Goal: Task Accomplishment & Management: Manage account settings

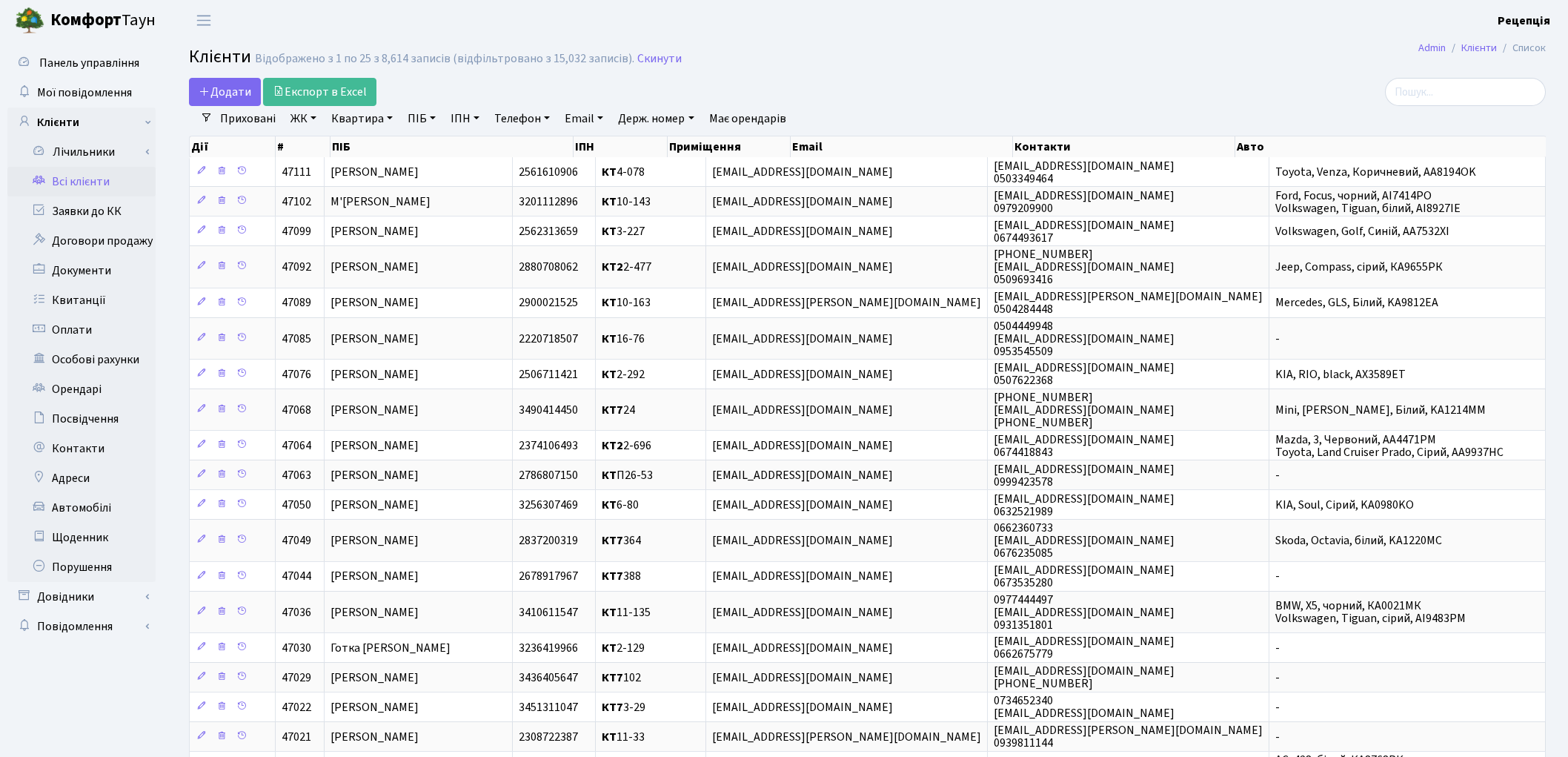
select select "25"
click at [350, 116] on link "Квартира" at bounding box center [362, 119] width 73 height 25
type input "4-256"
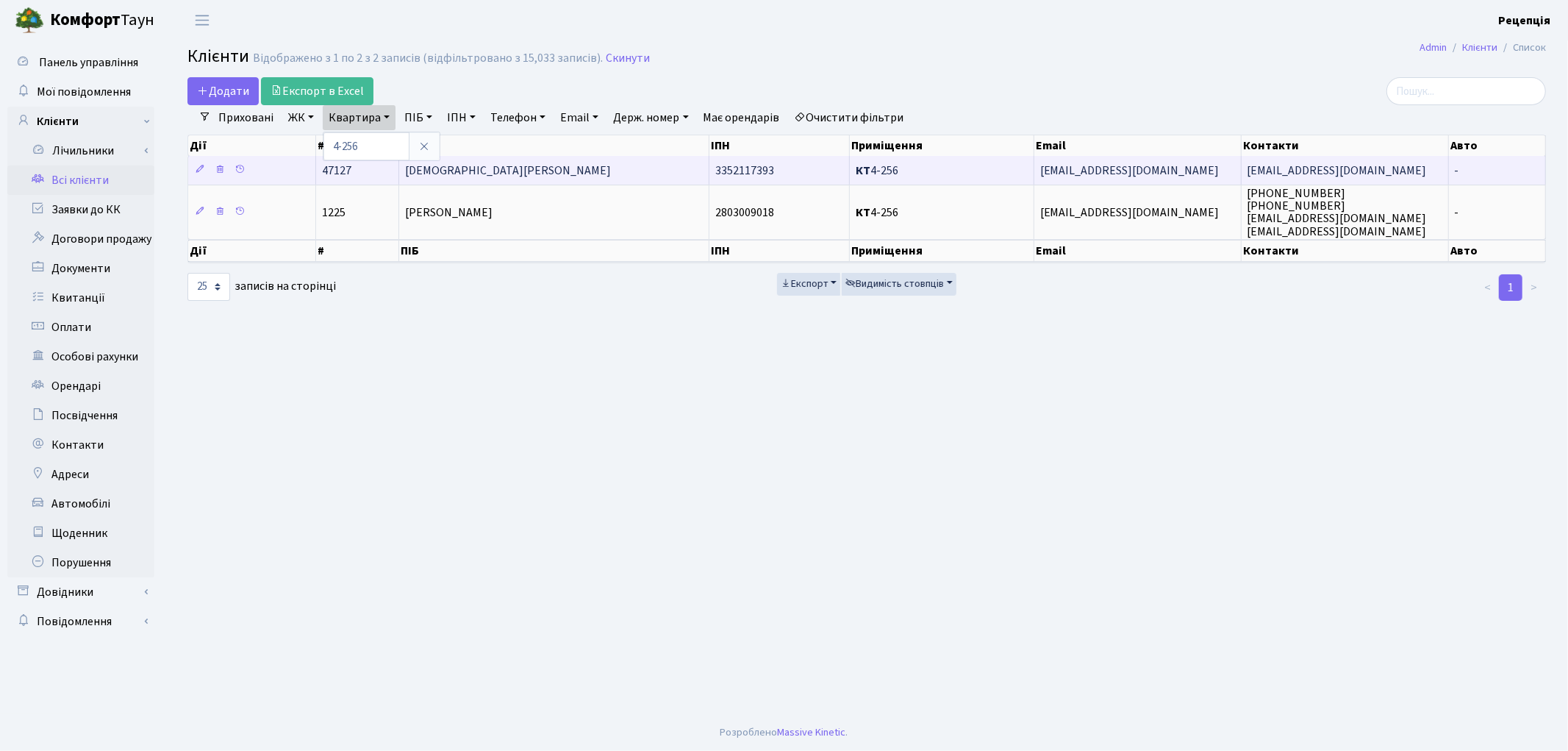
click at [483, 171] on td "[DEMOGRAPHIC_DATA][PERSON_NAME]" at bounding box center [554, 170] width 310 height 29
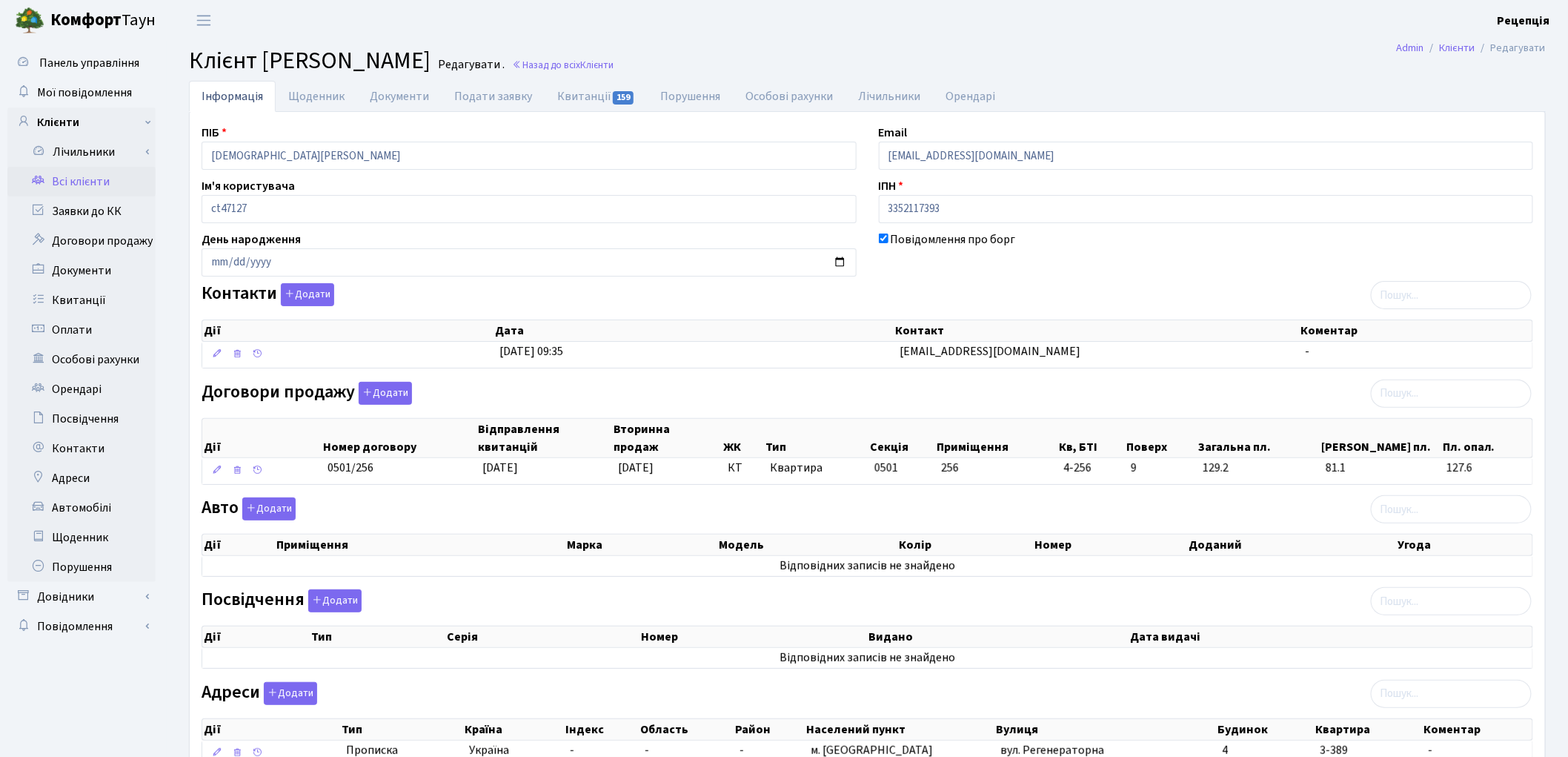
click at [1070, 58] on h2 "Клієнт Авагян Ваге Редагувати . Назад до всіх Клієнти" at bounding box center [867, 61] width 1357 height 28
click at [85, 179] on link "Всі клієнти" at bounding box center [81, 182] width 148 height 30
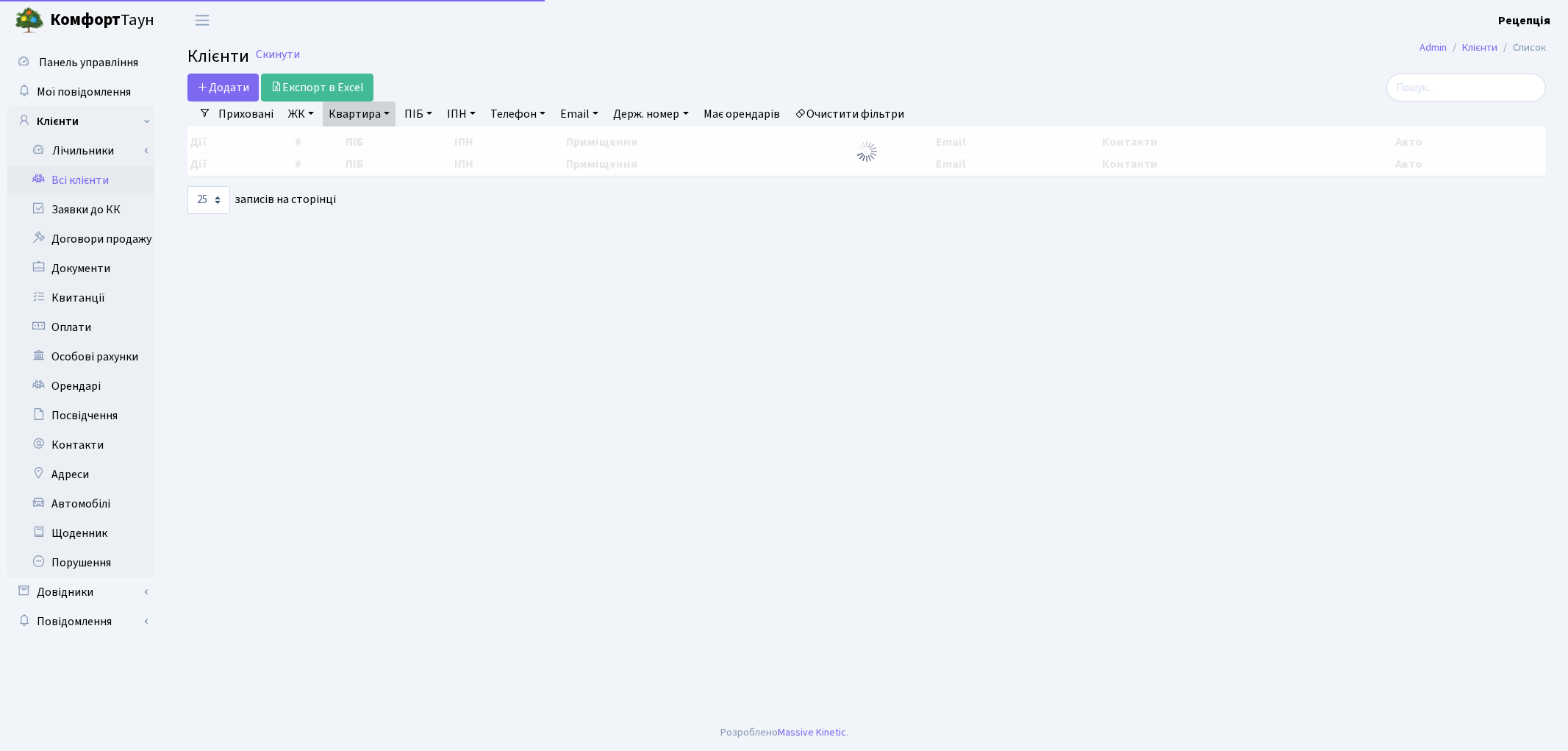
select select "25"
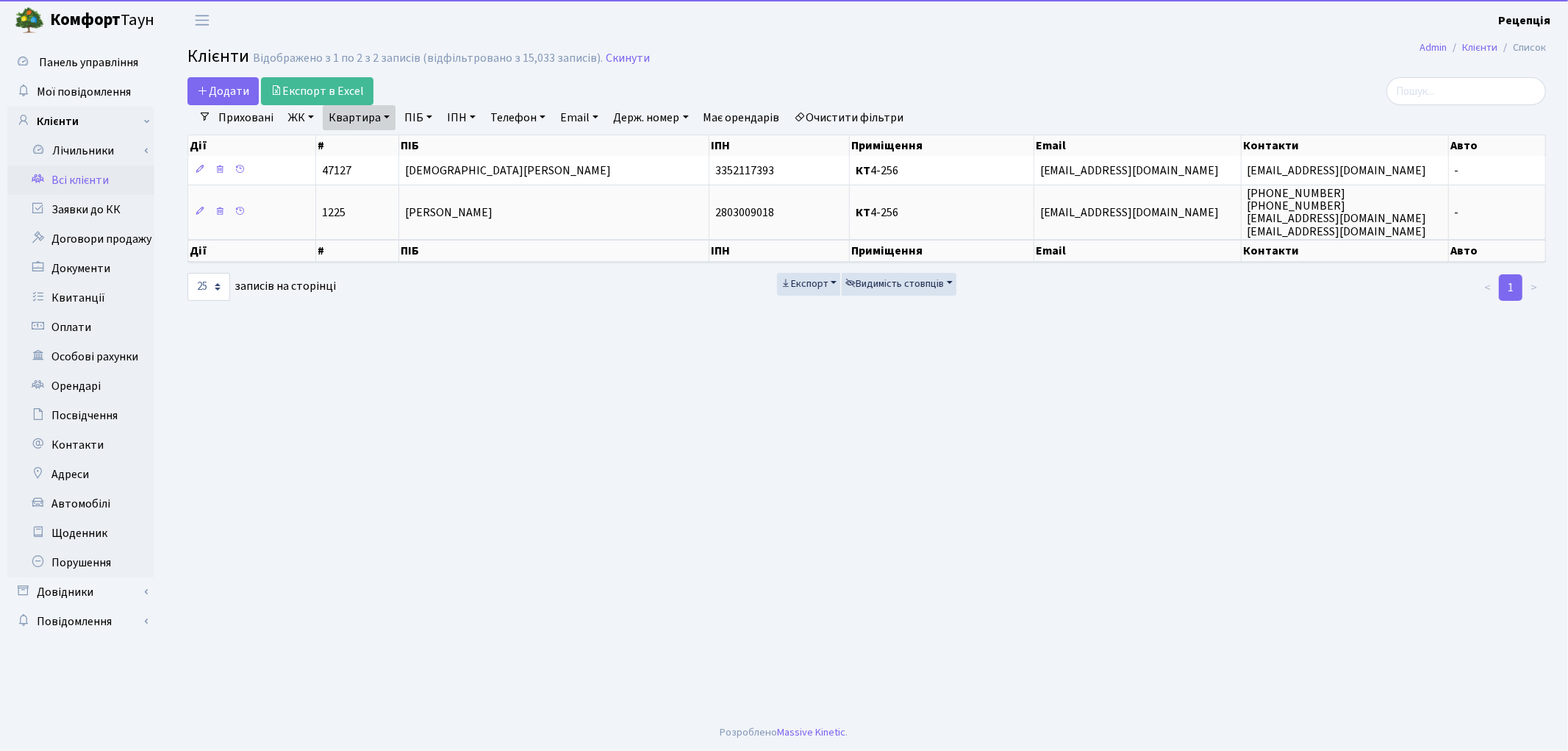
click at [843, 111] on link "Очистити фільтри" at bounding box center [849, 118] width 122 height 25
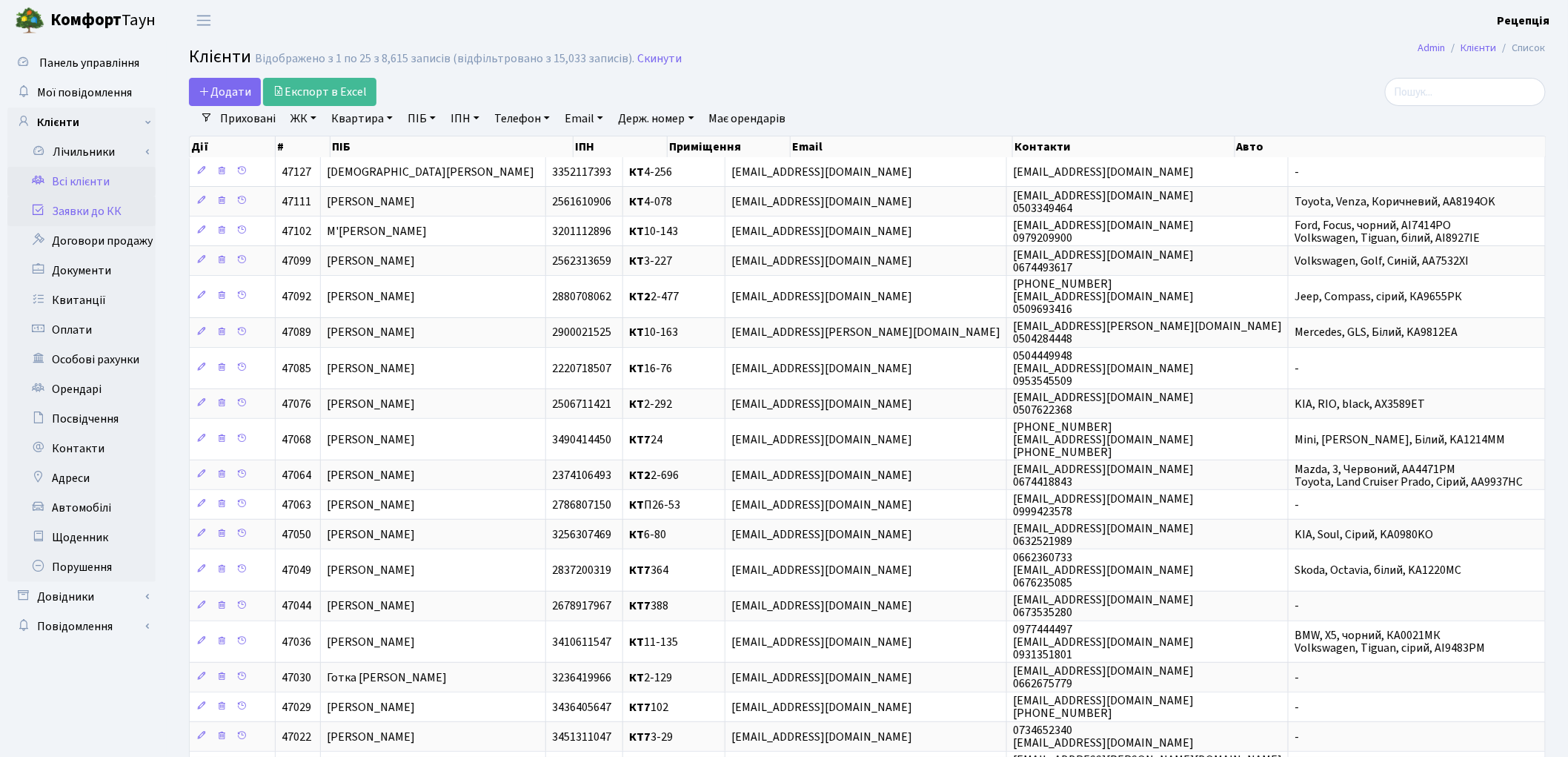
click at [122, 209] on link "Заявки до КК" at bounding box center [81, 211] width 148 height 30
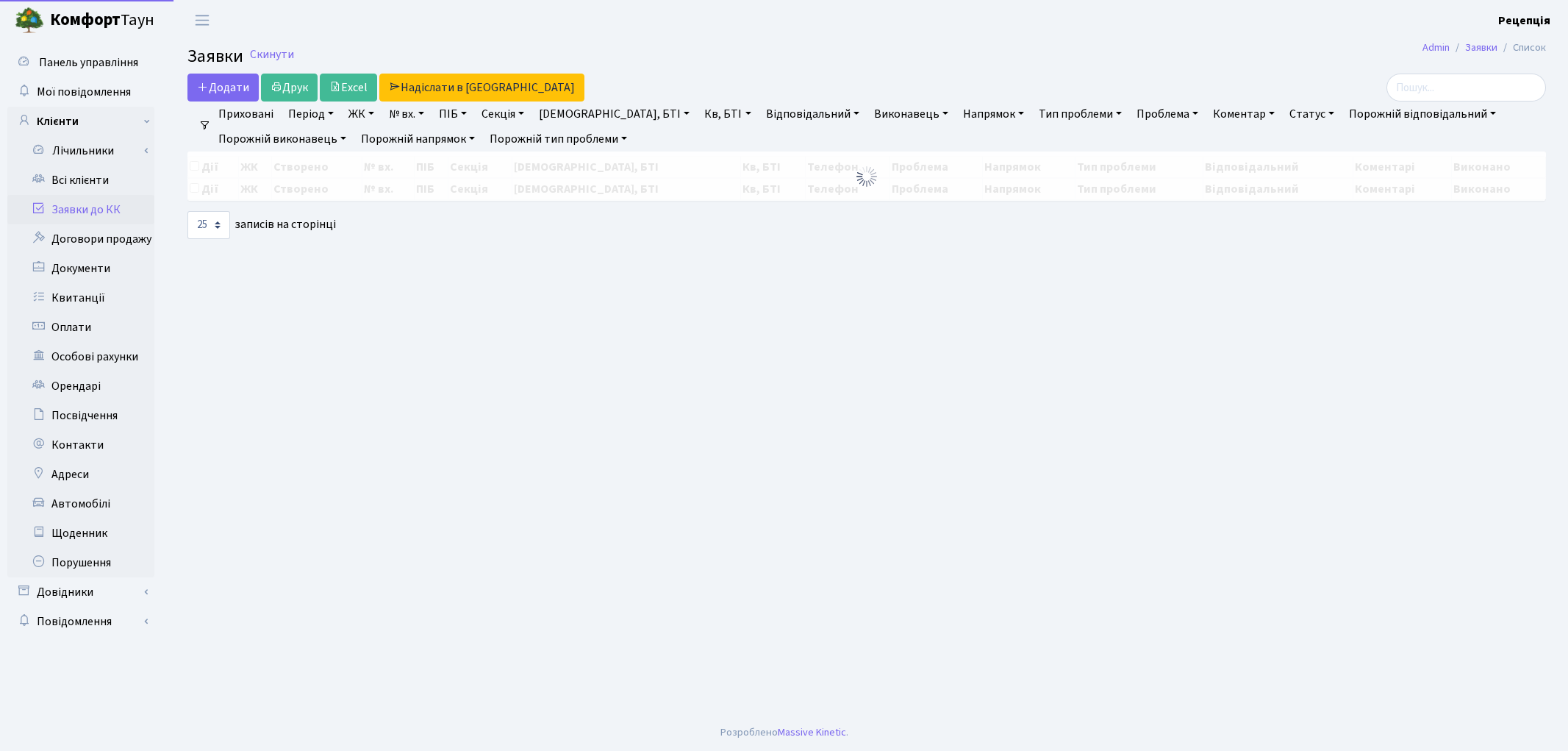
select select "25"
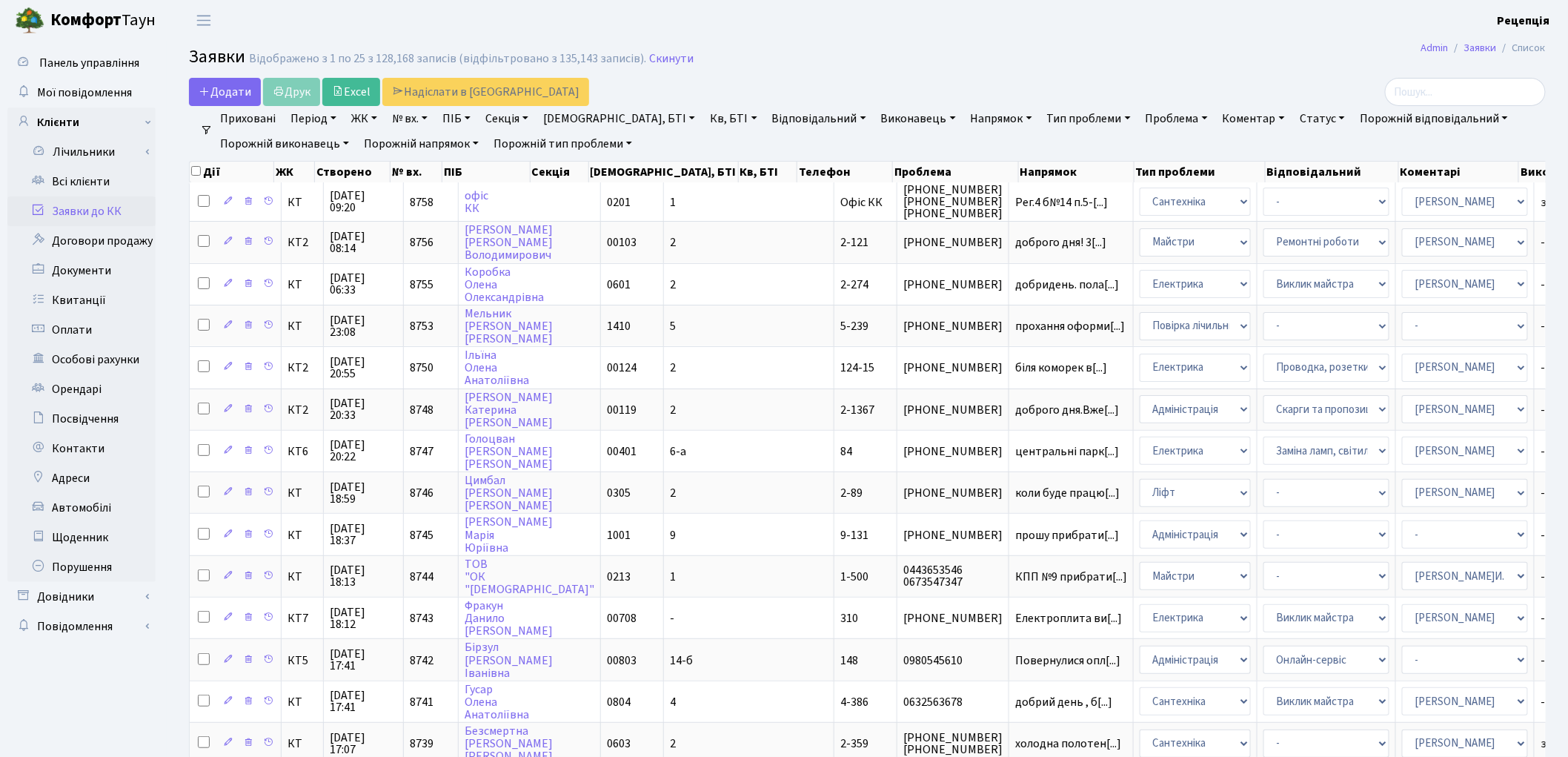
click at [375, 122] on link "ЖК" at bounding box center [364, 119] width 37 height 25
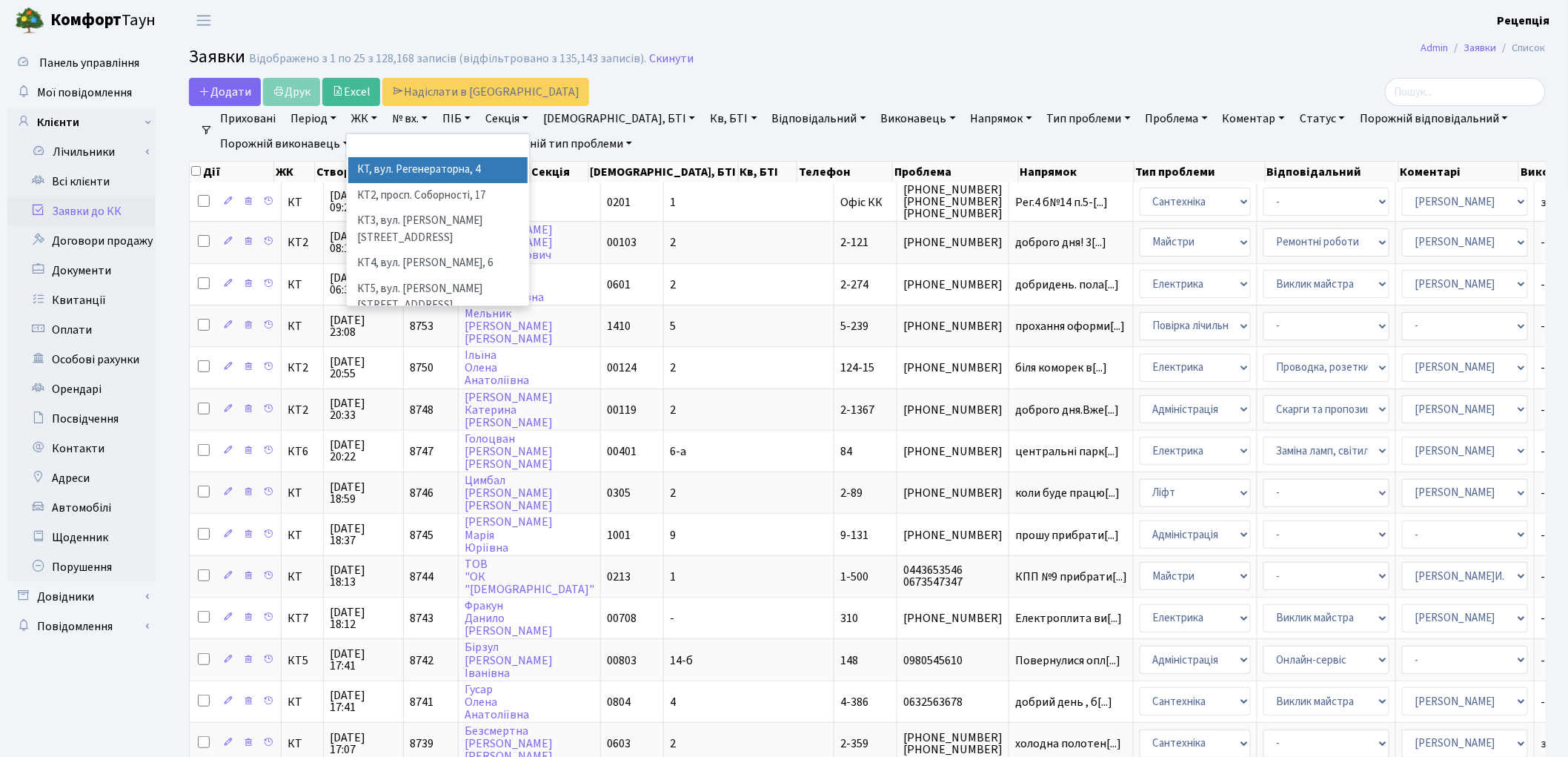
click at [391, 158] on li "КТ, вул. Регенераторна, 4" at bounding box center [438, 169] width 179 height 26
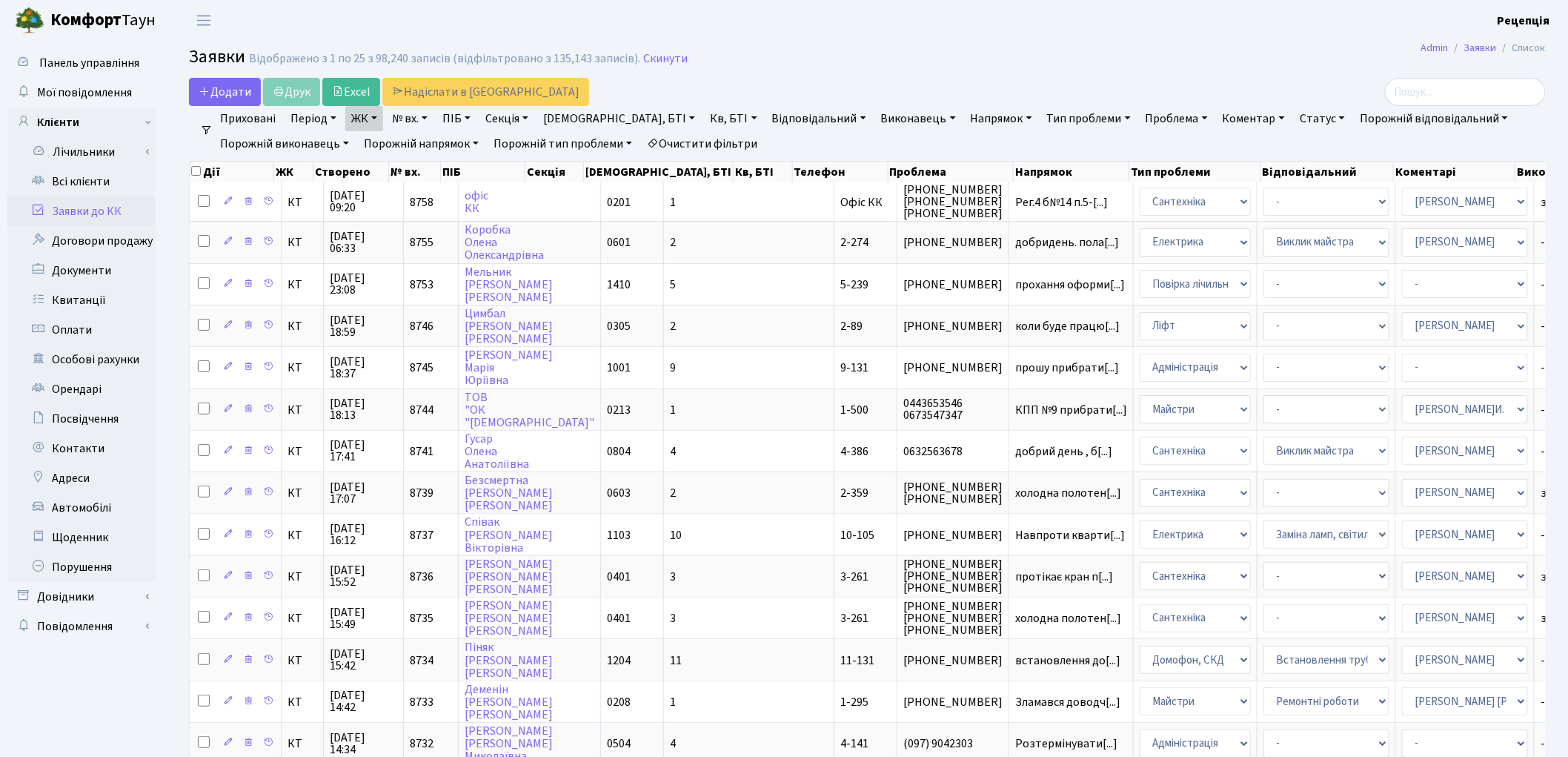
click at [704, 115] on link "Кв, БТІ" at bounding box center [733, 119] width 59 height 25
type input "13-132"
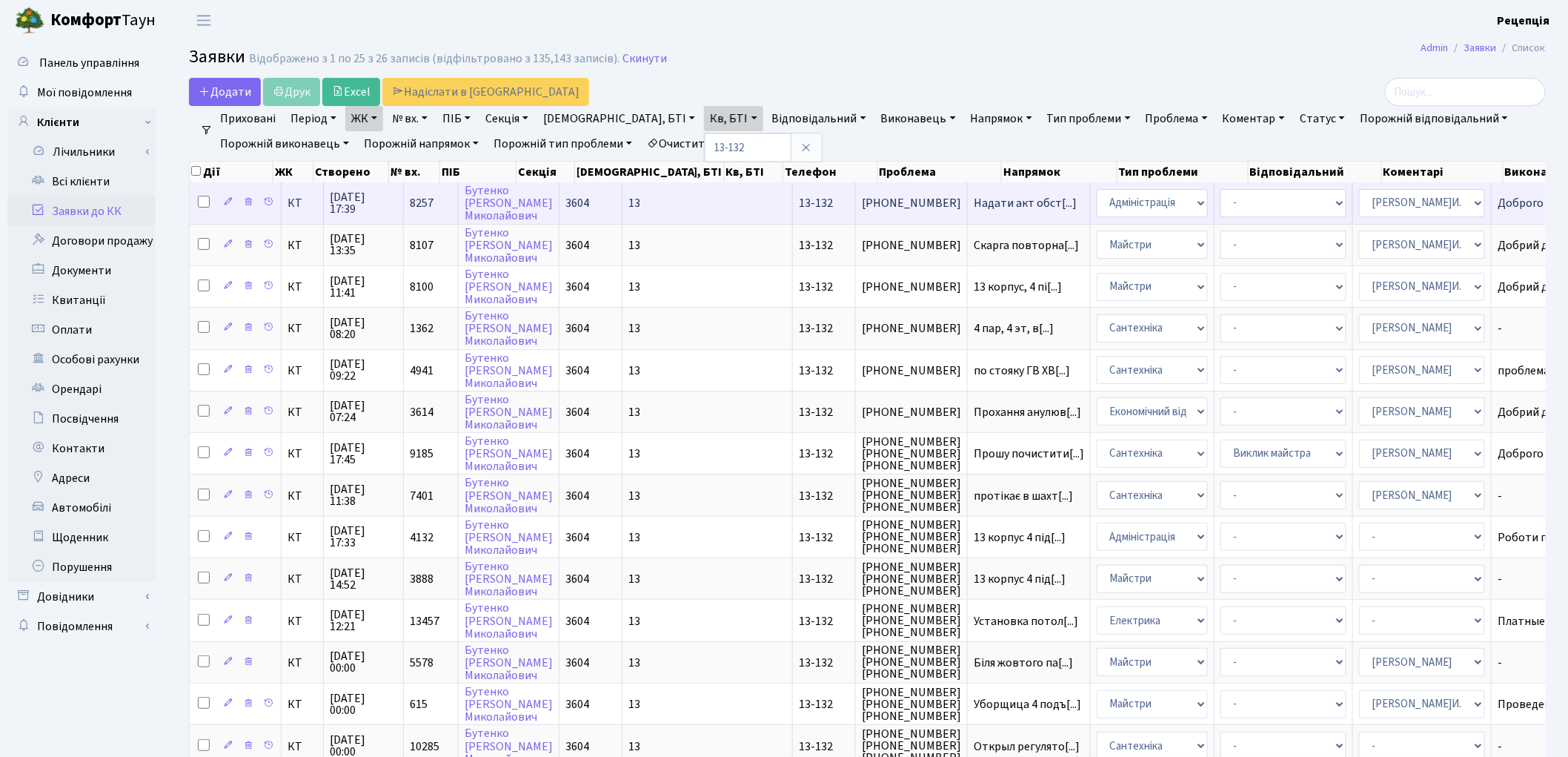
click at [646, 202] on td "13" at bounding box center [708, 203] width 170 height 41
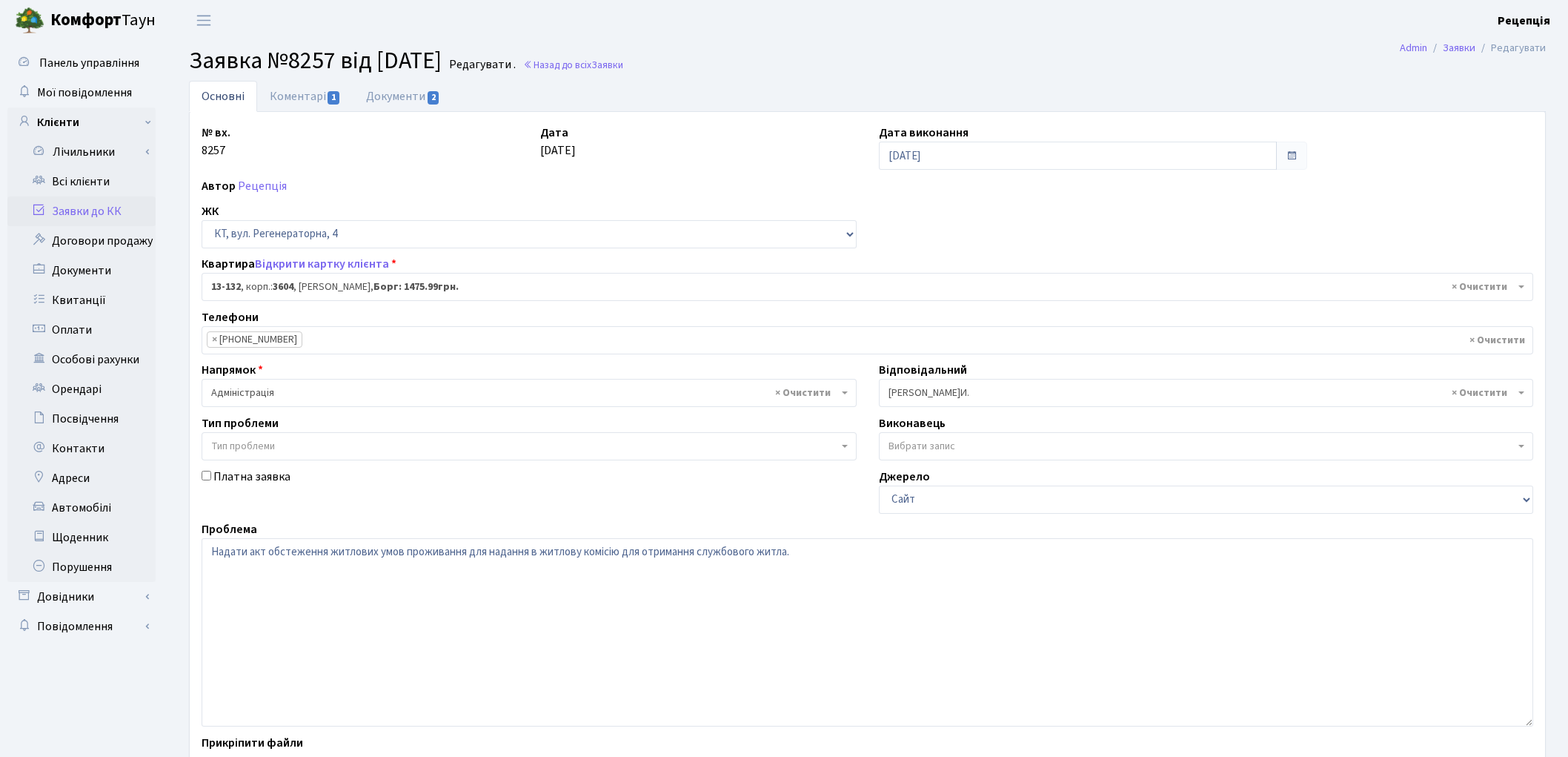
select select "7778"
click at [311, 107] on link "Коментарі 1" at bounding box center [305, 96] width 96 height 30
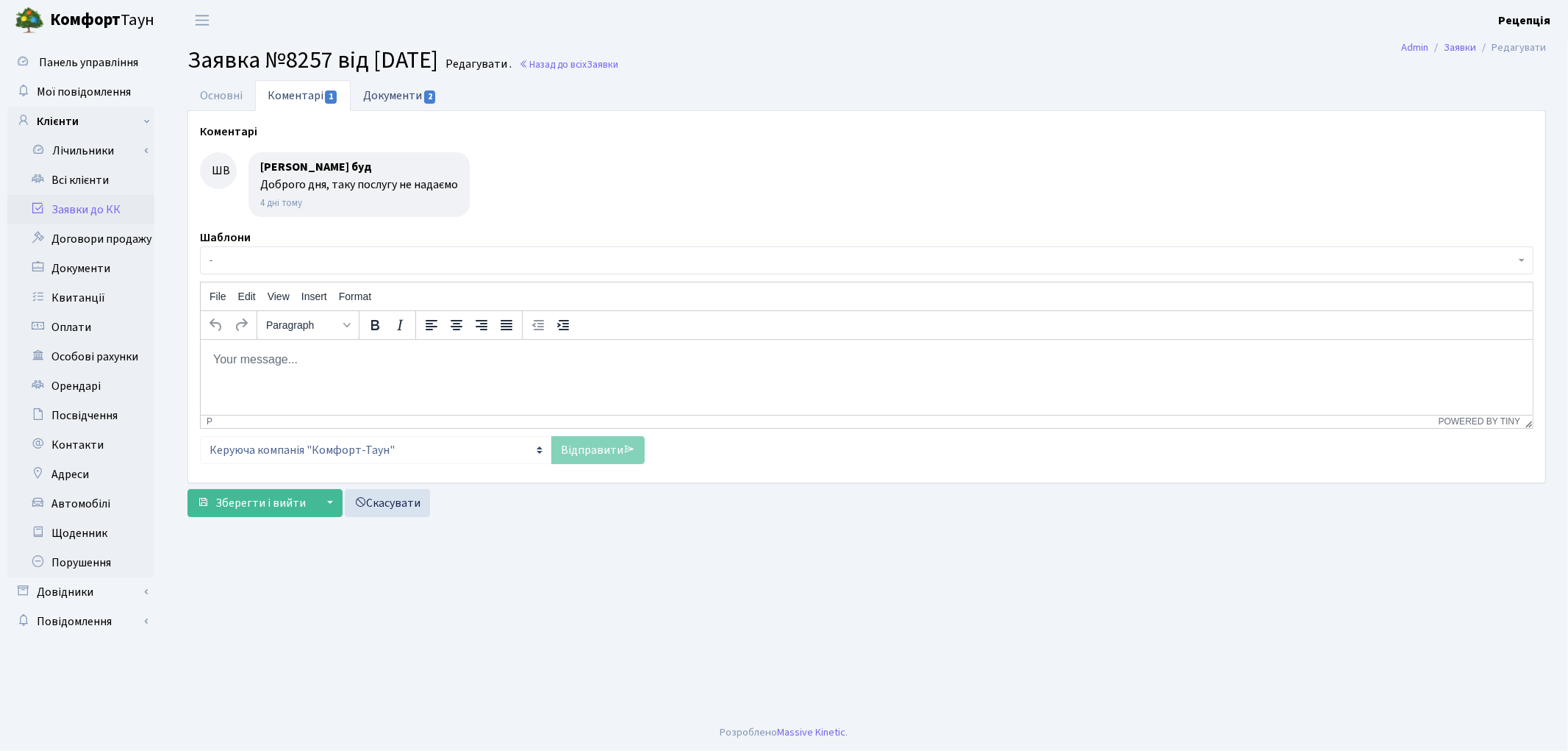
click at [393, 94] on link "Документи 2" at bounding box center [399, 95] width 98 height 30
select select "25"
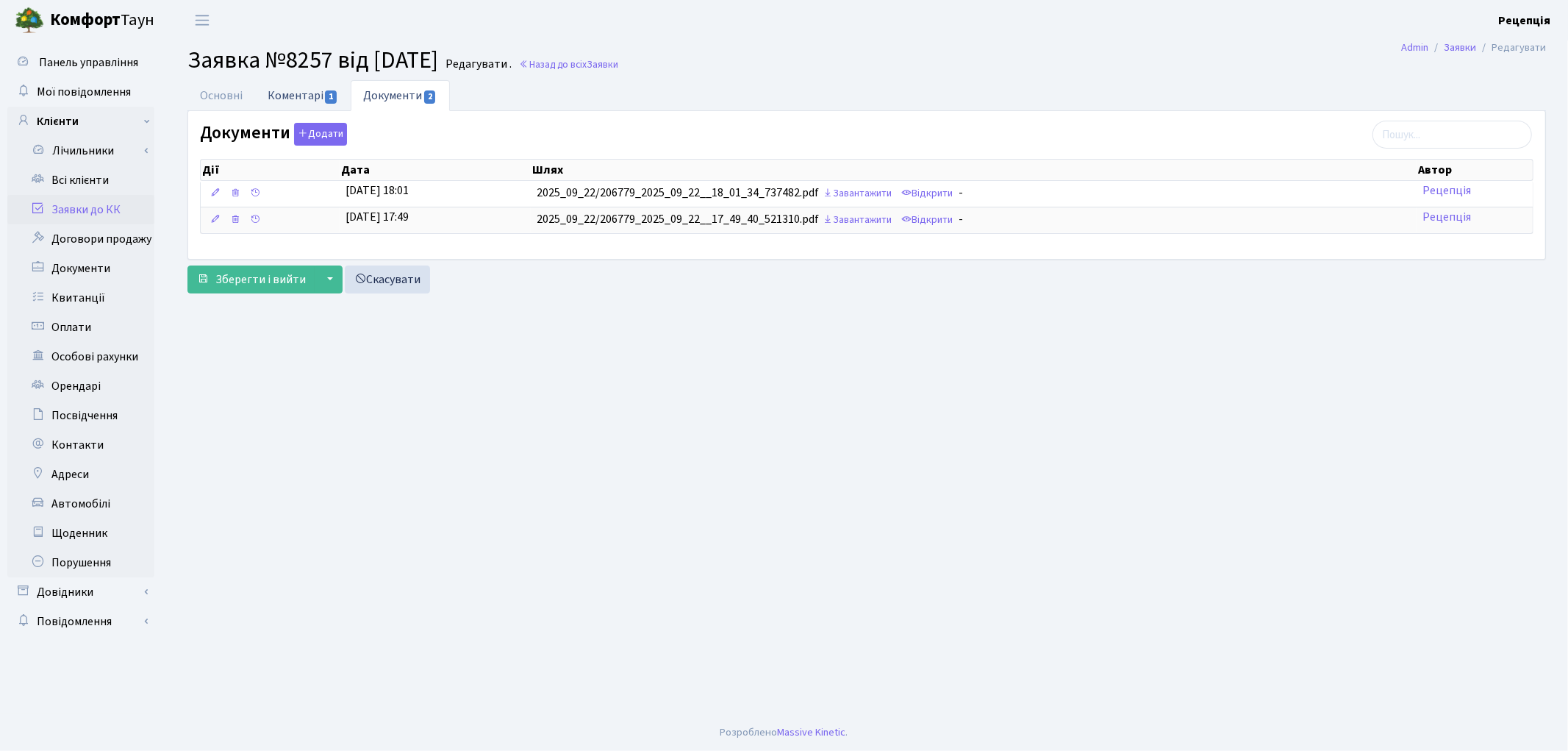
click at [288, 95] on link "Коментарі 1" at bounding box center [303, 95] width 95 height 30
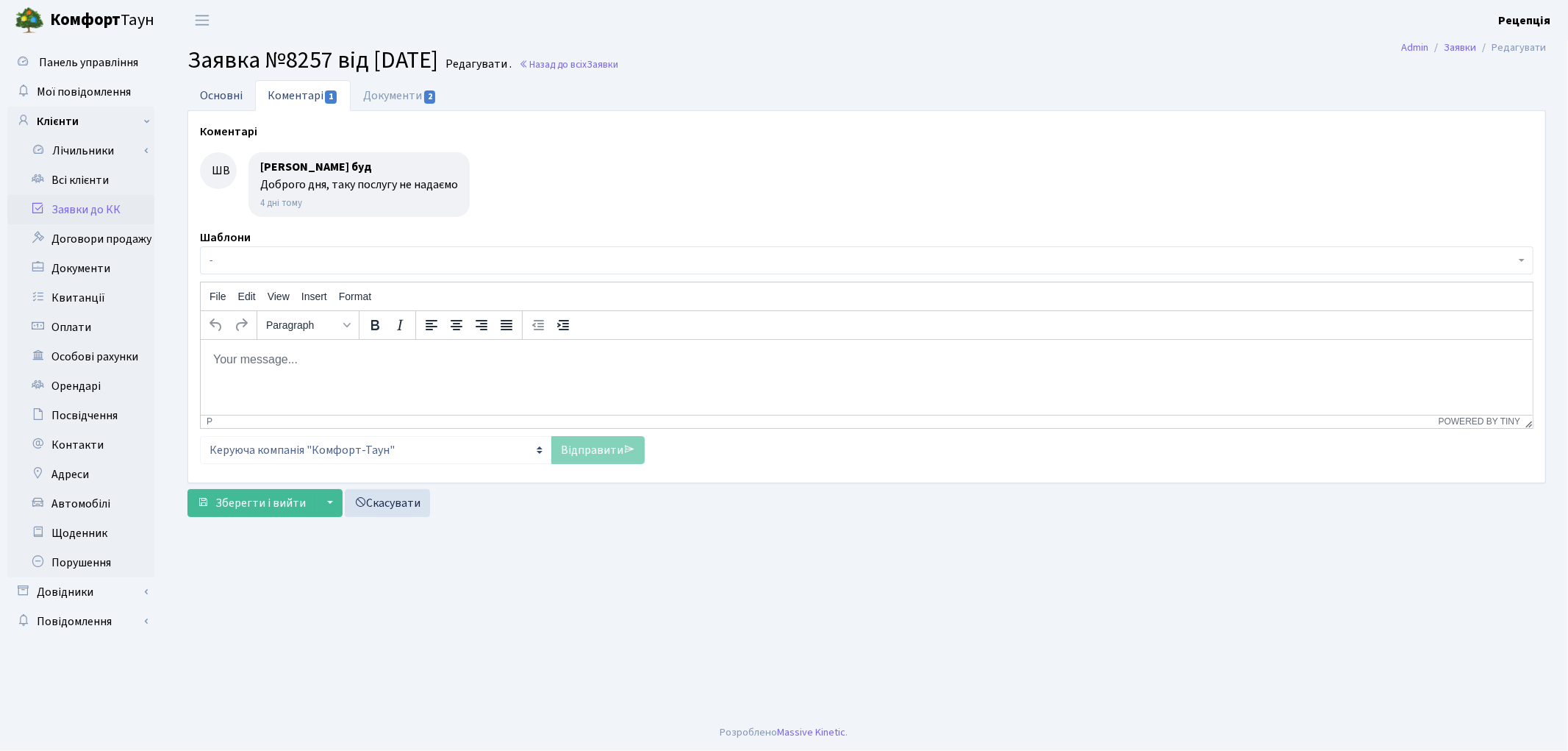
click at [226, 96] on link "Основні" at bounding box center [221, 95] width 67 height 30
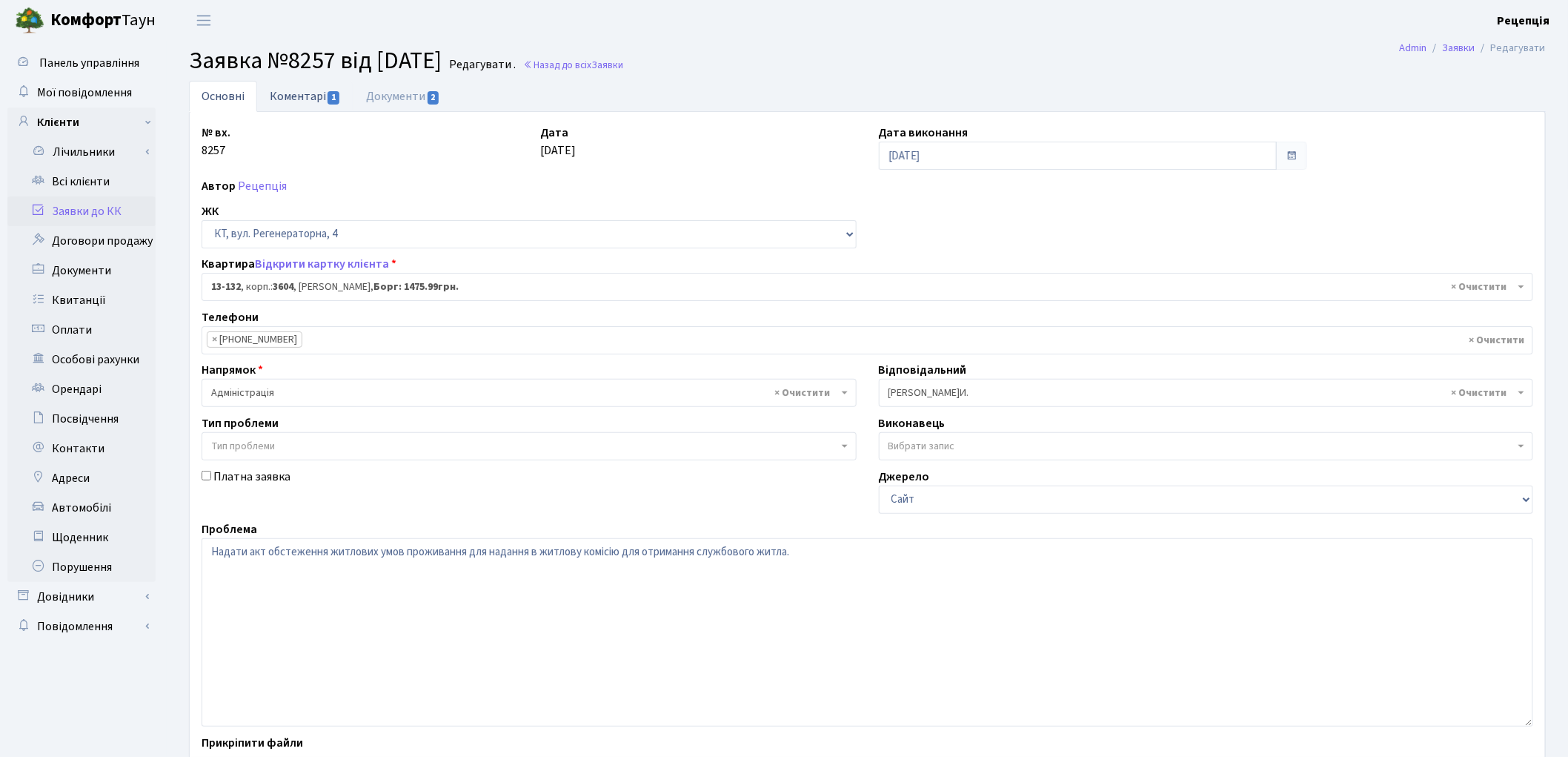
click at [311, 108] on link "Коментарі 1" at bounding box center [305, 96] width 96 height 30
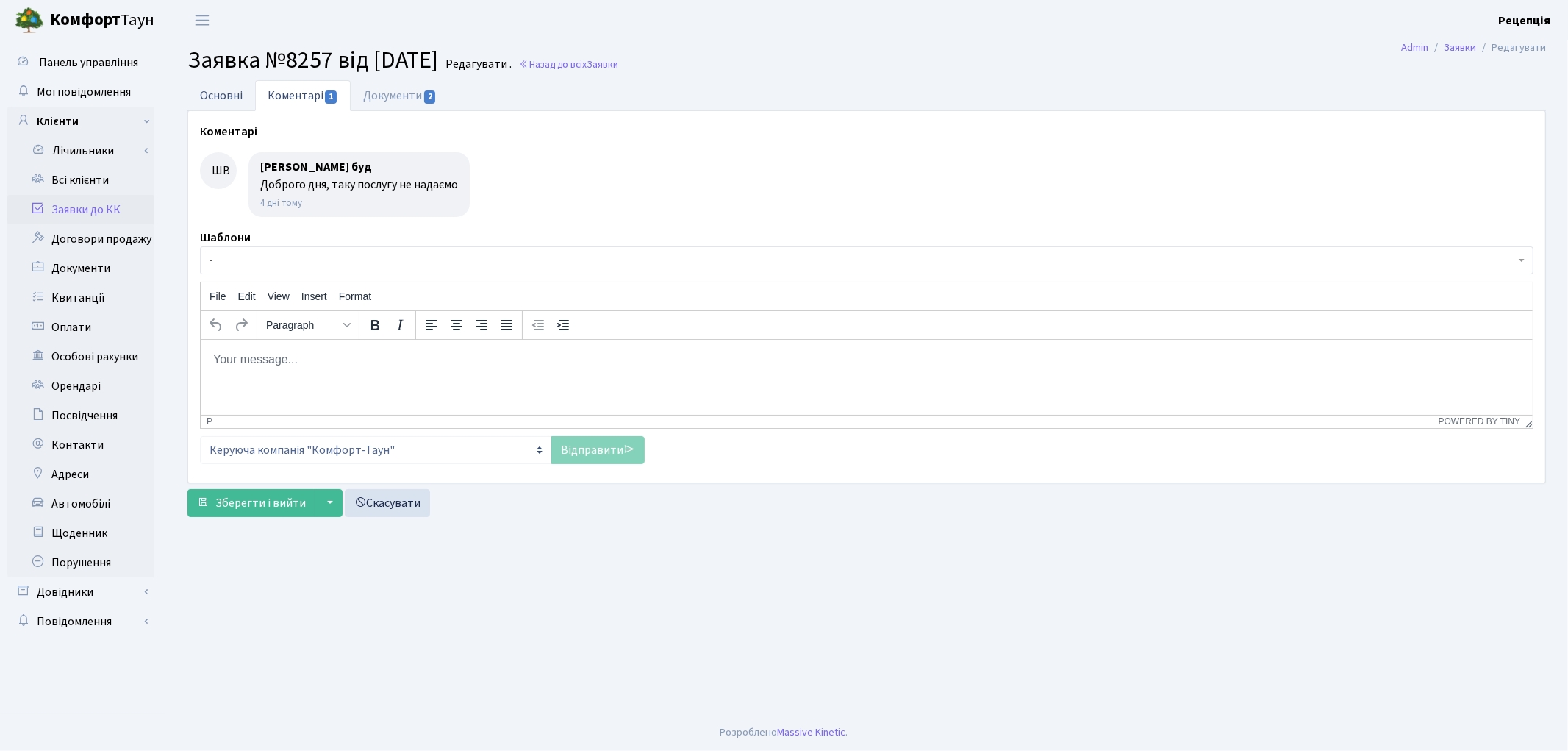
click at [224, 103] on link "Основні" at bounding box center [221, 95] width 67 height 30
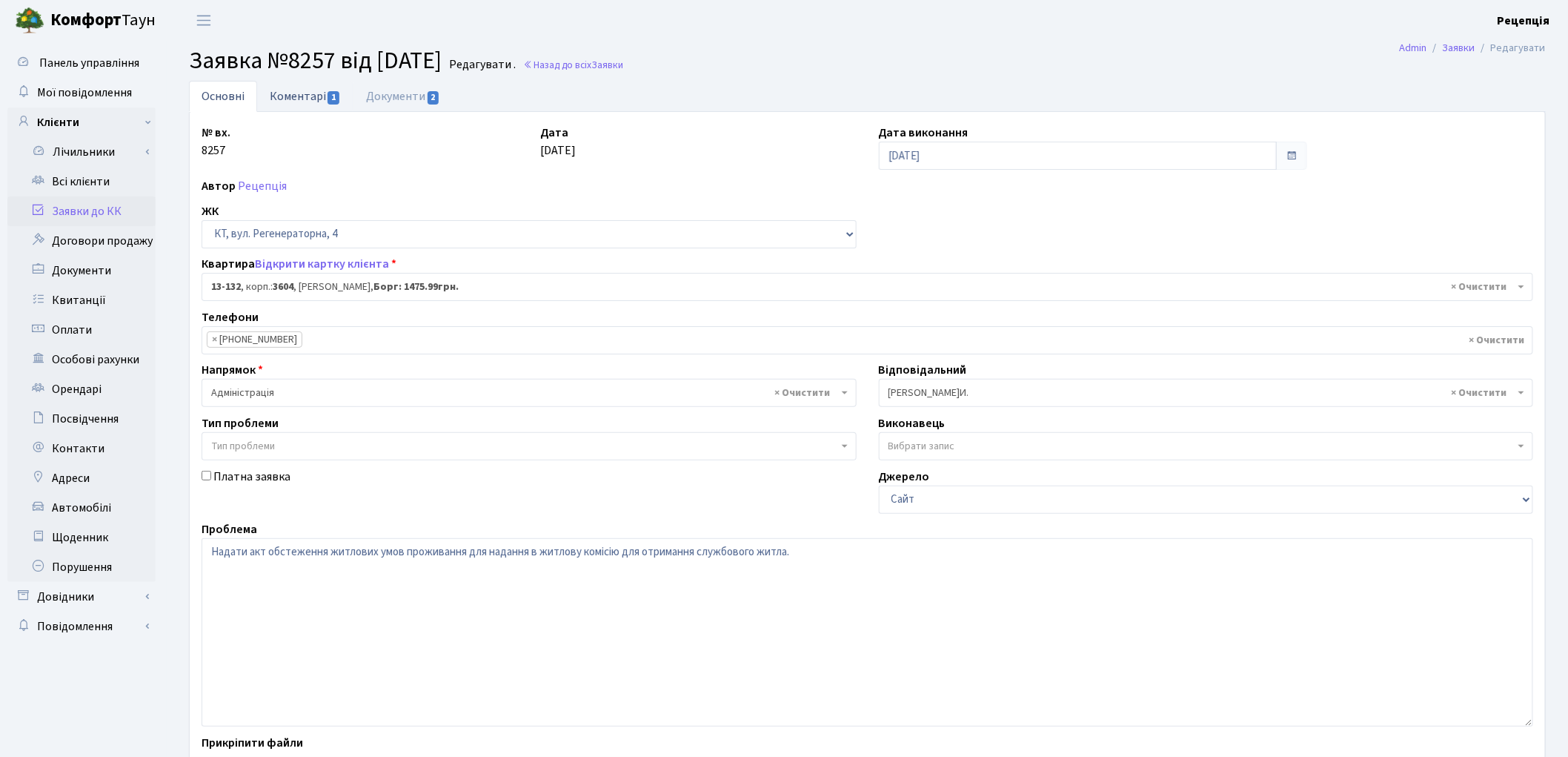
click at [311, 93] on link "Коментарі 1" at bounding box center [305, 96] width 96 height 30
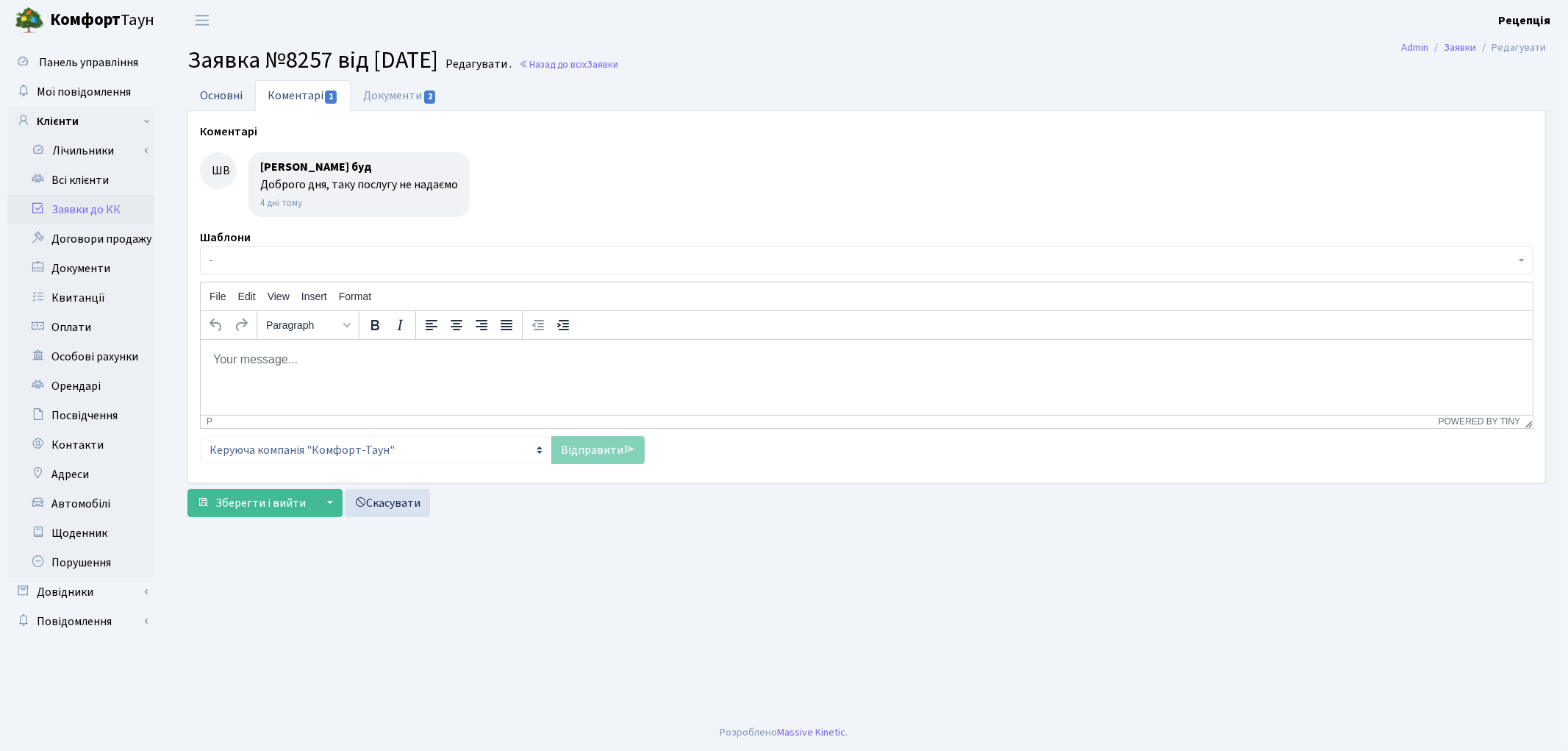
click at [234, 96] on link "Основні" at bounding box center [221, 95] width 67 height 30
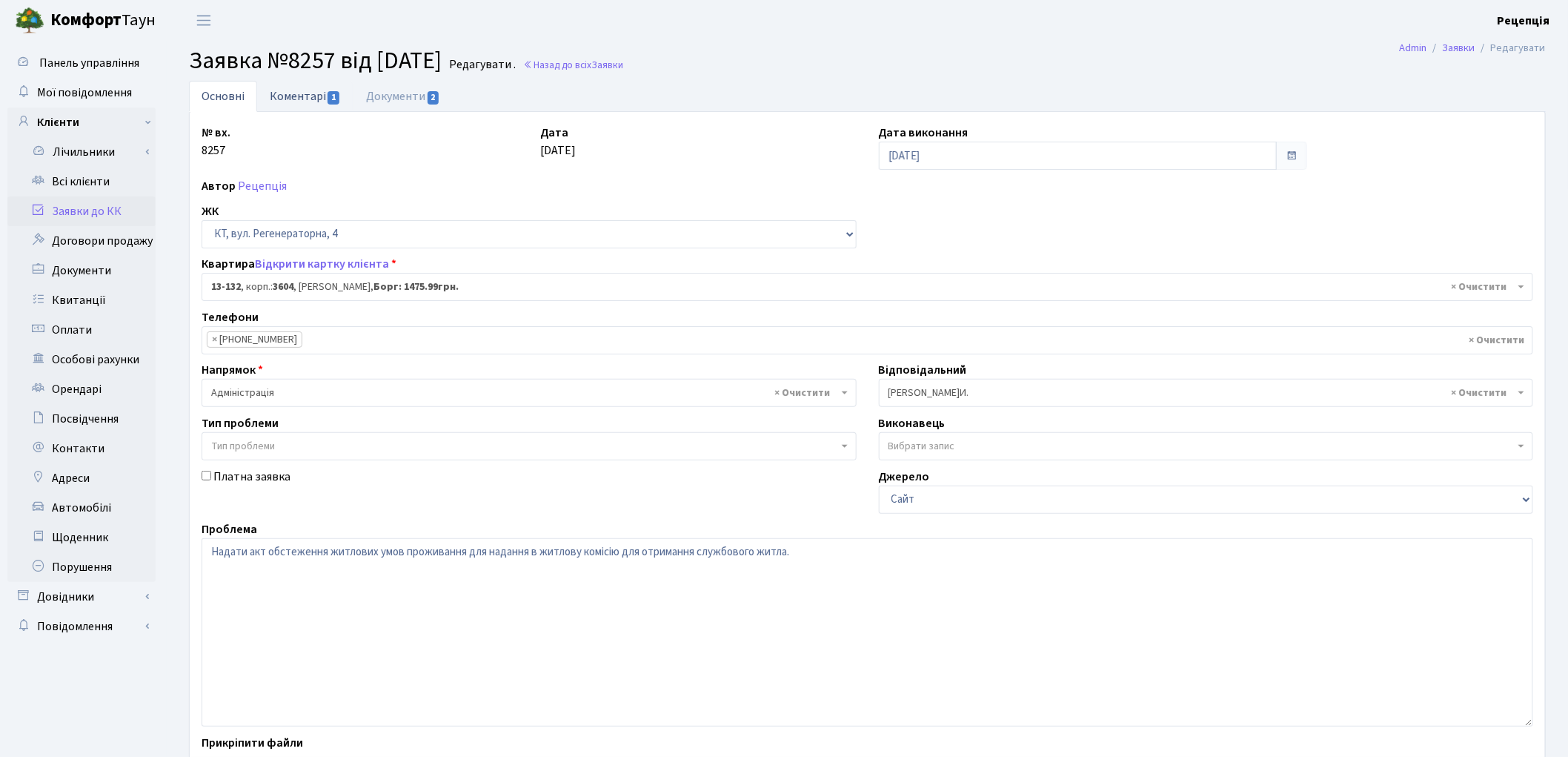
click at [323, 110] on link "Коментарі 1" at bounding box center [305, 96] width 96 height 30
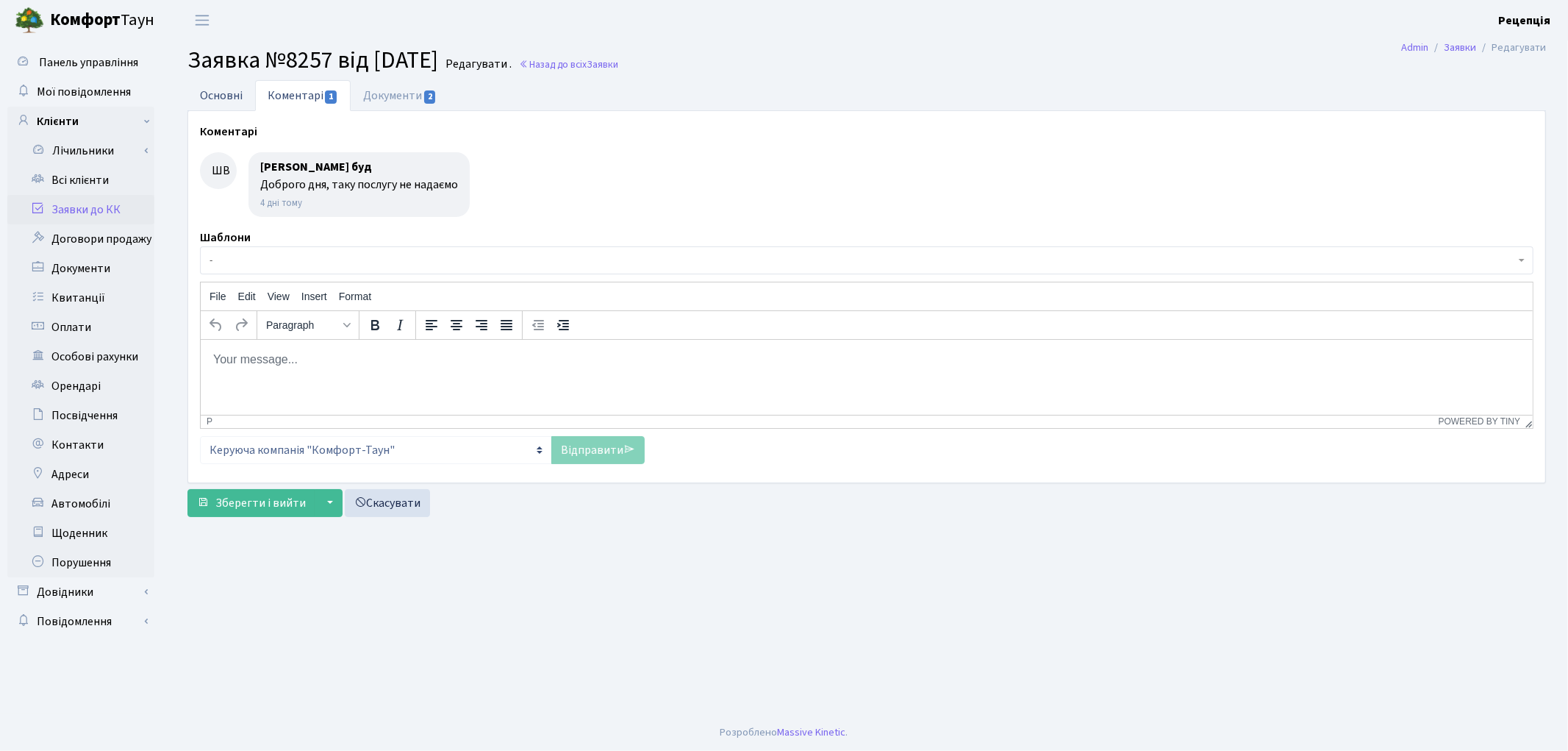
click at [230, 94] on link "Основні" at bounding box center [221, 95] width 67 height 30
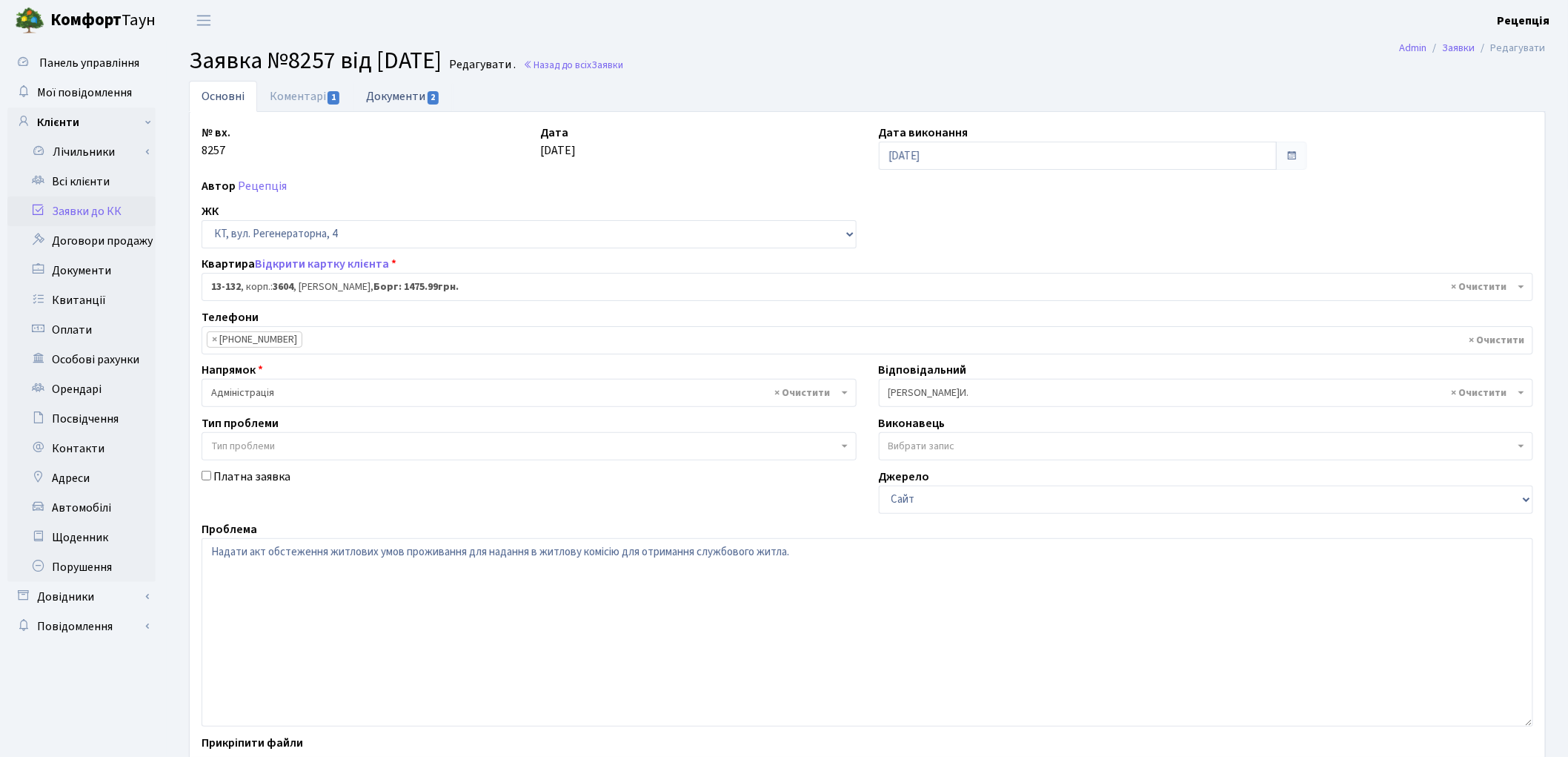
click at [412, 109] on link "Документи 2" at bounding box center [403, 96] width 99 height 30
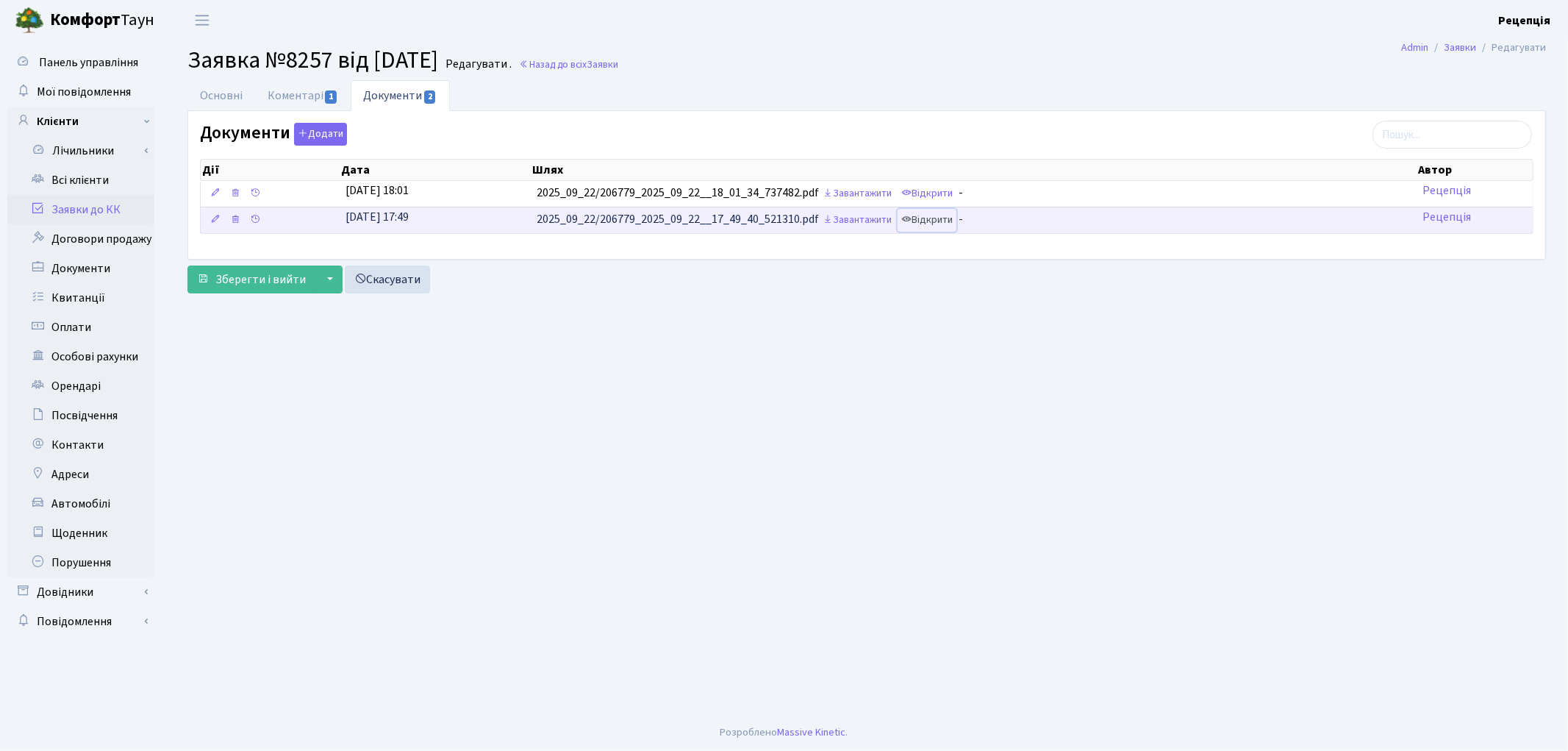
click at [943, 214] on link "Відкрити" at bounding box center [927, 220] width 59 height 22
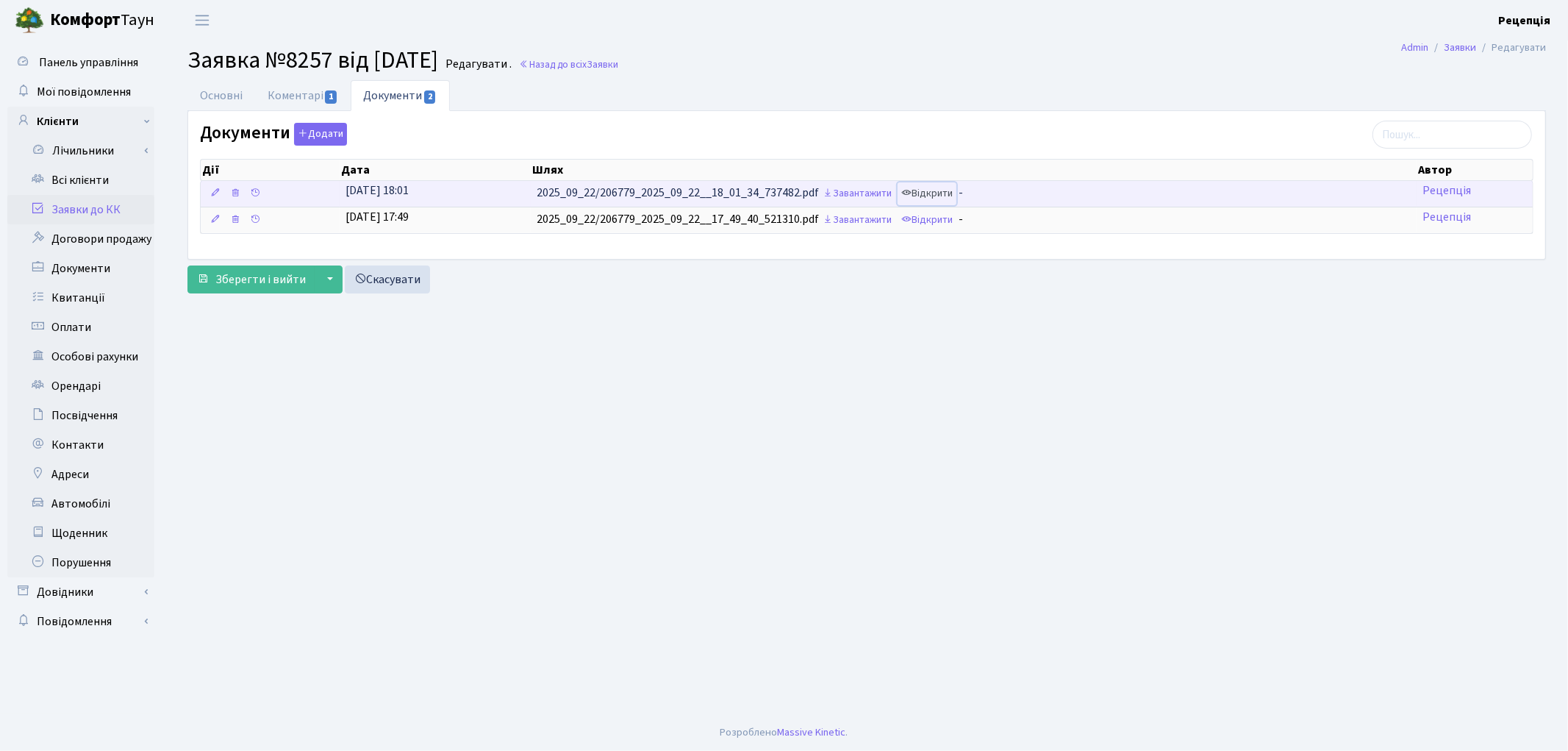
click at [950, 189] on link "Відкрити" at bounding box center [927, 194] width 59 height 22
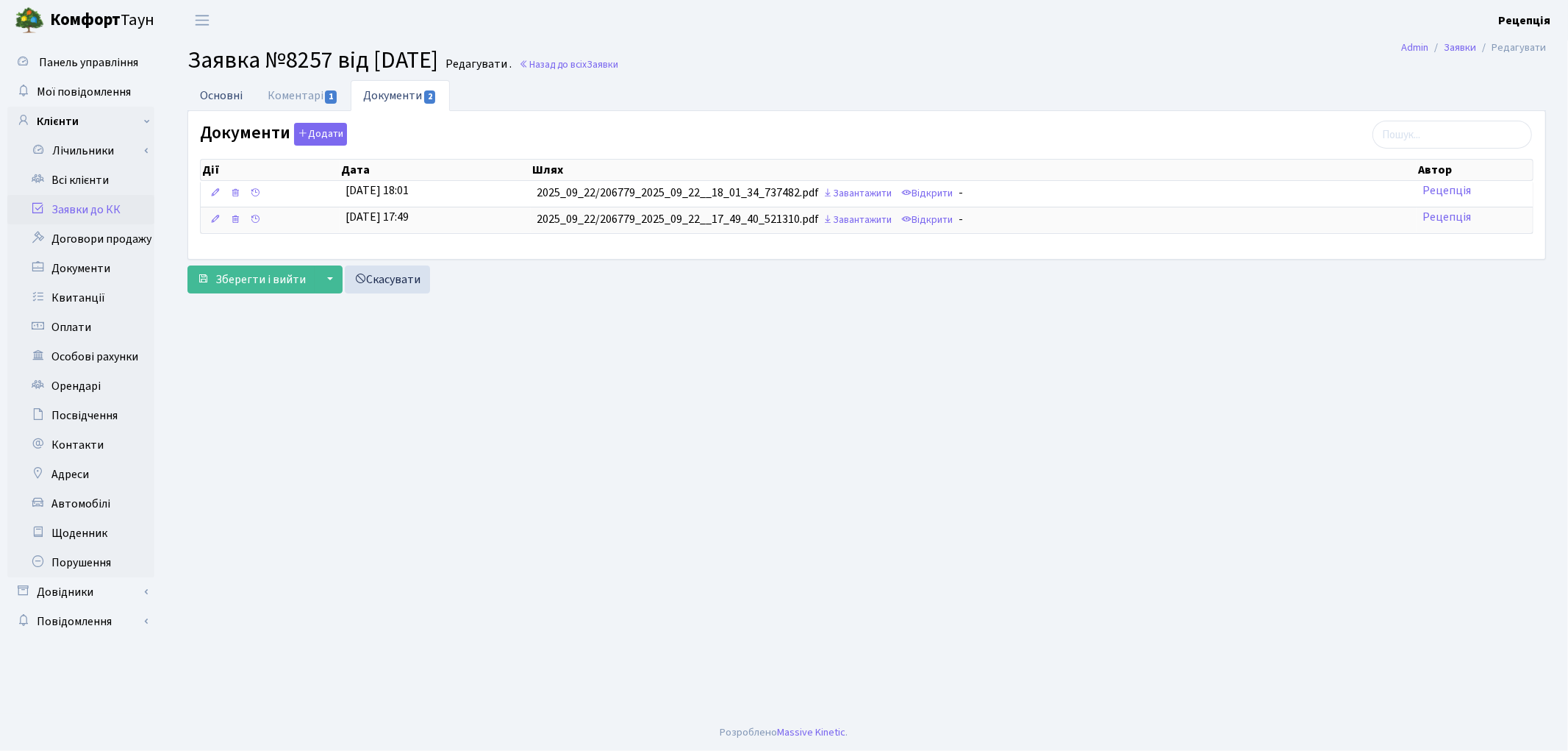
click at [234, 95] on link "Основні" at bounding box center [221, 95] width 67 height 30
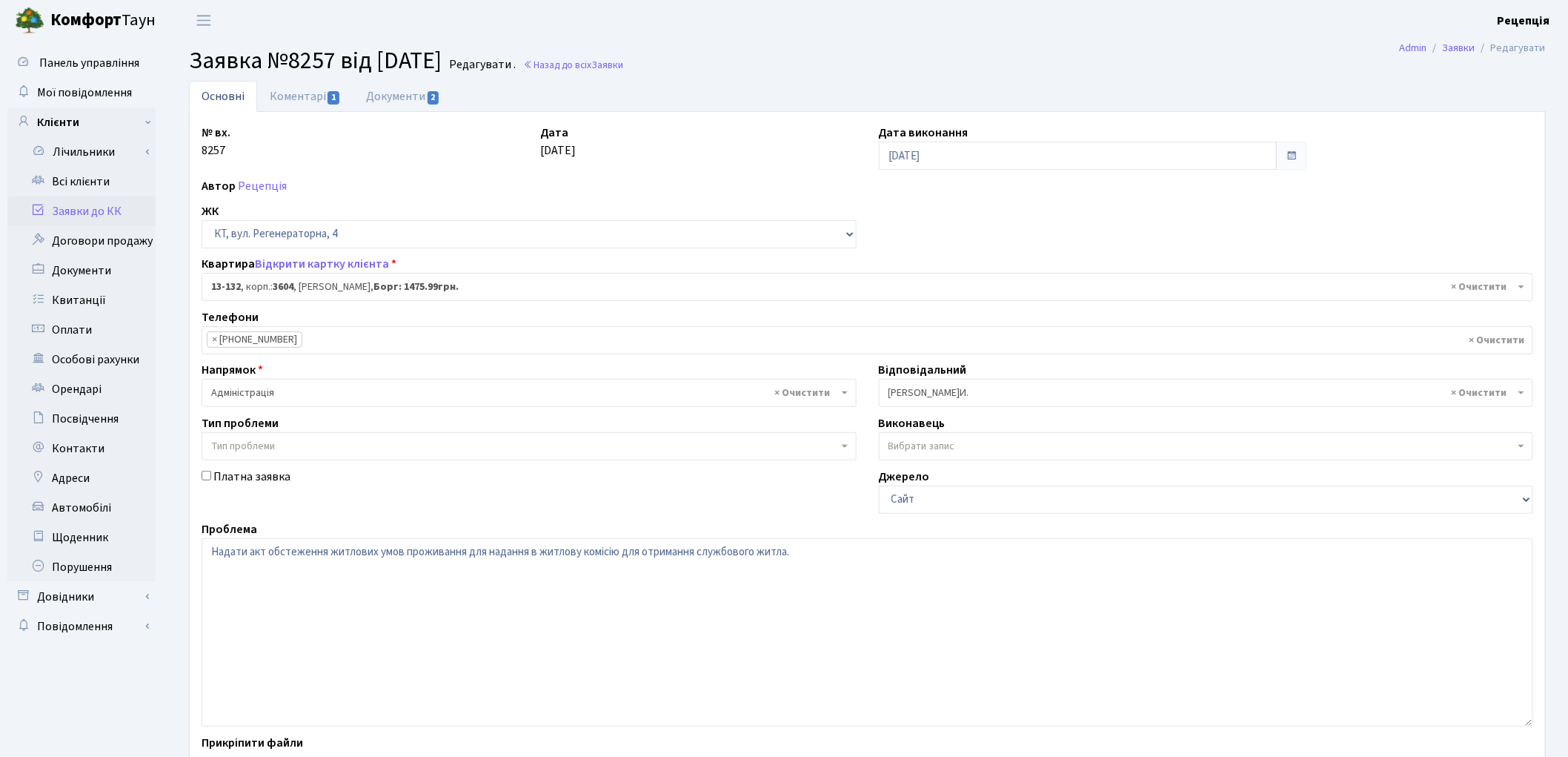
click at [86, 208] on link "Заявки до КК" at bounding box center [81, 211] width 148 height 30
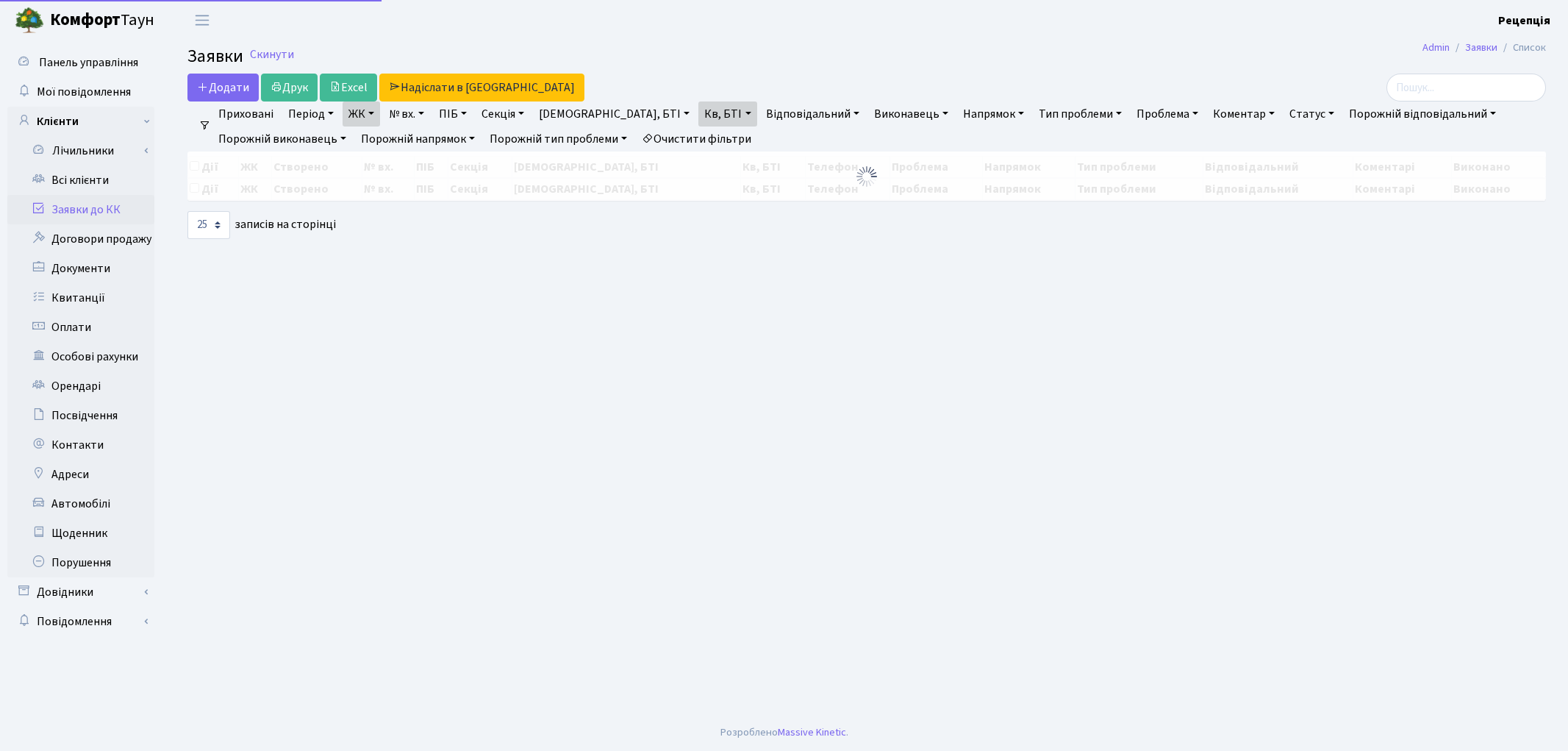
select select "25"
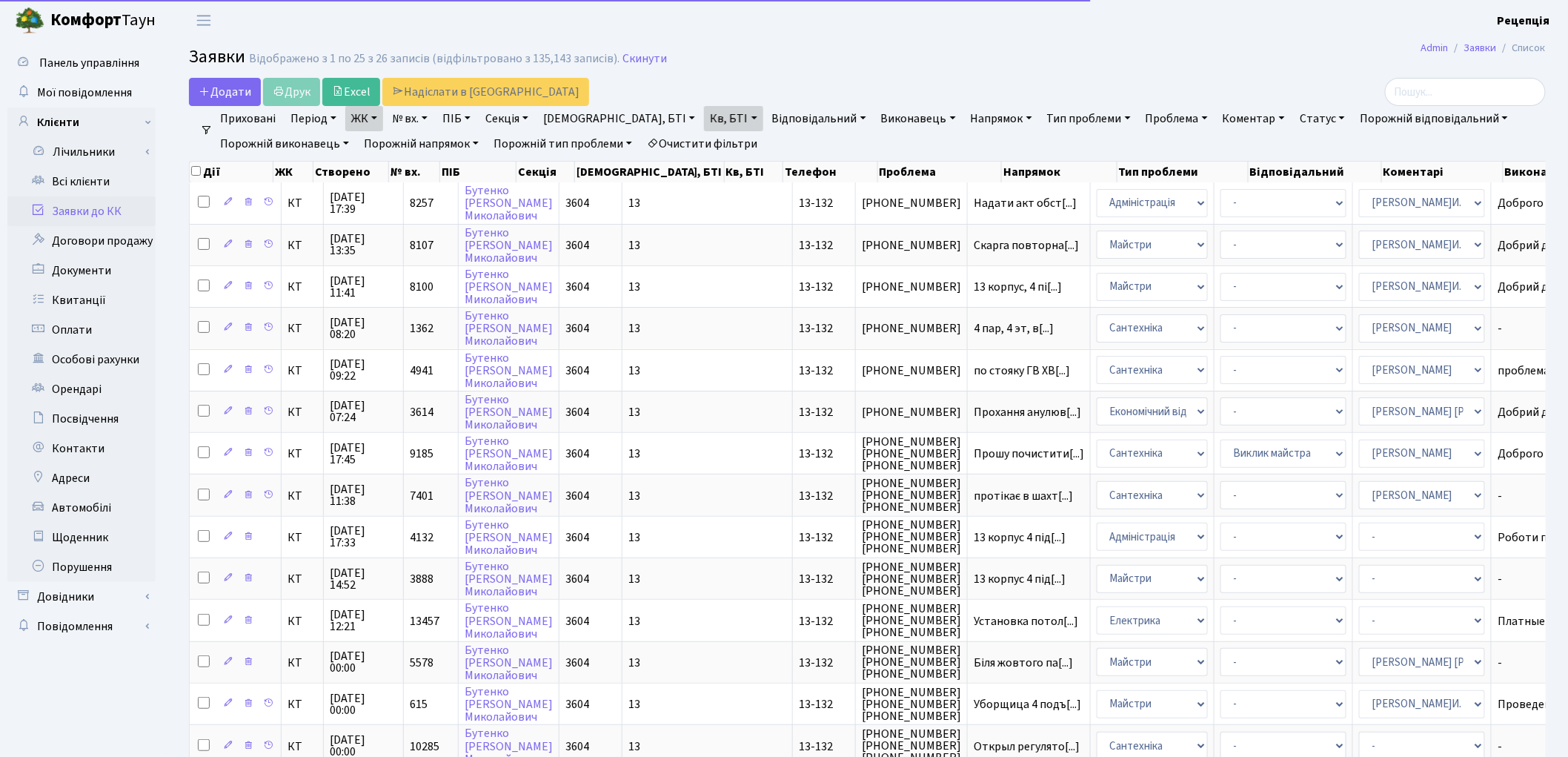
click at [731, 139] on link "Очистити фільтри" at bounding box center [702, 144] width 122 height 25
select select
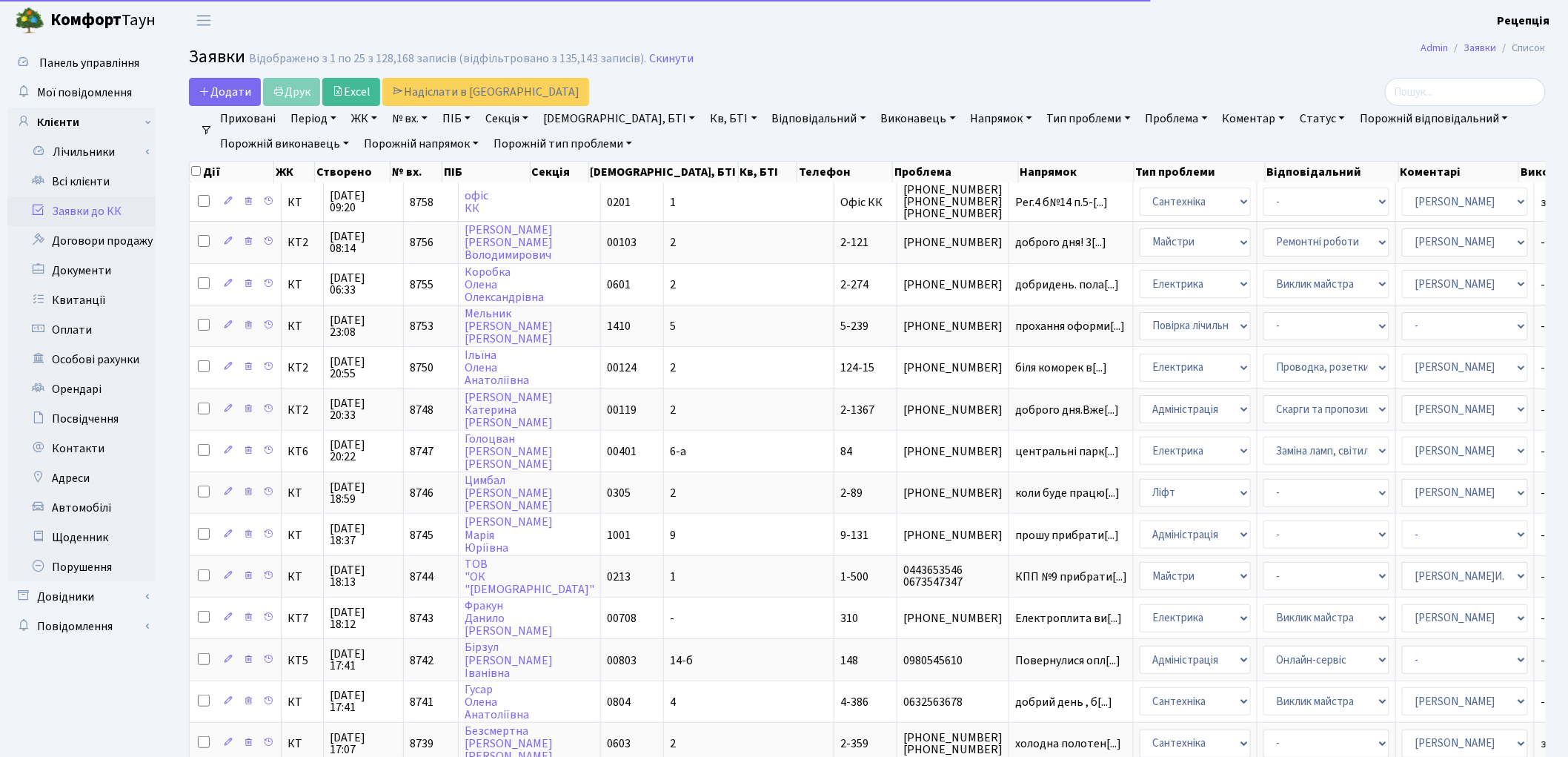
click at [365, 119] on link "ЖК" at bounding box center [364, 119] width 37 height 25
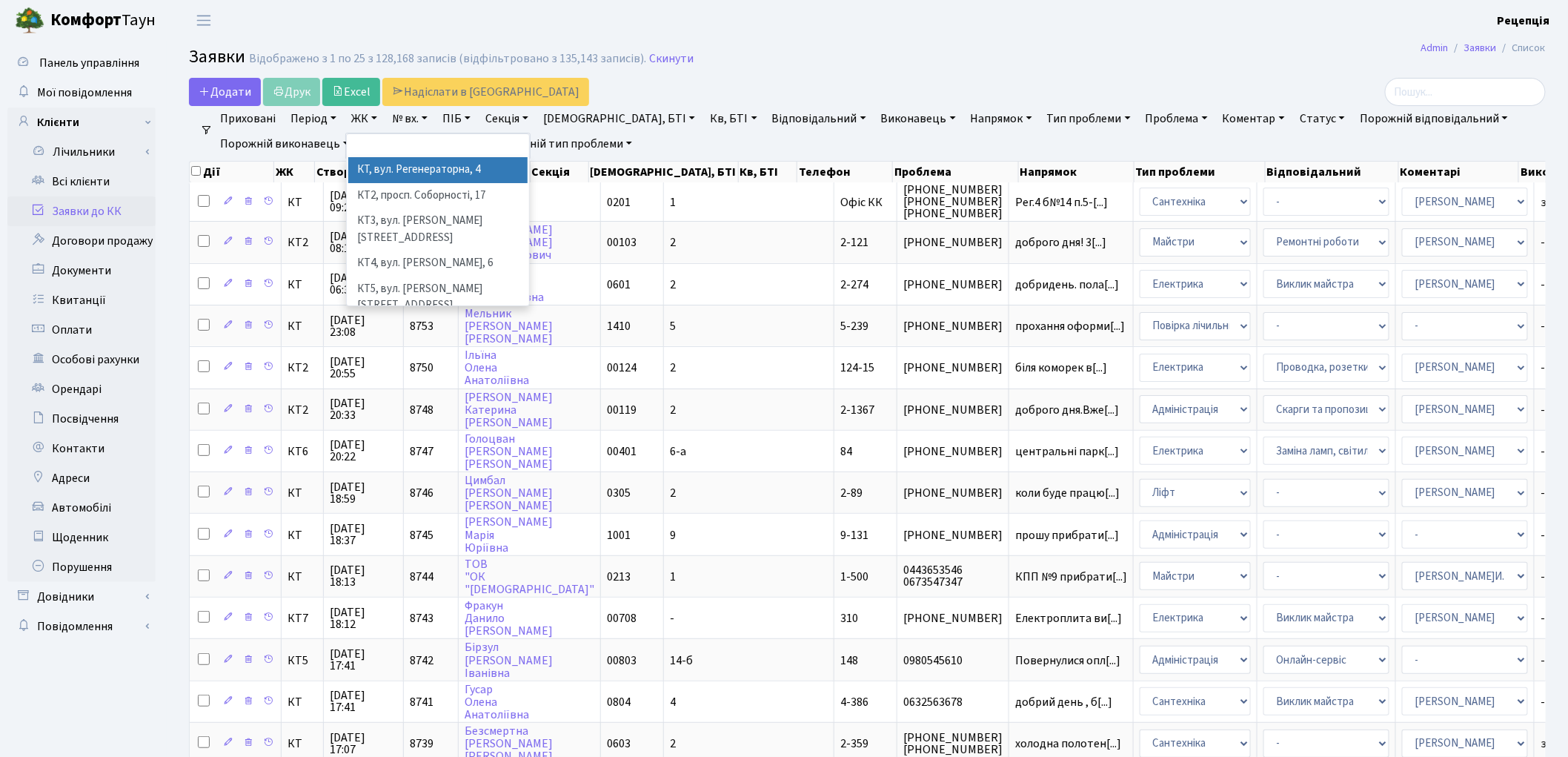
click at [381, 173] on li "КТ, вул. Регенераторна, 4" at bounding box center [438, 169] width 179 height 26
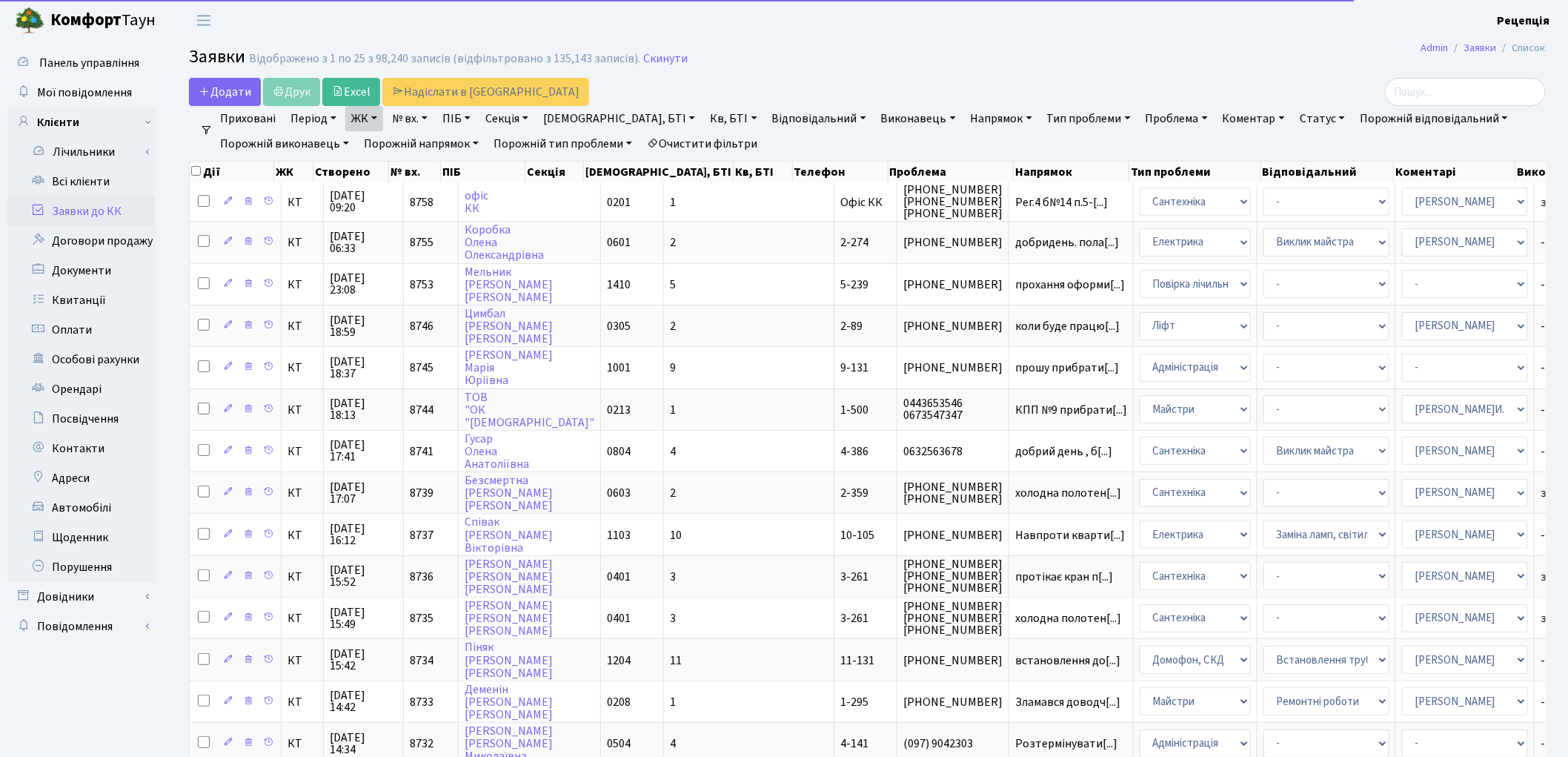
click at [704, 117] on link "Кв, БТІ" at bounding box center [733, 119] width 59 height 25
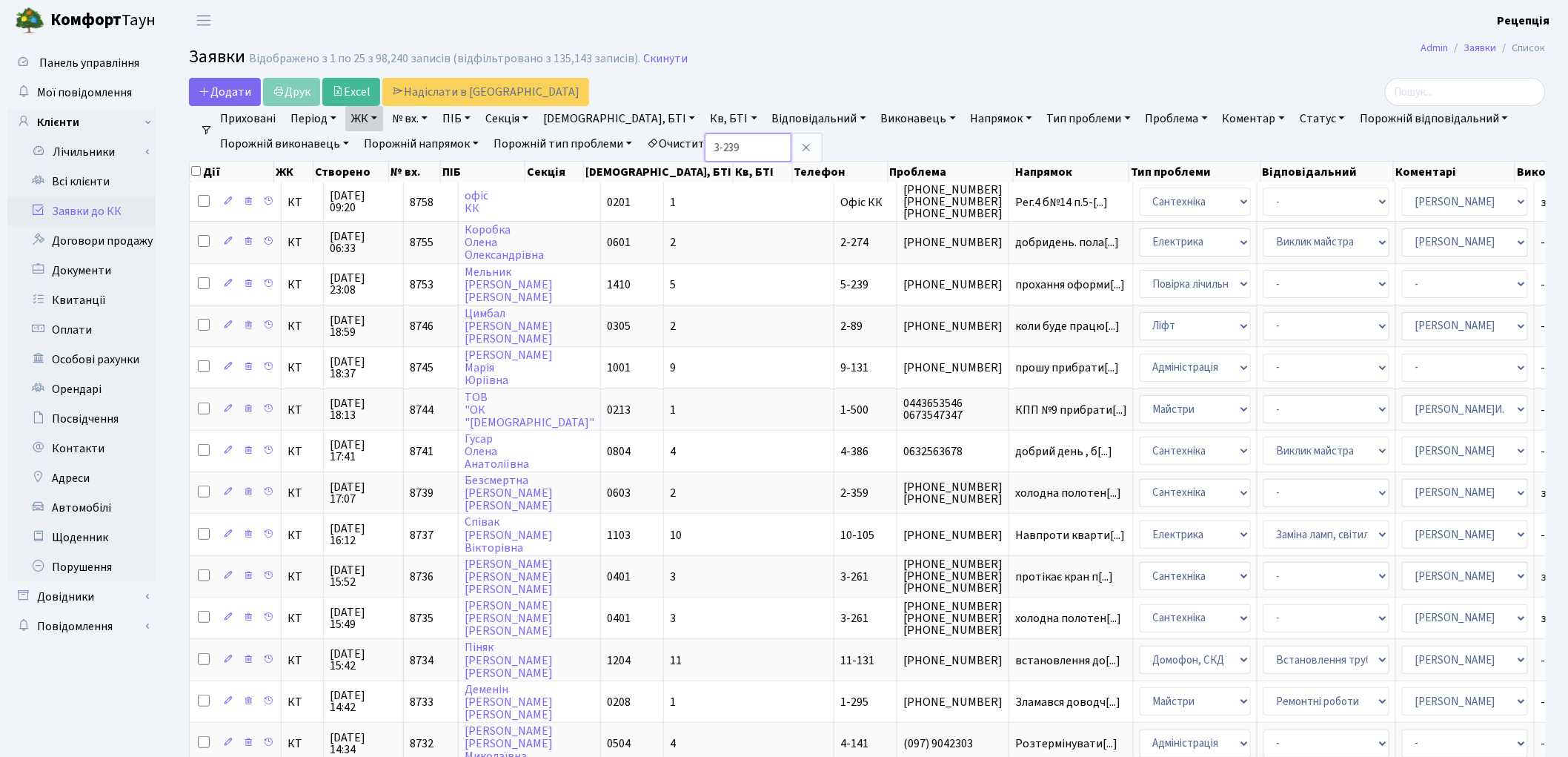
type input "3-239"
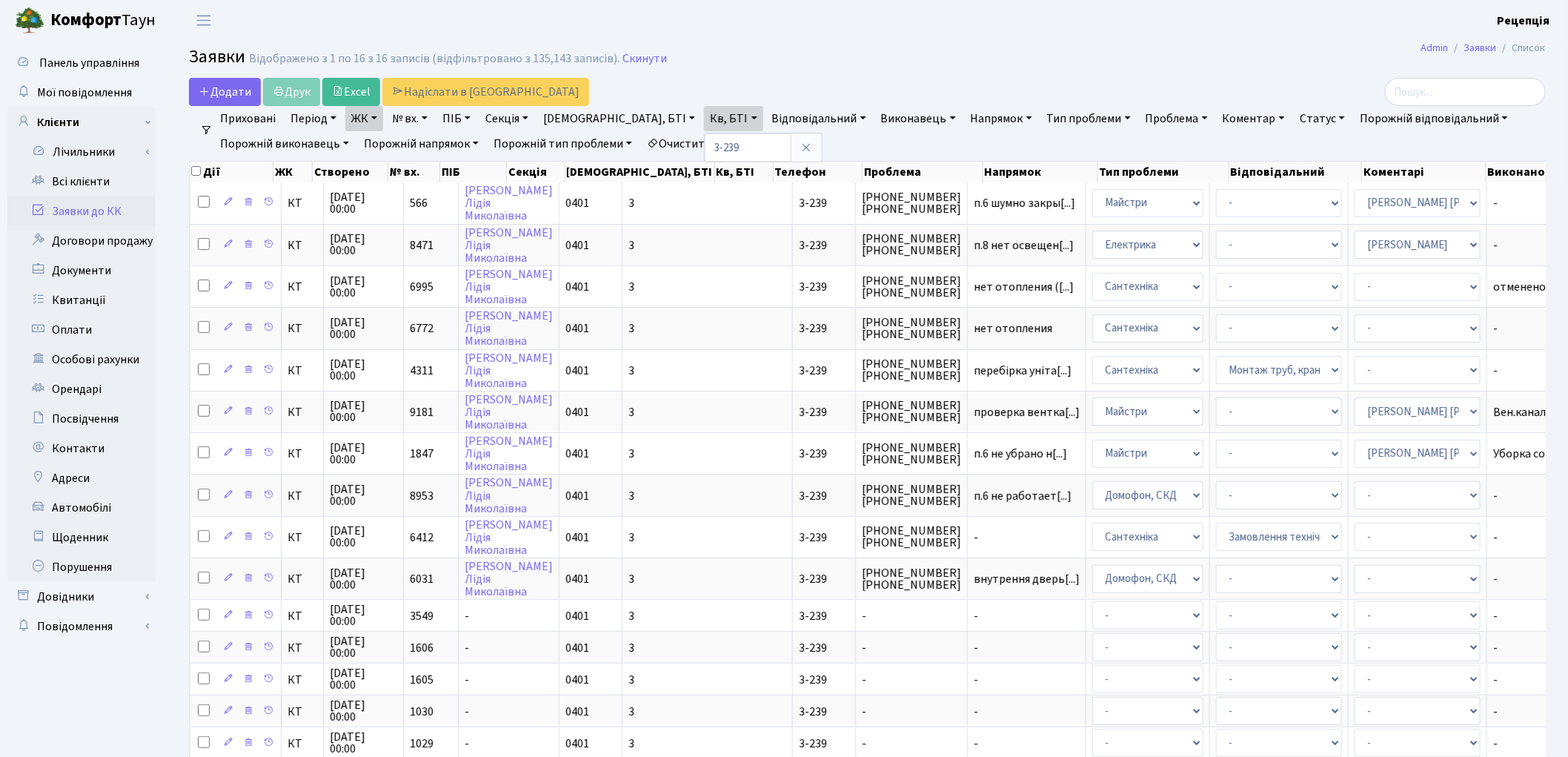
click at [746, 143] on link "Очистити фільтри" at bounding box center [702, 144] width 122 height 25
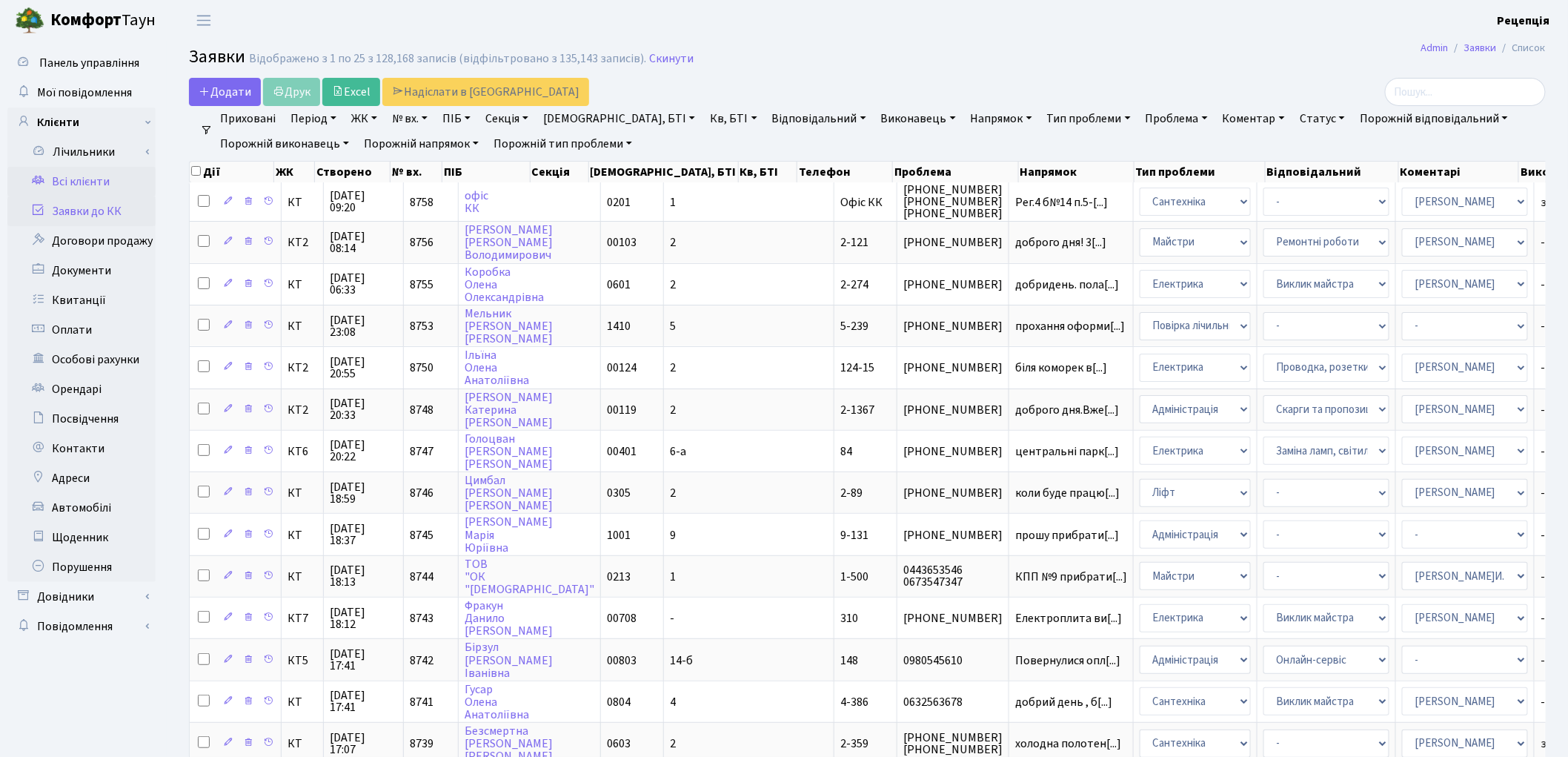
click at [119, 180] on link "Всі клієнти" at bounding box center [81, 182] width 148 height 30
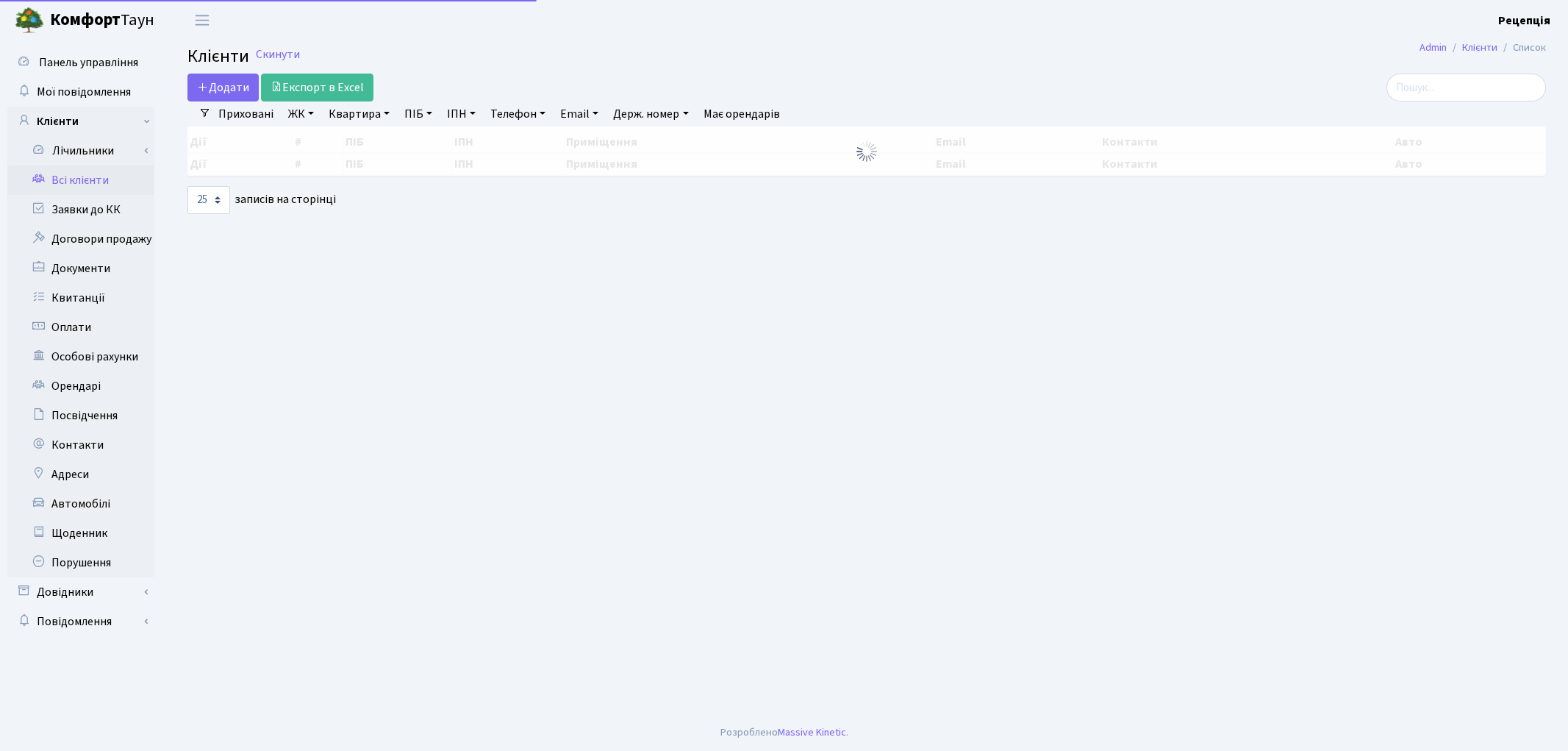
select select "25"
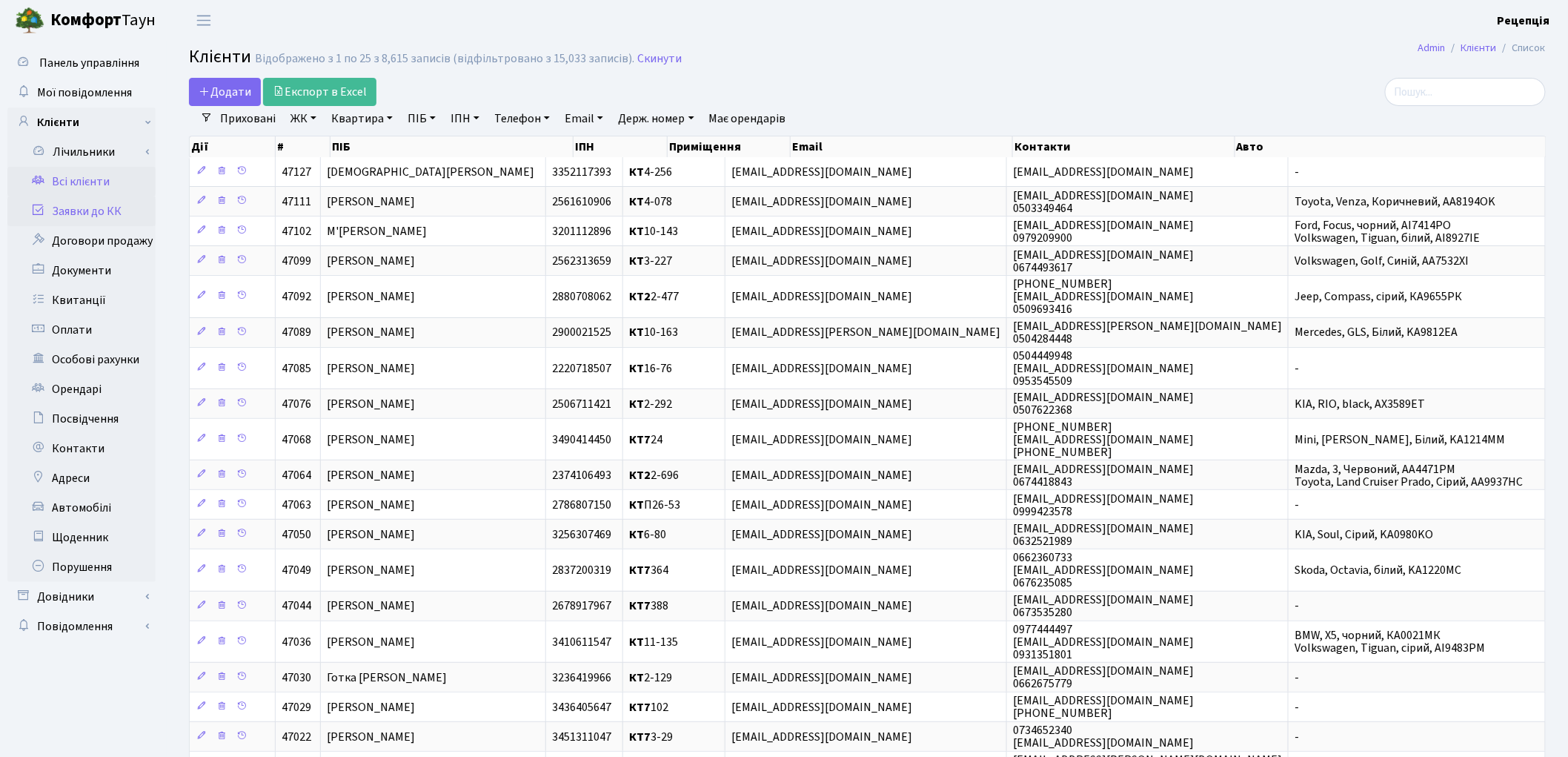
click at [108, 211] on link "Заявки до КК" at bounding box center [81, 211] width 148 height 30
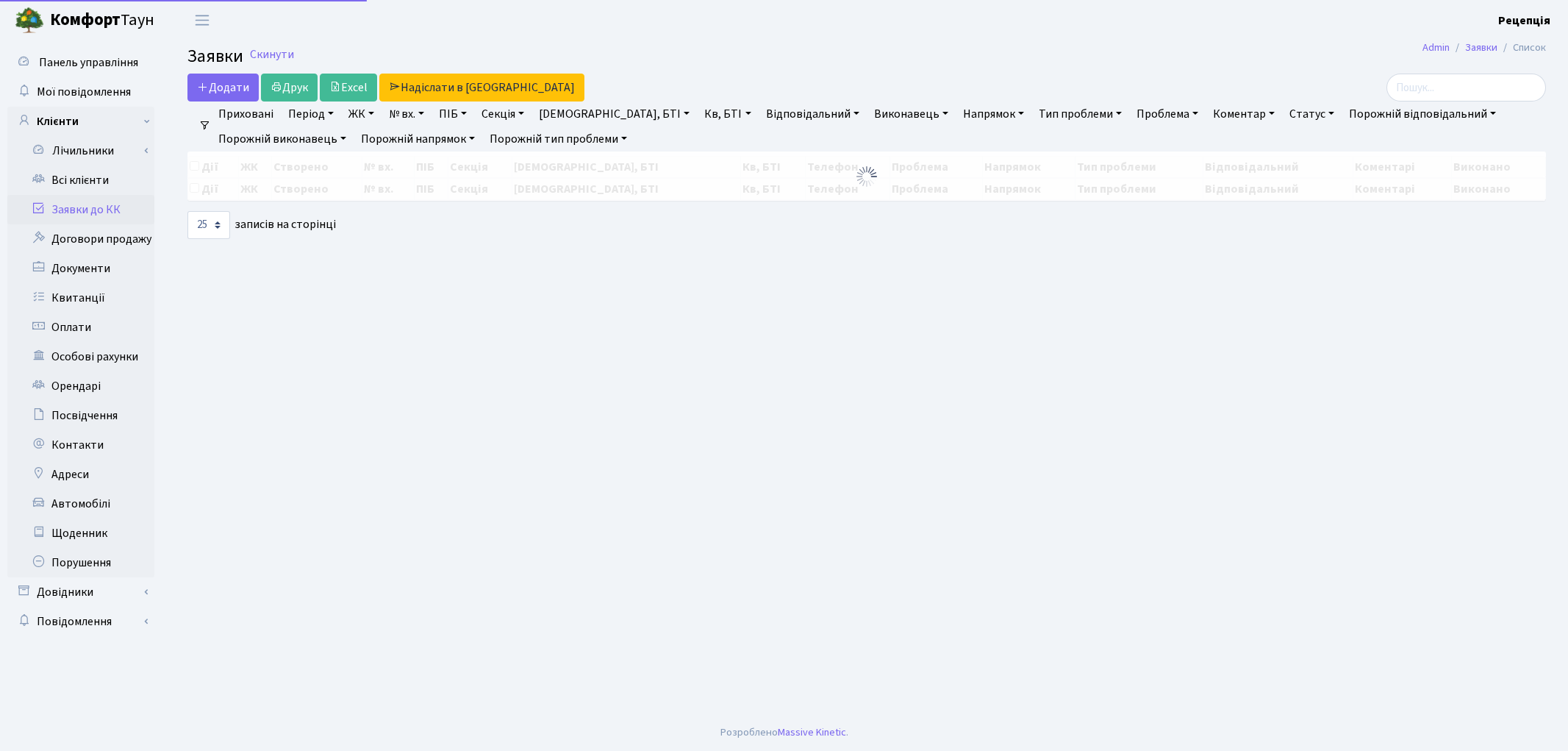
select select
select select "25"
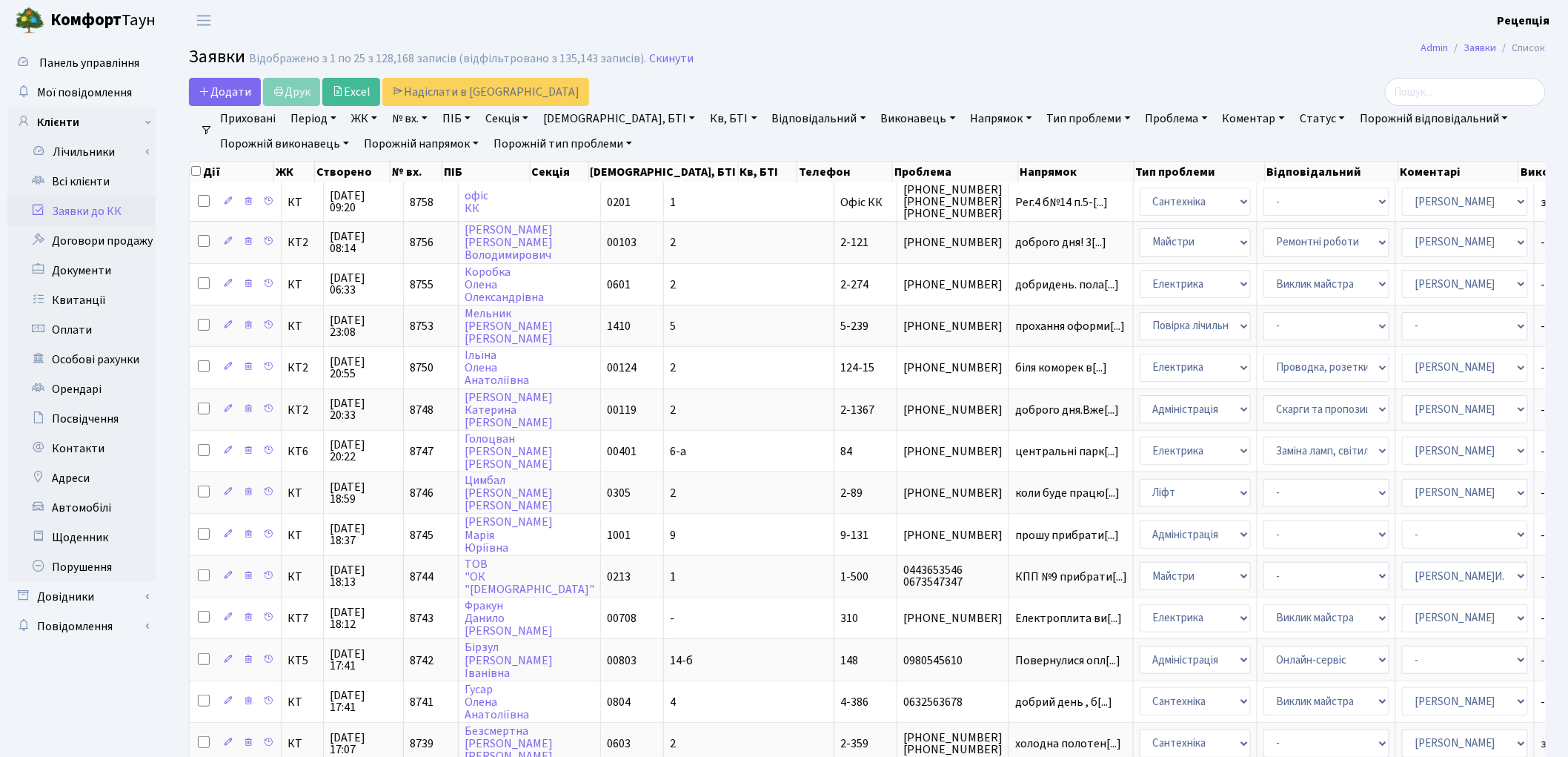
click at [360, 120] on link "ЖК" at bounding box center [364, 119] width 37 height 25
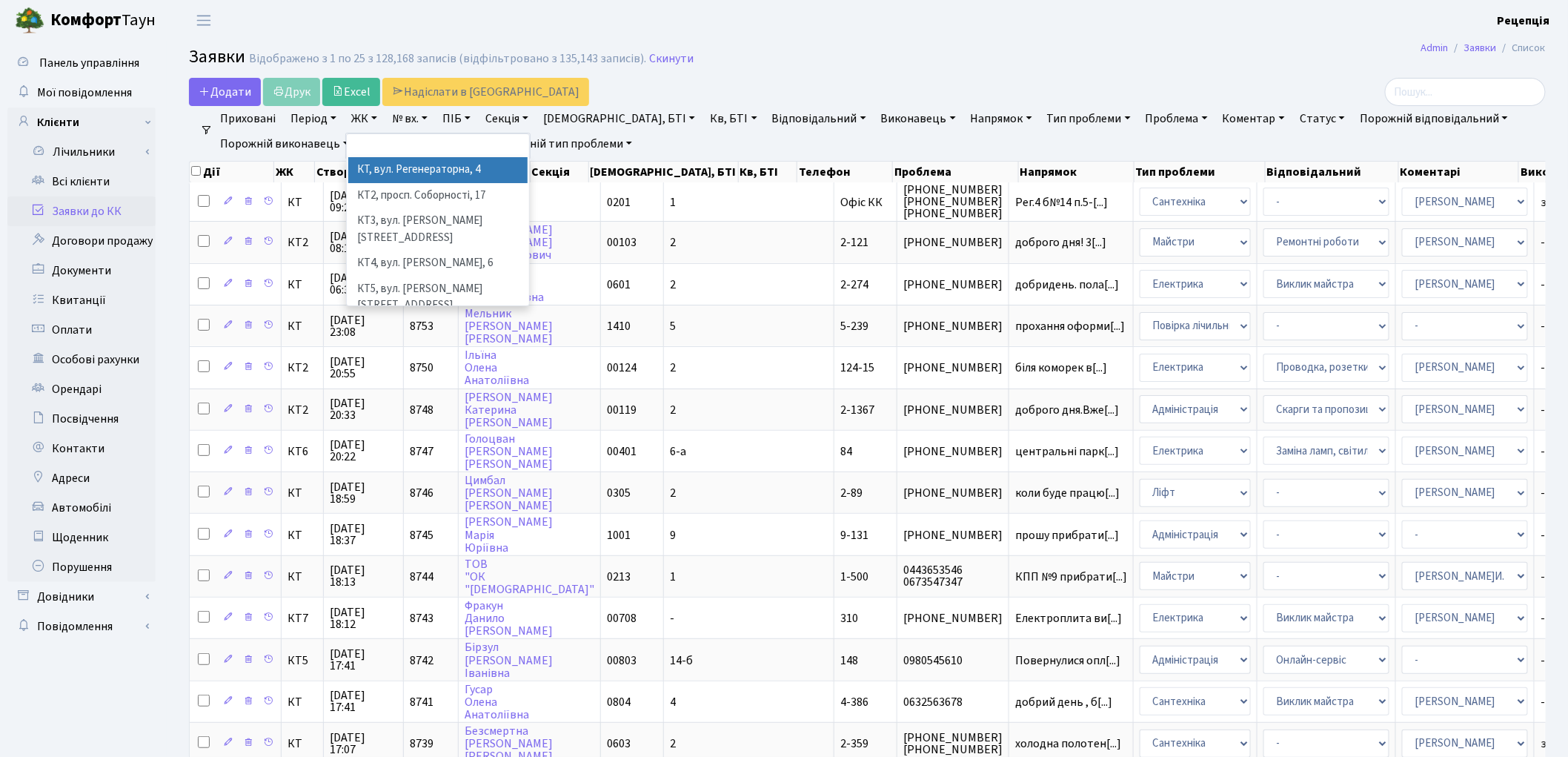
click at [381, 171] on li "КТ, вул. Регенераторна, 4" at bounding box center [438, 169] width 179 height 26
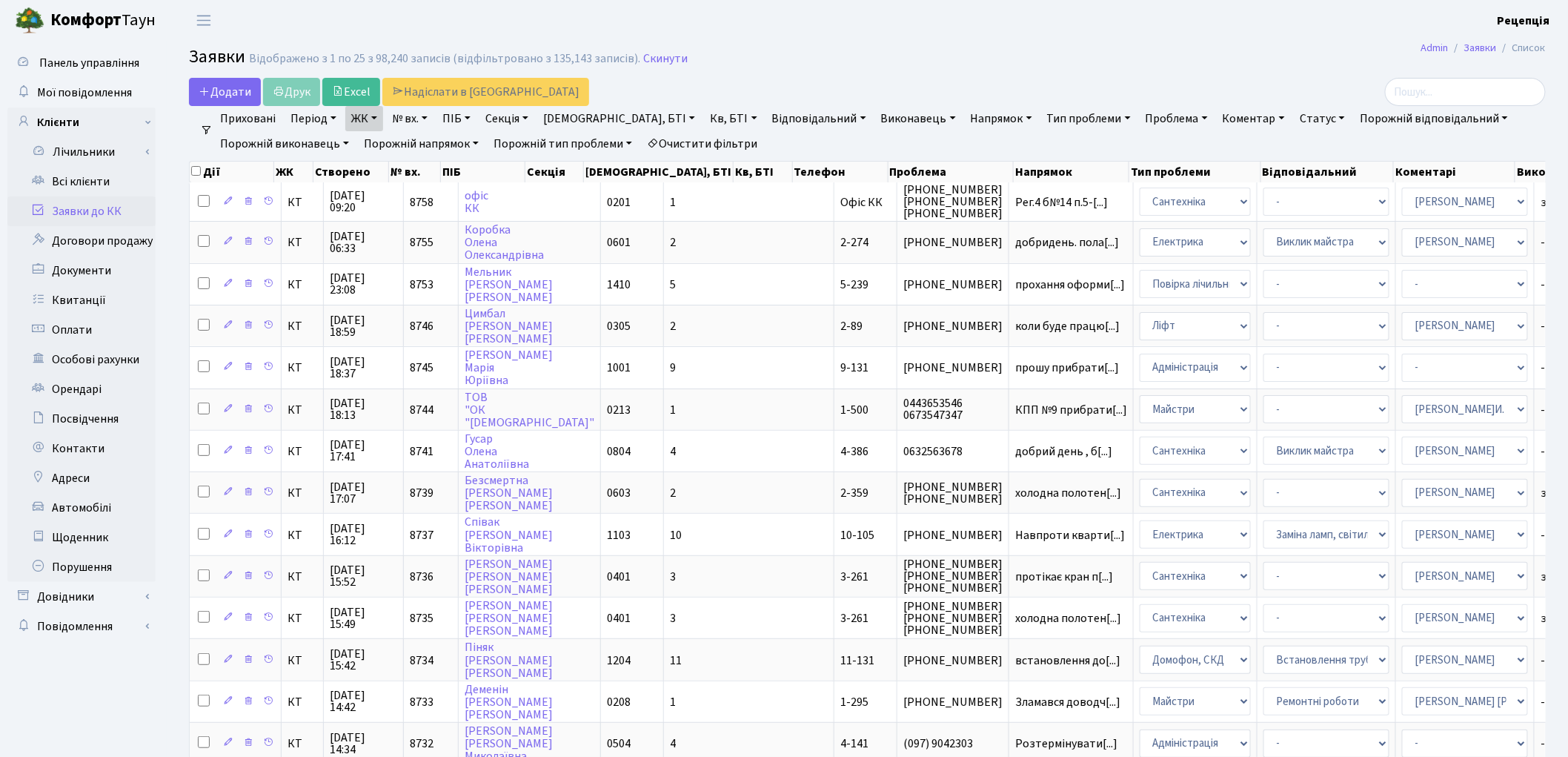
click at [704, 116] on link "Кв, БТІ" at bounding box center [733, 119] width 59 height 25
type input "3-239"
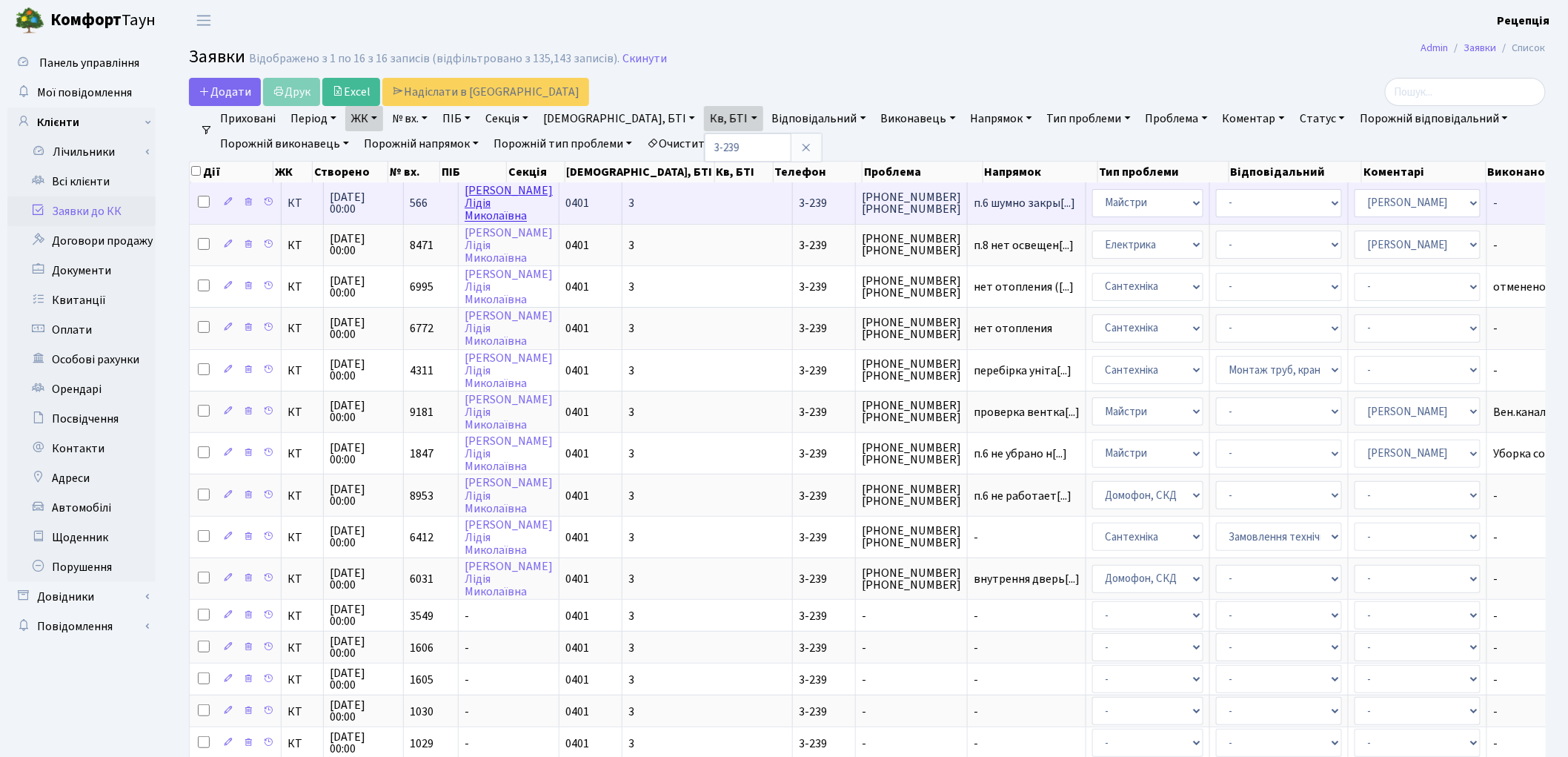
click at [490, 189] on link "Григораш Лідія Миколаївна" at bounding box center [509, 203] width 88 height 41
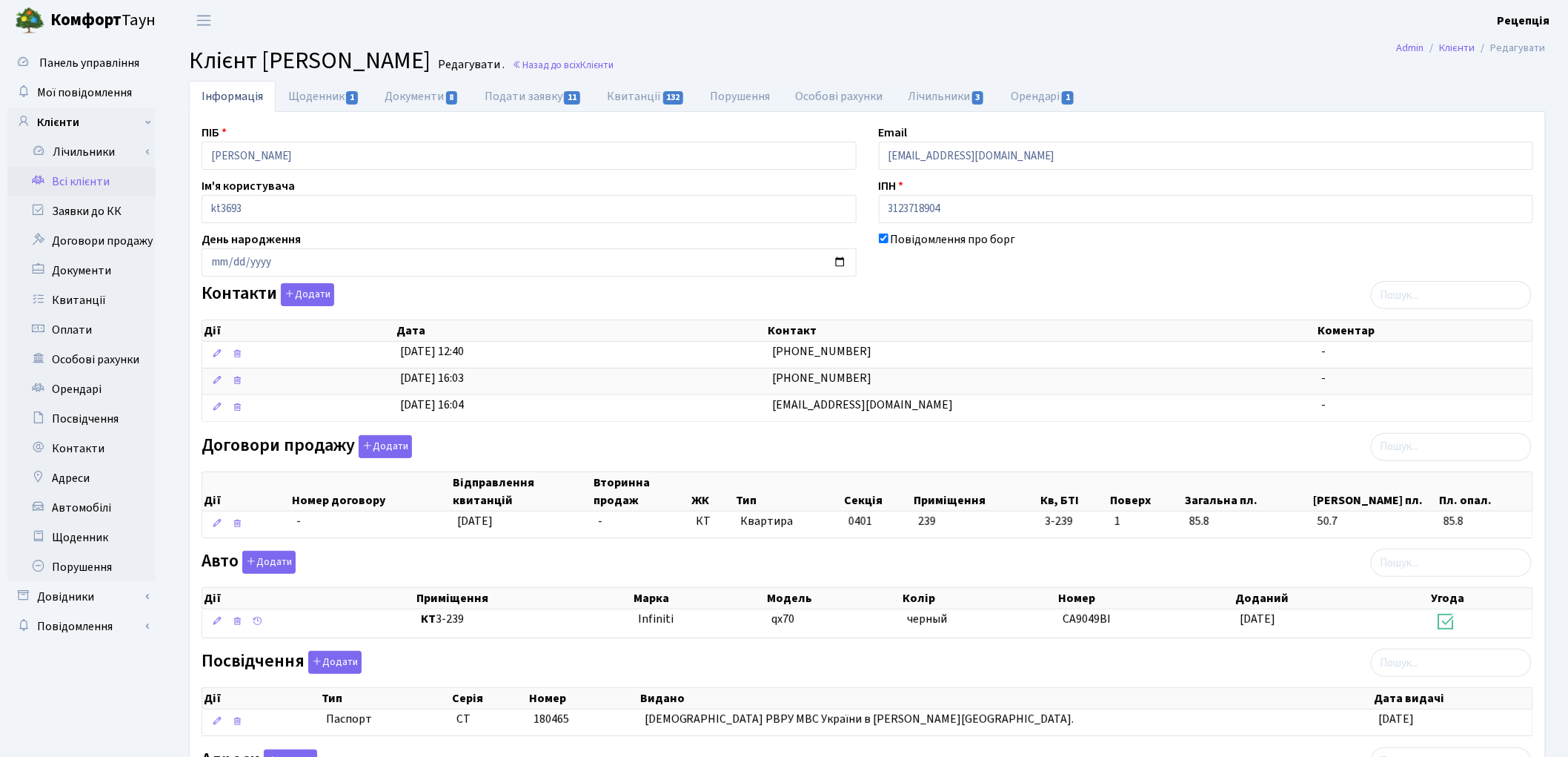
click at [106, 169] on link "Всі клієнти" at bounding box center [81, 182] width 148 height 30
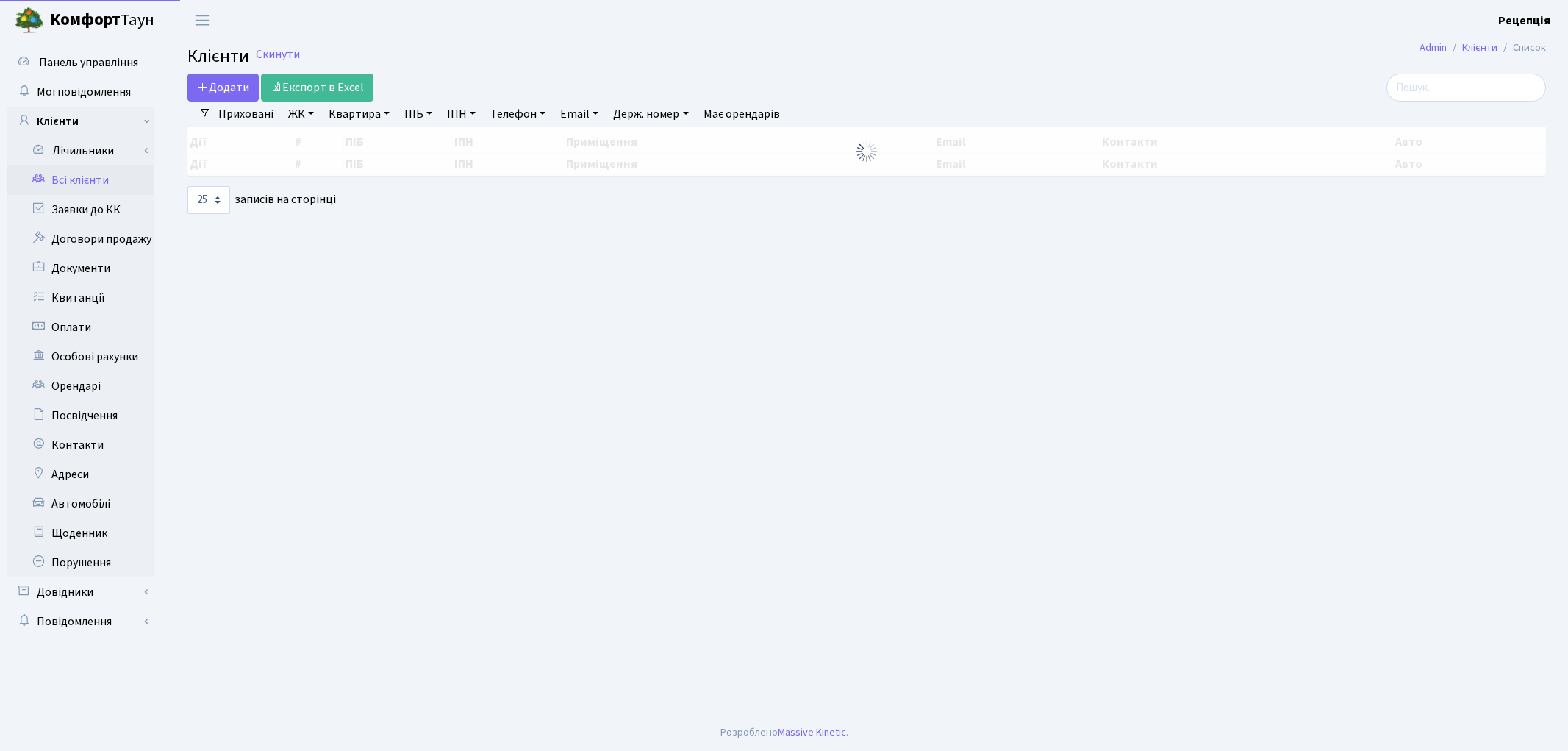
select select "25"
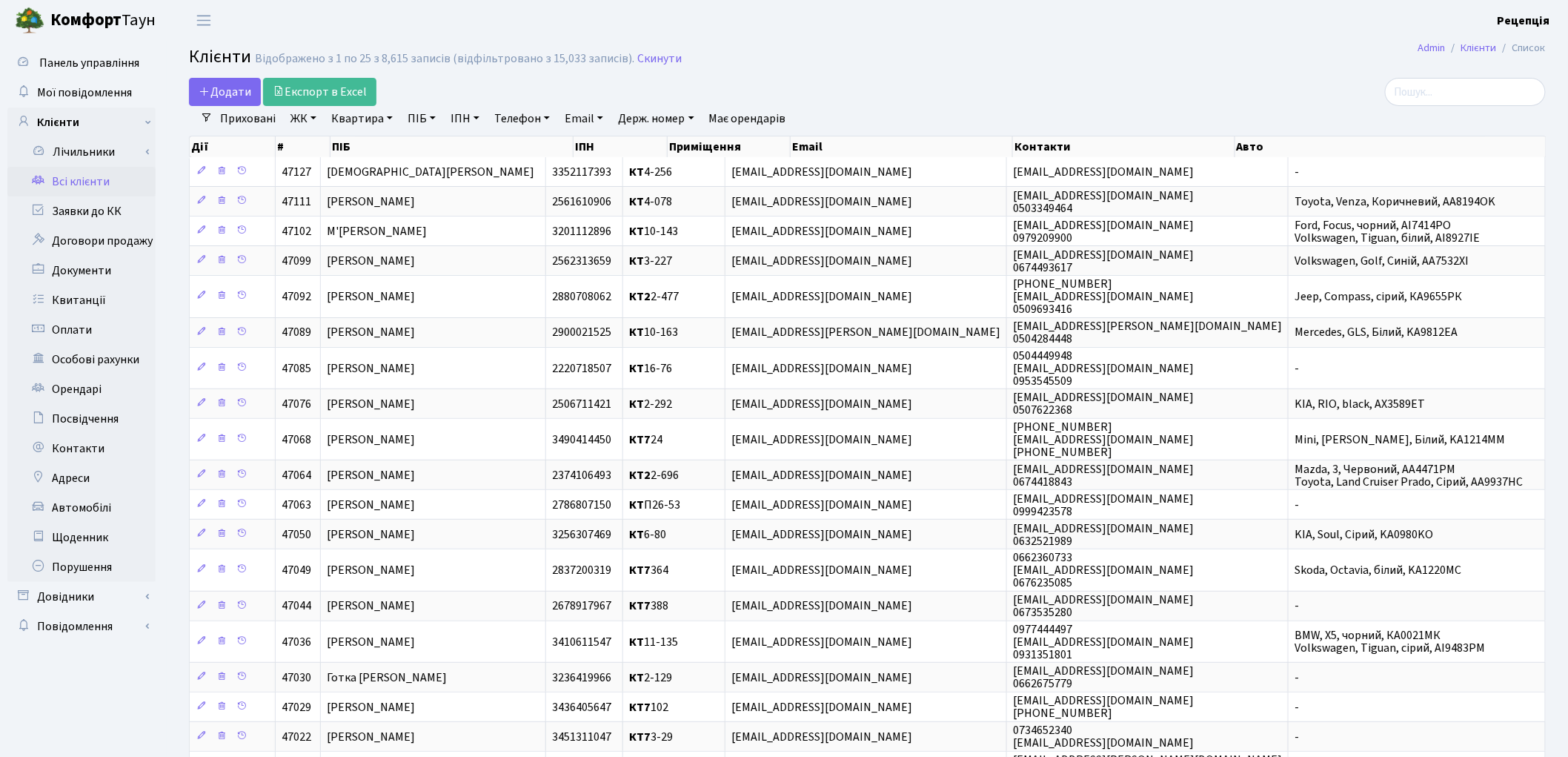
drag, startPoint x: 296, startPoint y: 110, endPoint x: 303, endPoint y: 115, distance: 8.6
click at [296, 111] on link "ЖК" at bounding box center [303, 119] width 37 height 25
click at [337, 199] on li "КТ2, просп. Соборності, 17" at bounding box center [378, 196] width 179 height 26
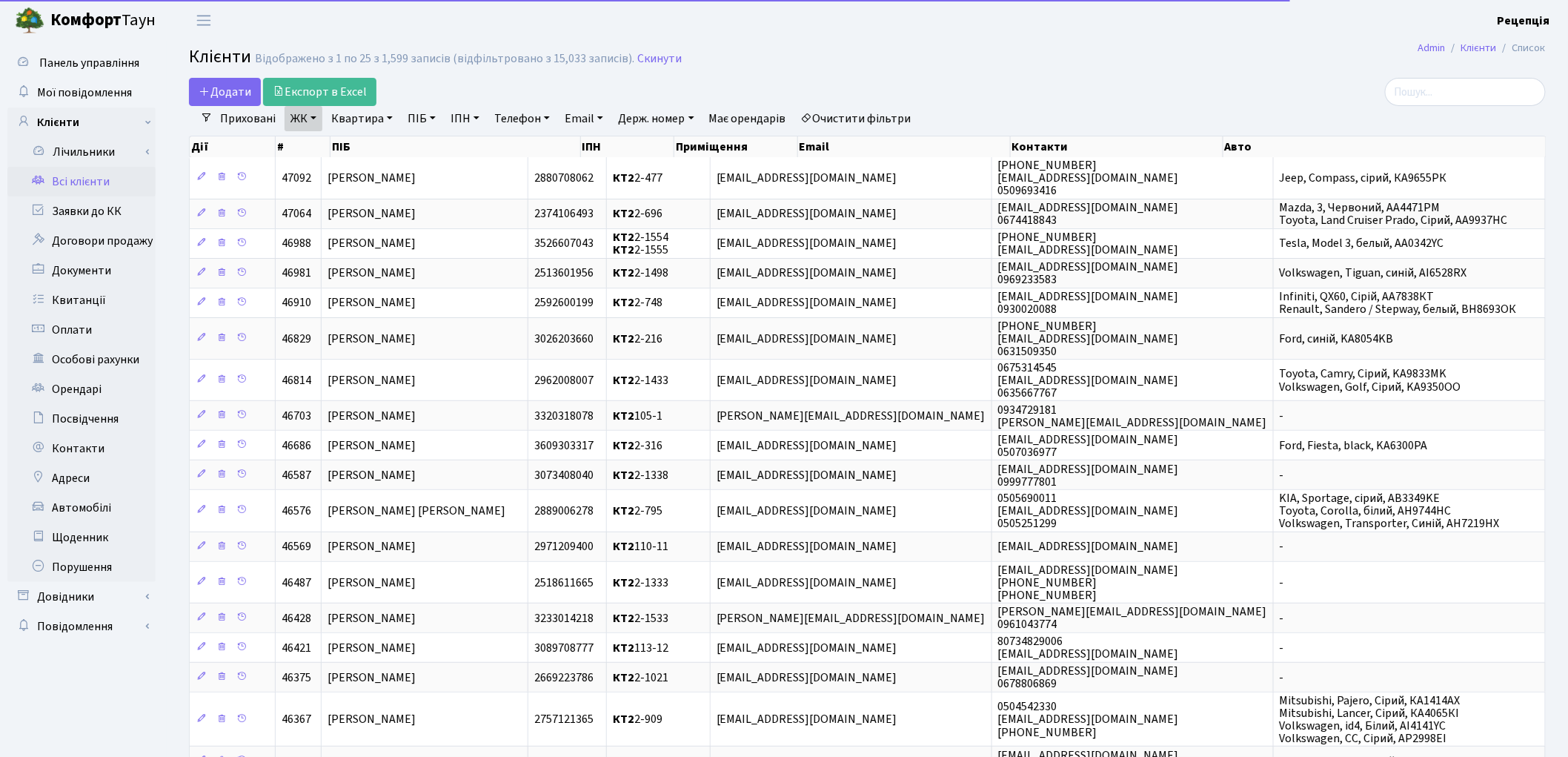
click at [378, 116] on link "Квартира" at bounding box center [362, 119] width 73 height 25
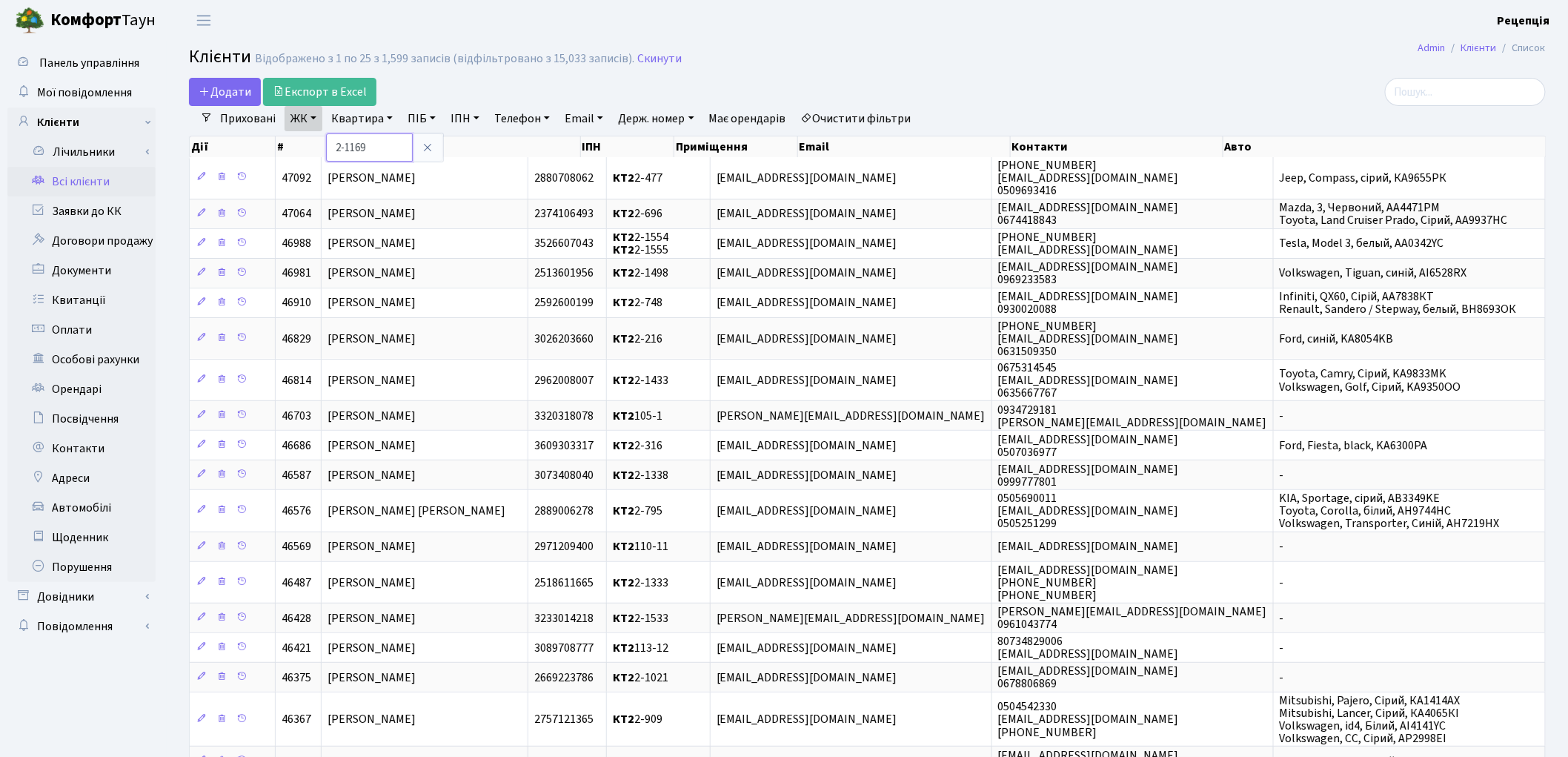
type input "2-1169"
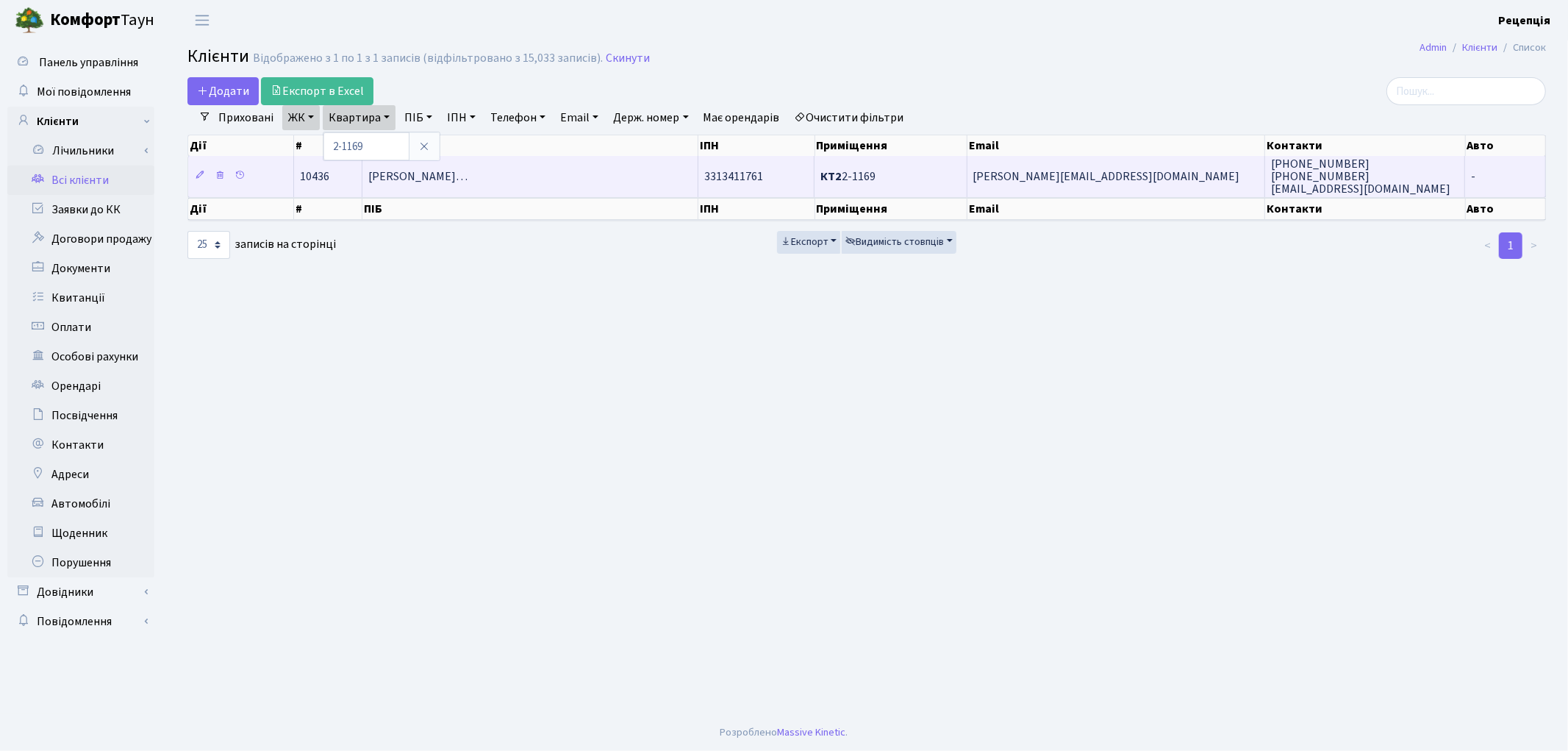
click at [467, 171] on span "[PERSON_NAME]…" at bounding box center [418, 177] width 99 height 16
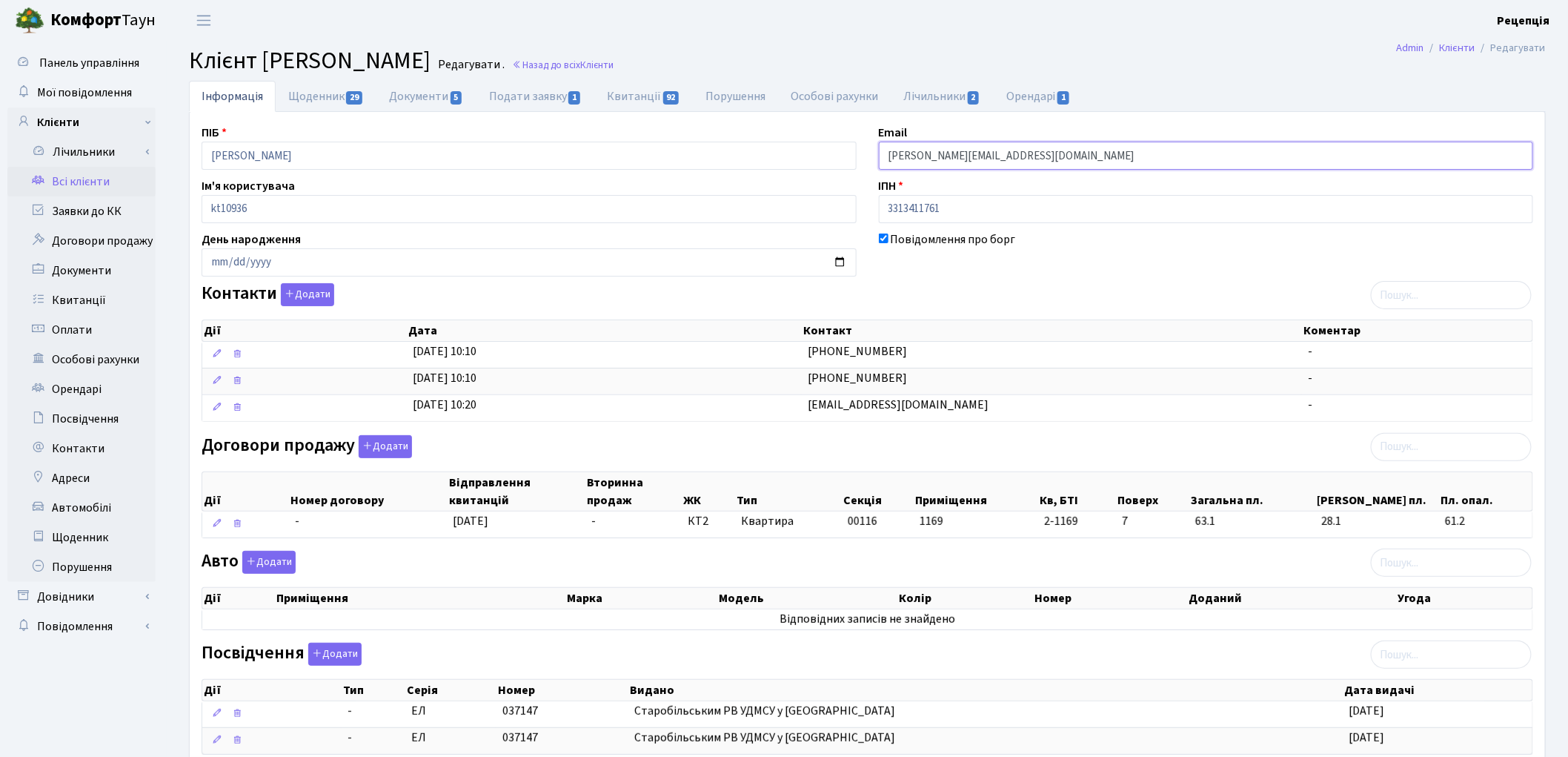
drag, startPoint x: 1064, startPoint y: 156, endPoint x: 837, endPoint y: 157, distance: 227.0
click at [838, 157] on div "ПІБ [PERSON_NAME] Email [PERSON_NAME][EMAIL_ADDRESS][DOMAIN_NAME] Ім'я користув…" at bounding box center [867, 508] width 1353 height 769
click at [105, 208] on link "Заявки до КК" at bounding box center [81, 211] width 148 height 30
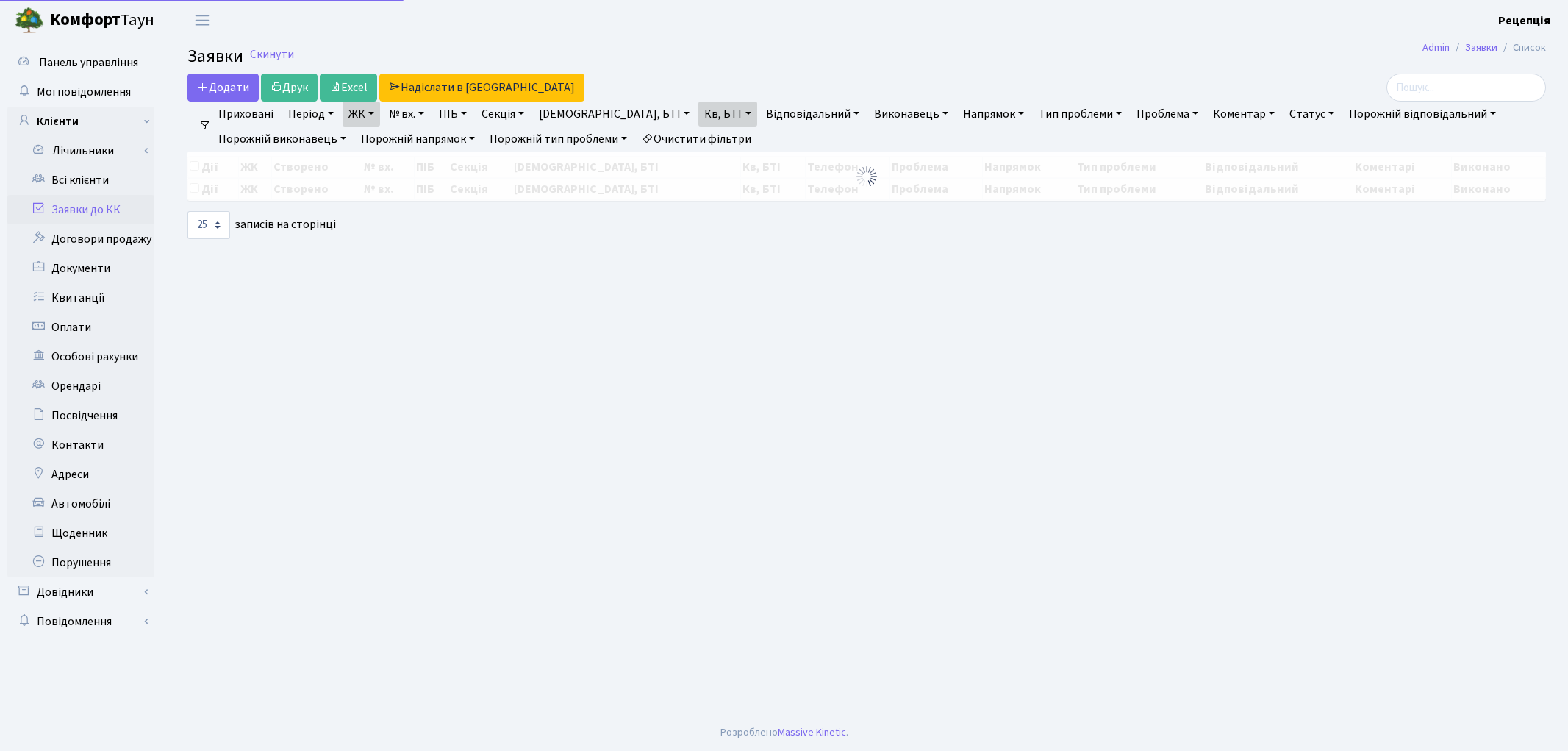
select select "25"
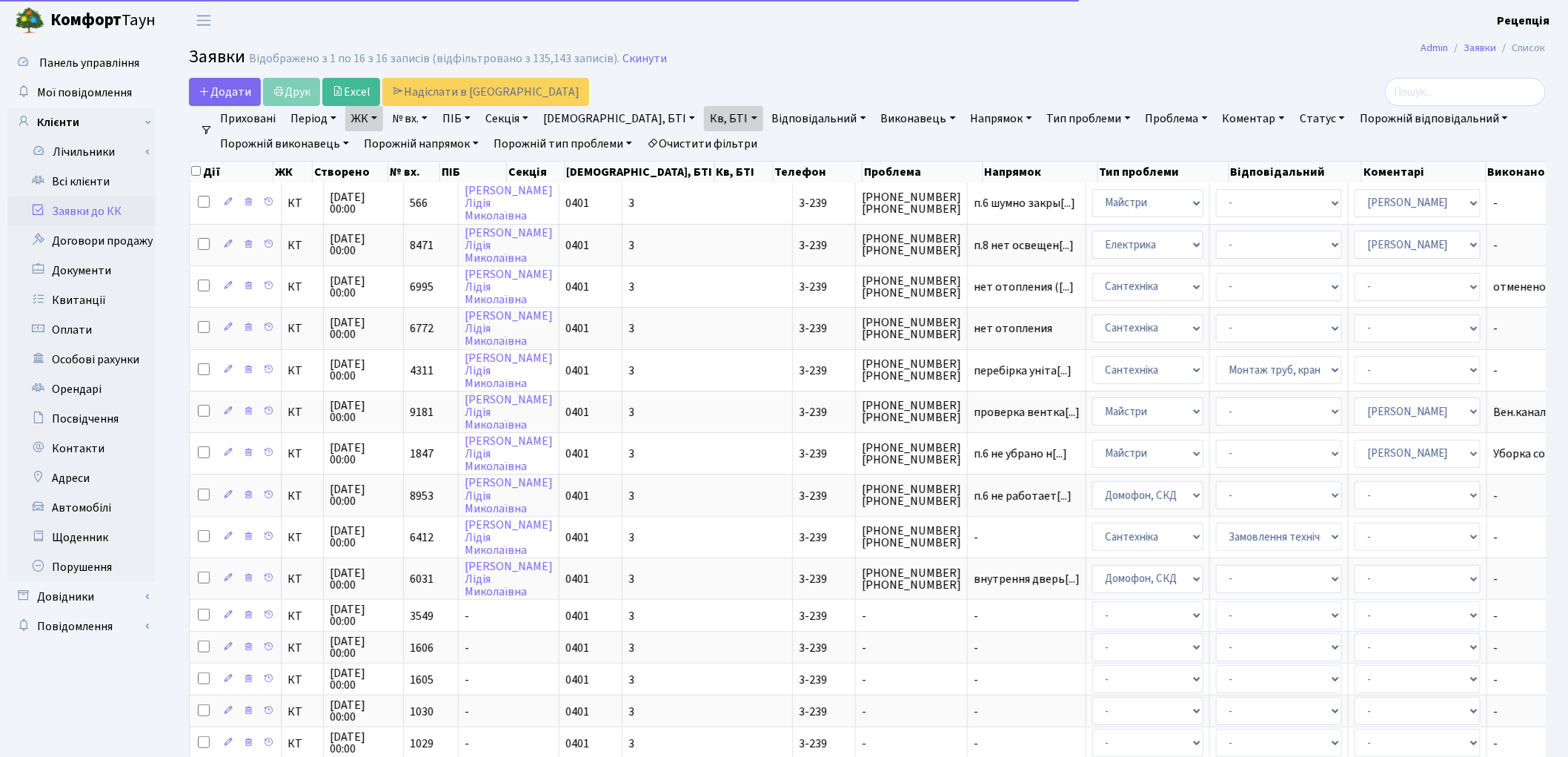
click at [722, 138] on link "Очистити фільтри" at bounding box center [702, 144] width 122 height 25
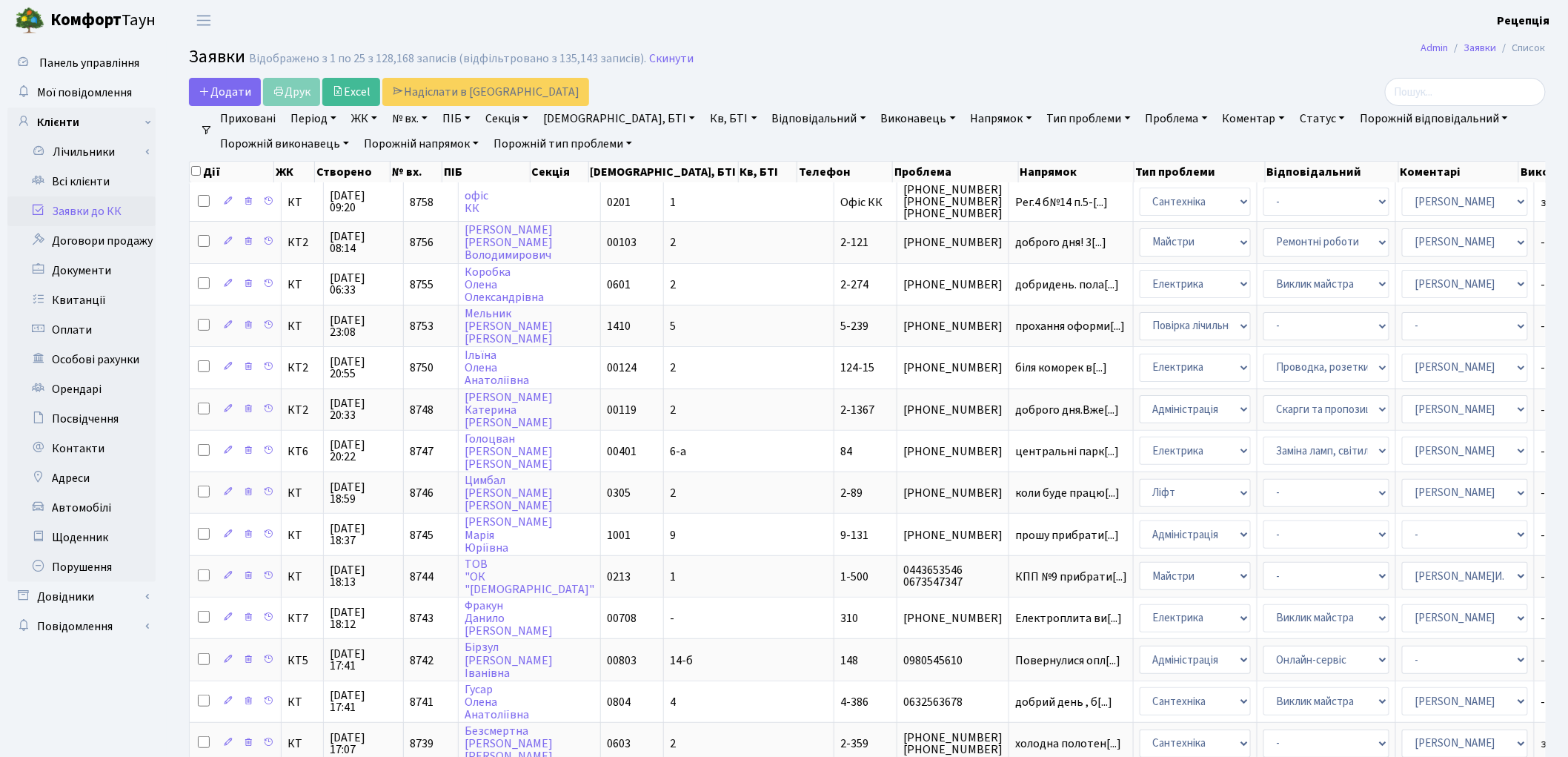
click at [369, 117] on link "ЖК" at bounding box center [364, 119] width 37 height 25
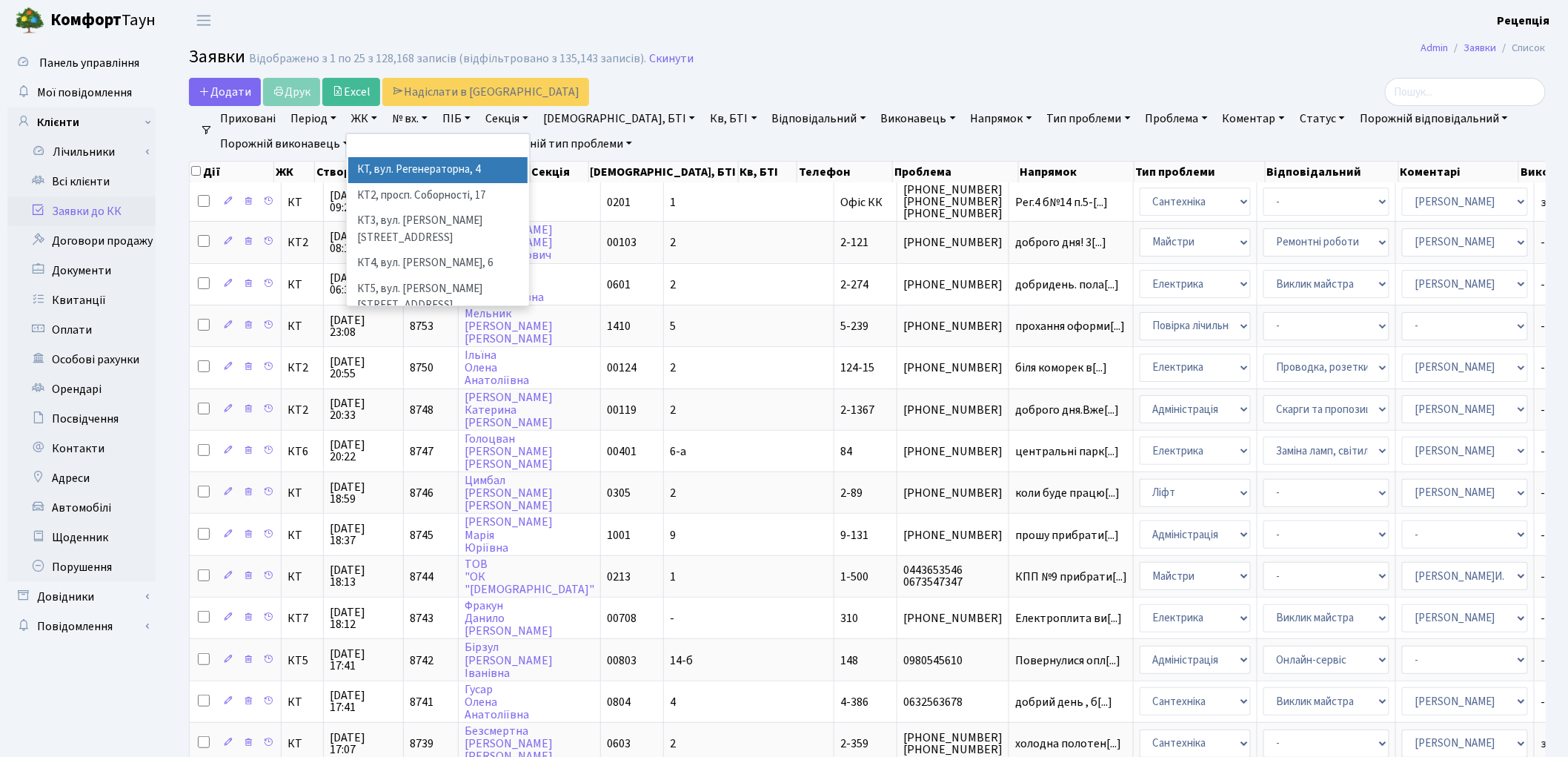
click at [406, 172] on li "КТ, вул. Регенераторна, 4" at bounding box center [438, 169] width 179 height 26
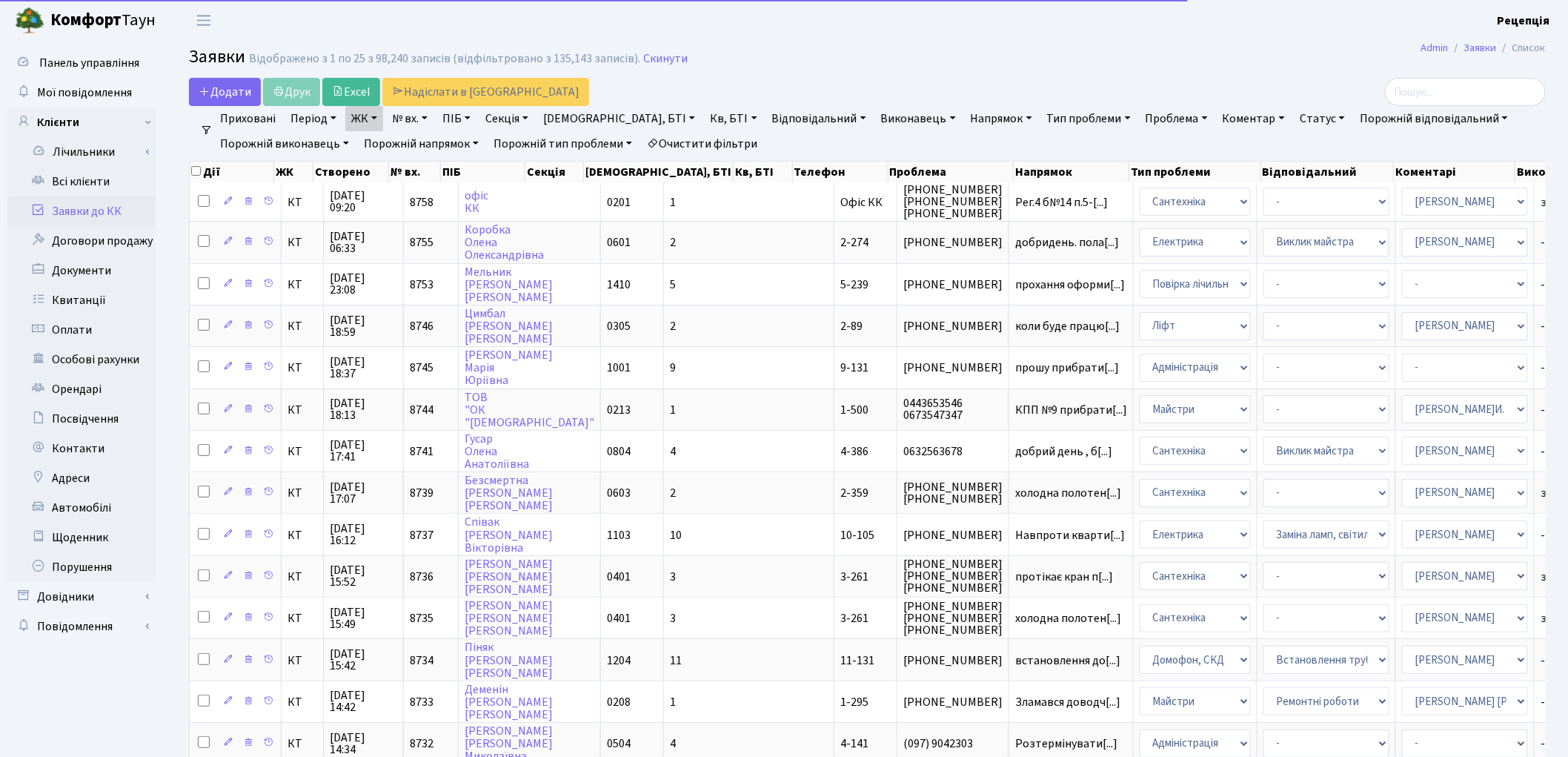
click at [704, 124] on link "Кв, БТІ" at bounding box center [733, 119] width 59 height 25
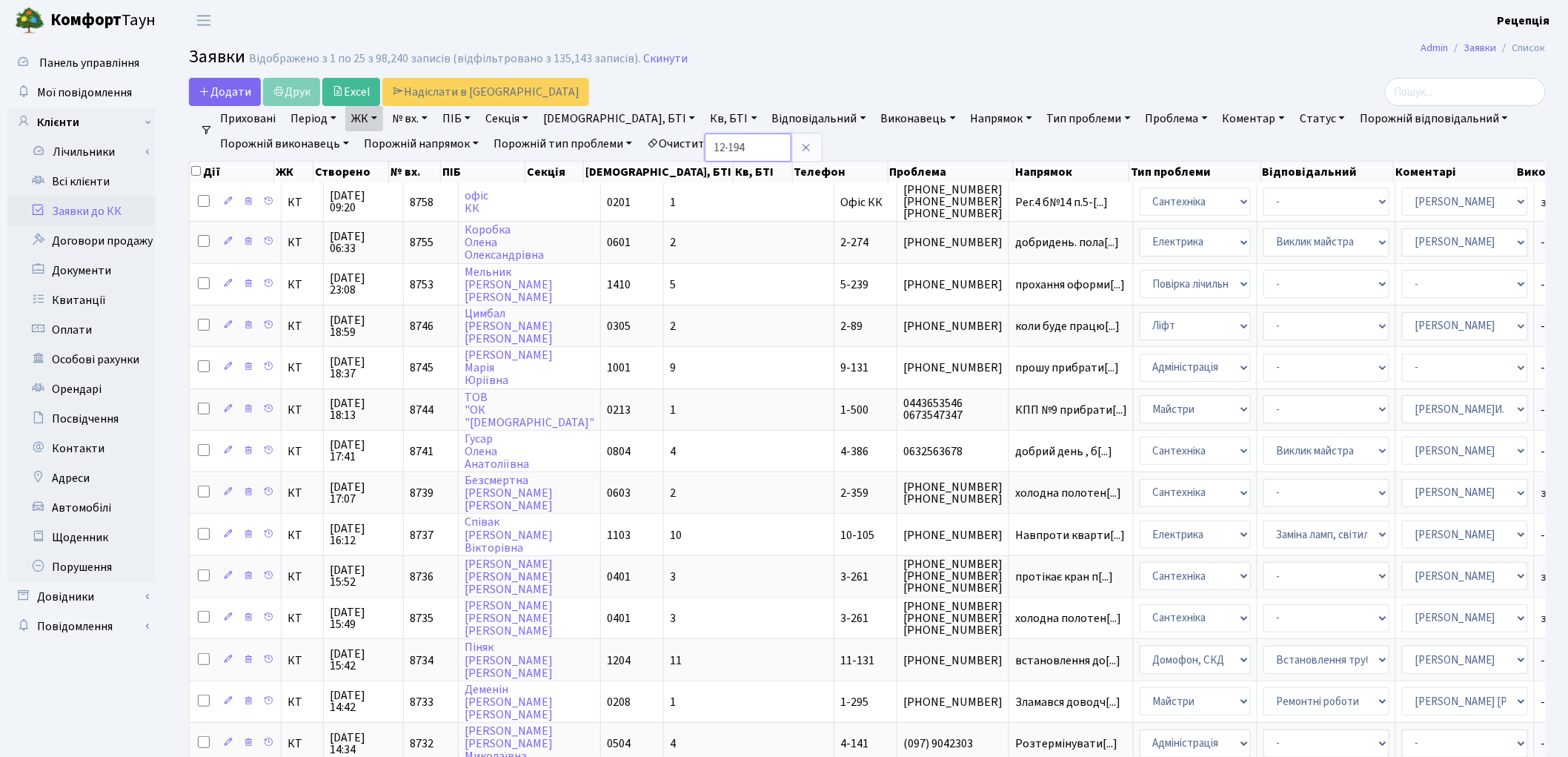
type input "12-194"
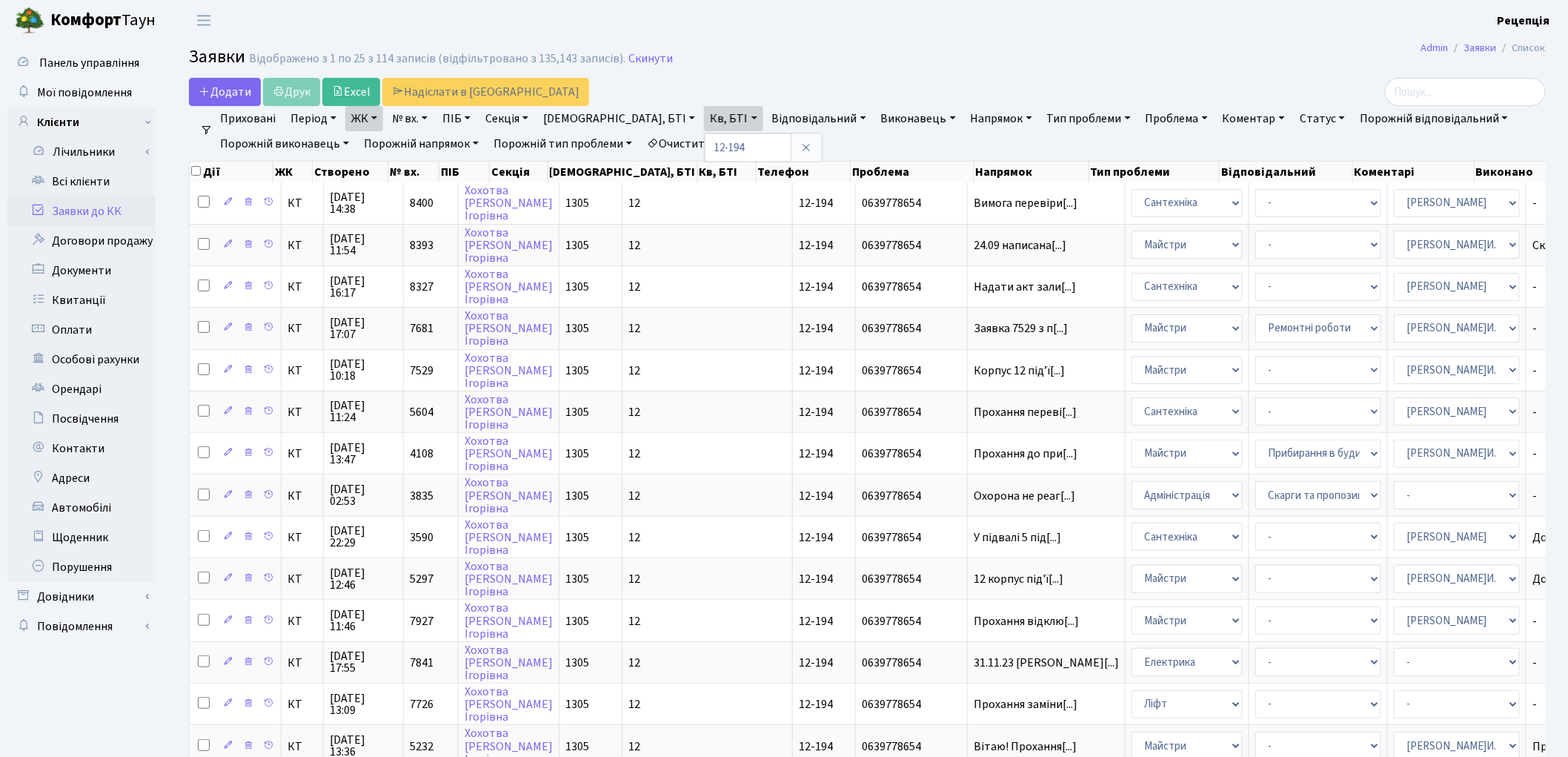
click at [752, 144] on link "Очистити фільтри" at bounding box center [702, 144] width 122 height 25
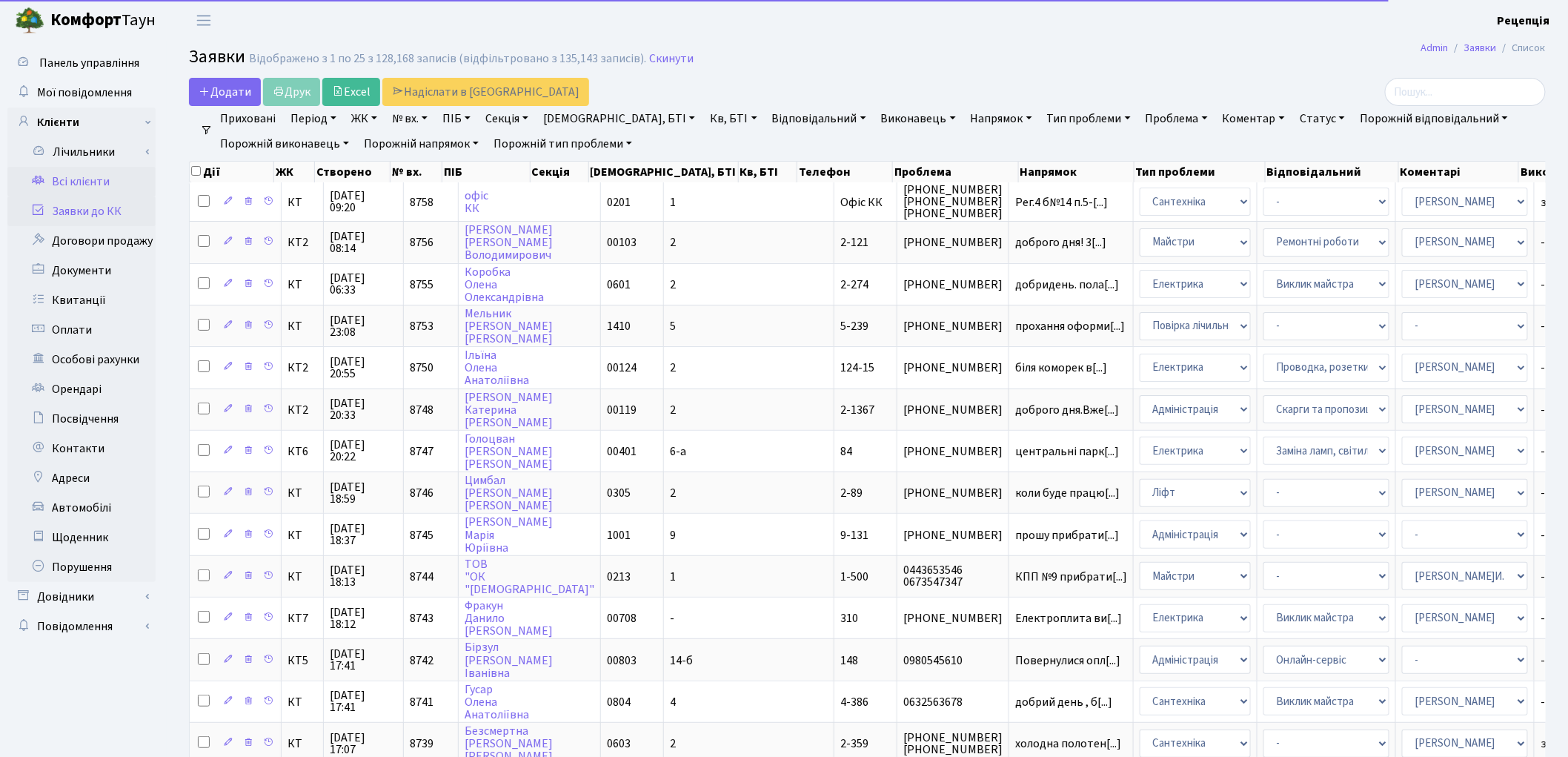
click at [90, 183] on link "Всі клієнти" at bounding box center [81, 182] width 148 height 30
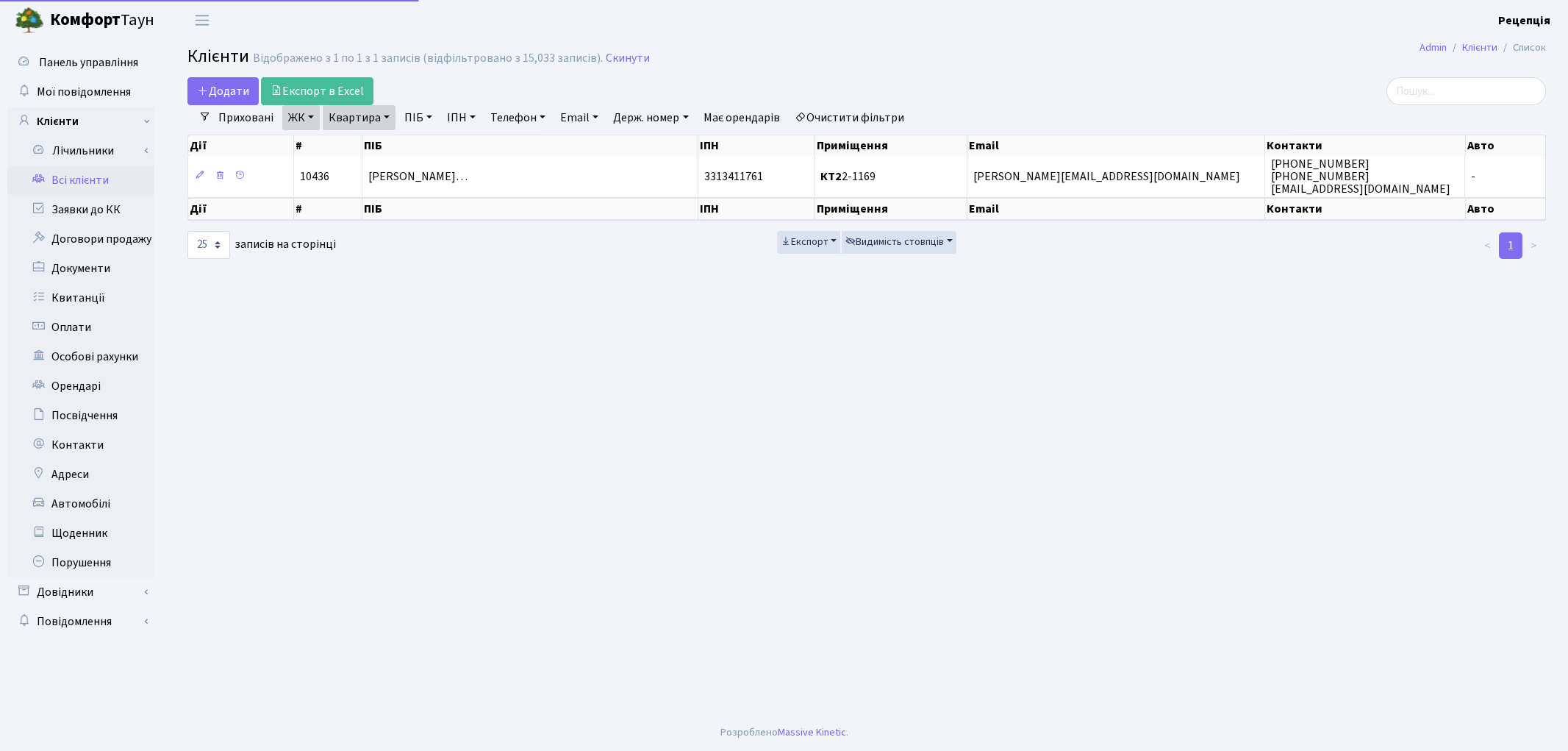
select select "25"
click at [869, 116] on link "Очистити фільтри" at bounding box center [849, 118] width 122 height 25
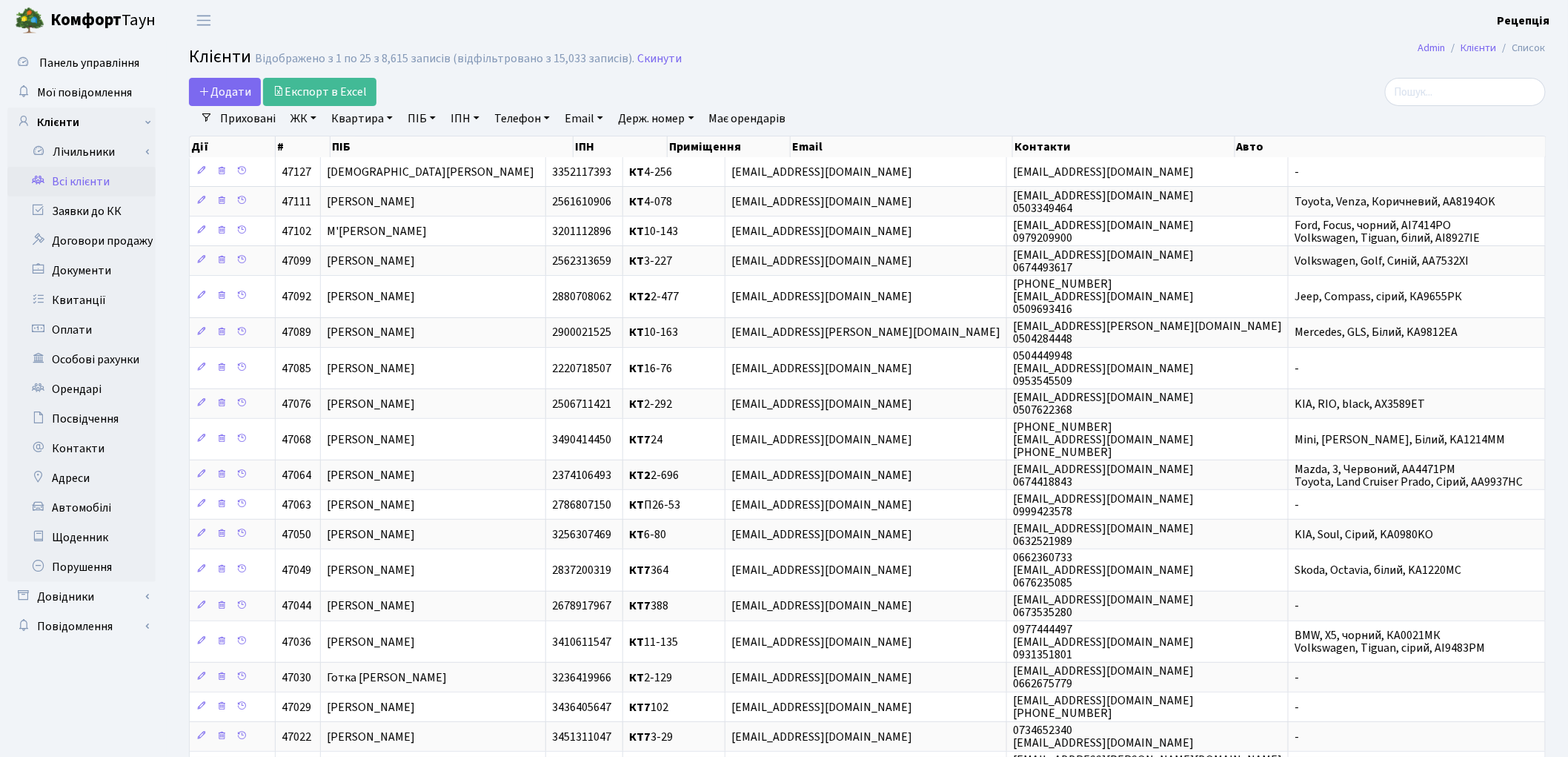
click at [1038, 61] on h2 "Клієнти Відображено з 1 по 25 з 8,615 записів (відфільтровано з 15,033 записів)…" at bounding box center [867, 59] width 1357 height 25
click at [300, 126] on link "ЖК" at bounding box center [303, 119] width 37 height 25
click at [332, 191] on li "КТ2, просп. Соборності, 17" at bounding box center [378, 196] width 179 height 26
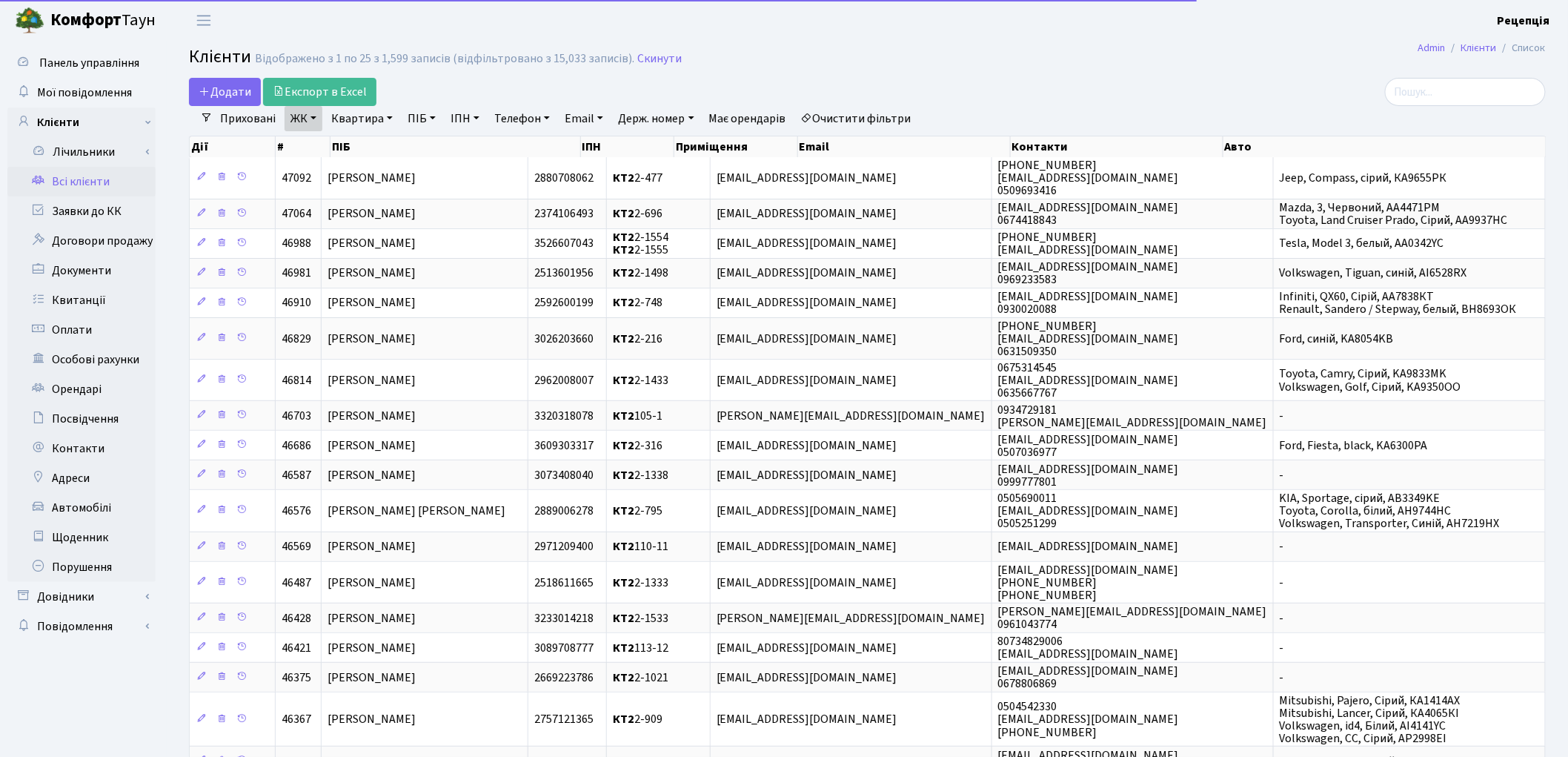
click at [369, 112] on link "Квартира" at bounding box center [362, 119] width 73 height 25
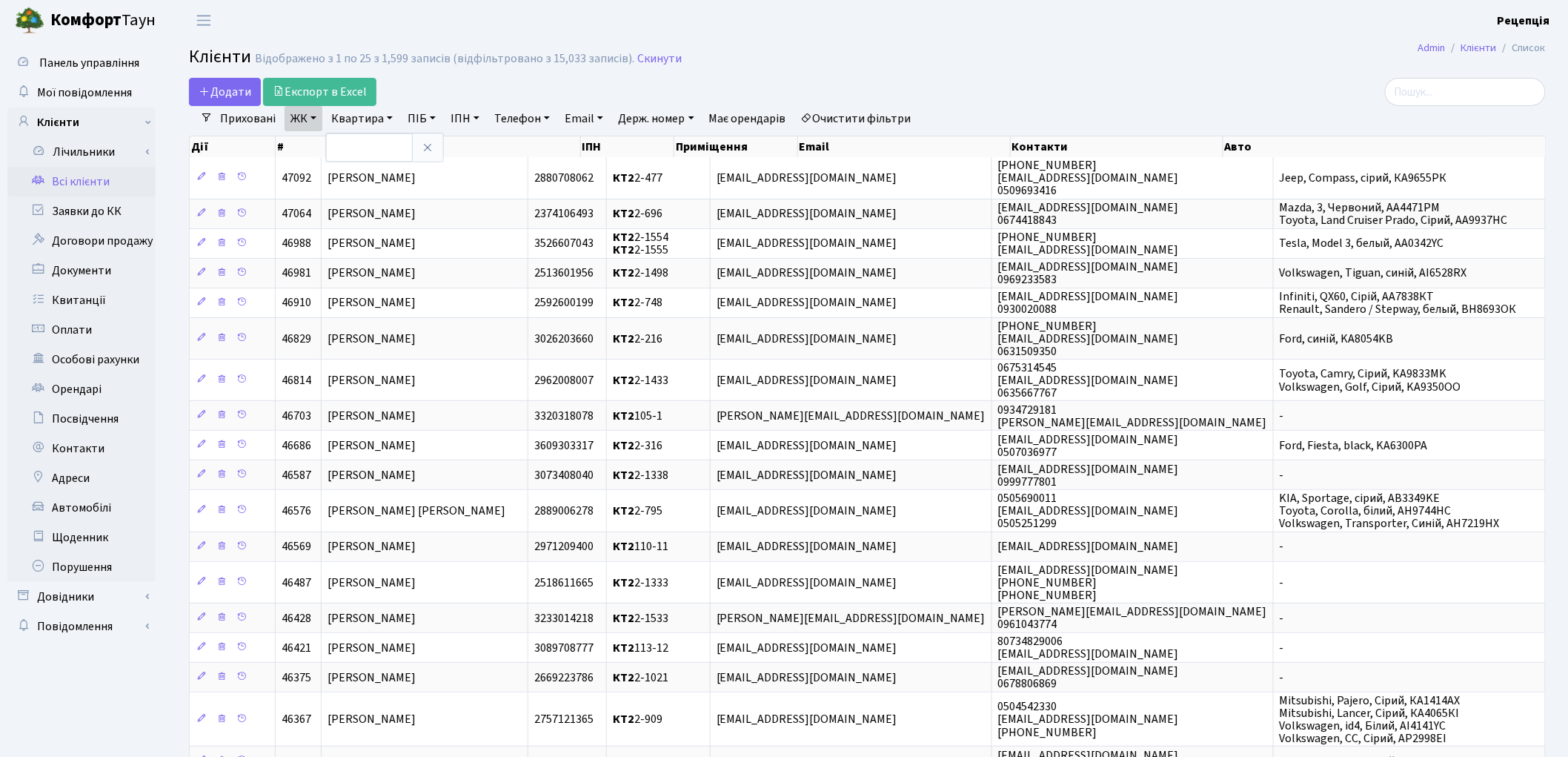
click at [841, 114] on link "Очистити фільтри" at bounding box center [856, 119] width 122 height 25
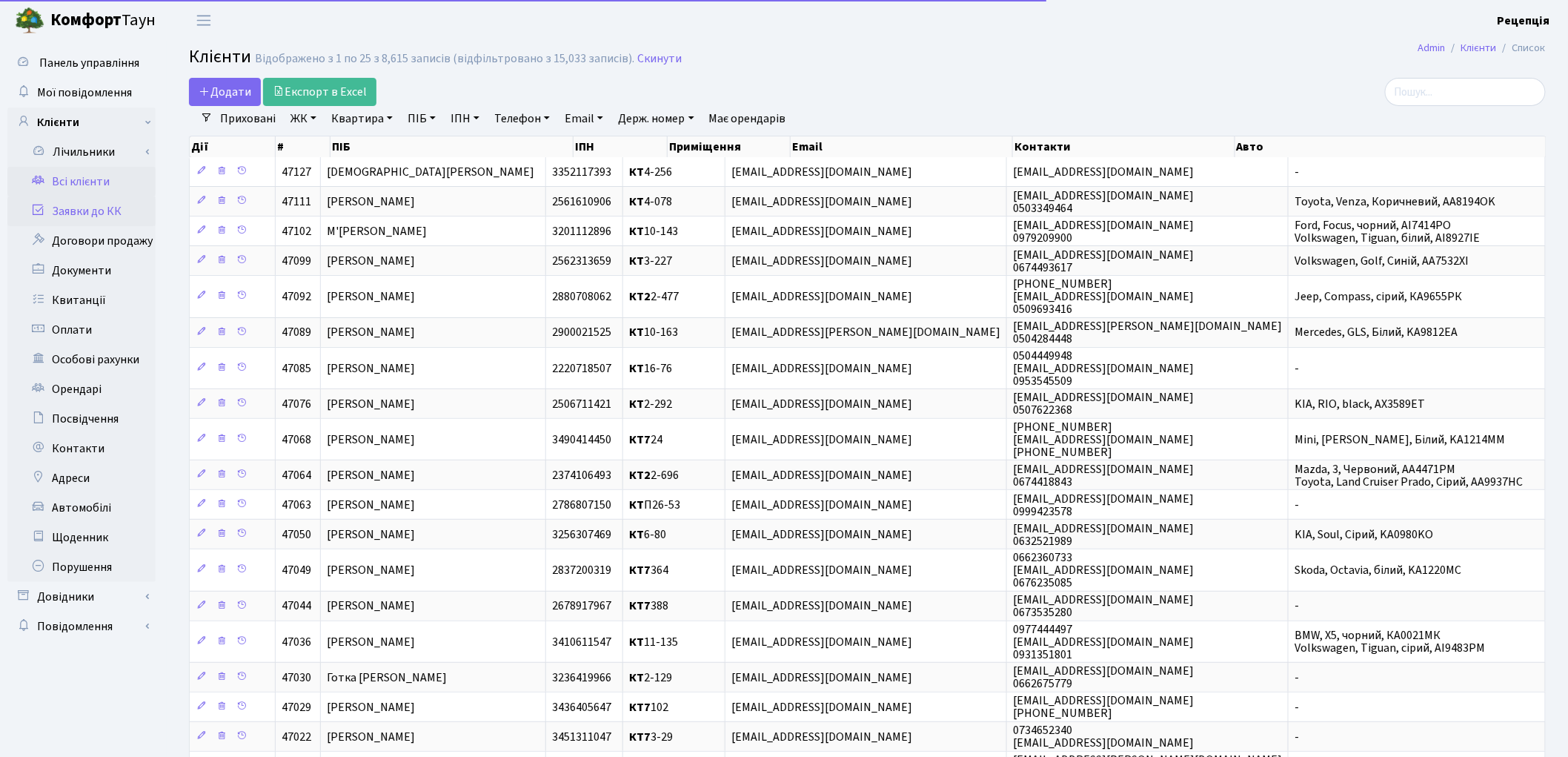
click at [72, 213] on link "Заявки до КК" at bounding box center [81, 211] width 148 height 30
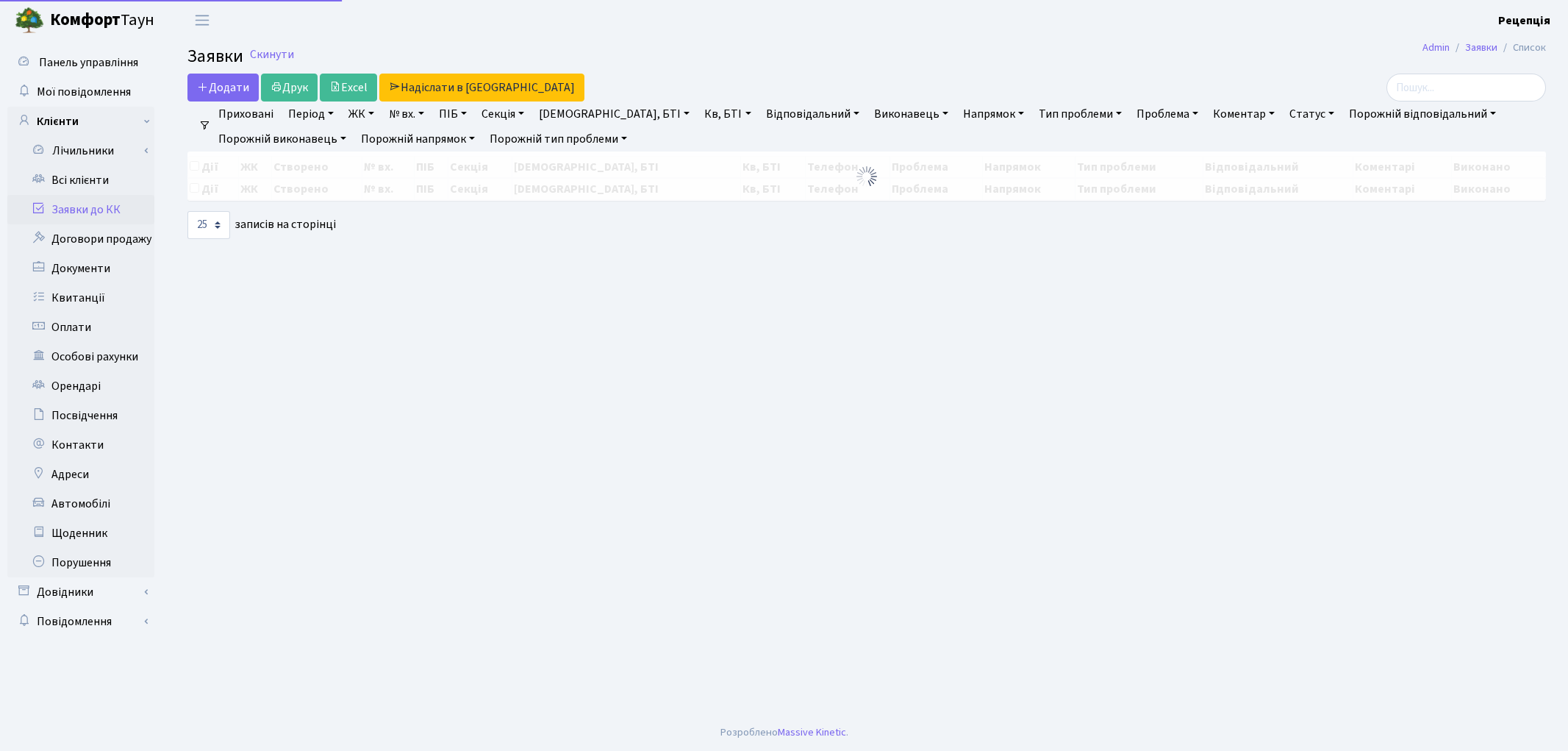
select select
select select "25"
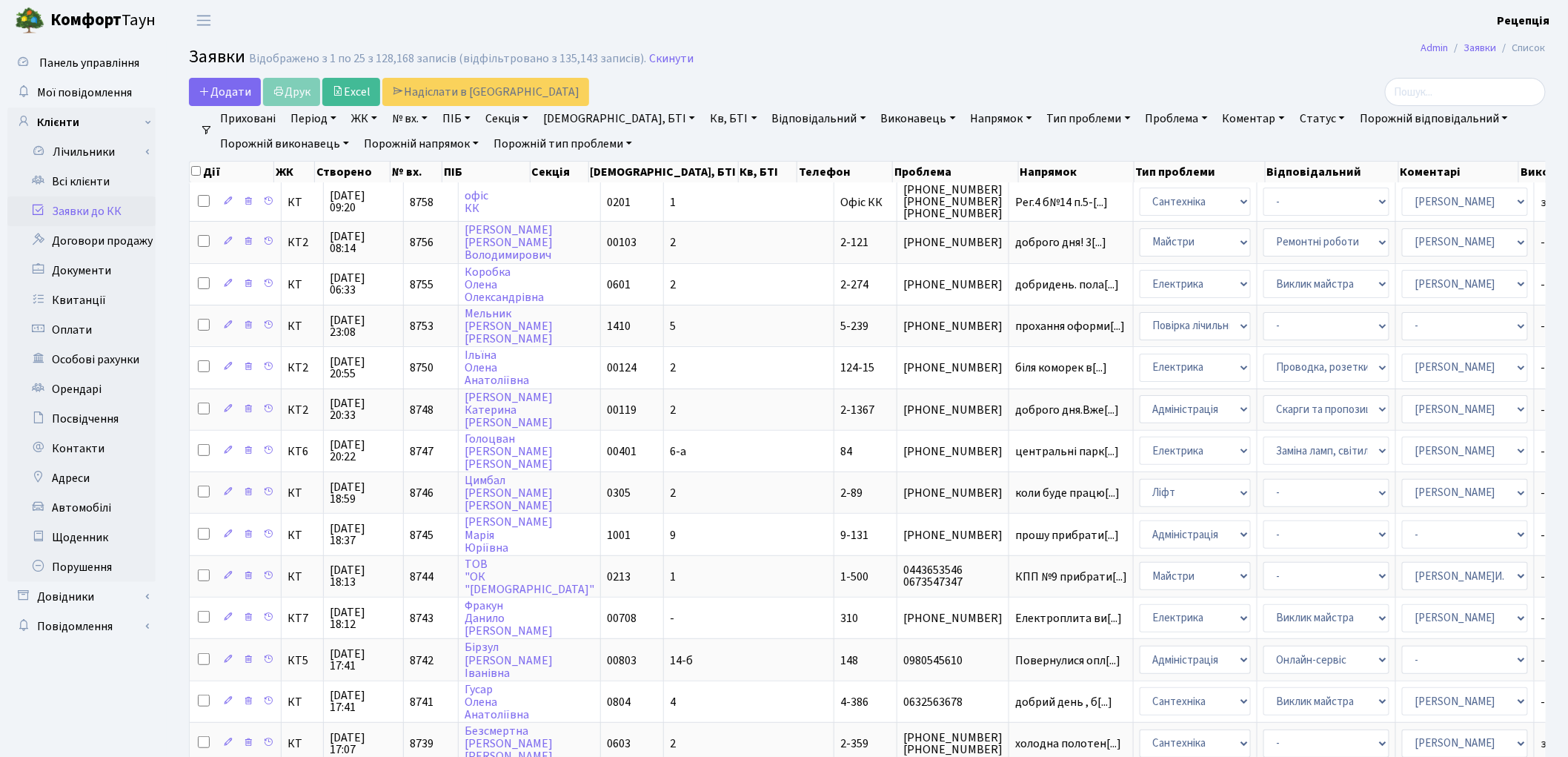
click at [357, 124] on link "ЖК" at bounding box center [364, 119] width 37 height 25
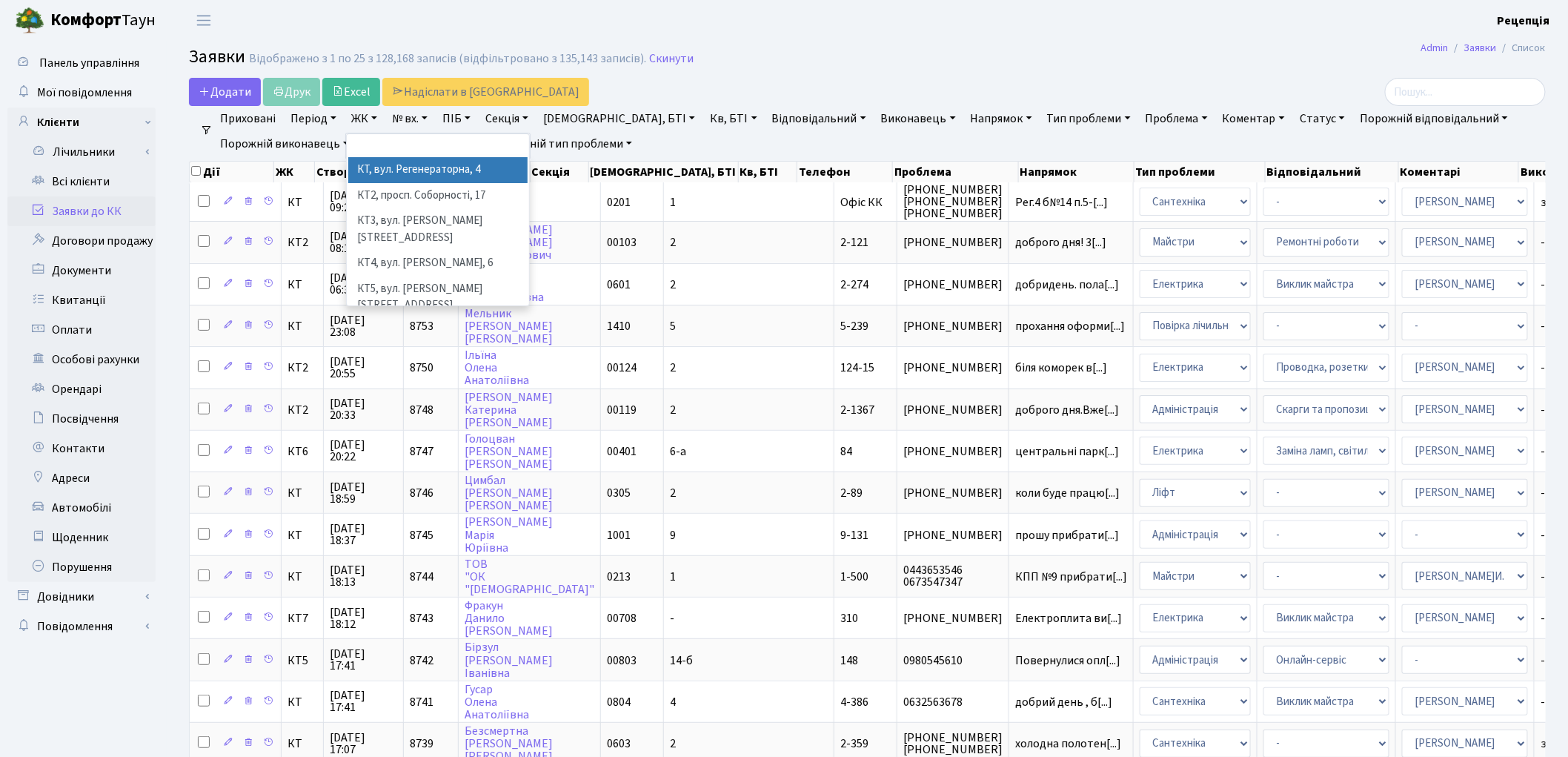
click at [391, 165] on li "КТ, вул. Регенераторна, 4" at bounding box center [438, 169] width 179 height 26
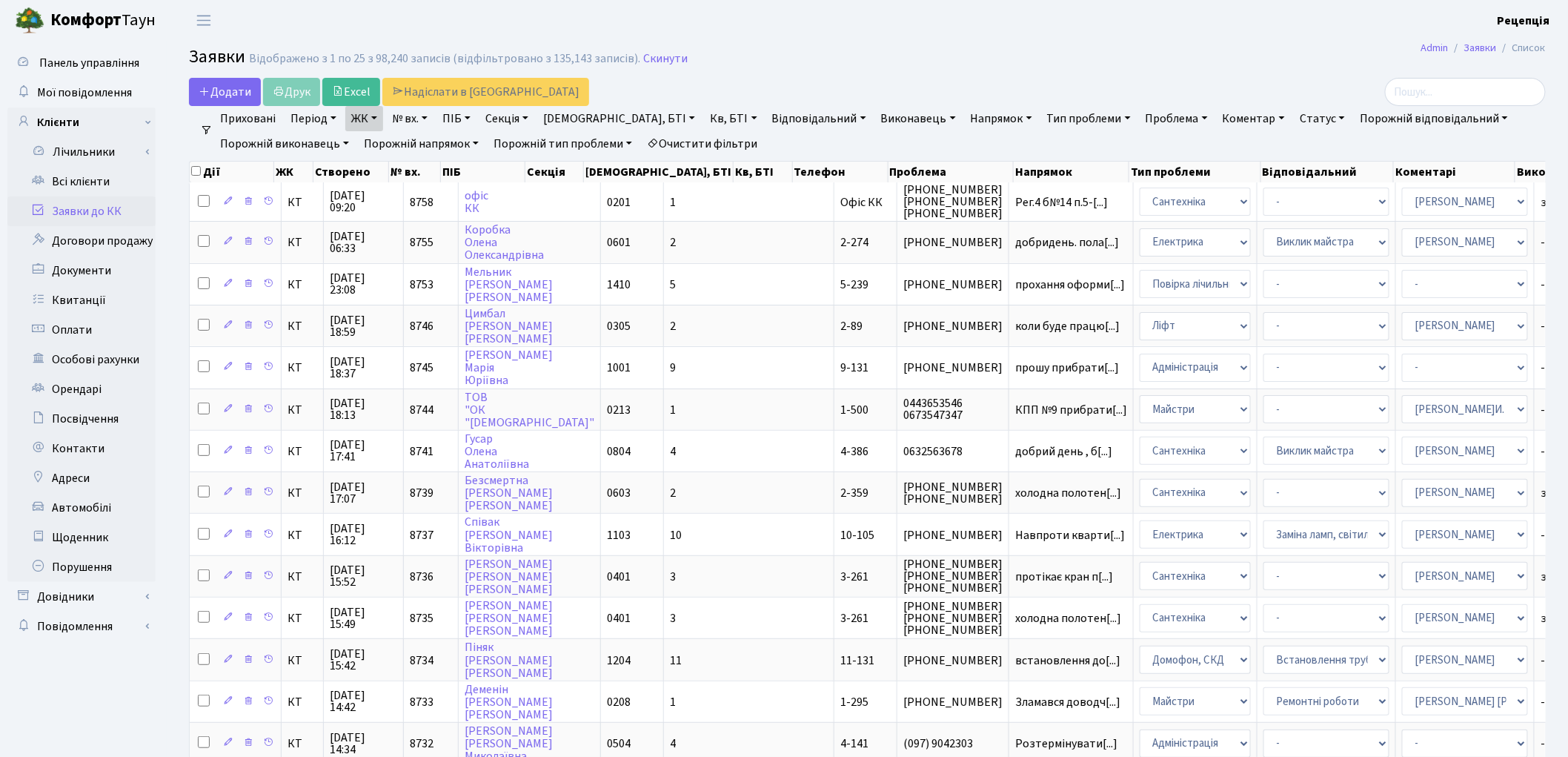
click at [704, 116] on link "Кв, БТІ" at bounding box center [733, 119] width 59 height 25
type input "2-641"
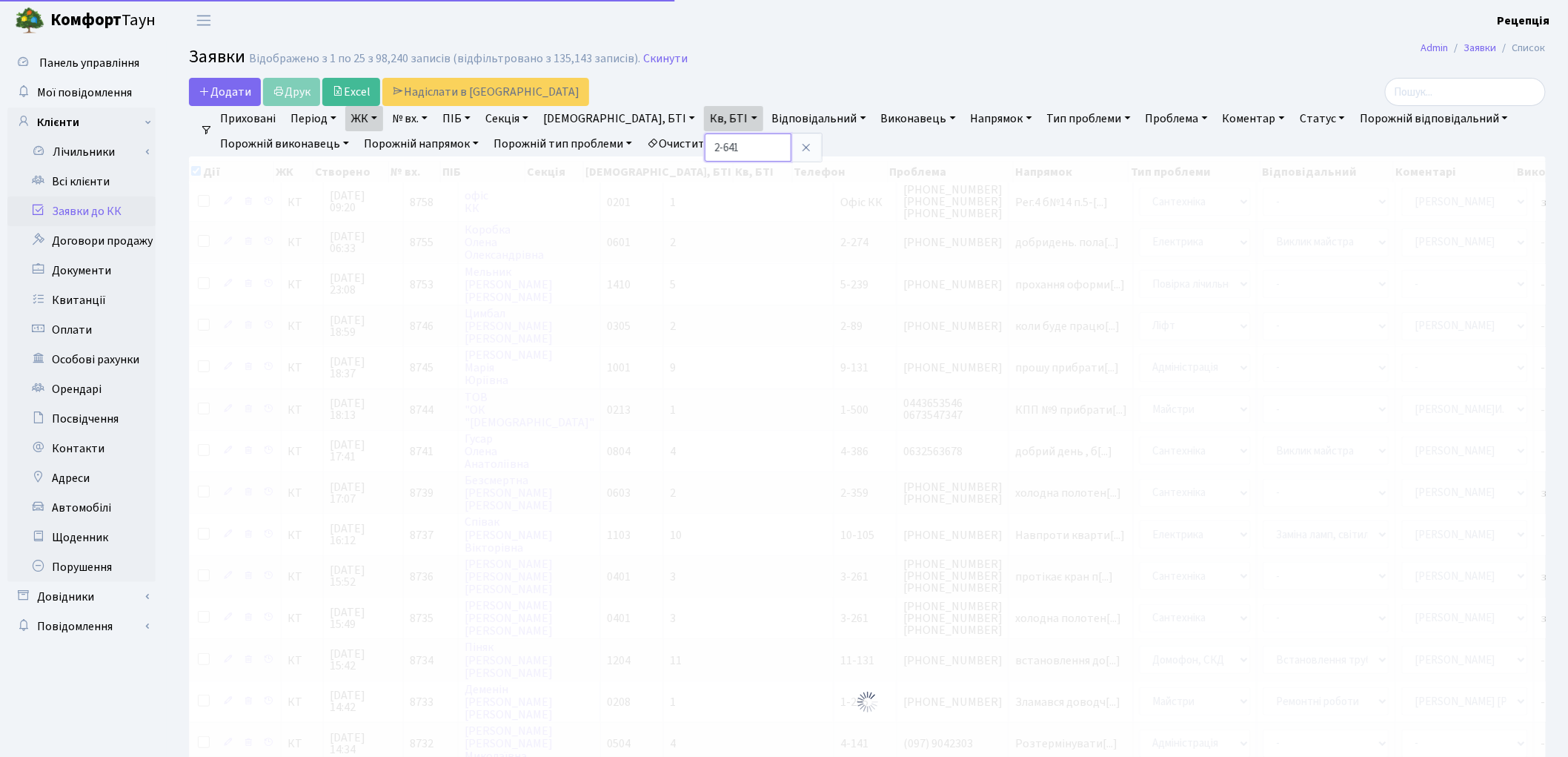
checkbox input "true"
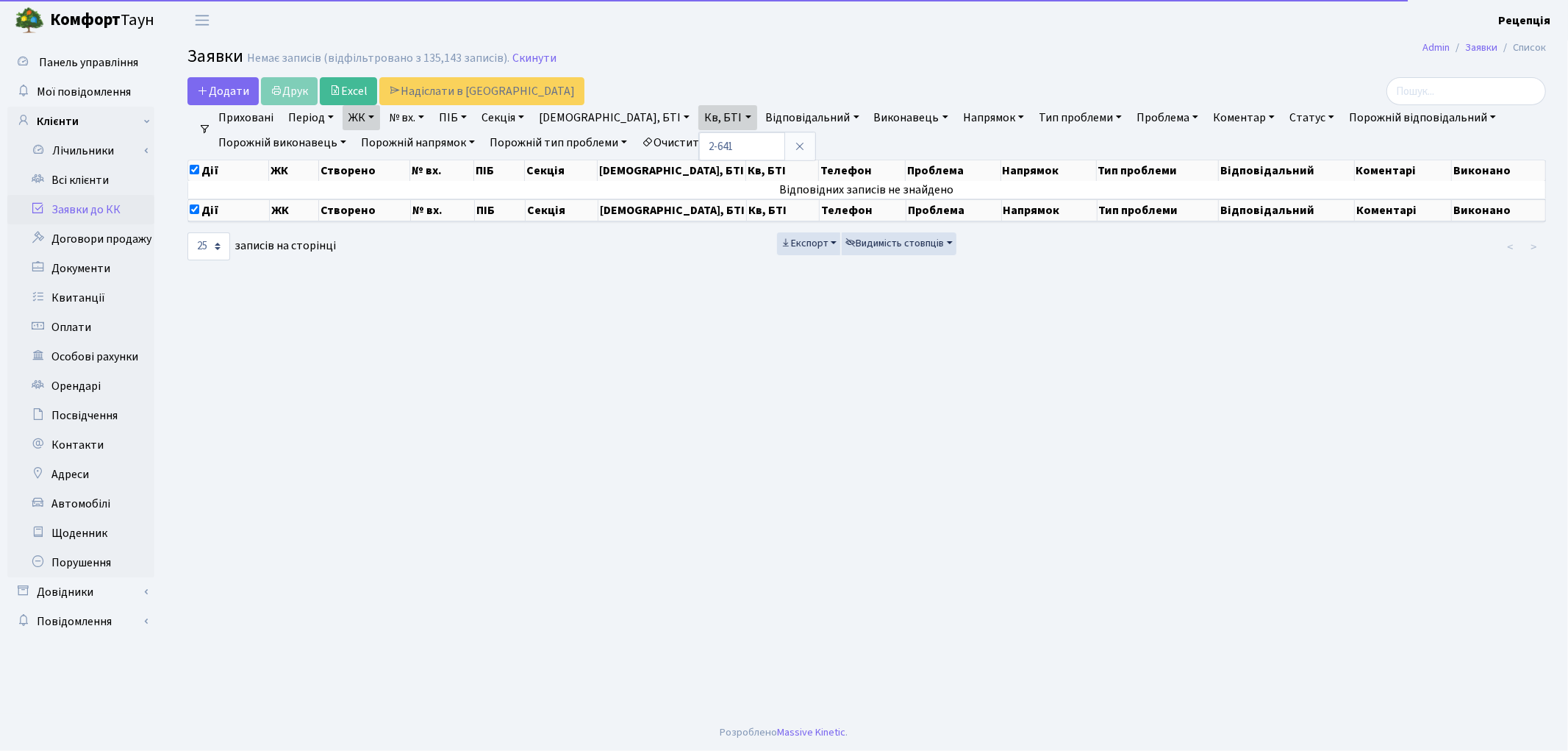
click at [753, 137] on link "Очистити фільтри" at bounding box center [697, 142] width 122 height 25
select select
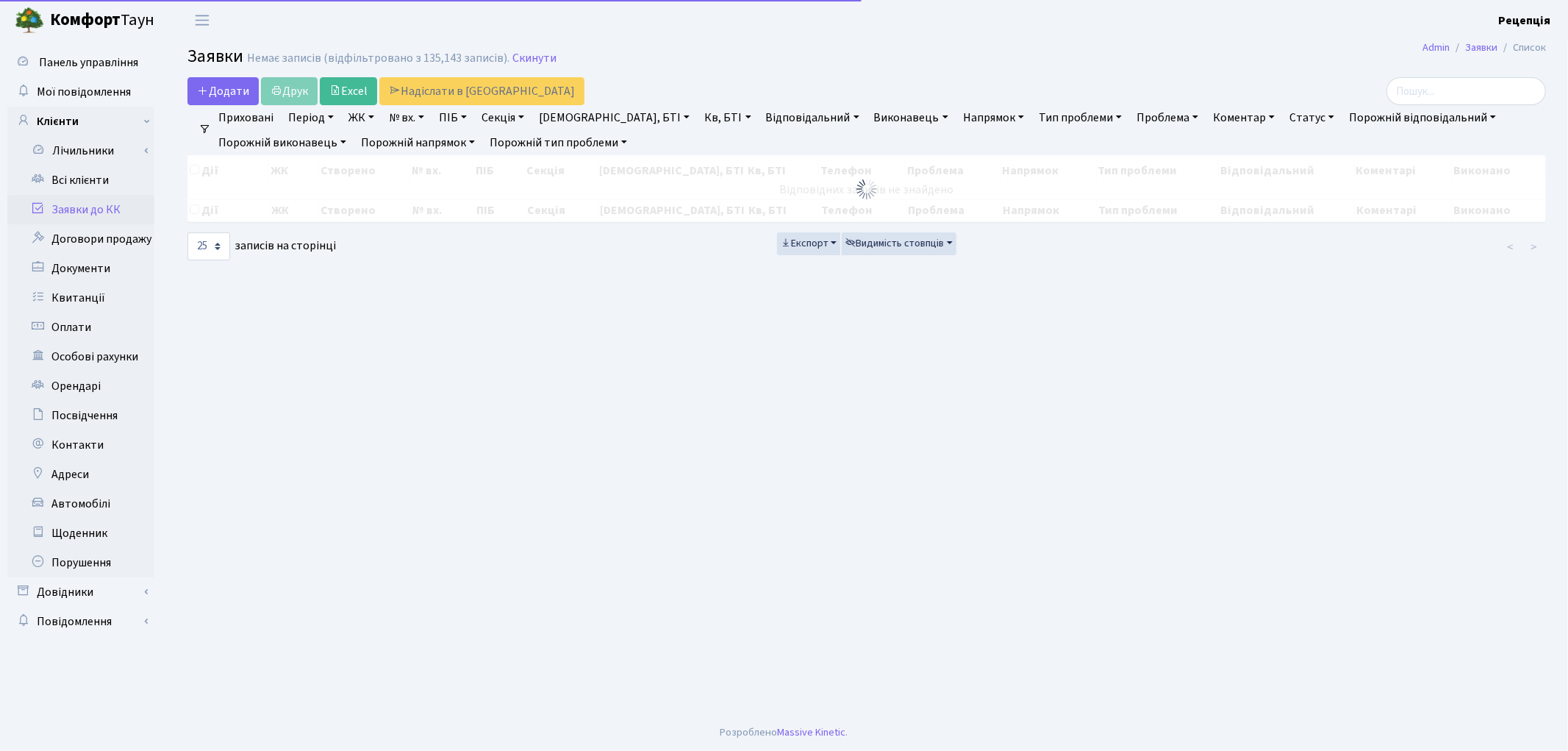
checkbox input "false"
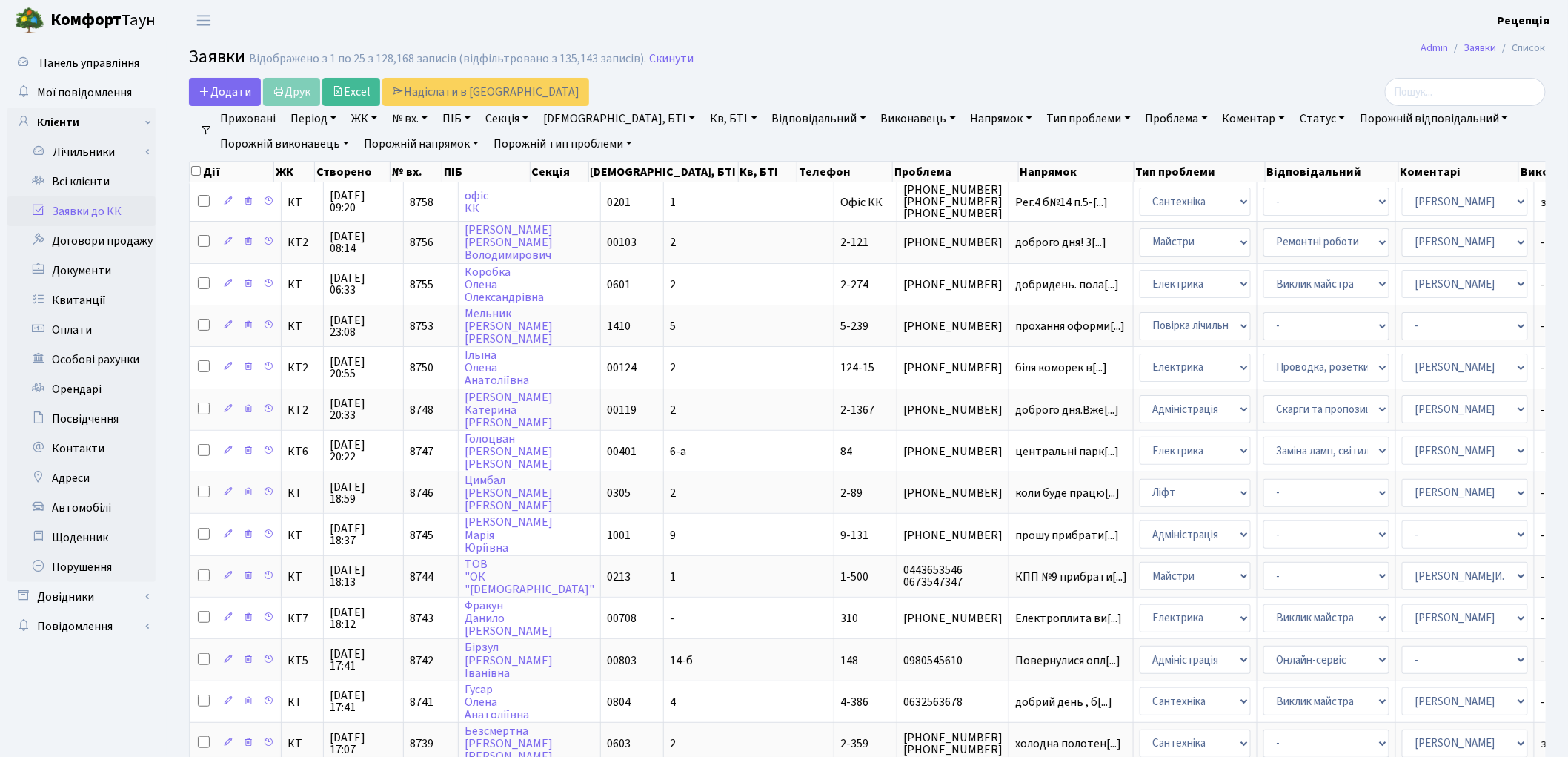
click at [361, 120] on link "ЖК" at bounding box center [364, 119] width 37 height 25
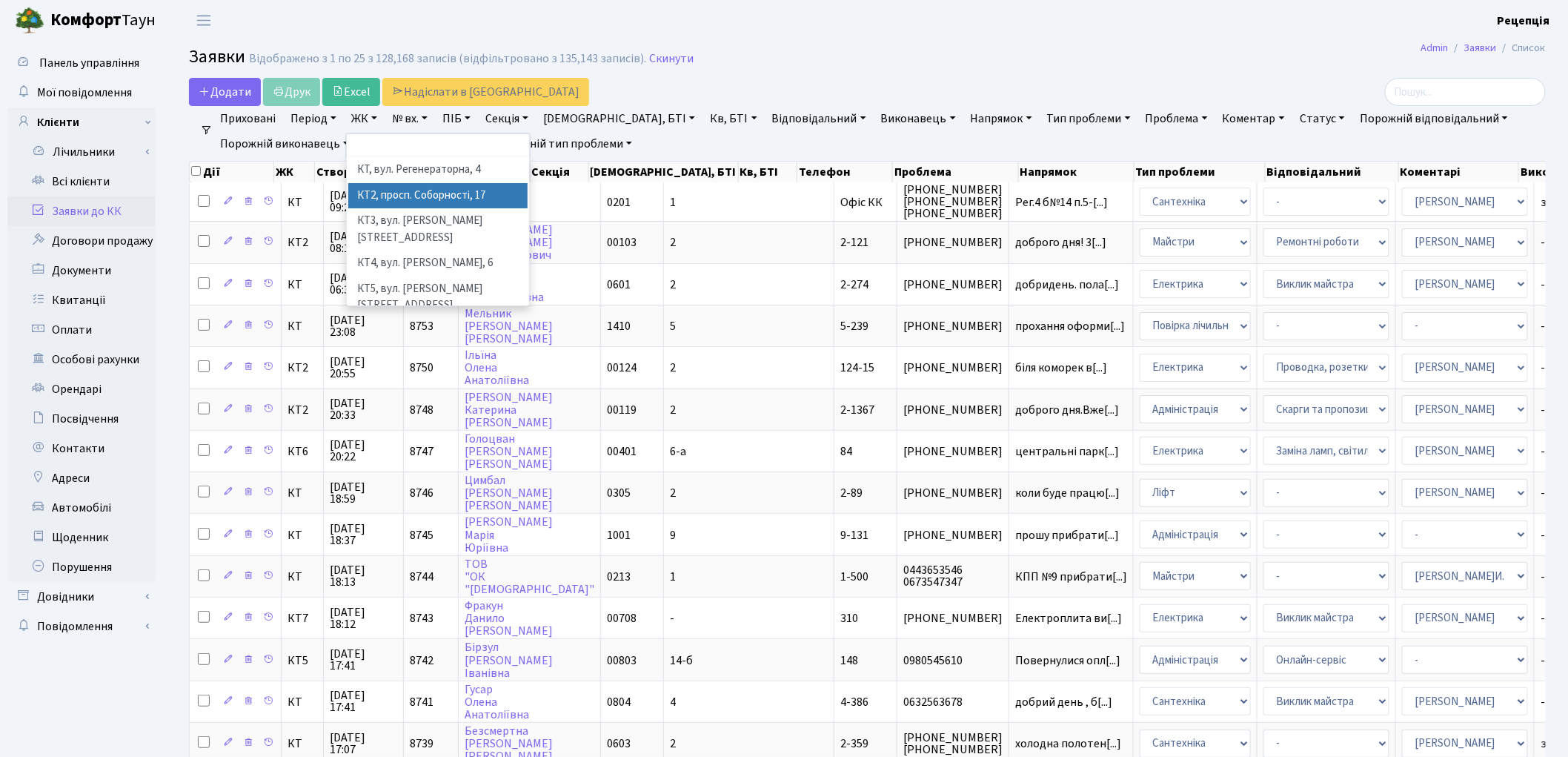
click at [392, 190] on li "КТ2, просп. Соборності, 17" at bounding box center [438, 196] width 179 height 26
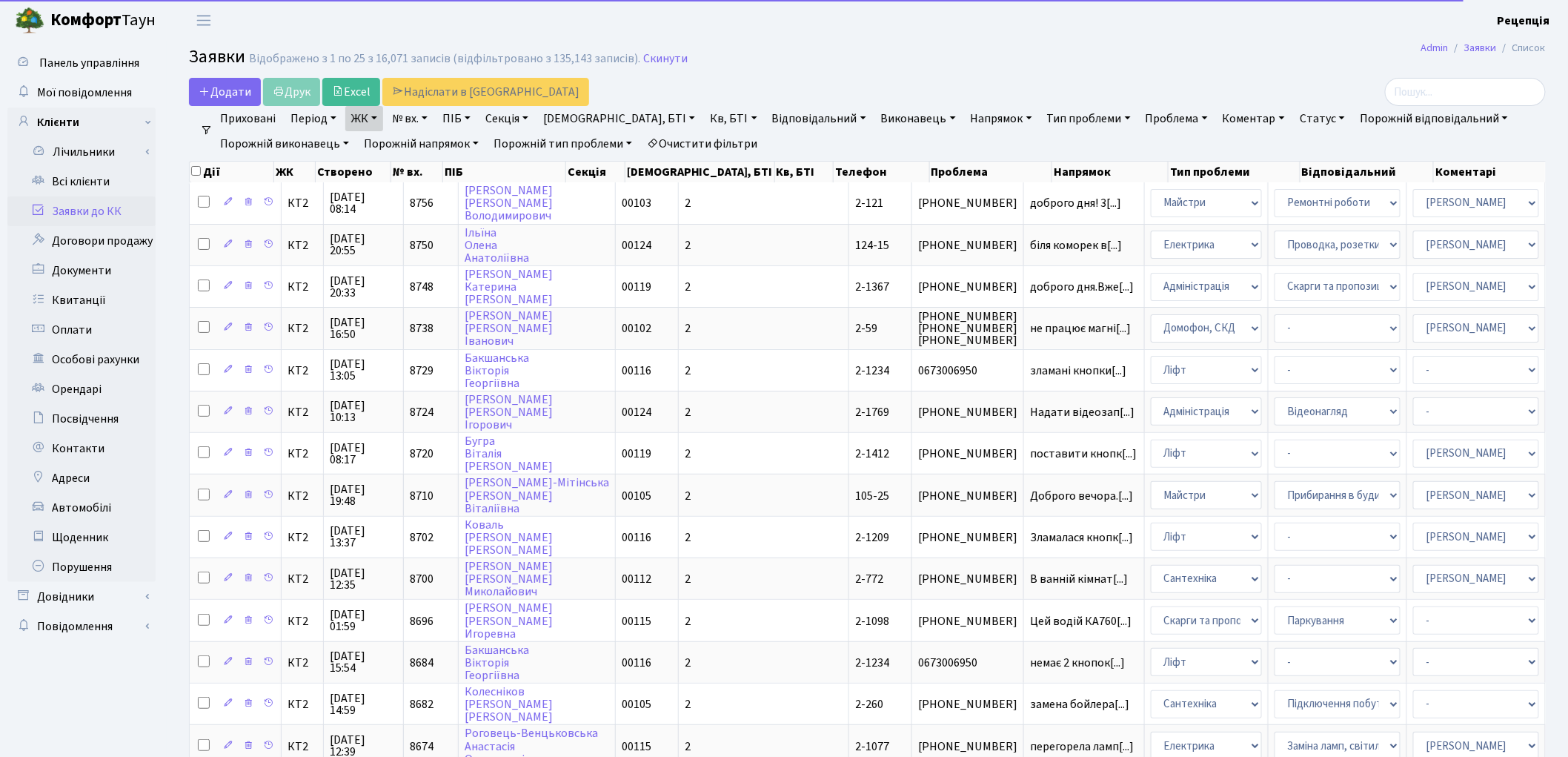
click at [704, 119] on link "Кв, БТІ" at bounding box center [733, 119] width 59 height 25
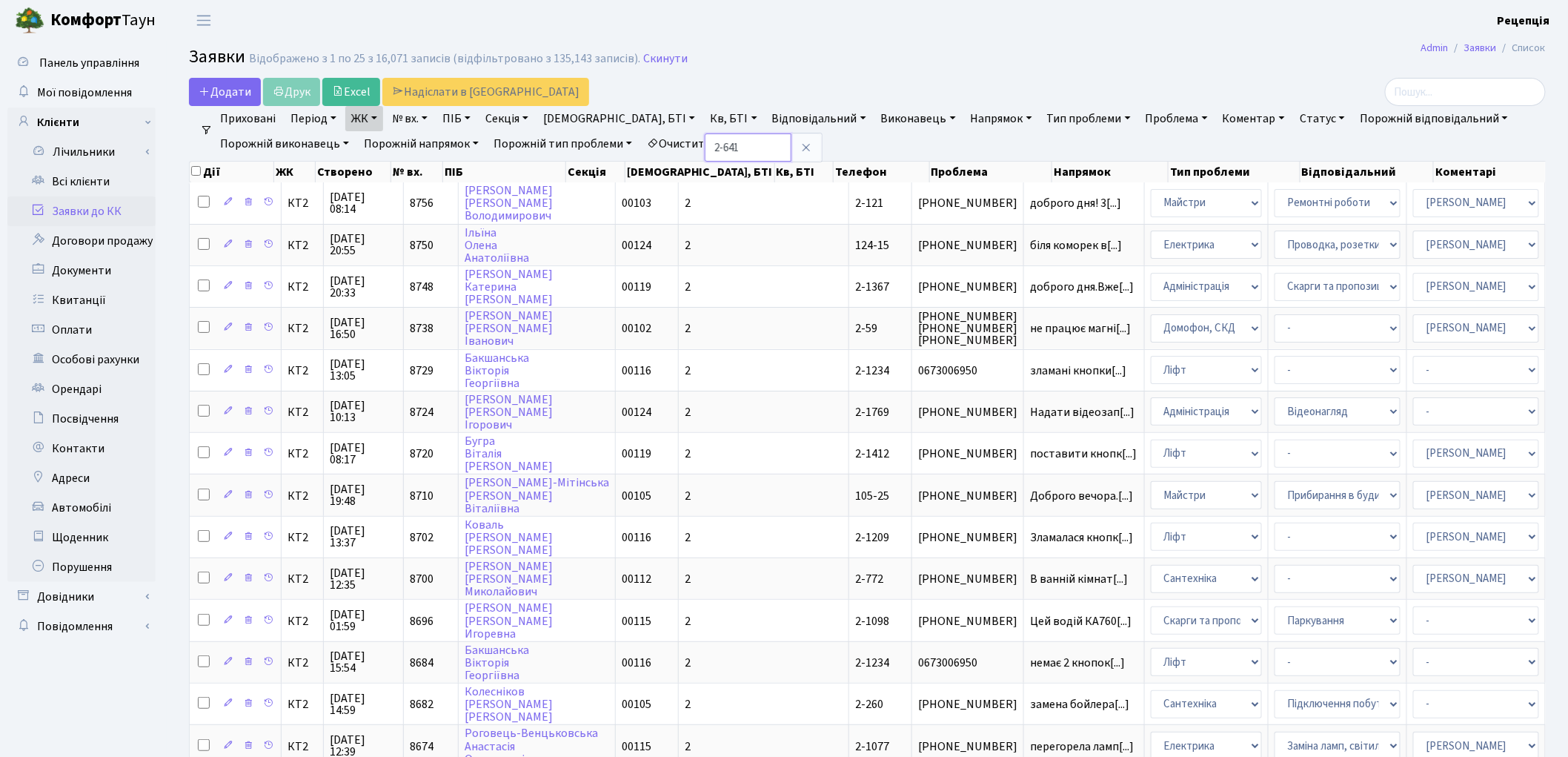
type input "2-641"
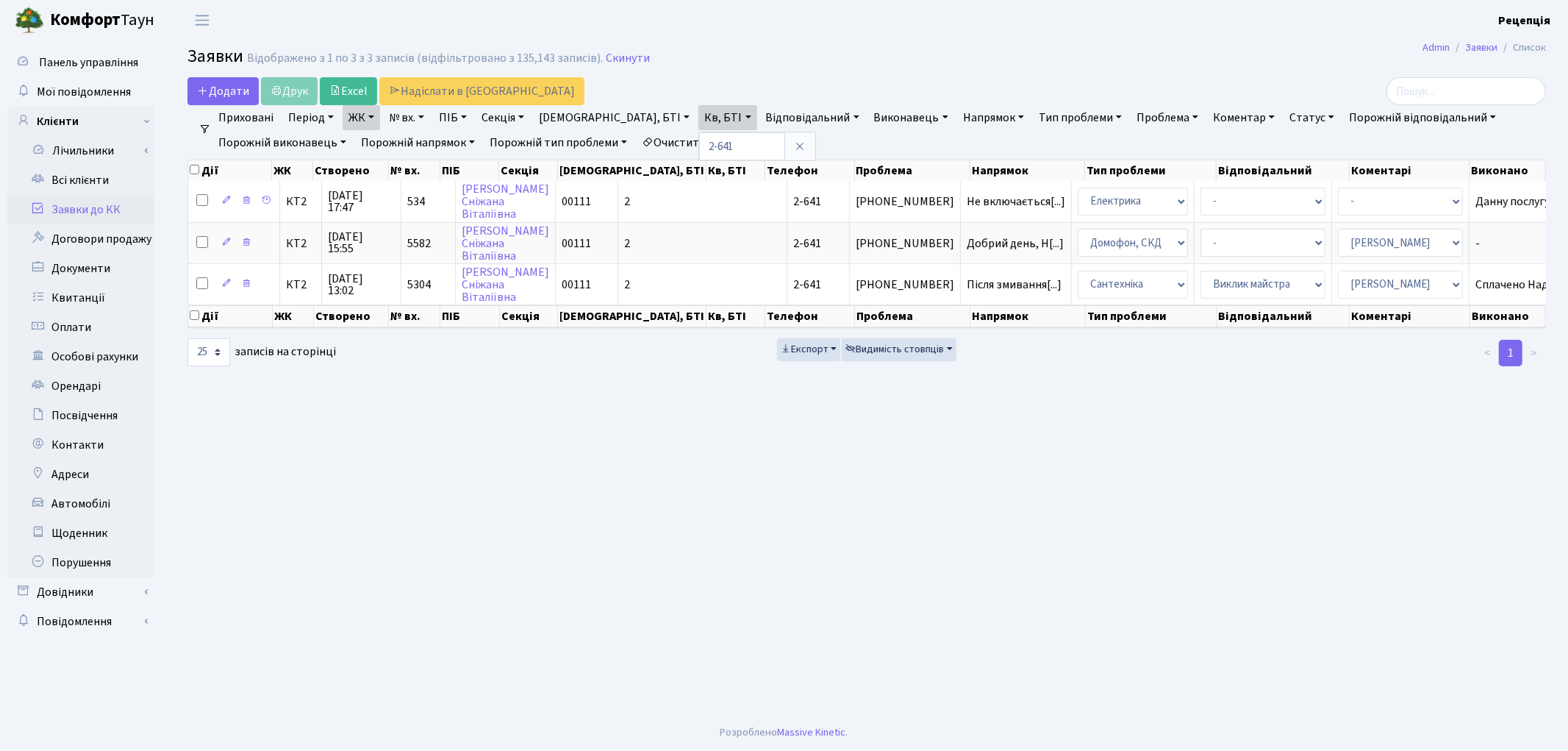
click at [742, 141] on link "Очистити фільтри" at bounding box center [697, 142] width 122 height 25
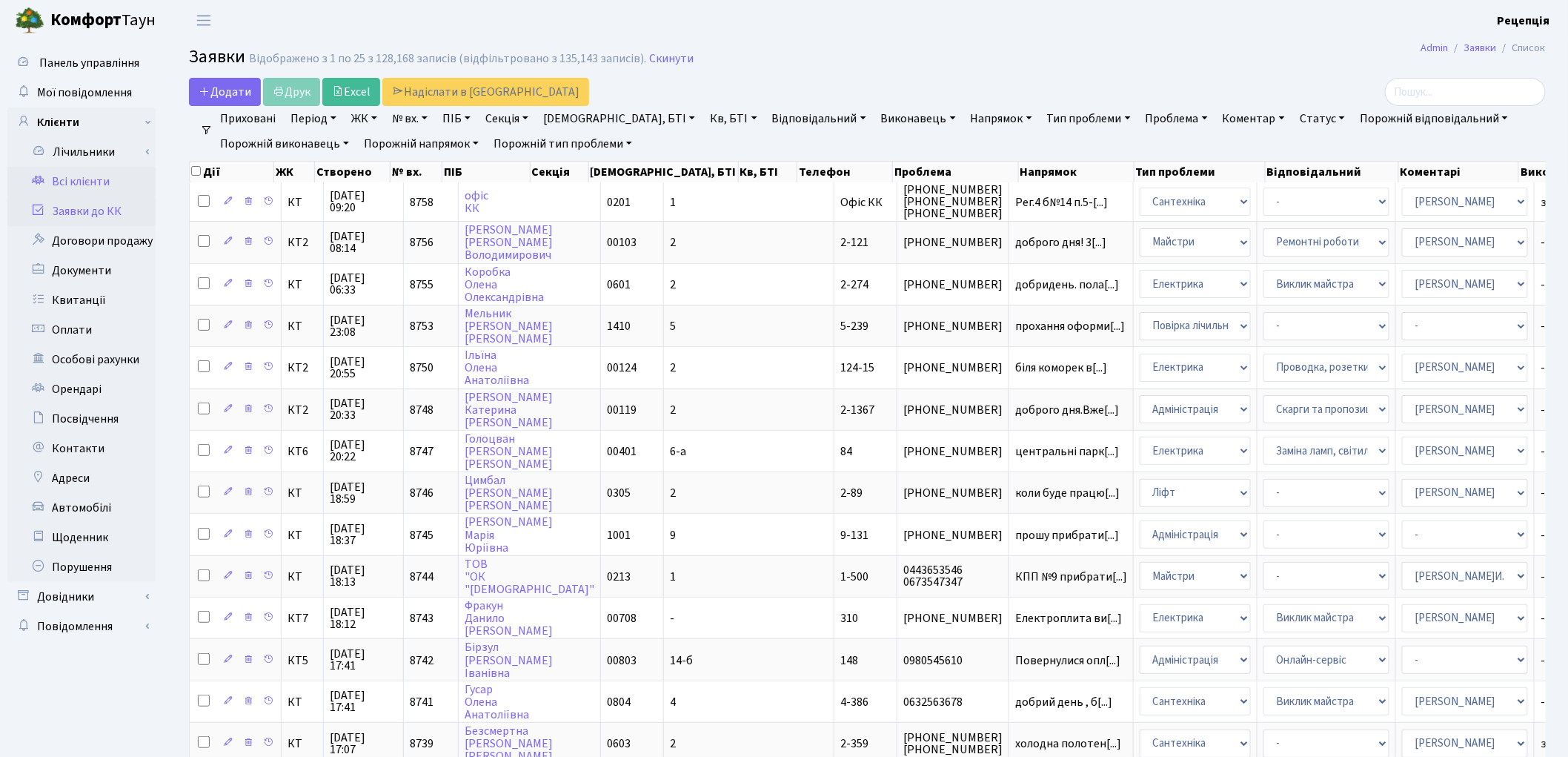
click at [95, 181] on link "Всі клієнти" at bounding box center [81, 182] width 148 height 30
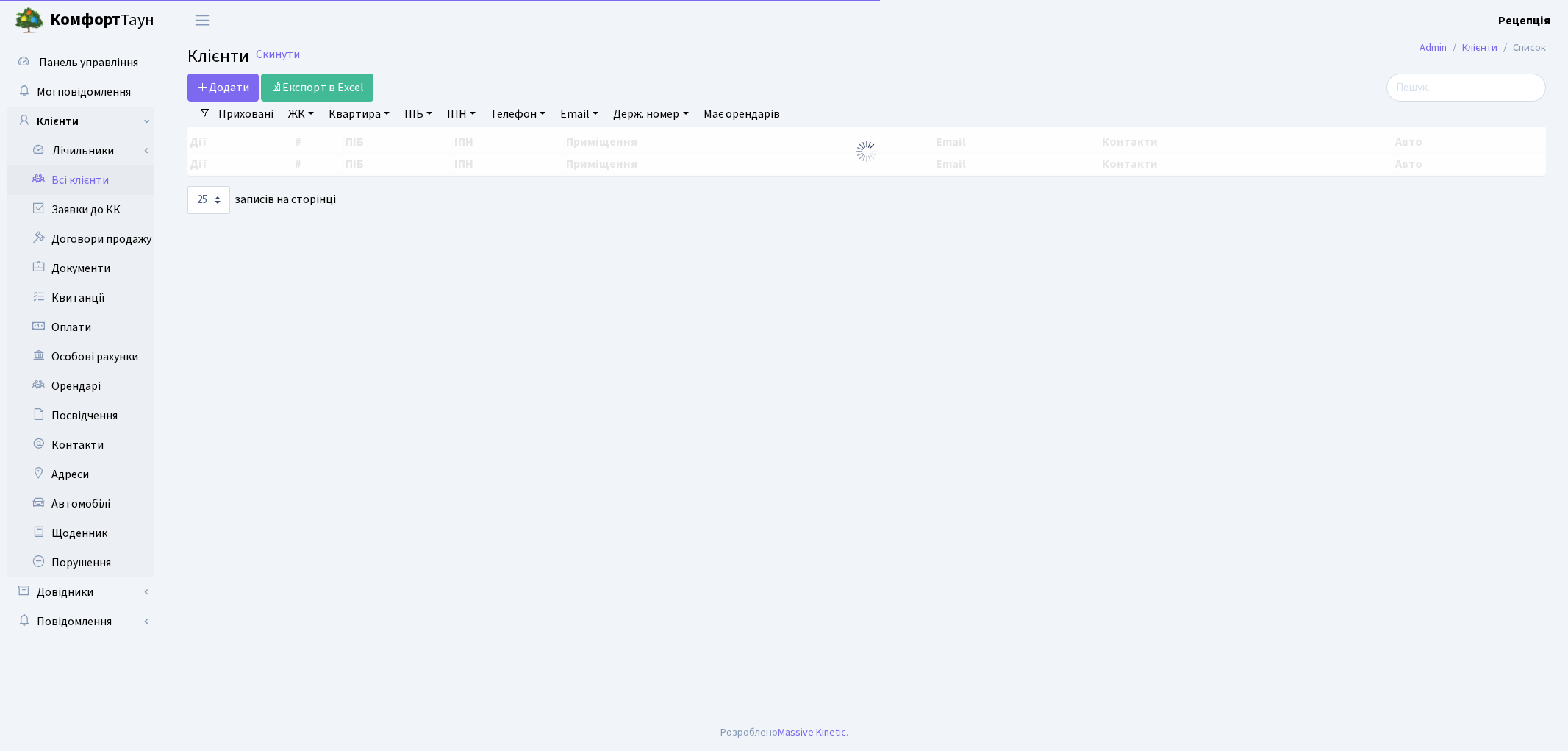
select select "25"
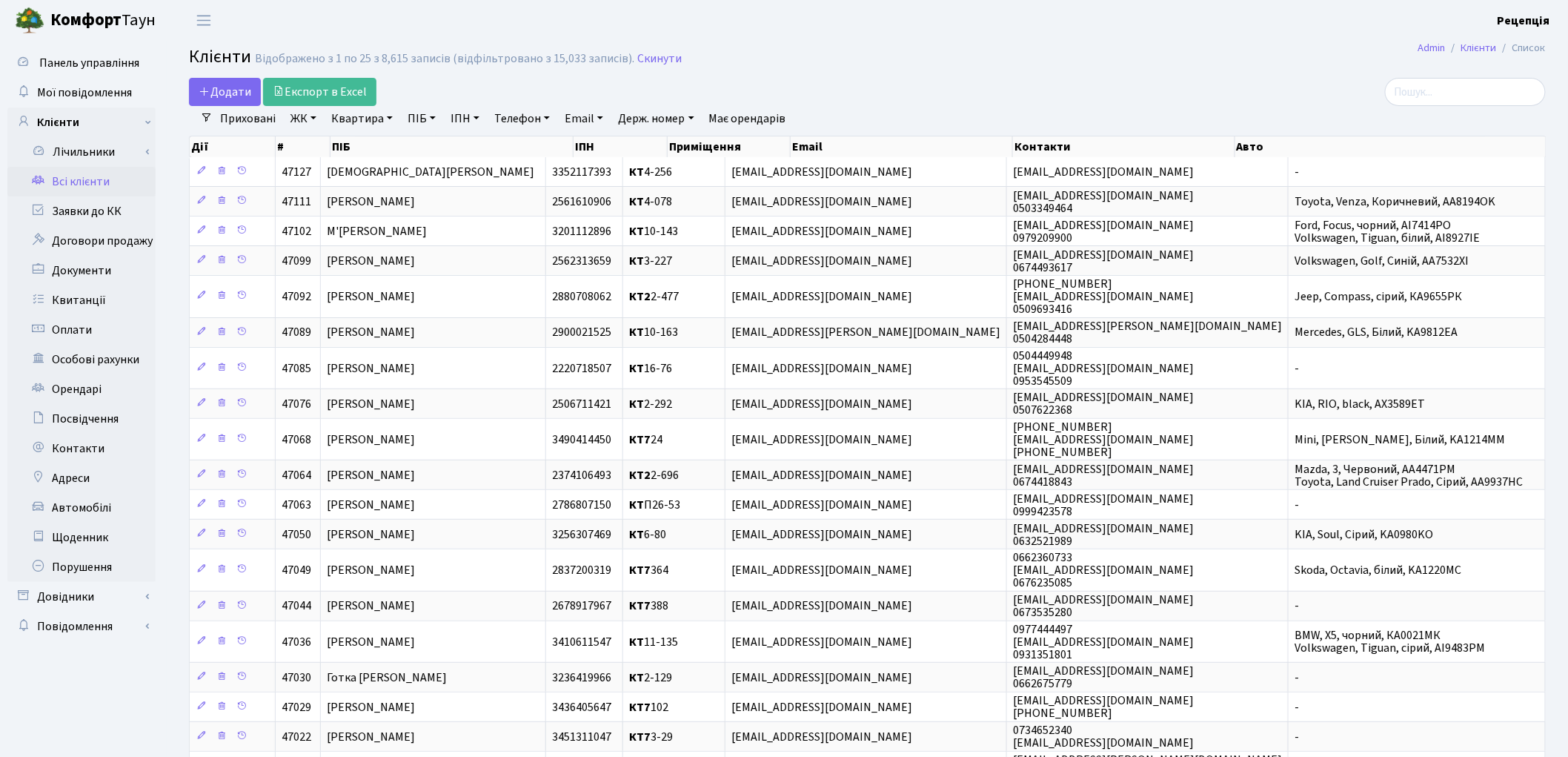
click at [313, 121] on link "ЖК" at bounding box center [303, 119] width 37 height 25
click at [349, 190] on li "КТ2, просп. Соборності, 17" at bounding box center [378, 196] width 179 height 26
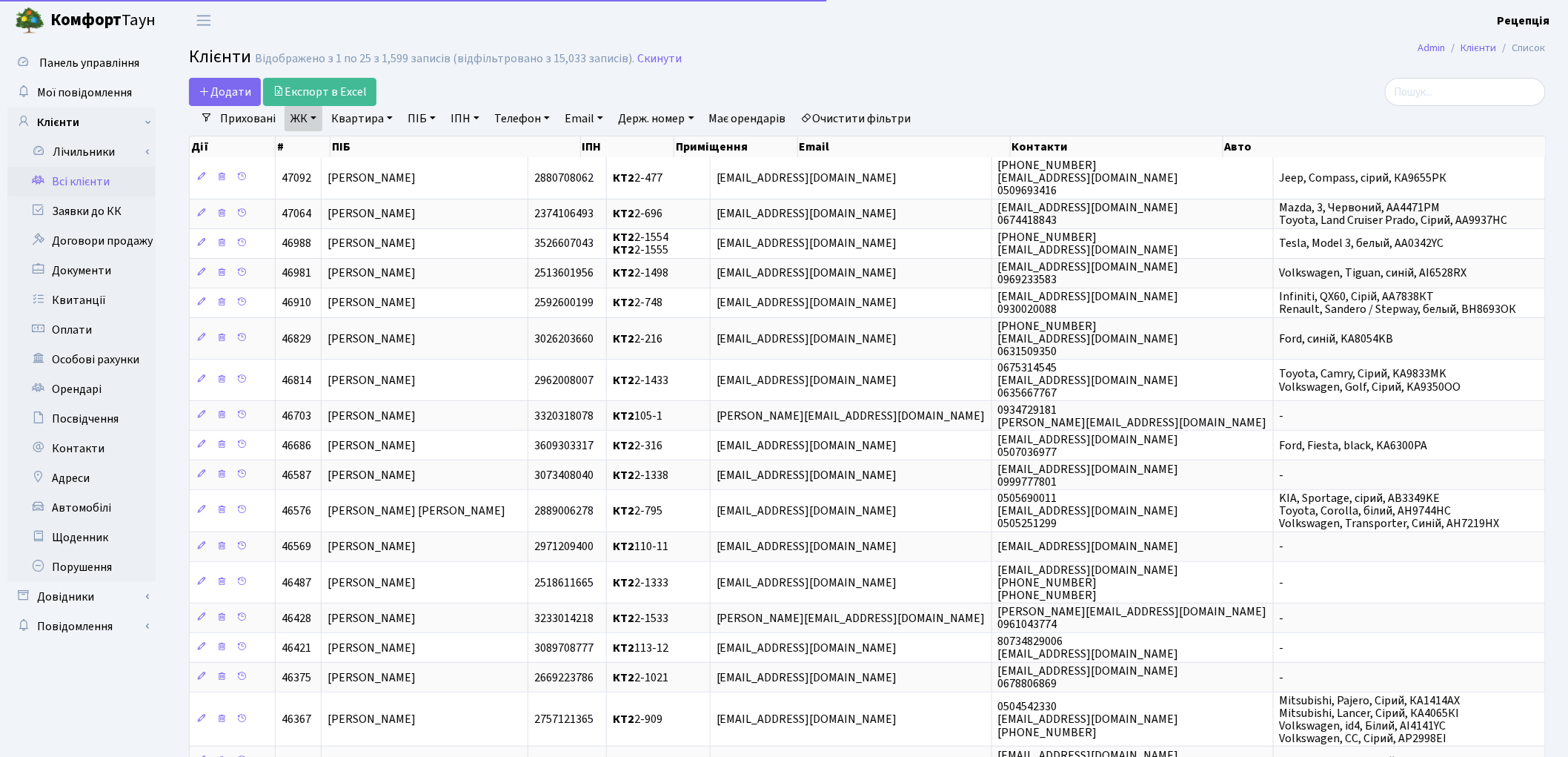
click at [361, 124] on link "Квартира" at bounding box center [362, 119] width 73 height 25
type input "2-641"
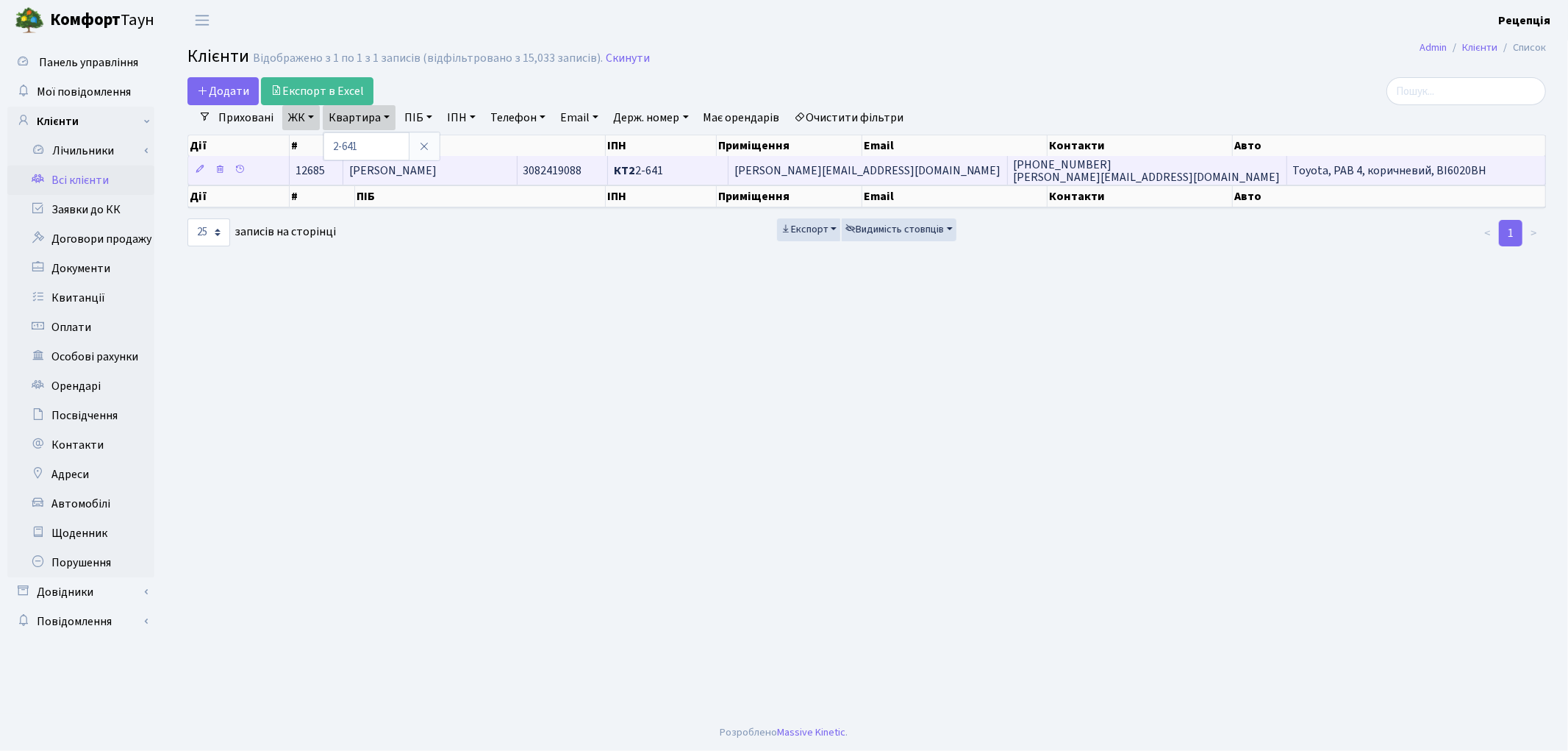
click at [437, 173] on span "[PERSON_NAME] [PERSON_NAME]" at bounding box center [392, 170] width 87 height 16
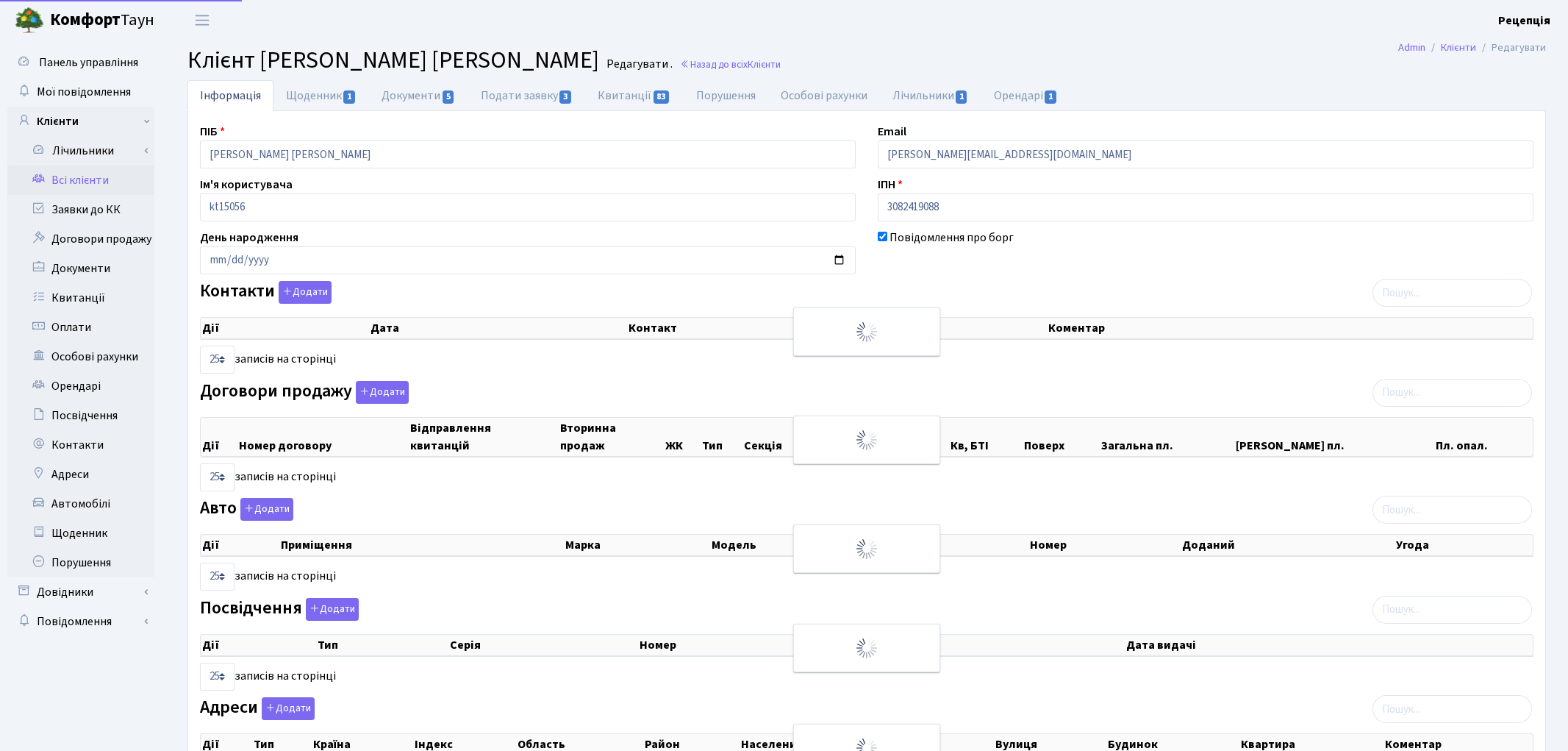
select select "25"
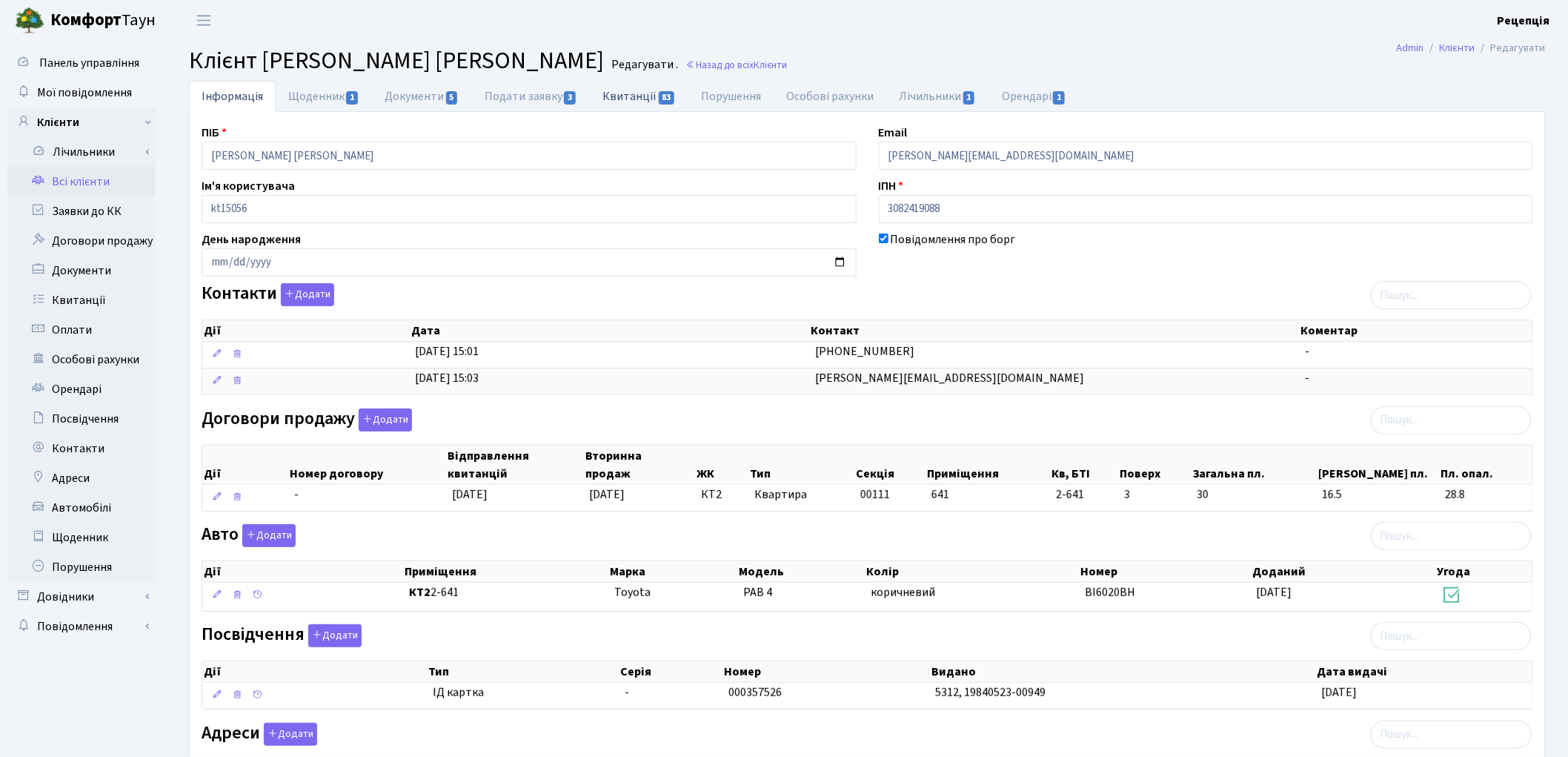
click at [610, 104] on link "Квитанції 83" at bounding box center [639, 96] width 98 height 30
select select "25"
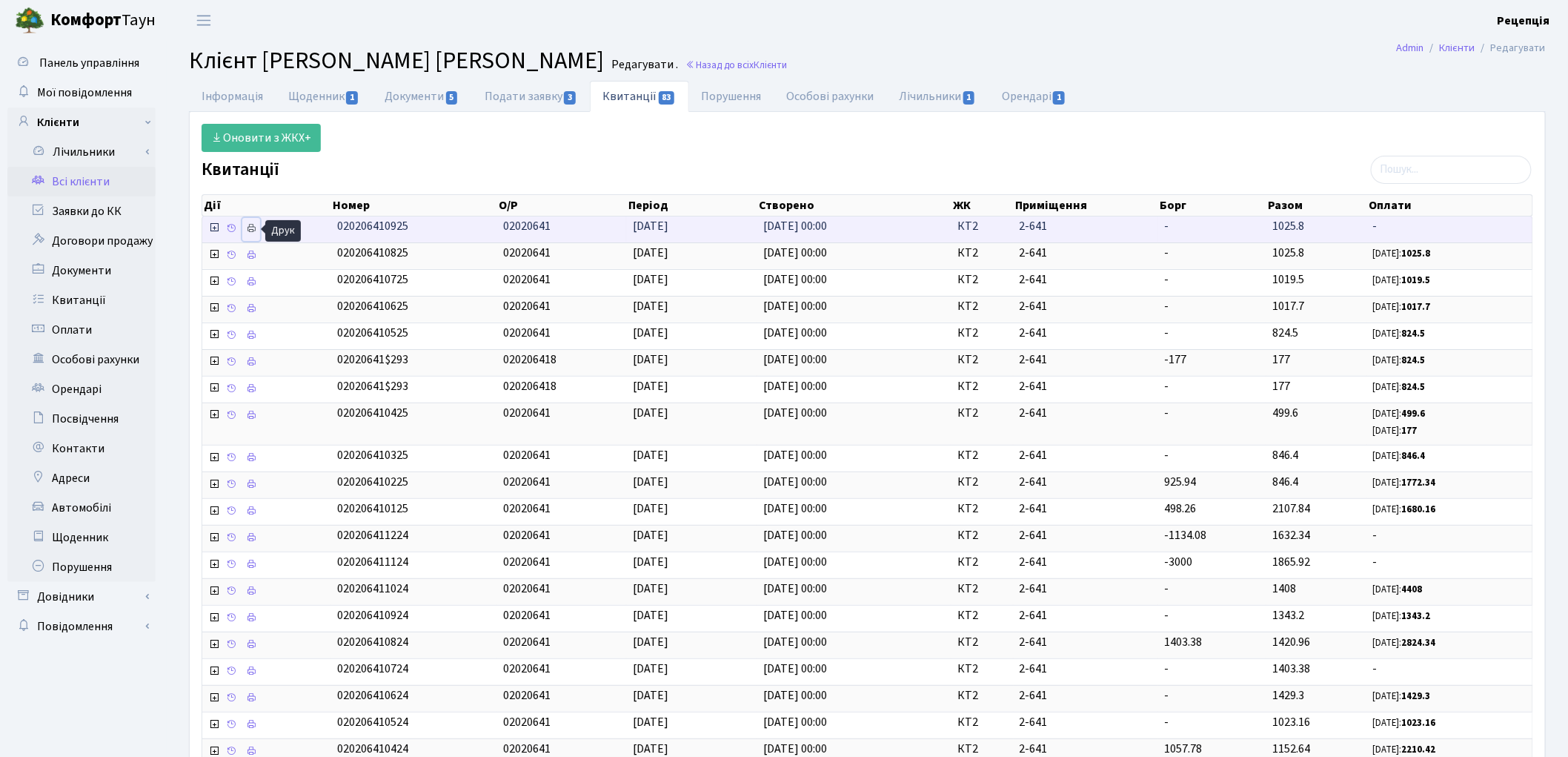
click at [252, 227] on icon at bounding box center [250, 228] width 10 height 10
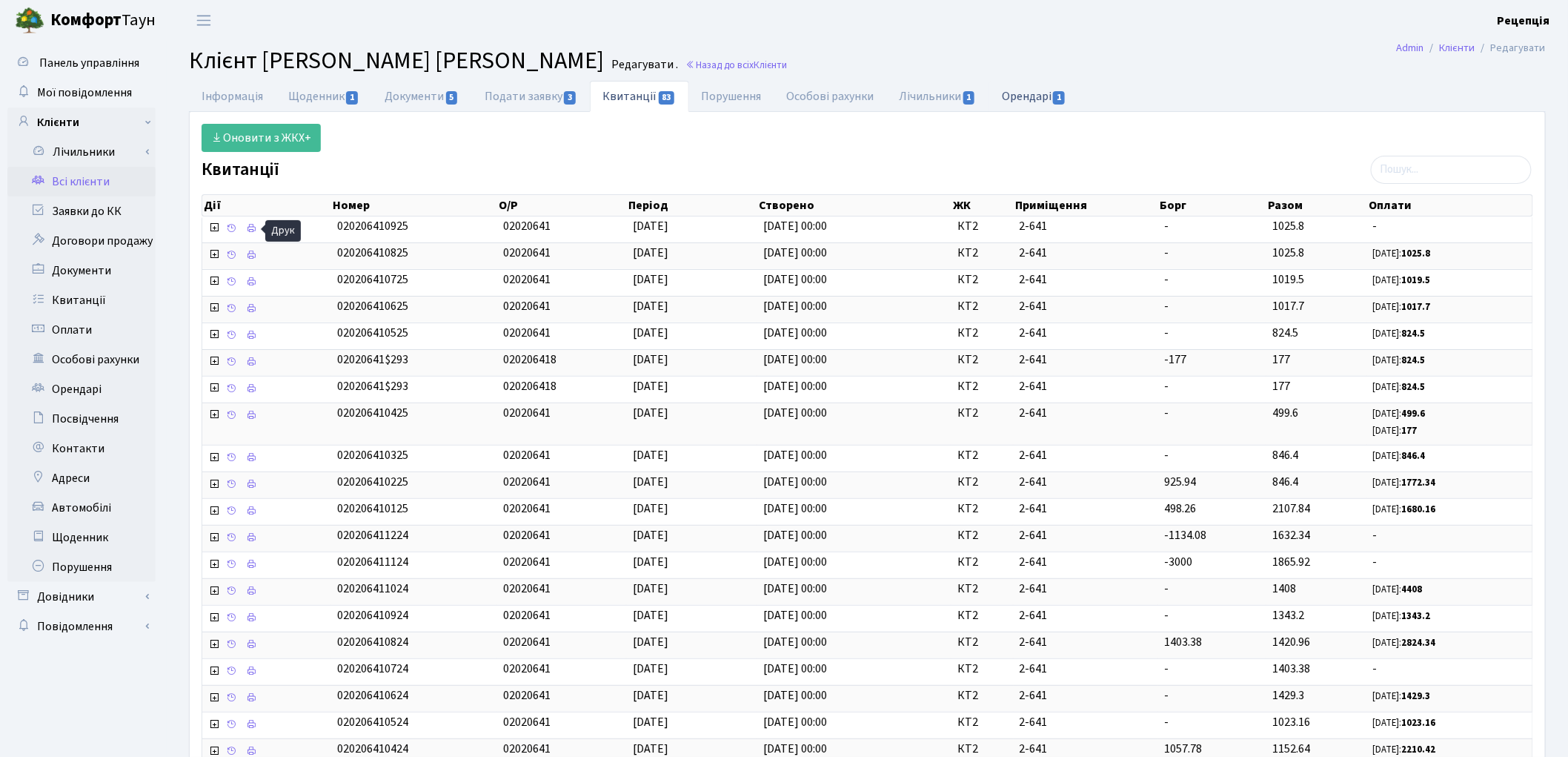
click at [1061, 98] on span "1" at bounding box center [1059, 98] width 12 height 13
select select "25"
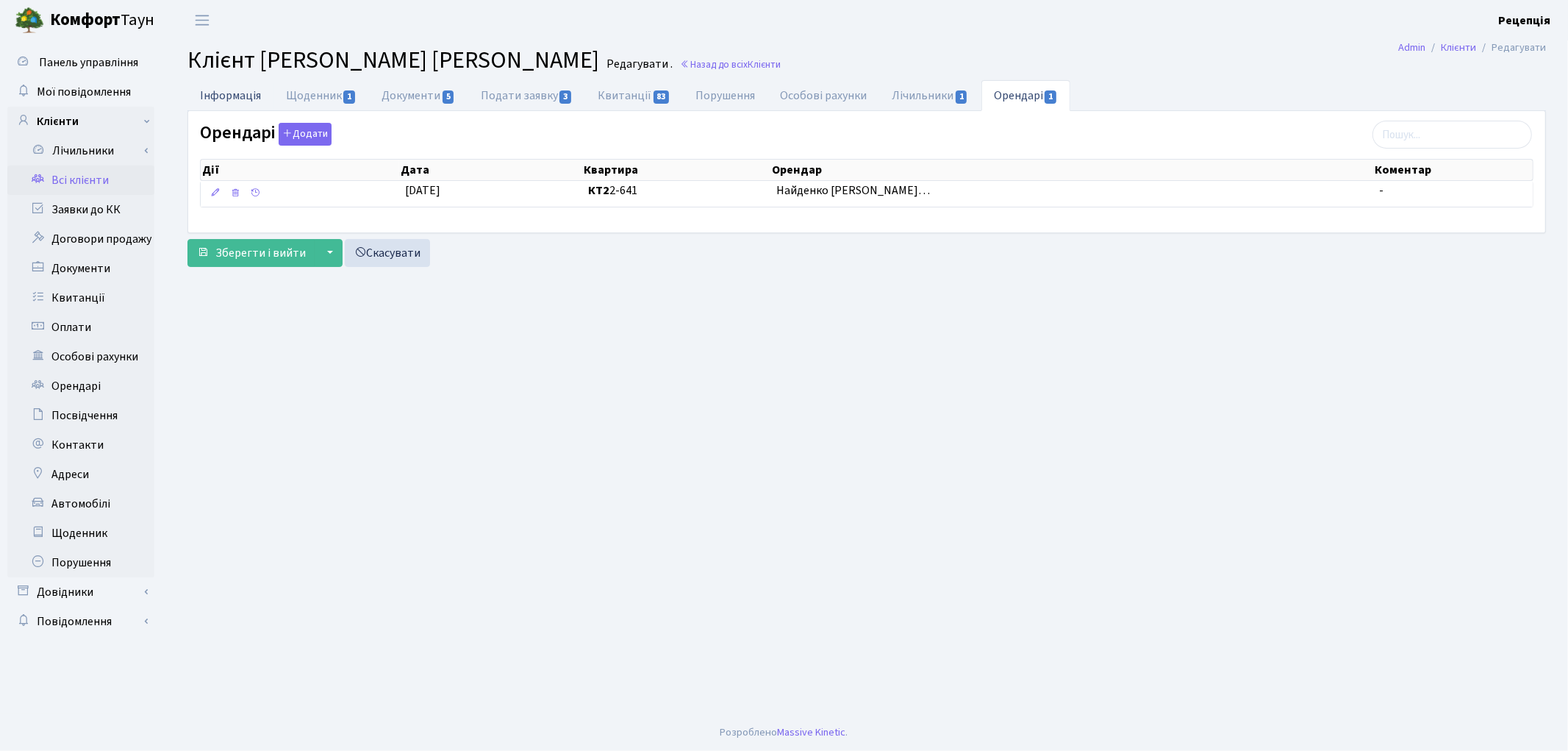
click at [224, 99] on link "Інформація" at bounding box center [230, 95] width 86 height 30
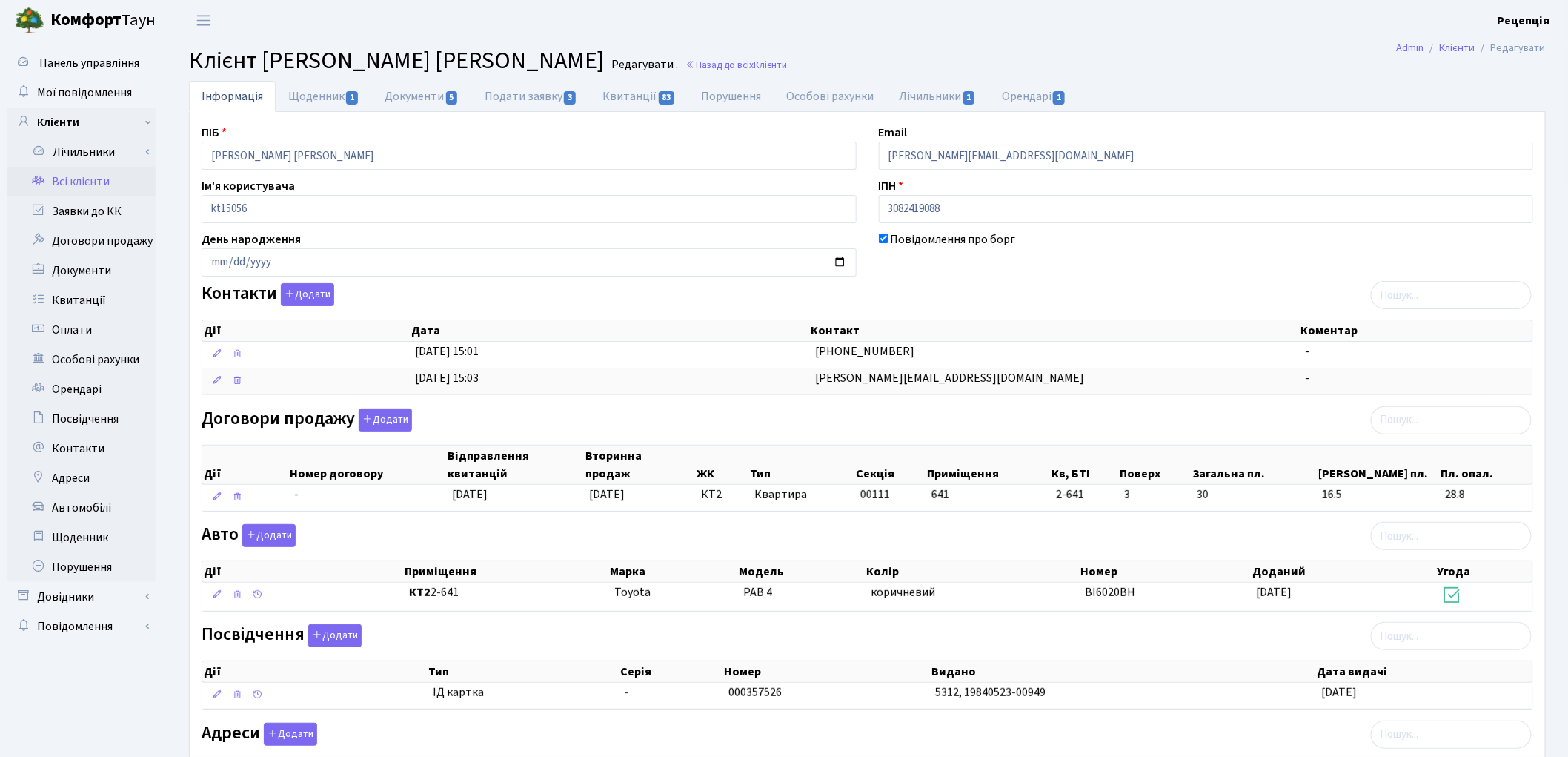
click at [117, 193] on link "Всі клієнти" at bounding box center [81, 182] width 148 height 30
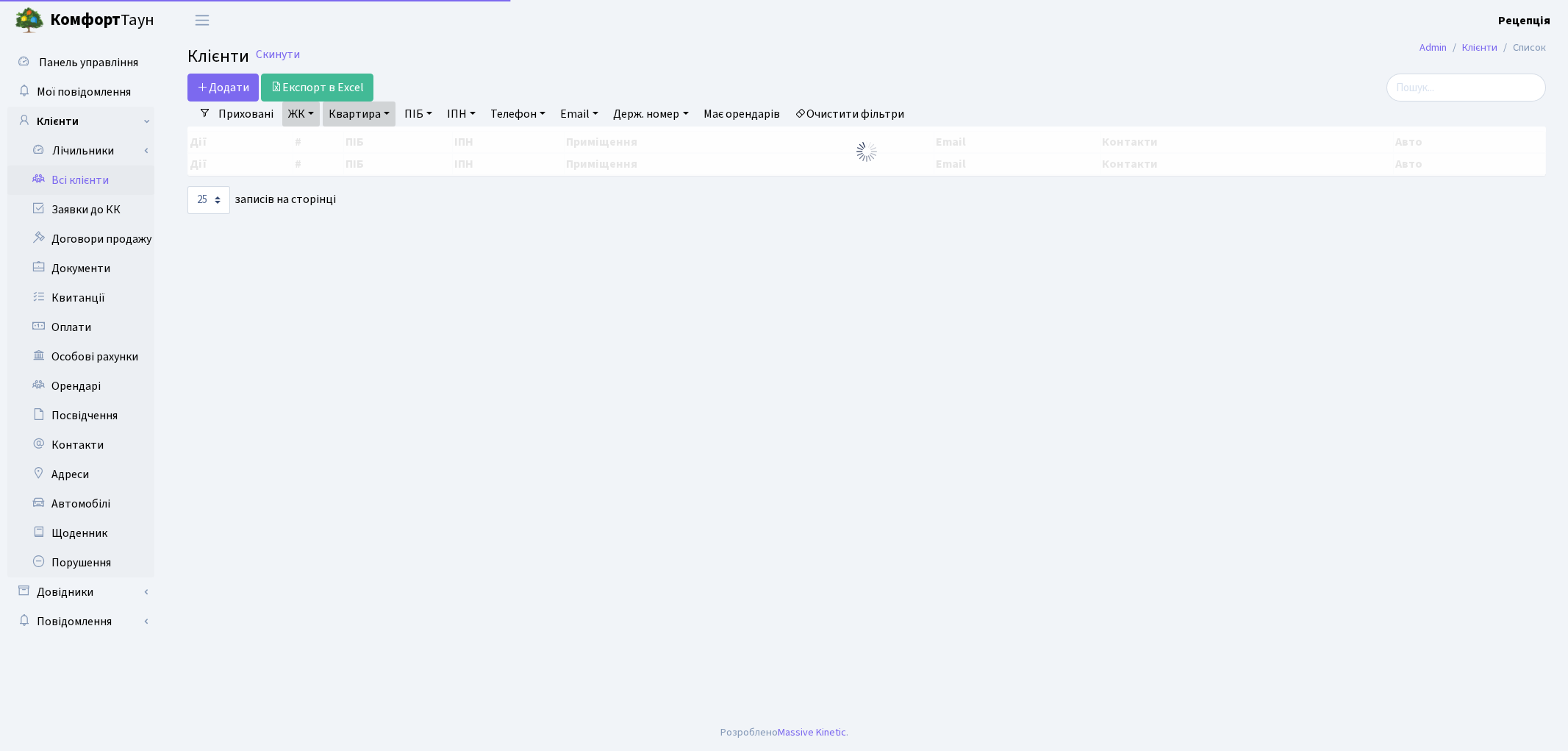
select select "25"
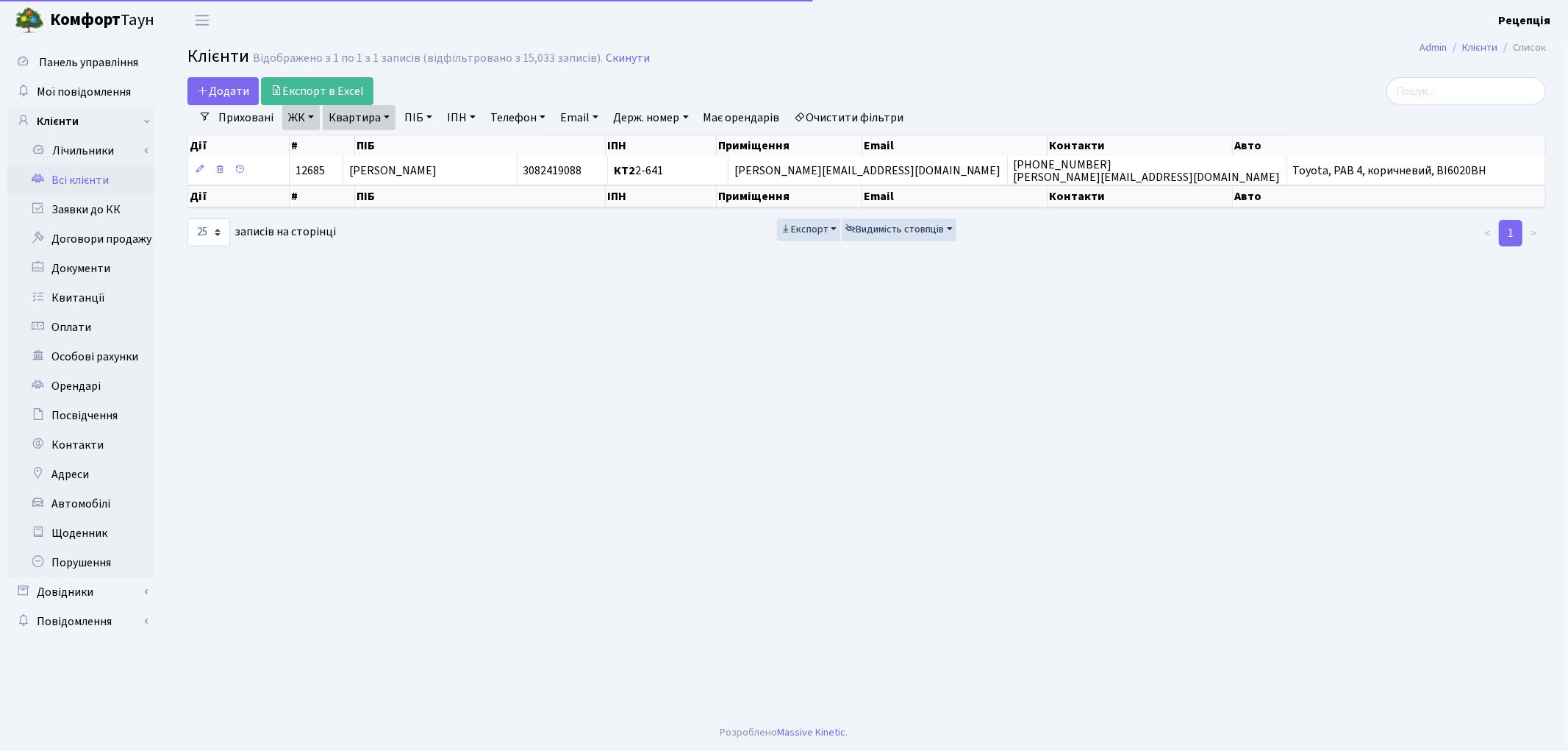
click at [854, 120] on link "Очистити фільтри" at bounding box center [849, 118] width 122 height 25
select select
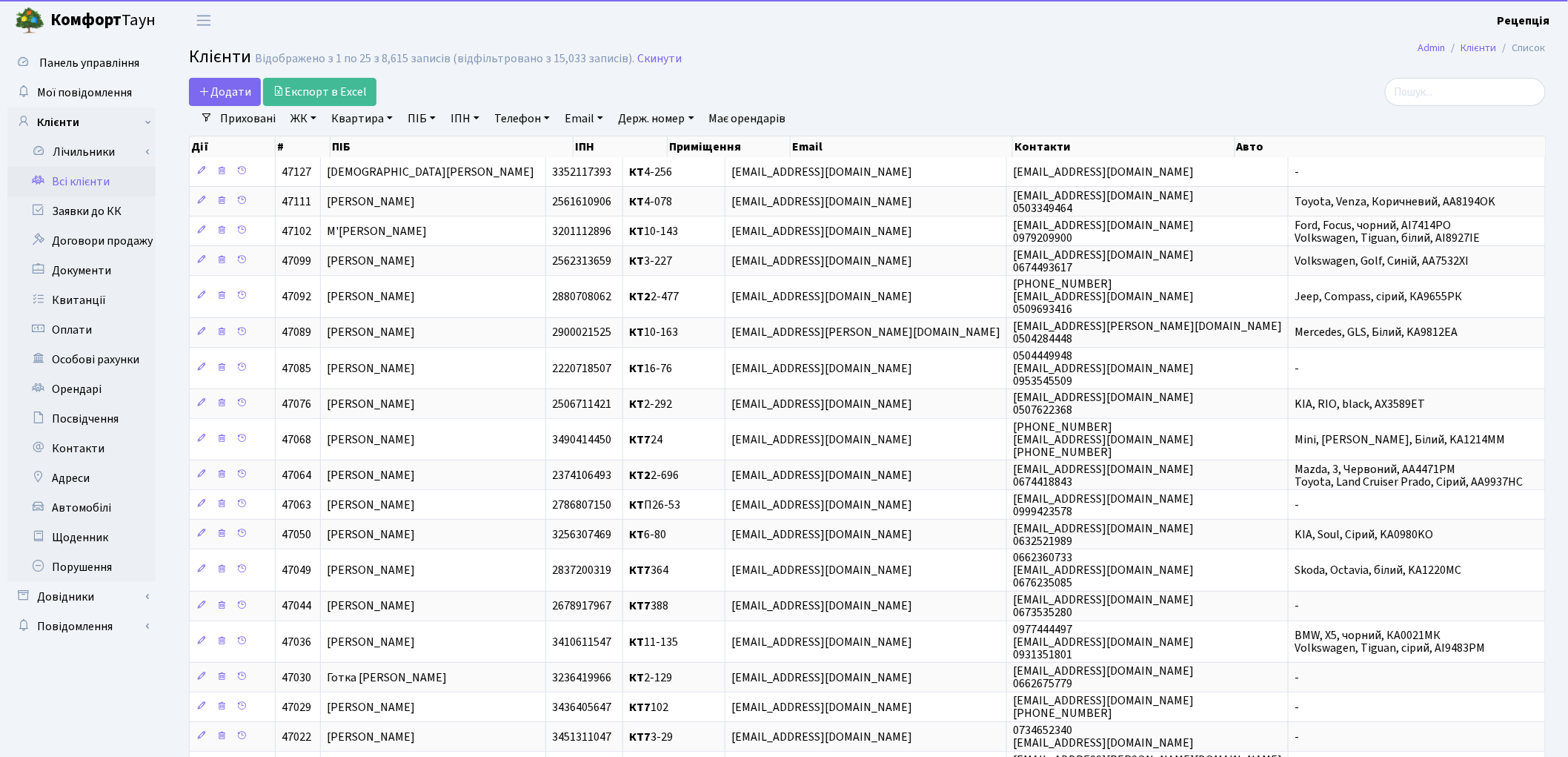
click at [318, 120] on link "ЖК" at bounding box center [303, 119] width 37 height 25
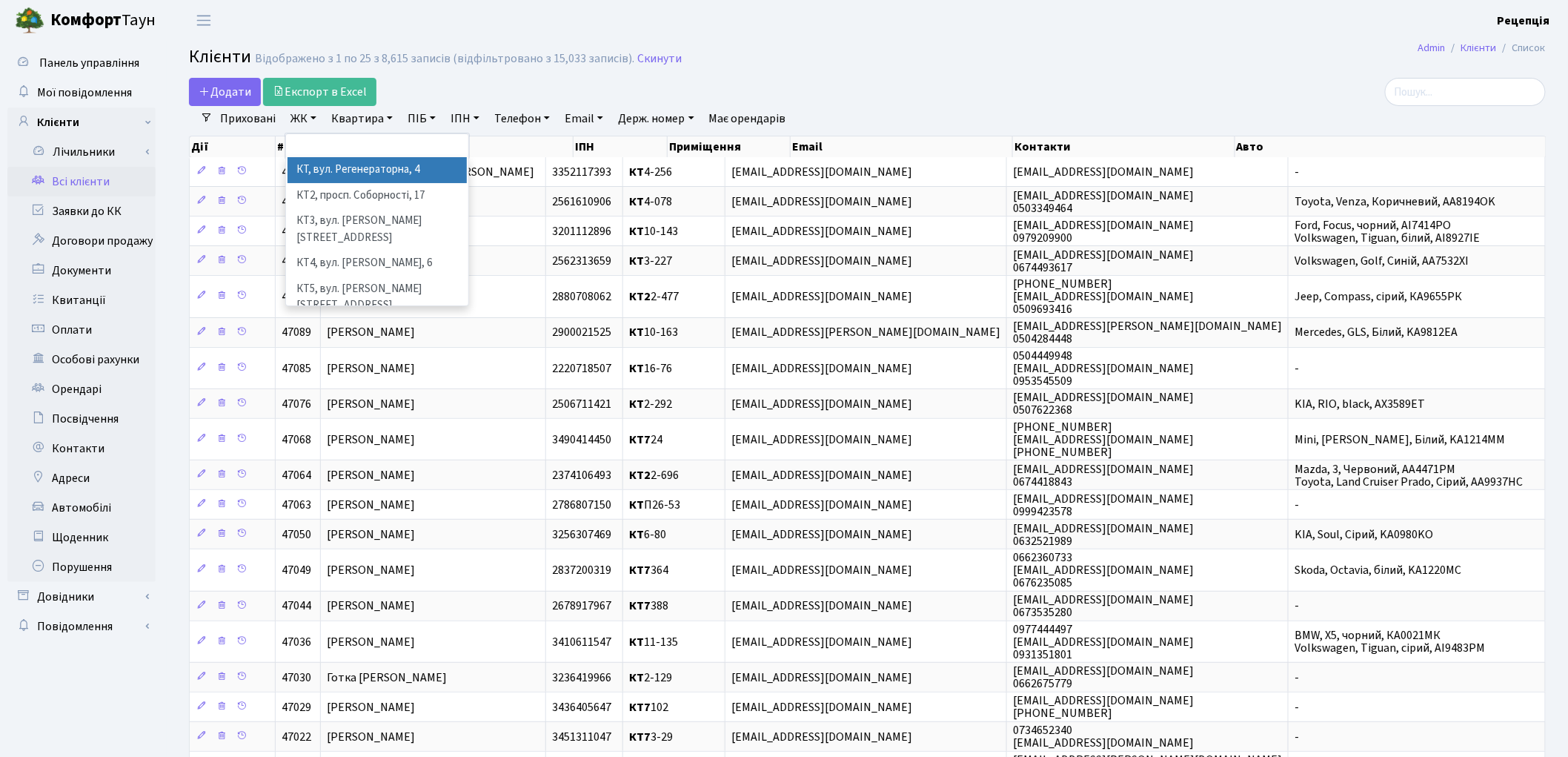
click at [352, 168] on li "КТ, вул. Регенераторна, 4" at bounding box center [378, 169] width 179 height 26
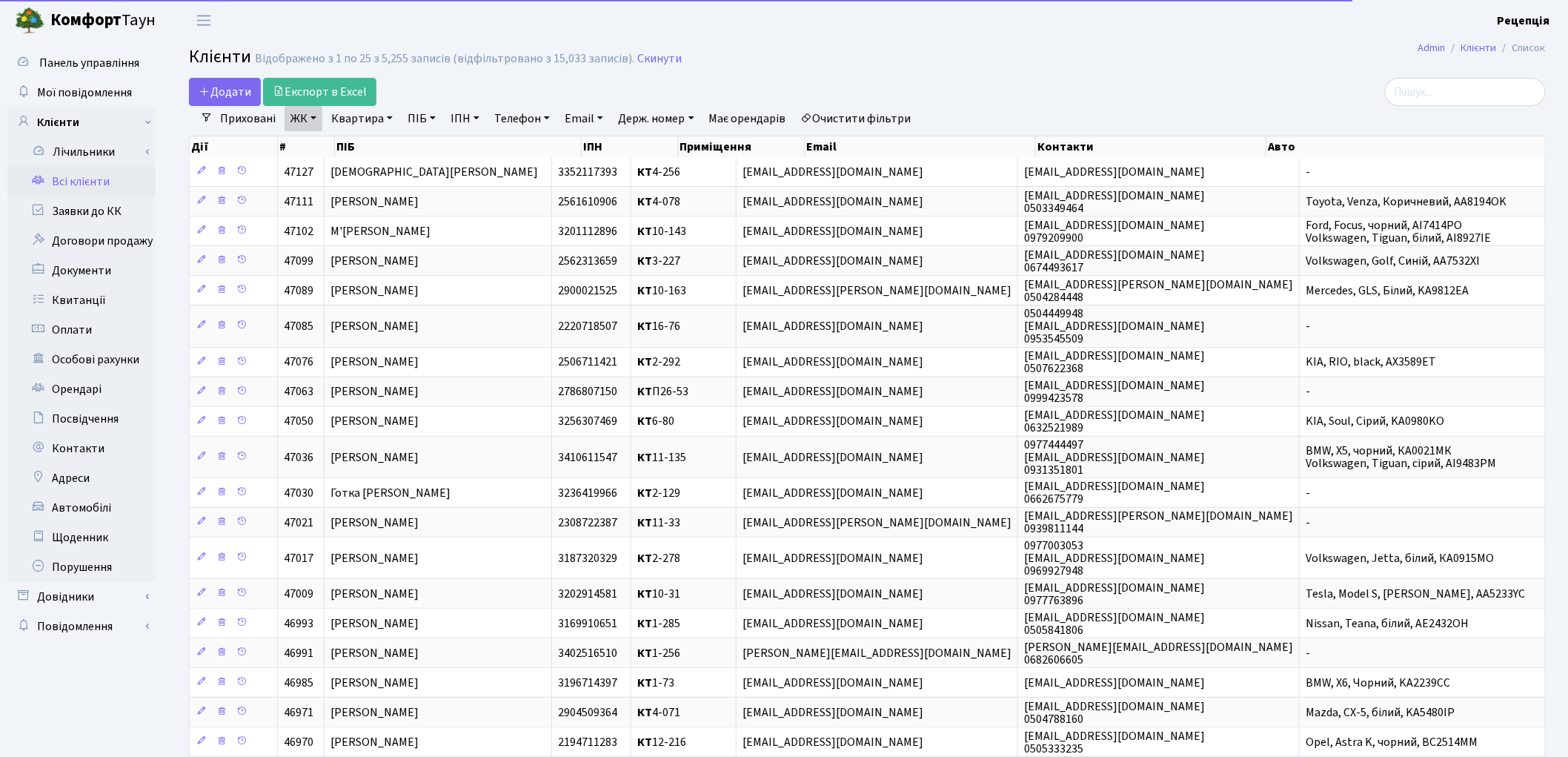
click at [377, 119] on link "Квартира" at bounding box center [362, 119] width 73 height 25
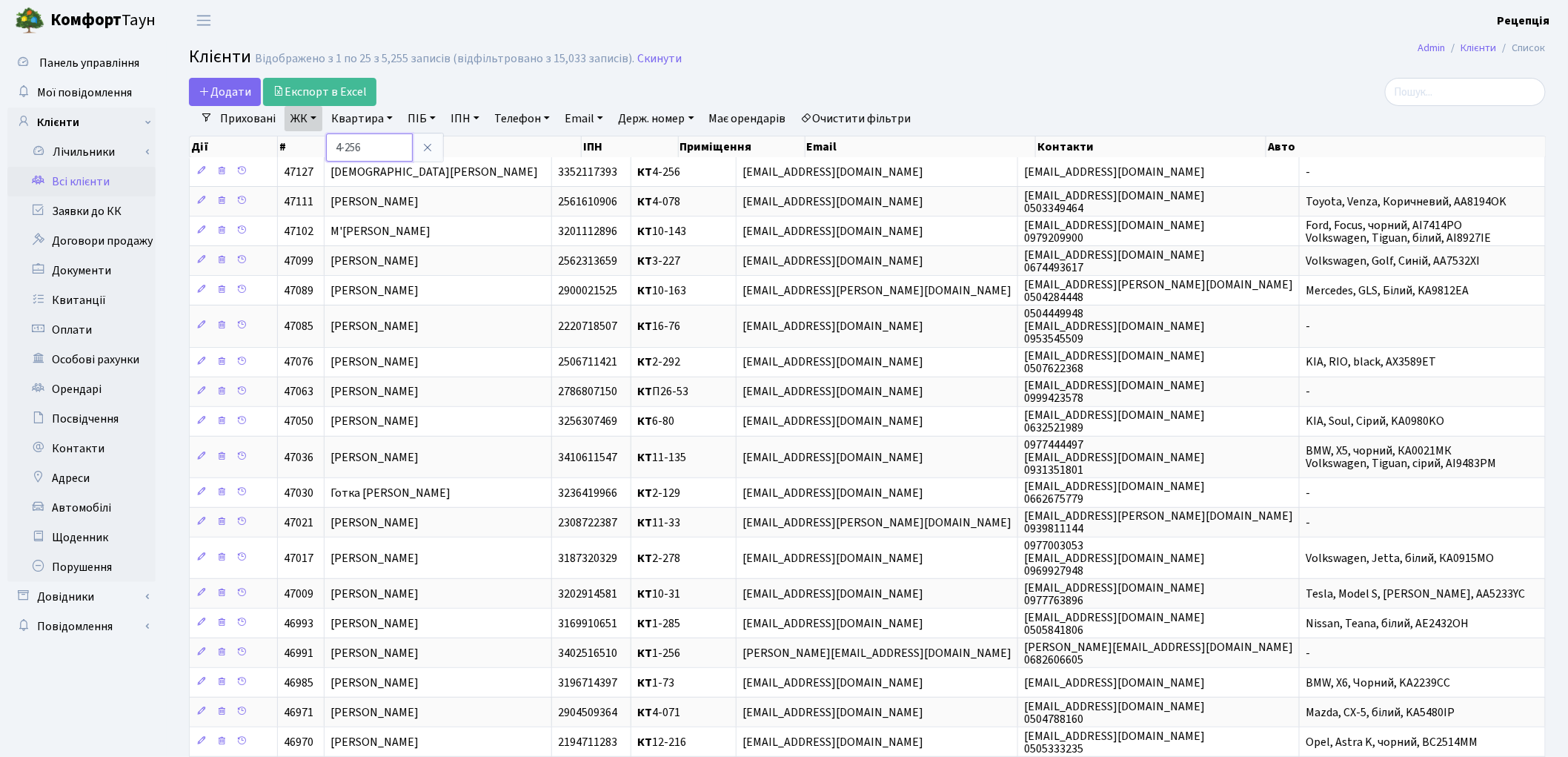
type input "4-256"
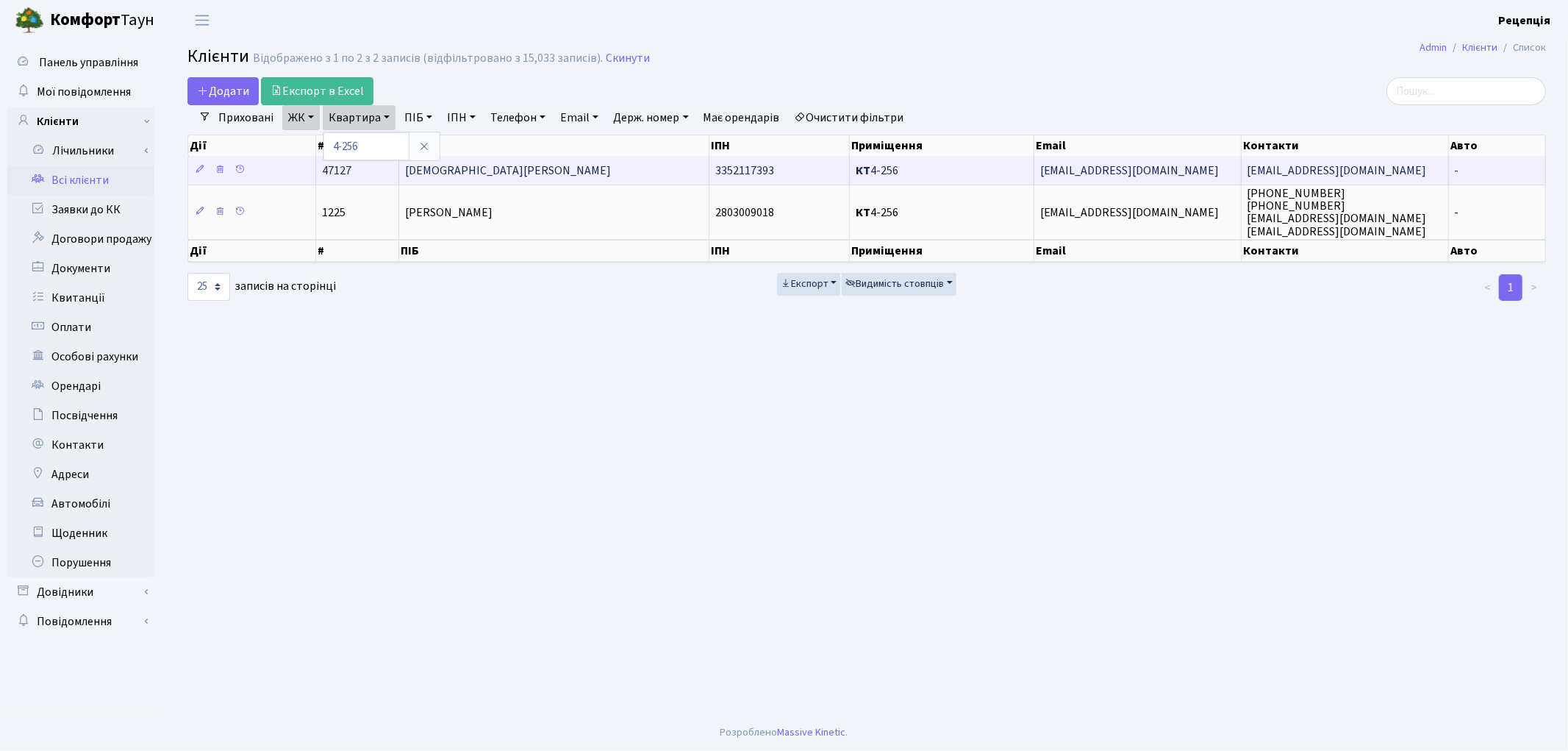
click at [488, 164] on td "[DEMOGRAPHIC_DATA][PERSON_NAME]" at bounding box center [554, 170] width 310 height 29
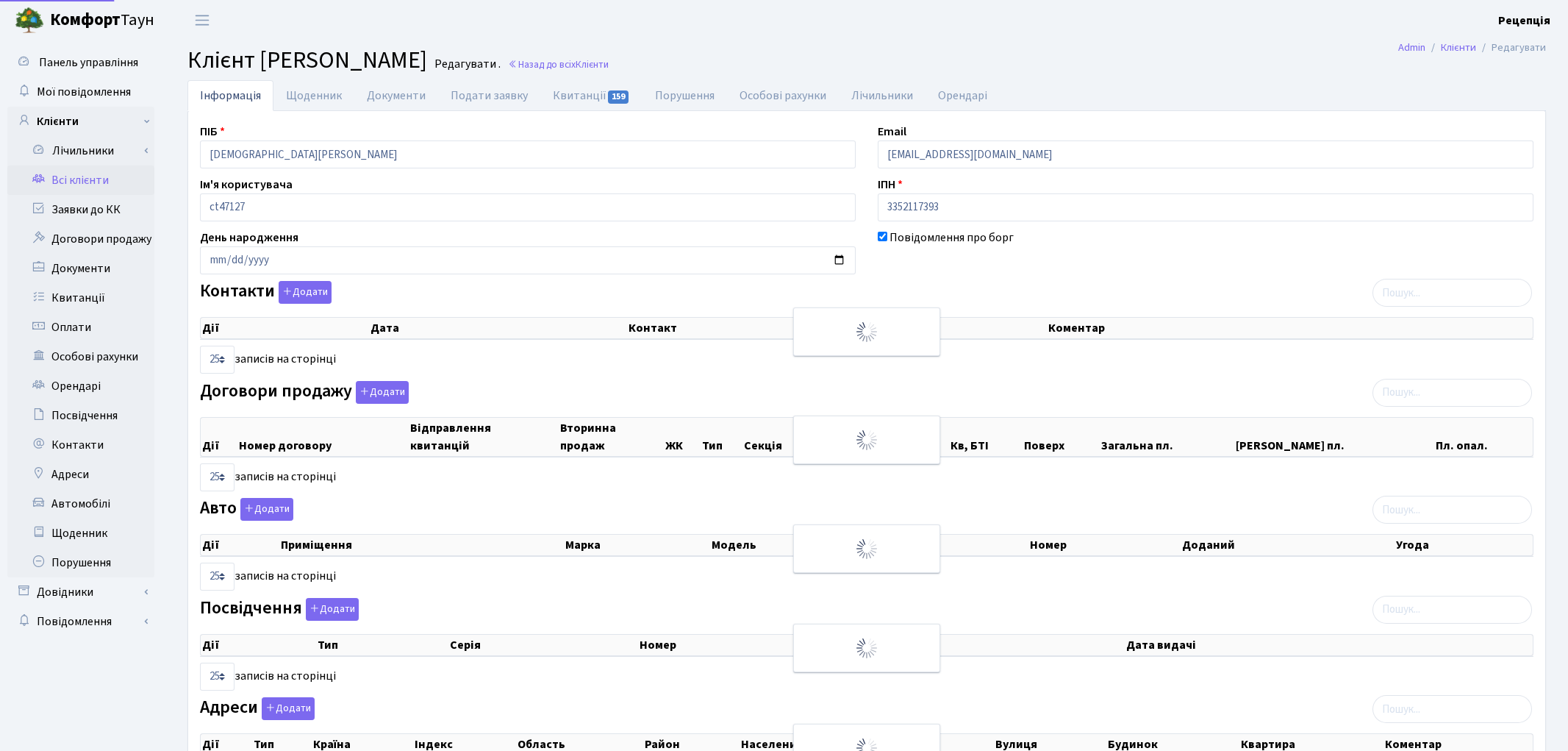
select select "25"
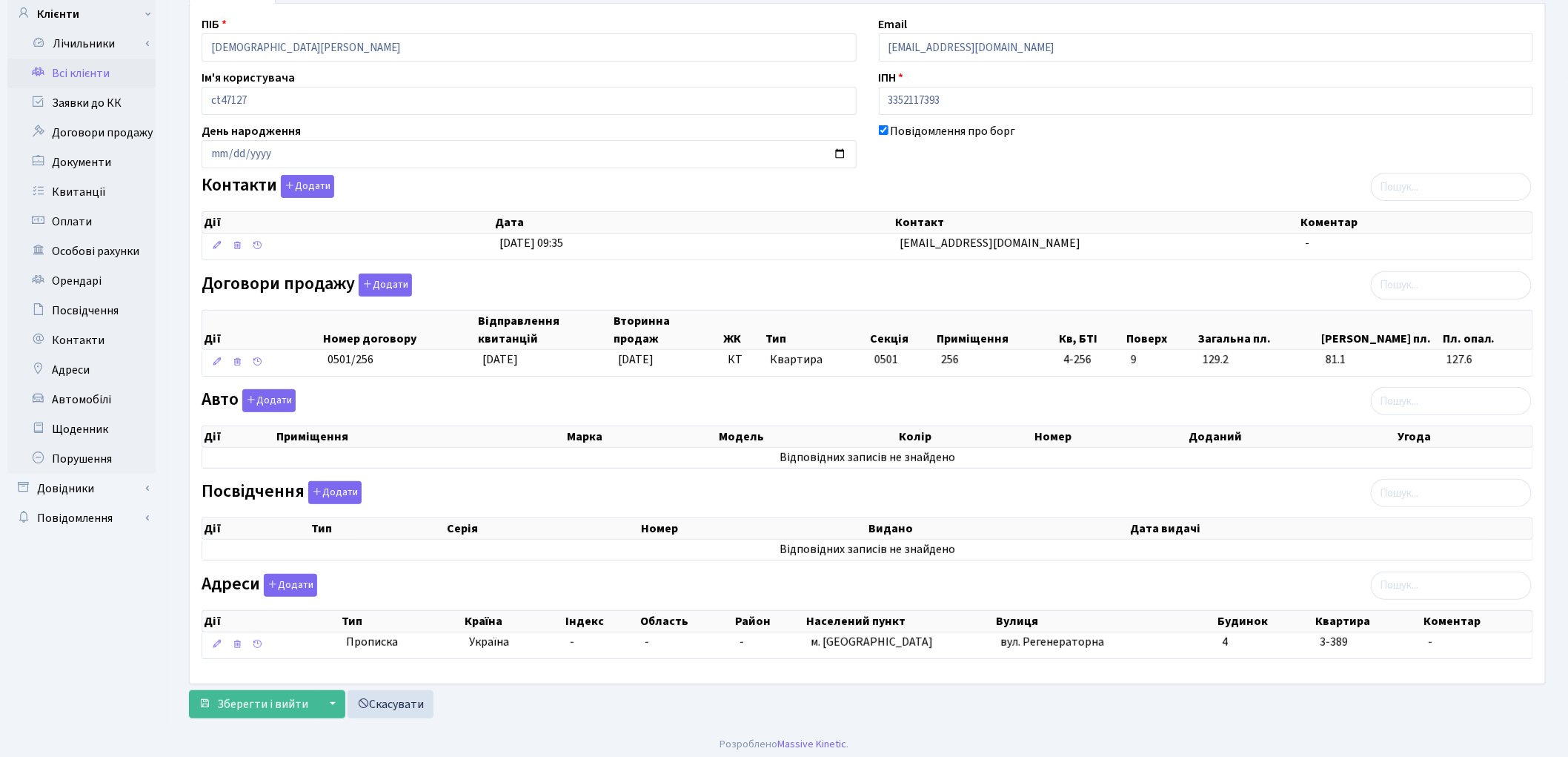
scroll to position [116, 0]
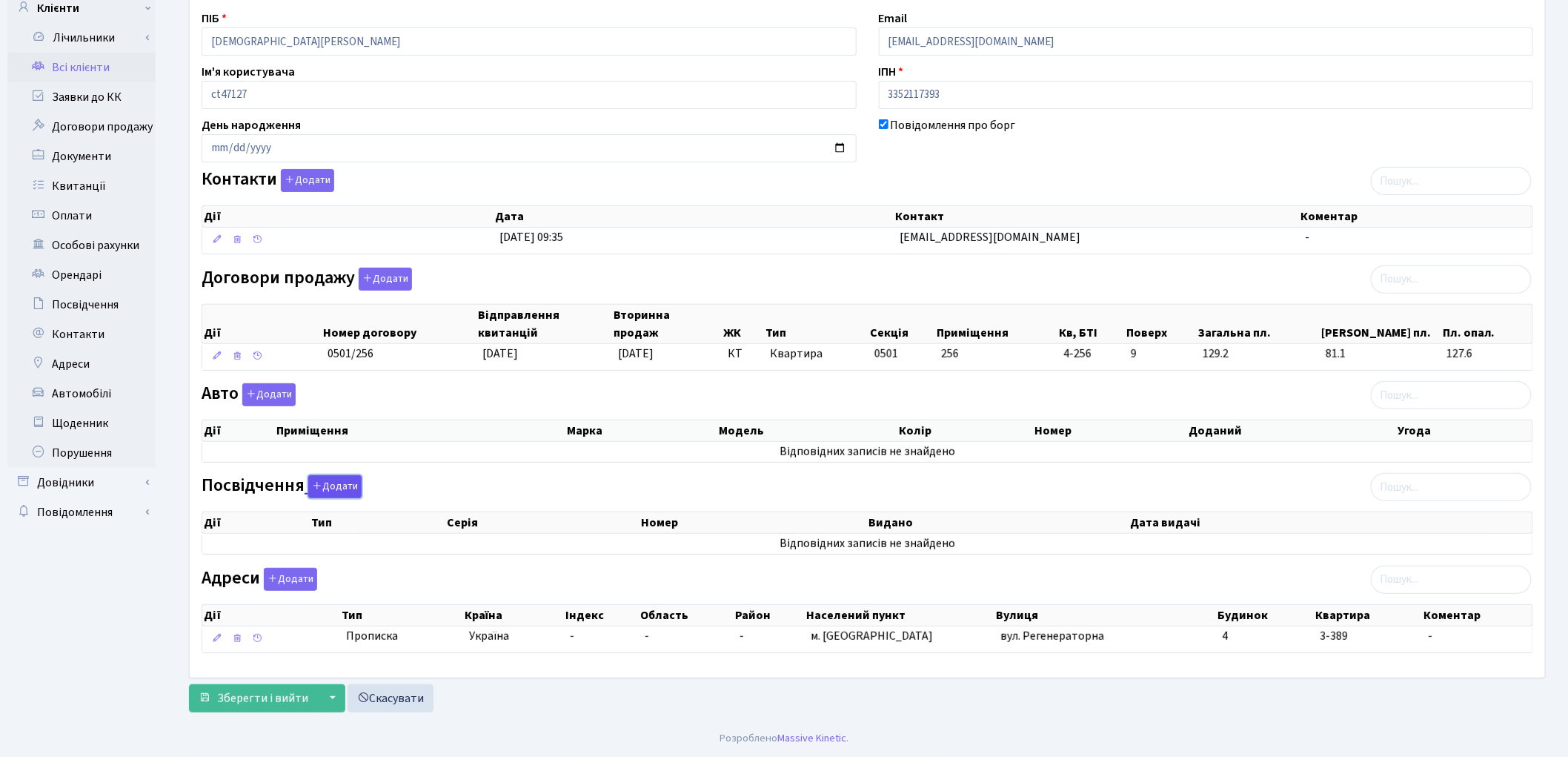
click at [339, 483] on button "Додати" at bounding box center [335, 486] width 53 height 23
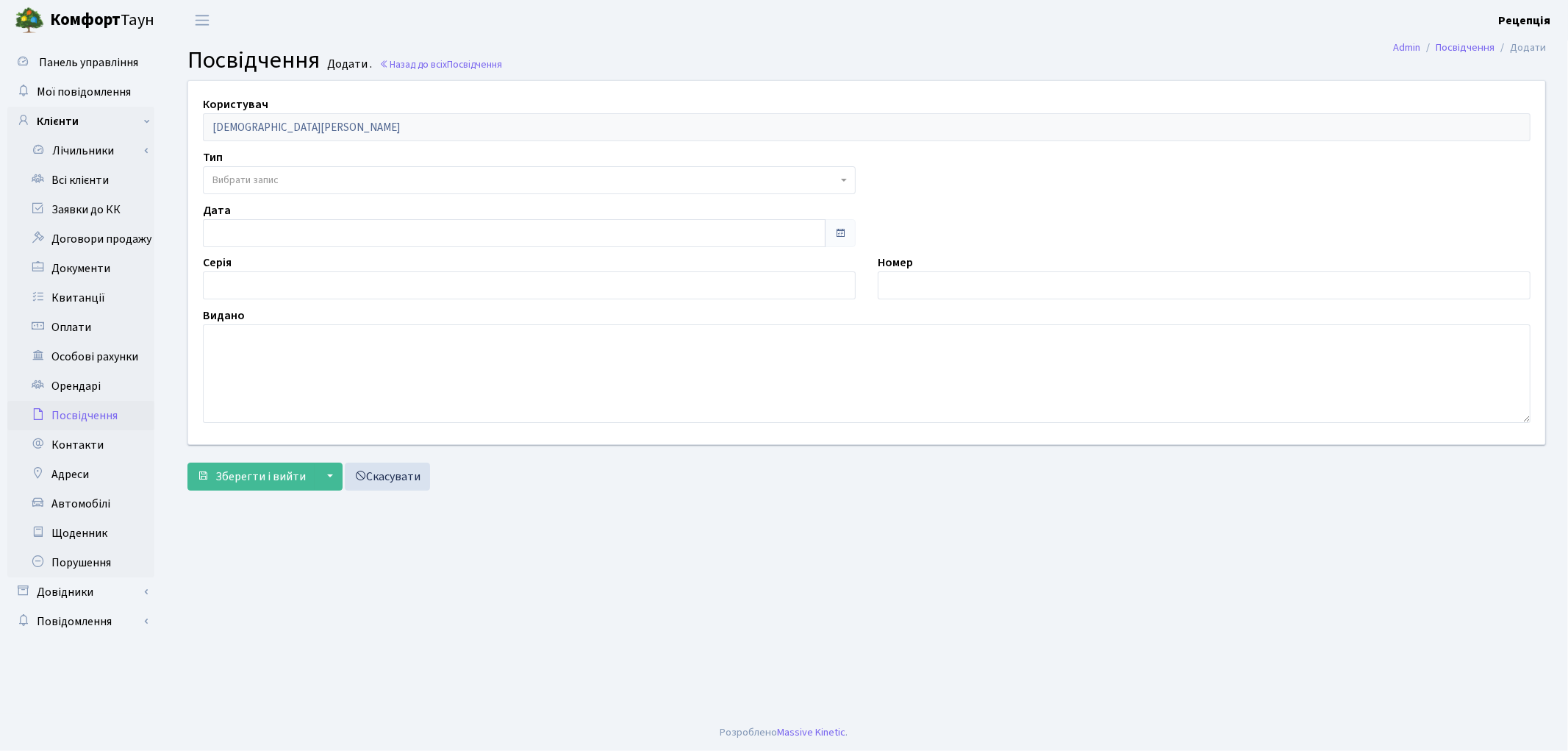
click at [255, 175] on span "Вибрати запис" at bounding box center [245, 180] width 66 height 15
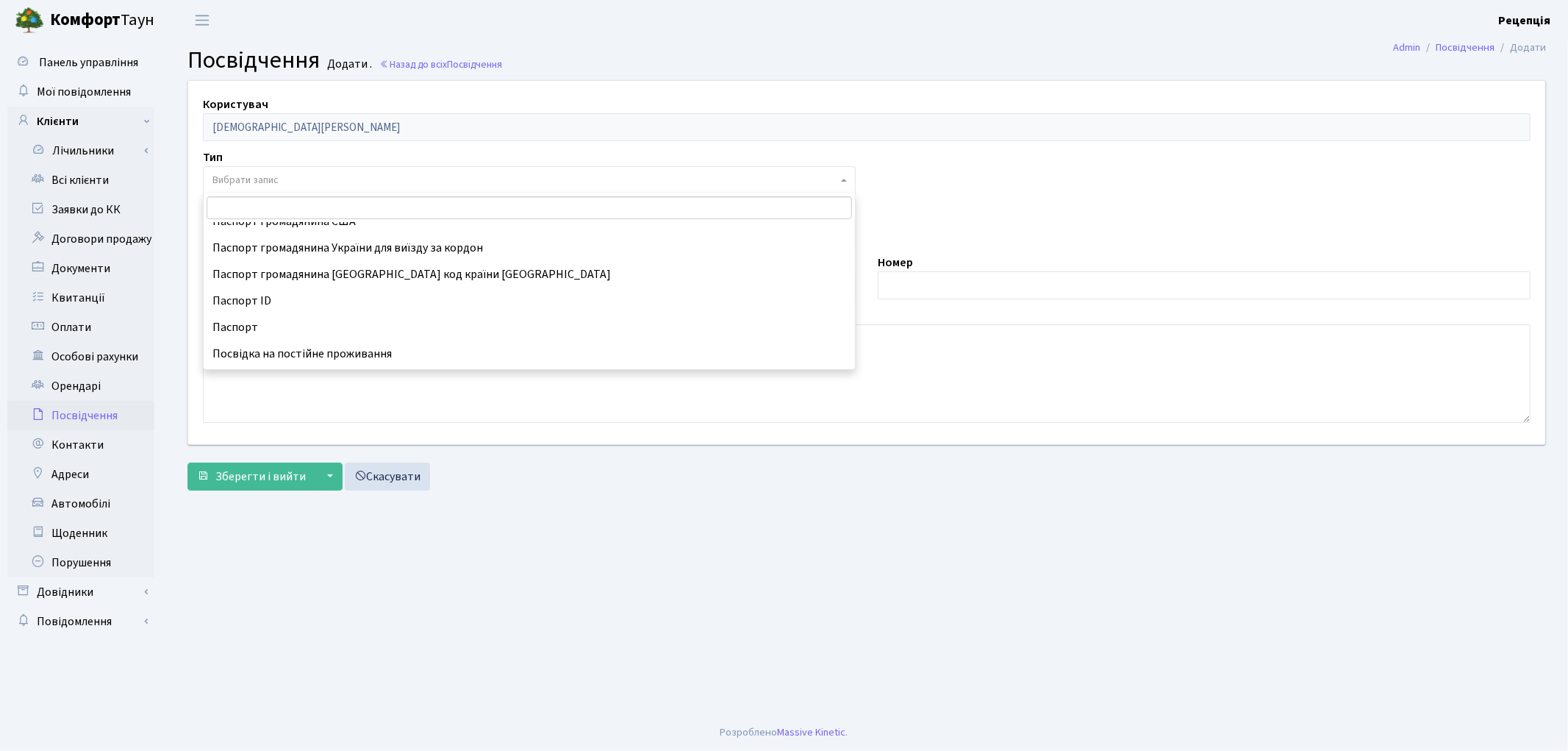
scroll to position [163, 0]
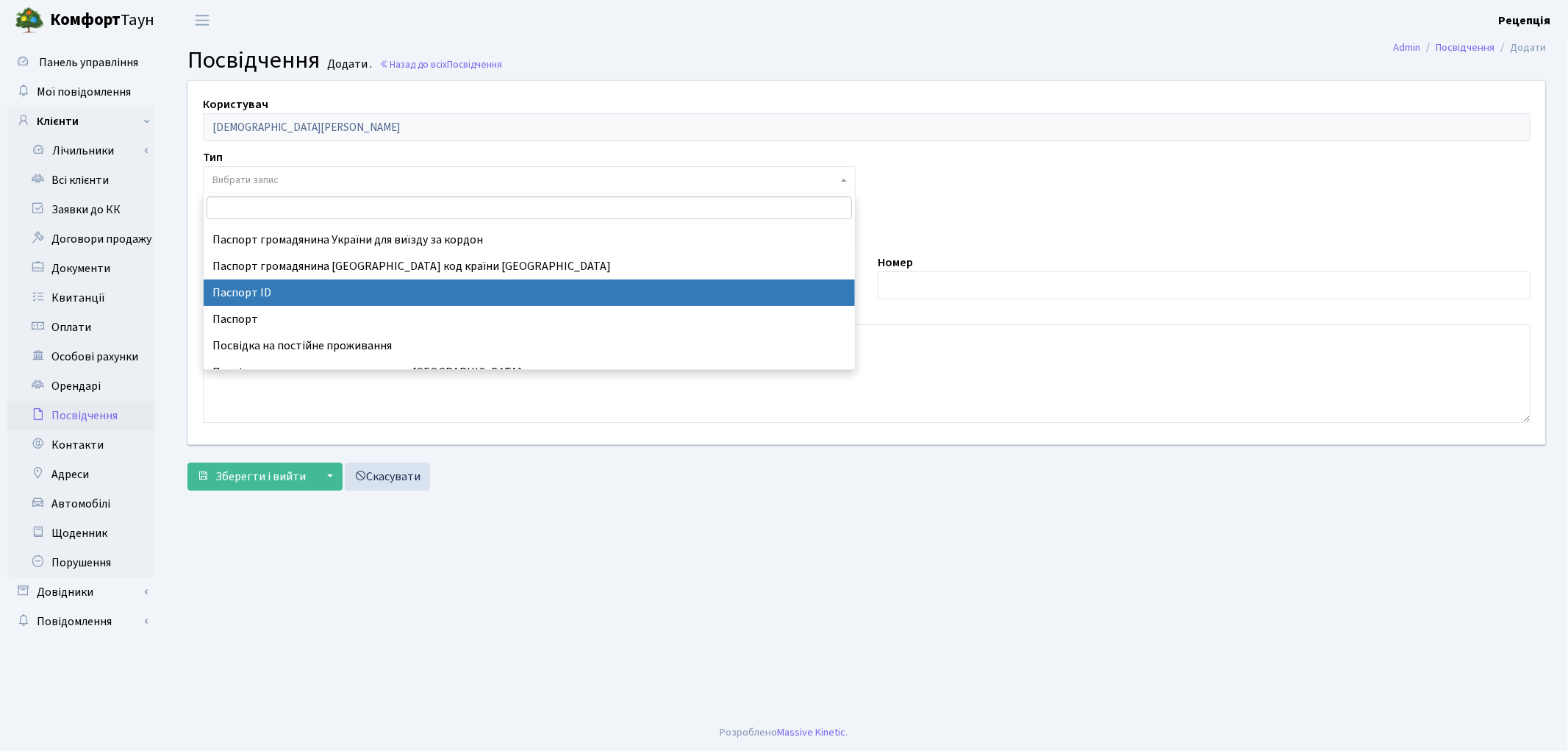
select select "34"
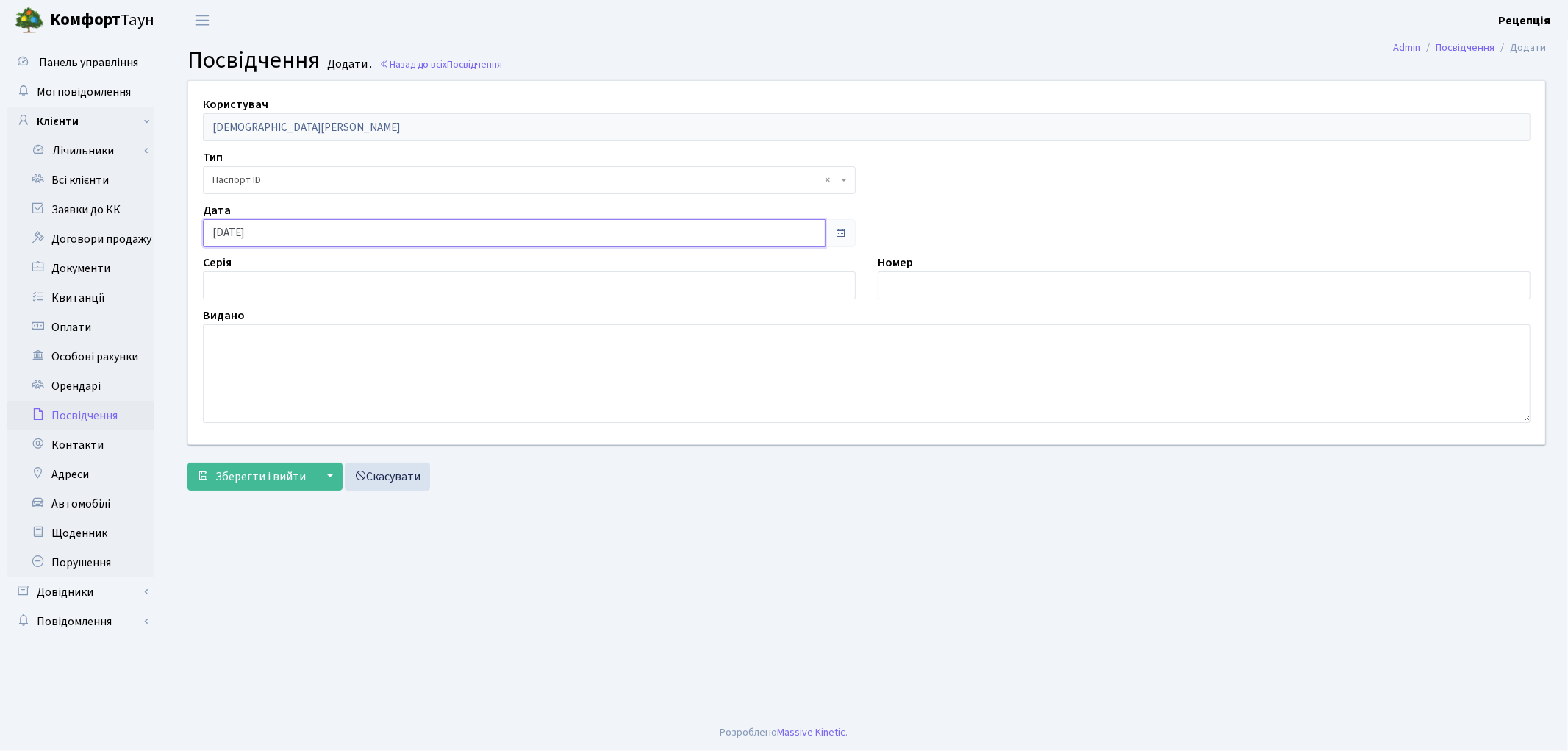
click at [261, 232] on input "[DATE]" at bounding box center [514, 233] width 623 height 28
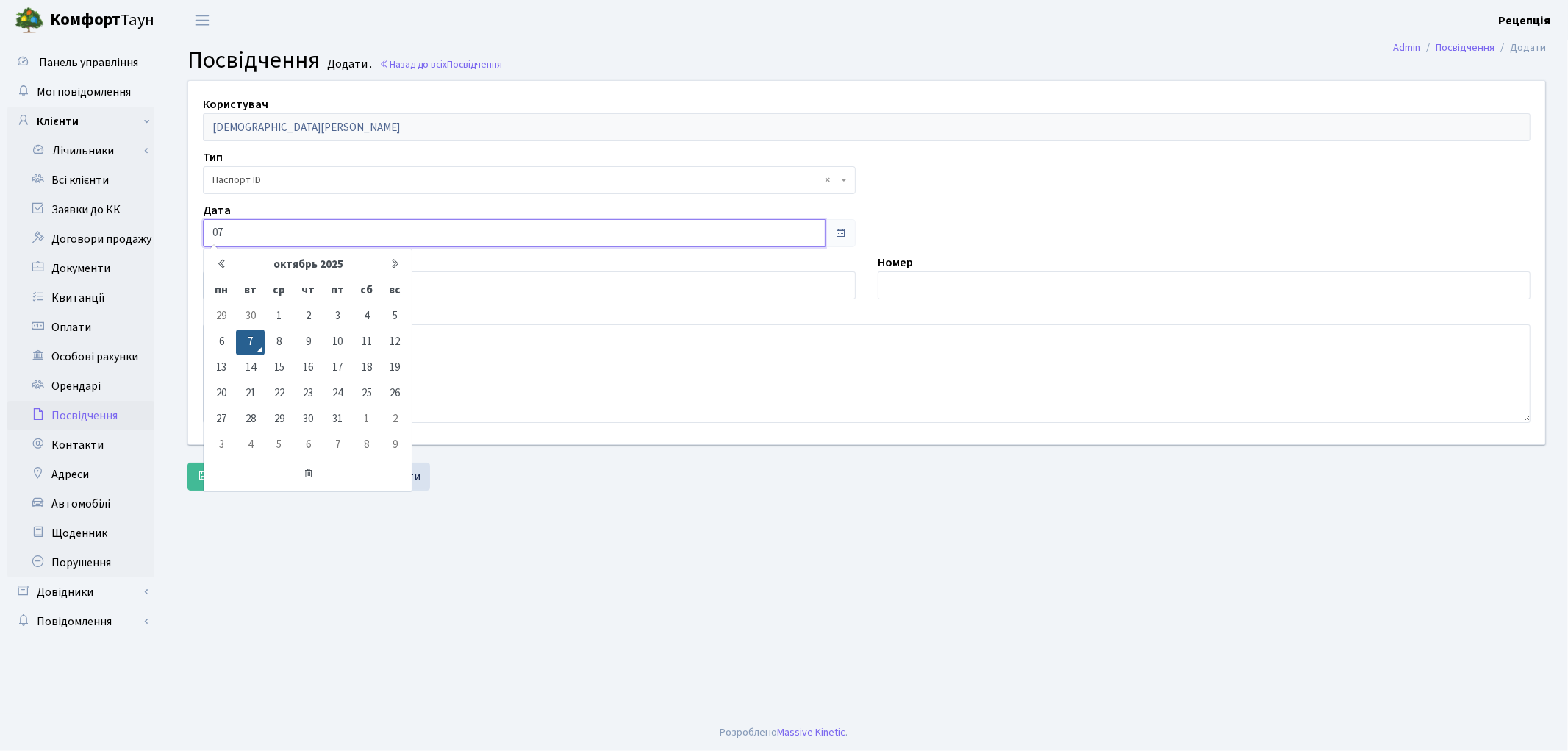
type input "0"
type input "[DATE]"
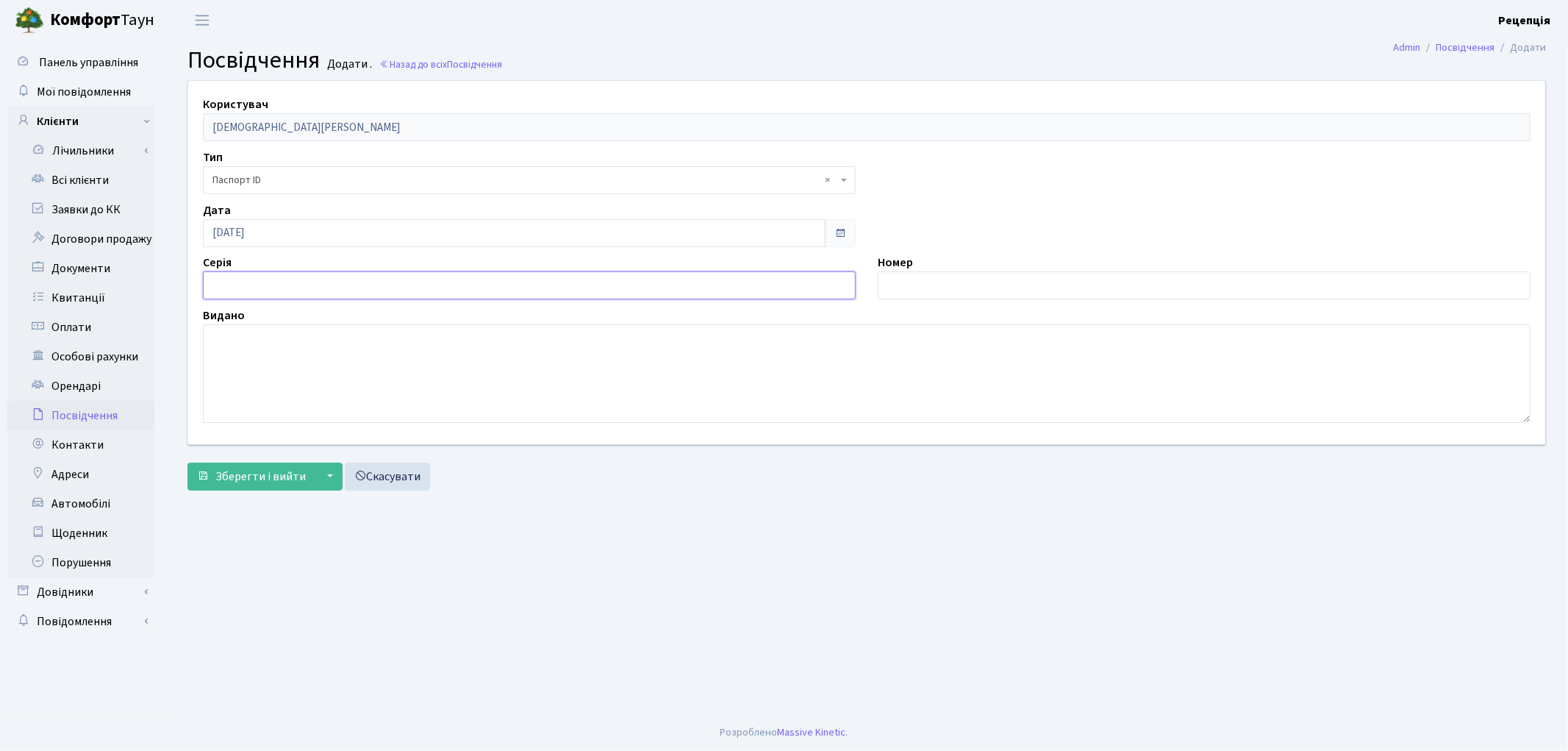
click at [281, 285] on input "text" at bounding box center [529, 285] width 652 height 28
click at [948, 292] on input "text" at bounding box center [1203, 285] width 652 height 28
click at [772, 373] on textarea at bounding box center [866, 373] width 1327 height 98
type textarea "8101"
click at [1012, 293] on input "text" at bounding box center [1203, 285] width 652 height 28
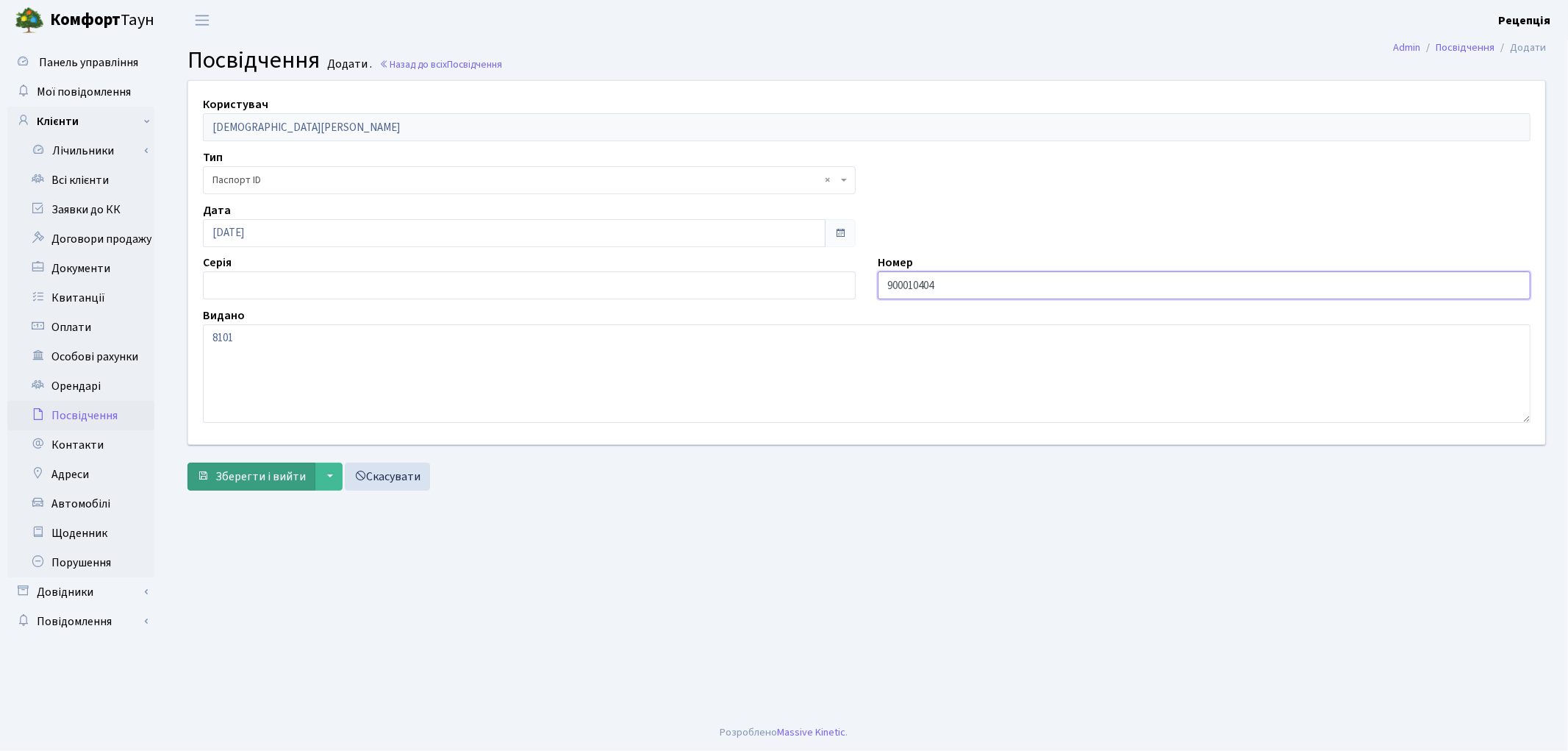
type input "900010404"
click at [263, 475] on span "Зберегти і вийти" at bounding box center [260, 476] width 91 height 16
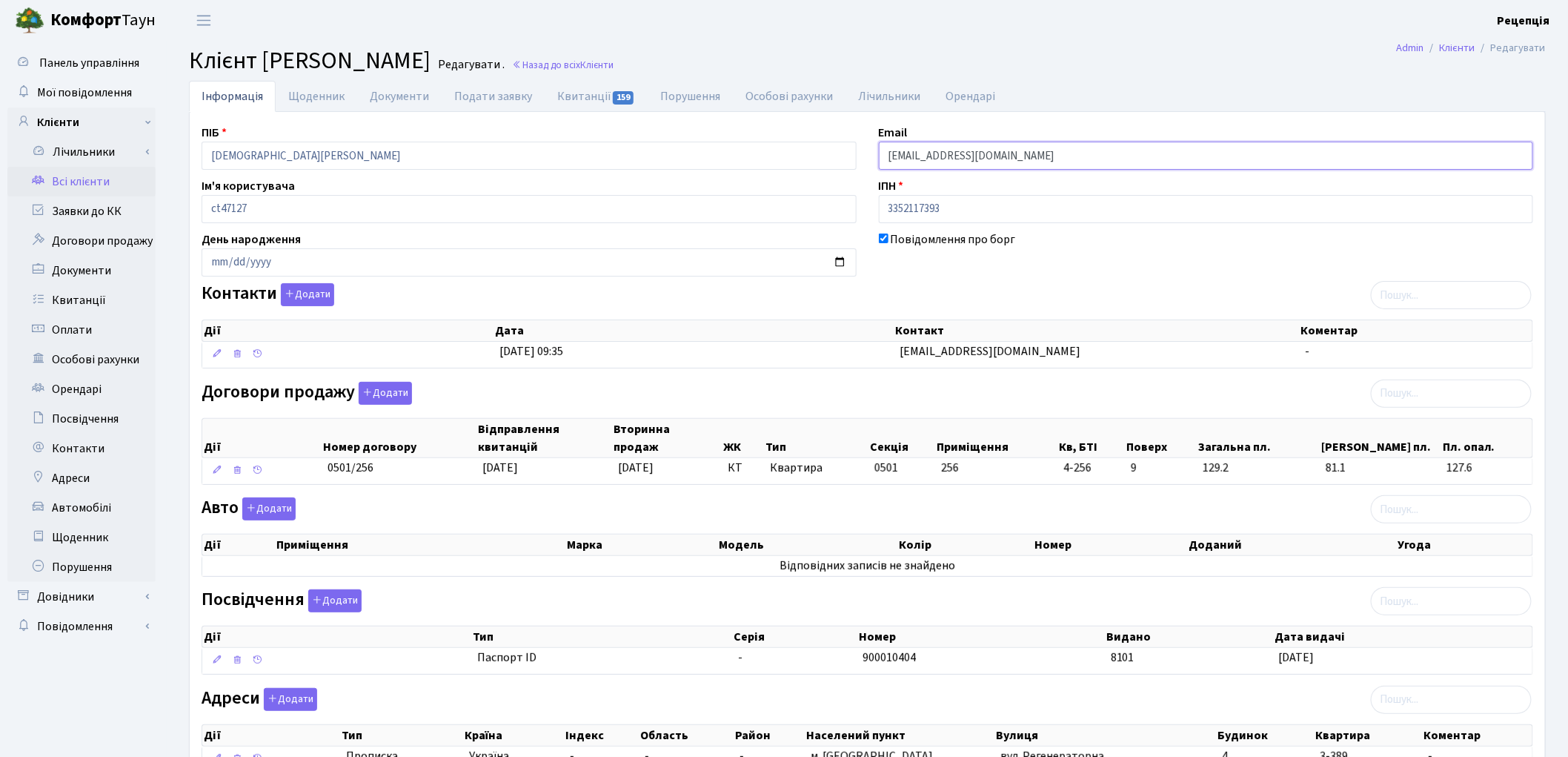
click at [988, 155] on input "[EMAIL_ADDRESS][DOMAIN_NAME]" at bounding box center [1206, 155] width 655 height 28
type input "1"
click at [908, 157] on input "vga19911991" at bounding box center [1206, 155] width 655 height 28
click at [921, 157] on input "vga19911991" at bounding box center [1206, 155] width 655 height 28
click at [929, 155] on input "vga19911991" at bounding box center [1206, 155] width 655 height 28
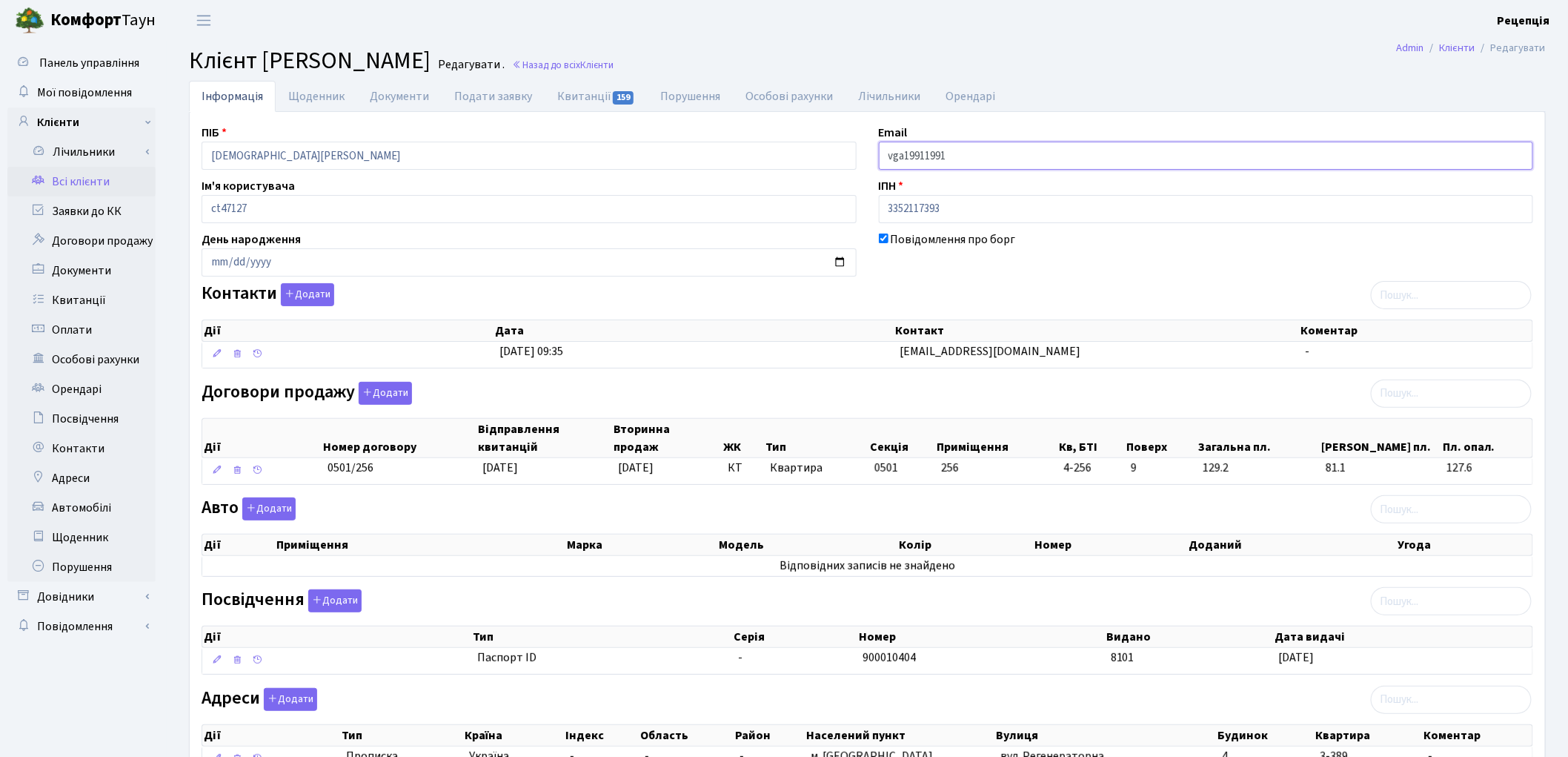
click at [942, 158] on input "vga19911991" at bounding box center [1206, 155] width 655 height 28
click at [963, 155] on input "vga19911991" at bounding box center [1206, 155] width 655 height 28
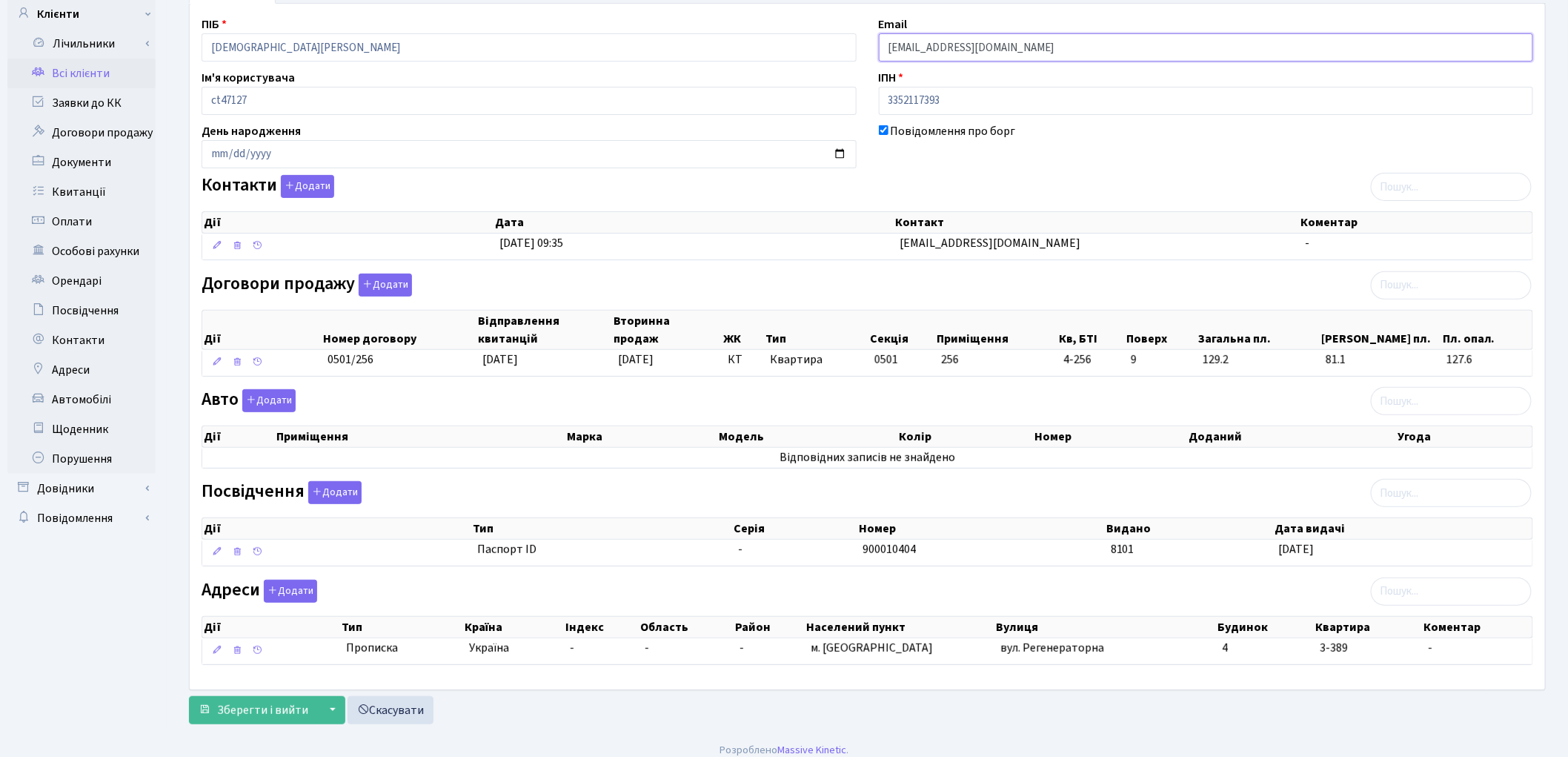
scroll to position [123, 0]
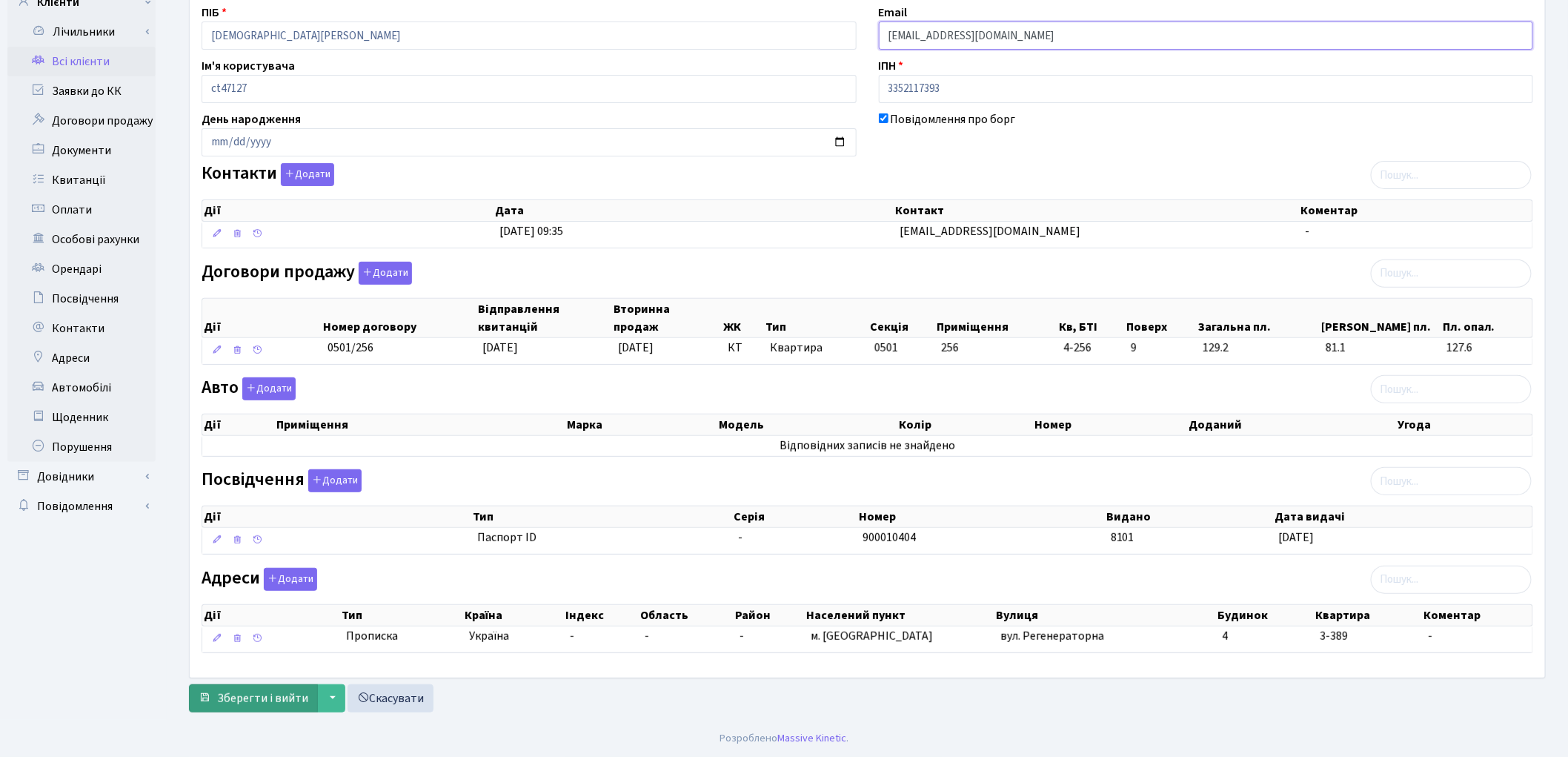
type input "[EMAIL_ADDRESS][DOMAIN_NAME]"
click at [272, 700] on span "Зберегти і вийти" at bounding box center [262, 698] width 91 height 16
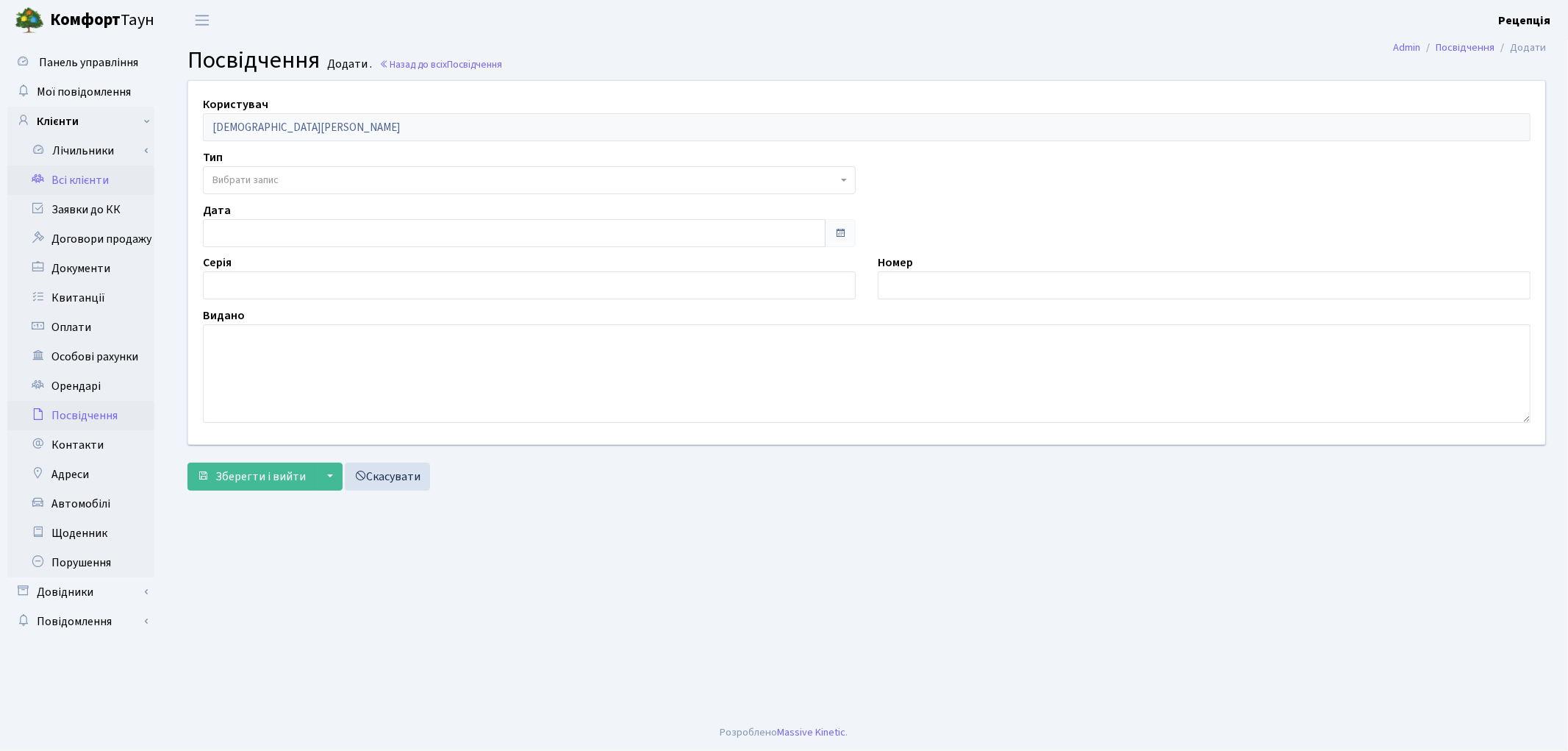
click at [71, 177] on link "Всі клієнти" at bounding box center [80, 180] width 147 height 29
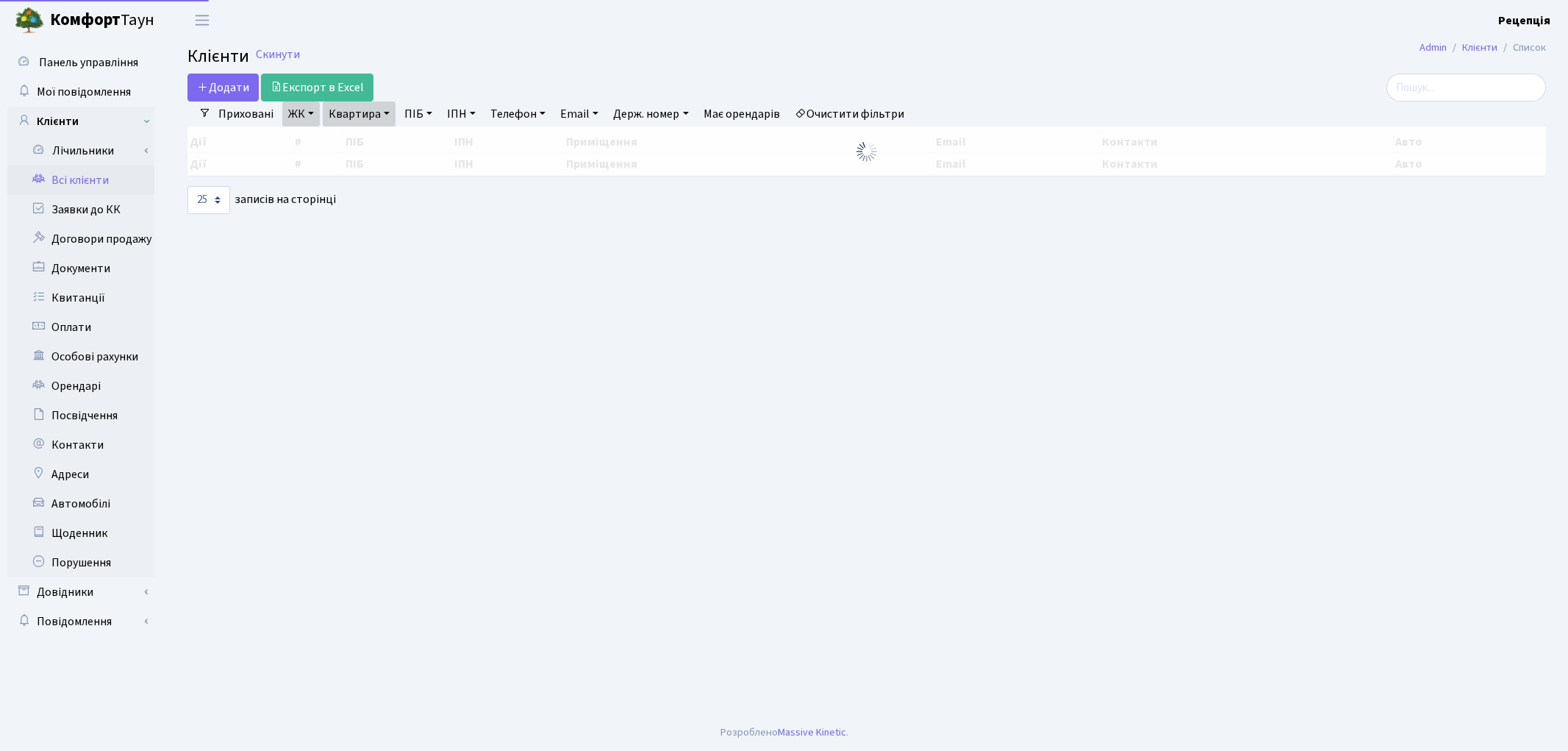
select select "25"
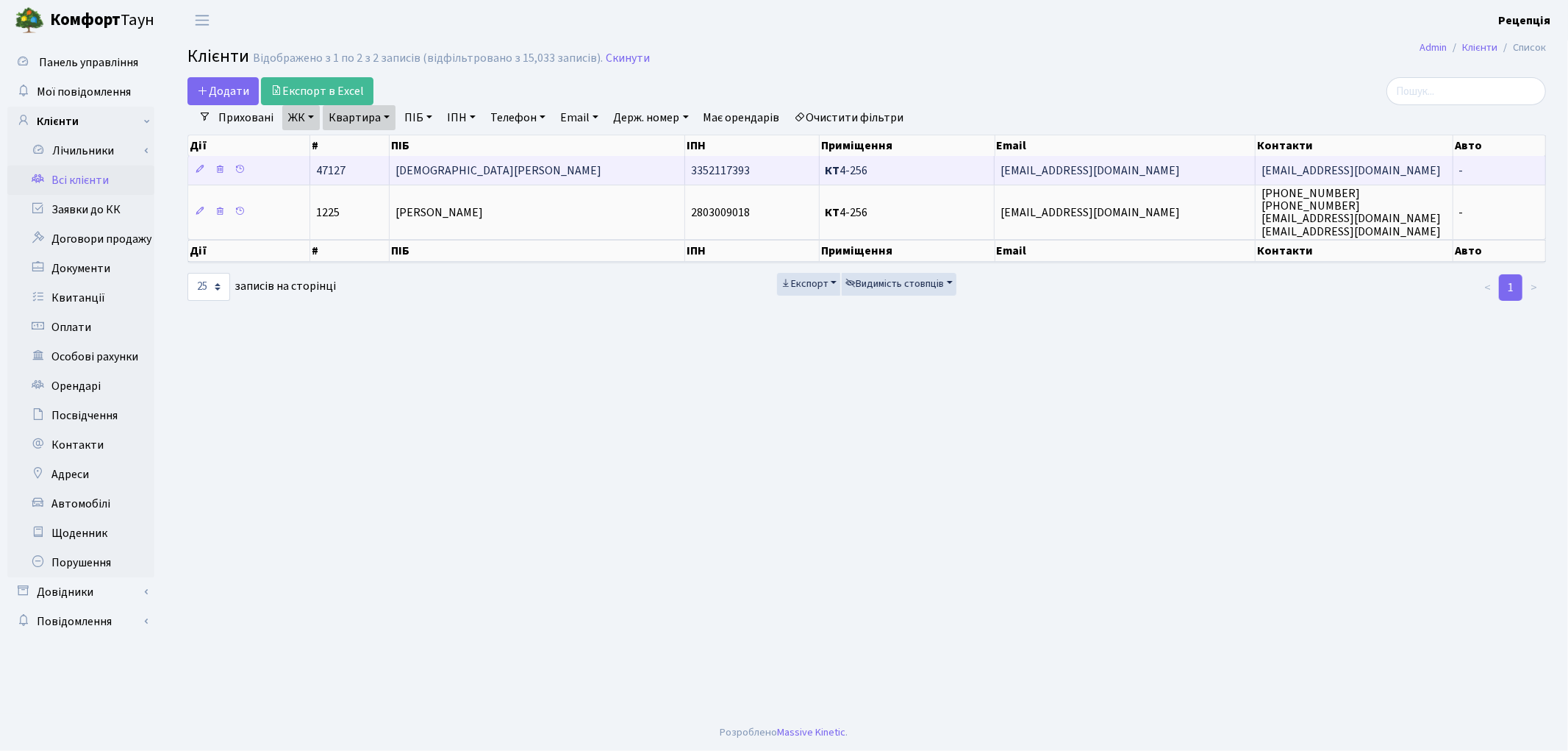
click at [597, 171] on td "Авагян Ваге" at bounding box center [537, 170] width 296 height 29
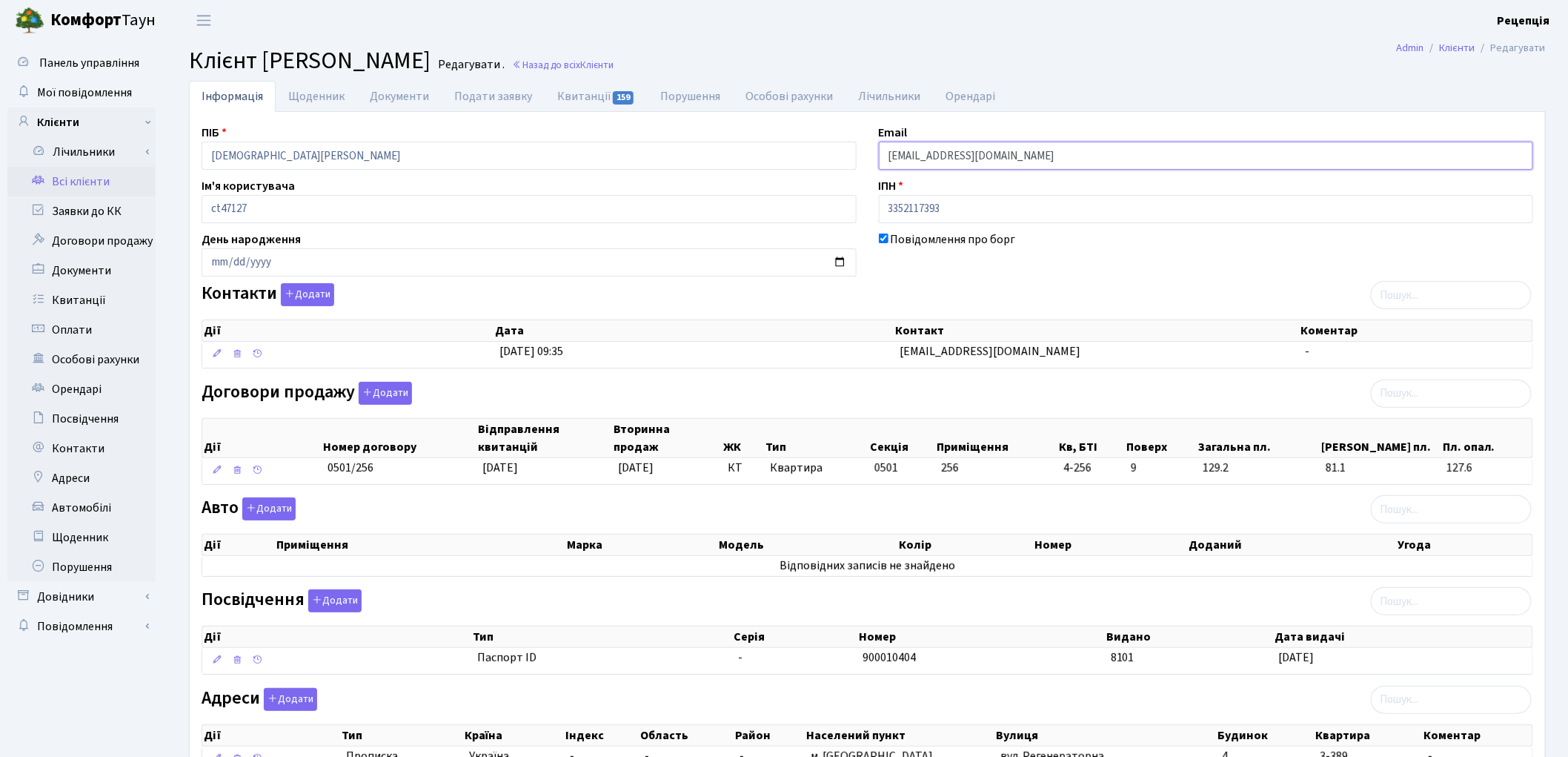
drag, startPoint x: 1033, startPoint y: 155, endPoint x: 864, endPoint y: 160, distance: 169.1
click at [864, 160] on div "ПІБ Авагян Ваге Email vga19911991@gmail.com Ім'я користувача ct47127 ІПН 335211…" at bounding box center [867, 455] width 1353 height 662
click at [790, 410] on div at bounding box center [529, 409] width 655 height 9
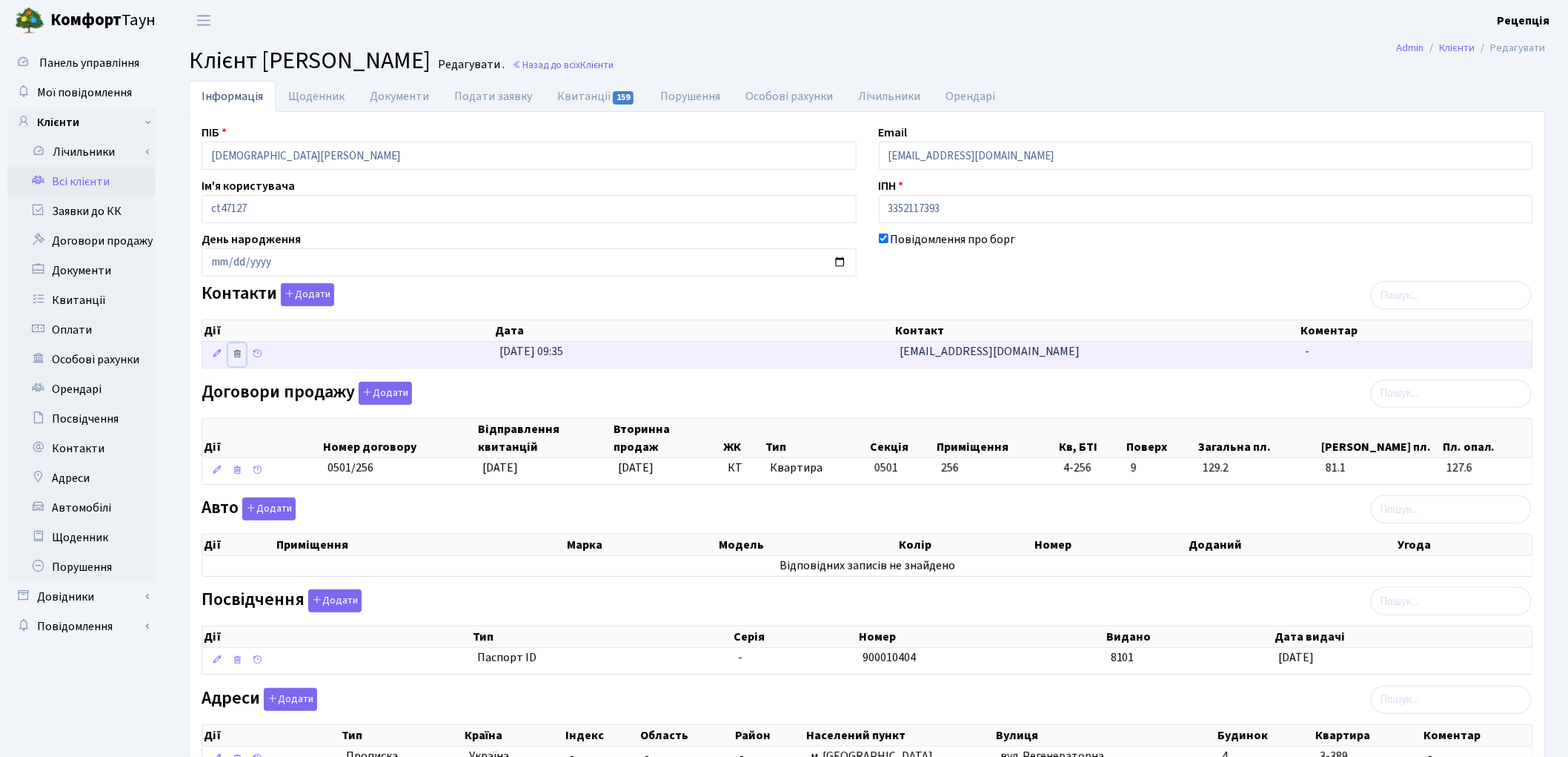
click at [236, 357] on icon at bounding box center [236, 353] width 10 height 10
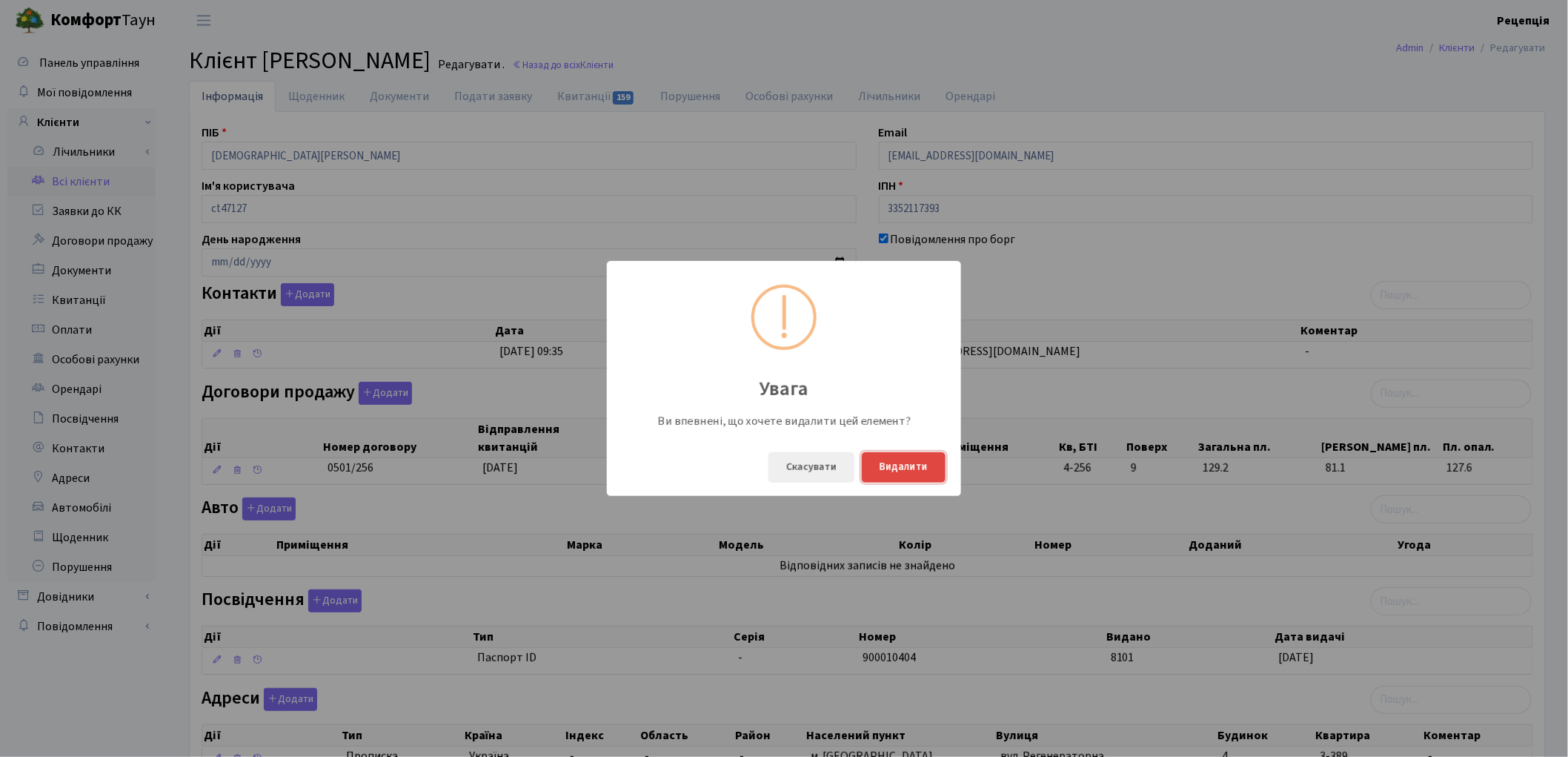
click at [894, 463] on button "Видалити" at bounding box center [903, 467] width 83 height 30
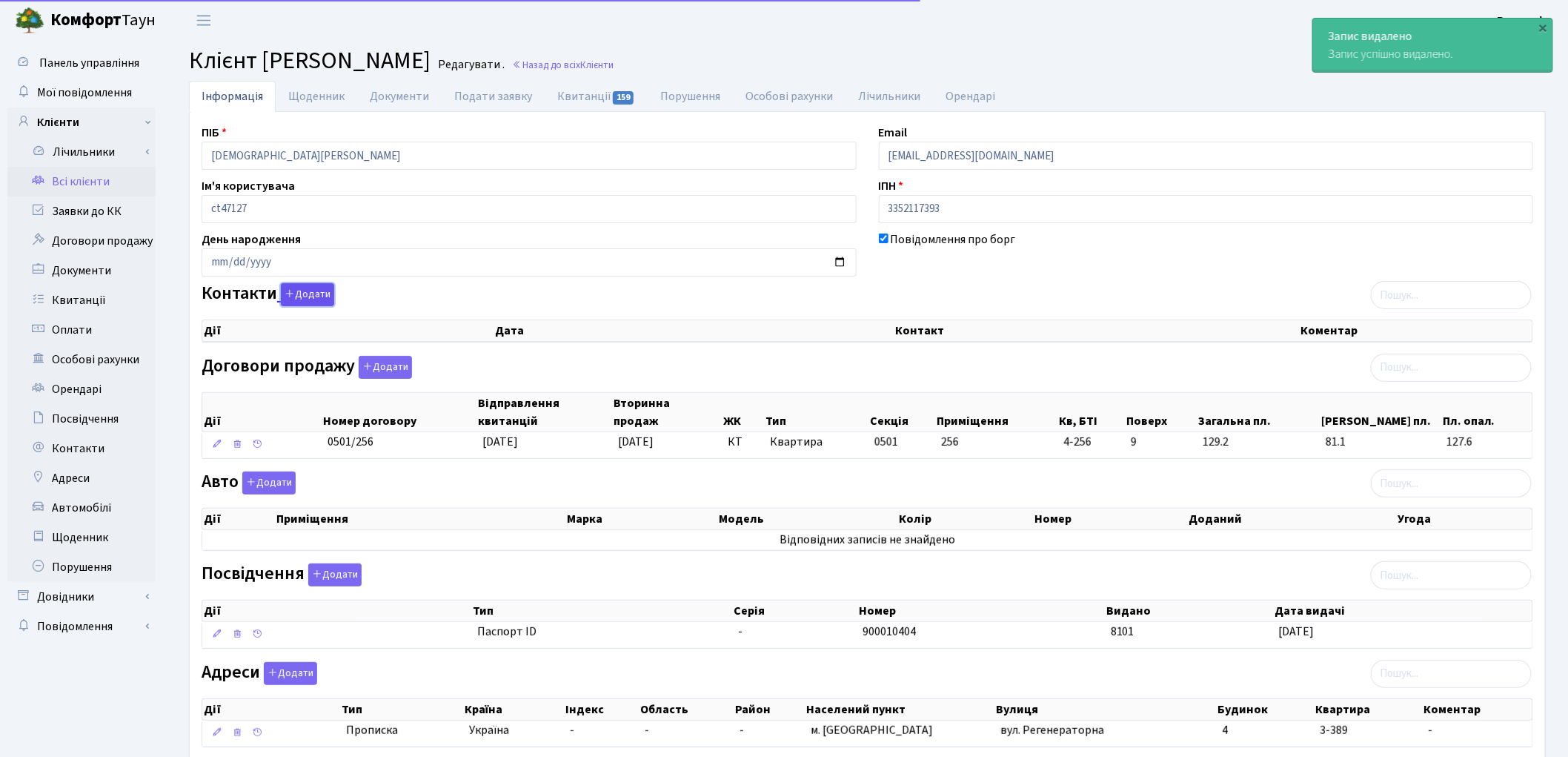
click at [307, 300] on button "Додати" at bounding box center [307, 294] width 53 height 23
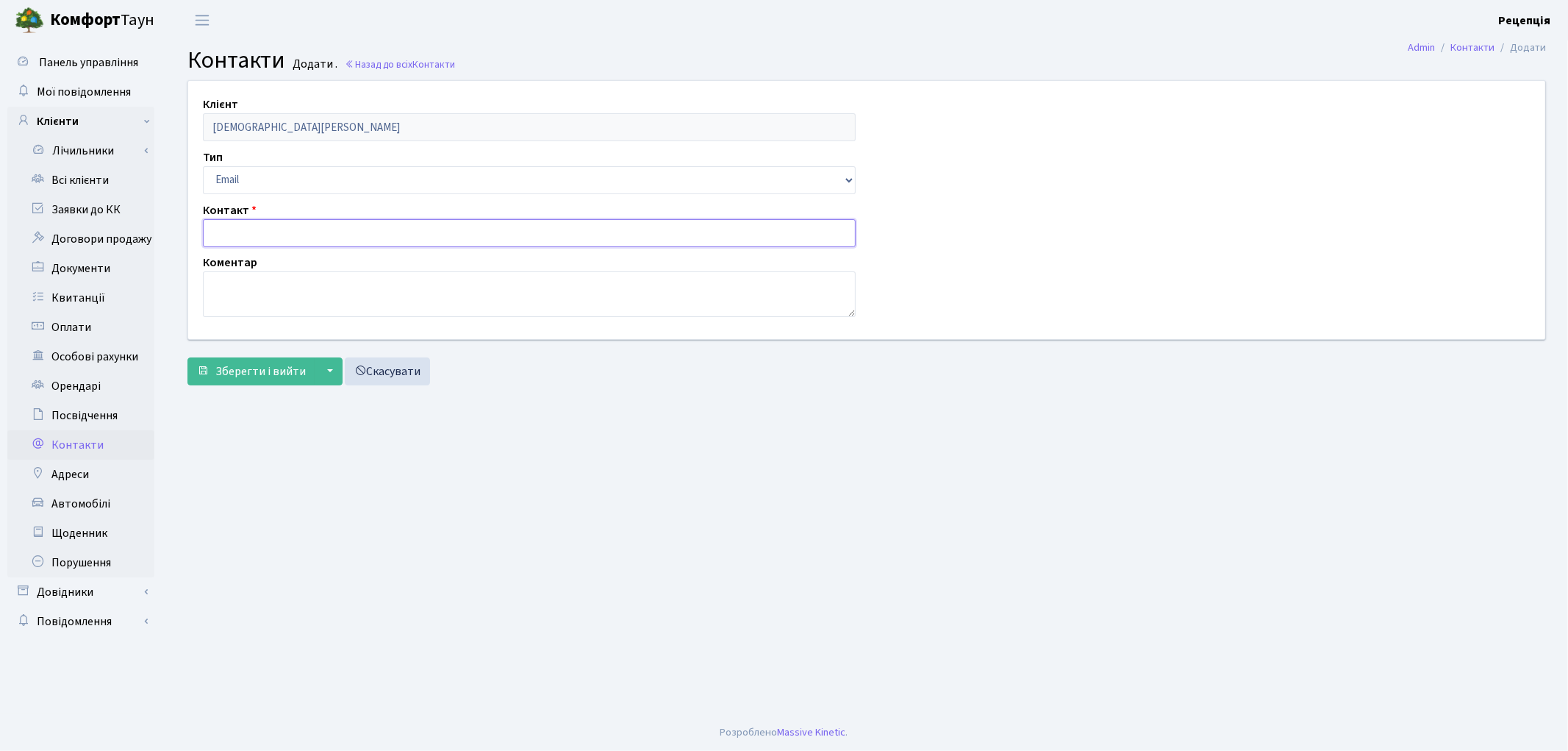
click at [245, 226] on input "text" at bounding box center [529, 233] width 652 height 28
paste input "[EMAIL_ADDRESS][DOMAIN_NAME]"
type input "[EMAIL_ADDRESS][DOMAIN_NAME]"
click at [250, 374] on span "Зберегти і вийти" at bounding box center [260, 371] width 91 height 16
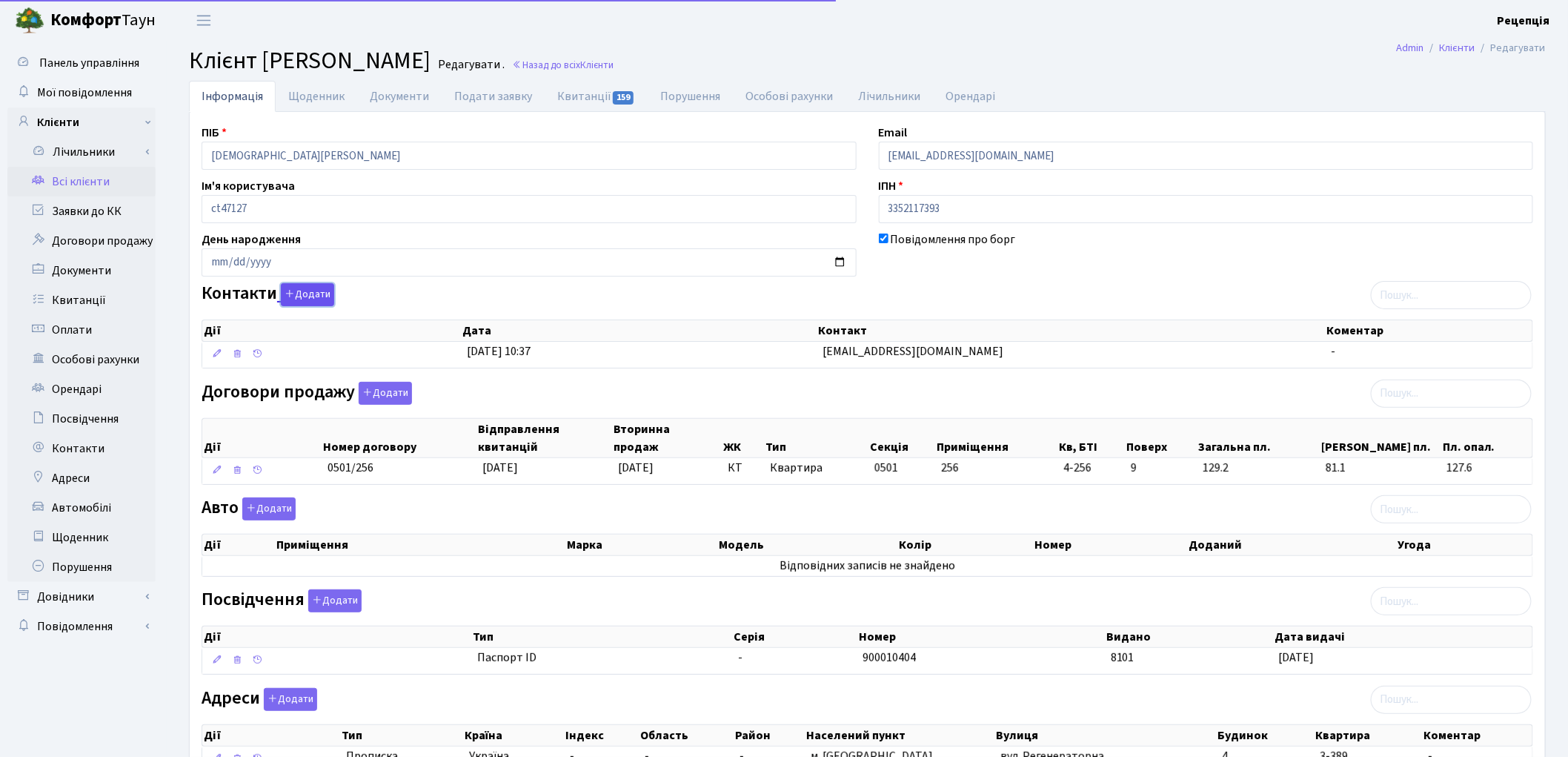
click at [304, 290] on button "Додати" at bounding box center [307, 294] width 53 height 23
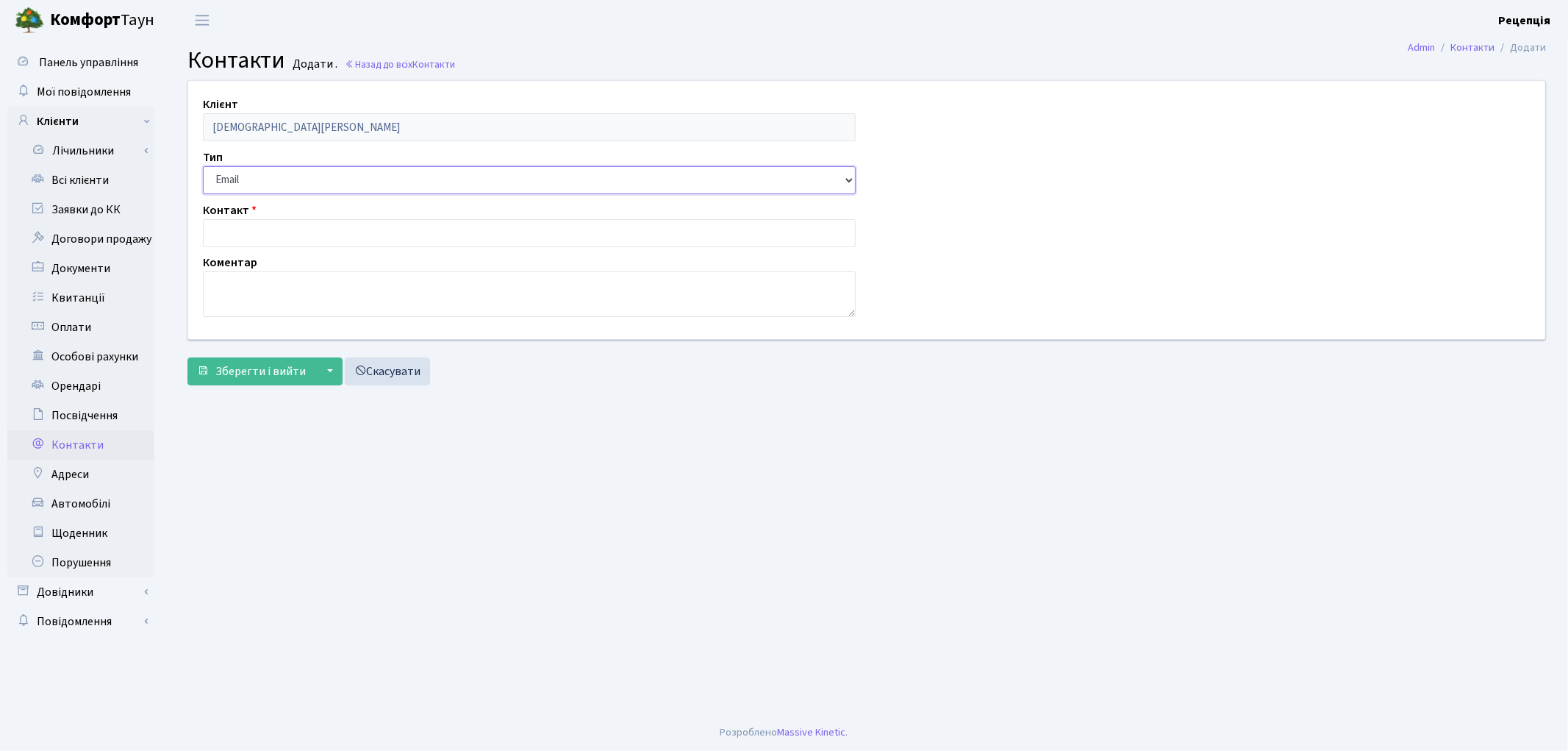
click at [236, 170] on select "Email Телефон" at bounding box center [529, 180] width 652 height 28
select select "1"
click at [203, 166] on select "Email Телефон" at bounding box center [529, 180] width 652 height 28
click at [245, 231] on input "text" at bounding box center [529, 233] width 652 height 28
type input "0671840200"
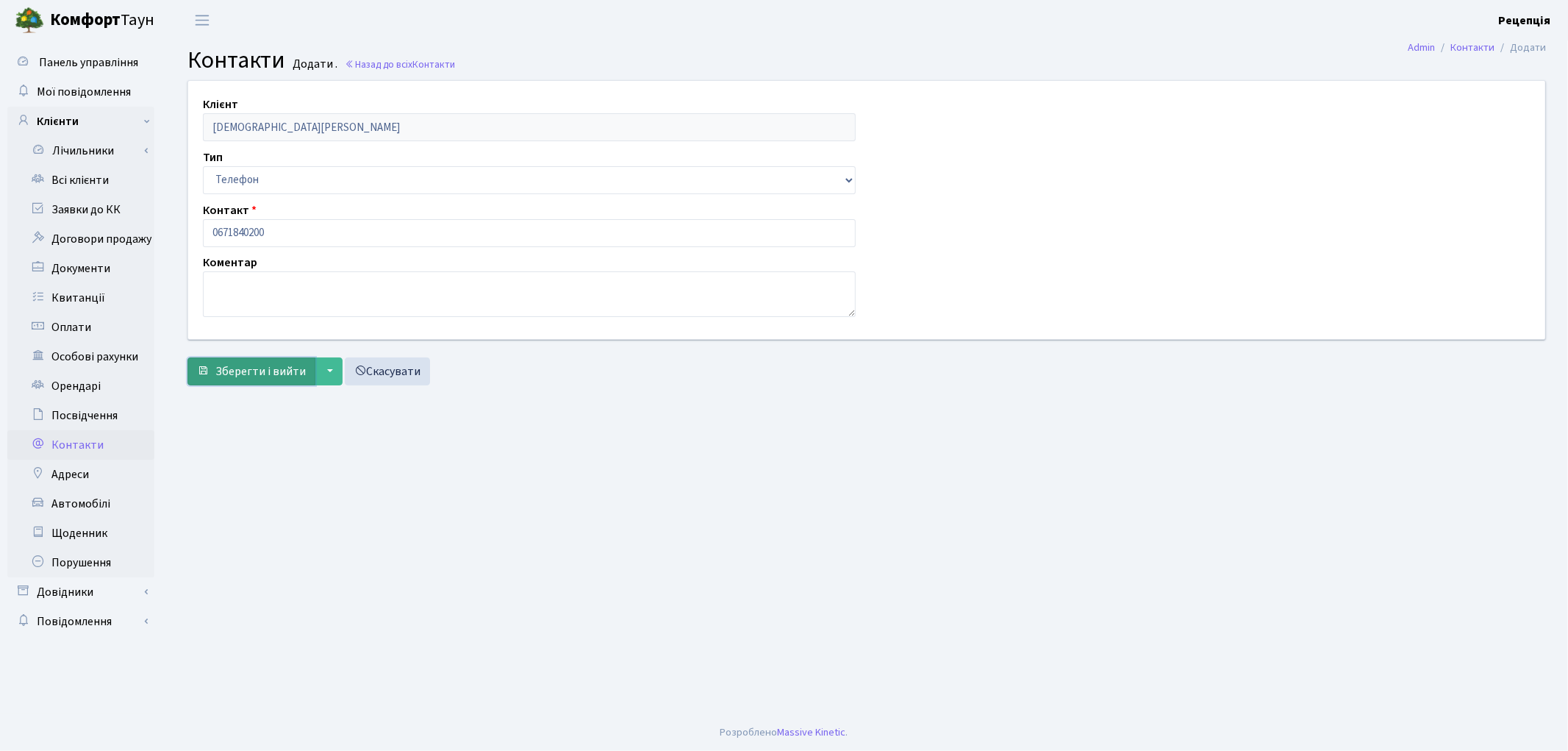
click at [230, 376] on span "Зберегти і вийти" at bounding box center [260, 371] width 91 height 16
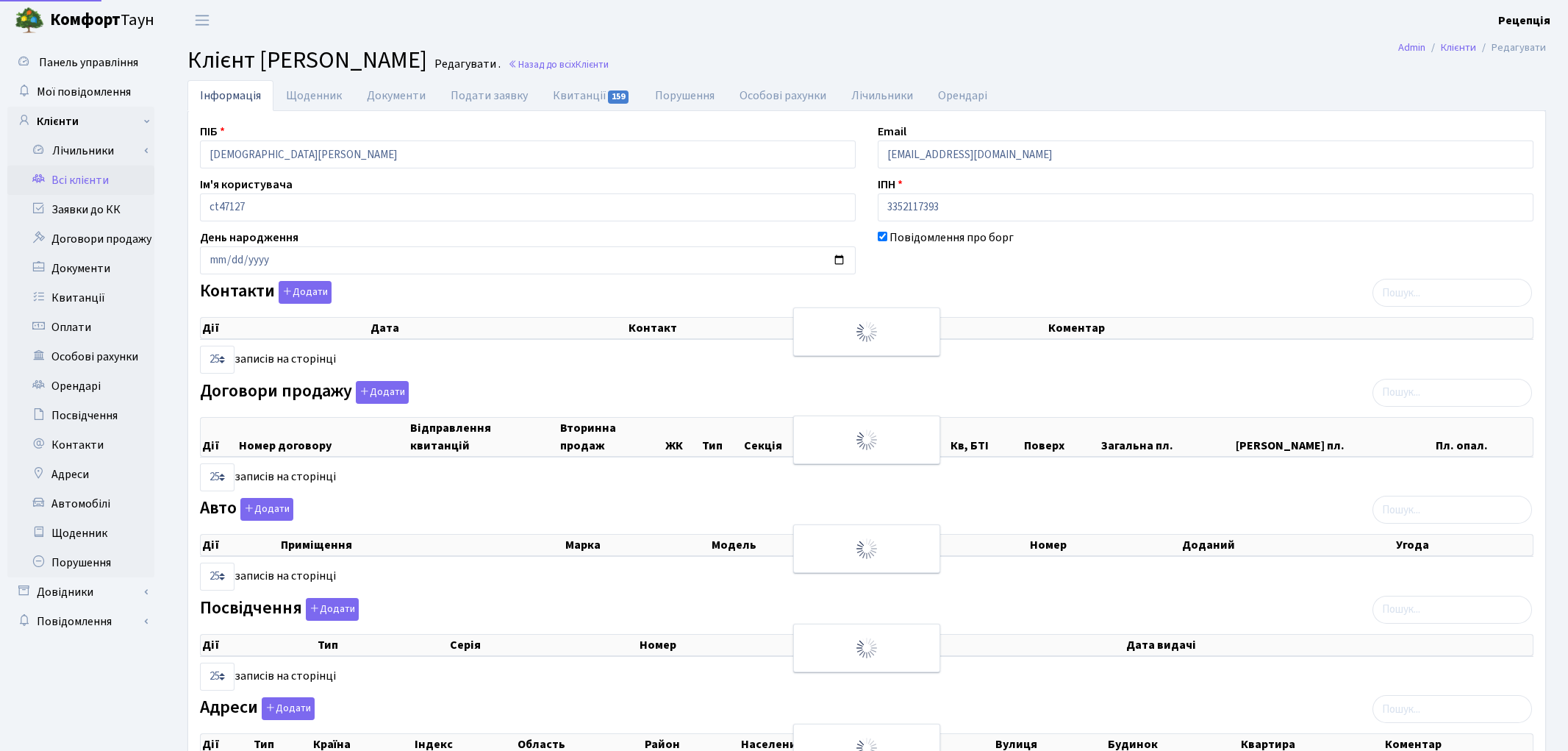
select select "25"
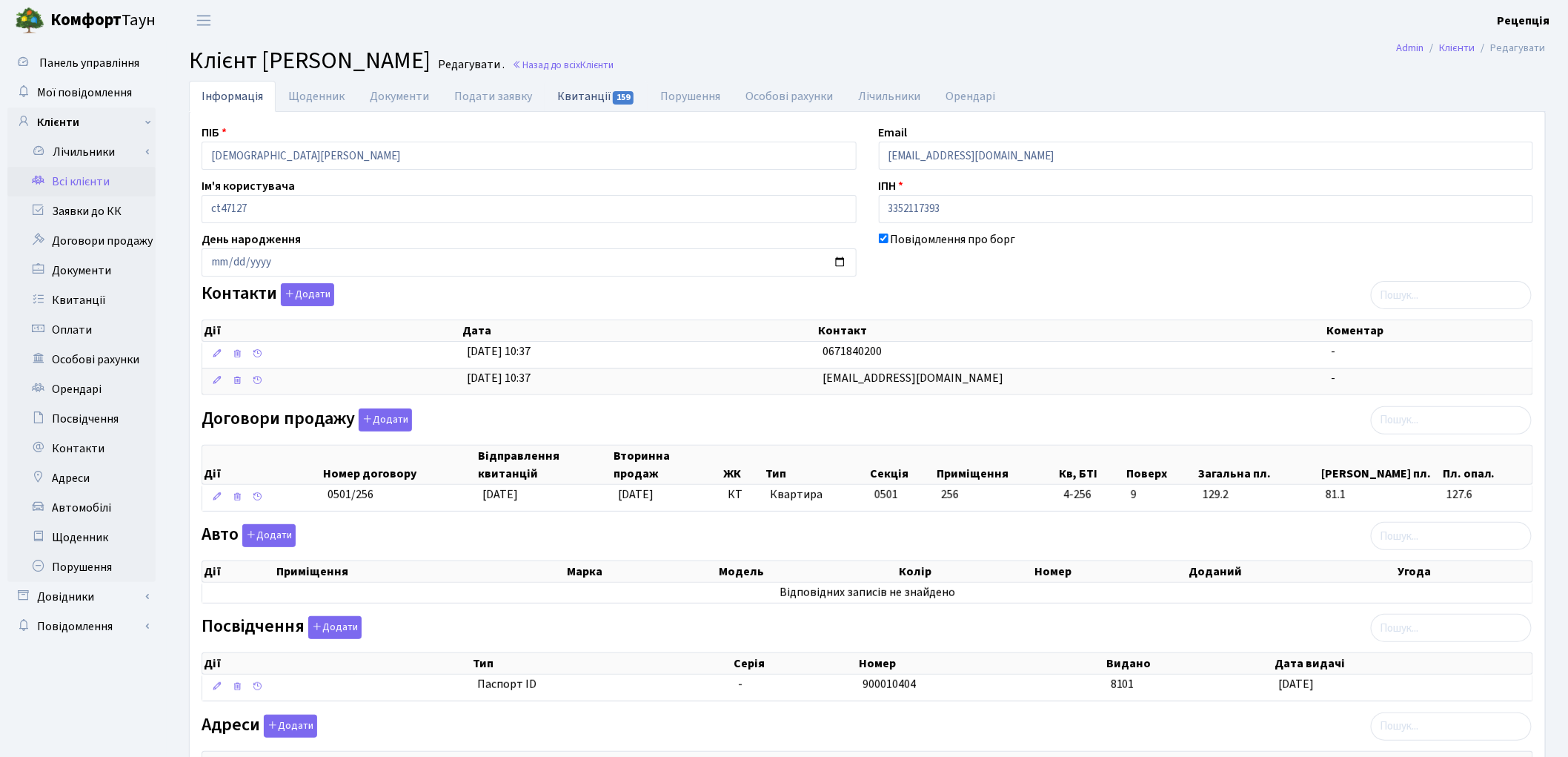
click at [591, 83] on link "Квитанції 159" at bounding box center [596, 96] width 103 height 30
select select "25"
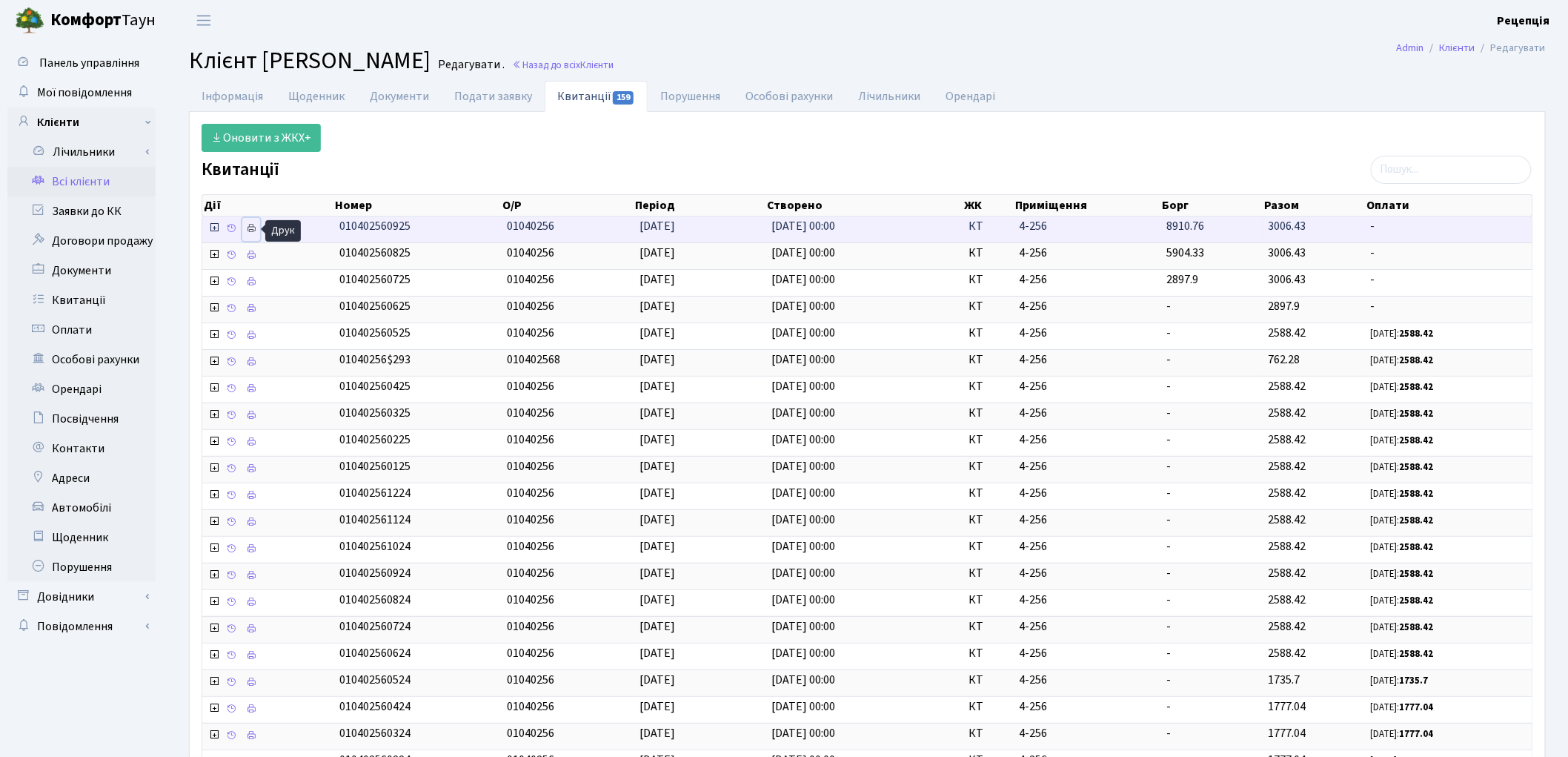
click at [254, 226] on icon at bounding box center [250, 228] width 10 height 10
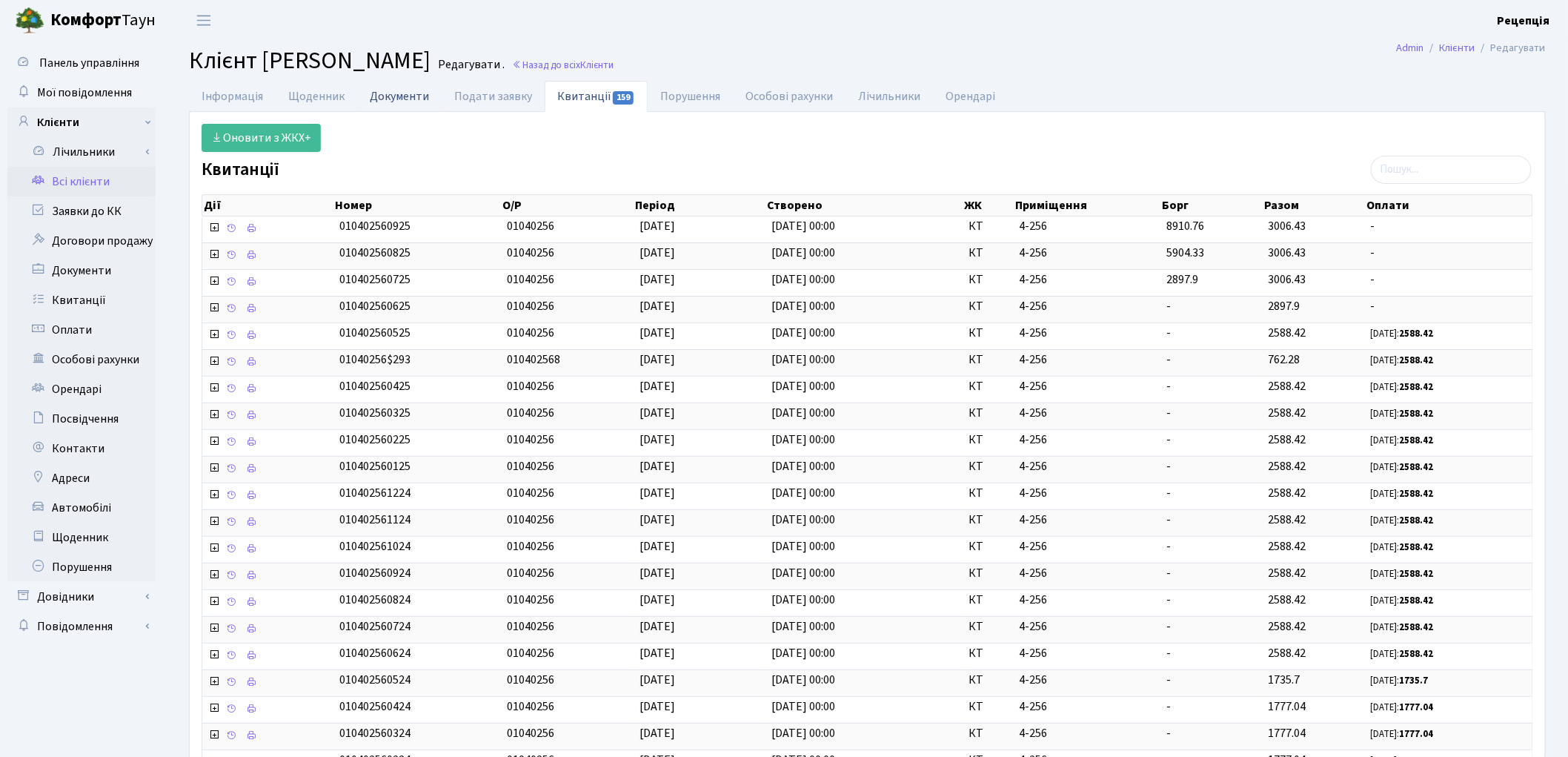
click at [402, 96] on link "Документи" at bounding box center [399, 96] width 84 height 30
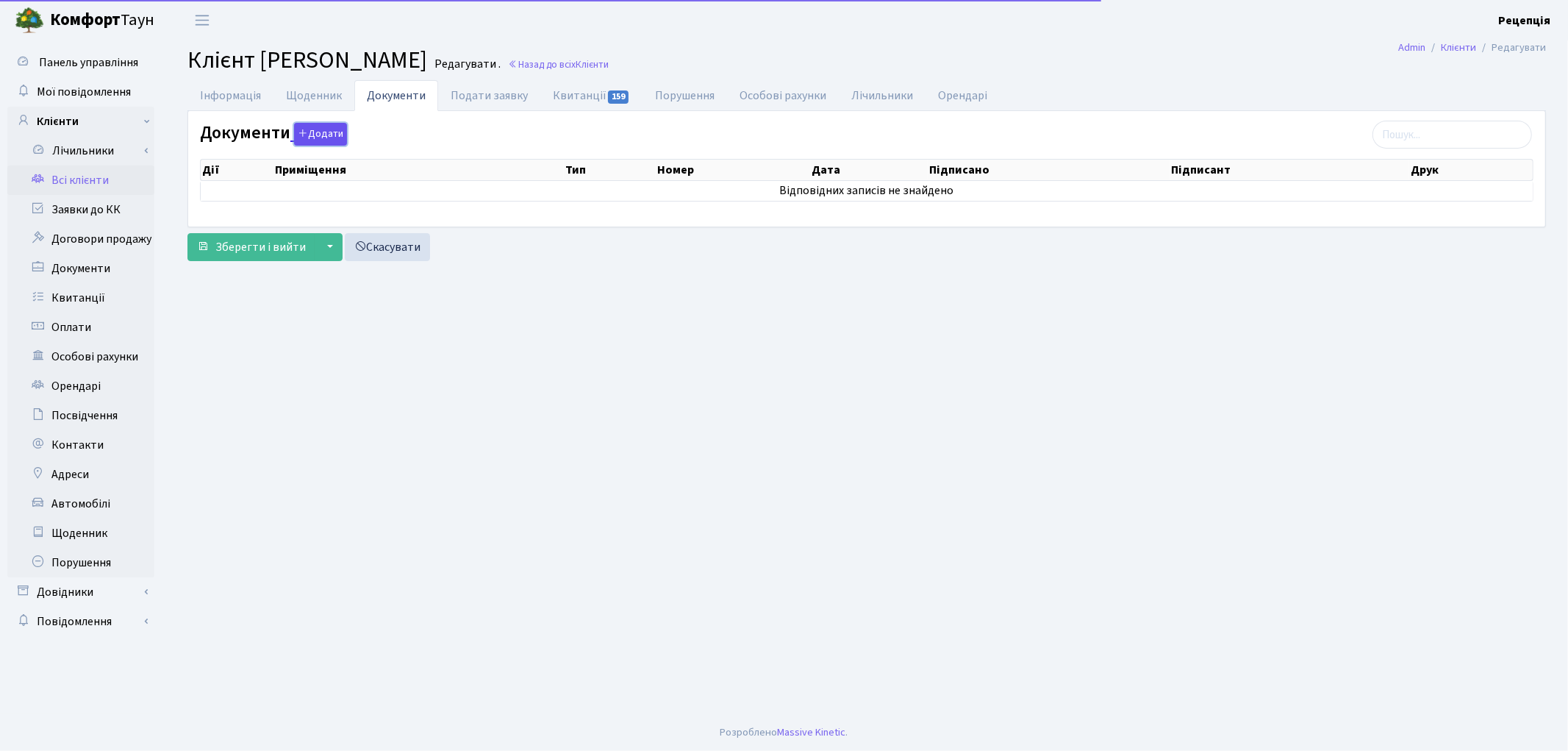
click at [320, 134] on button "Додати" at bounding box center [320, 134] width 53 height 22
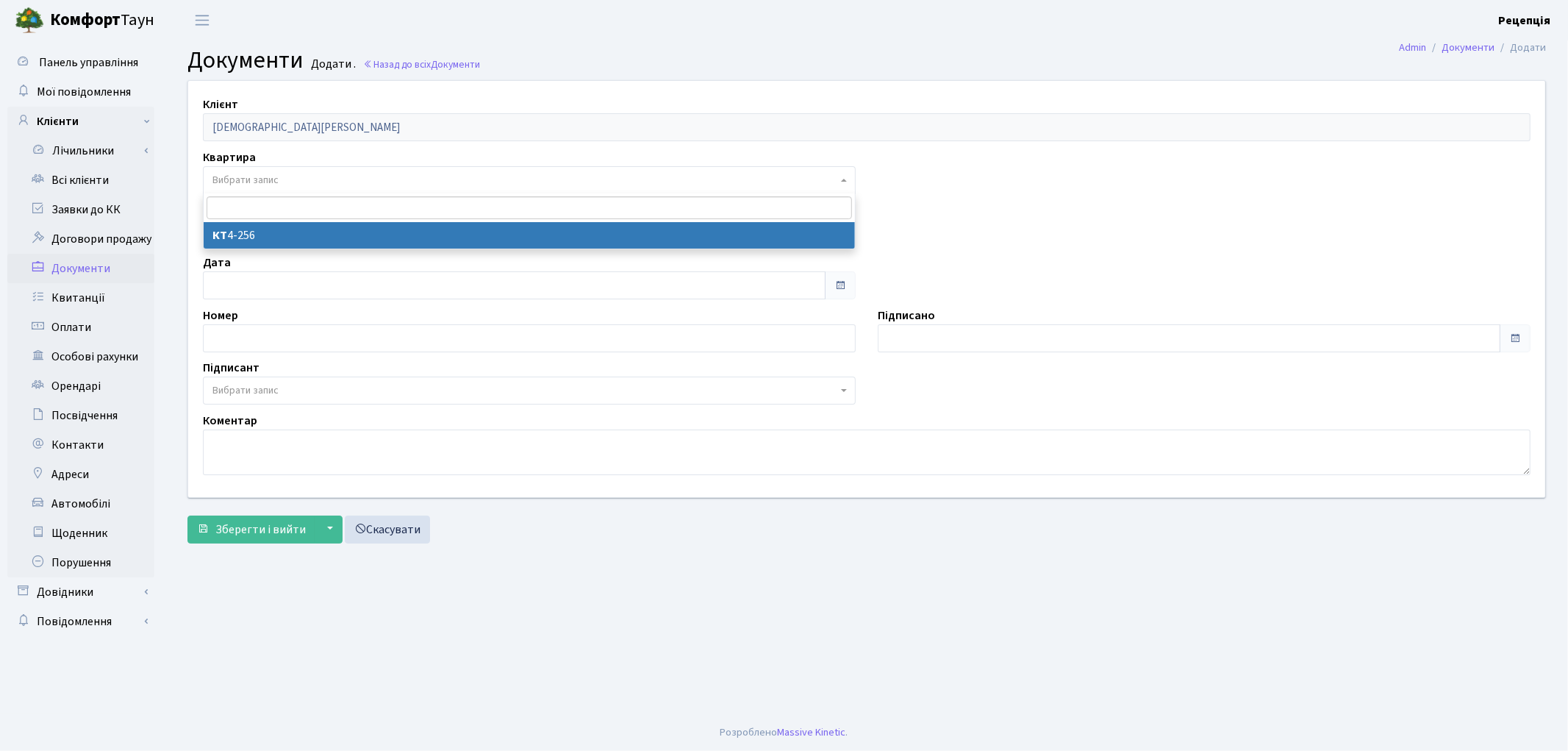
click at [258, 173] on span "Вибрати запис" at bounding box center [245, 180] width 66 height 15
select select "178773"
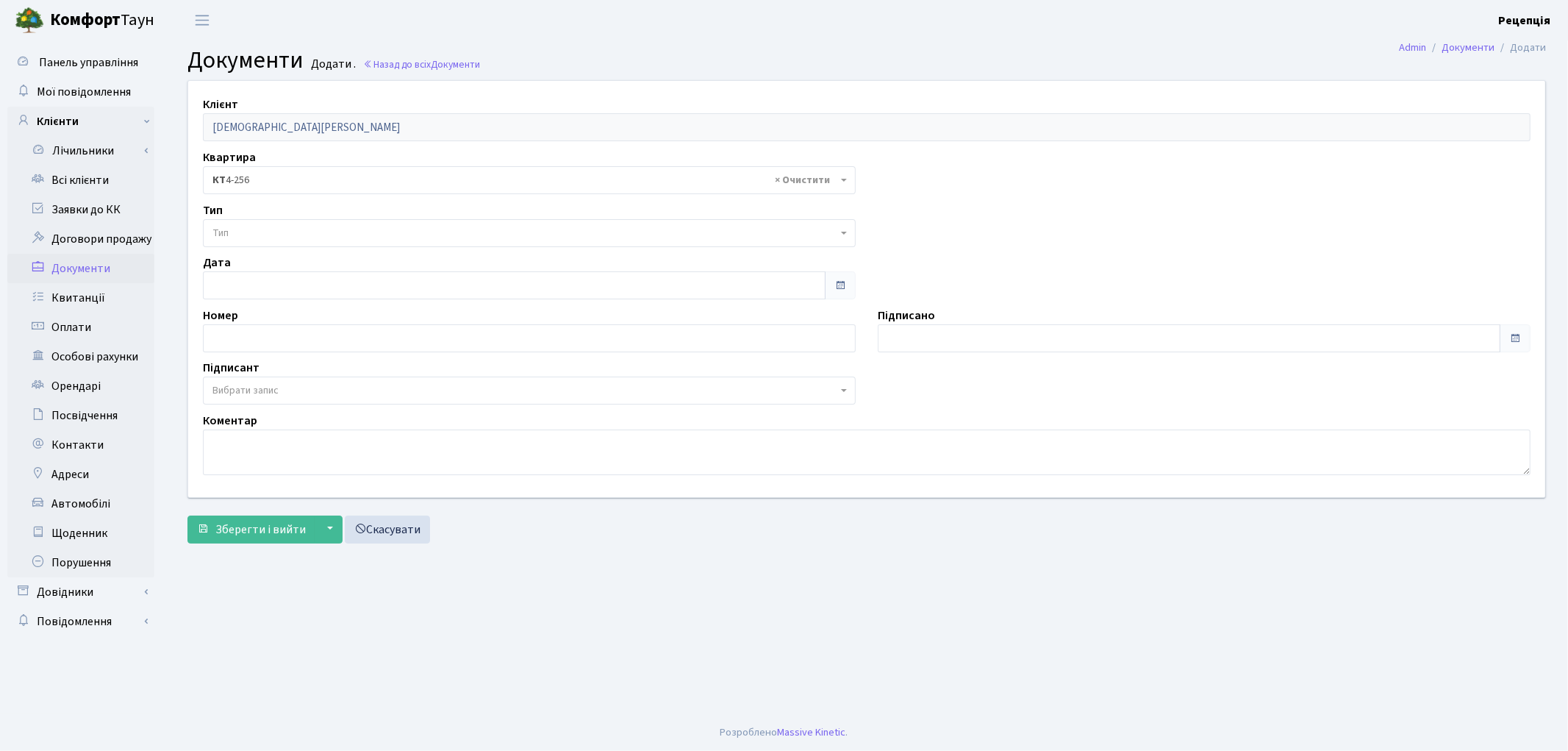
click at [261, 228] on span "Тип" at bounding box center [524, 233] width 625 height 15
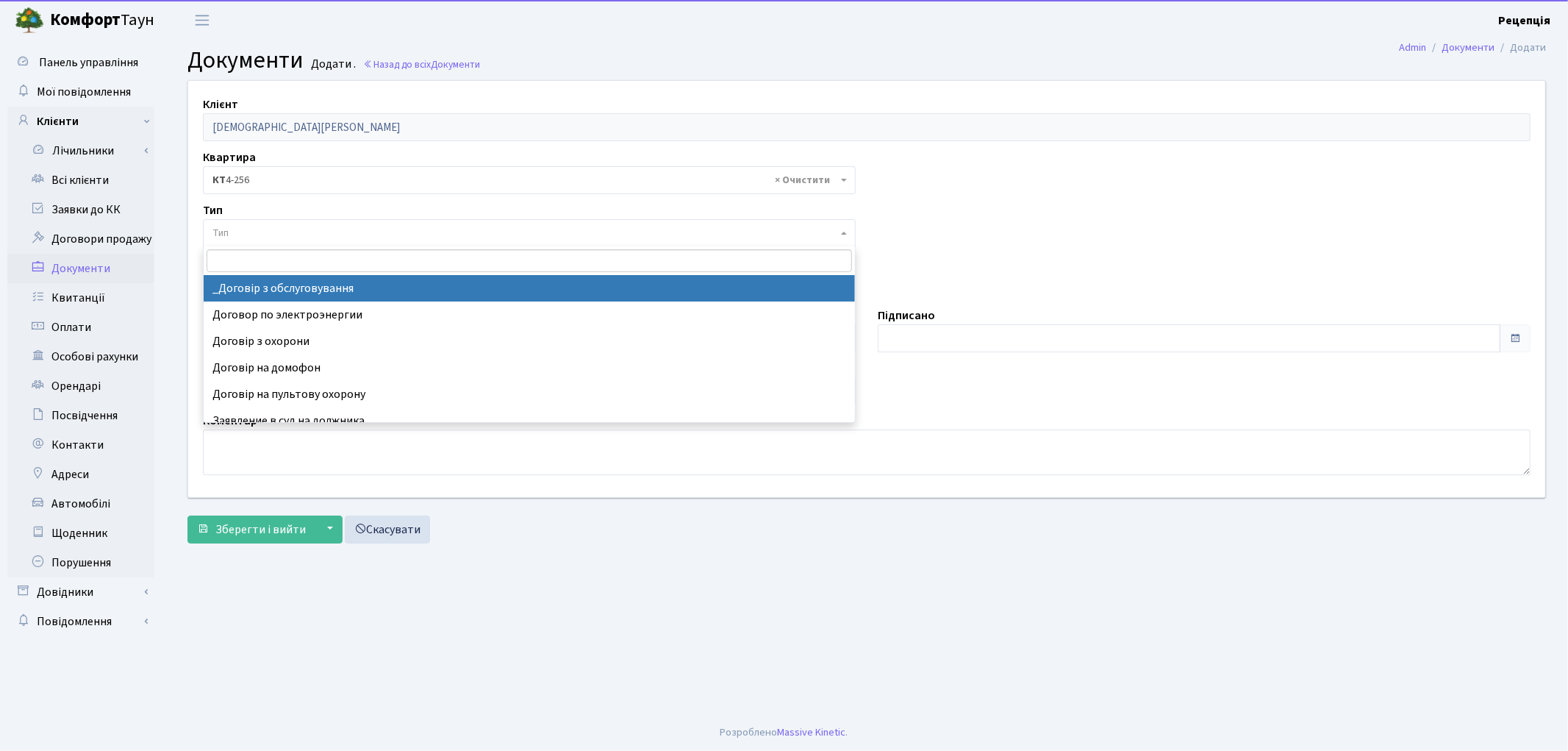
select select "289"
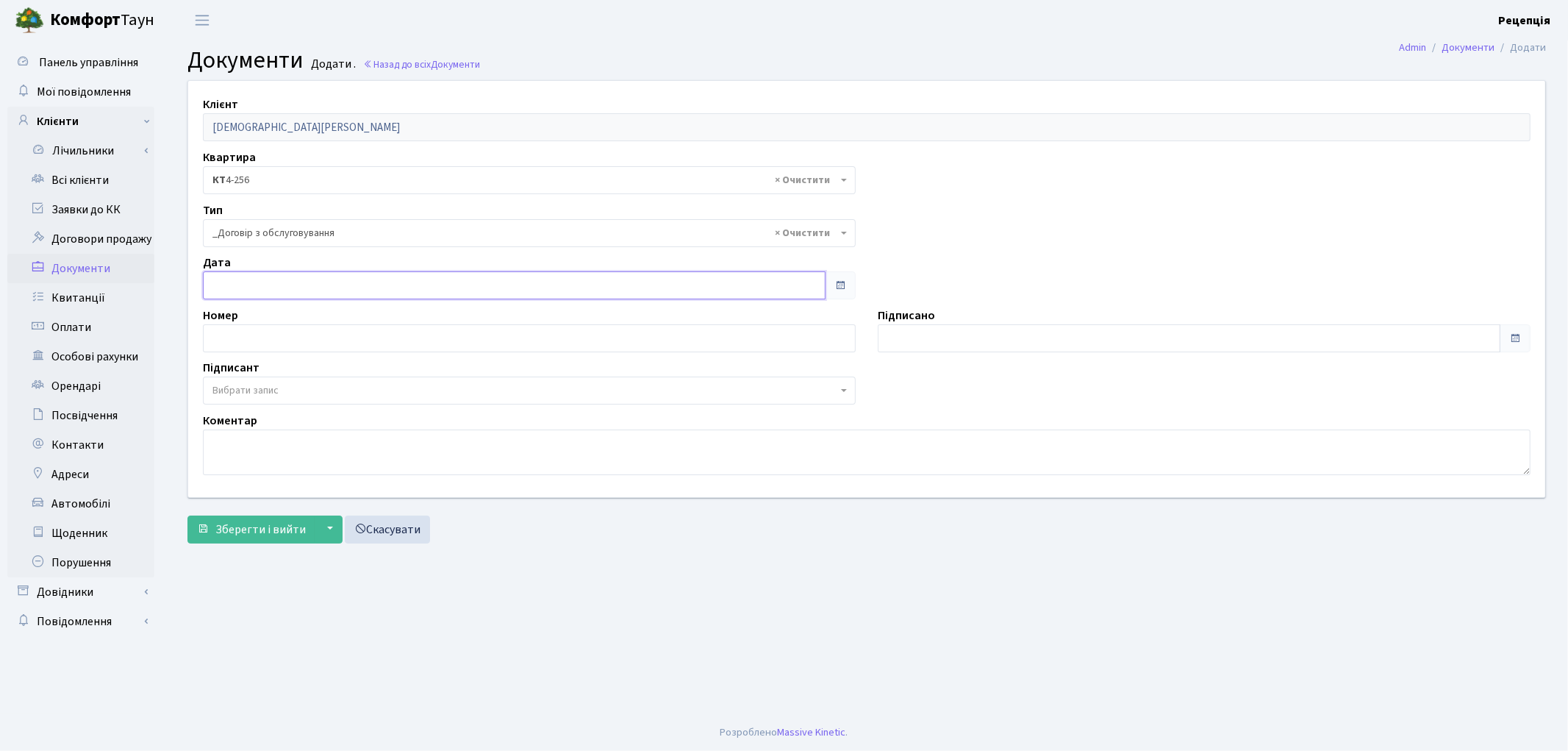
type input "[DATE]"
click at [269, 286] on input "[DATE]" at bounding box center [514, 285] width 623 height 28
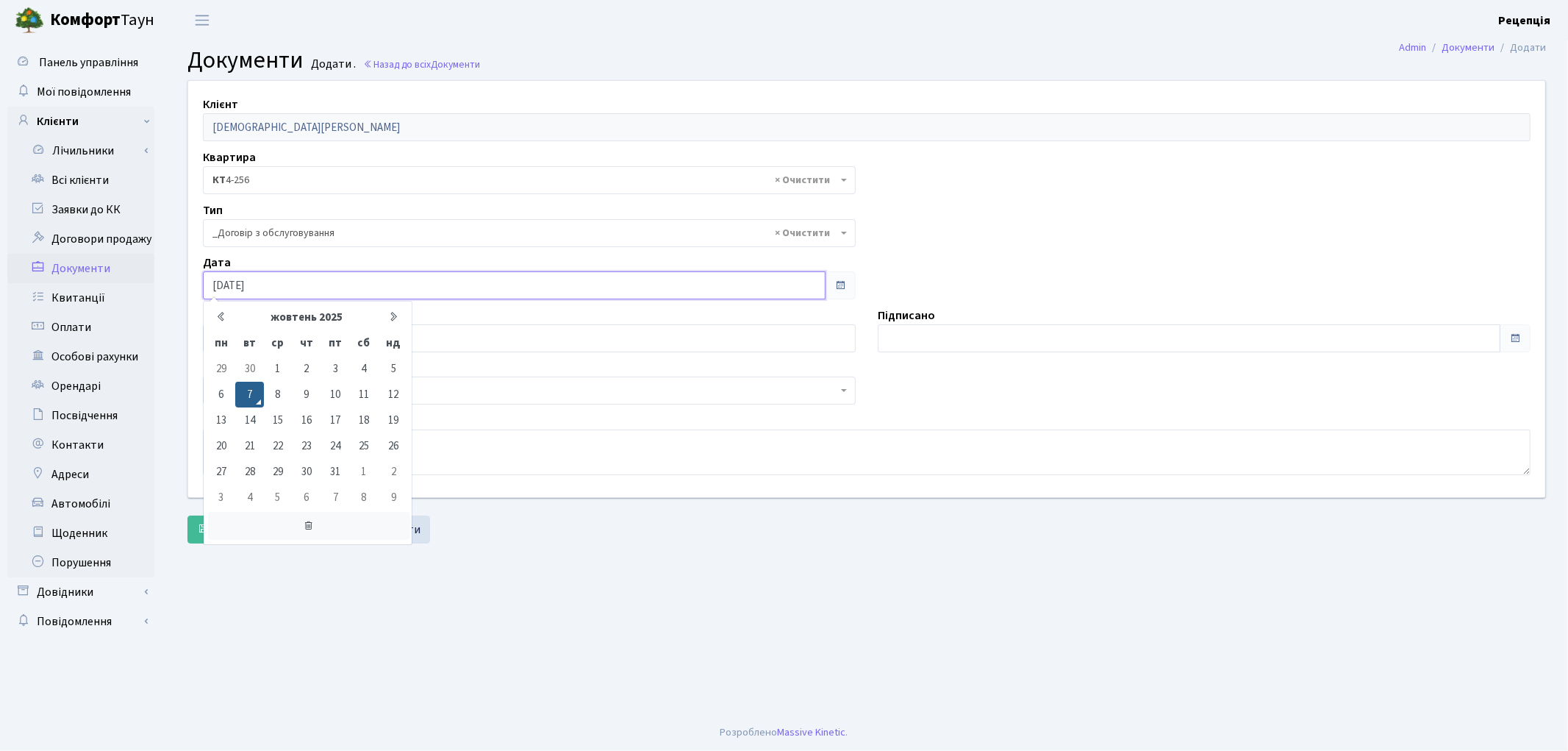
click at [306, 526] on icon at bounding box center [309, 526] width 202 height 28
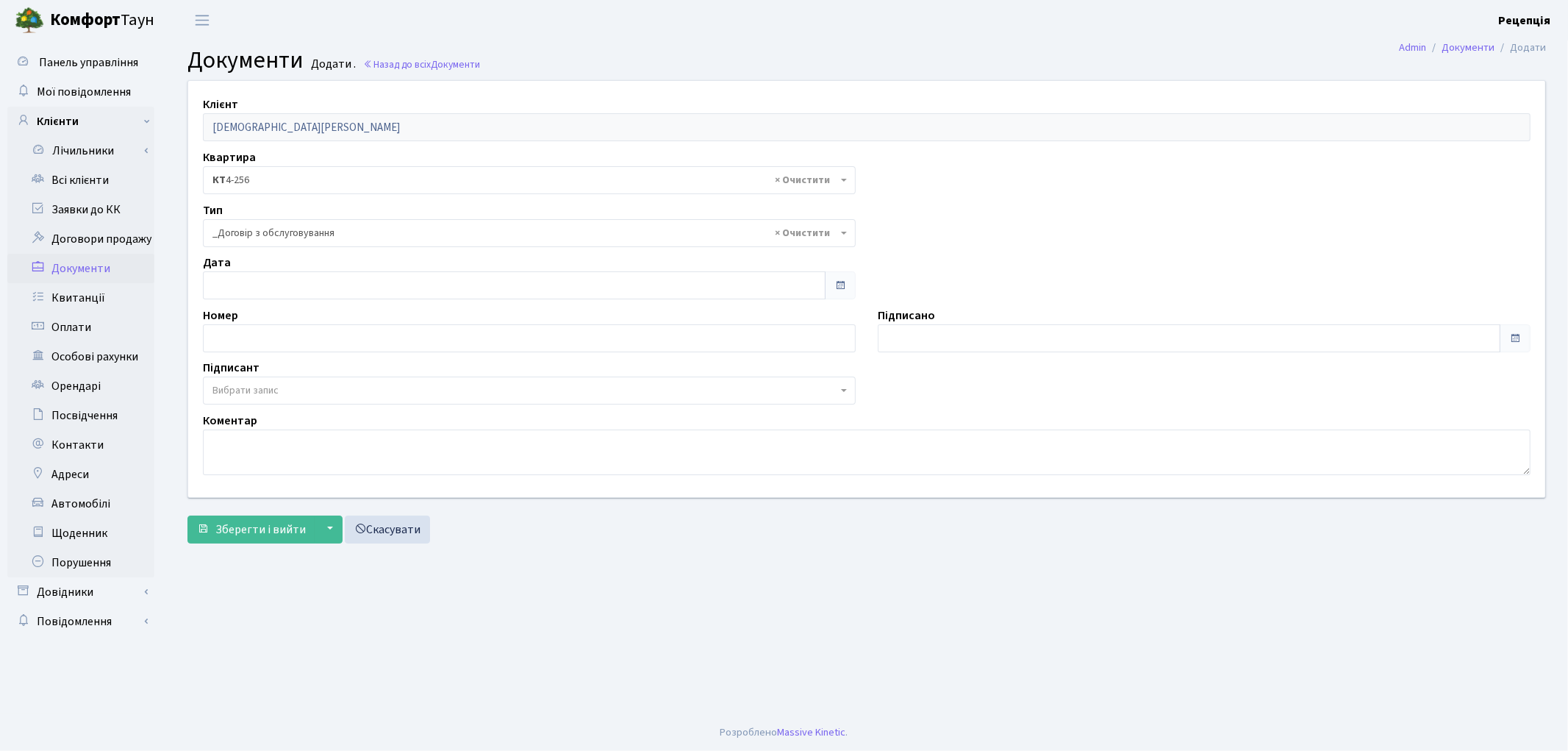
click at [256, 393] on span "Вибрати запис" at bounding box center [245, 390] width 66 height 15
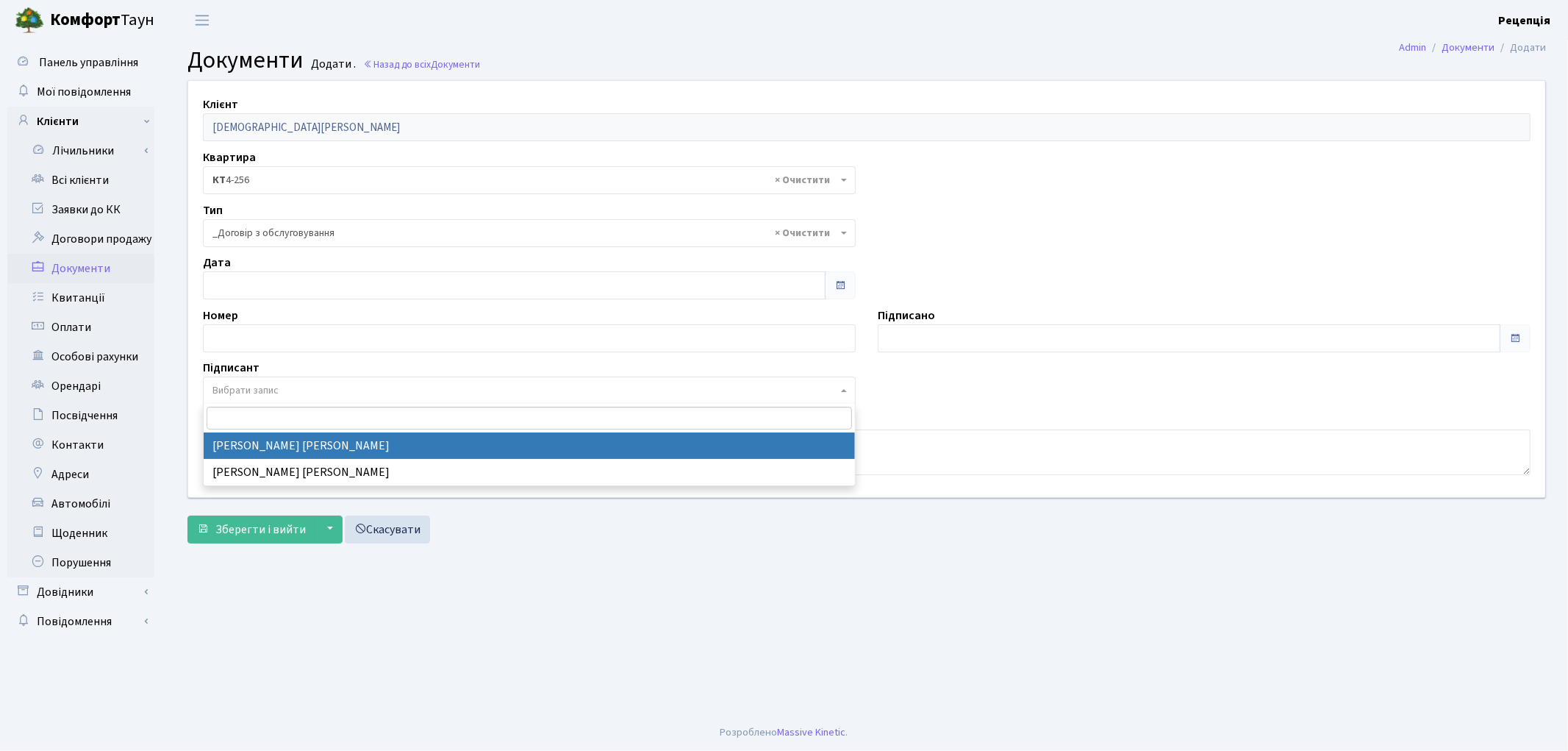
select select "74"
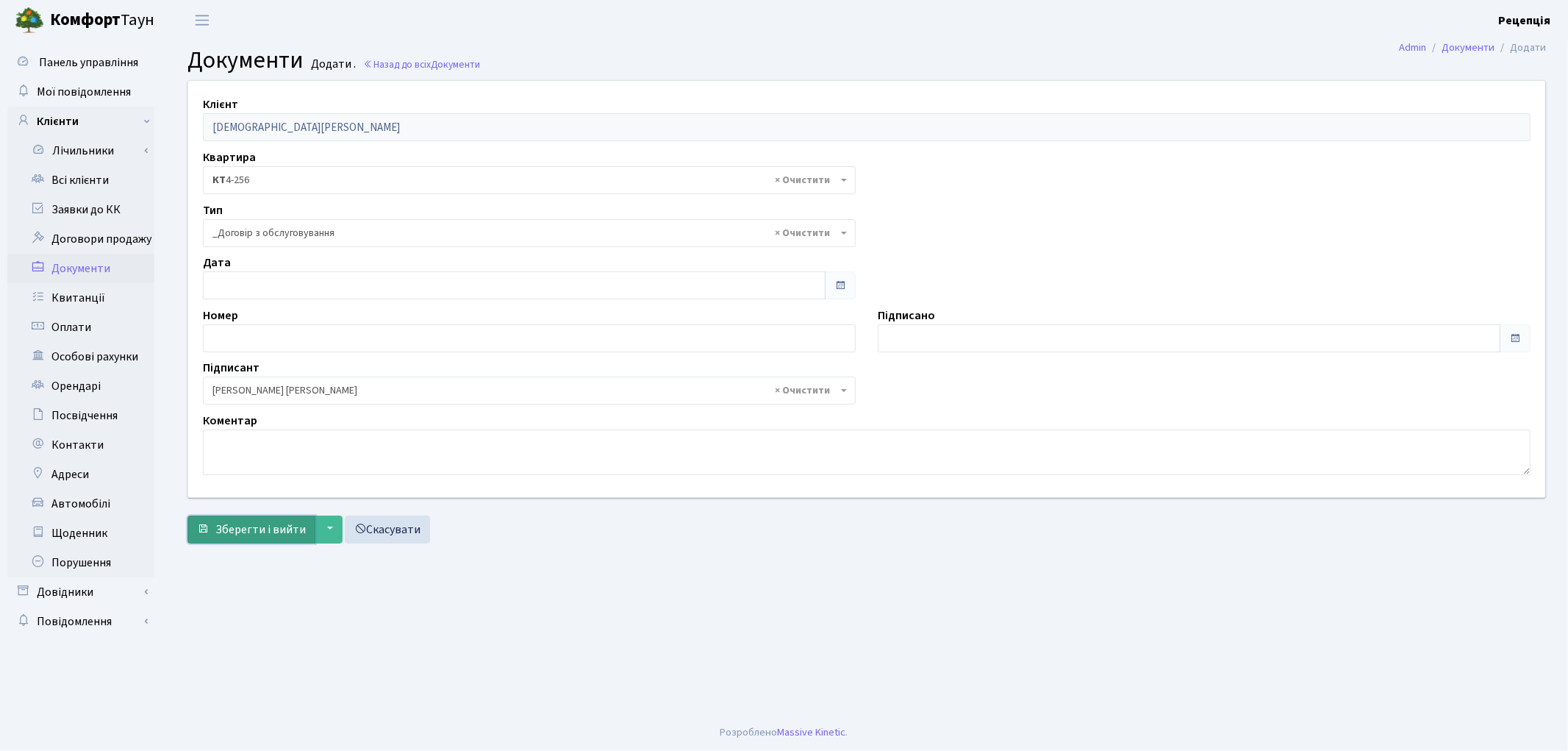
click at [258, 525] on span "Зберегти і вийти" at bounding box center [260, 529] width 91 height 16
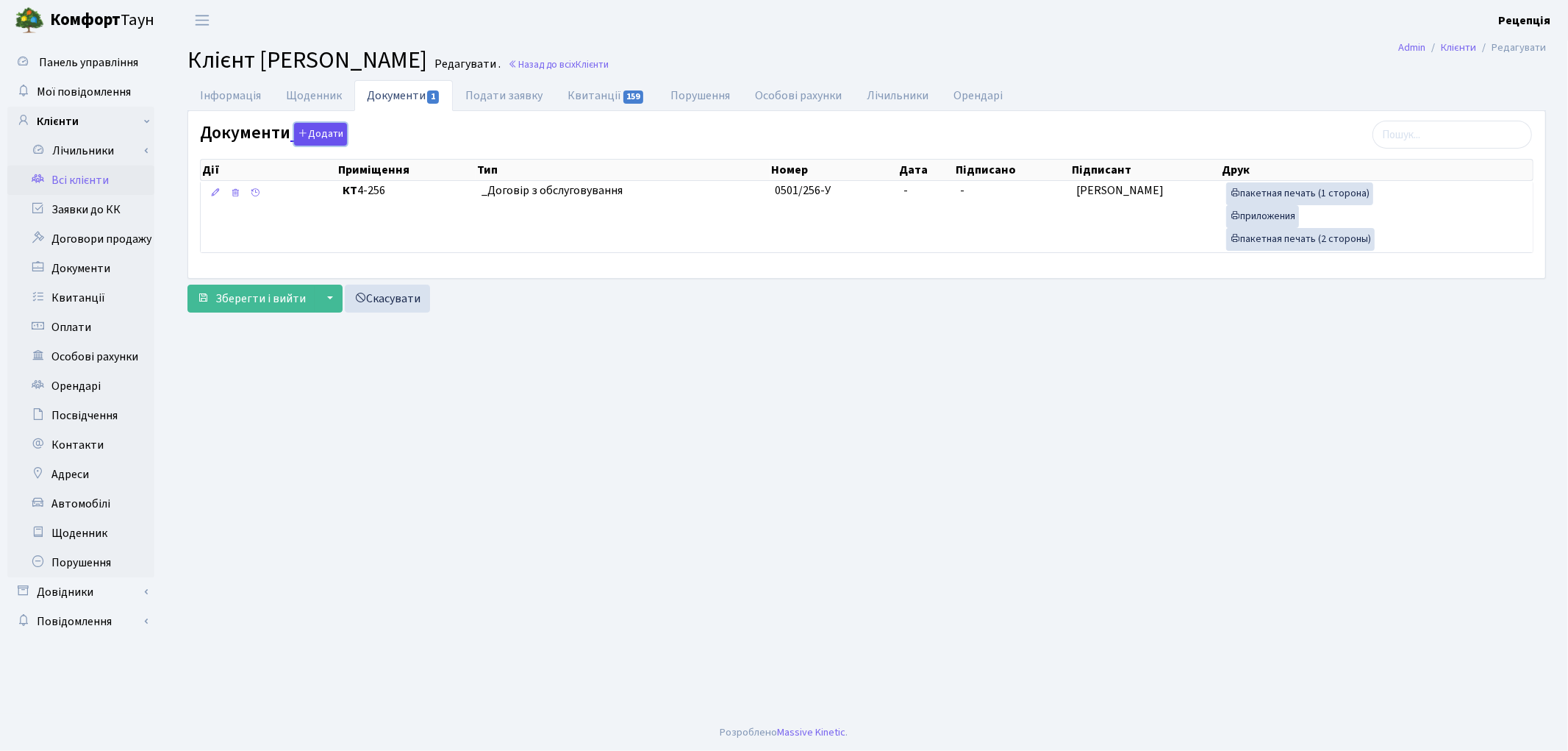
click at [341, 130] on button "Додати" at bounding box center [320, 134] width 53 height 22
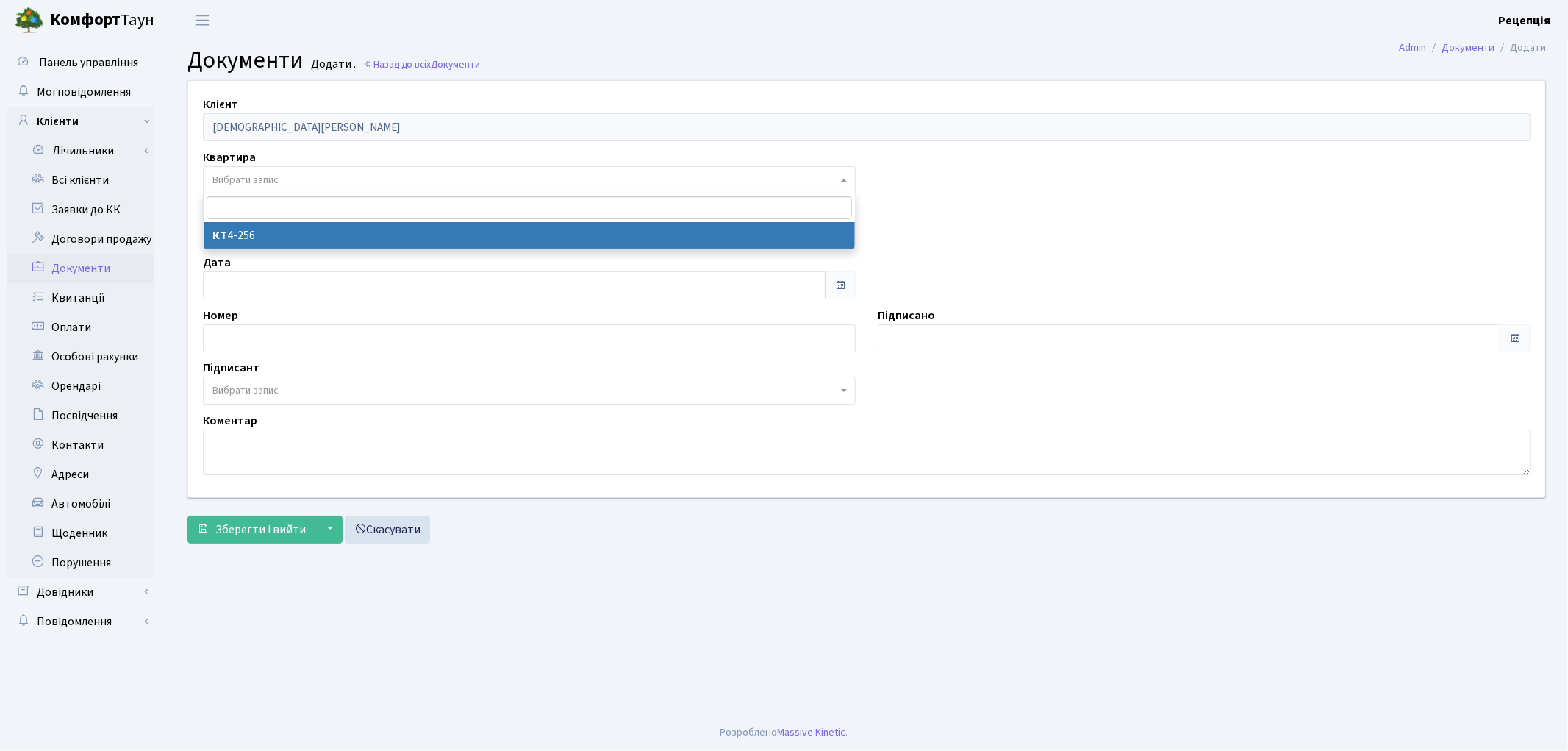
click at [248, 169] on span "Вибрати запис" at bounding box center [529, 180] width 652 height 28
select select "178773"
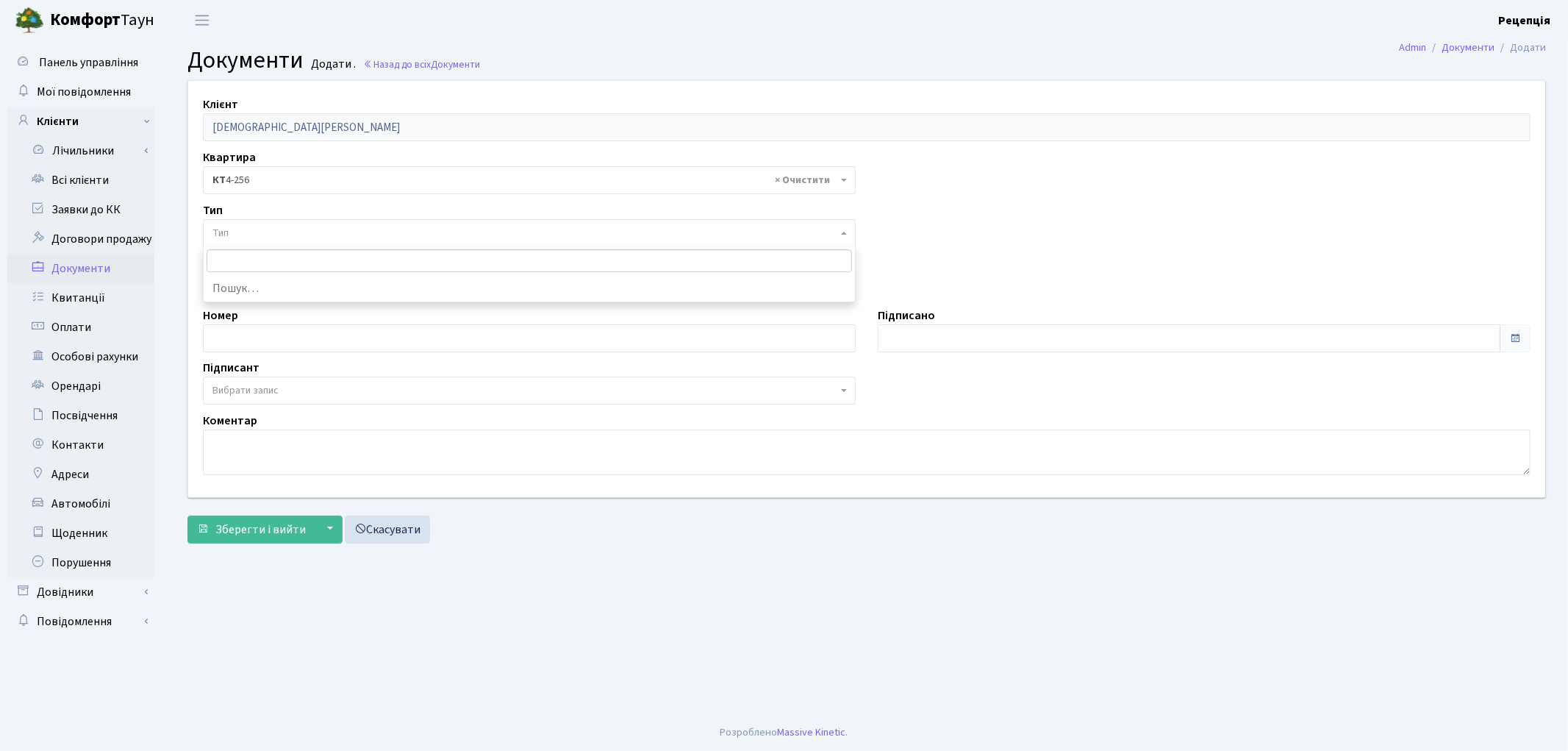
click at [239, 222] on span "Тип" at bounding box center [529, 233] width 652 height 28
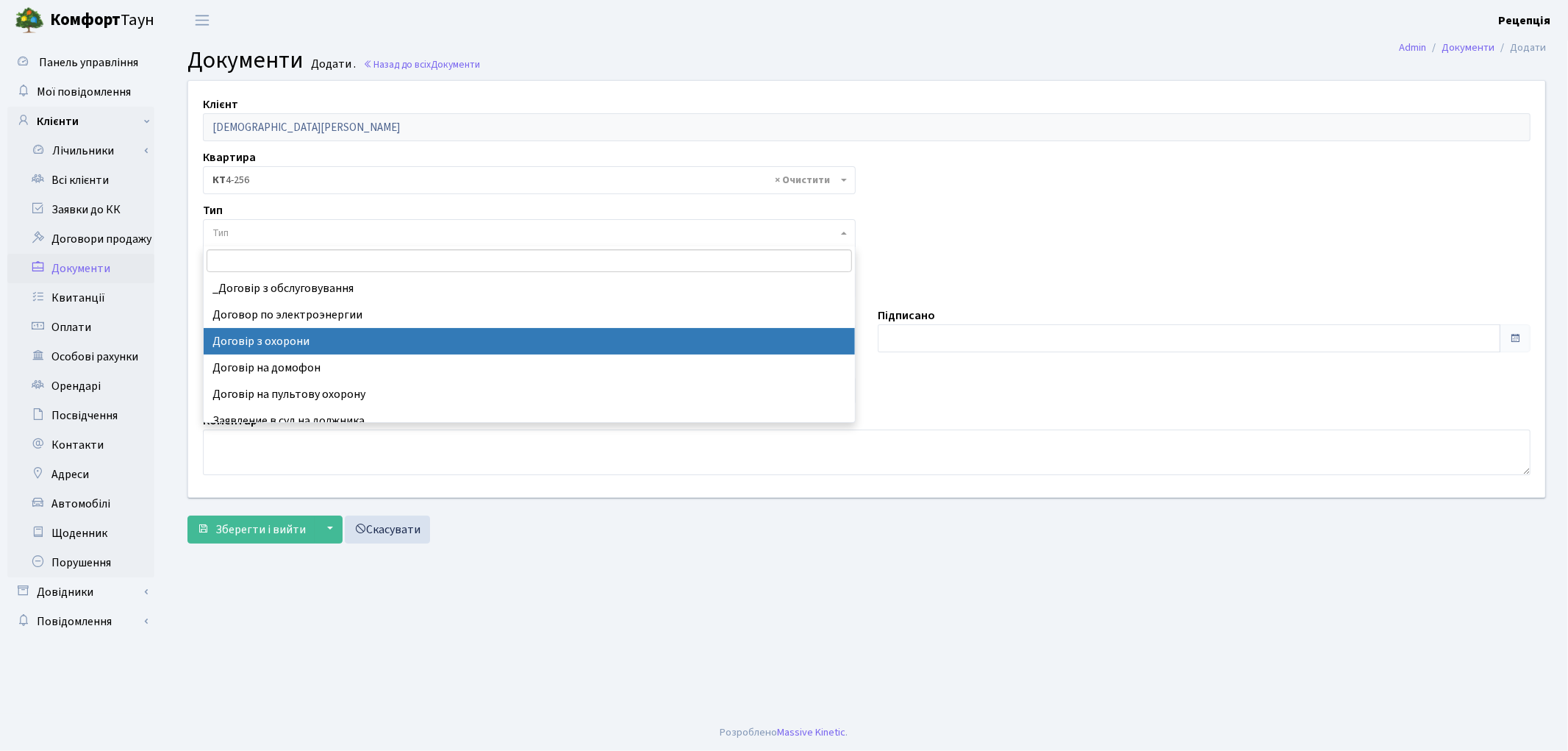
select select "290"
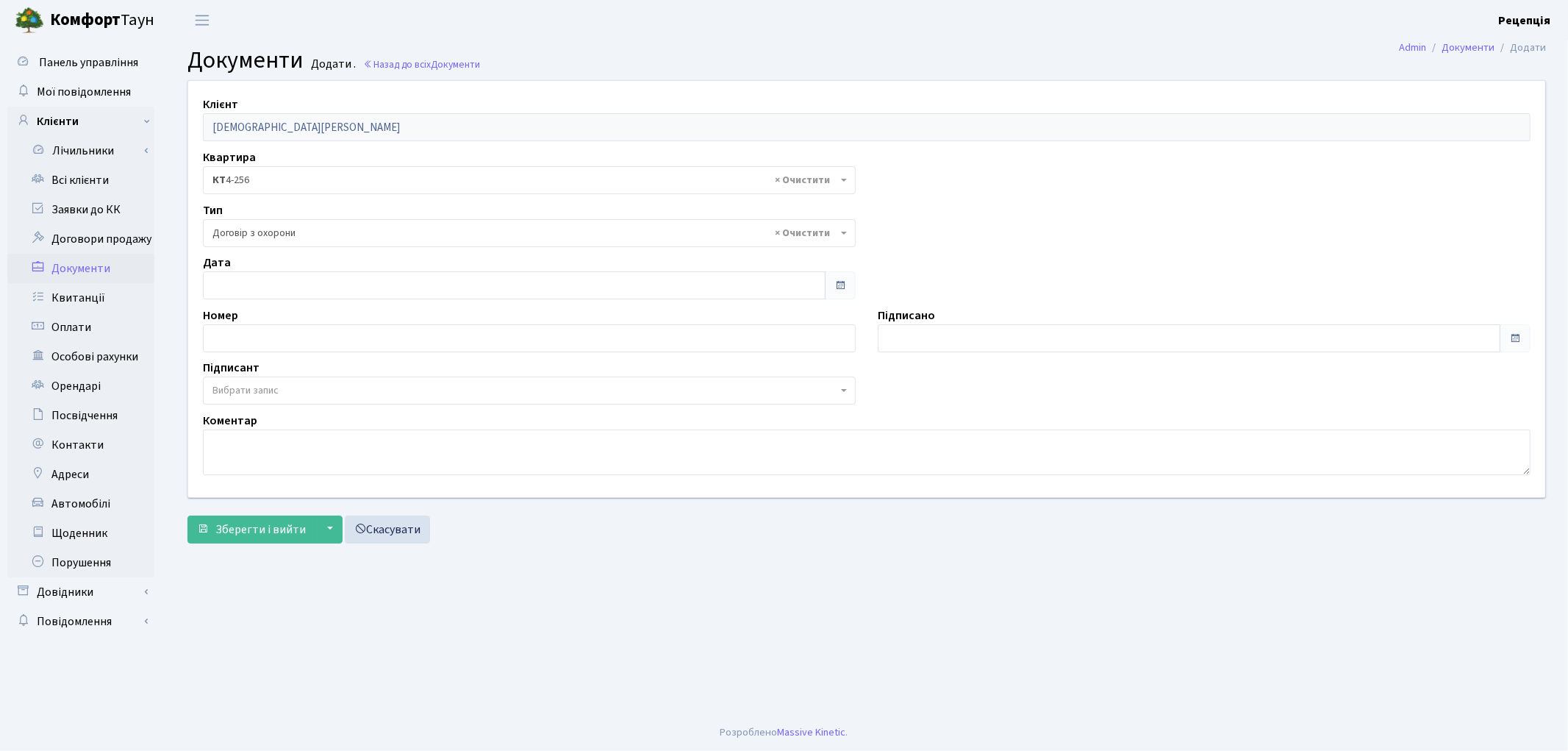
click at [248, 381] on span "Вибрати запис" at bounding box center [529, 390] width 652 height 28
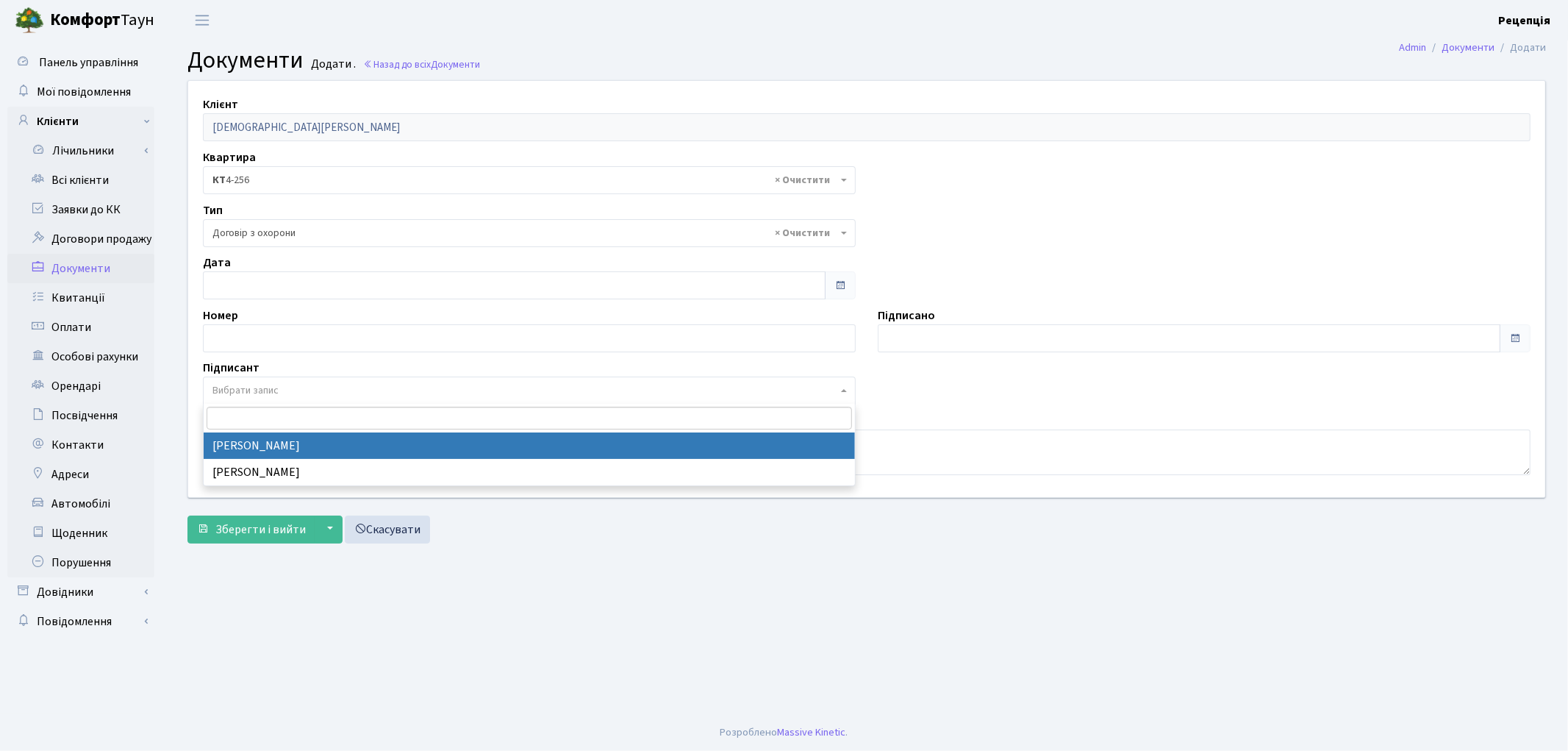
select select "74"
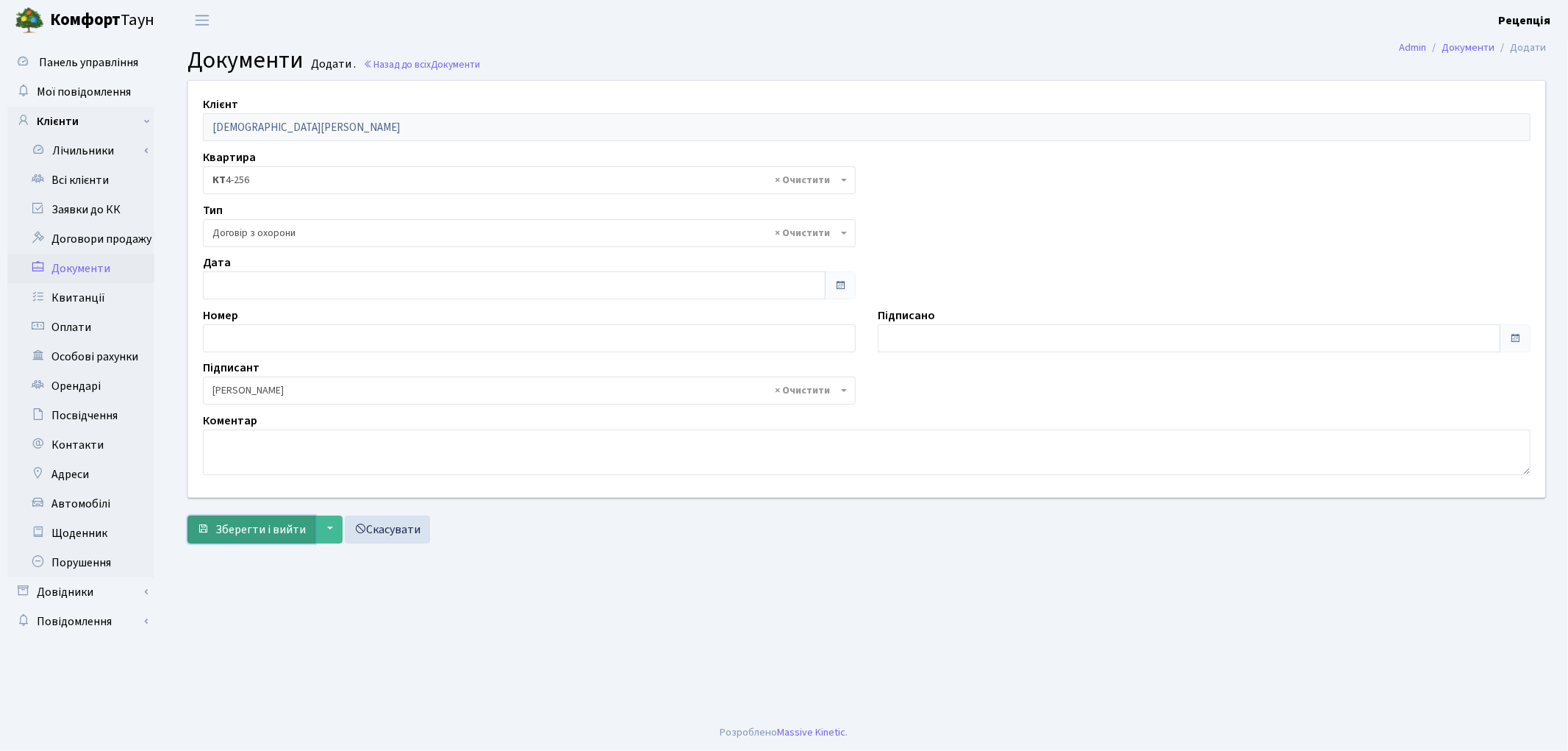
click at [248, 528] on span "Зберегти і вийти" at bounding box center [260, 529] width 91 height 16
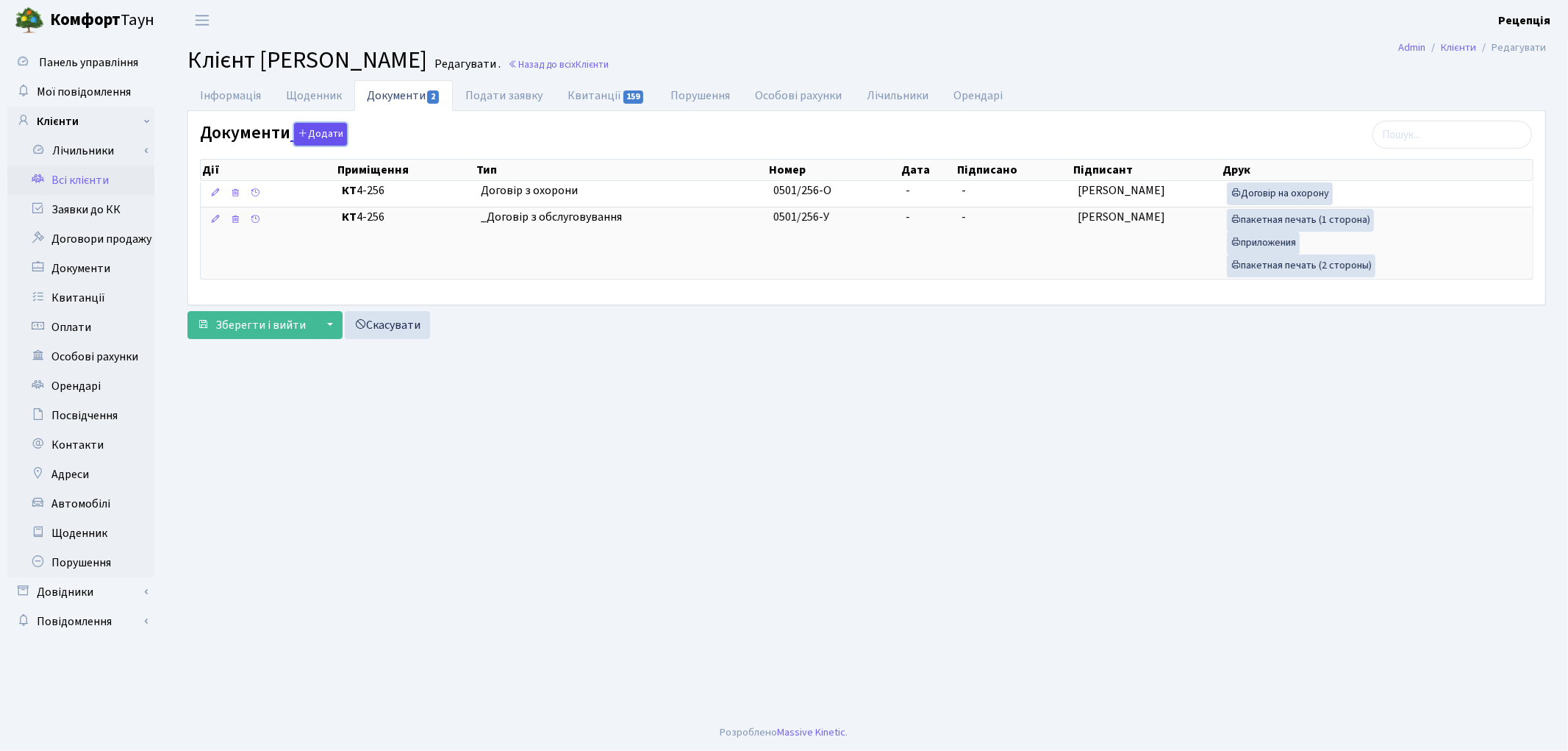
click at [320, 124] on button "Додати" at bounding box center [320, 134] width 53 height 22
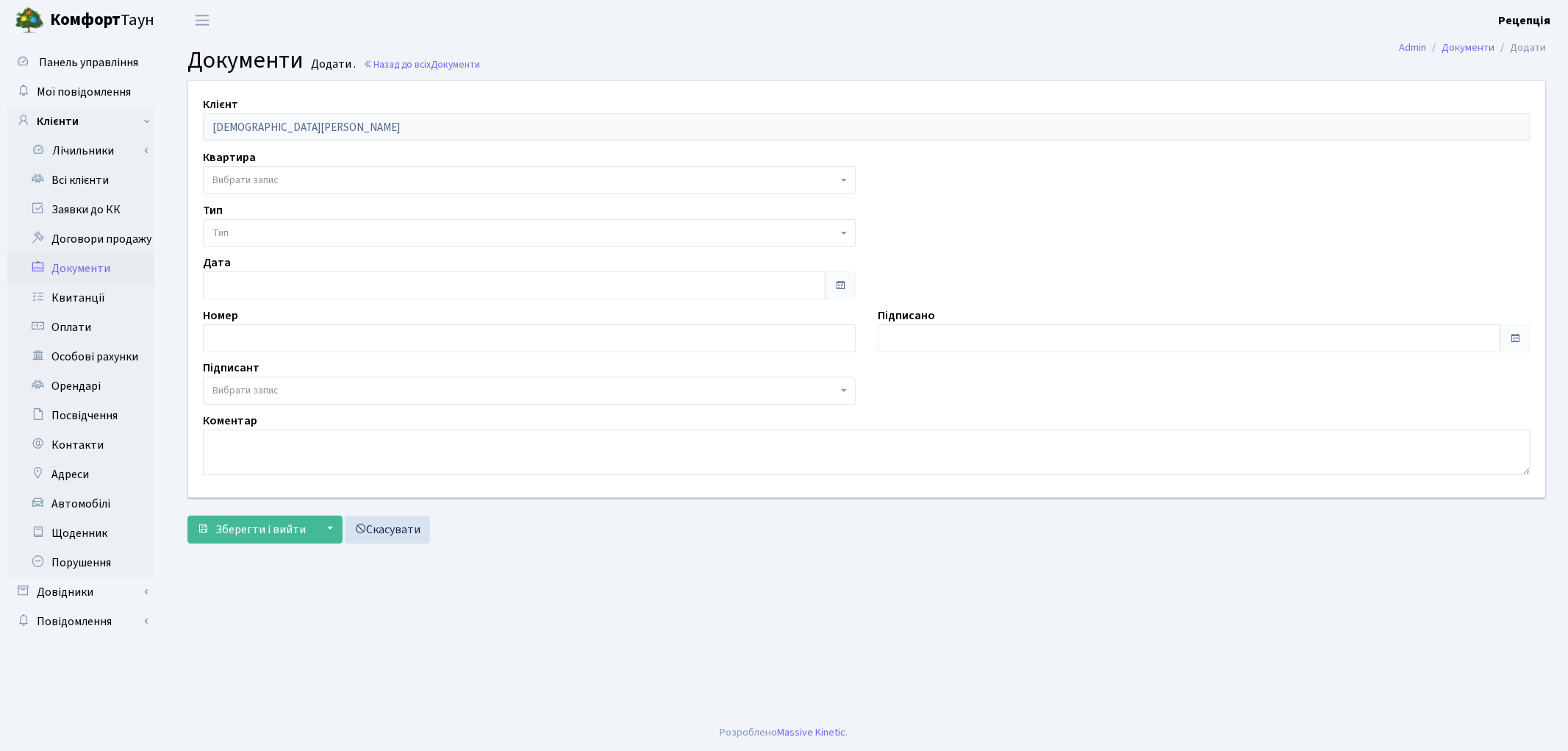
click at [281, 177] on span "Вибрати запис" at bounding box center [524, 180] width 625 height 15
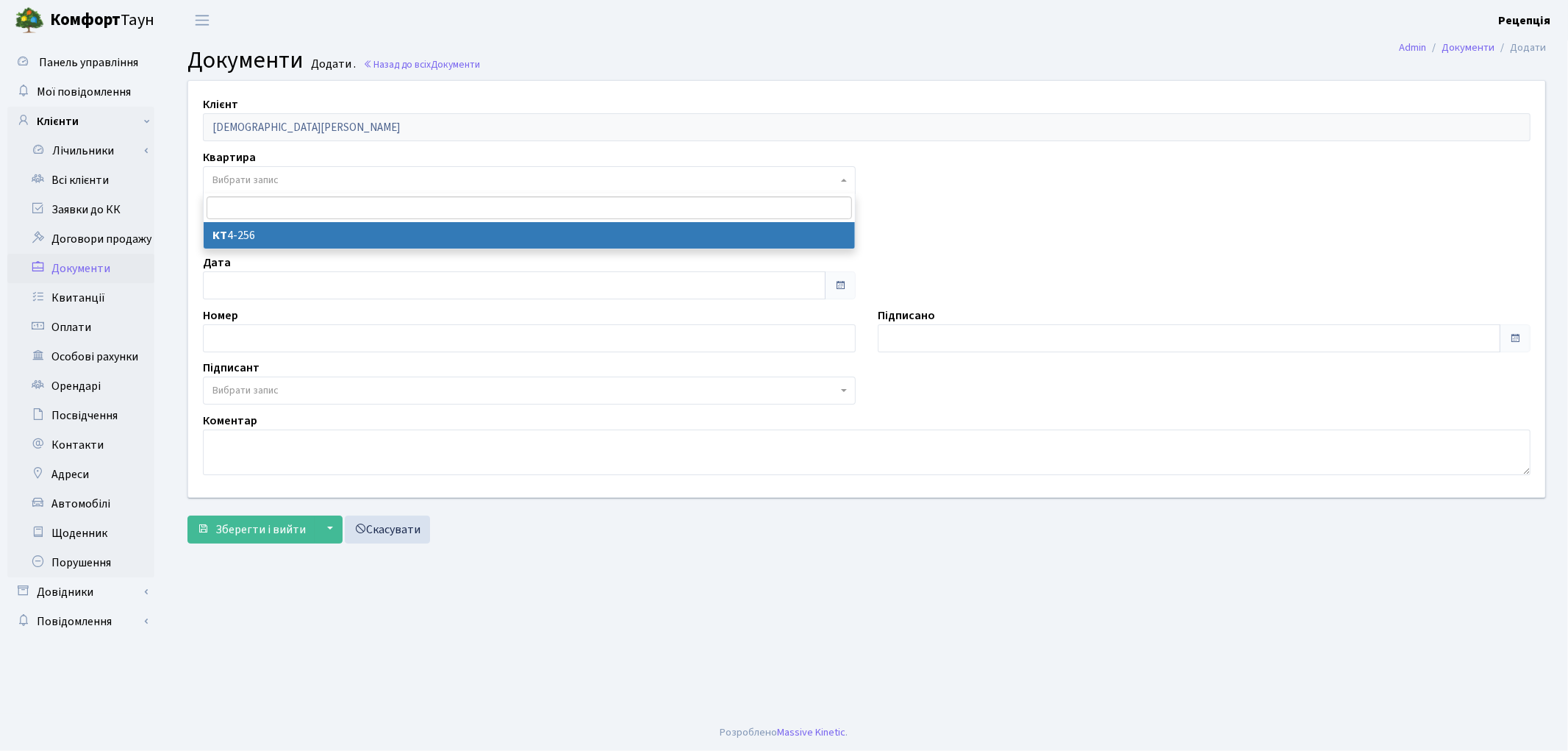
select select "178773"
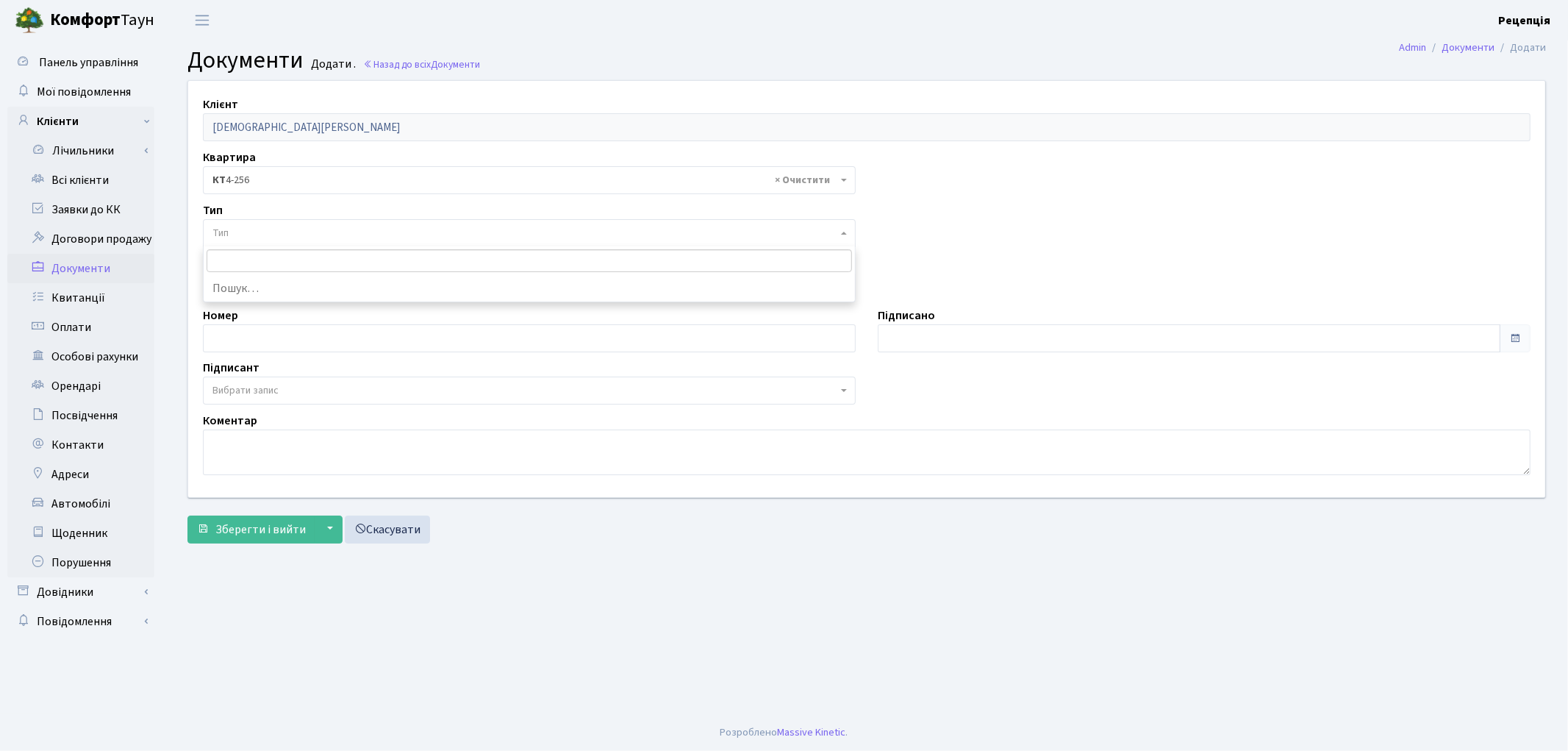
click at [257, 234] on span "Тип" at bounding box center [524, 233] width 625 height 15
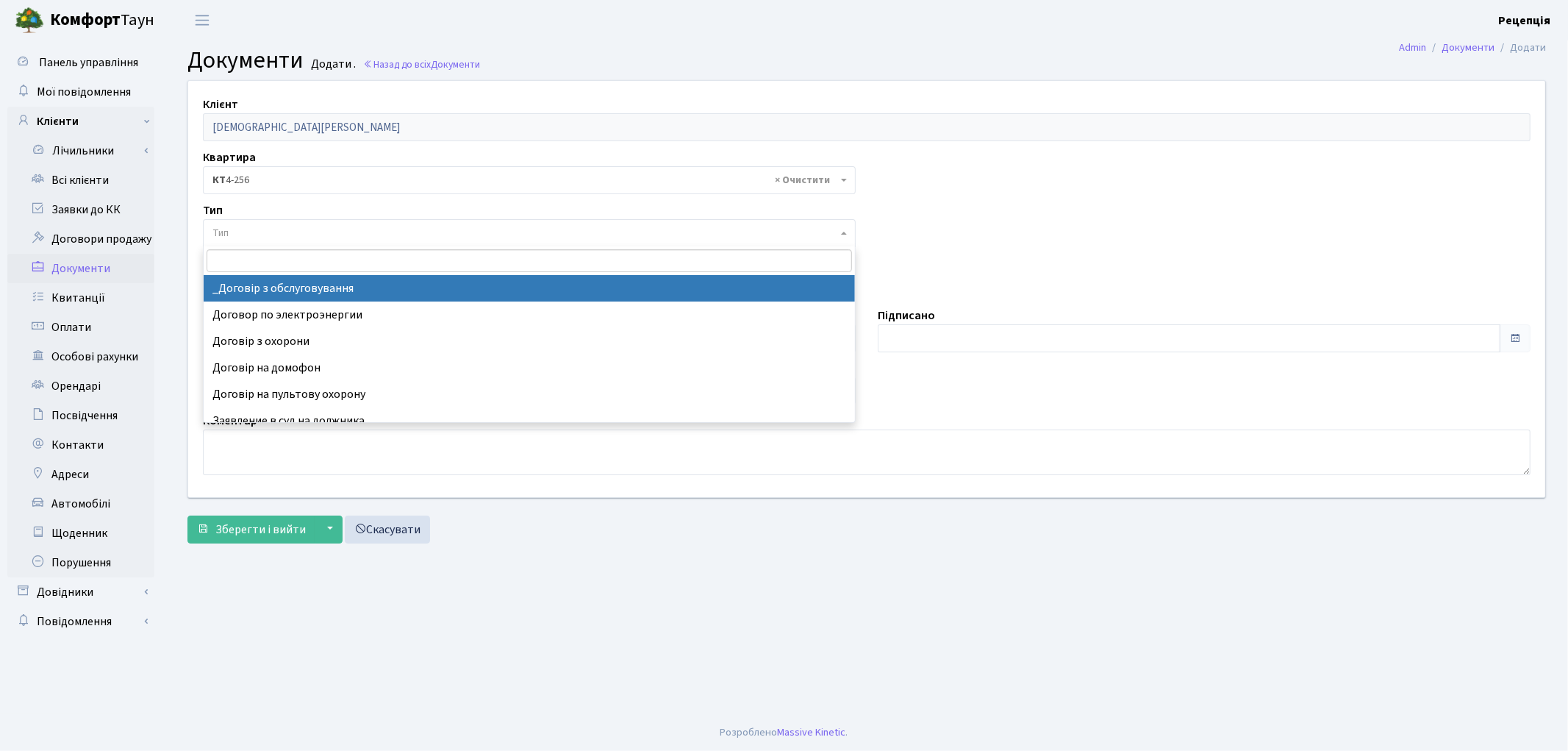
click at [443, 47] on h2 "Документи Додати . Назад до всіх Документи" at bounding box center [866, 60] width 1358 height 28
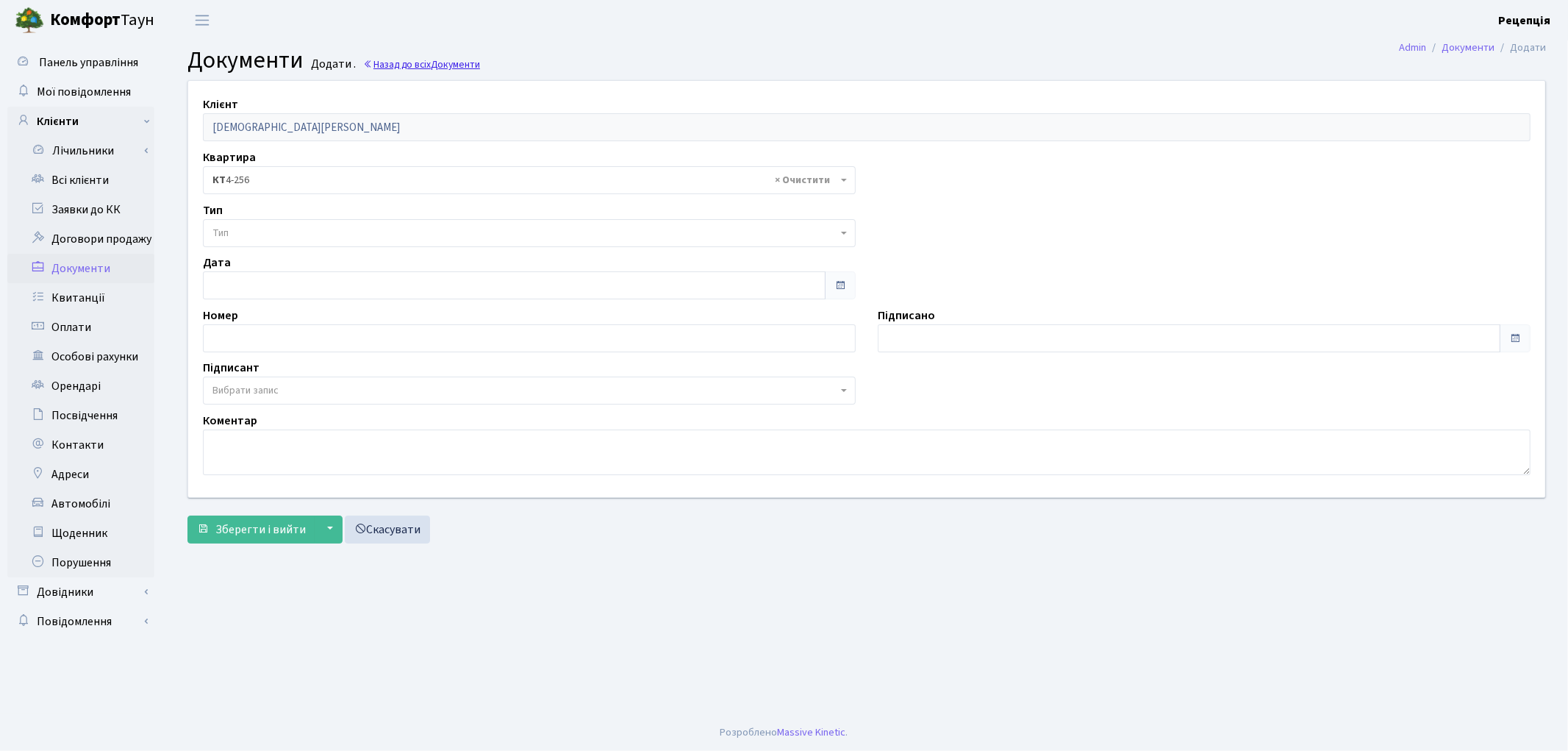
click at [428, 64] on link "Назад до всіх Документи" at bounding box center [421, 64] width 117 height 14
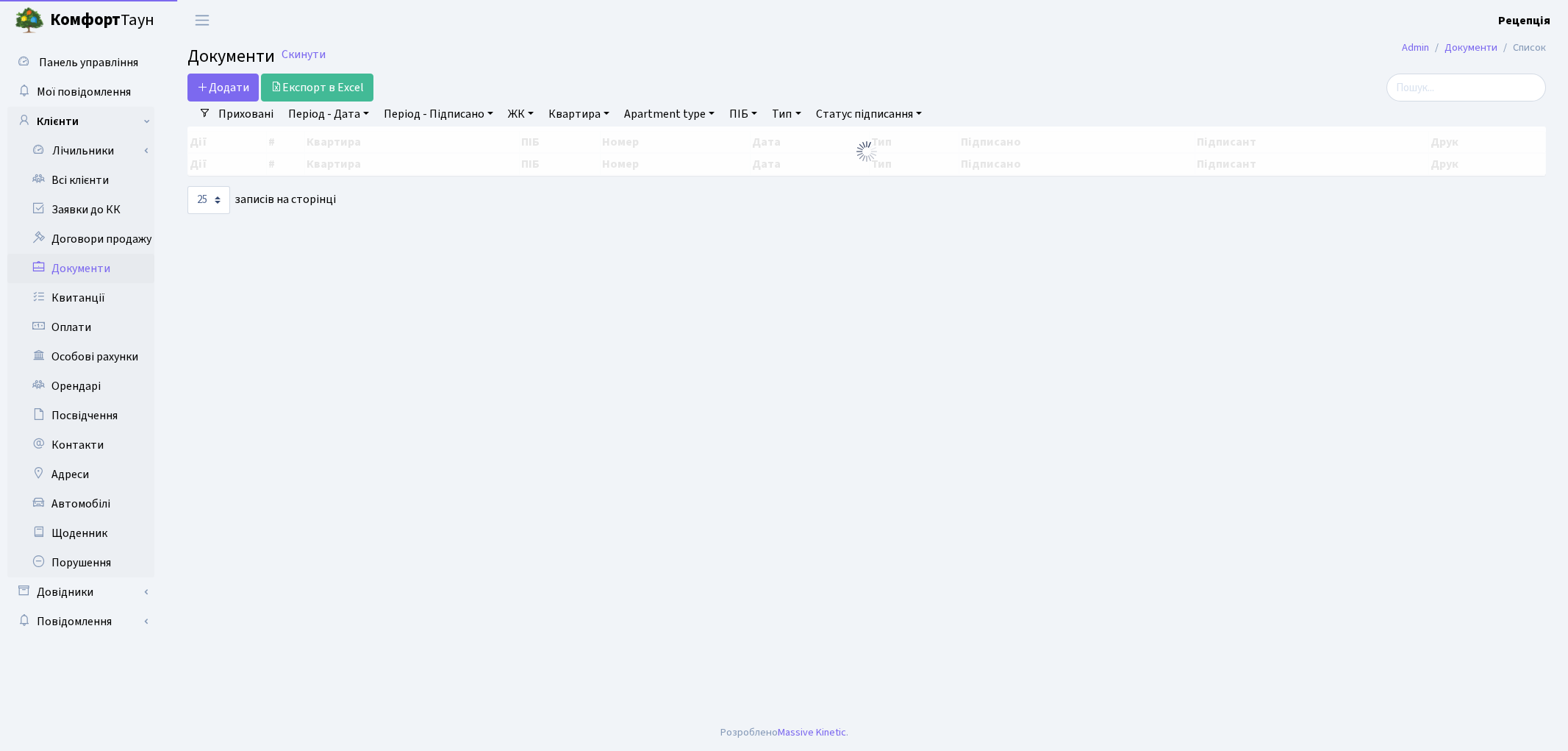
select select "25"
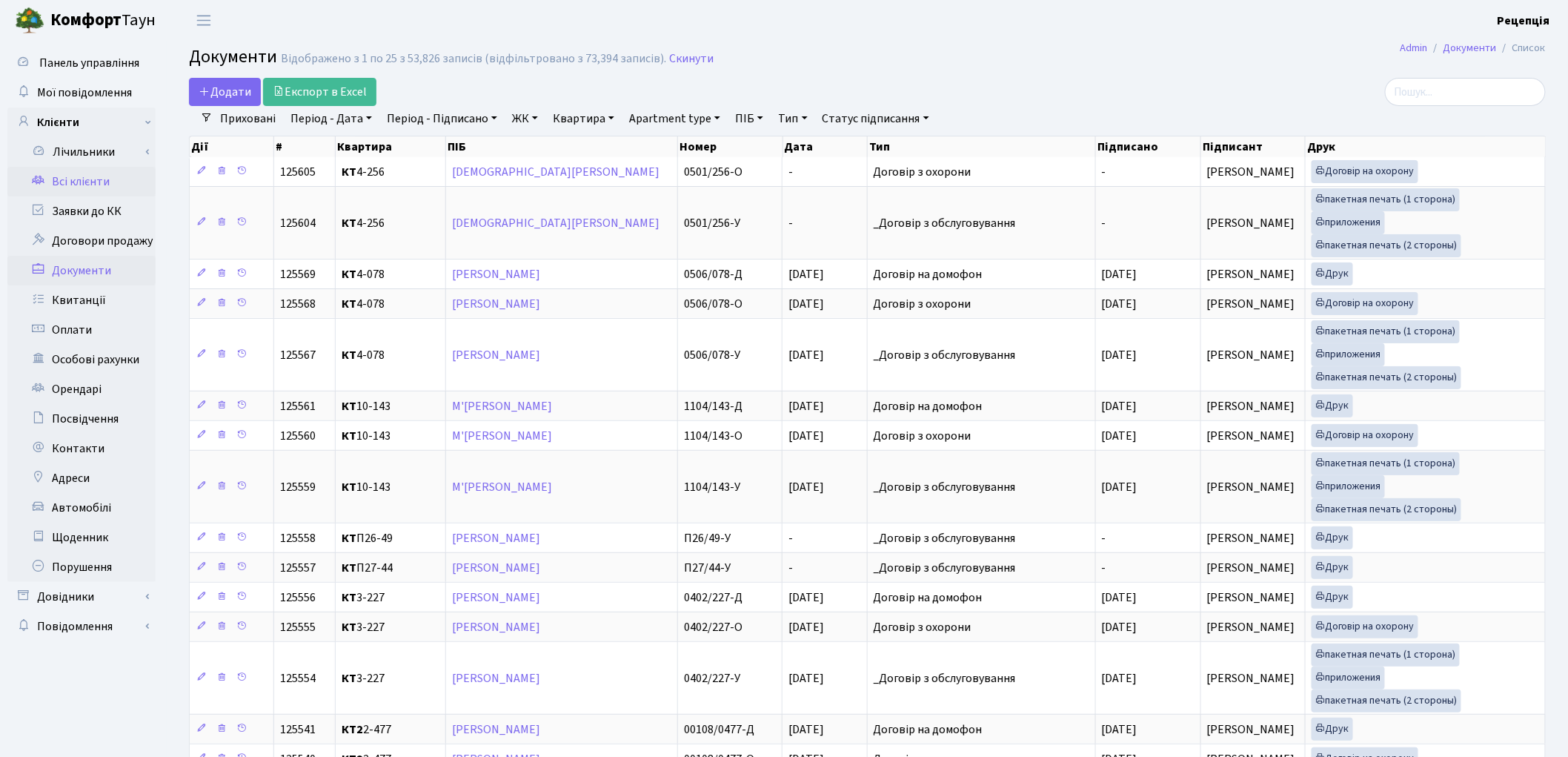
click at [82, 169] on link "Всі клієнти" at bounding box center [81, 182] width 148 height 30
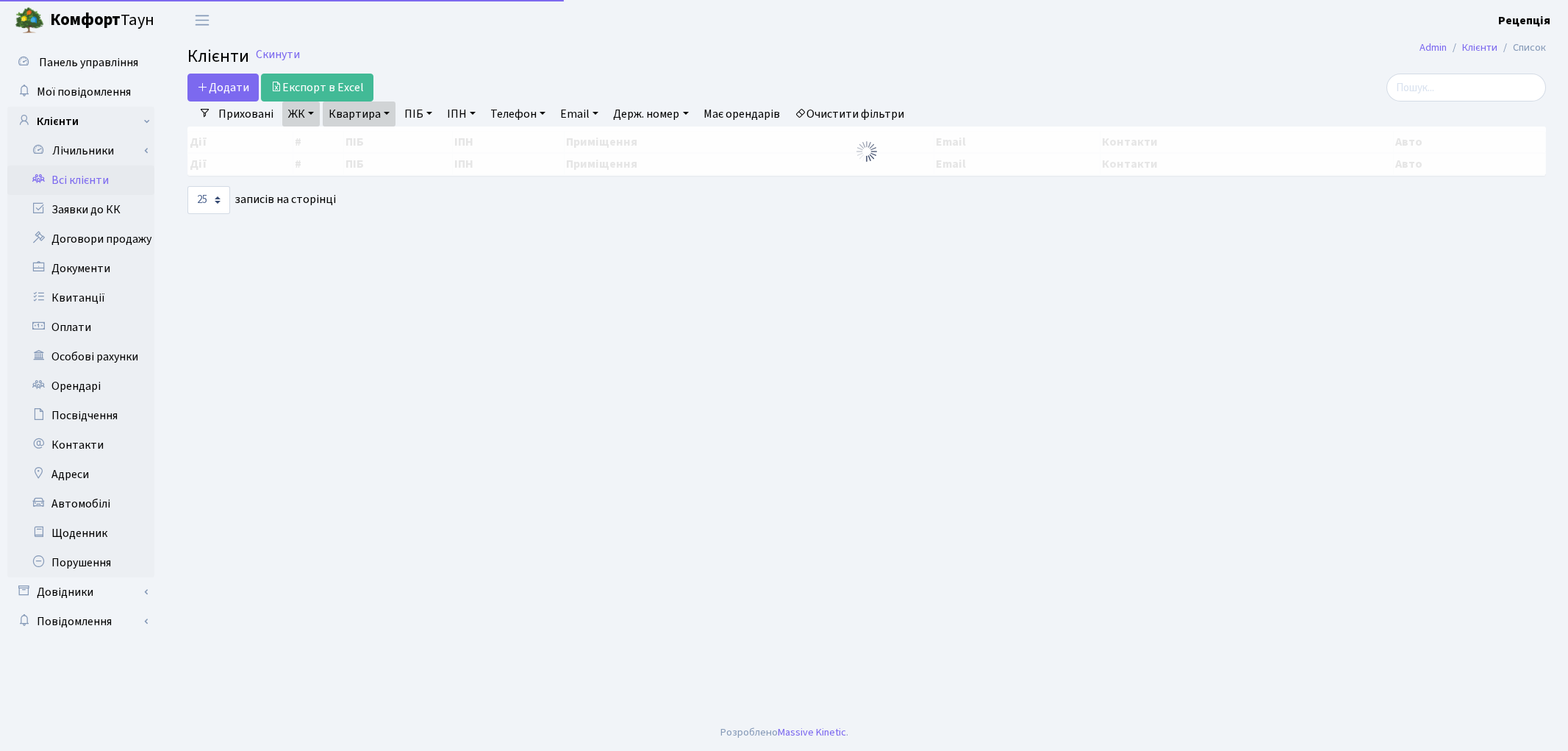
select select "25"
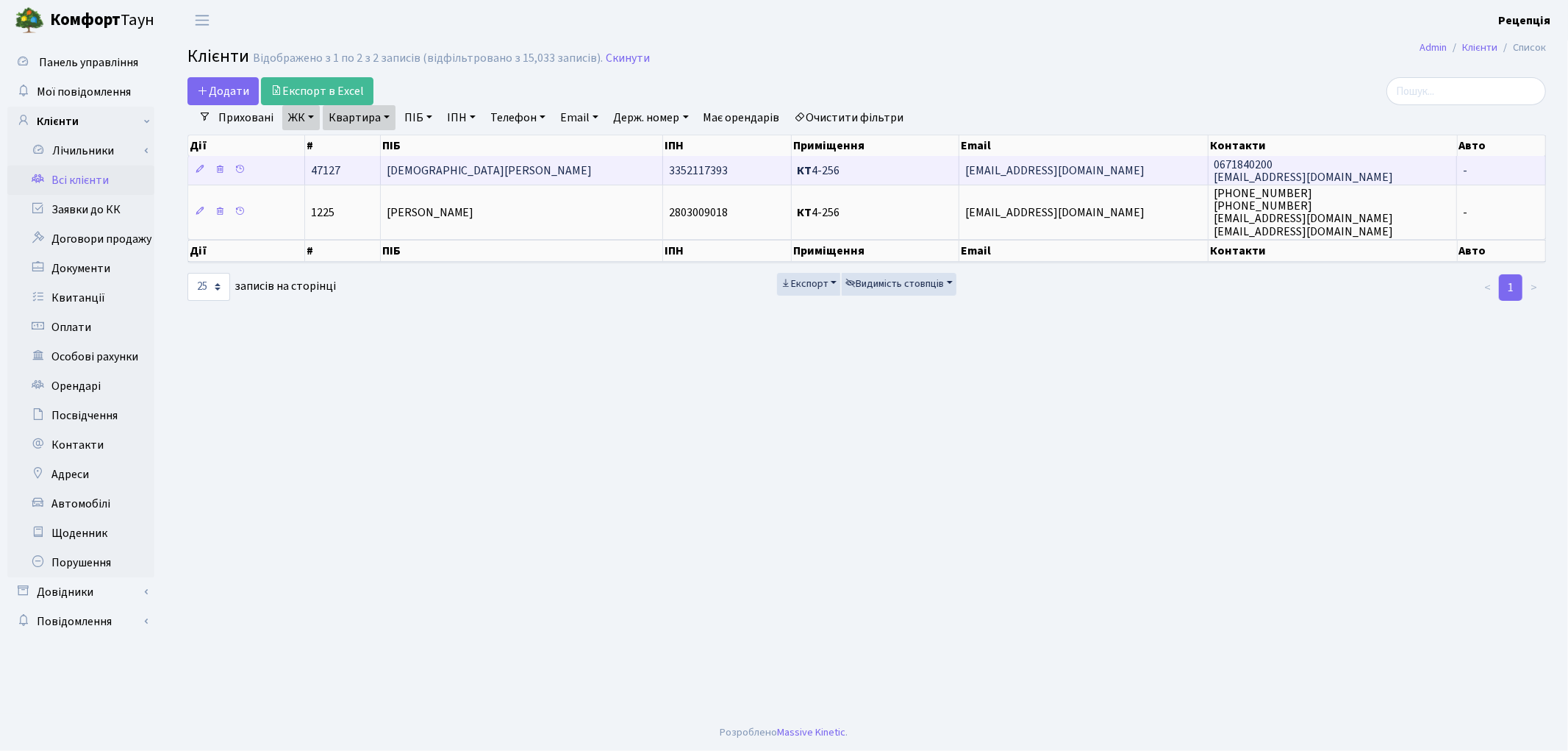
click at [487, 165] on td "[DEMOGRAPHIC_DATA][PERSON_NAME]" at bounding box center [522, 170] width 283 height 29
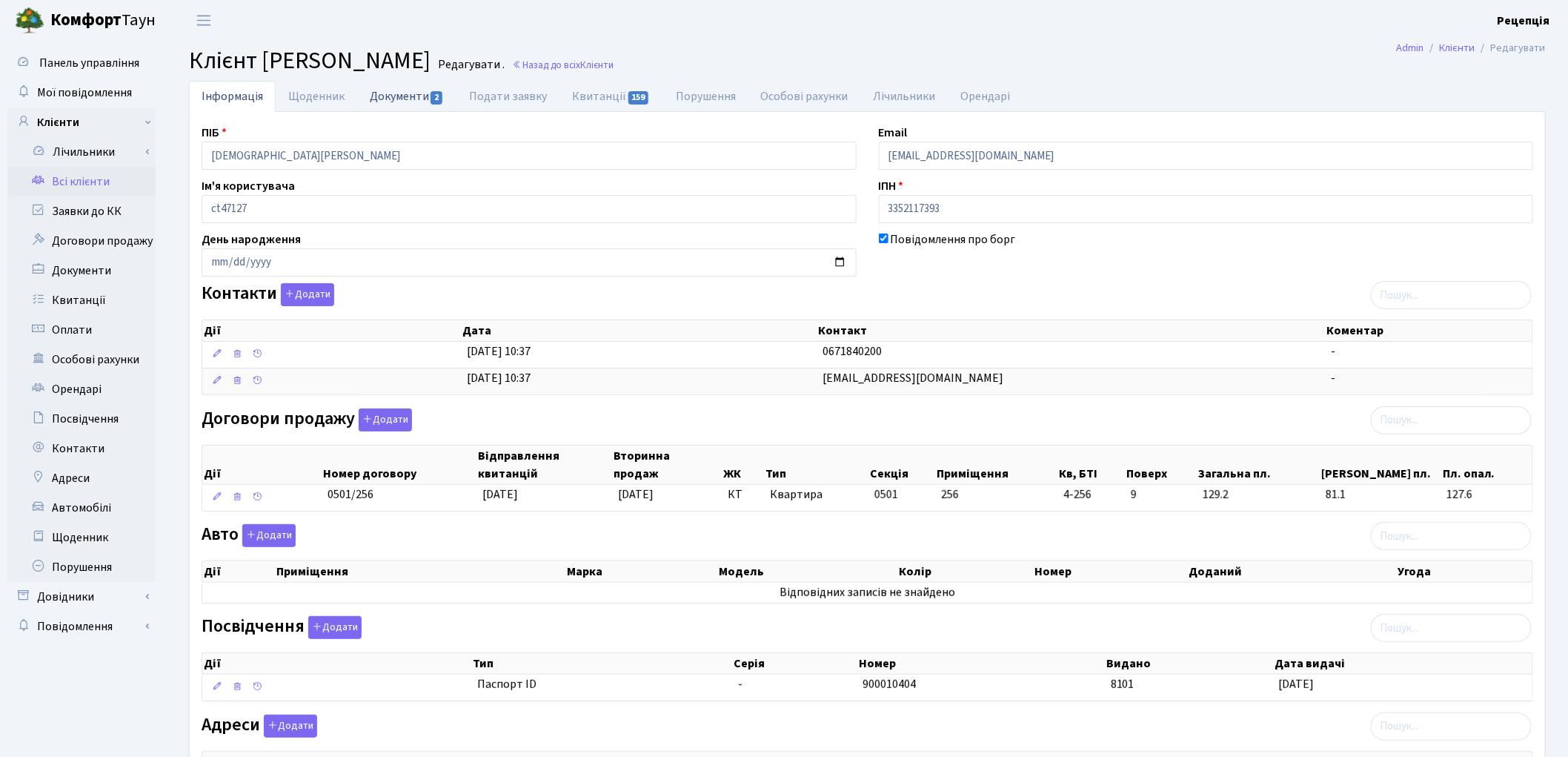
click at [405, 94] on link "Документи 2" at bounding box center [406, 96] width 99 height 30
select select "25"
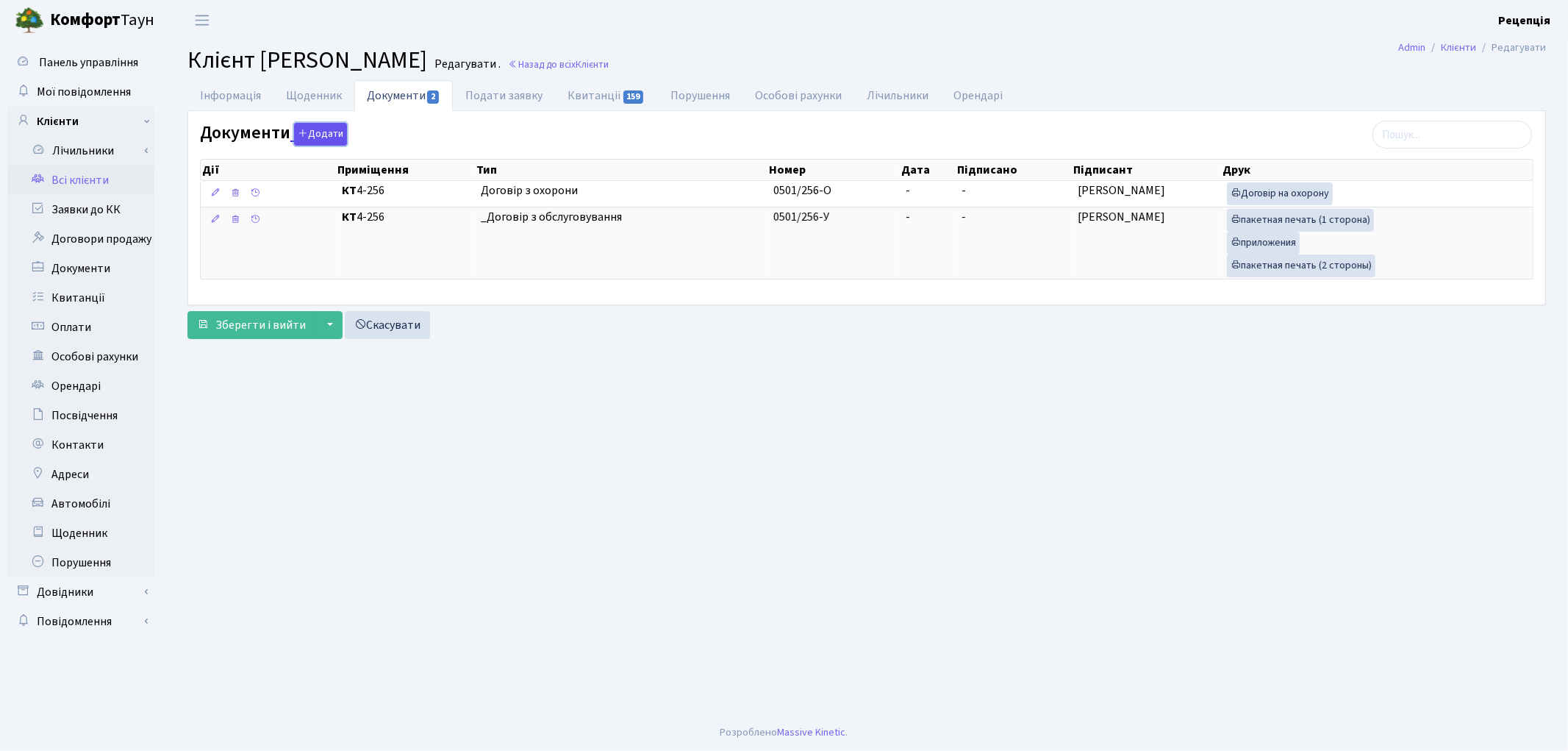
click at [330, 138] on button "Додати" at bounding box center [320, 134] width 53 height 22
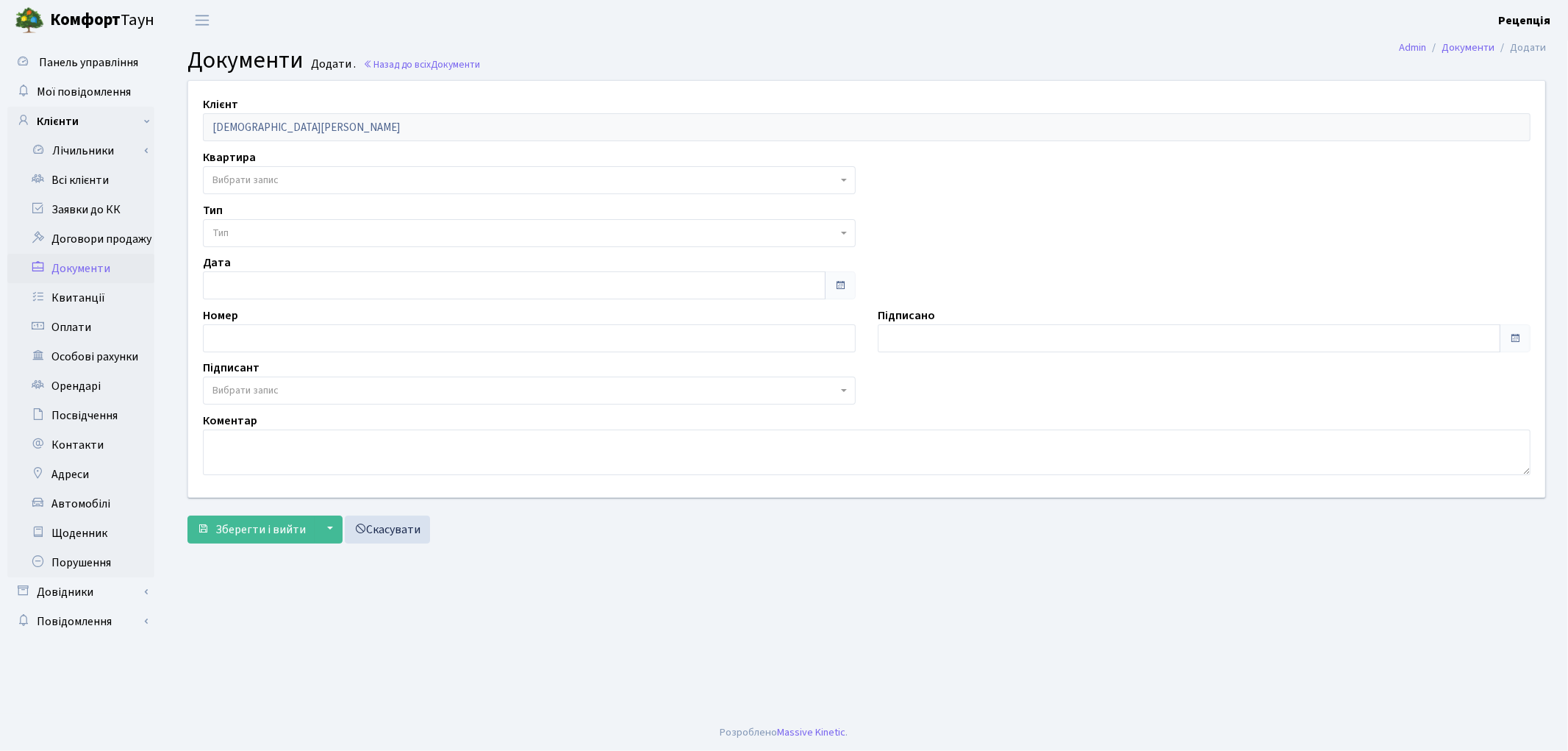
click at [265, 191] on span "Вибрати запис" at bounding box center [529, 180] width 652 height 28
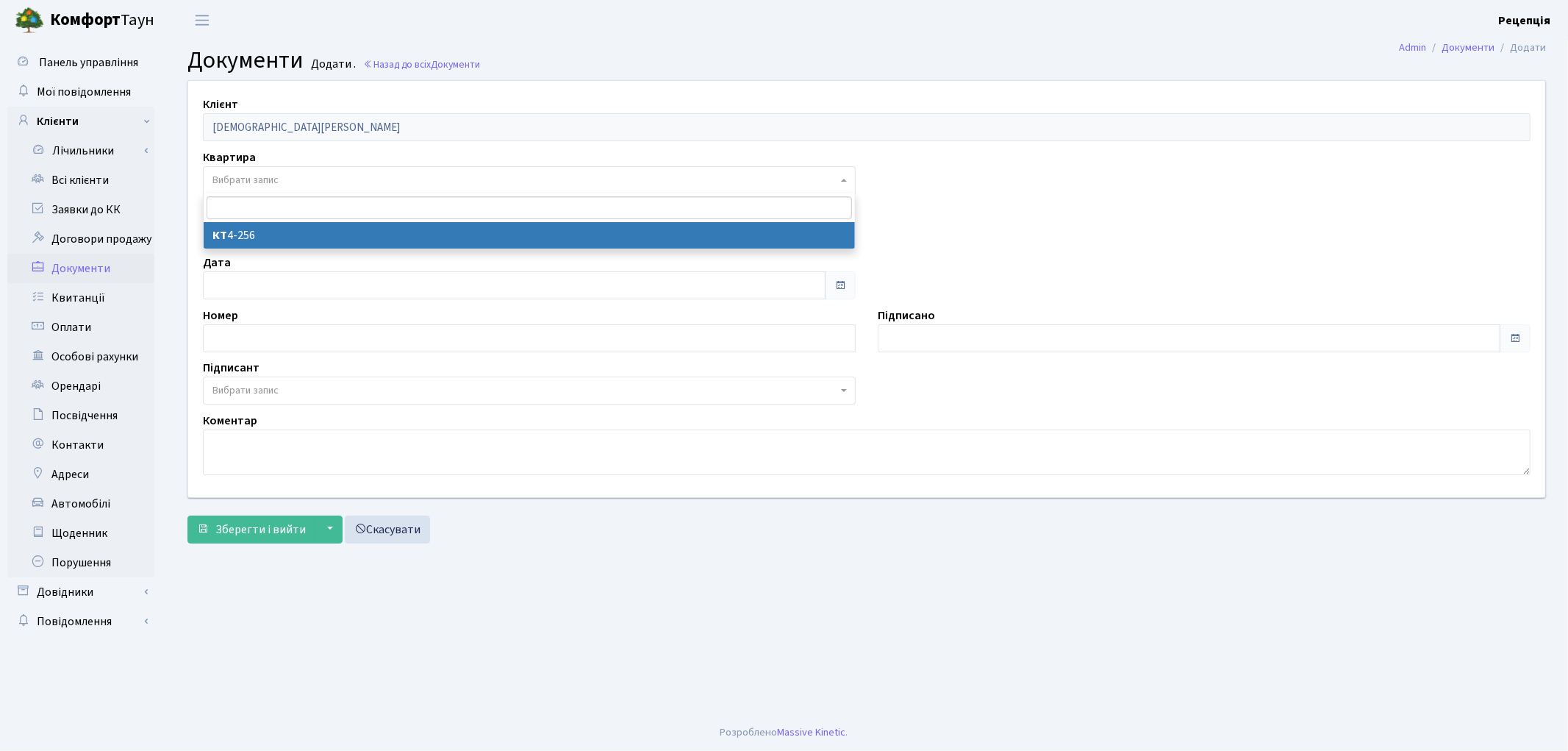
select select "178773"
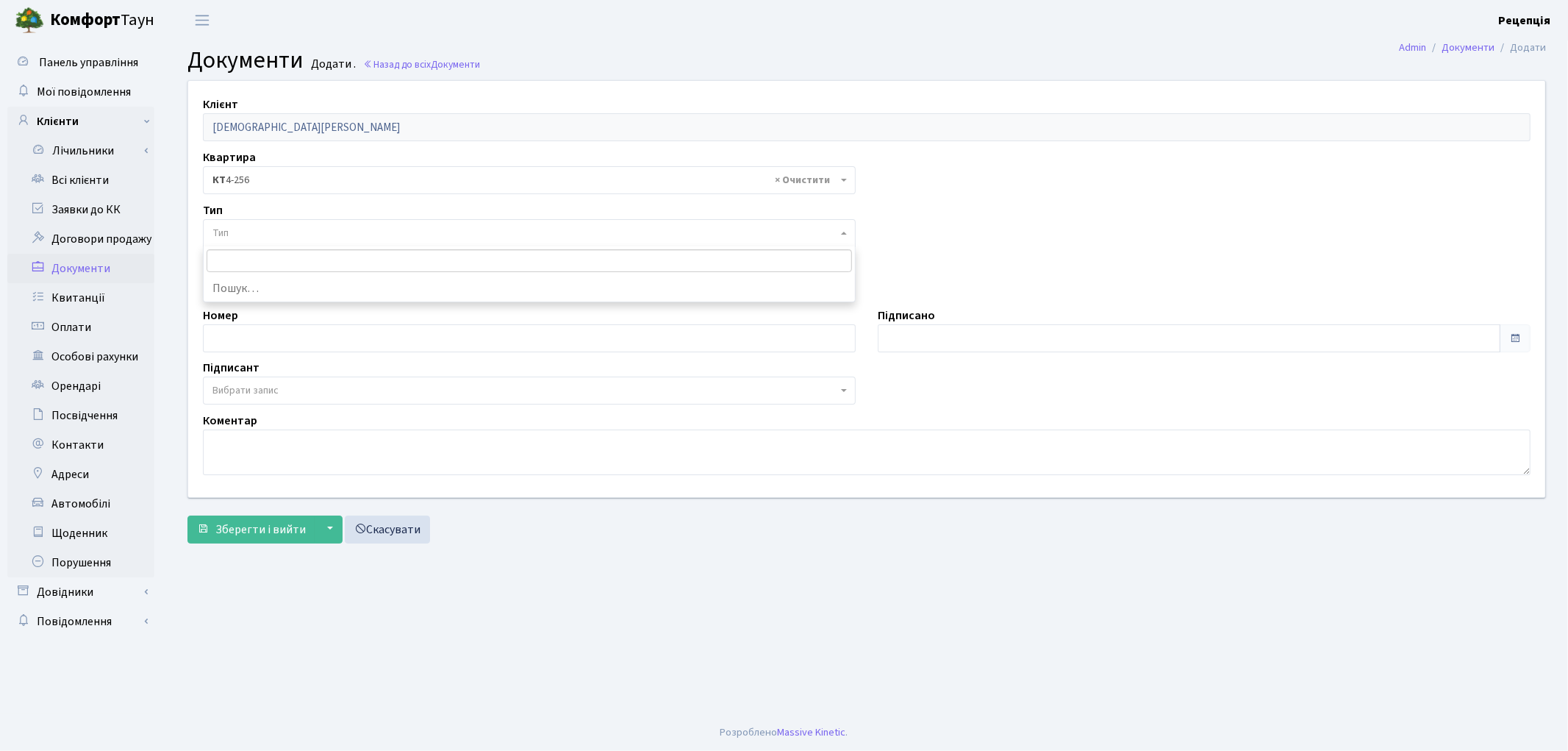
click at [263, 227] on span "Тип" at bounding box center [524, 233] width 625 height 15
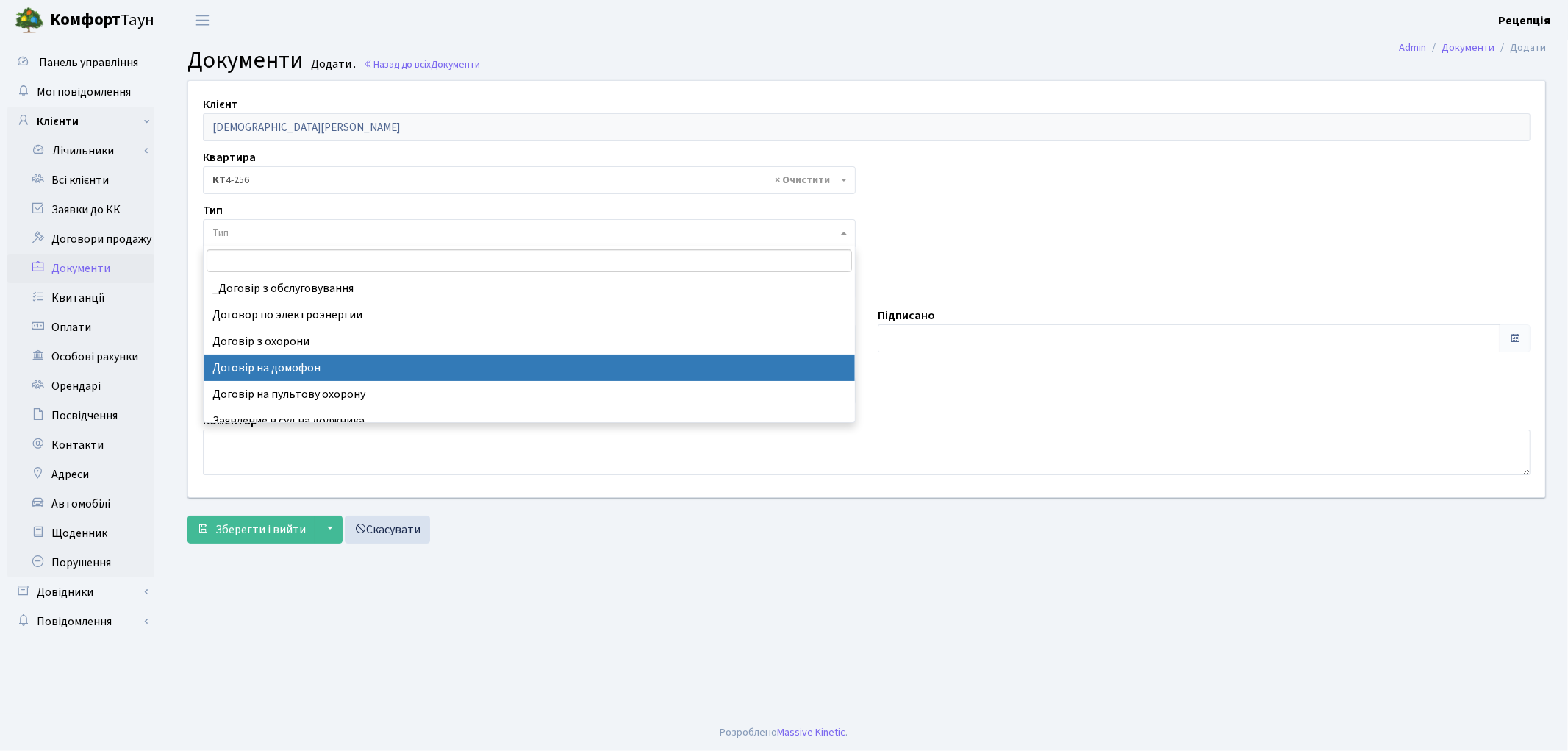
select select "292"
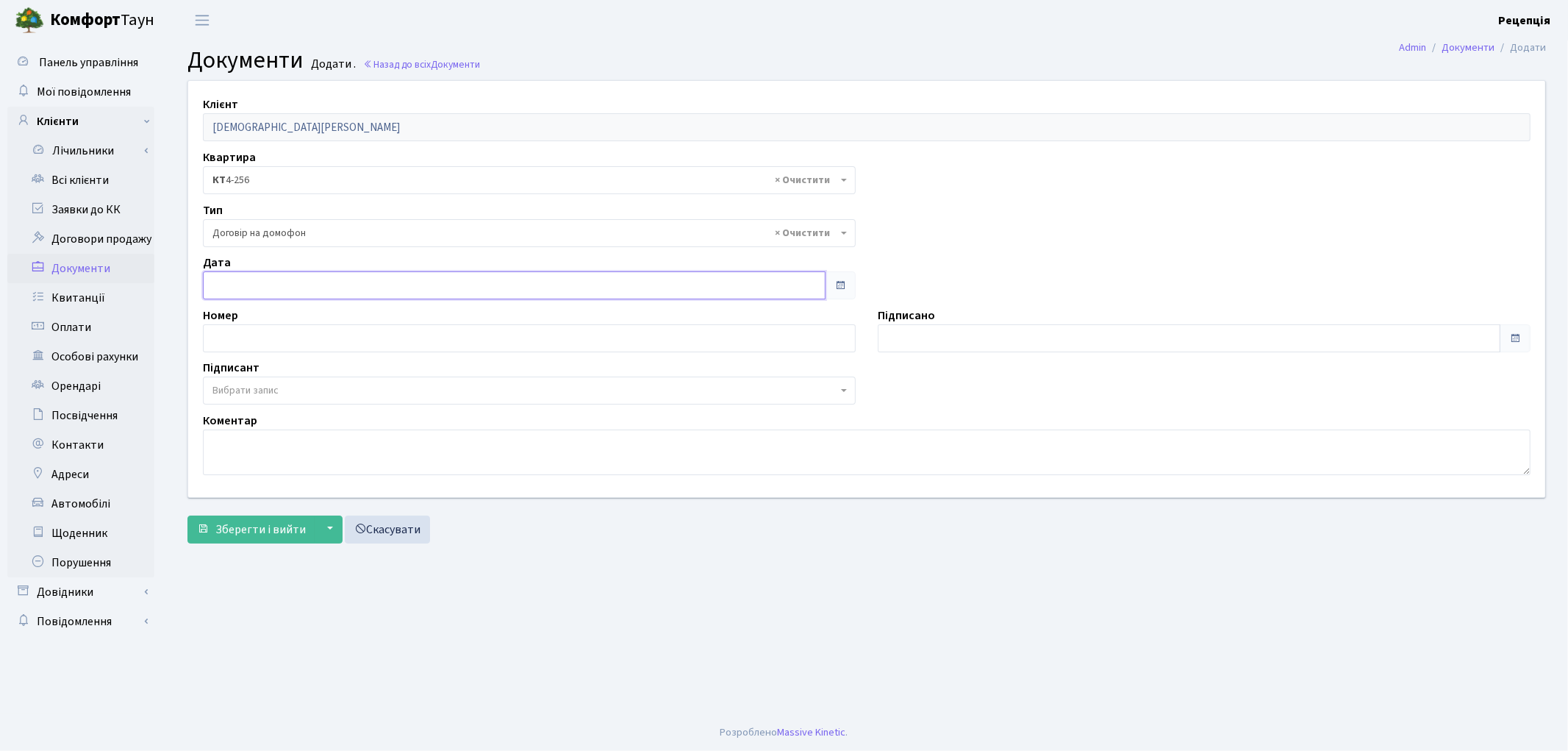
type input "07.10.2025"
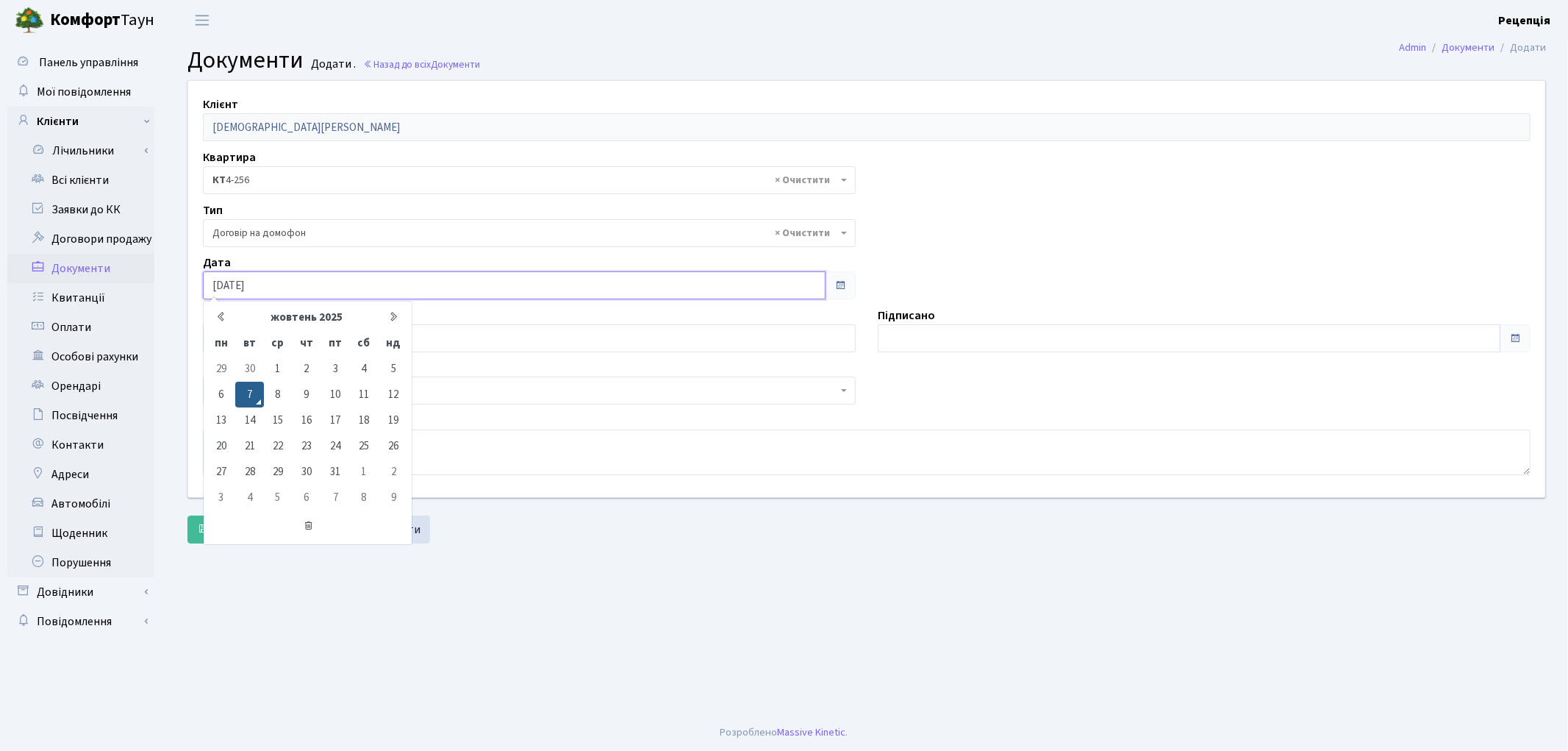
click at [268, 291] on input "07.10.2025" at bounding box center [514, 285] width 623 height 28
click at [306, 523] on icon at bounding box center [309, 526] width 202 height 28
click at [571, 540] on div "Зберегти і вийти ▼ Зберегти та продовжити редагування Зберегти та створити Скас…" at bounding box center [866, 530] width 1358 height 28
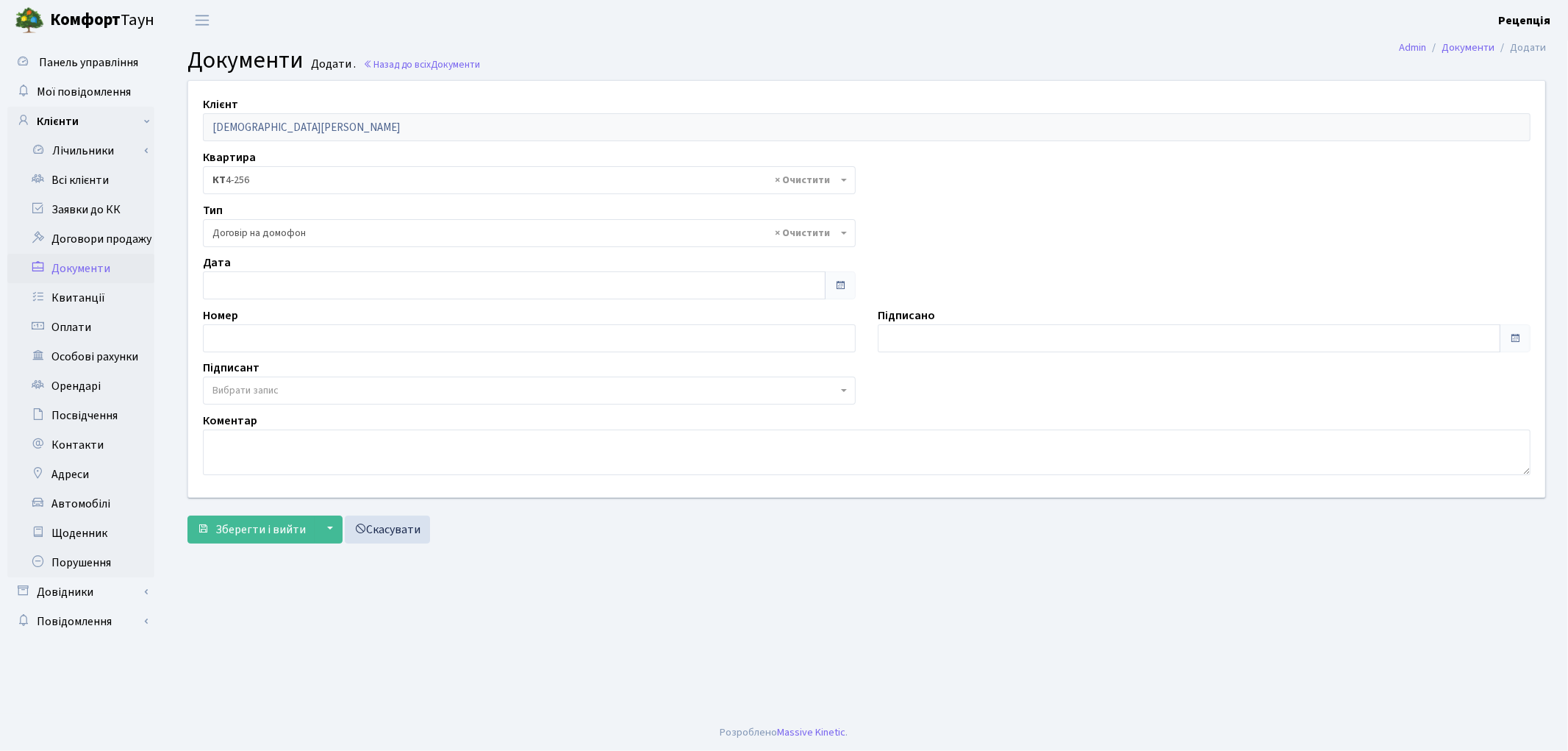
click at [300, 389] on span "Вибрати запис" at bounding box center [524, 390] width 625 height 15
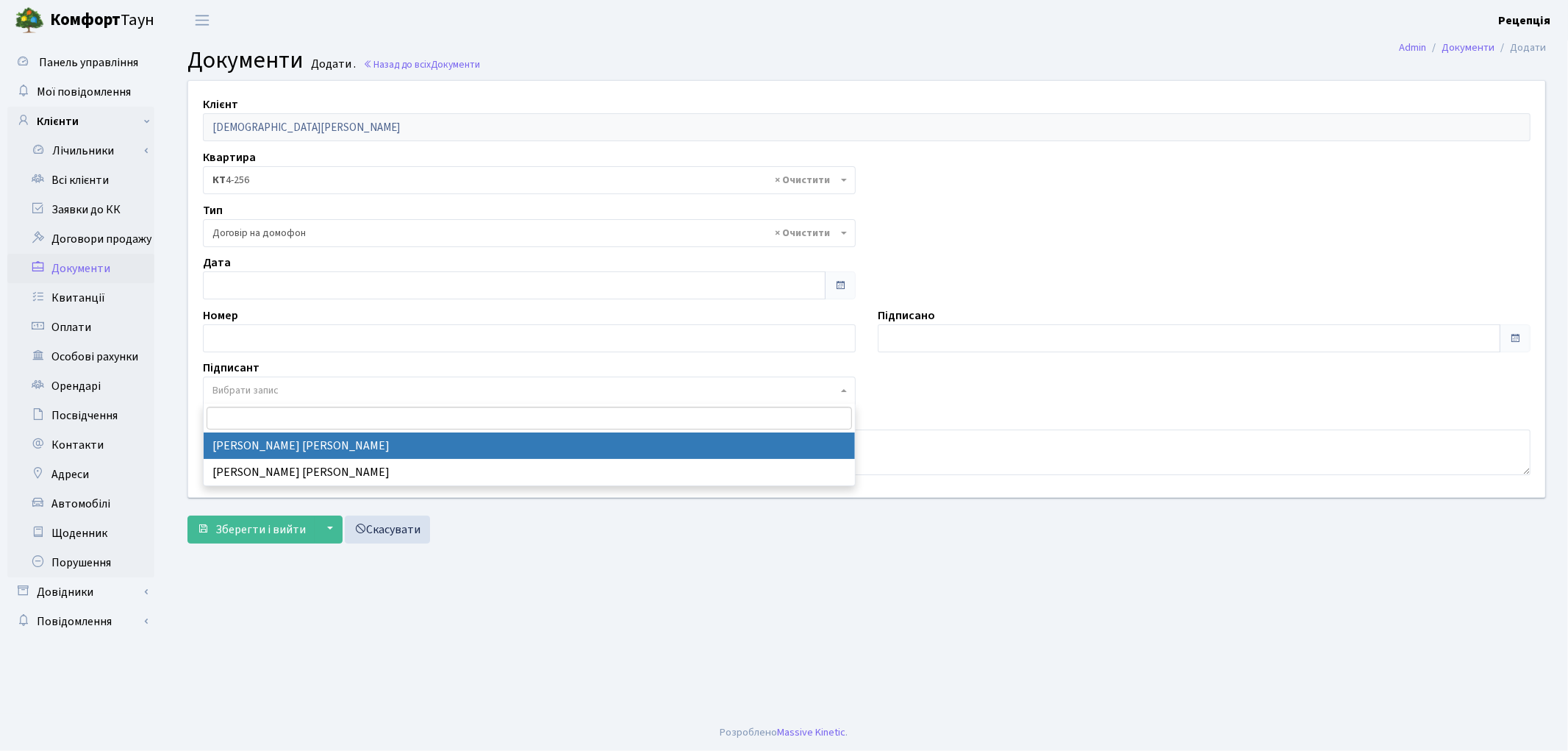
select select "74"
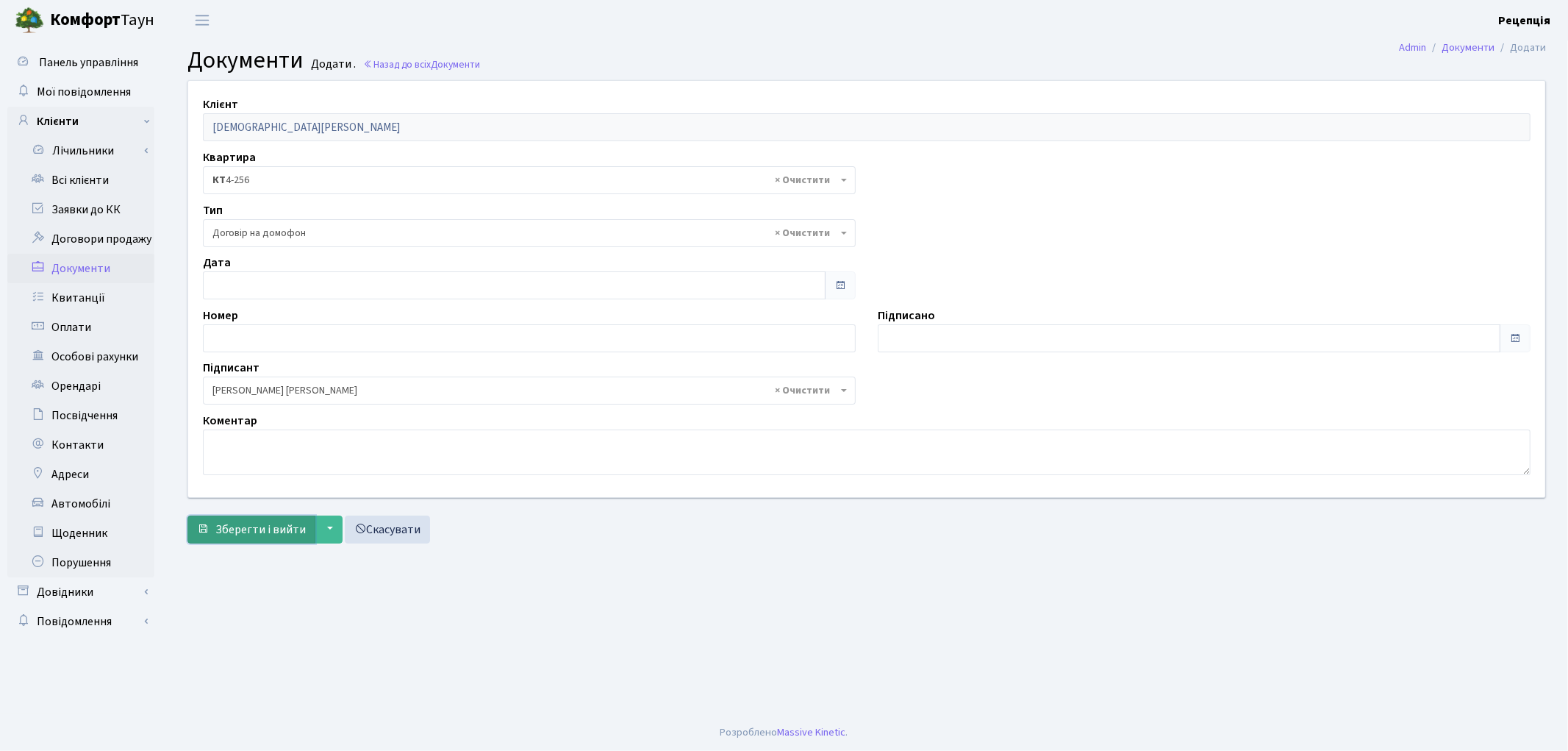
click at [257, 530] on span "Зберегти і вийти" at bounding box center [260, 529] width 91 height 16
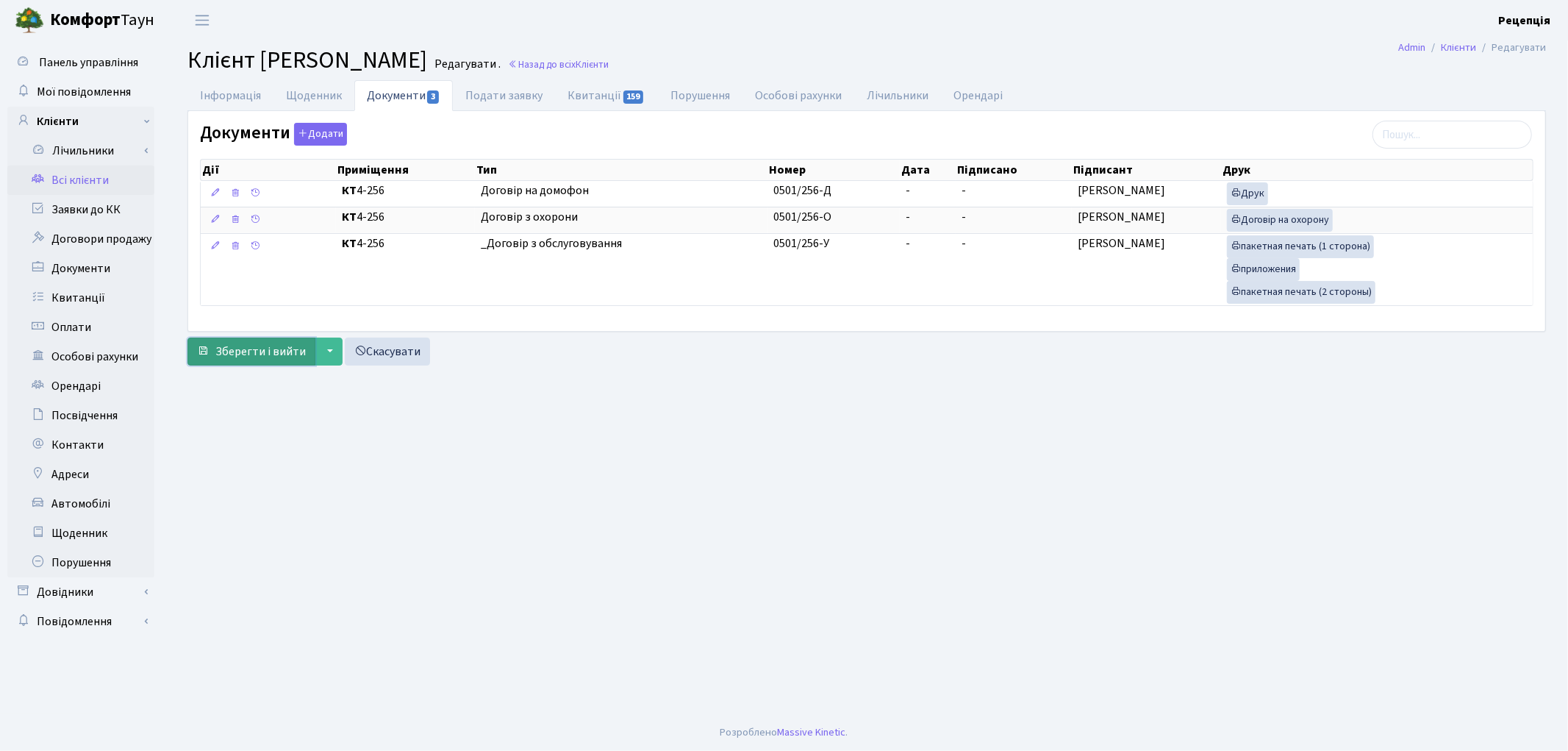
click at [289, 356] on span "Зберегти і вийти" at bounding box center [260, 351] width 91 height 16
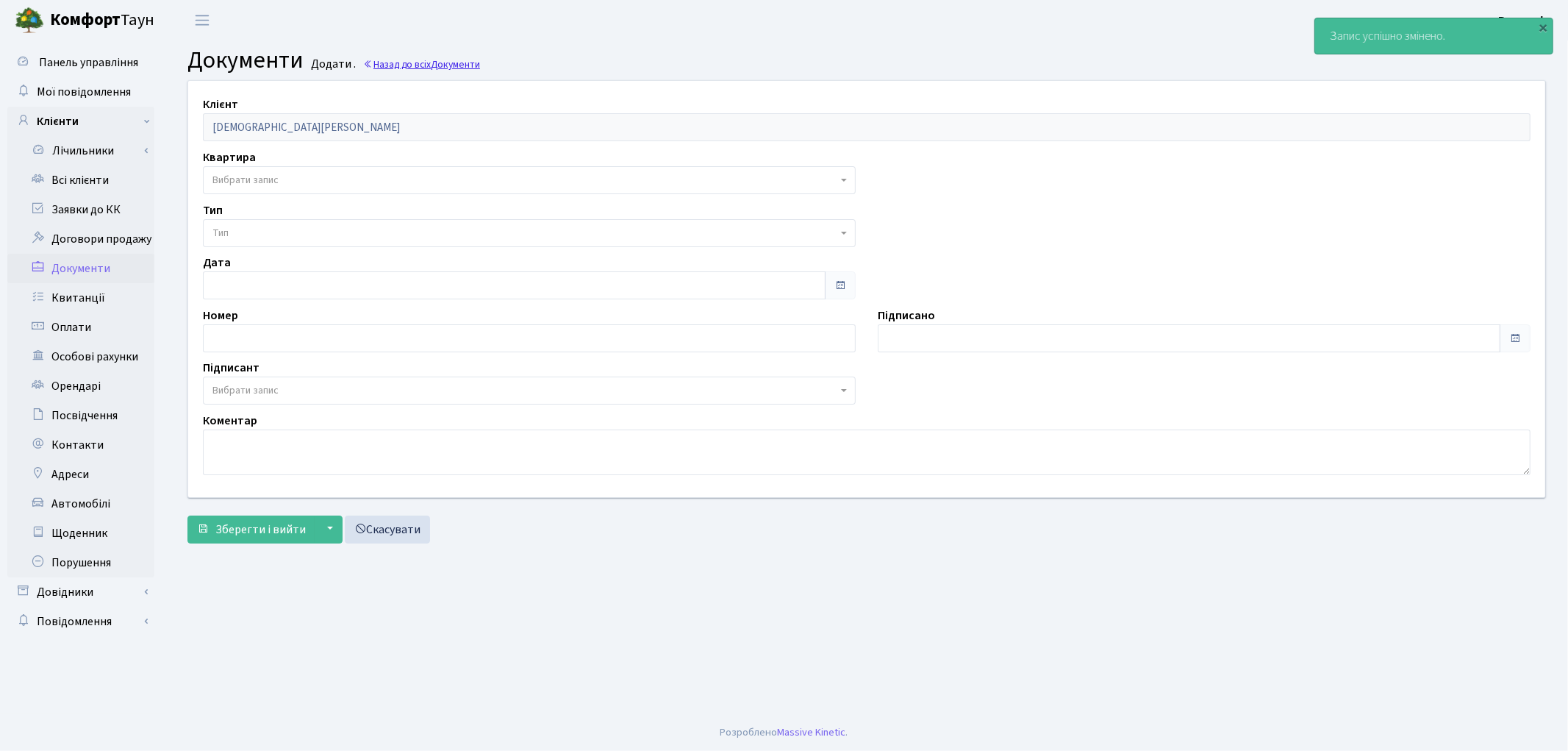
click at [456, 62] on span "Документи" at bounding box center [456, 64] width 50 height 14
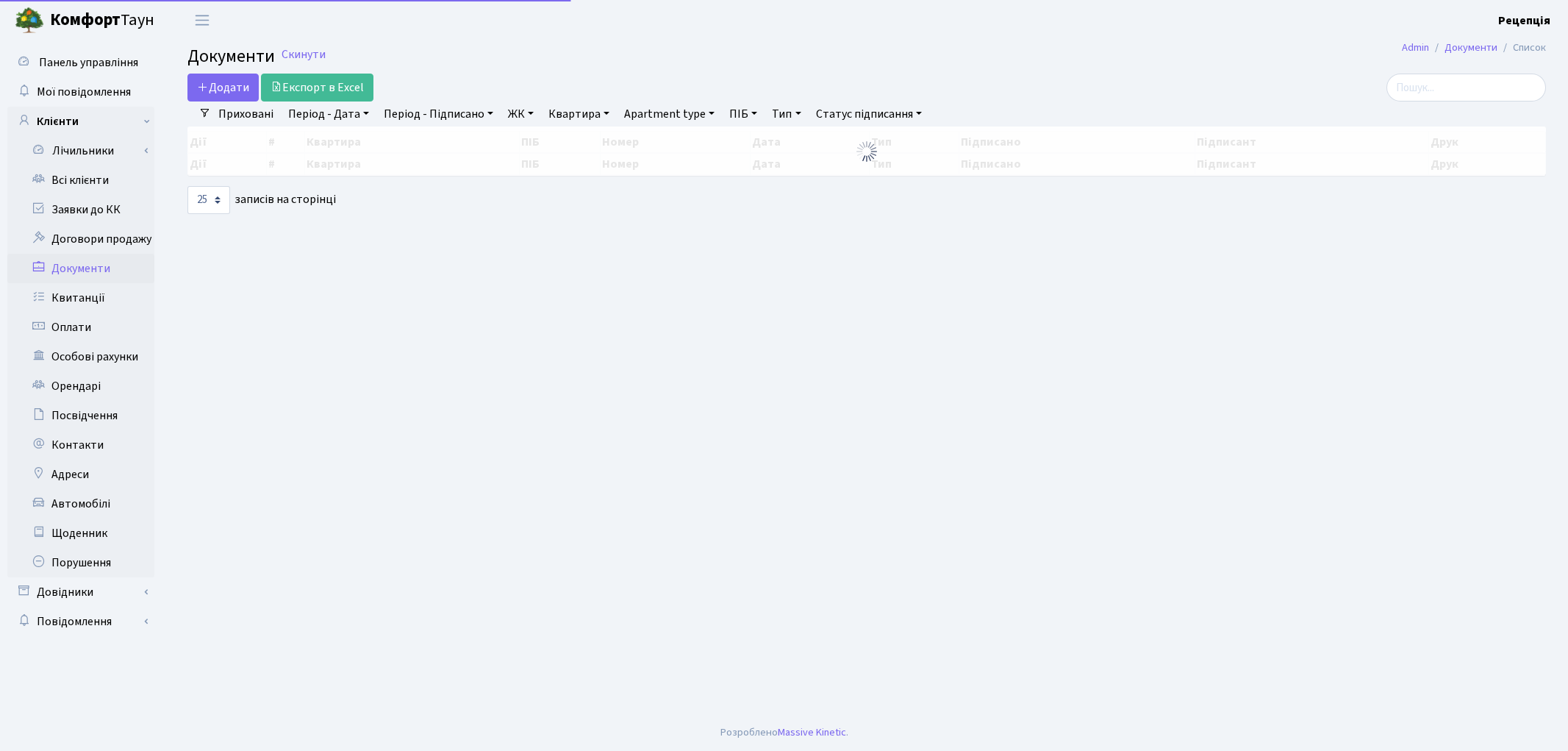
select select "25"
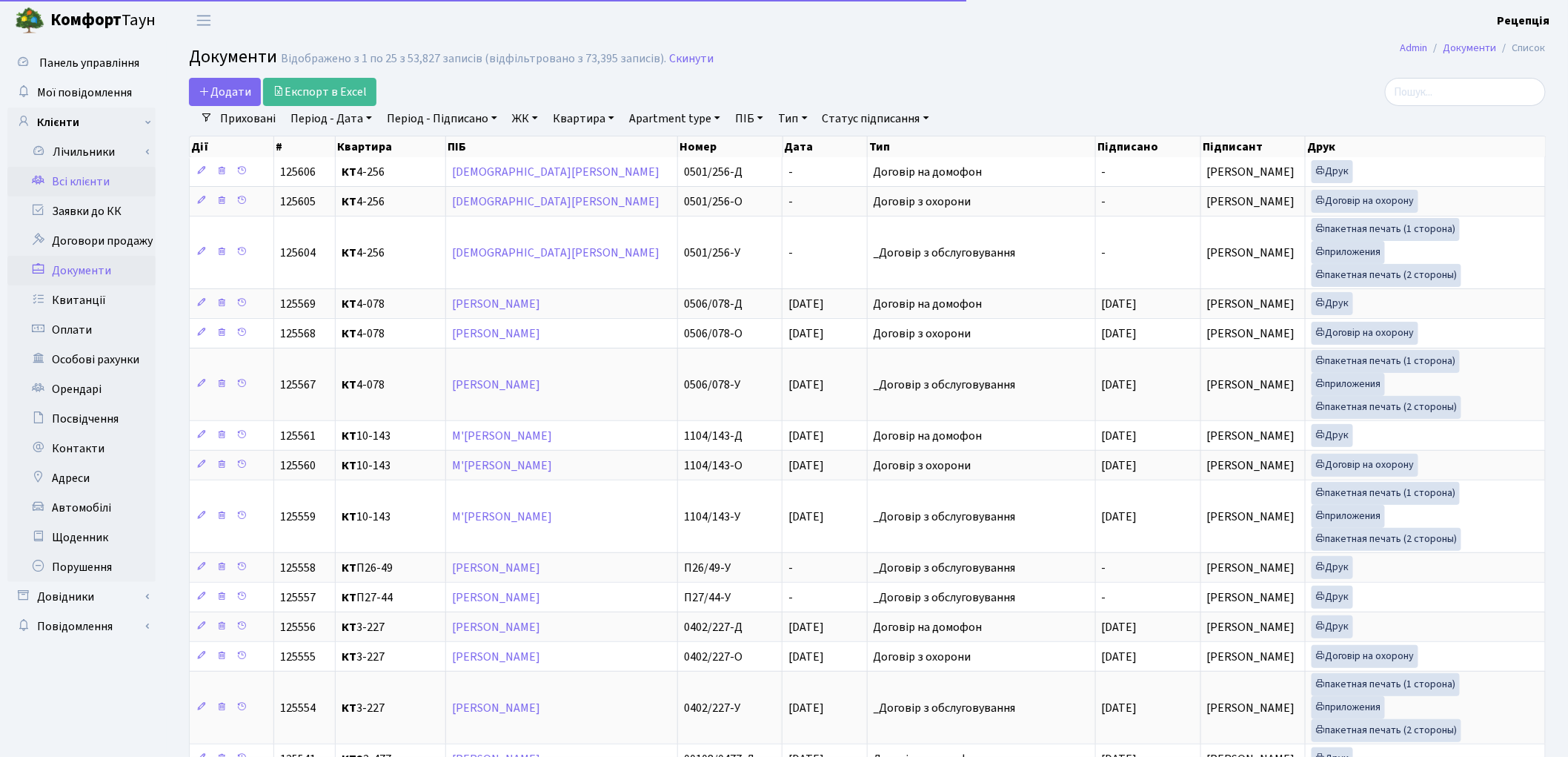
click at [97, 188] on link "Всі клієнти" at bounding box center [81, 182] width 148 height 30
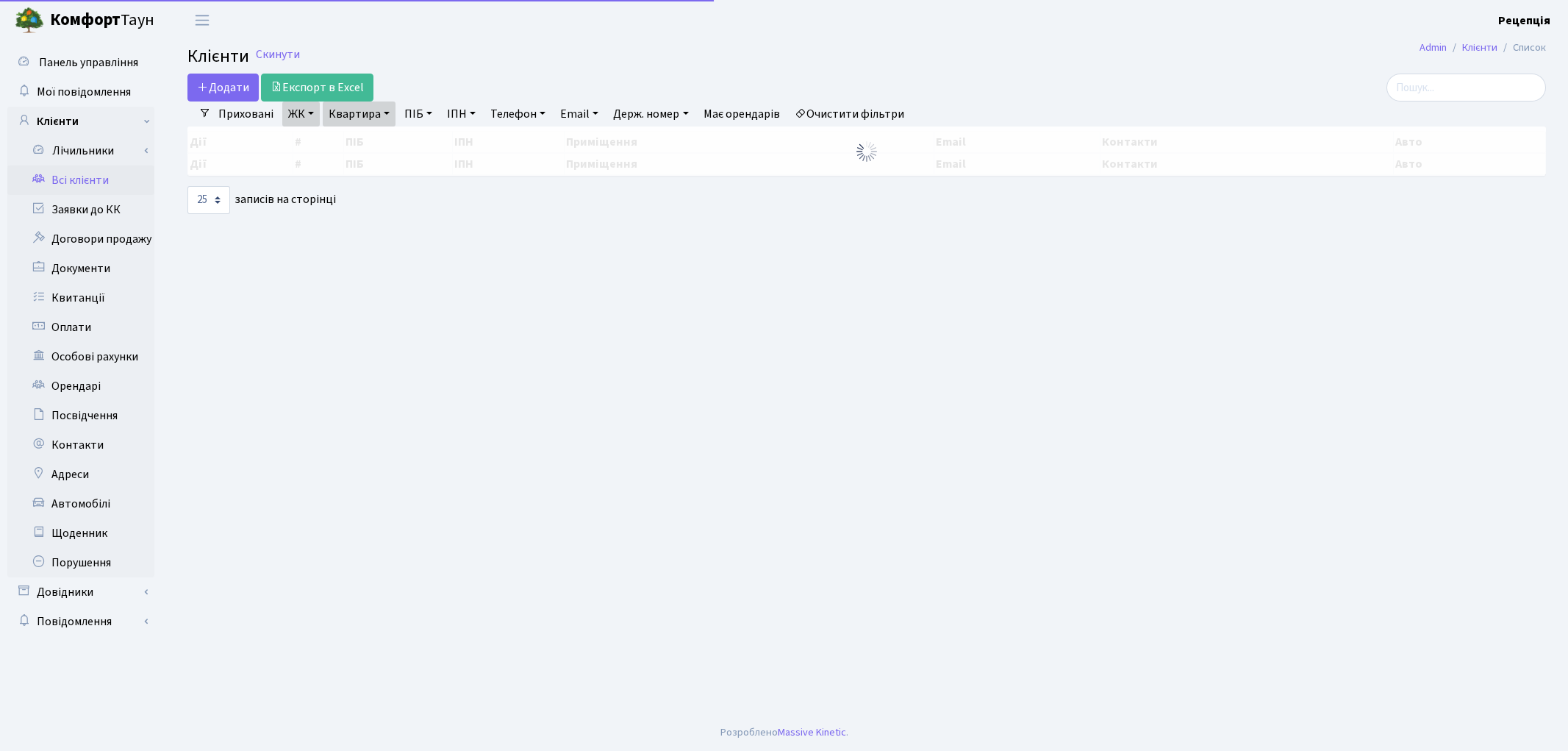
select select "25"
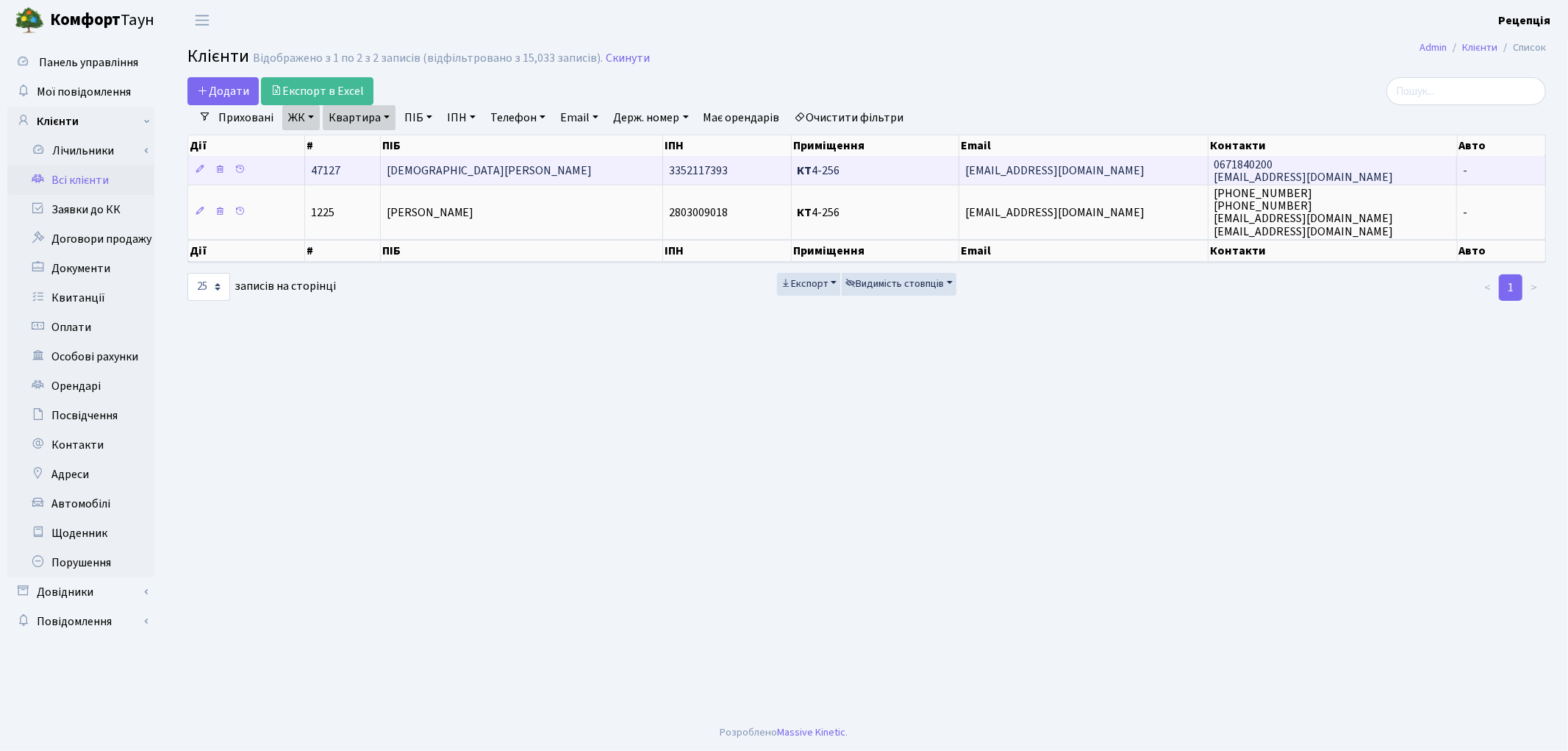
click at [520, 171] on td "[DEMOGRAPHIC_DATA][PERSON_NAME]" at bounding box center [522, 170] width 283 height 29
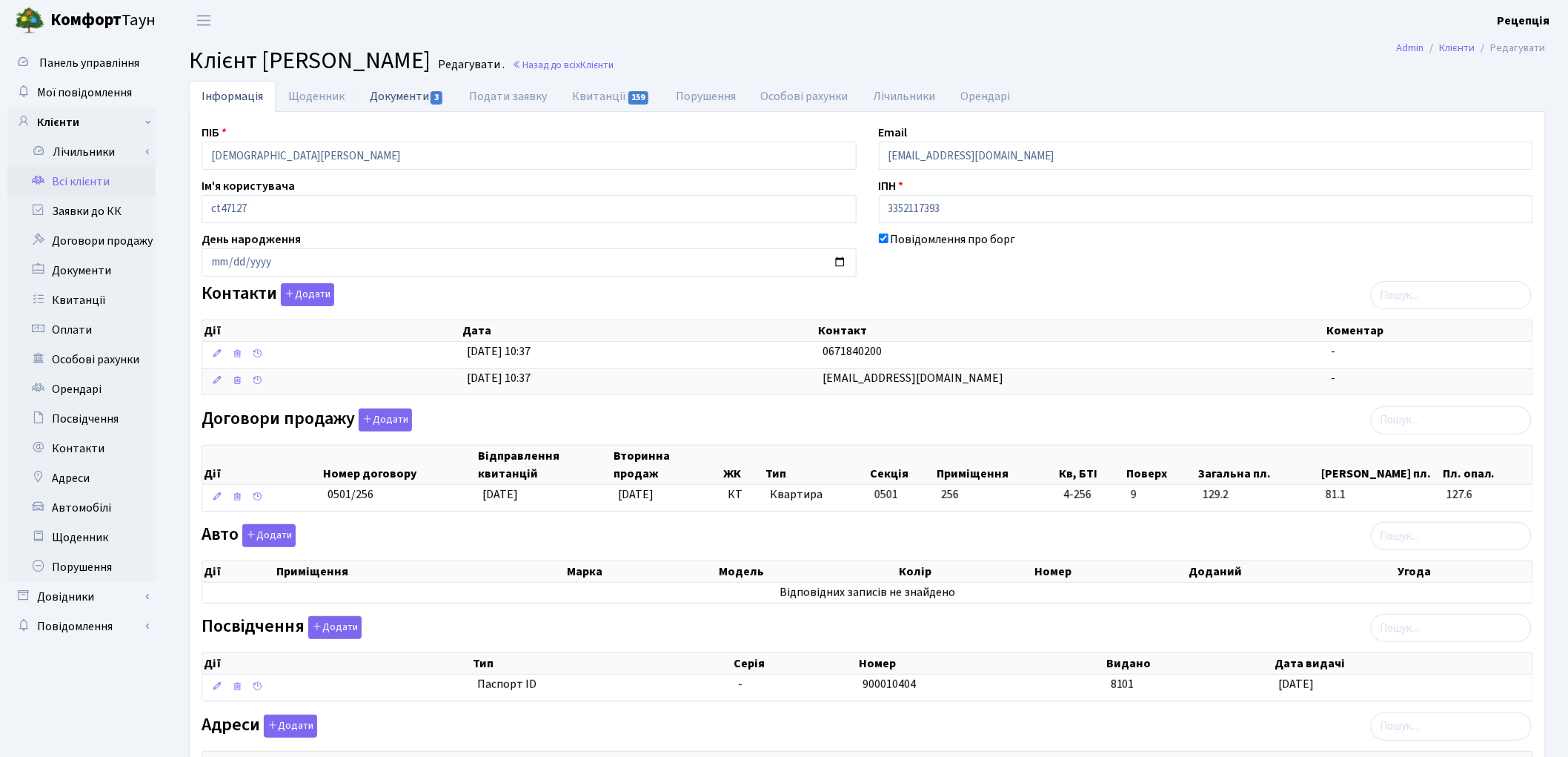
click at [392, 96] on link "Документи 3" at bounding box center [406, 96] width 99 height 30
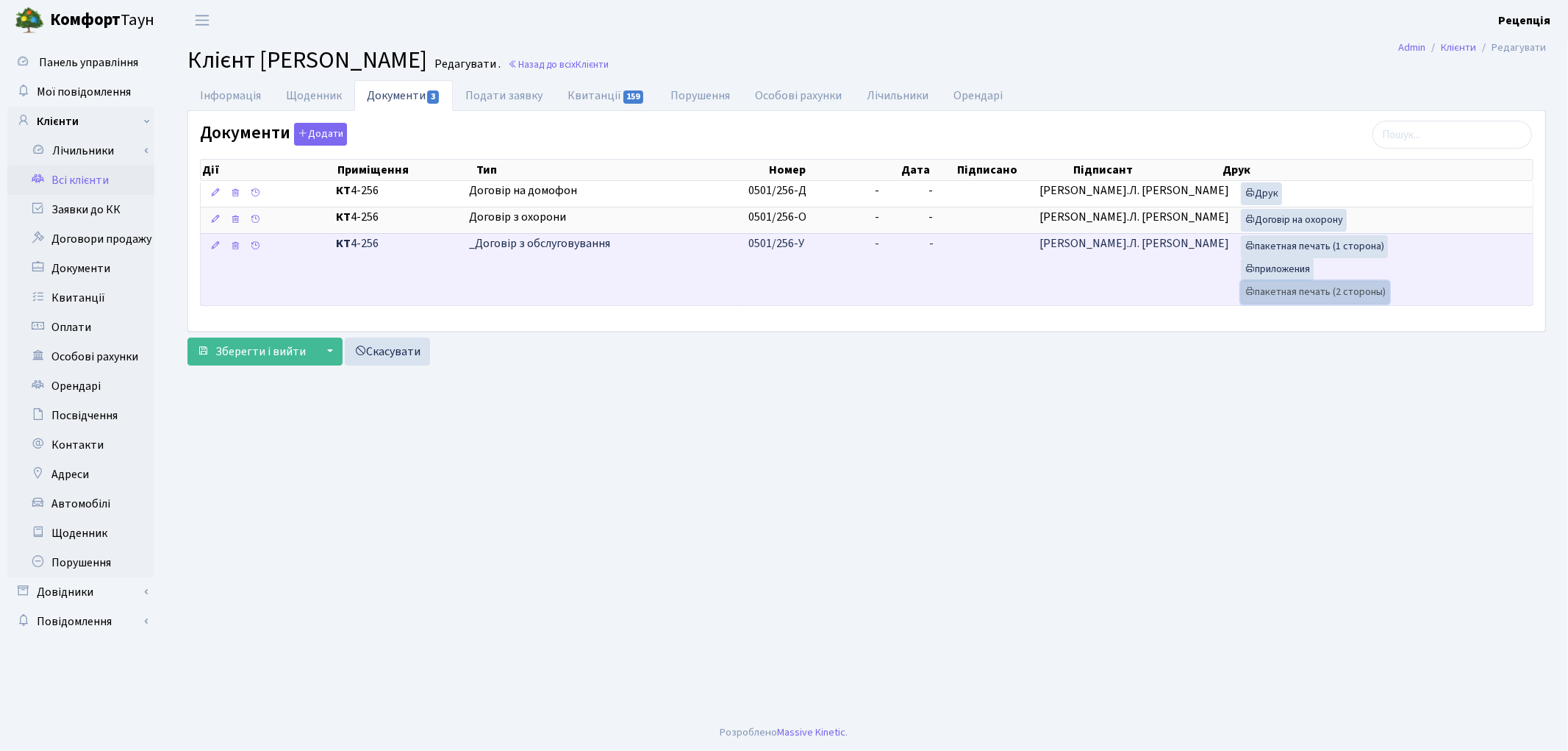
click at [1301, 292] on link "пакетная печать (2 стороны)" at bounding box center [1315, 292] width 149 height 22
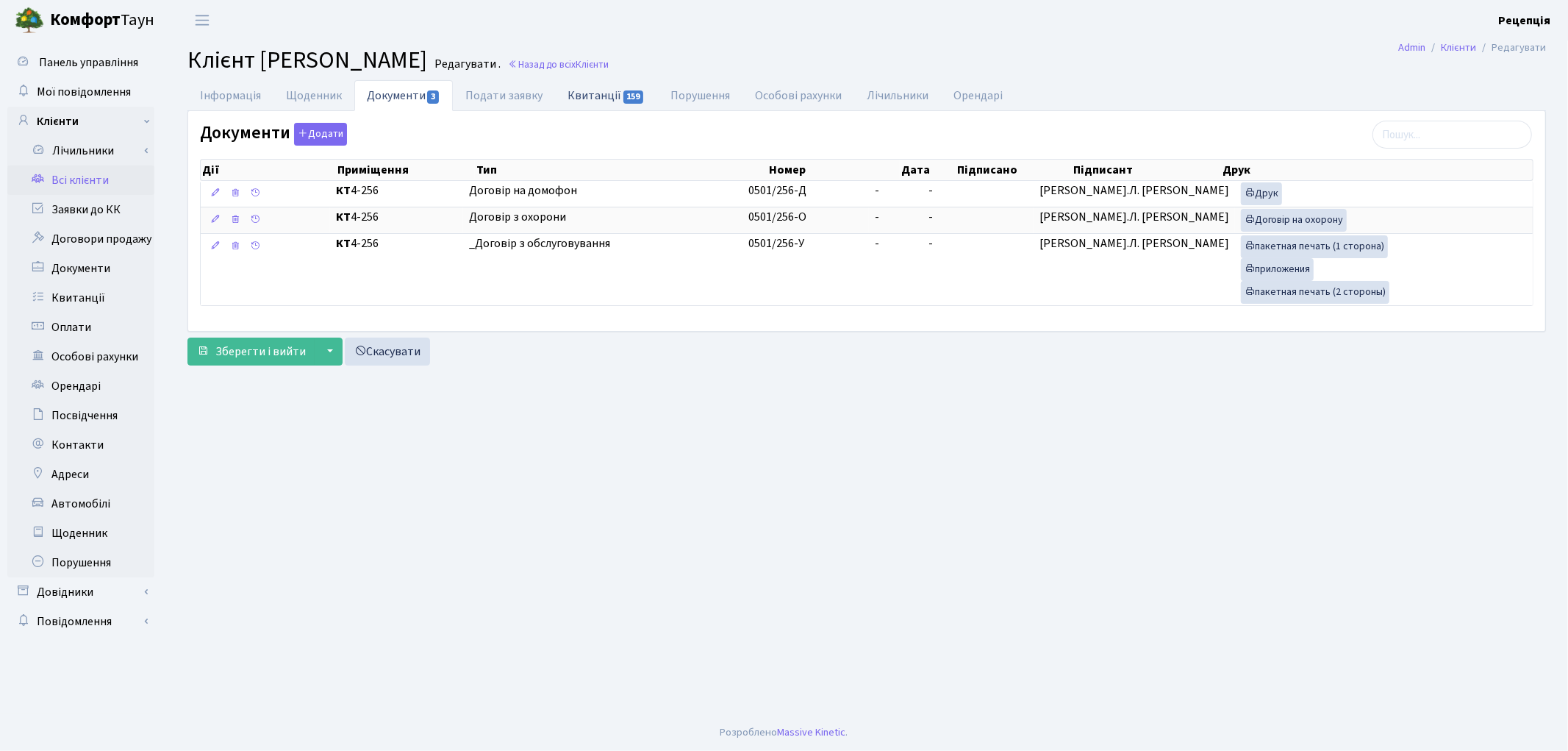
click at [604, 100] on link "Квитанції 159" at bounding box center [606, 95] width 102 height 30
select select "25"
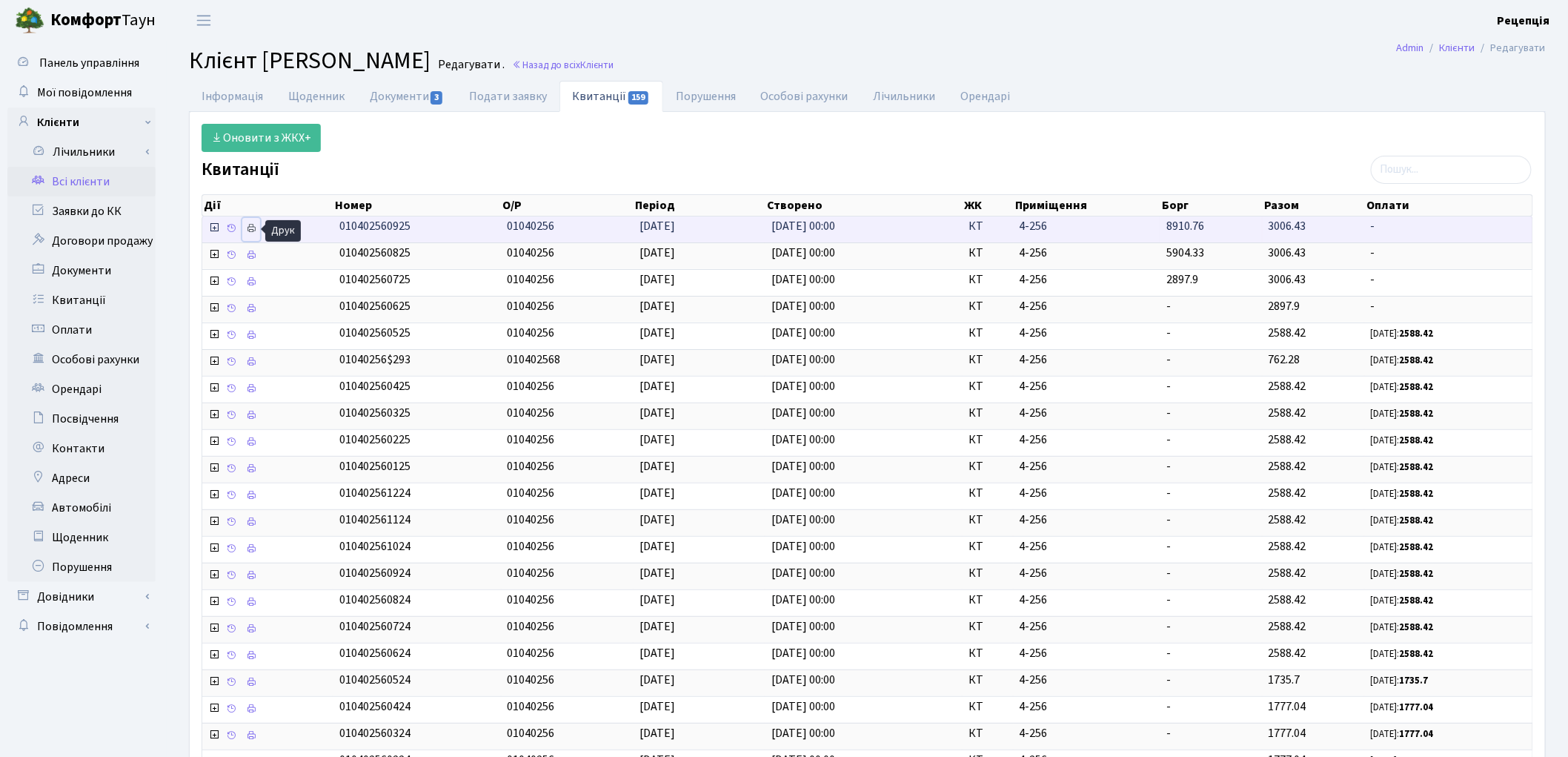
click at [257, 228] on link at bounding box center [251, 229] width 18 height 23
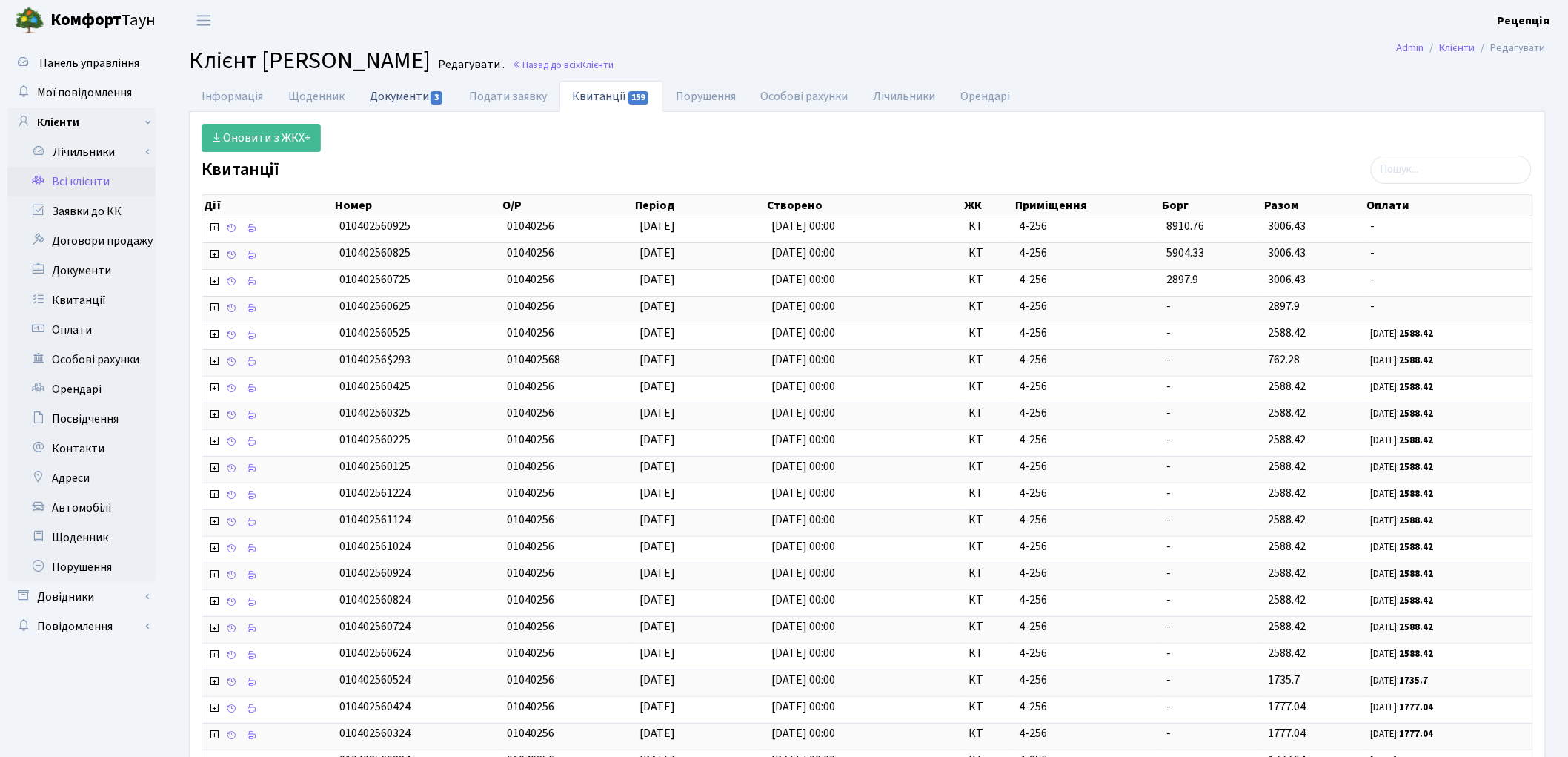
click at [420, 101] on link "Документи 3" at bounding box center [406, 96] width 99 height 30
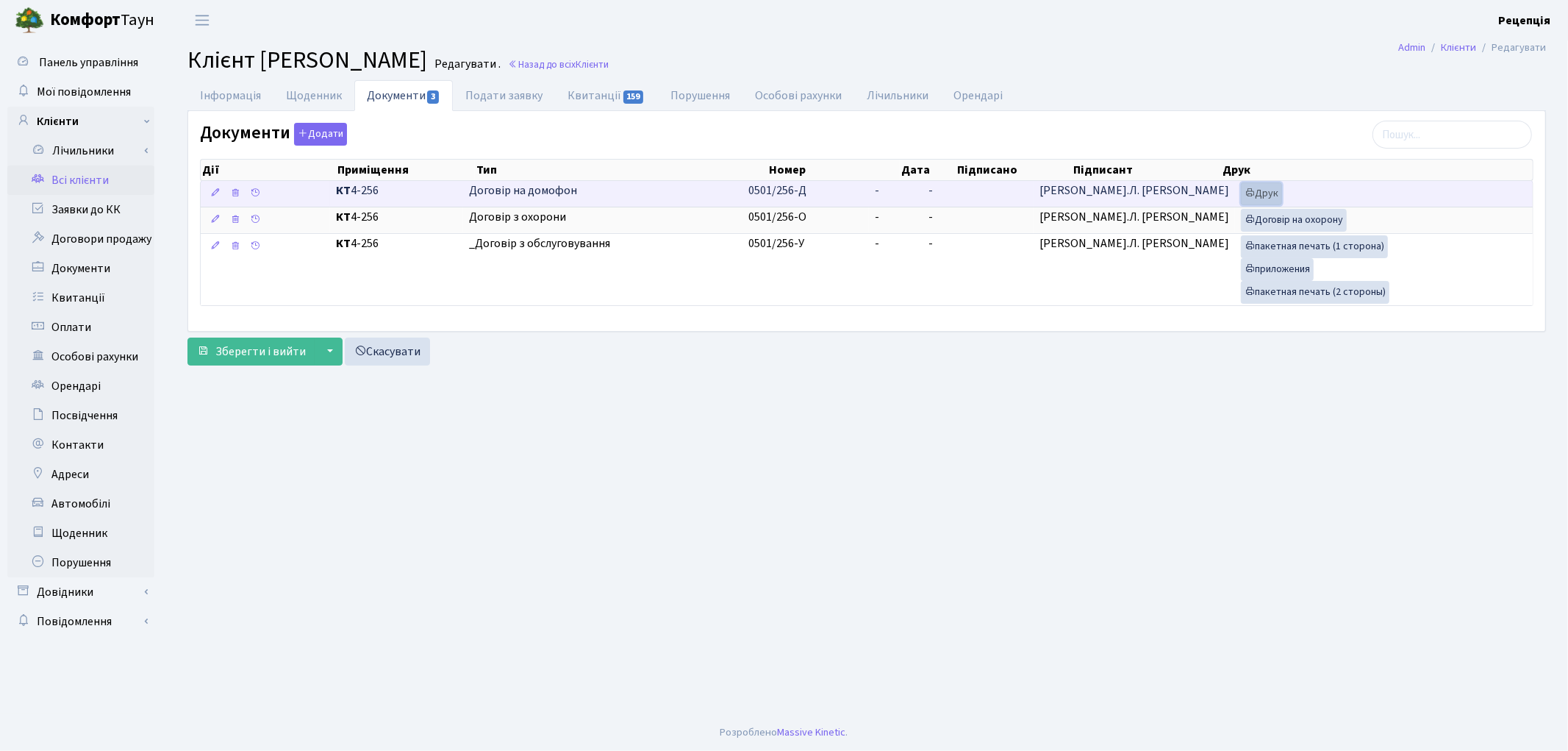
click at [1254, 197] on link "Друк" at bounding box center [1261, 194] width 41 height 22
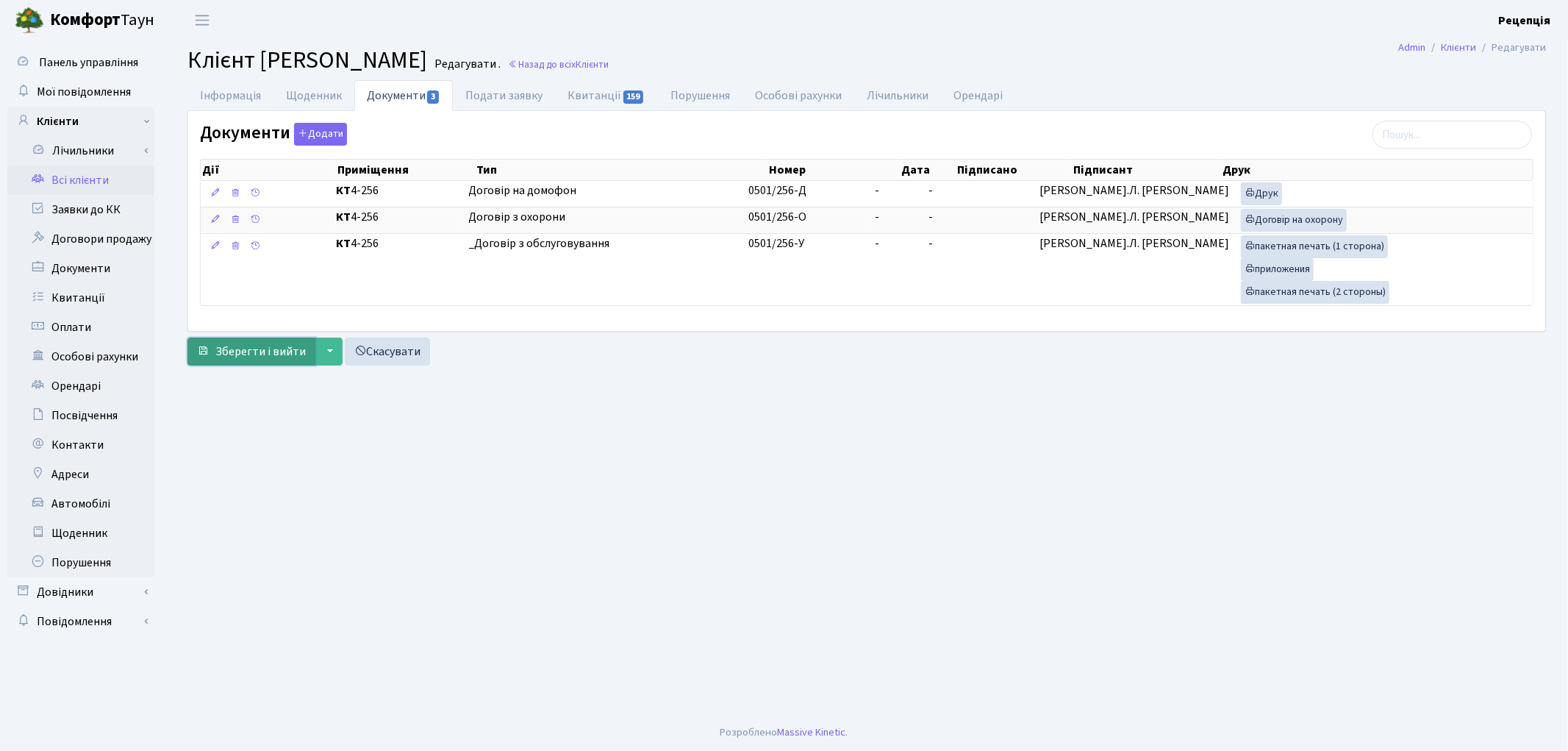
click at [267, 358] on span "Зберегти і вийти" at bounding box center [260, 351] width 91 height 16
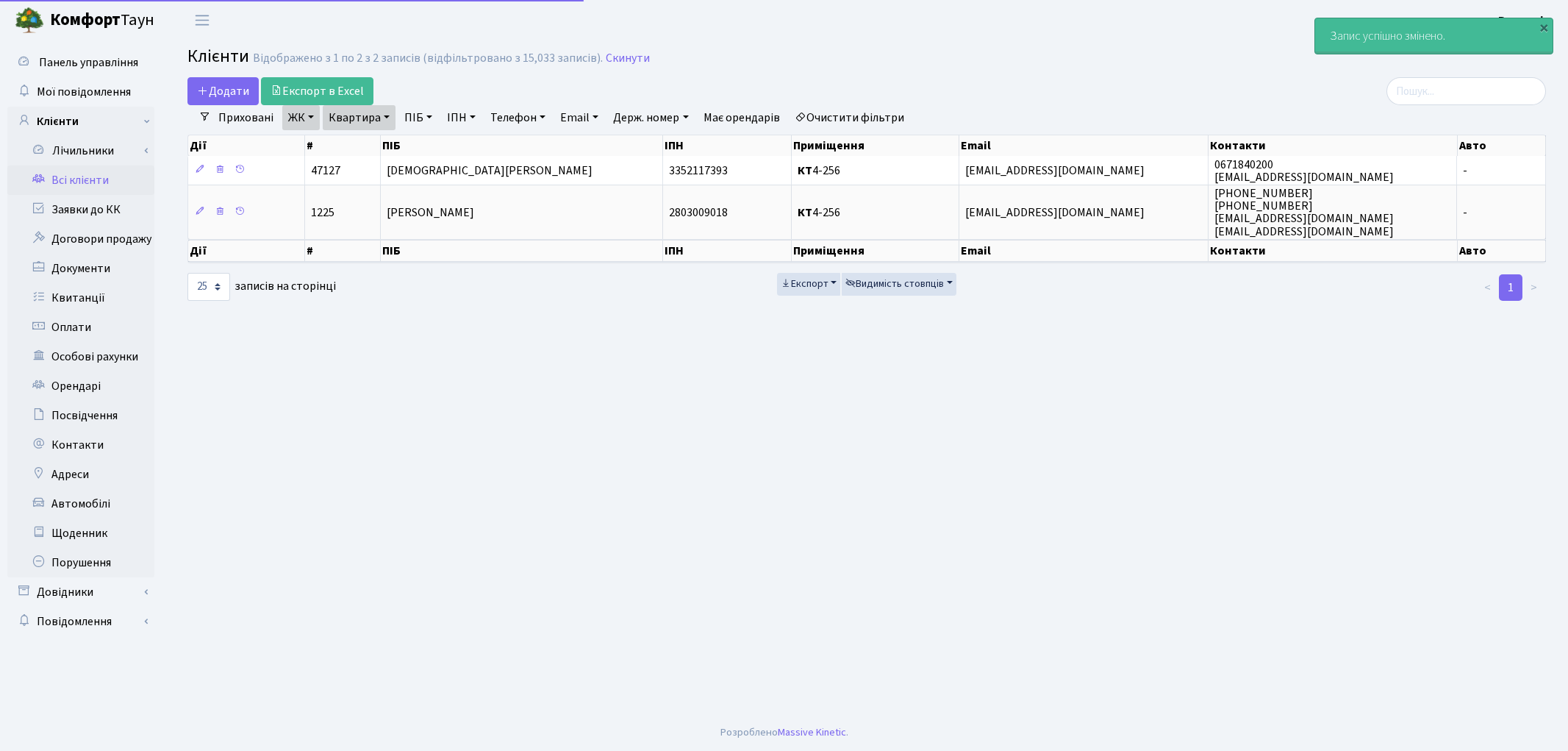
select select "25"
click at [843, 116] on link "Очистити фільтри" at bounding box center [849, 118] width 122 height 25
select select
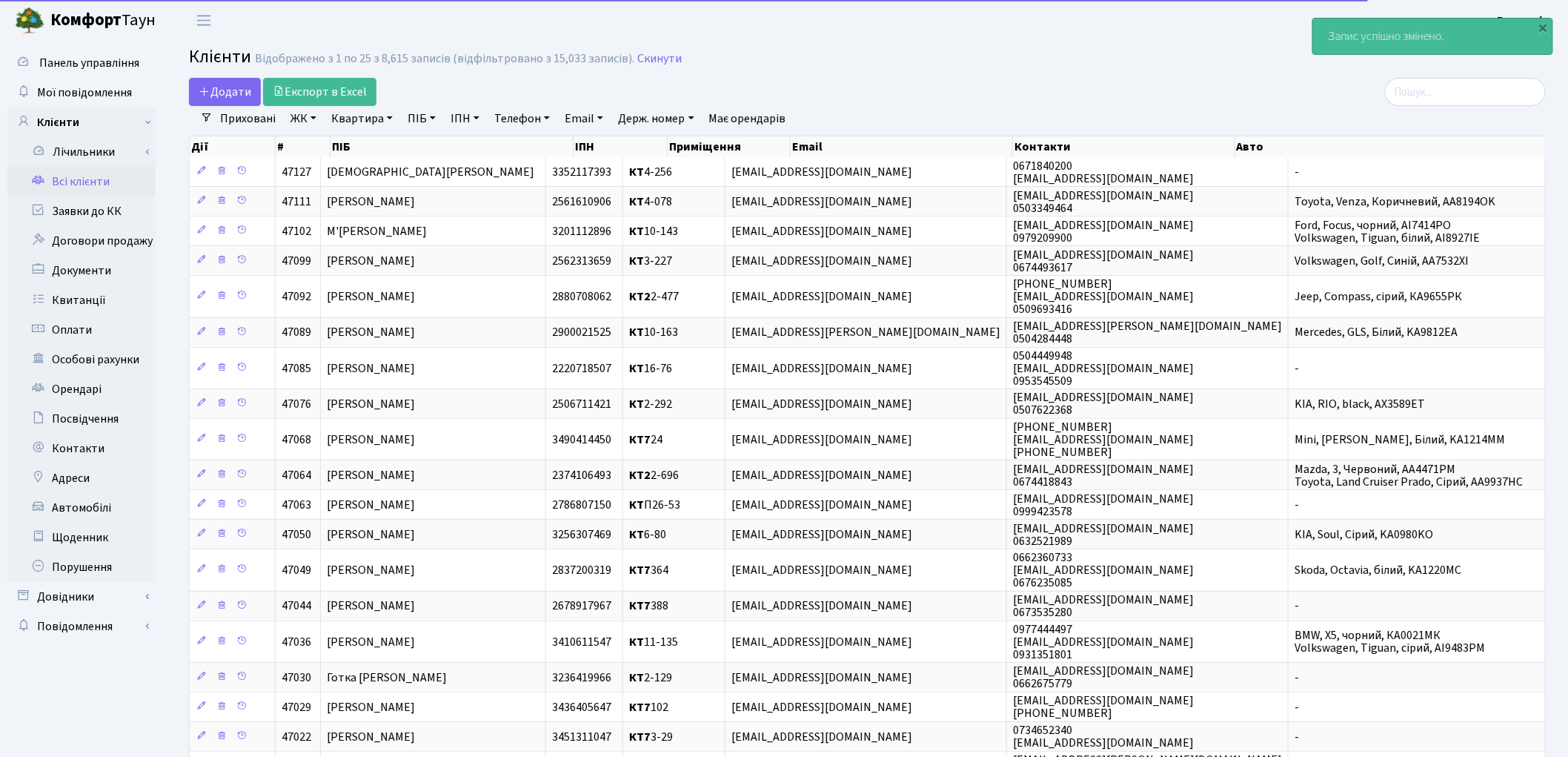
click at [304, 115] on link "ЖК" at bounding box center [303, 119] width 37 height 25
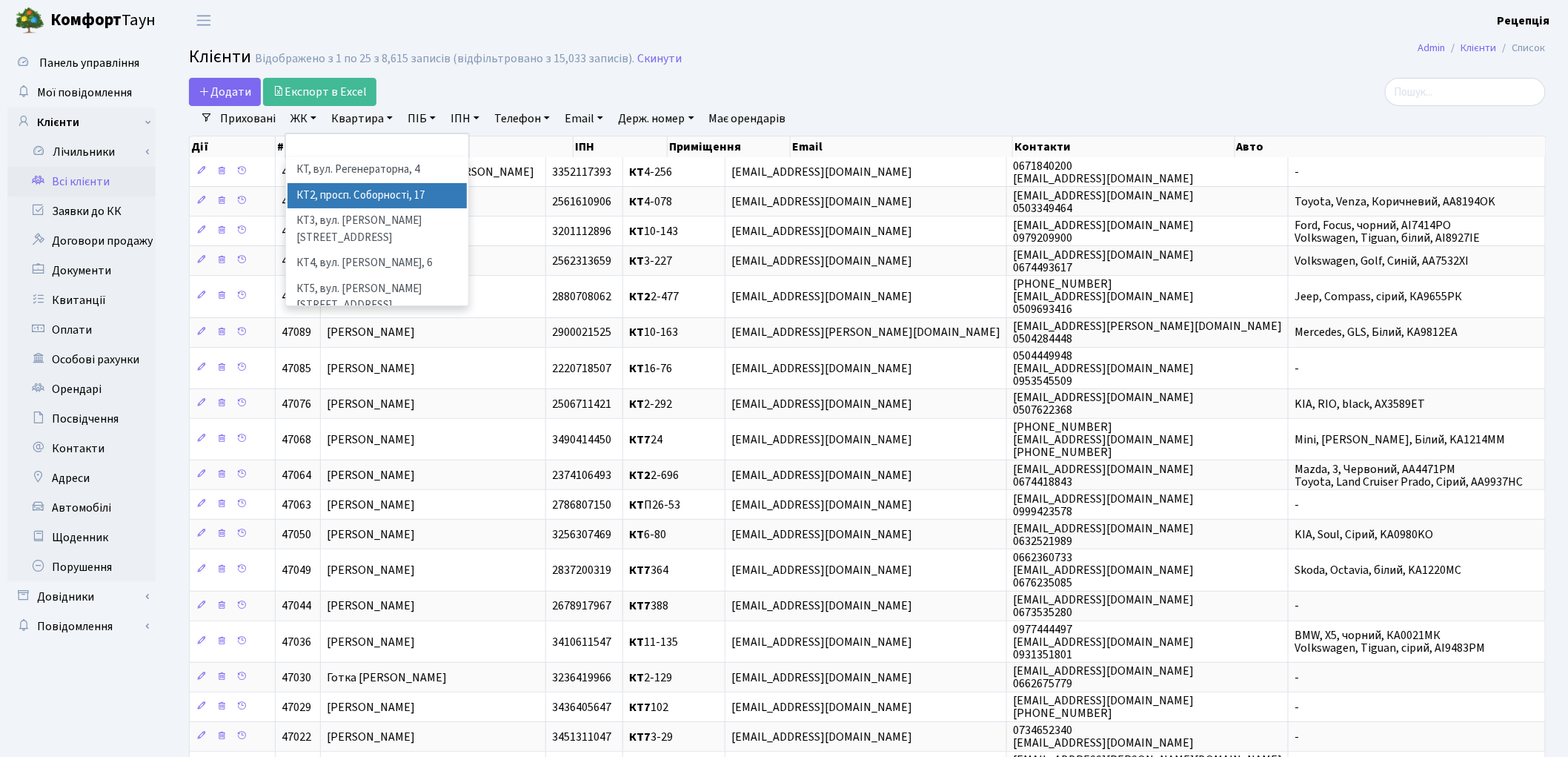
click at [359, 190] on li "КТ2, просп. Соборності, 17" at bounding box center [378, 196] width 179 height 26
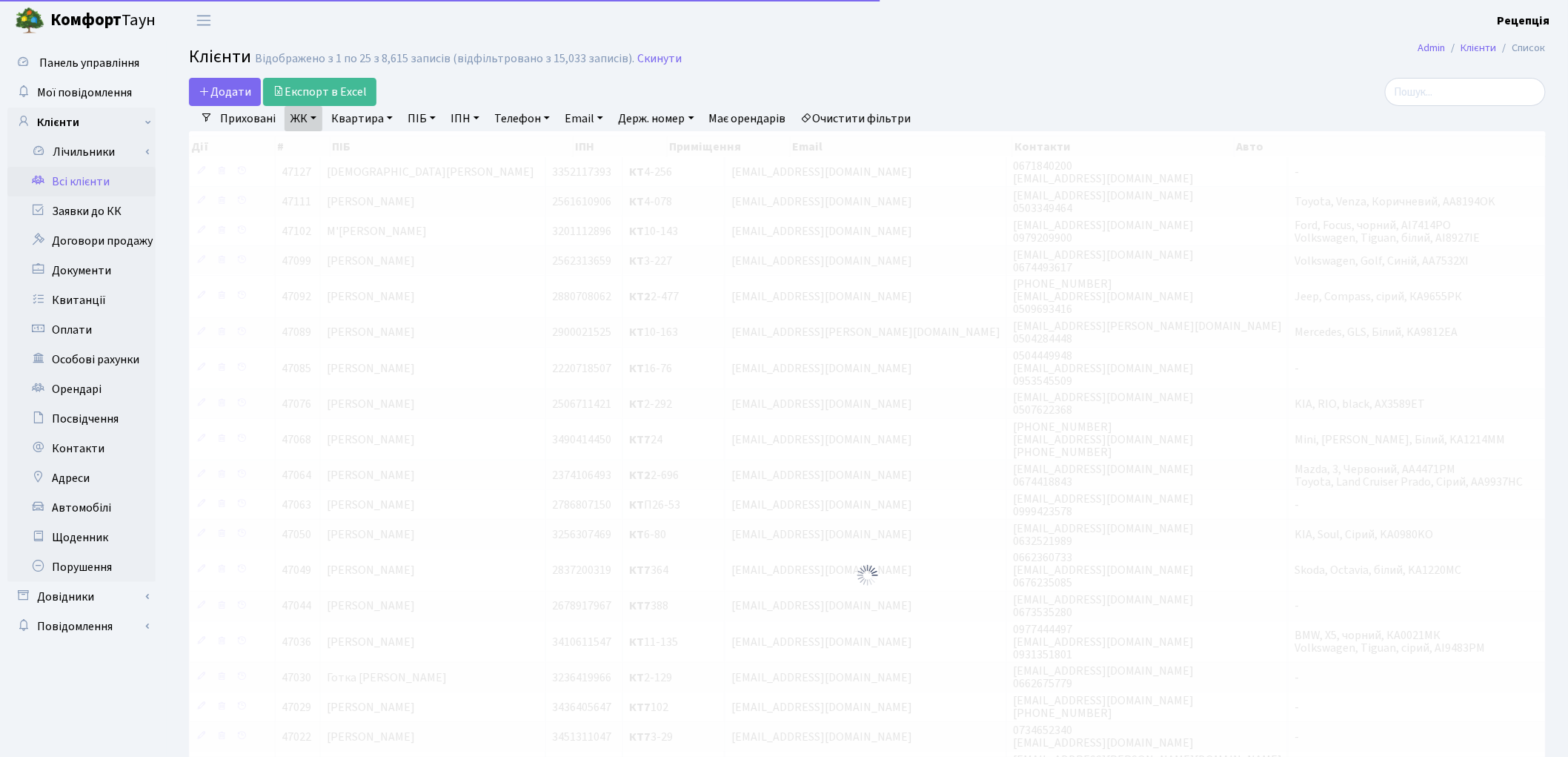
click at [377, 117] on link "Квартира" at bounding box center [362, 119] width 73 height 25
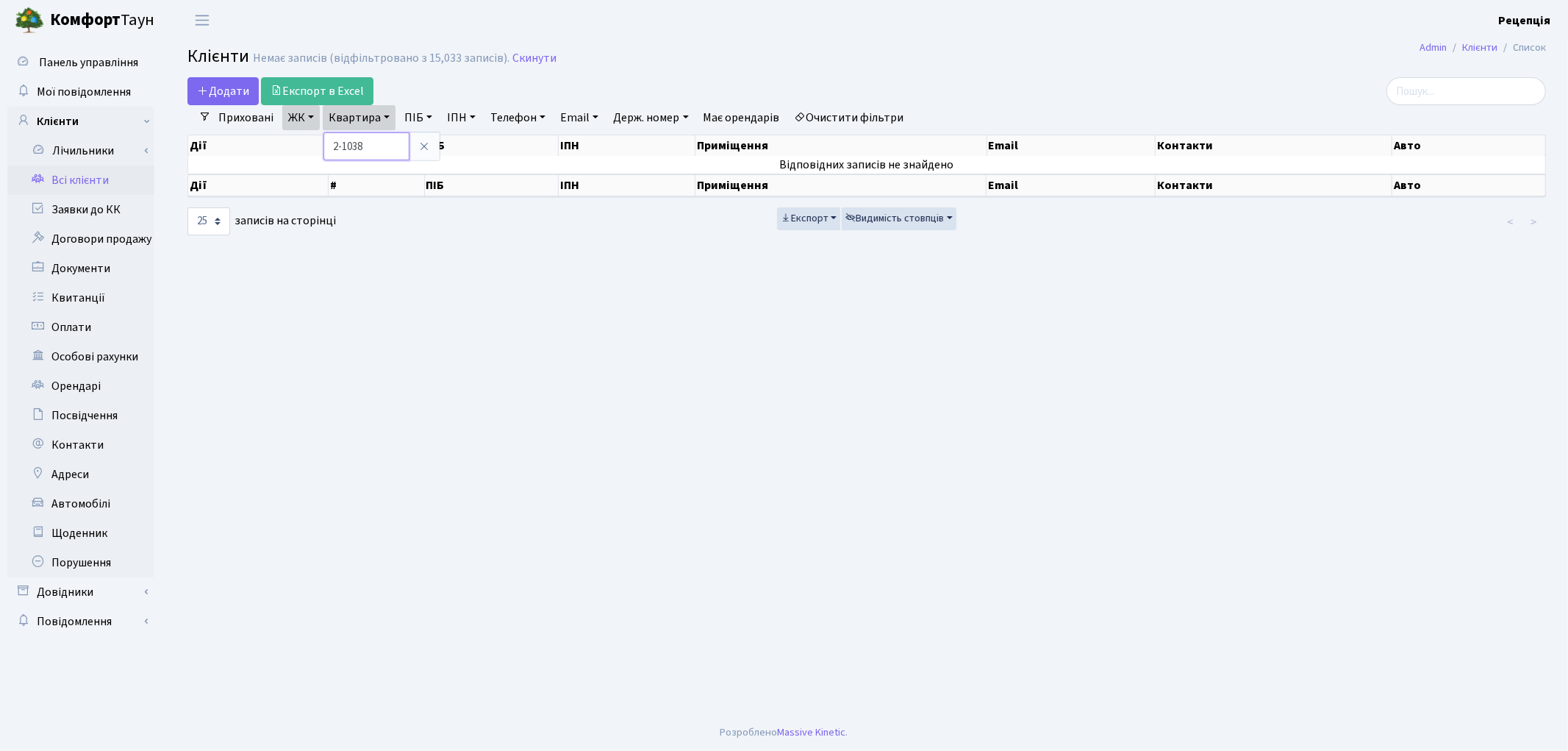
type input "2-1038"
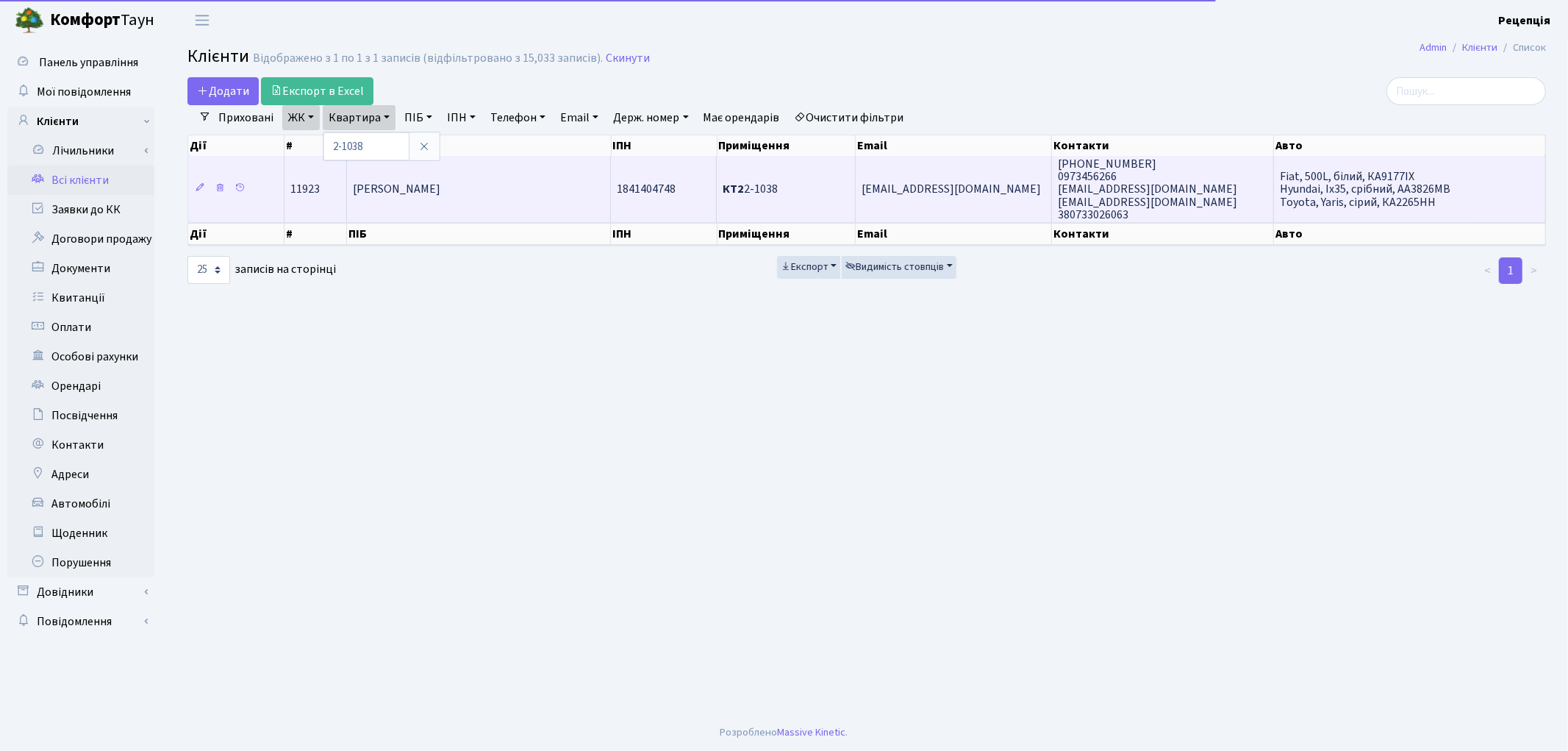
click at [443, 166] on td "[PERSON_NAME]" at bounding box center [478, 188] width 264 height 66
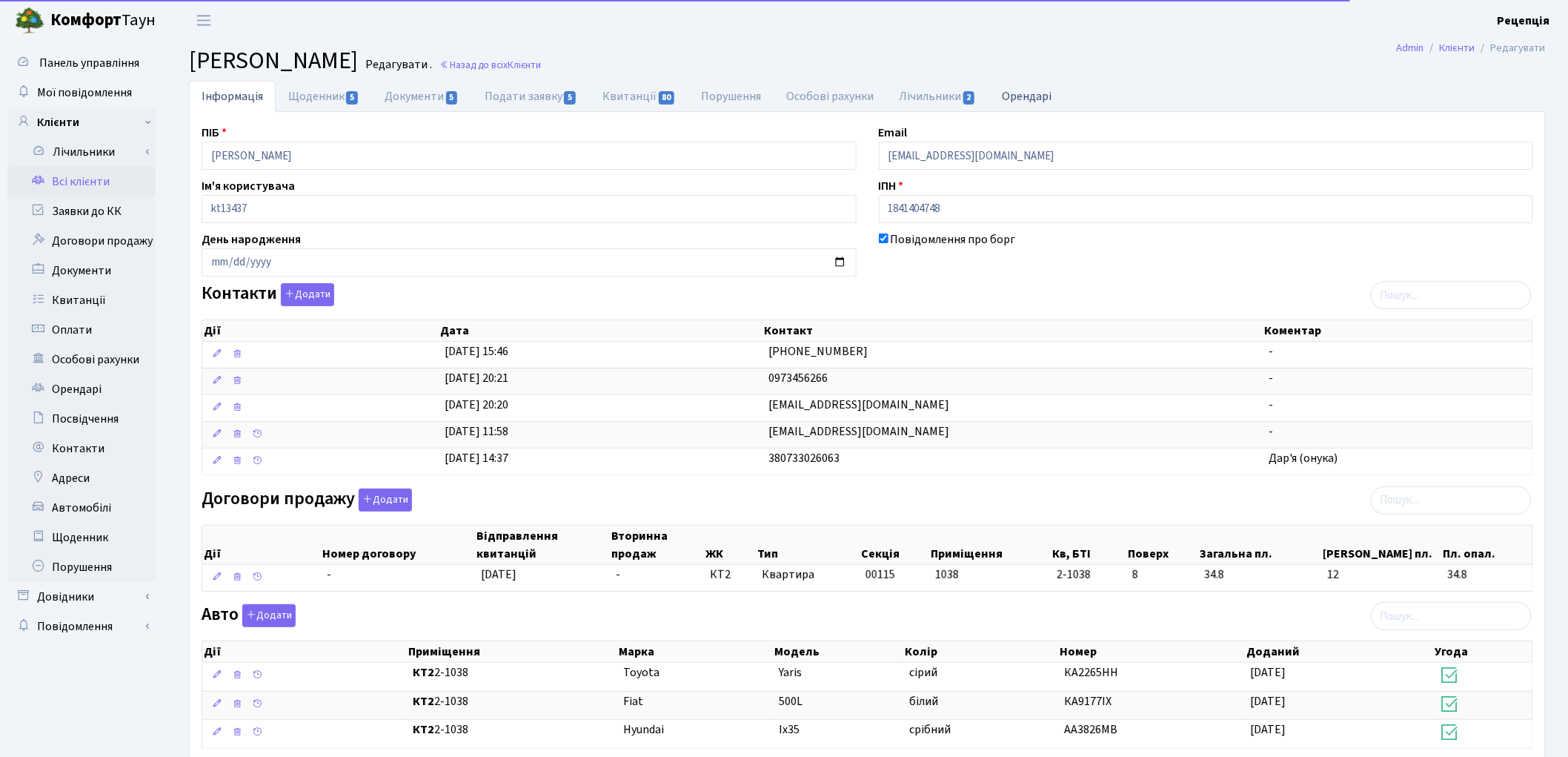
click at [1015, 104] on link "Орендарі" at bounding box center [1027, 96] width 75 height 30
select select "25"
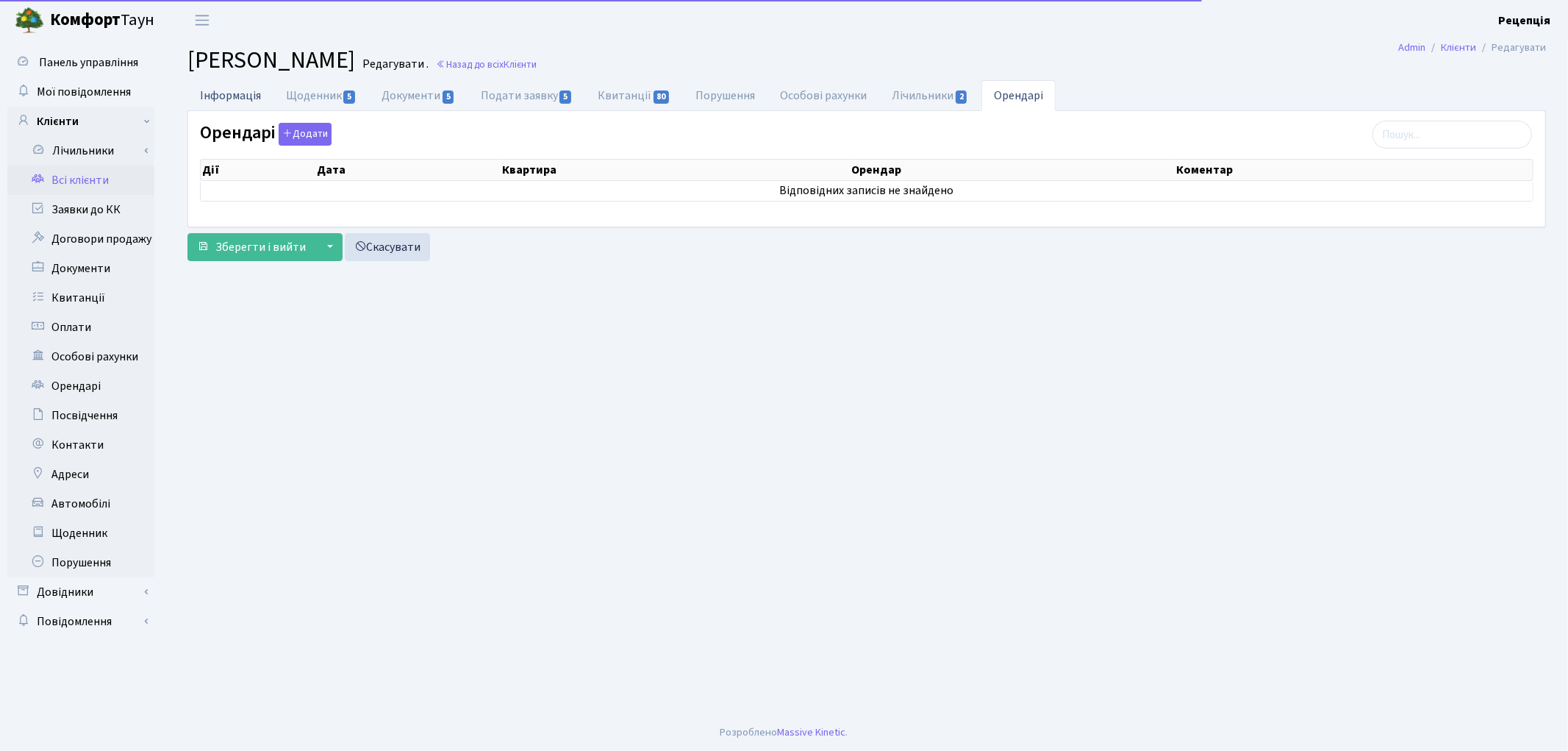
click at [242, 98] on link "Інформація" at bounding box center [230, 95] width 86 height 30
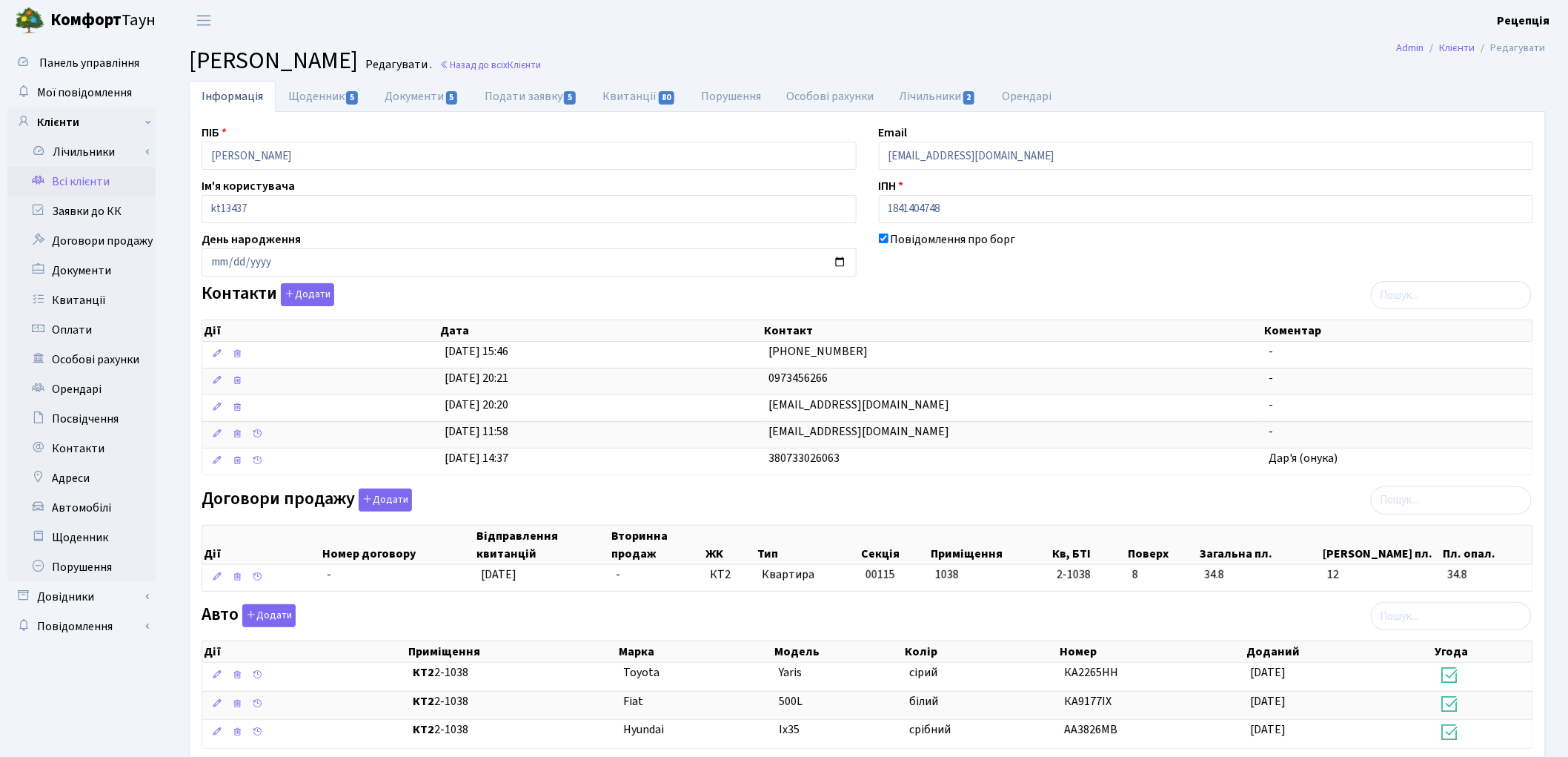
click at [122, 185] on link "Всі клієнти" at bounding box center [81, 182] width 148 height 30
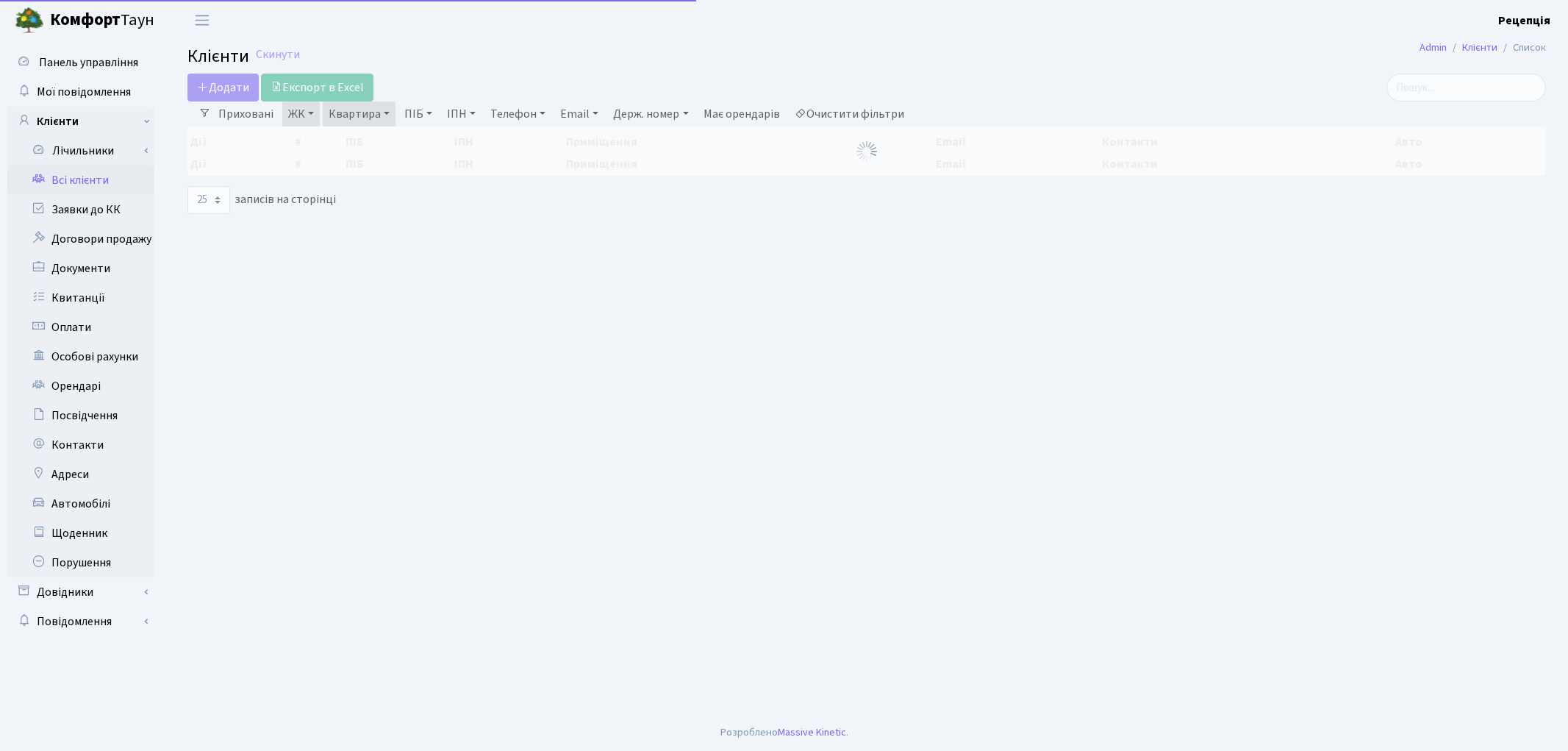
select select "25"
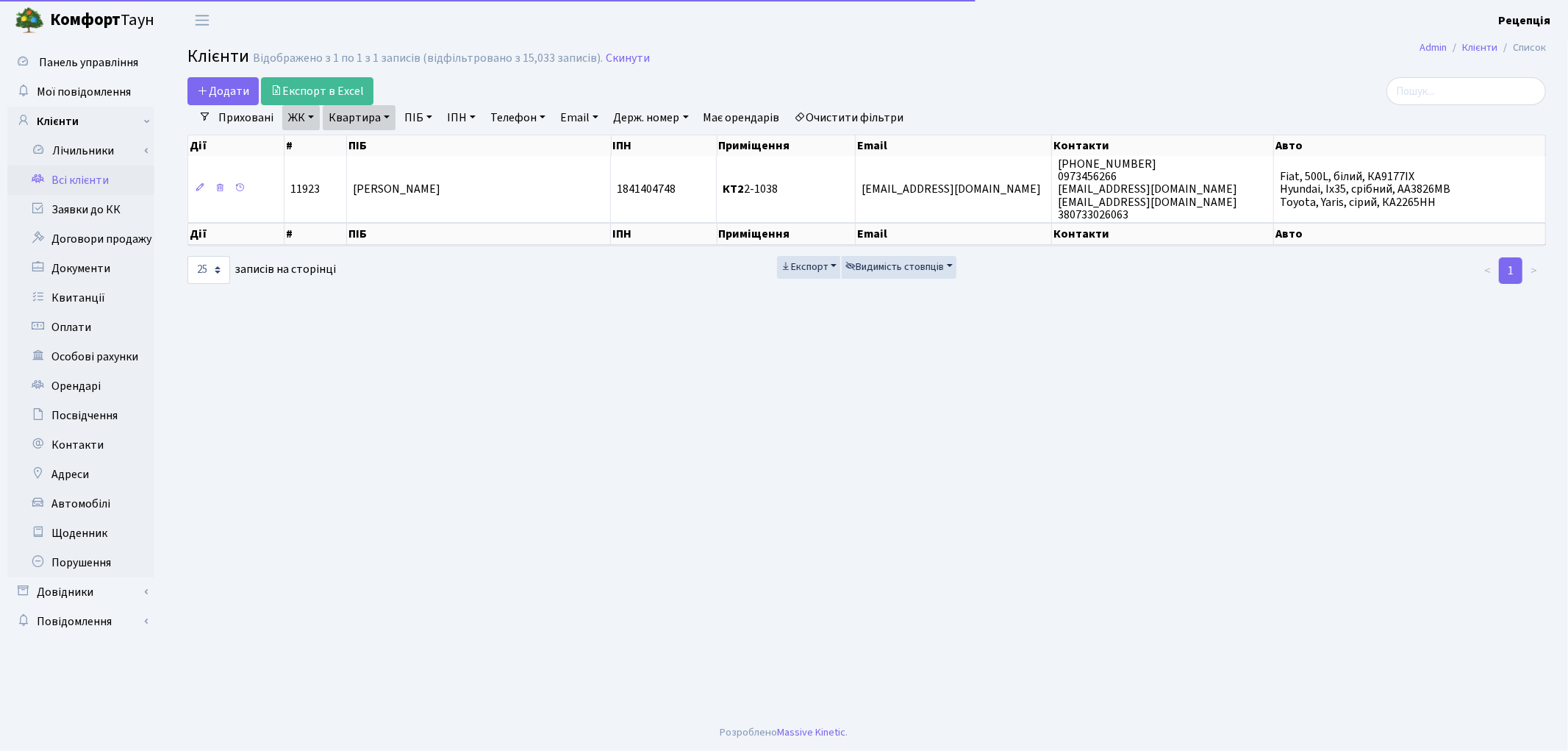
click at [380, 116] on link "Квартира" at bounding box center [359, 118] width 73 height 25
click at [380, 145] on input "2-1038" at bounding box center [366, 146] width 86 height 28
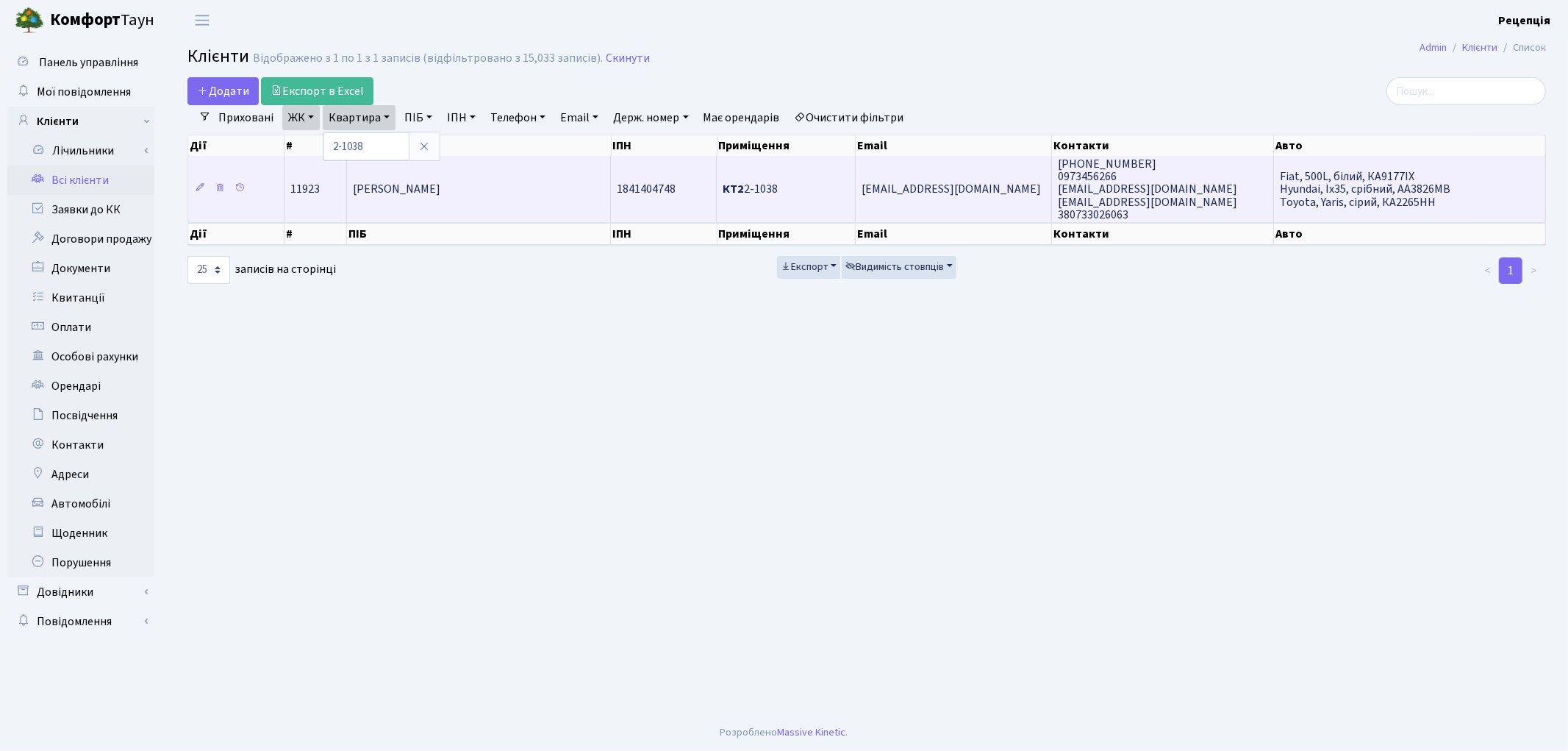
click at [416, 204] on td "[PERSON_NAME]" at bounding box center [478, 188] width 264 height 66
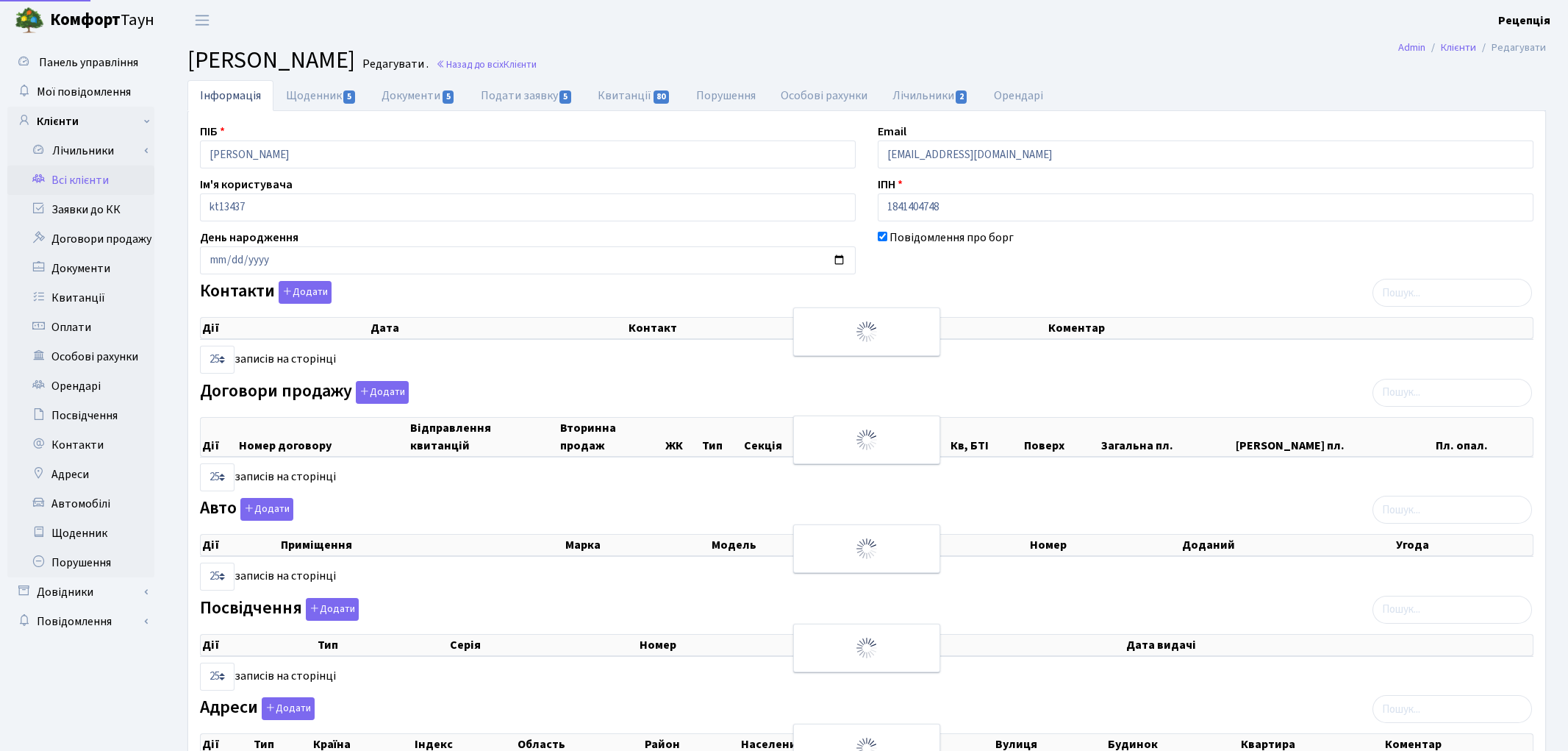
select select "25"
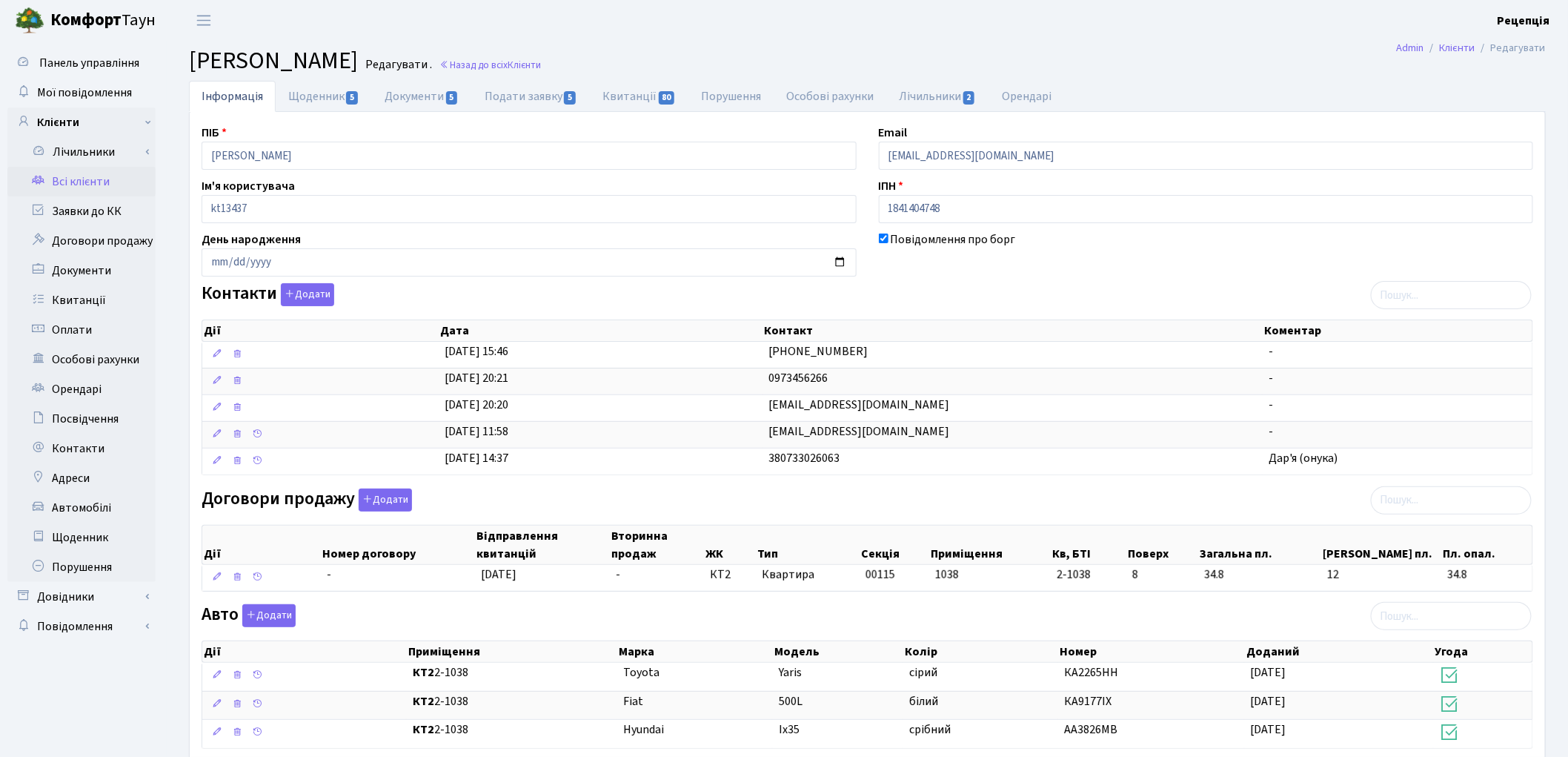
click at [108, 176] on link "Всі клієнти" at bounding box center [81, 182] width 148 height 30
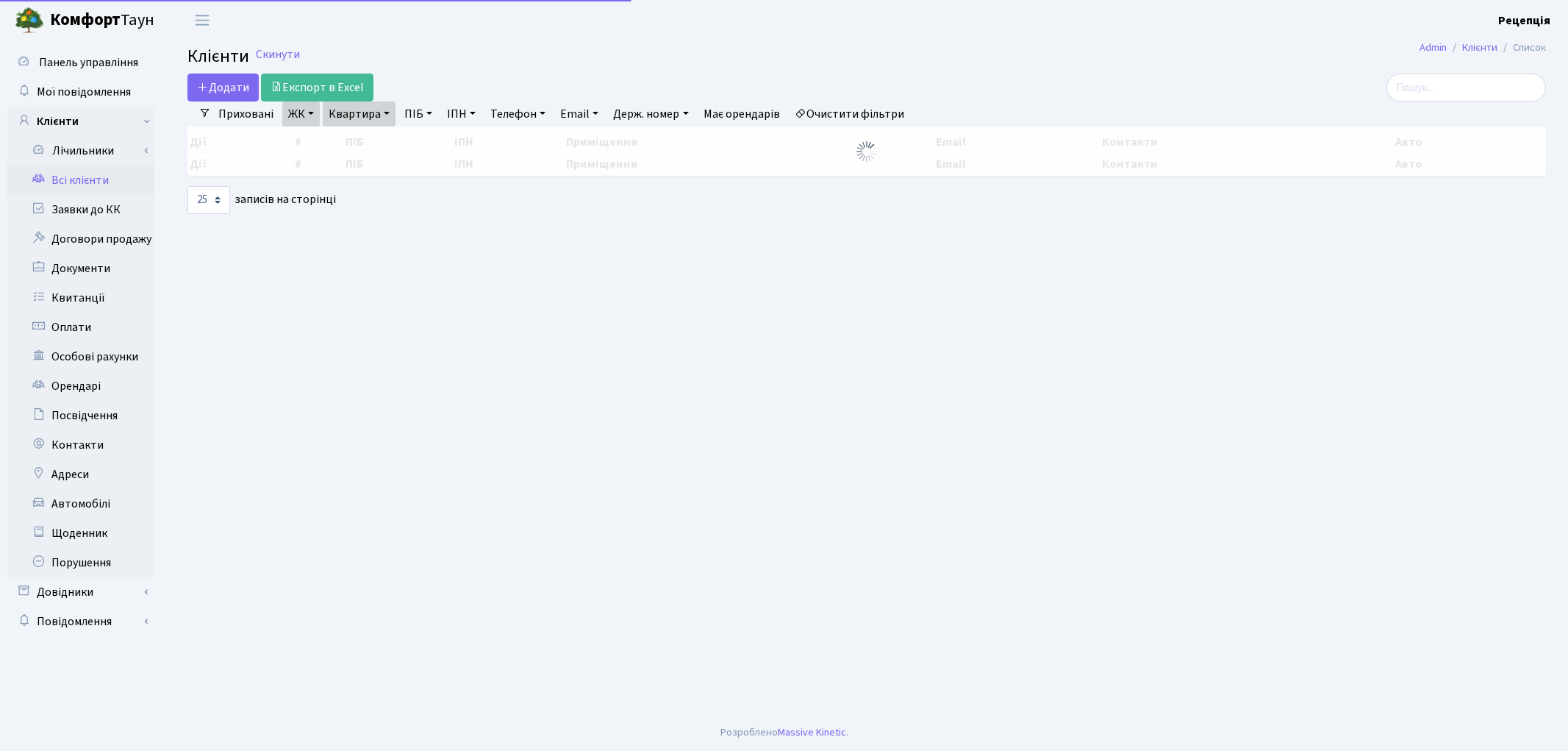
select select "25"
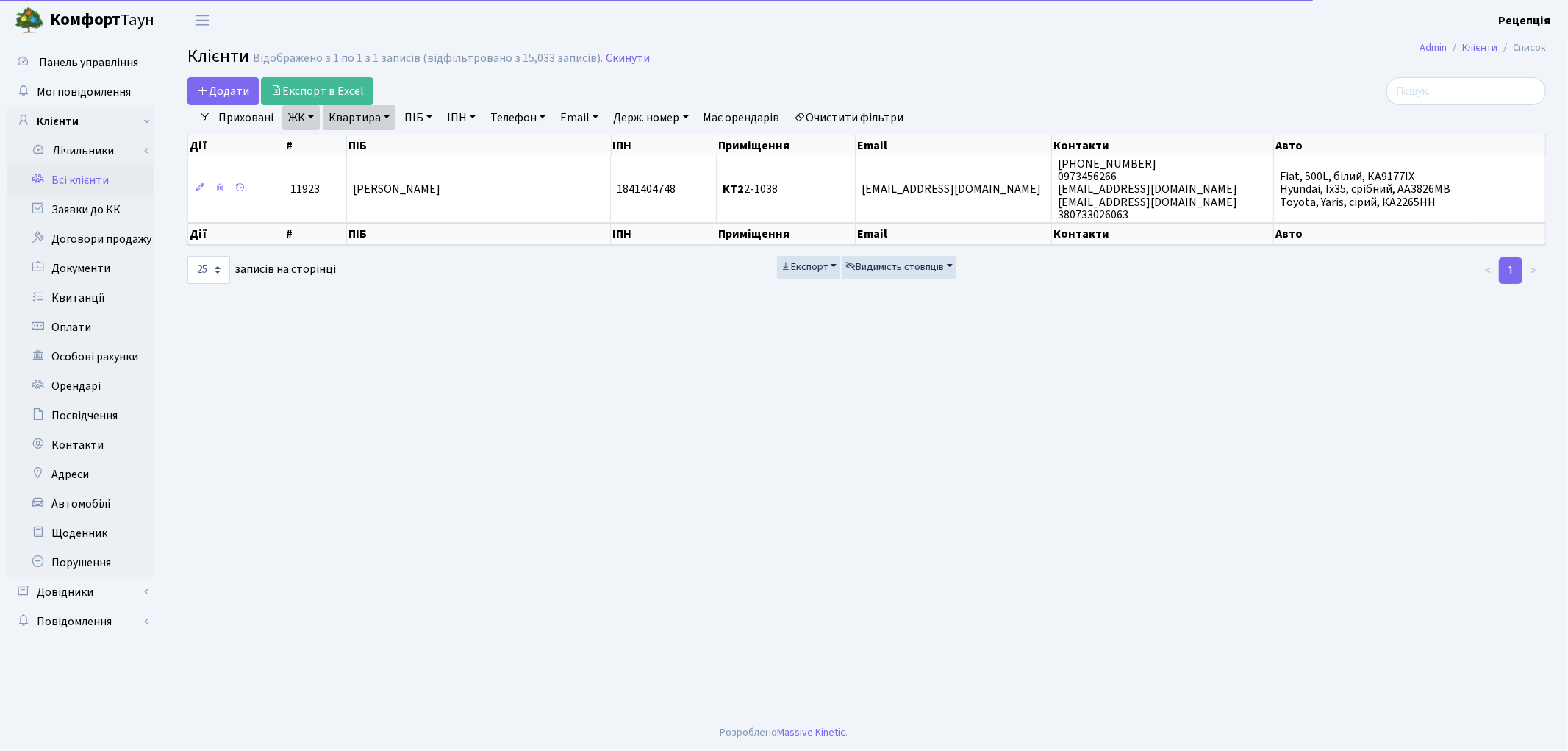
click at [868, 127] on link "Очистити фільтри" at bounding box center [849, 118] width 122 height 25
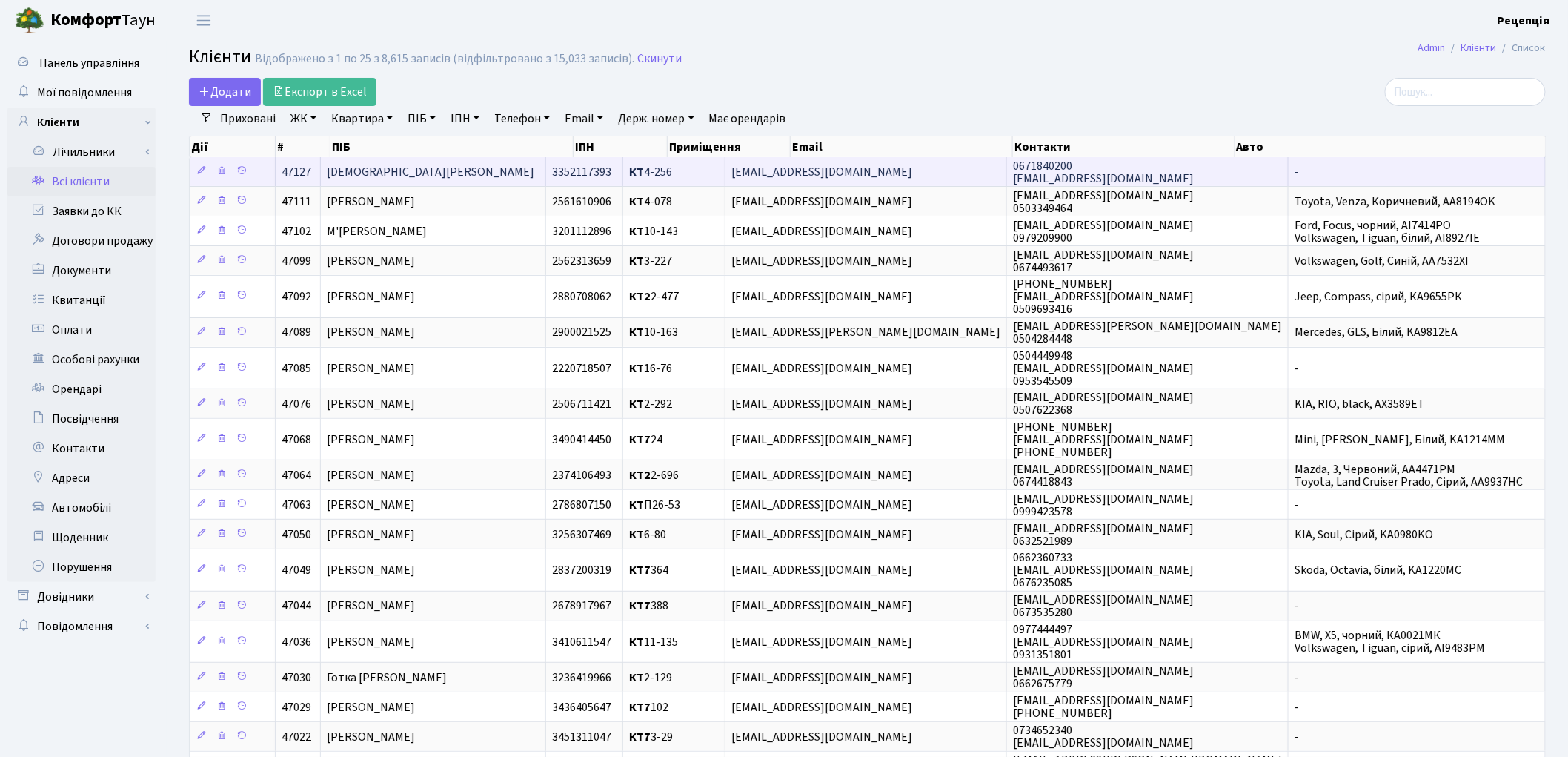
click at [418, 164] on td "[DEMOGRAPHIC_DATA][PERSON_NAME]" at bounding box center [433, 171] width 225 height 29
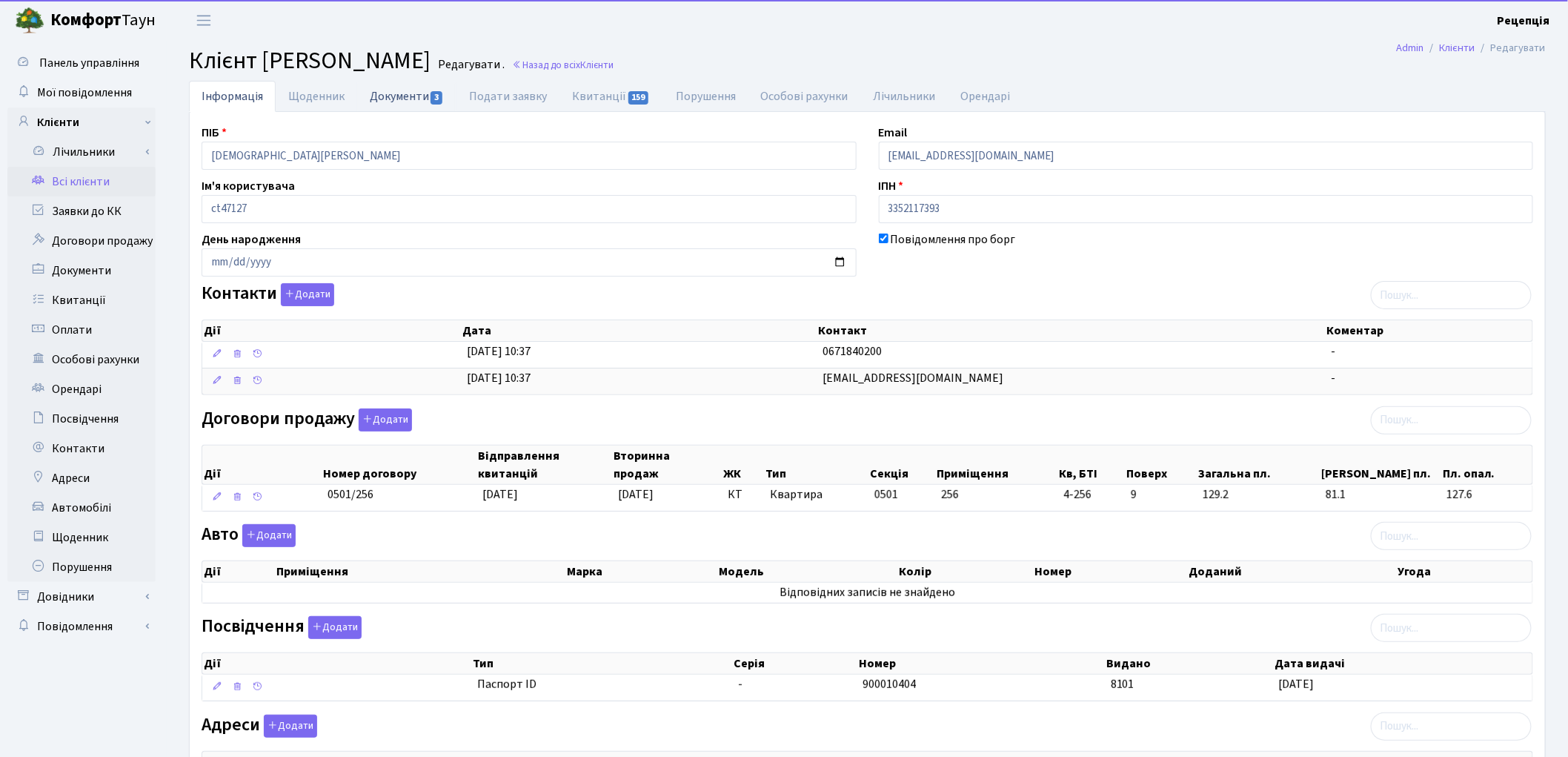
click at [413, 98] on link "Документи 3" at bounding box center [406, 96] width 99 height 30
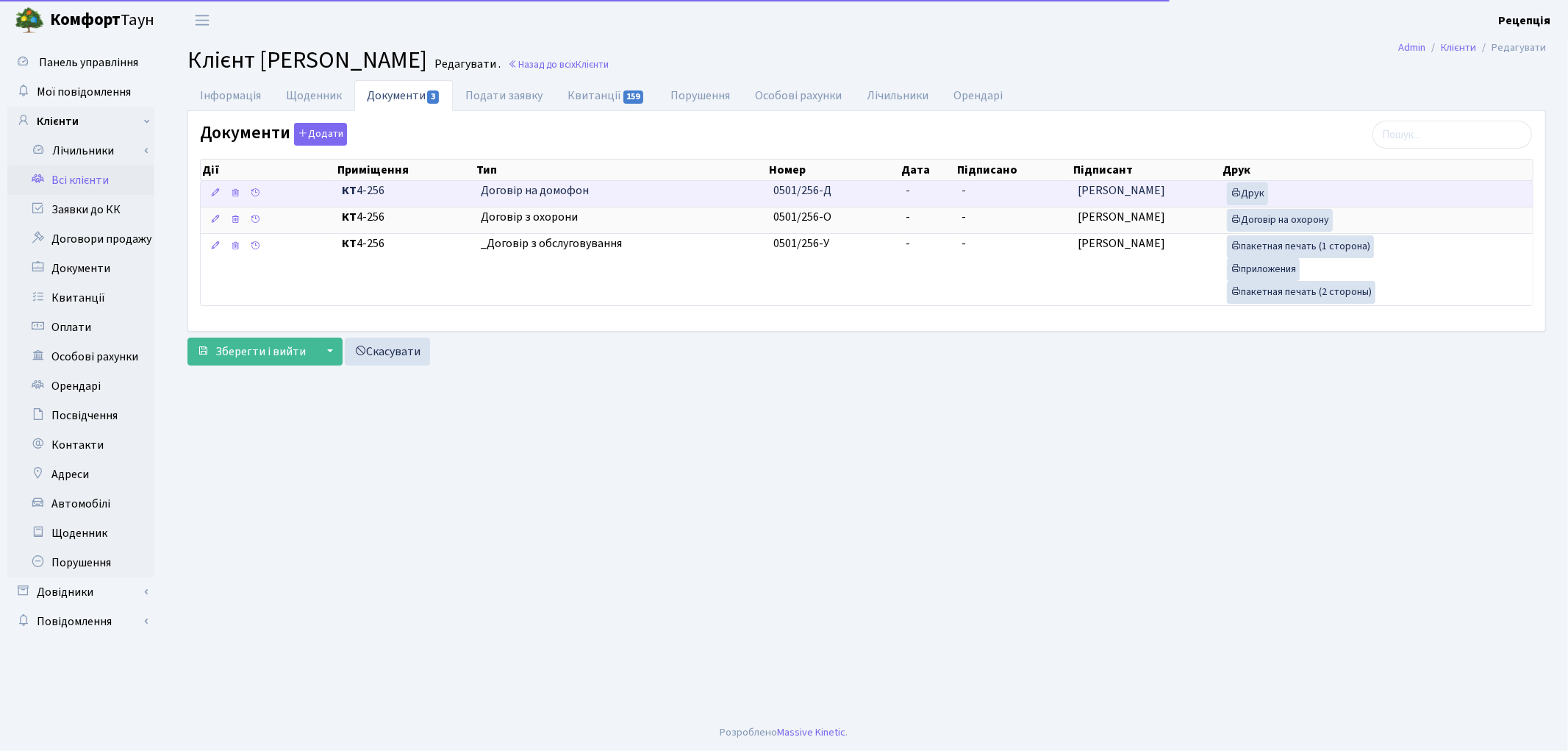
click at [899, 194] on td "0501/256-Д" at bounding box center [834, 194] width 132 height 26
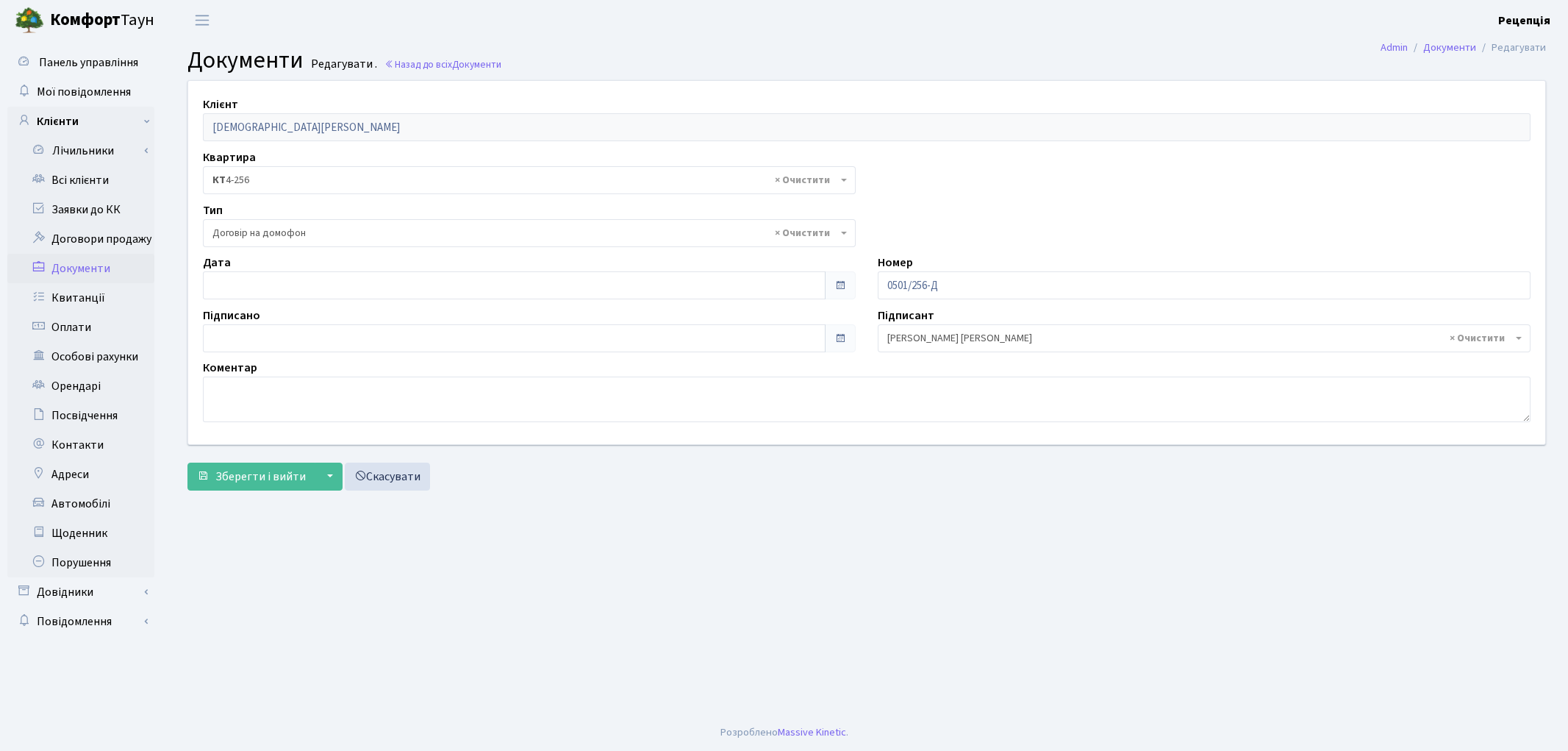
select select "292"
type input "[DATE]"
click at [248, 275] on input "[DATE]" at bounding box center [514, 285] width 623 height 28
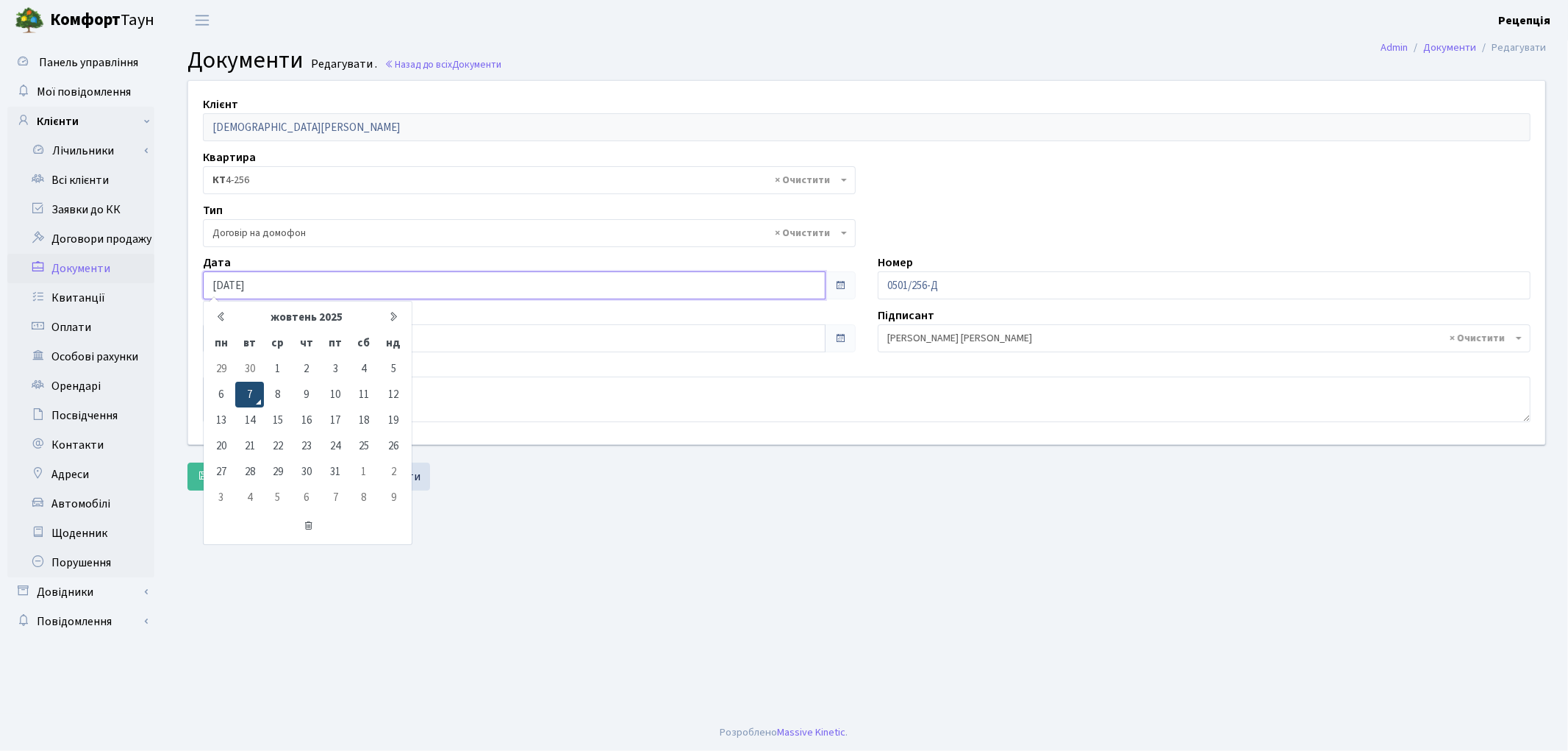
click at [258, 387] on td "7" at bounding box center [249, 394] width 28 height 26
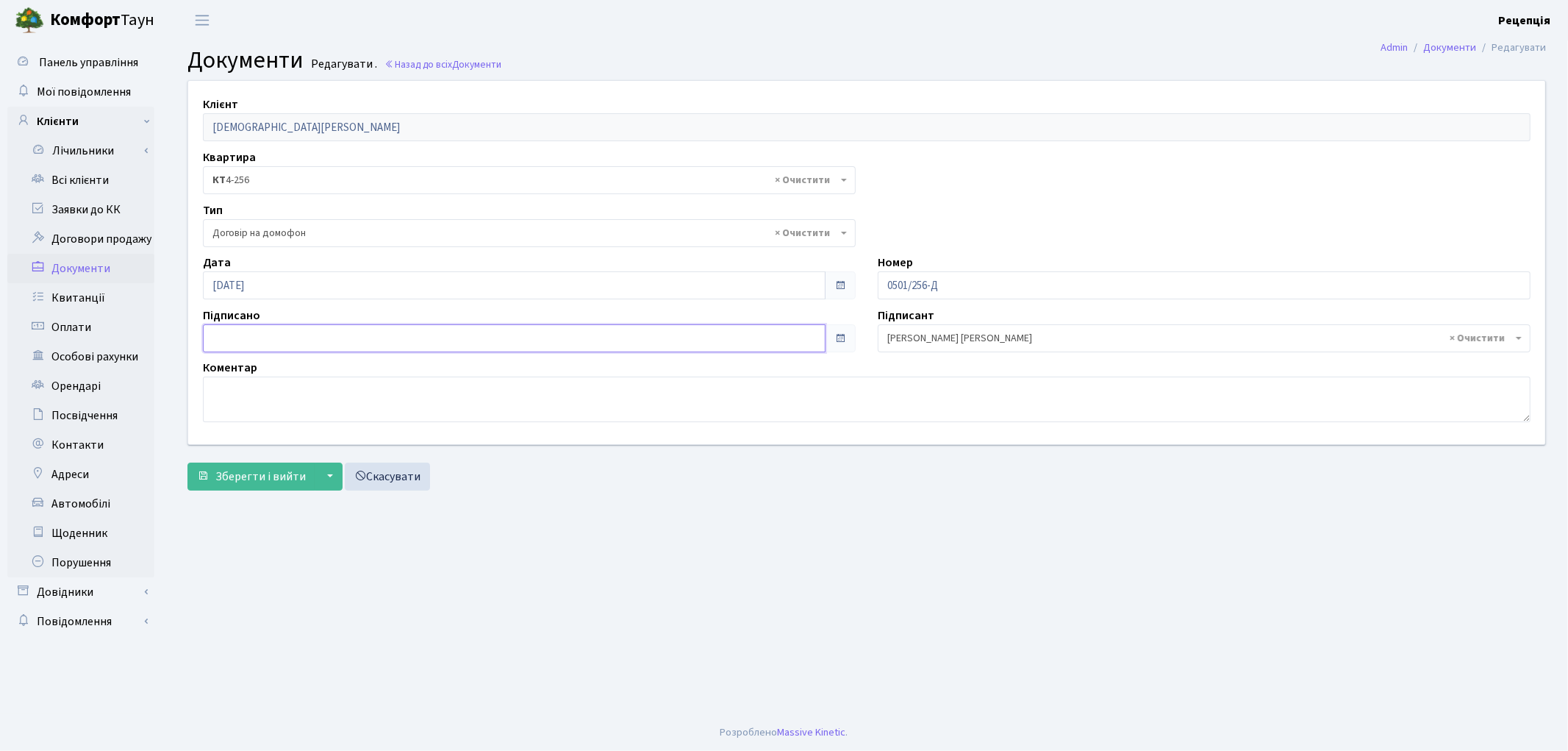
type input "[DATE]"
click at [238, 334] on input "[DATE]" at bounding box center [514, 338] width 623 height 28
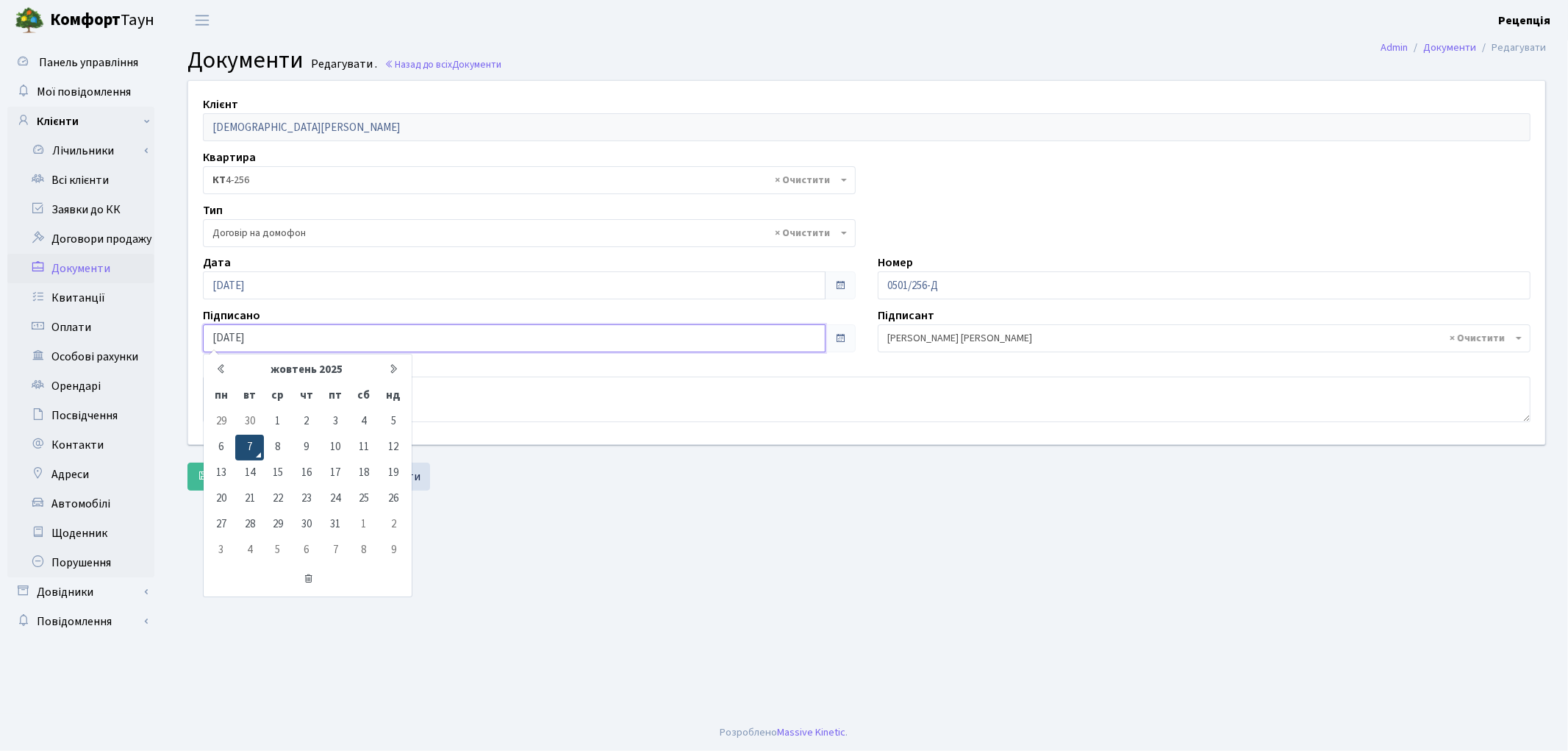
click at [246, 447] on td "7" at bounding box center [249, 447] width 28 height 26
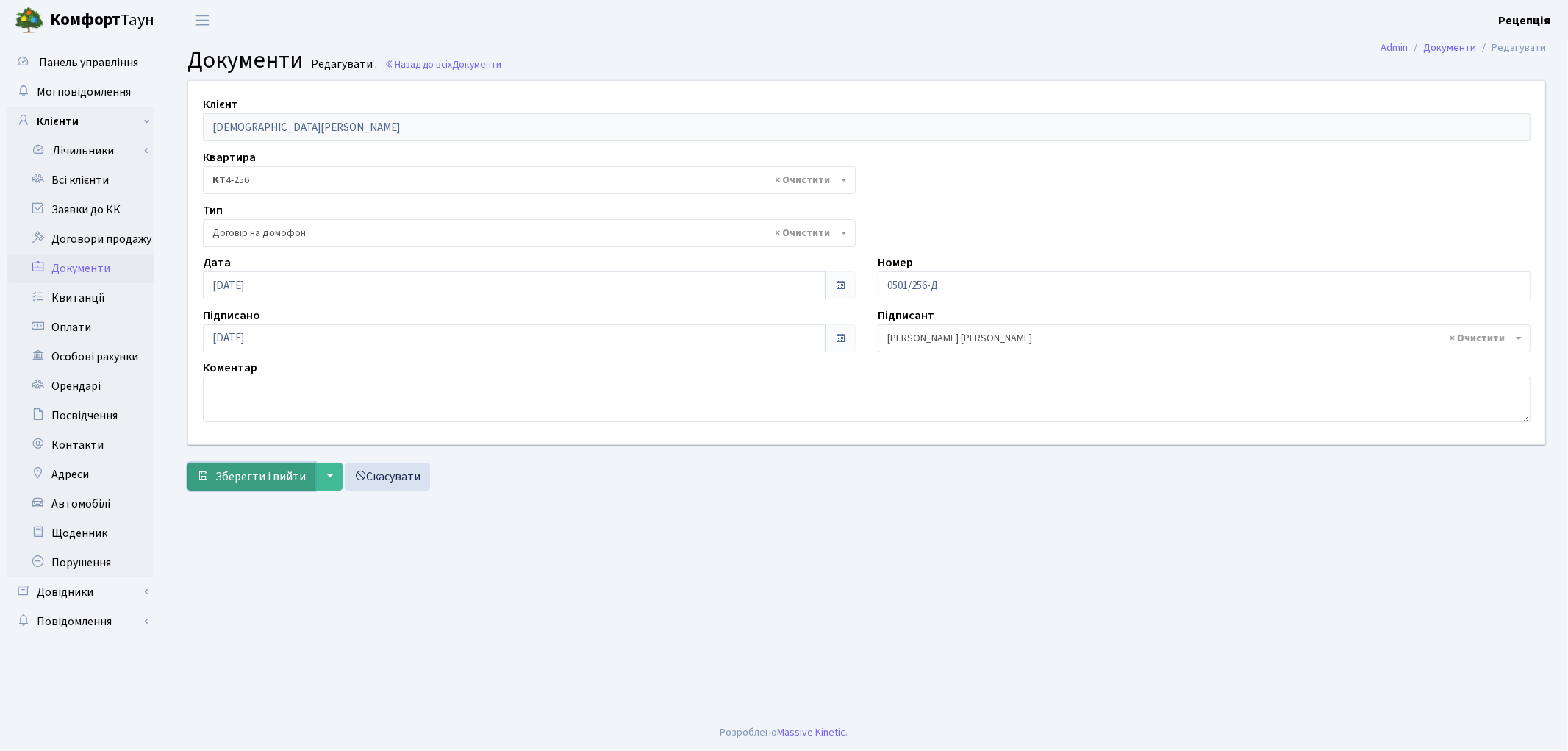
click at [245, 487] on button "Зберегти і вийти" at bounding box center [251, 476] width 128 height 28
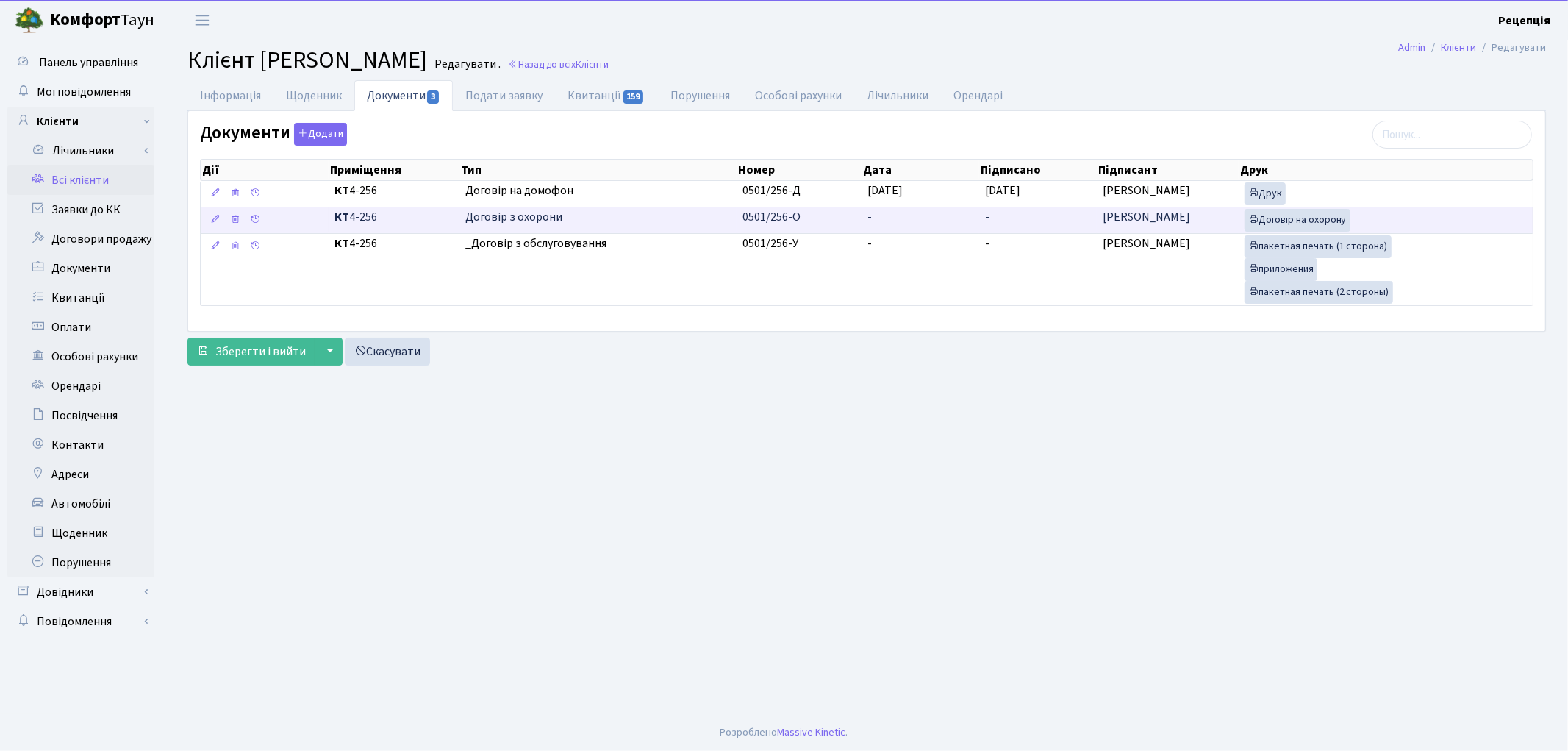
click at [895, 218] on td "-" at bounding box center [920, 220] width 118 height 26
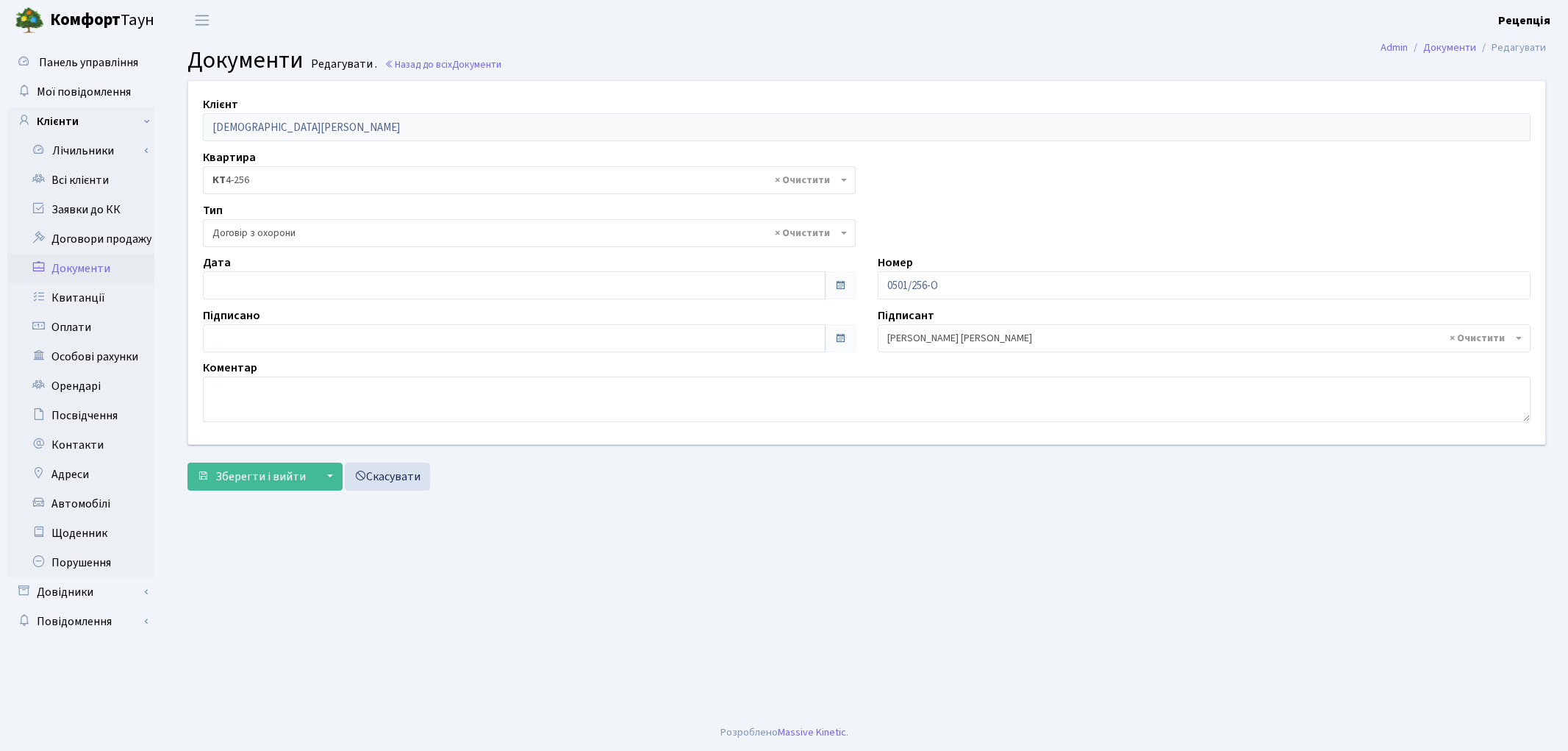
select select "290"
type input "[DATE]"
click at [272, 288] on input "[DATE]" at bounding box center [514, 285] width 623 height 28
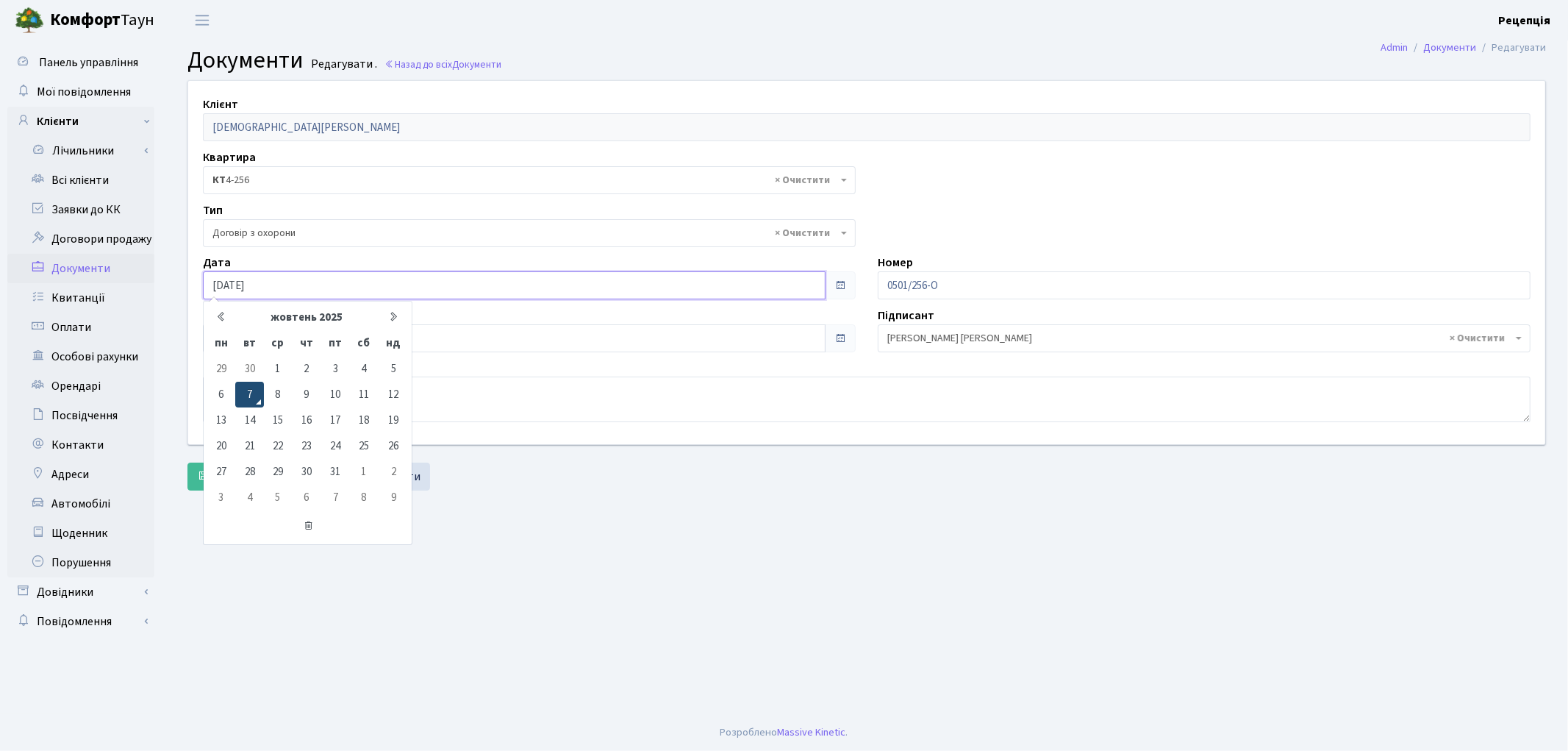
click at [257, 400] on td "7" at bounding box center [249, 394] width 28 height 26
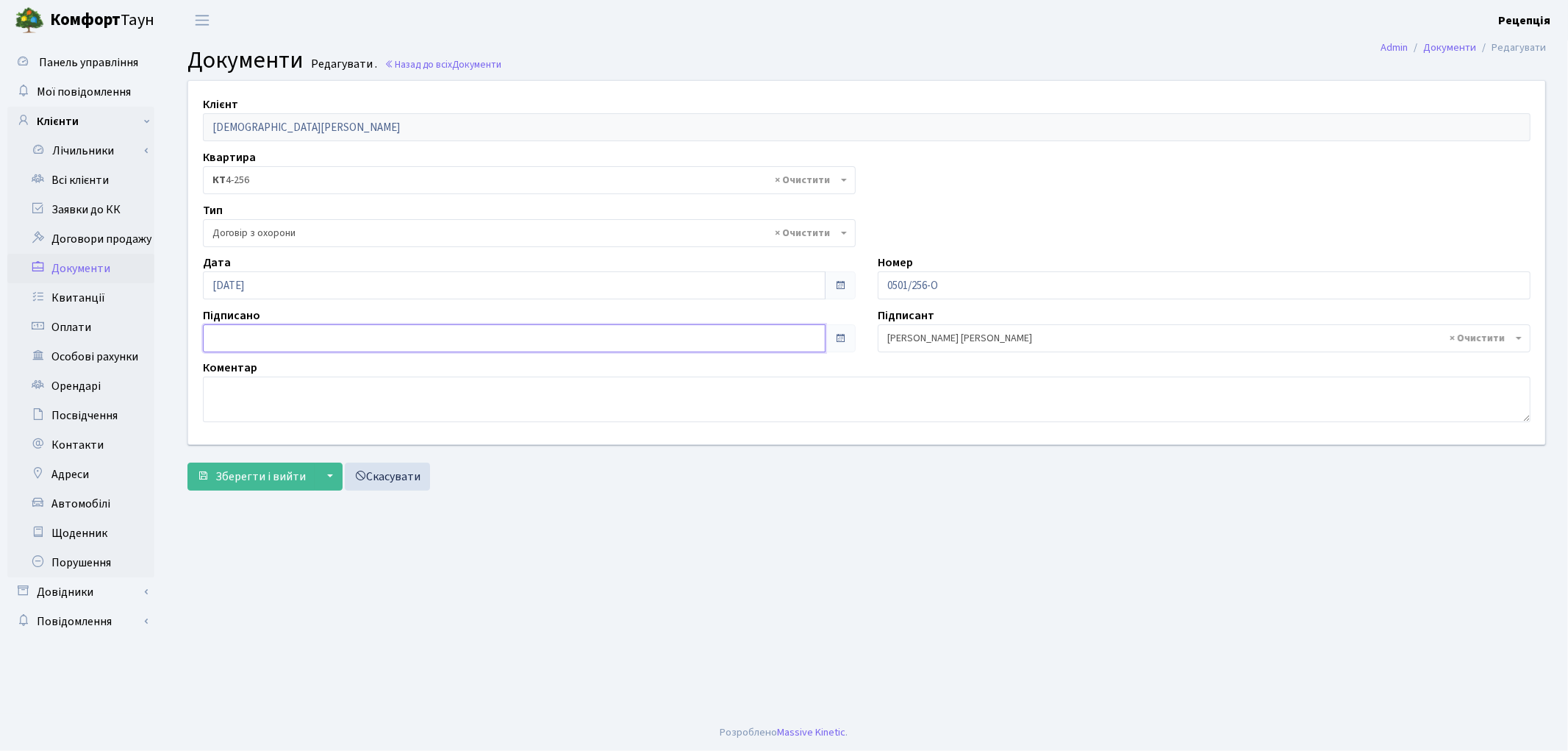
type input "[DATE]"
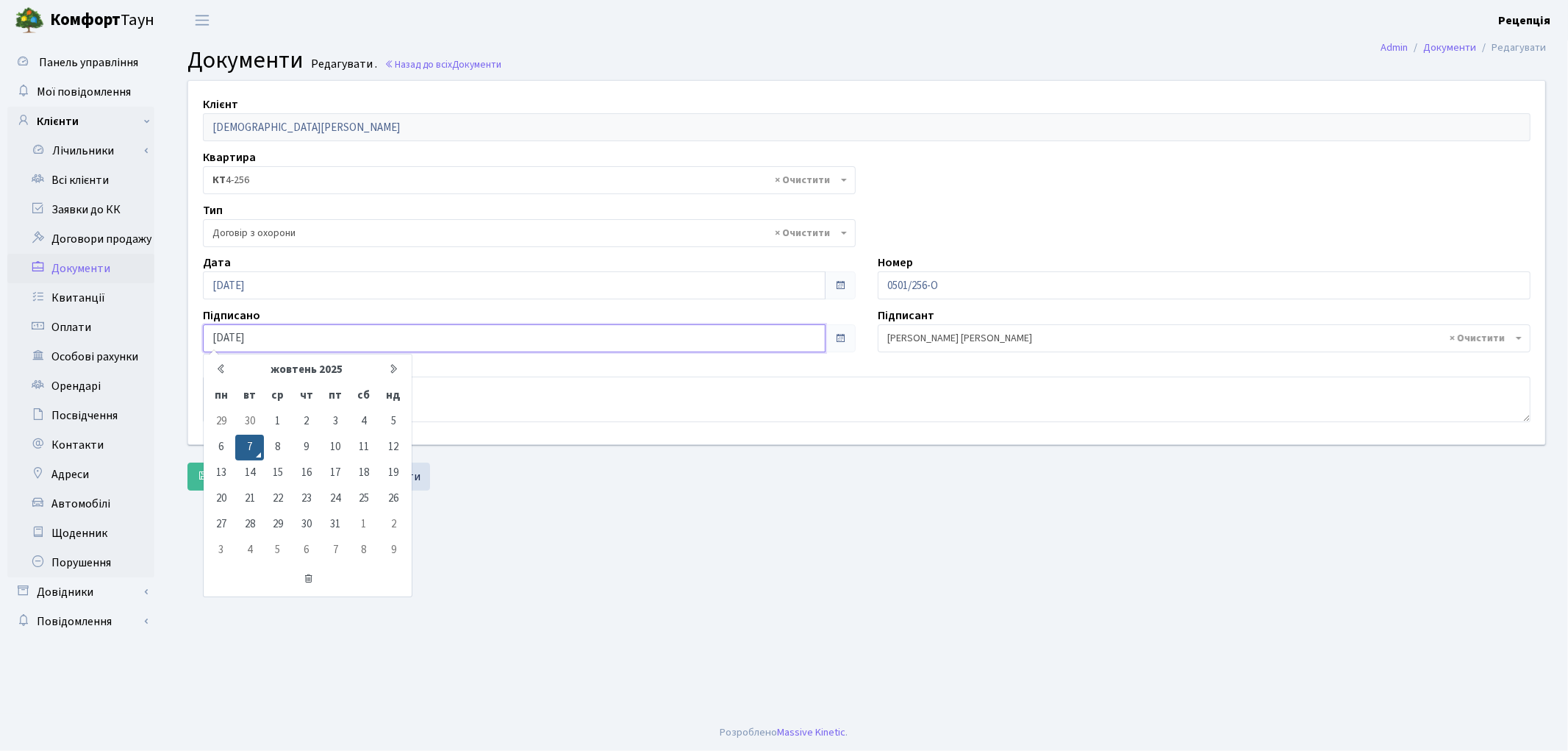
click at [257, 331] on input "[DATE]" at bounding box center [514, 338] width 623 height 28
click at [255, 443] on td "7" at bounding box center [249, 447] width 28 height 26
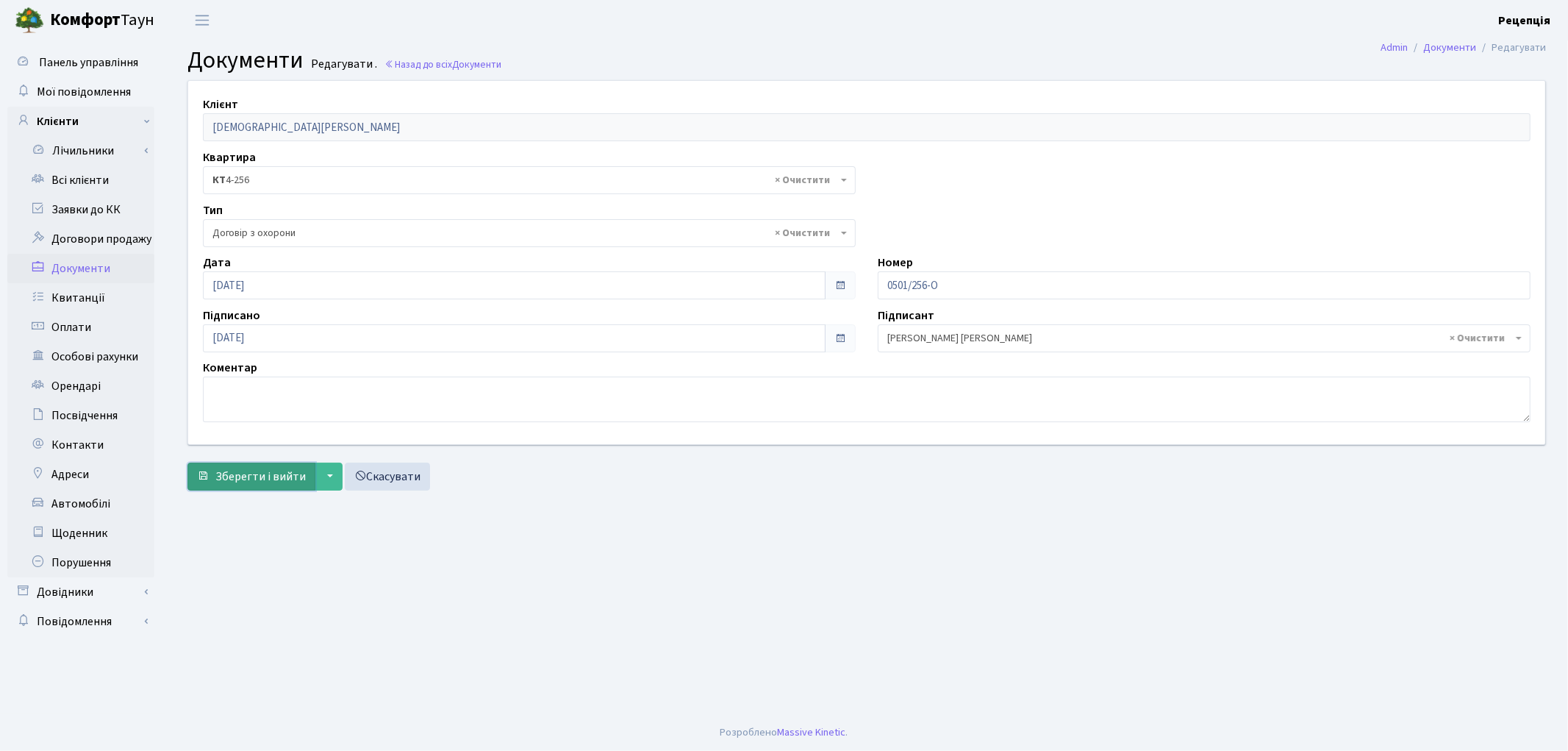
click at [240, 479] on span "Зберегти і вийти" at bounding box center [260, 476] width 91 height 16
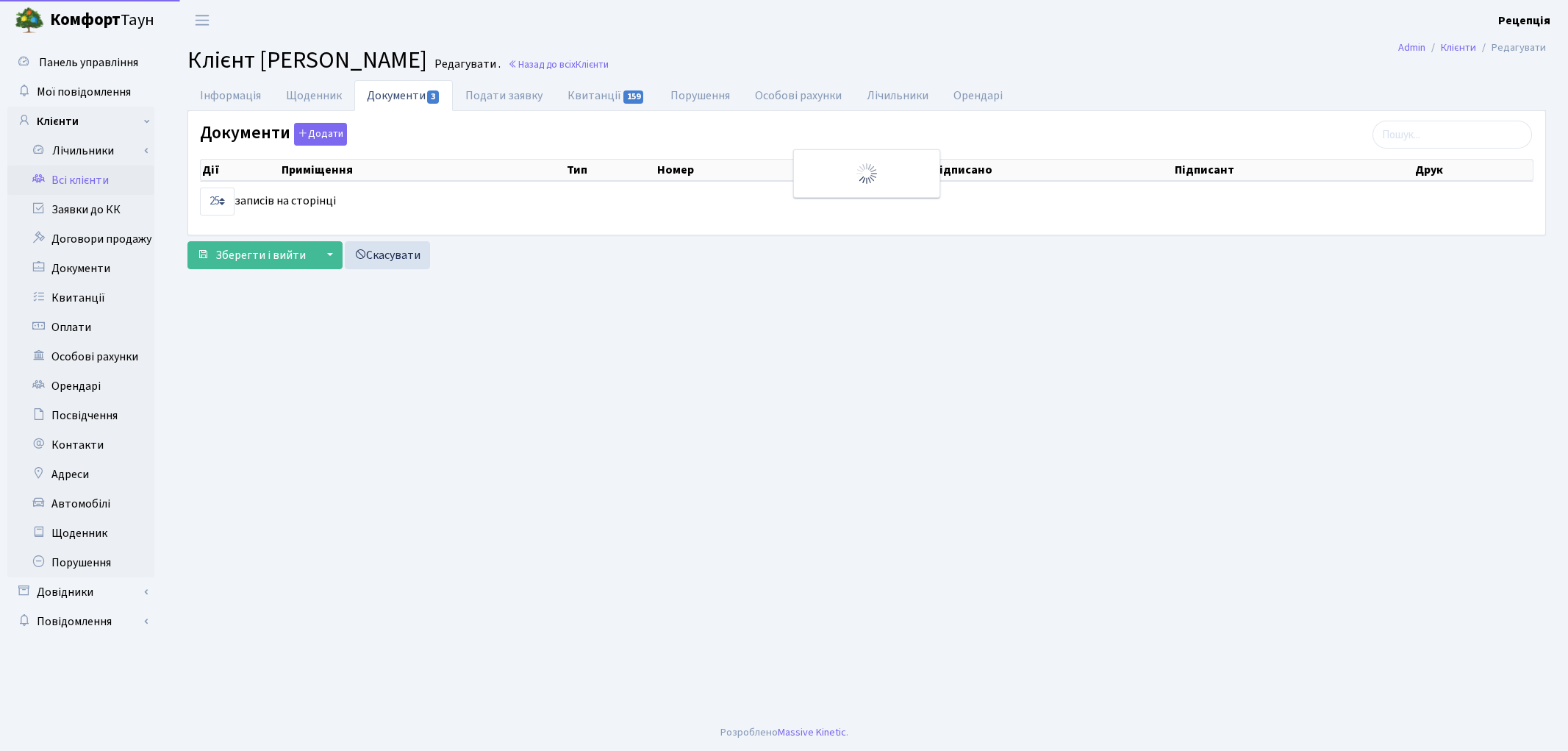
select select "25"
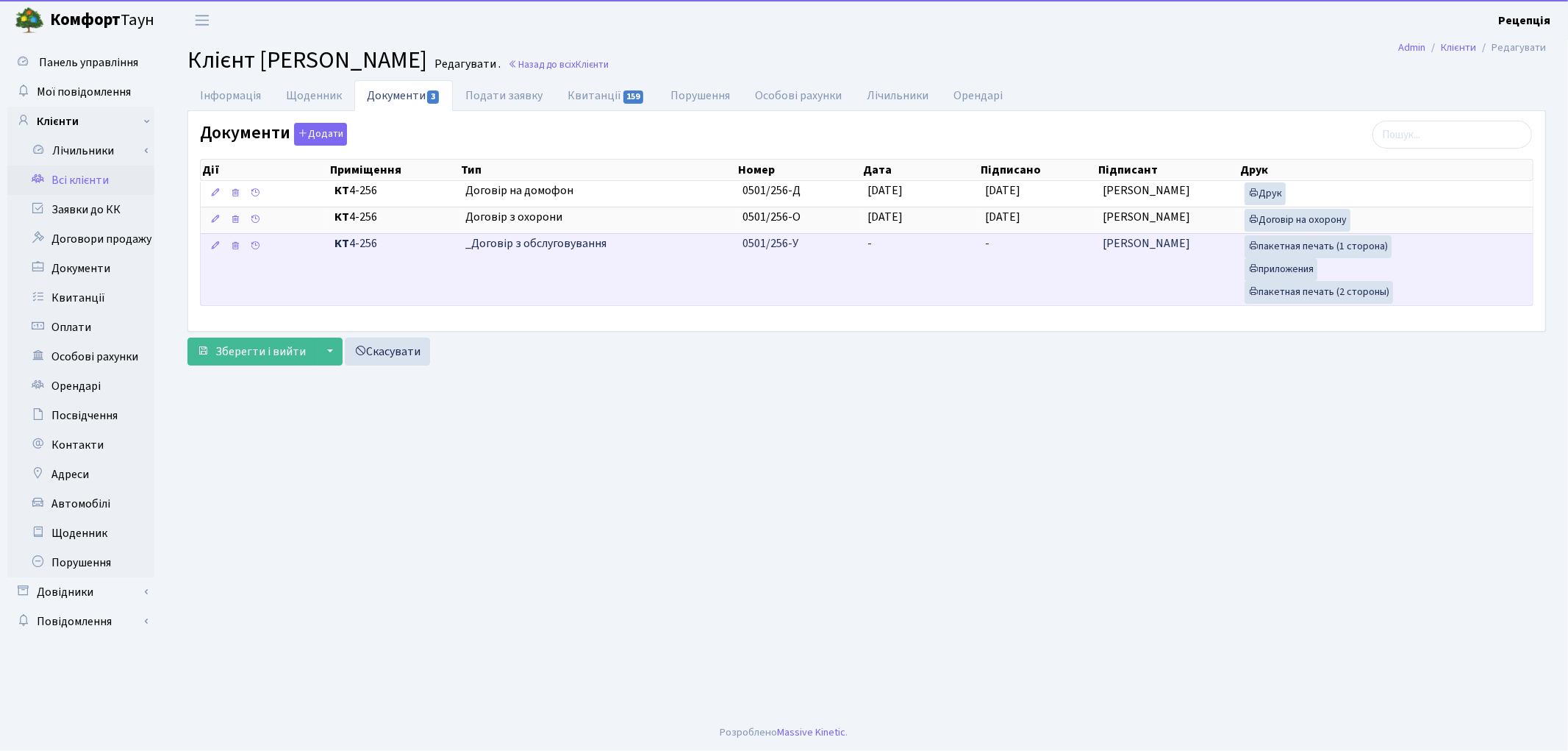
click at [1012, 257] on td "-" at bounding box center [1038, 269] width 118 height 72
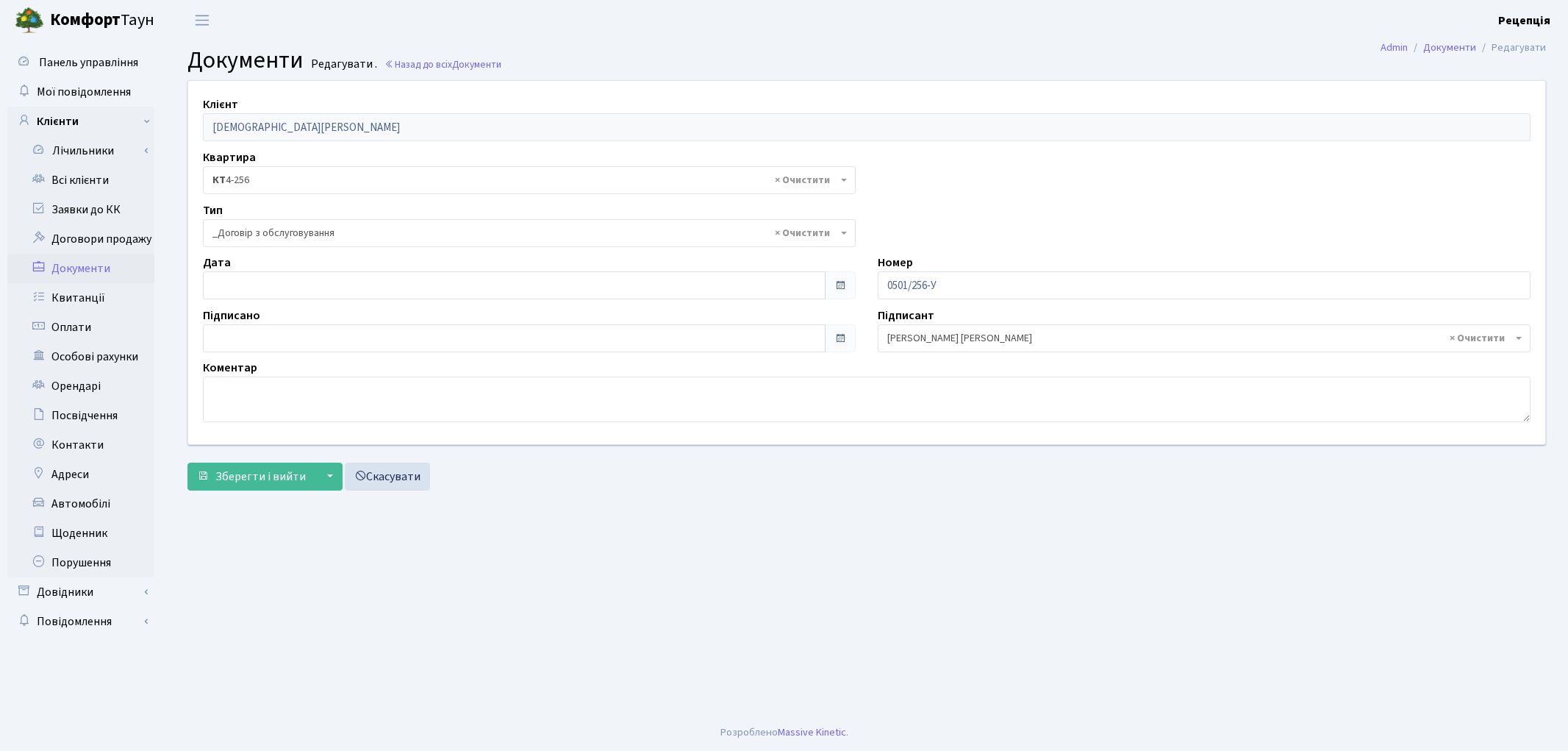
select select "289"
type input "[DATE]"
click at [210, 285] on input "[DATE]" at bounding box center [514, 285] width 623 height 28
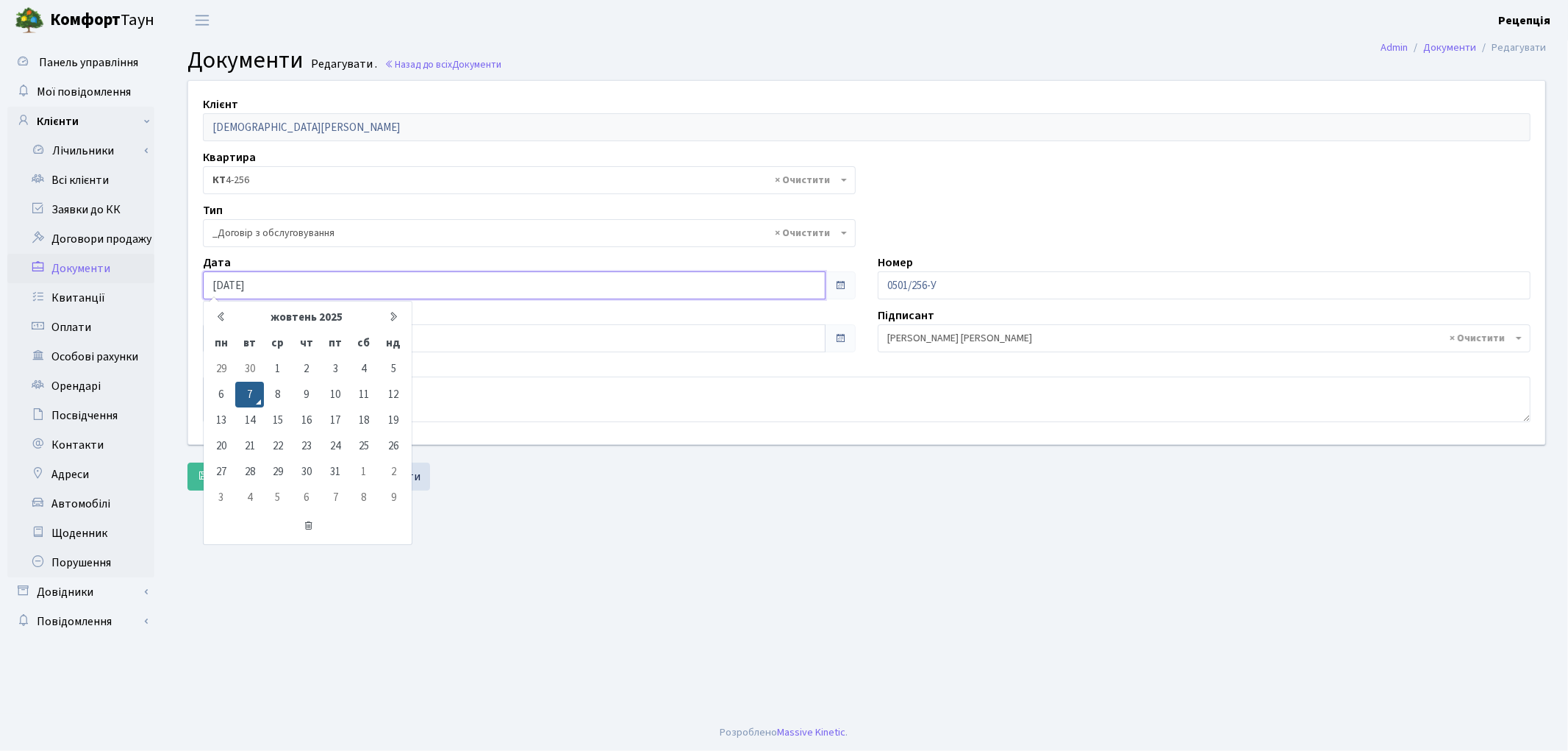
click at [248, 388] on td "7" at bounding box center [249, 394] width 28 height 26
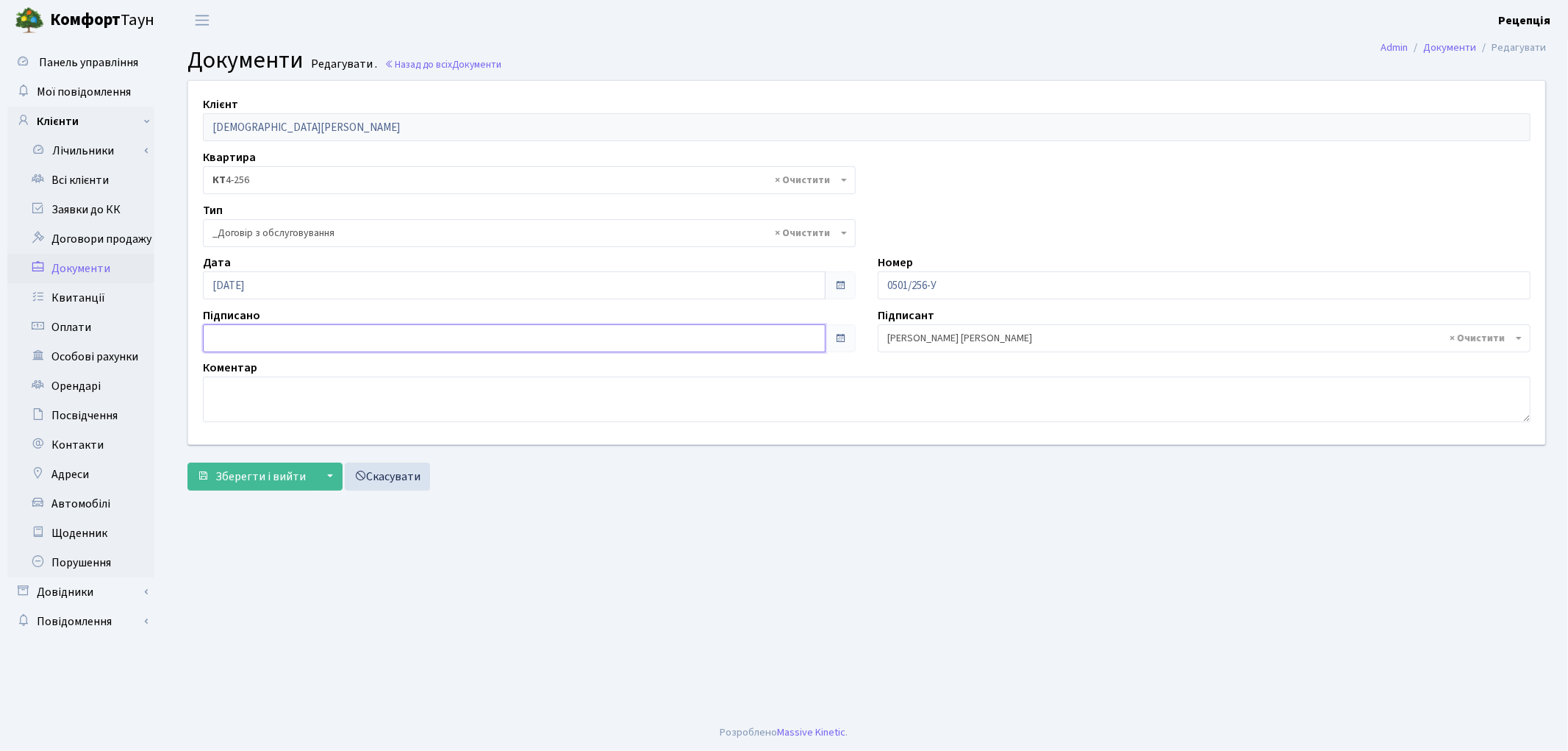
type input "[DATE]"
click at [250, 341] on input "[DATE]" at bounding box center [514, 338] width 623 height 28
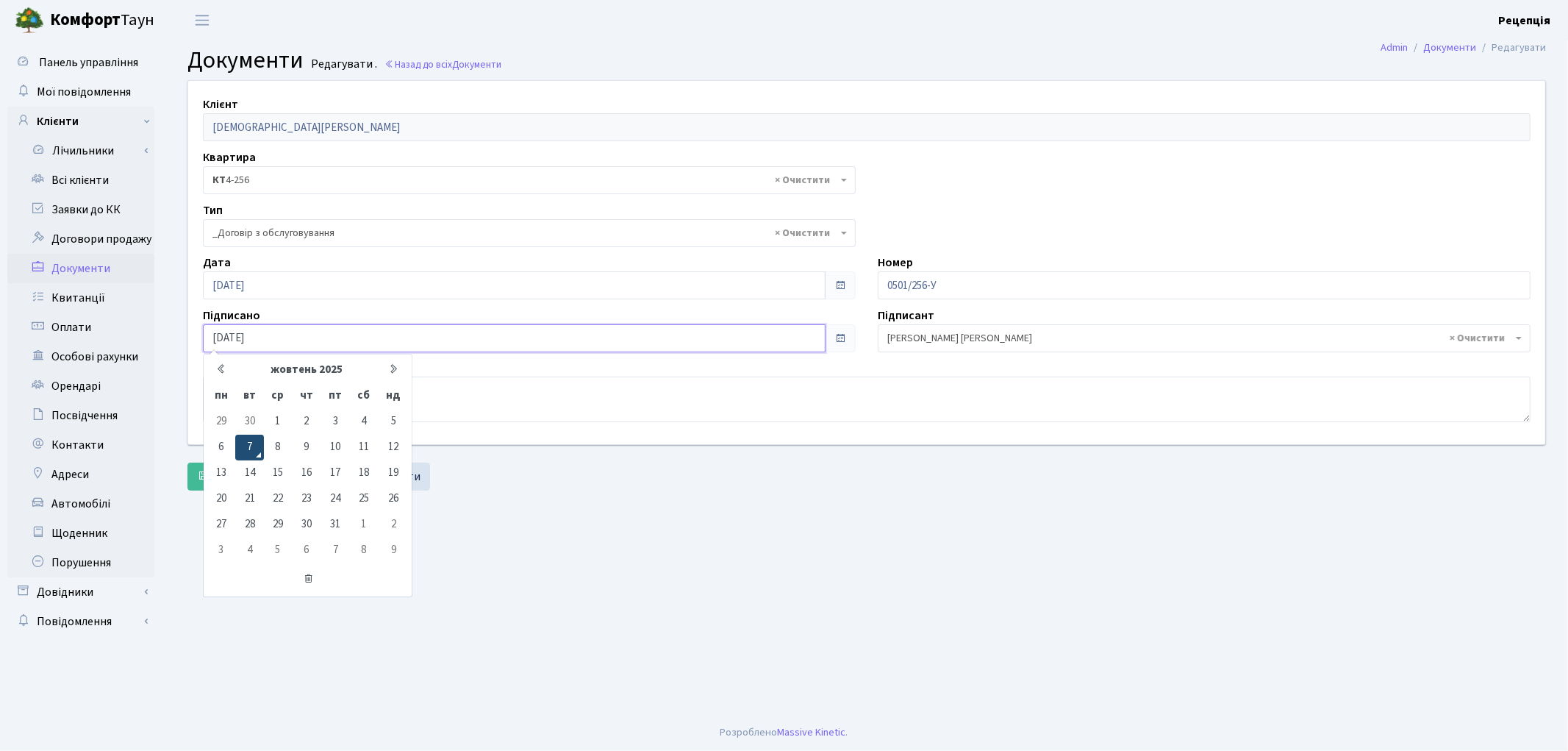
click at [255, 448] on td "7" at bounding box center [249, 447] width 28 height 26
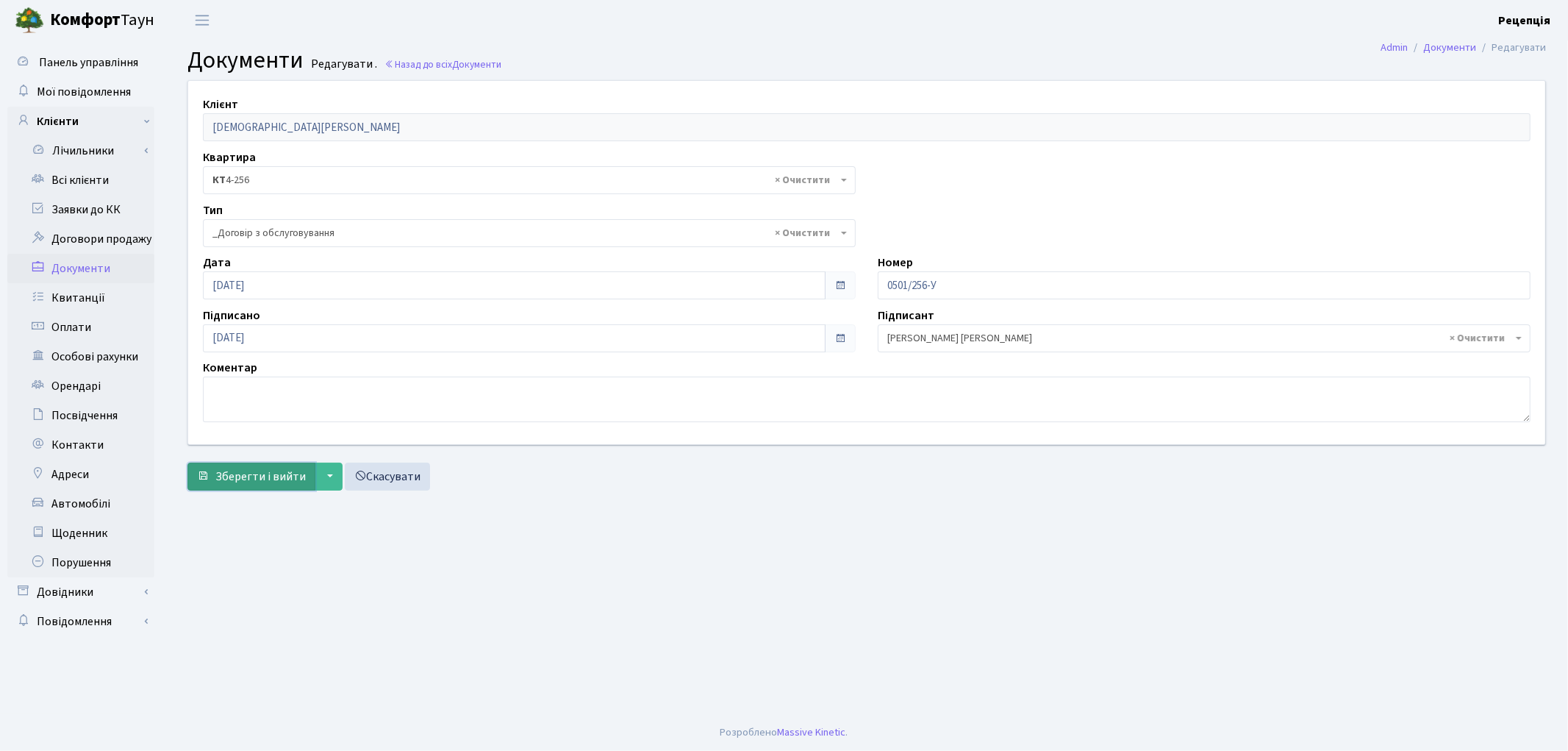
click at [245, 475] on span "Зберегти і вийти" at bounding box center [260, 476] width 91 height 16
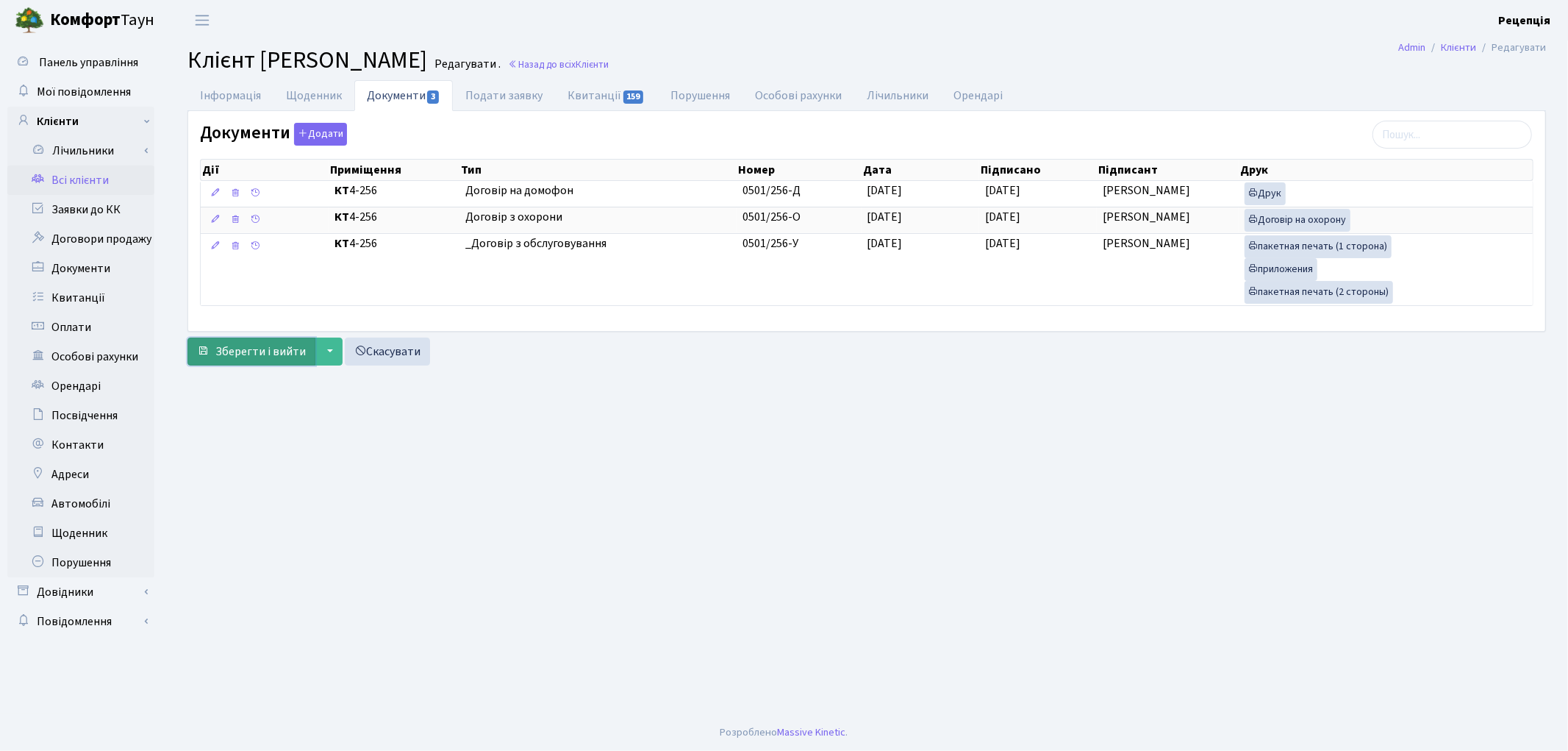
click at [237, 340] on button "Зберегти і вийти" at bounding box center [251, 351] width 128 height 28
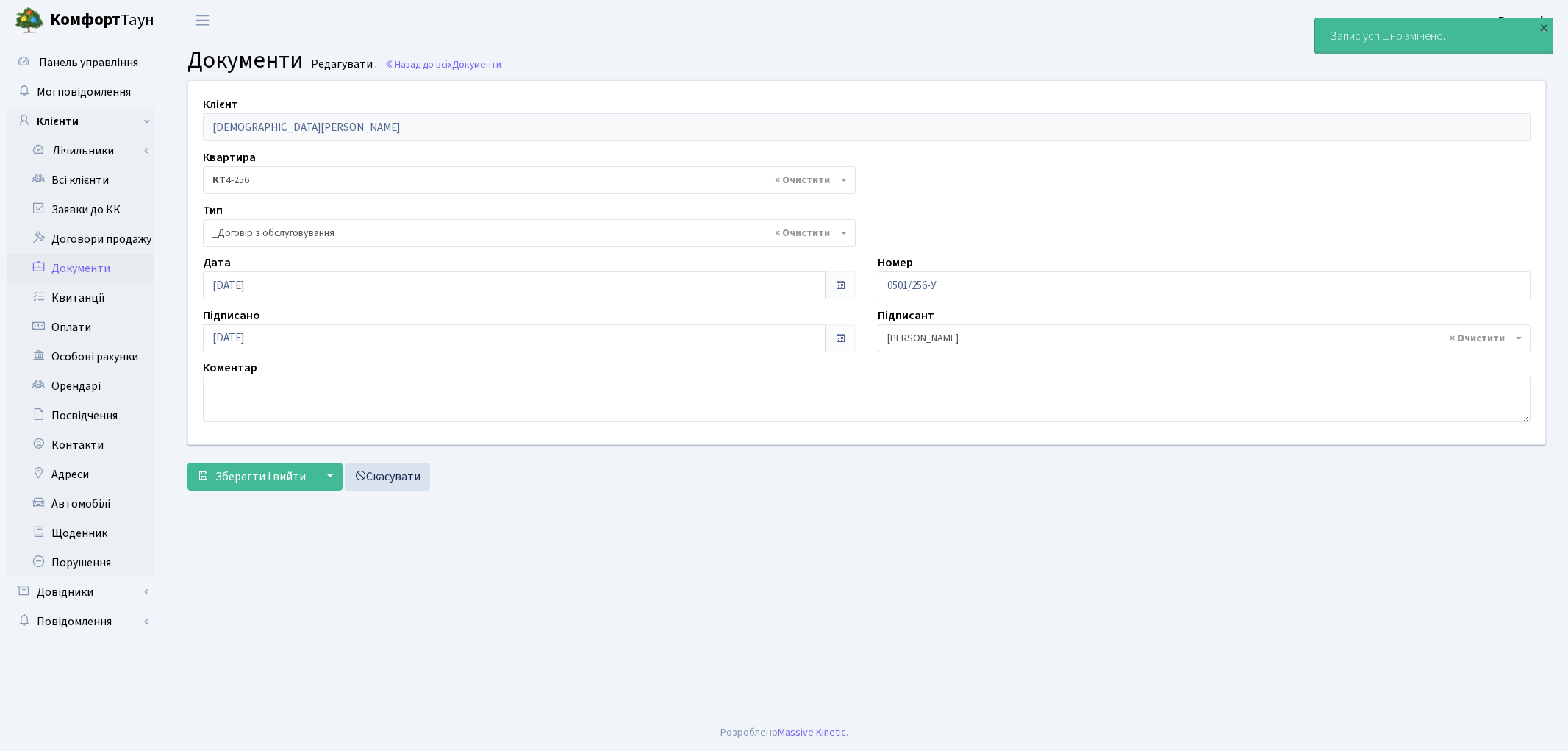
select select "289"
click at [77, 167] on link "Всі клієнти" at bounding box center [80, 180] width 147 height 29
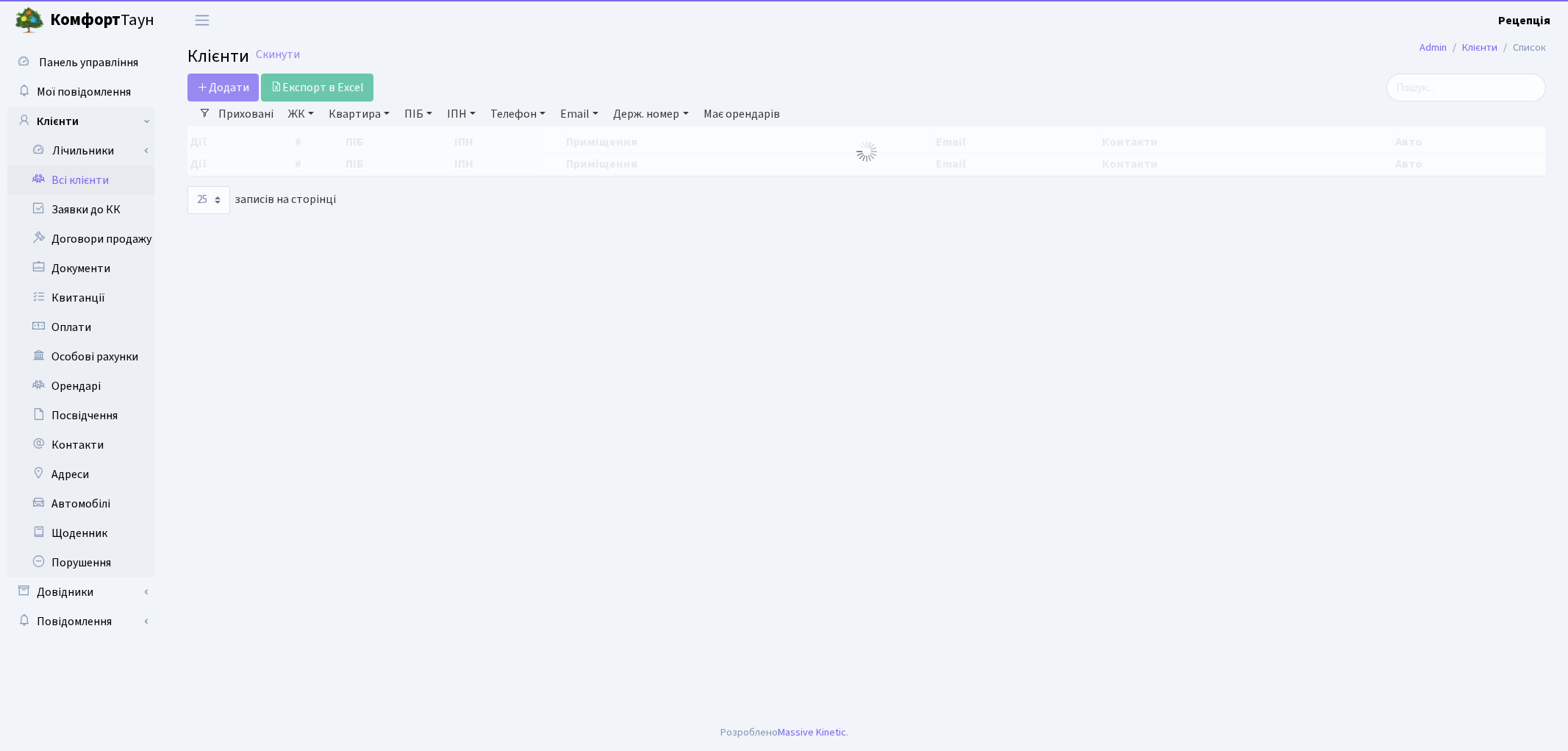
select select "25"
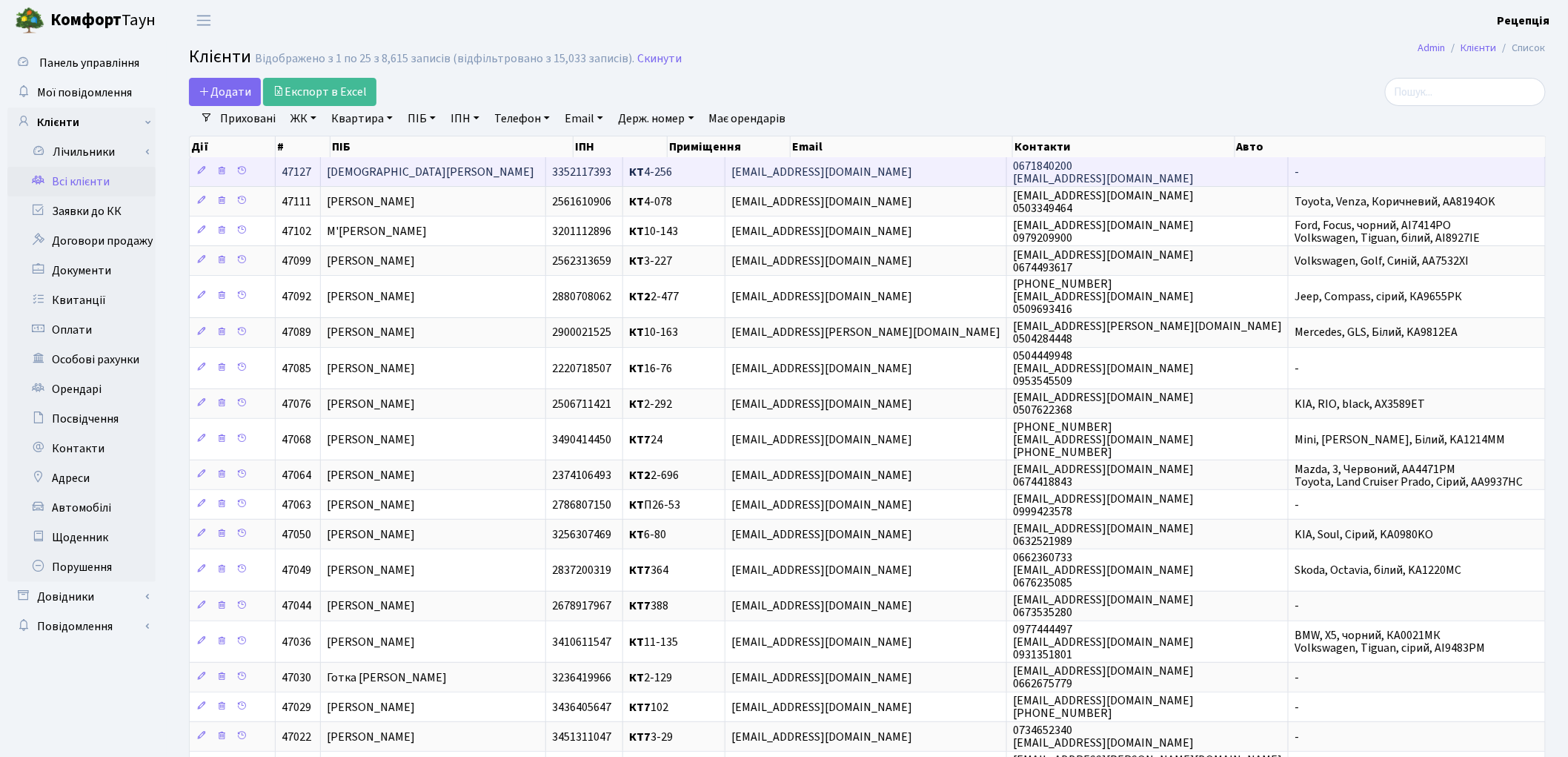
click at [453, 172] on td "[DEMOGRAPHIC_DATA][PERSON_NAME]" at bounding box center [433, 171] width 225 height 29
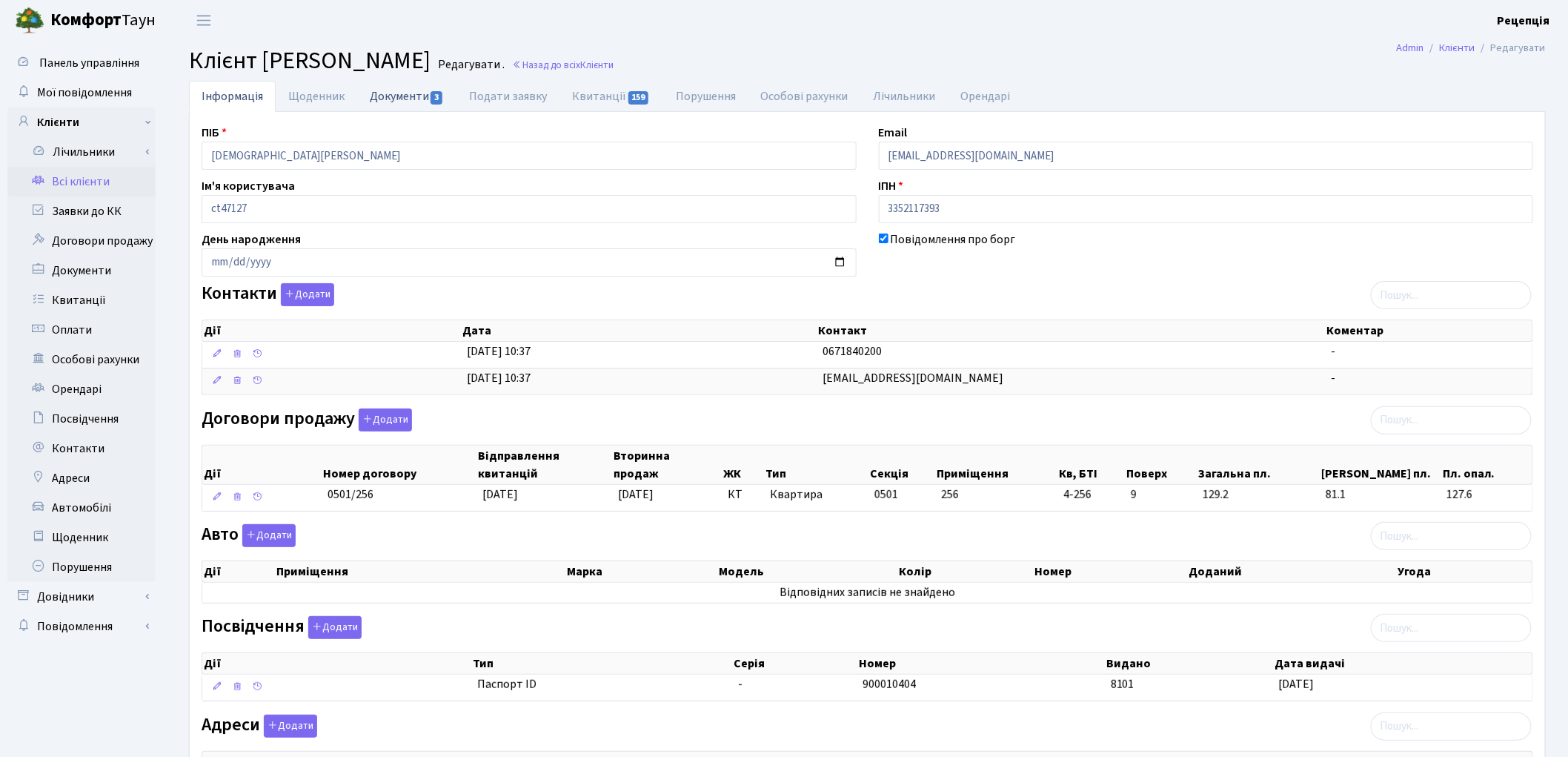
click at [396, 82] on link "Документи 3" at bounding box center [406, 96] width 99 height 30
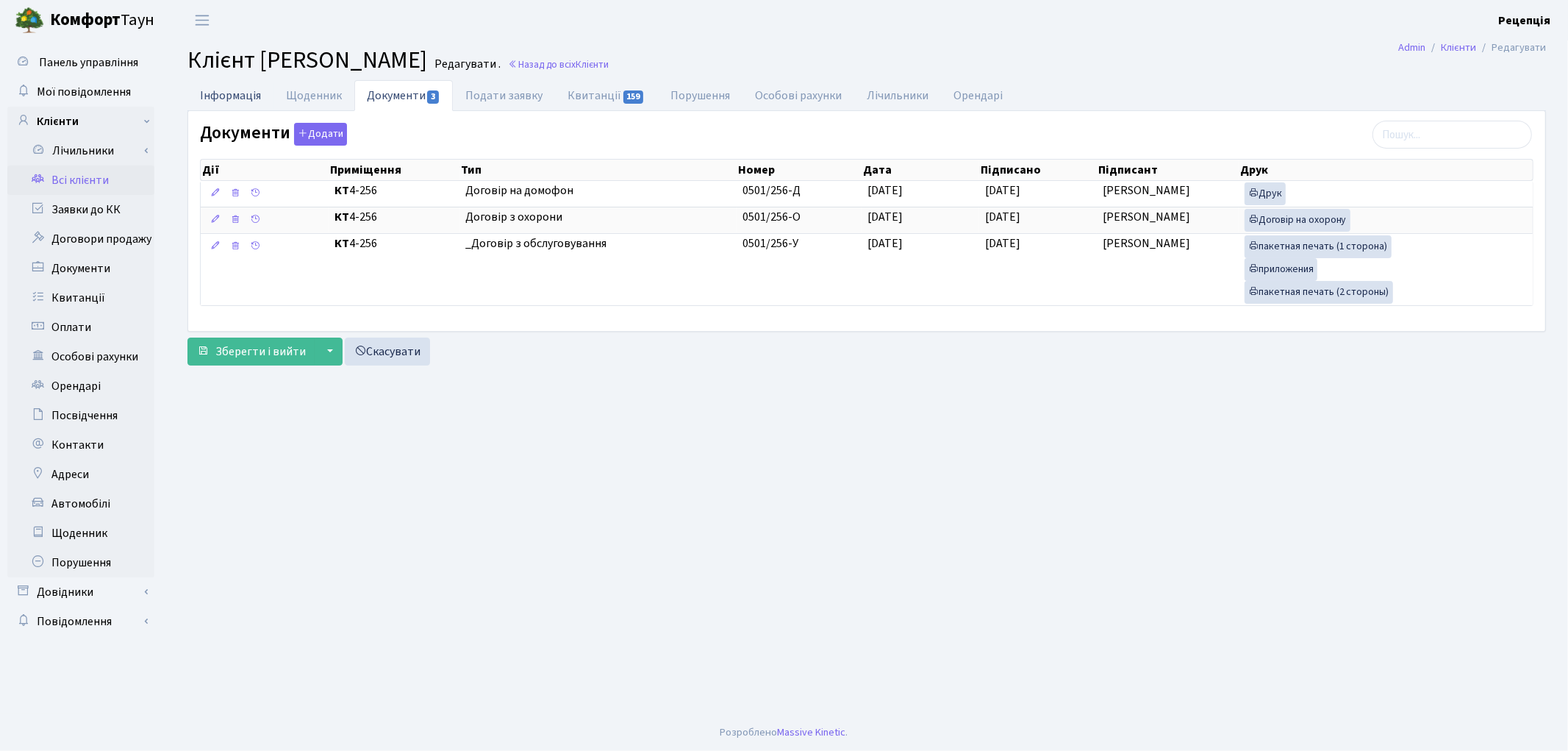
click at [238, 93] on link "Інформація" at bounding box center [230, 95] width 86 height 30
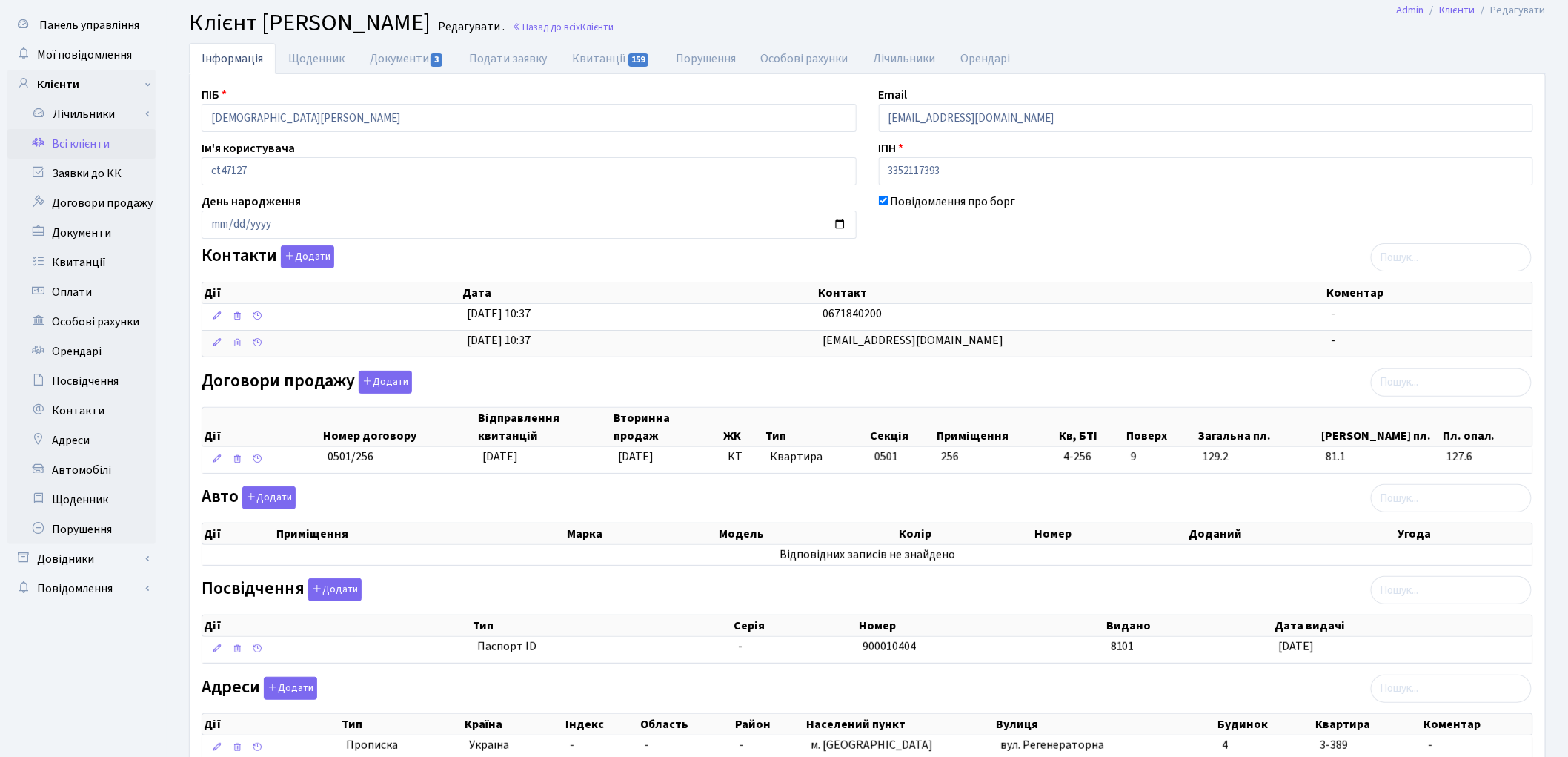
scroll to position [59, 0]
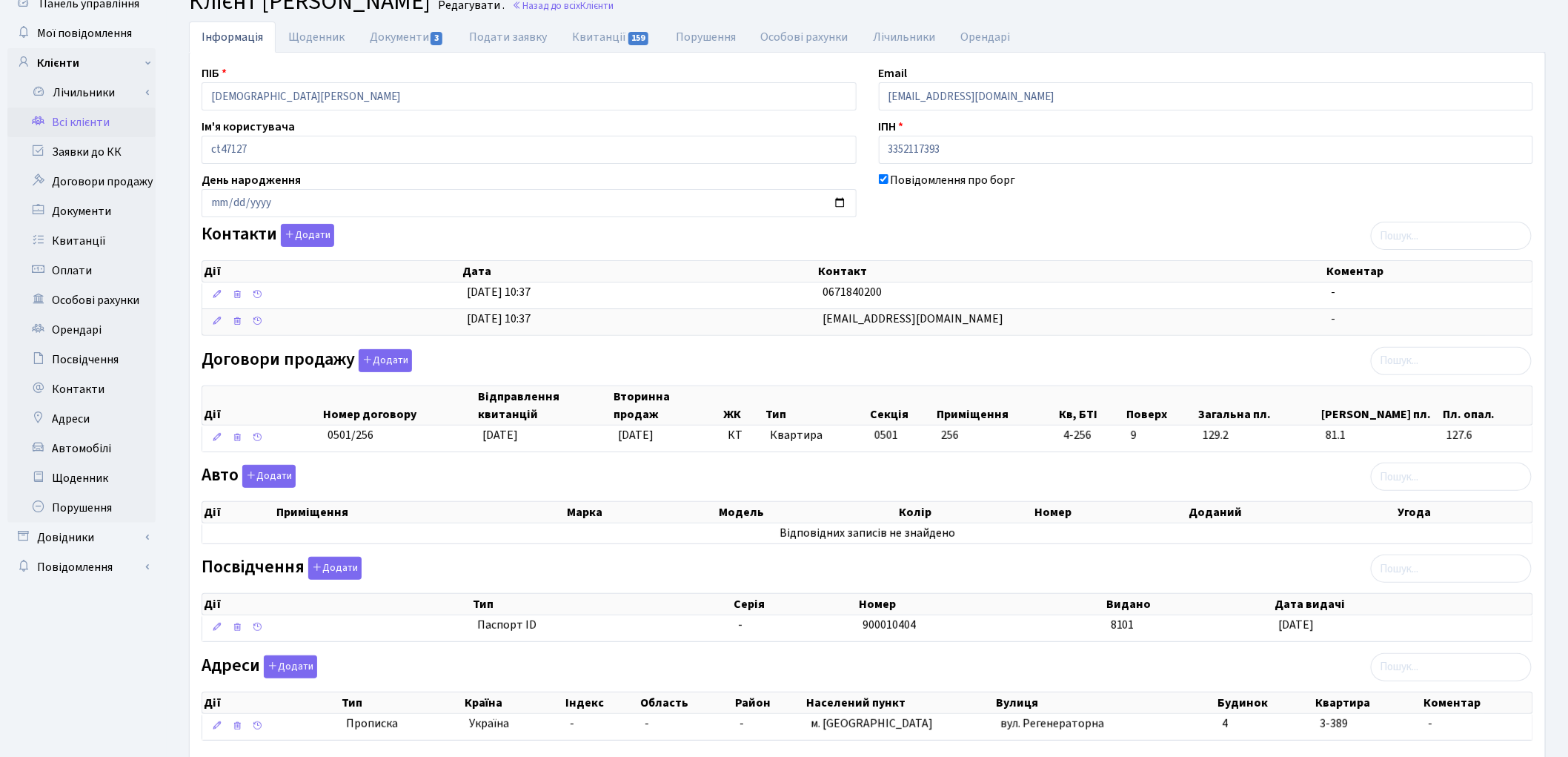
click at [110, 119] on link "Всі клієнти" at bounding box center [81, 123] width 148 height 30
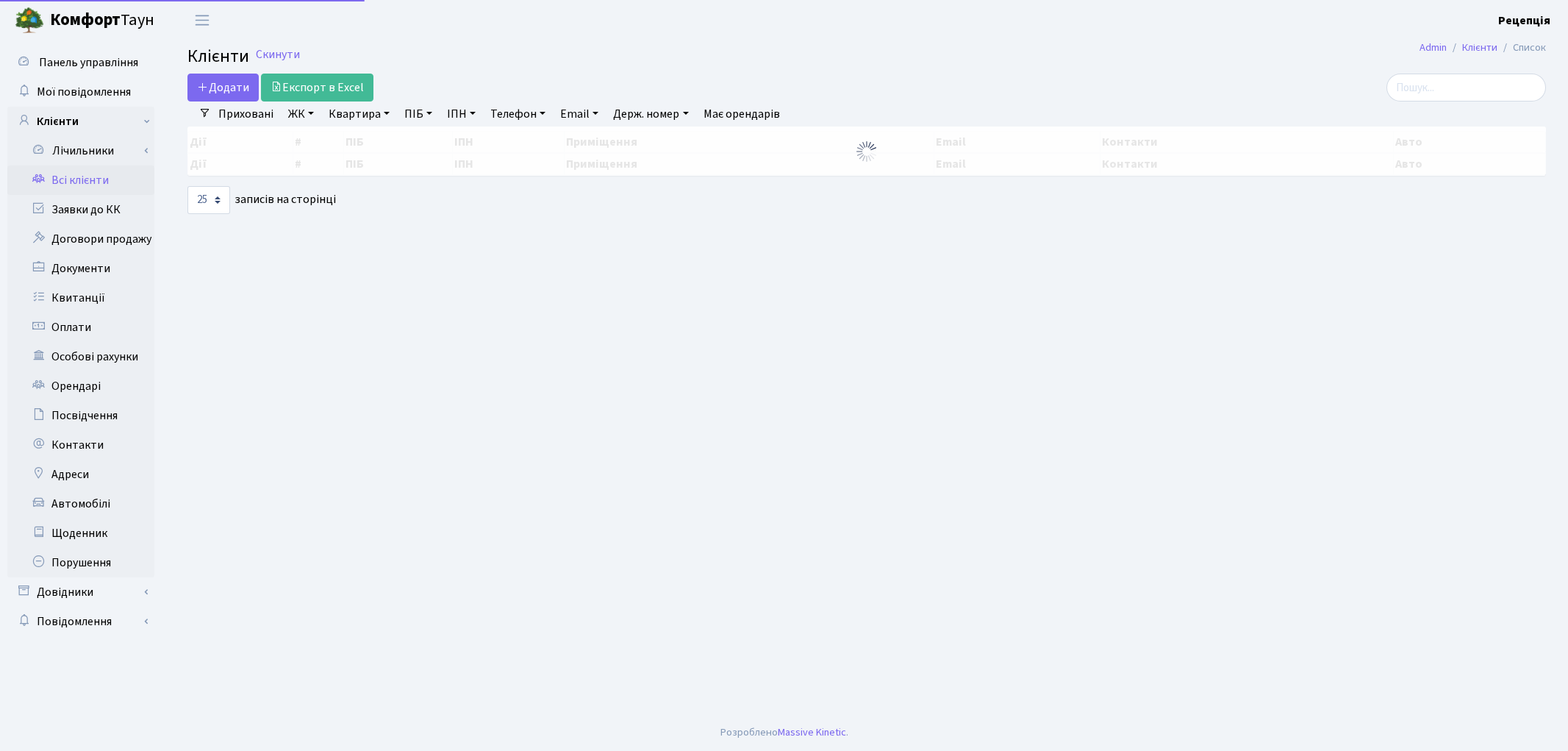
select select "25"
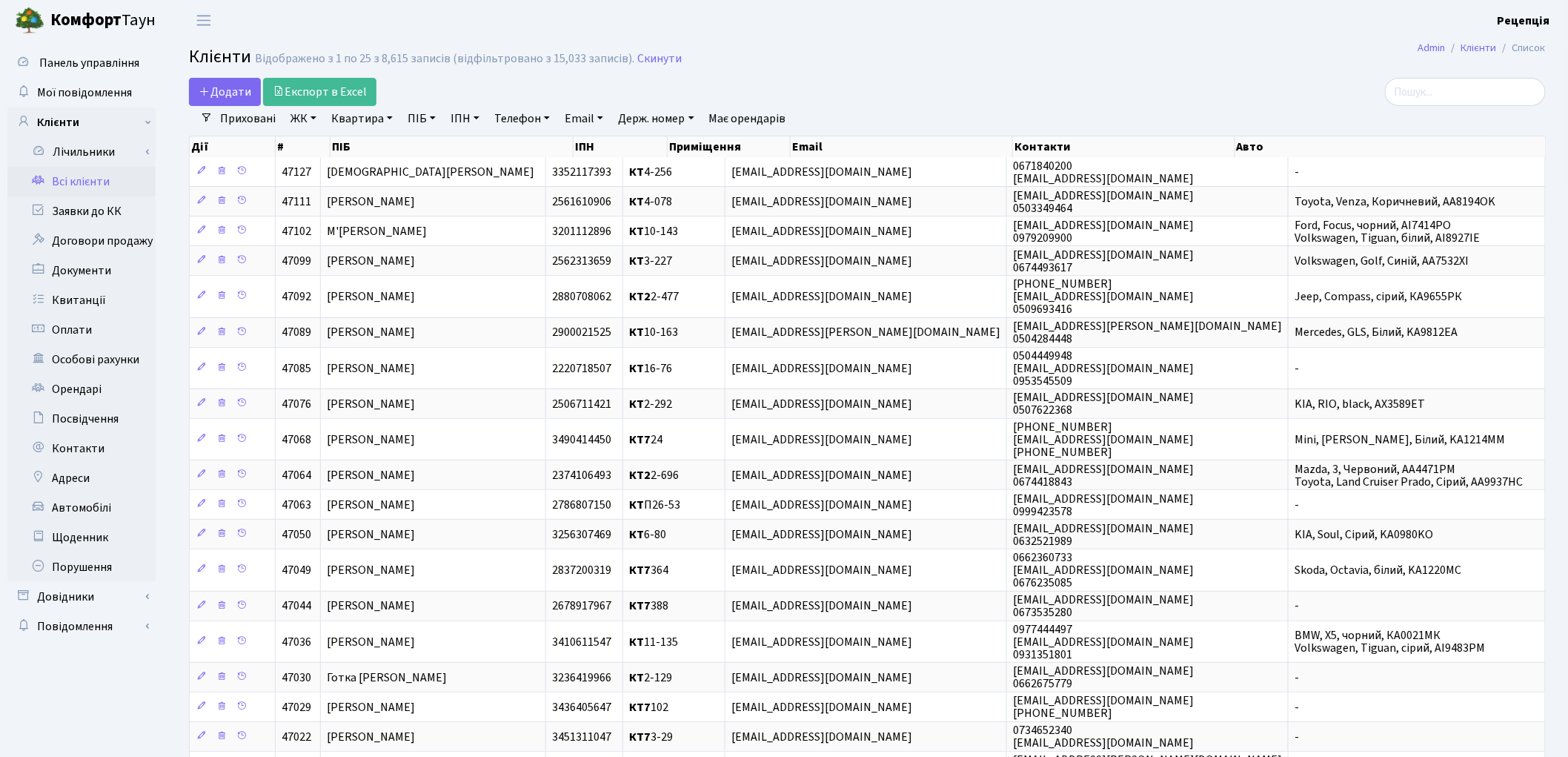
click at [442, 108] on link "ПІБ" at bounding box center [421, 119] width 40 height 25
type input "рюміна"
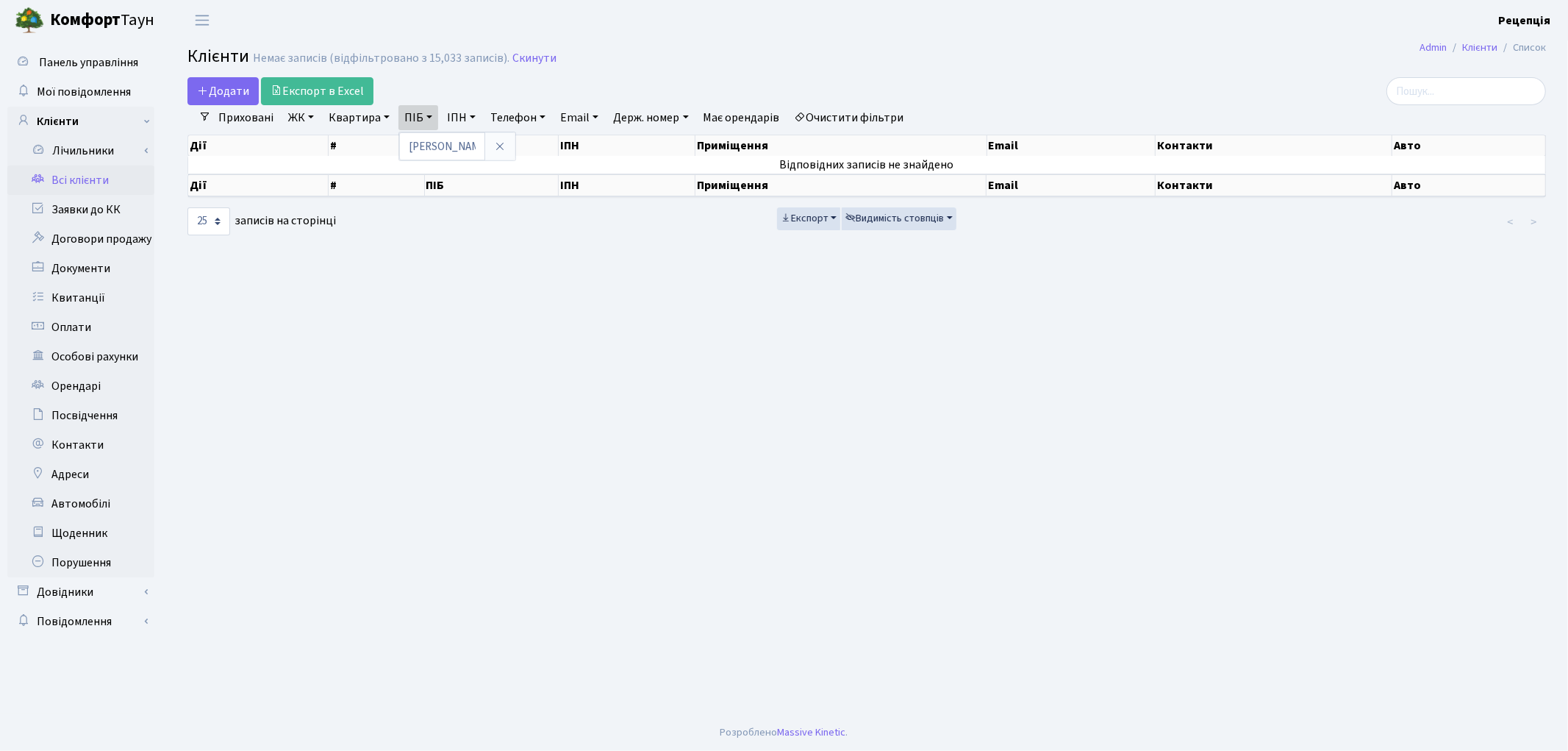
click at [875, 108] on link "Очистити фільтри" at bounding box center [849, 118] width 122 height 25
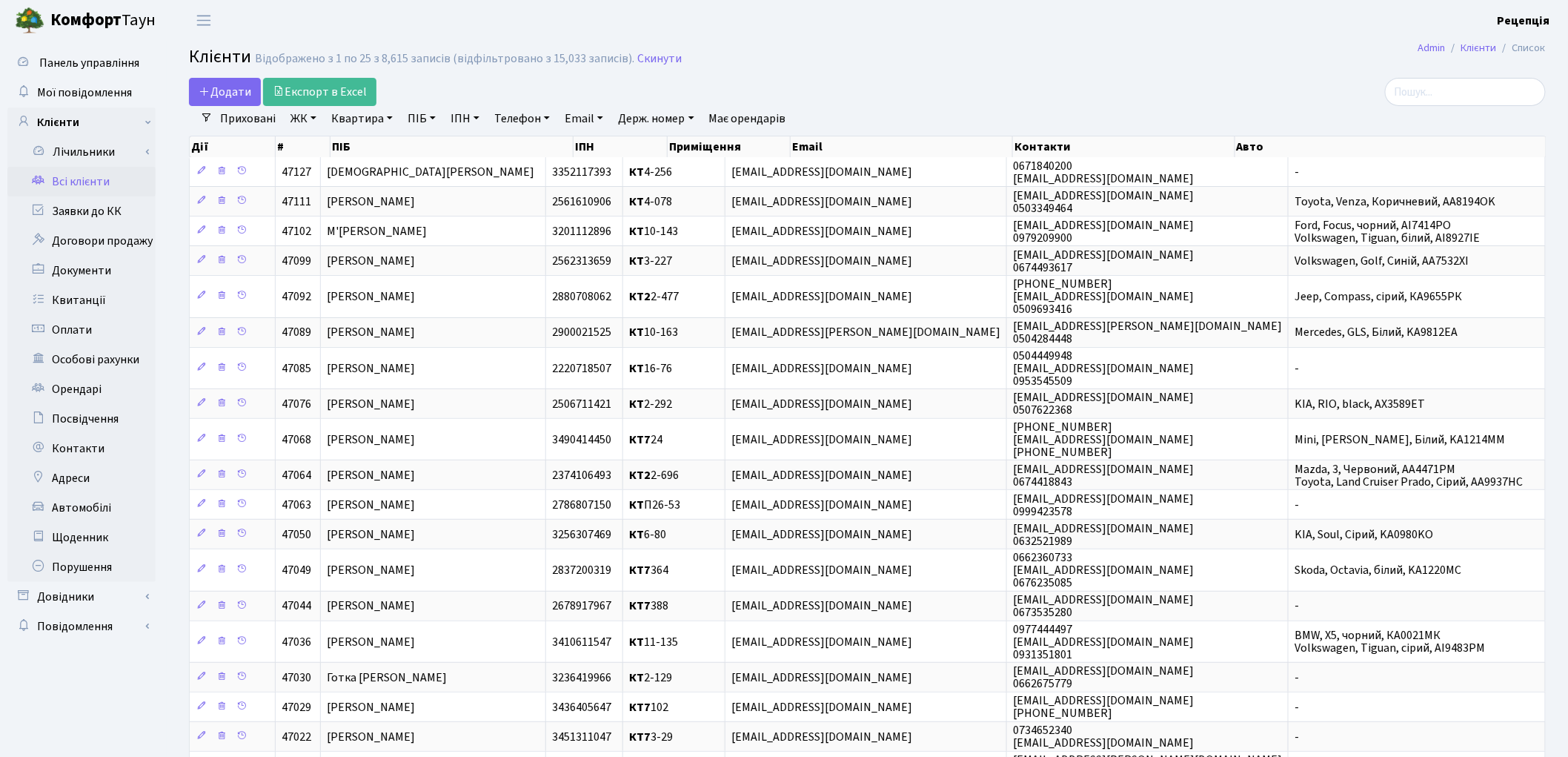
click at [303, 116] on link "ЖК" at bounding box center [303, 119] width 37 height 25
click at [330, 167] on li "КТ, вул. Регенераторна, 4" at bounding box center [378, 169] width 179 height 26
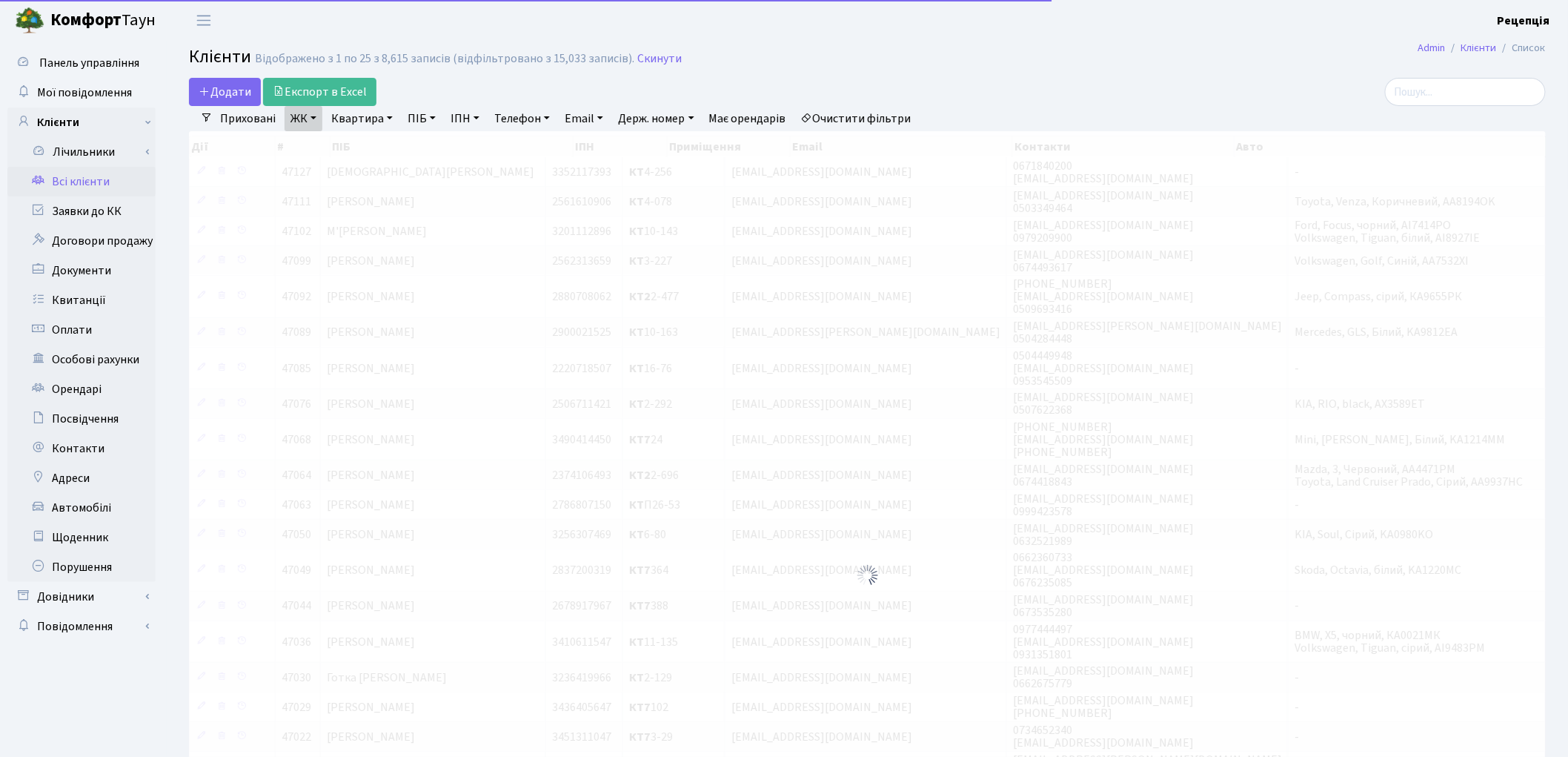
click at [363, 116] on link "Квартира" at bounding box center [362, 119] width 73 height 25
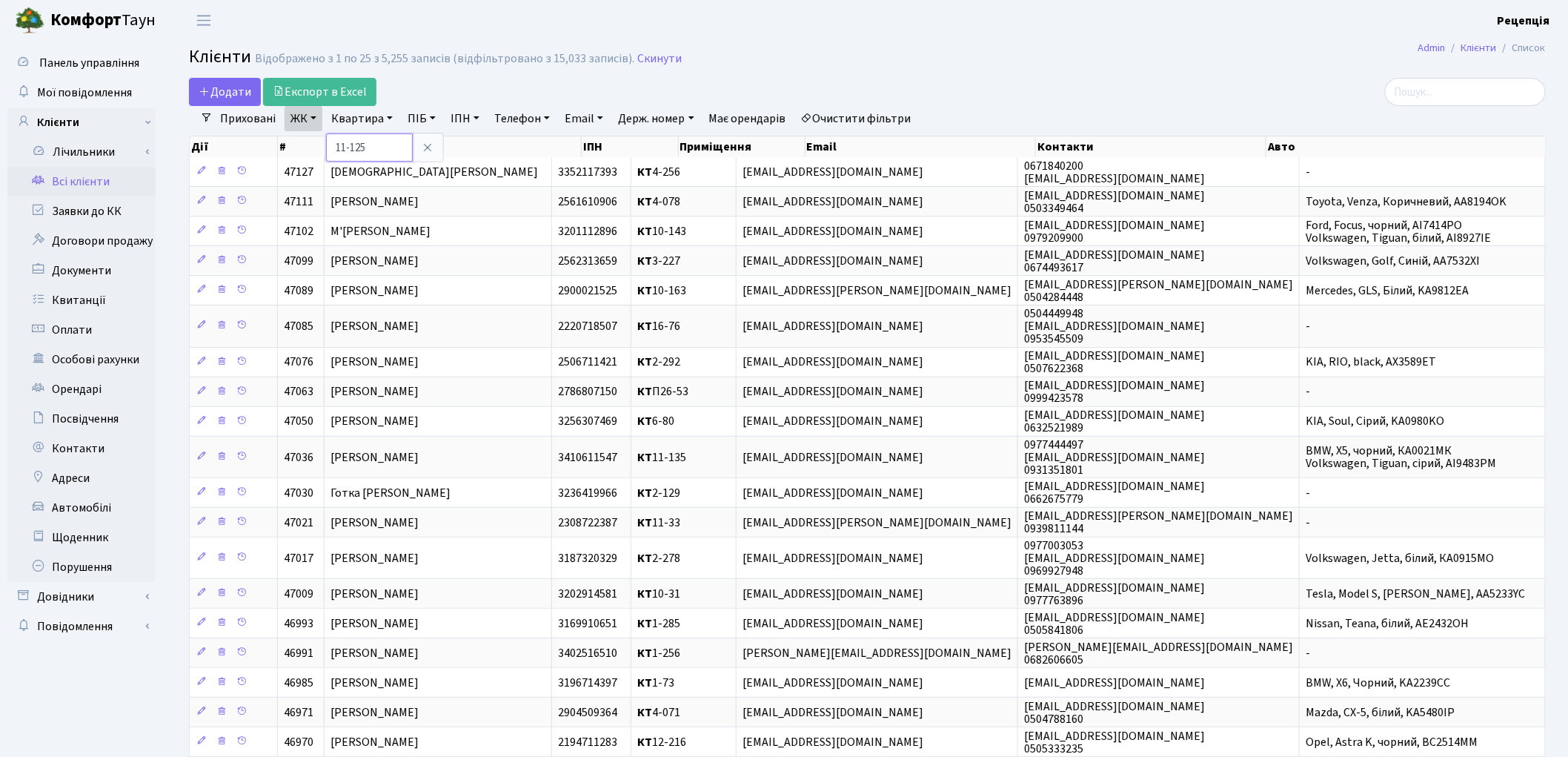
type input "11-125"
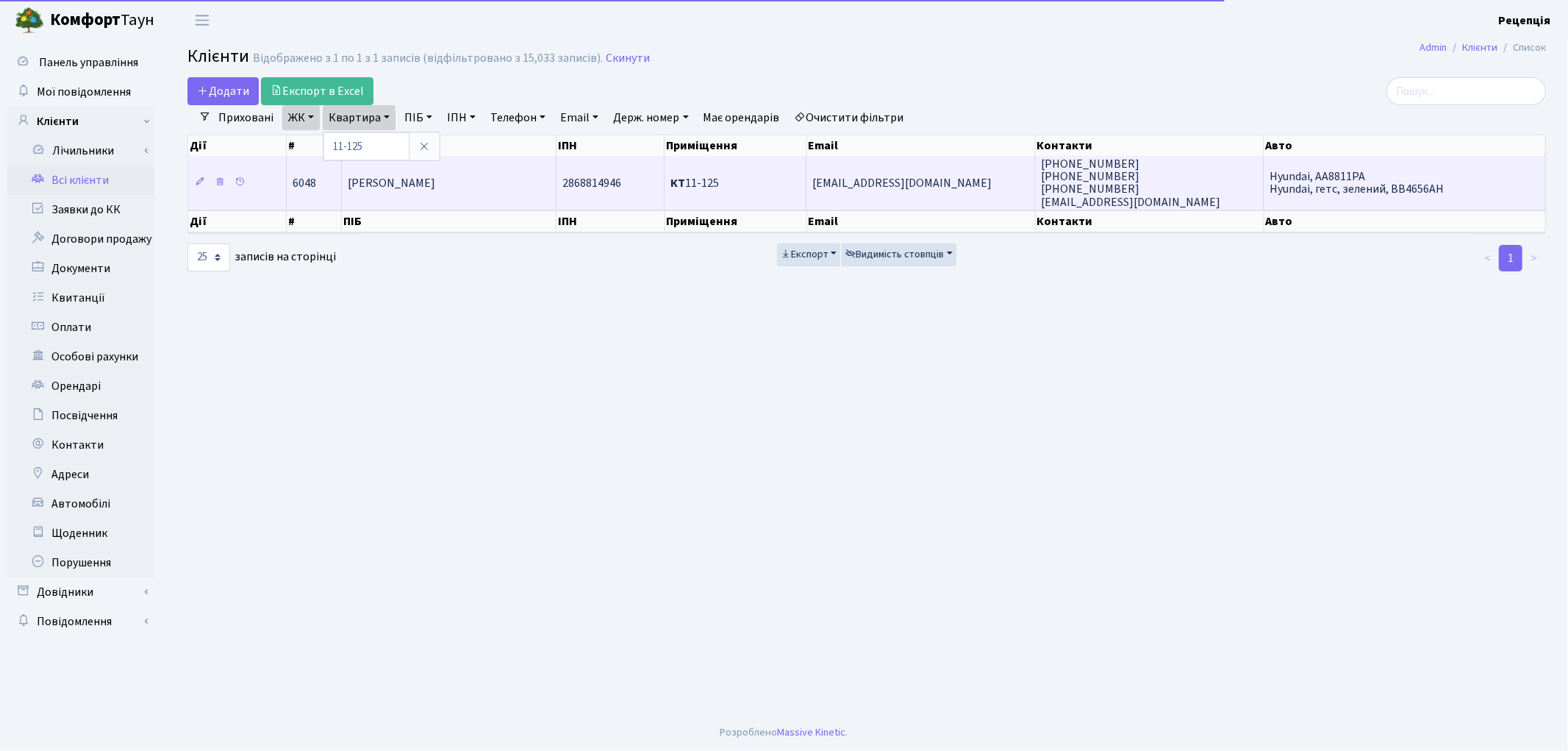
click at [405, 187] on span "Зіборова Тетяна Юріївна" at bounding box center [391, 183] width 87 height 16
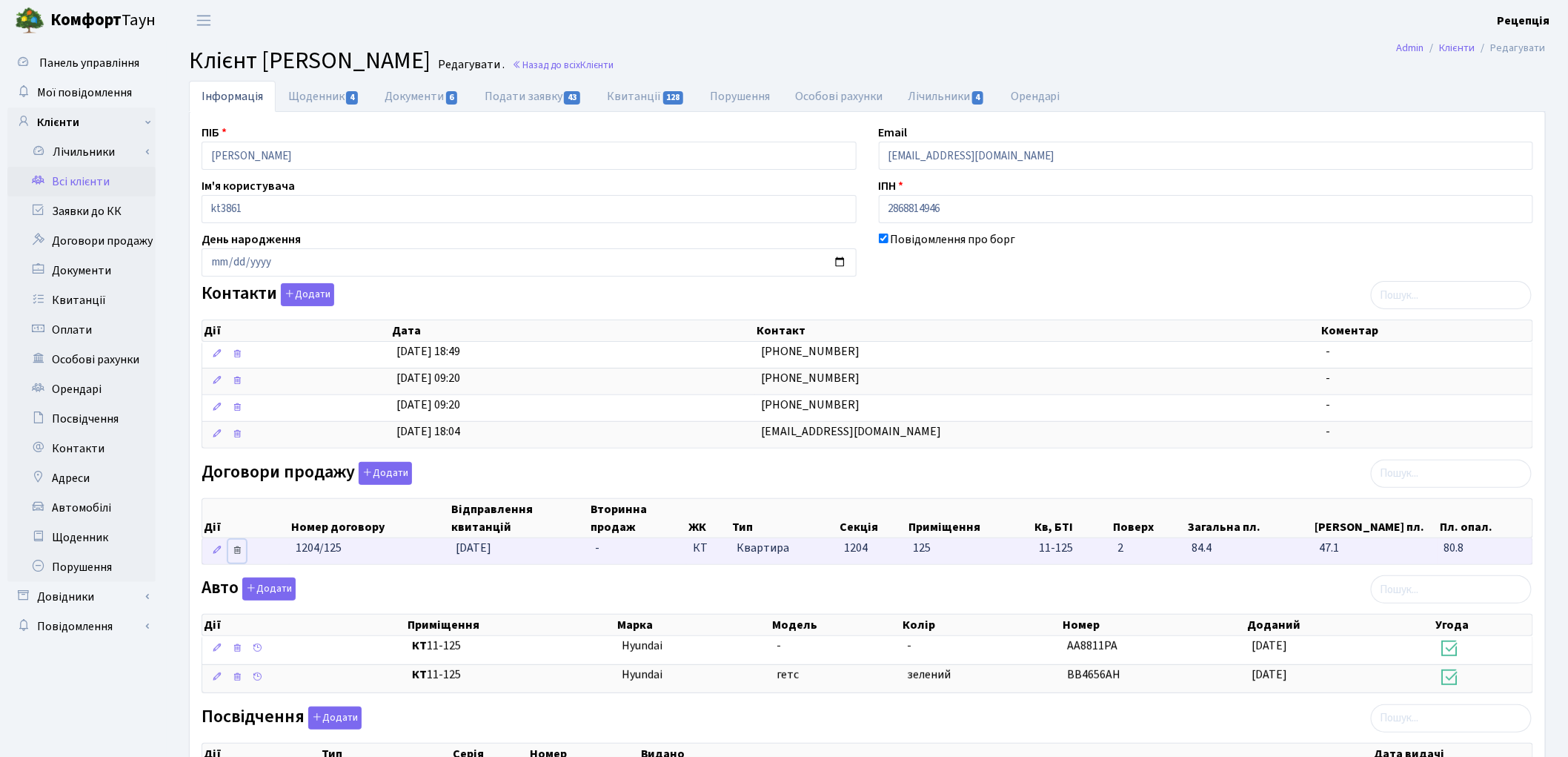
click at [236, 553] on icon at bounding box center [236, 549] width 10 height 10
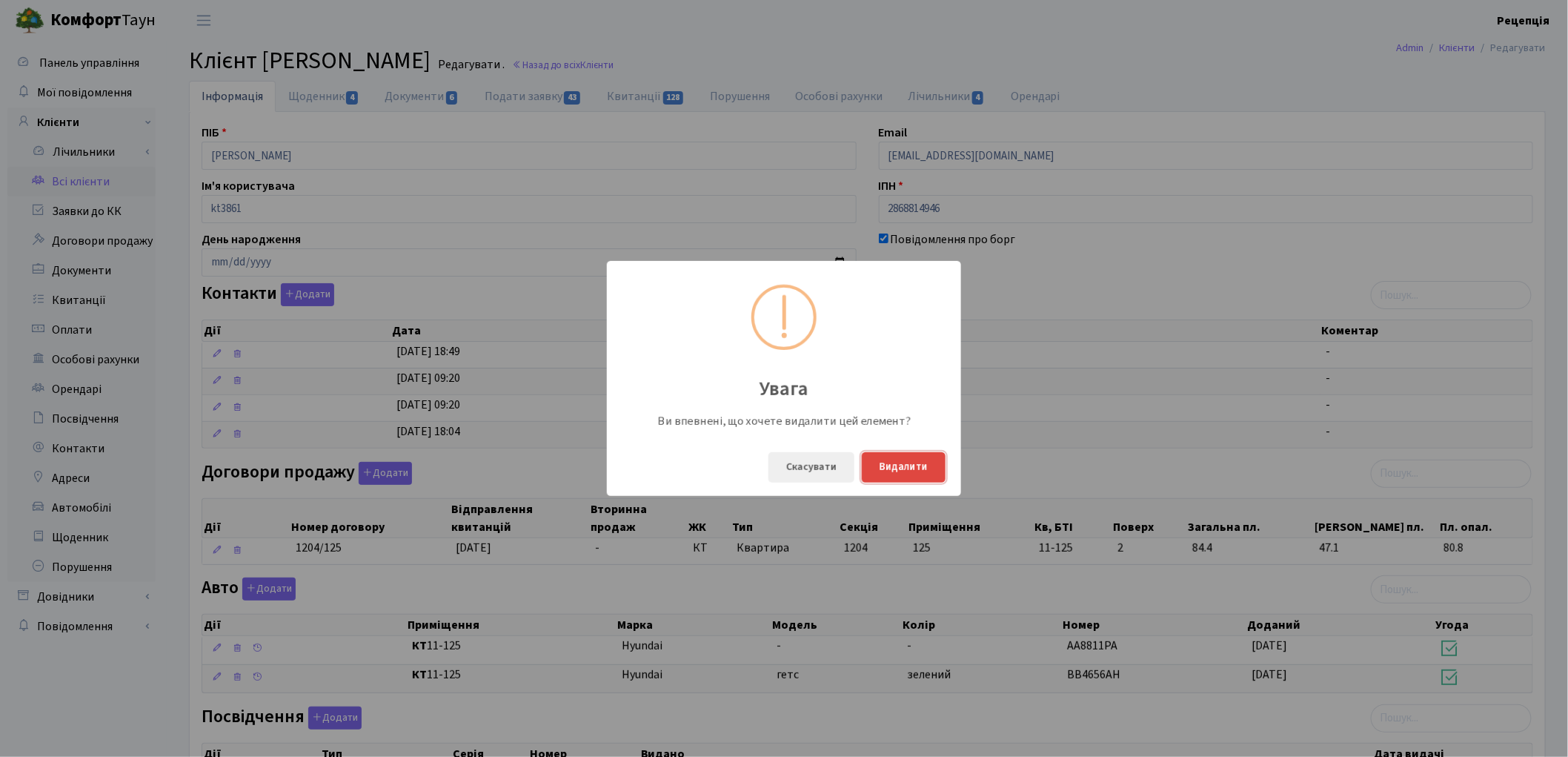
click at [899, 479] on button "Видалити" at bounding box center [903, 467] width 83 height 30
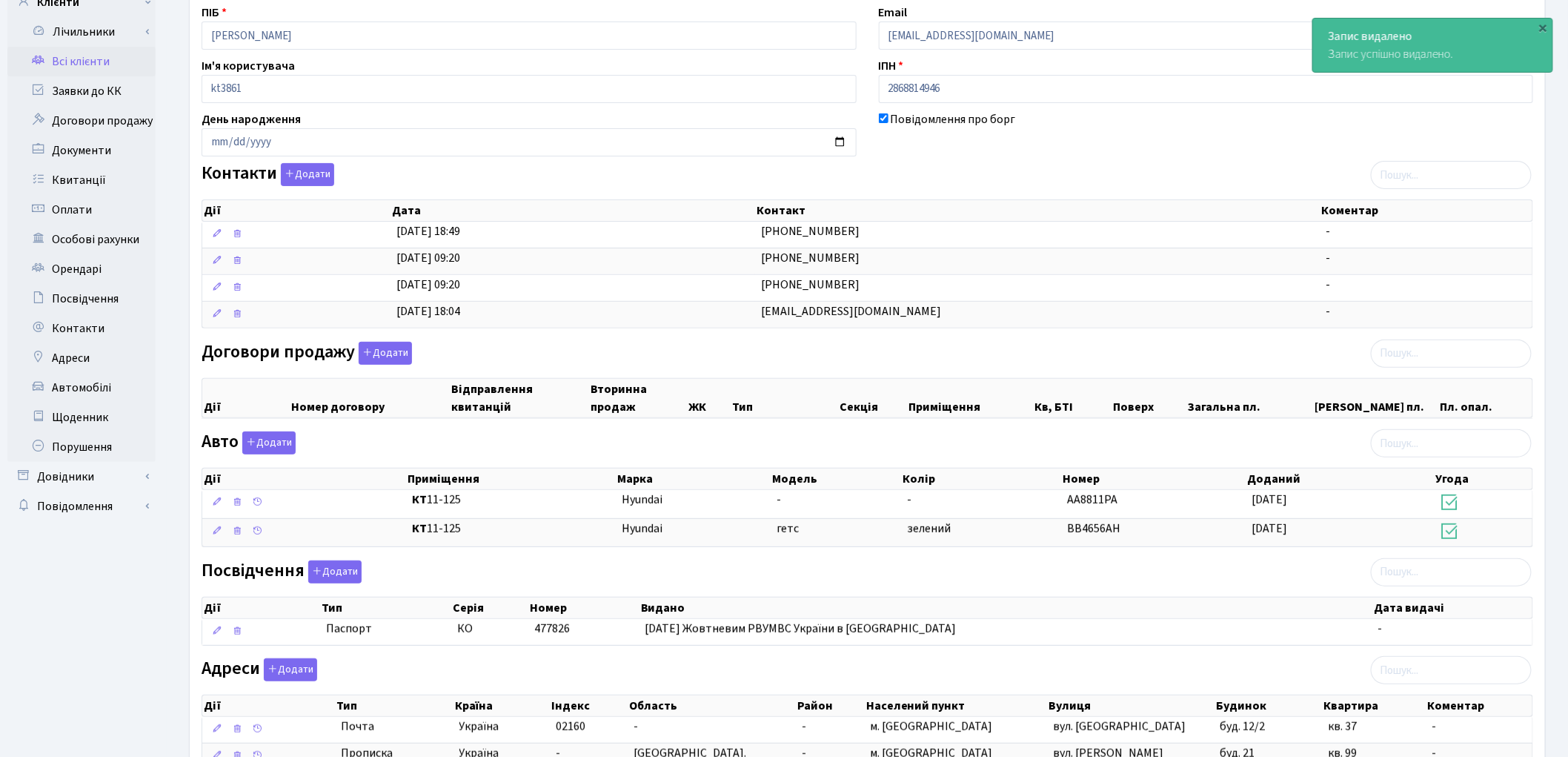
scroll to position [241, 0]
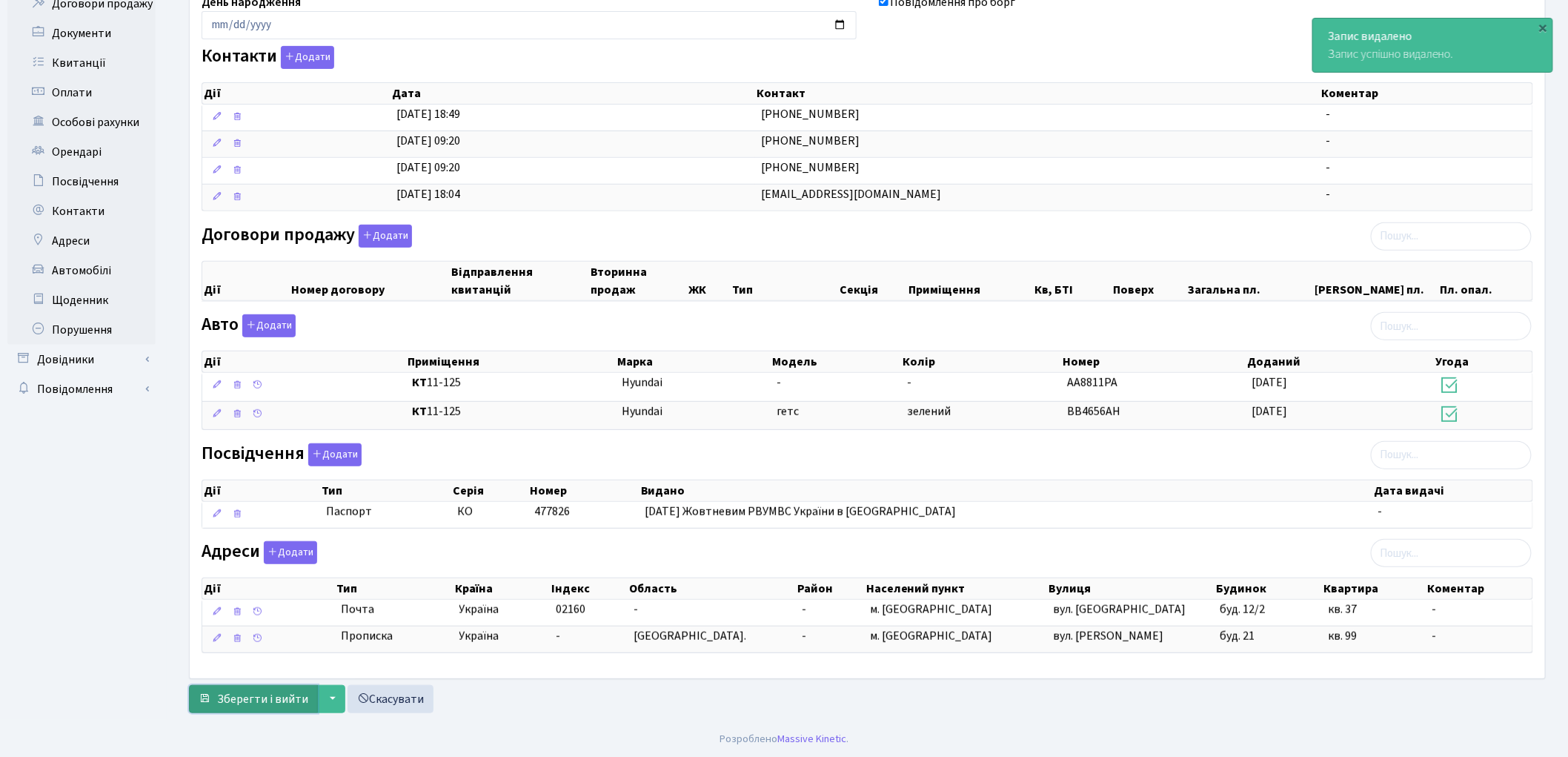
click at [241, 699] on span "Зберегти і вийти" at bounding box center [262, 698] width 91 height 16
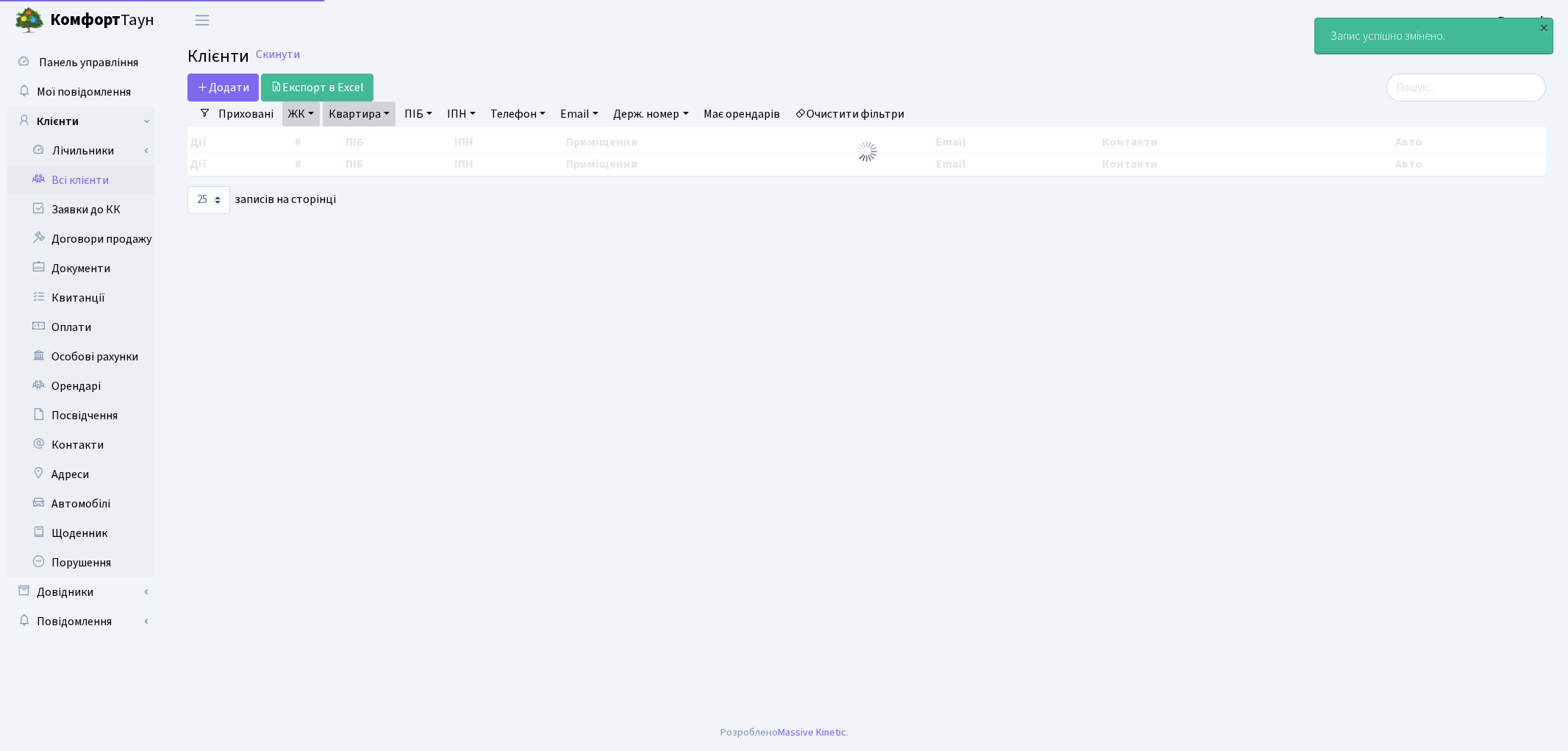
select select "25"
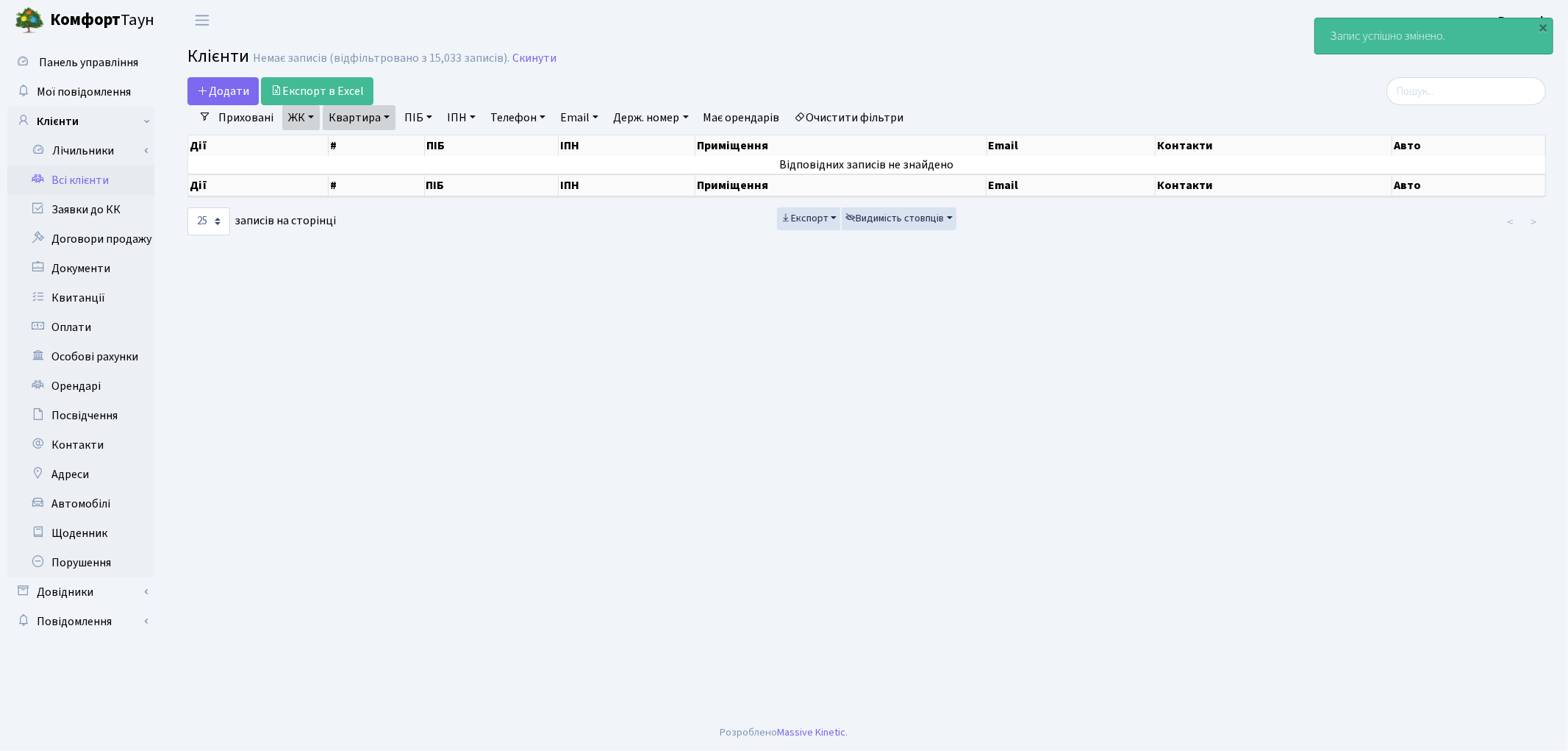
click at [834, 115] on link "Очистити фільтри" at bounding box center [849, 118] width 122 height 25
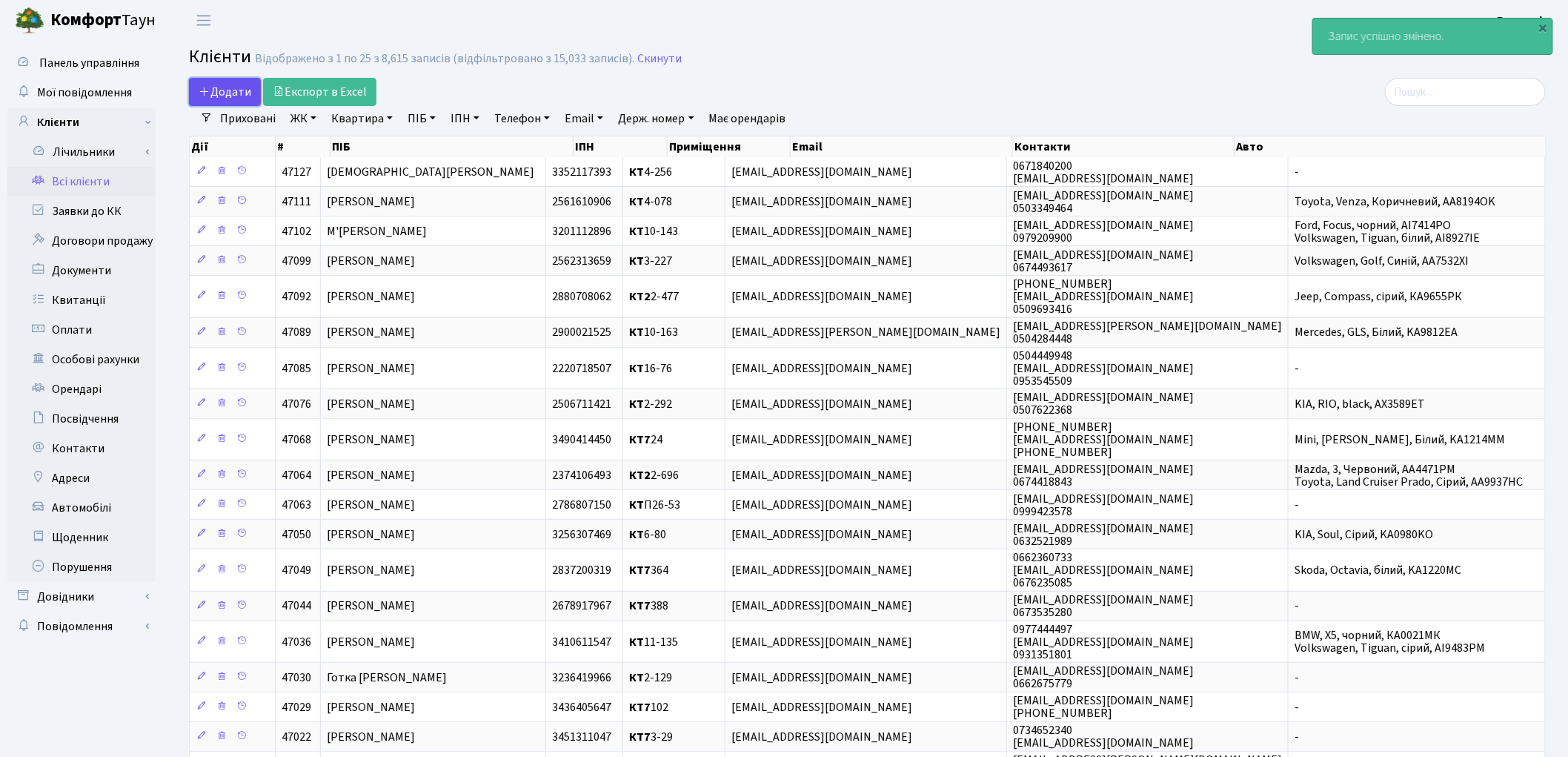
click at [225, 94] on span "Додати" at bounding box center [225, 91] width 52 height 16
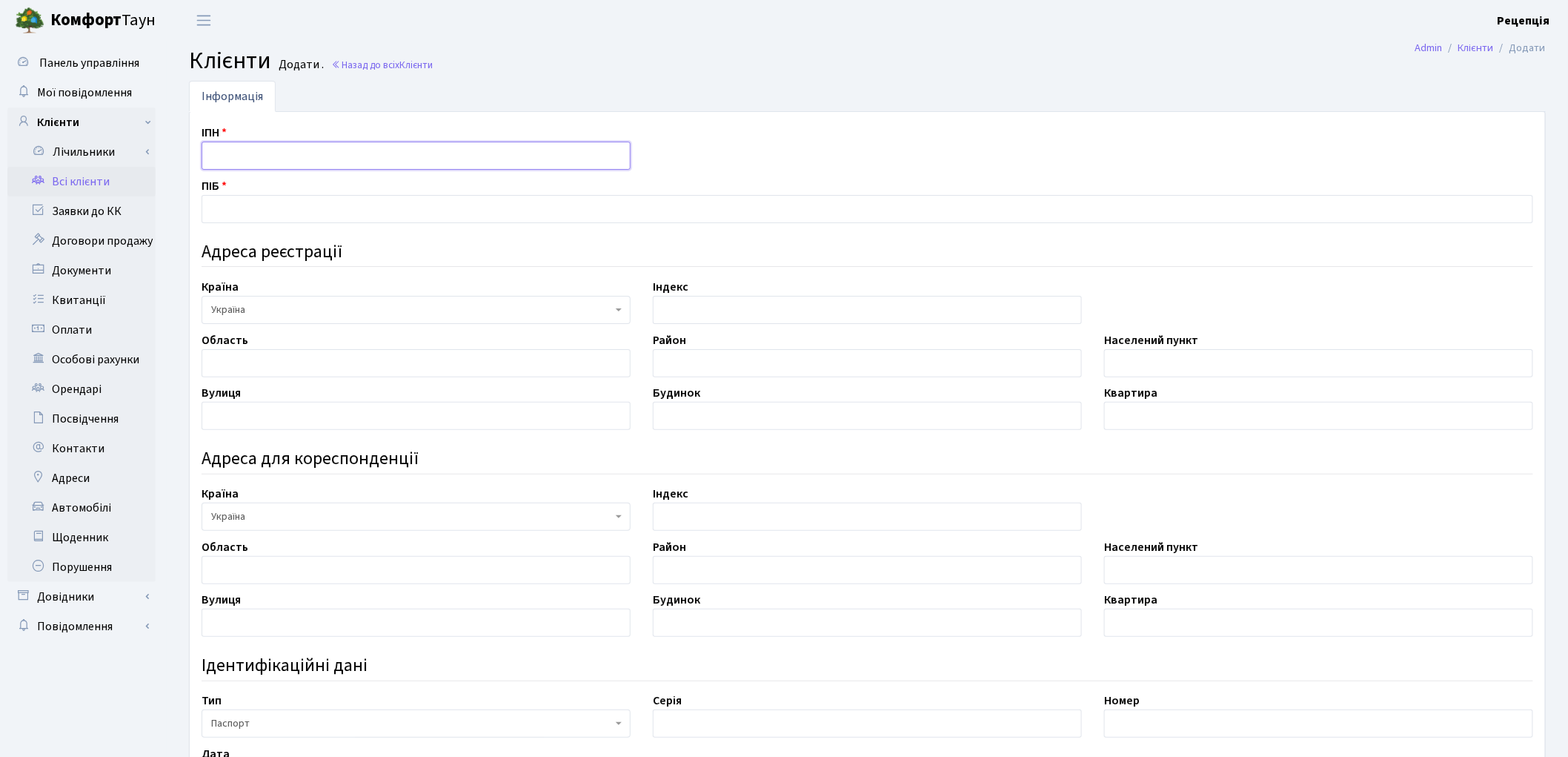
click at [243, 167] on input "text" at bounding box center [416, 155] width 429 height 28
type input "3491803089"
click at [228, 211] on input "text" at bounding box center [867, 209] width 1332 height 28
click at [245, 156] on input "3491803089" at bounding box center [416, 155] width 429 height 28
click at [229, 197] on input "text" at bounding box center [867, 209] width 1332 height 28
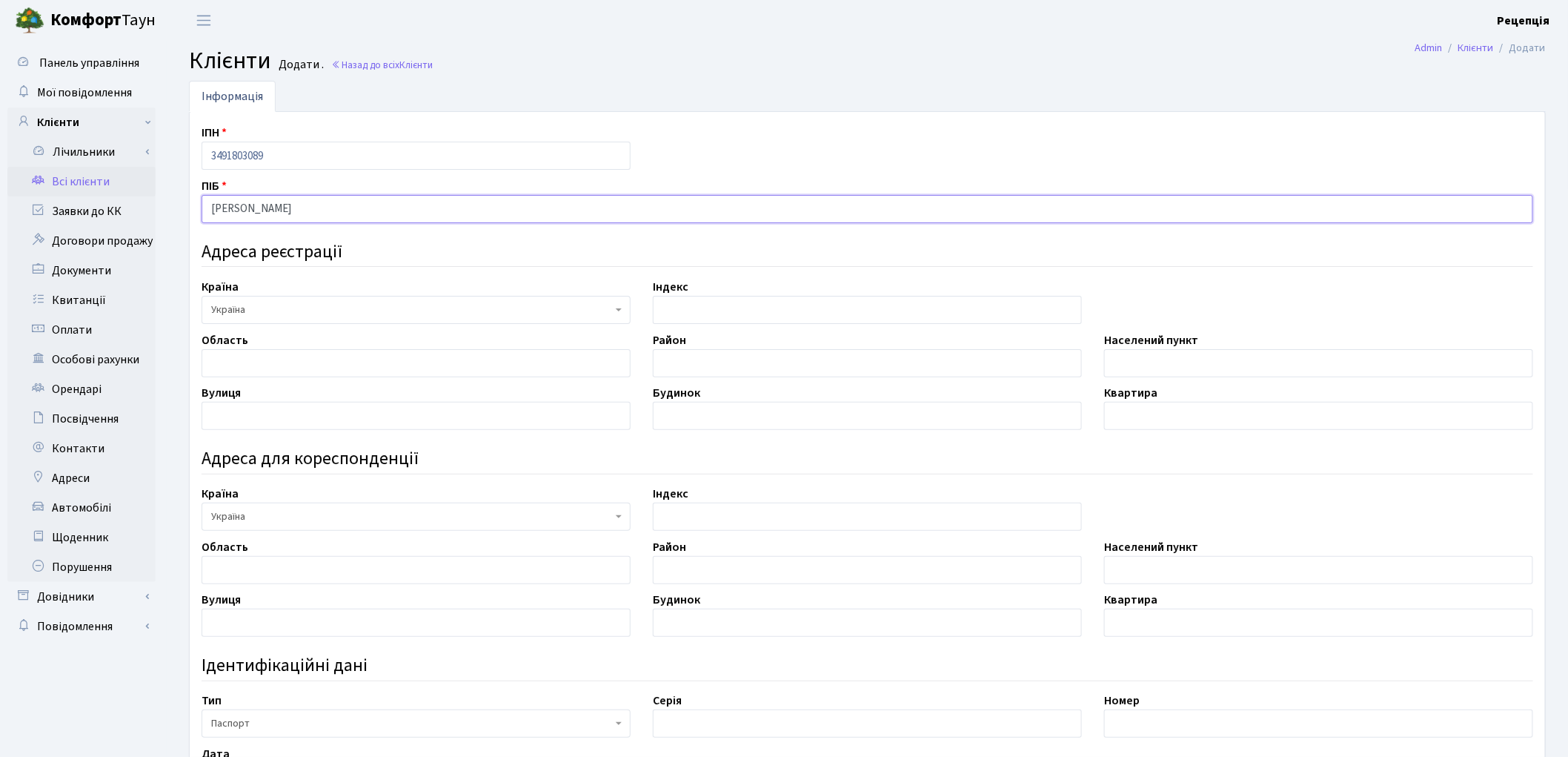
type input "[PERSON_NAME]"
click at [232, 368] on input "text" at bounding box center [416, 363] width 429 height 28
click at [1148, 363] on input "text" at bounding box center [1318, 363] width 429 height 28
type input "мімто Київ"
click at [321, 428] on input "text" at bounding box center [416, 416] width 429 height 28
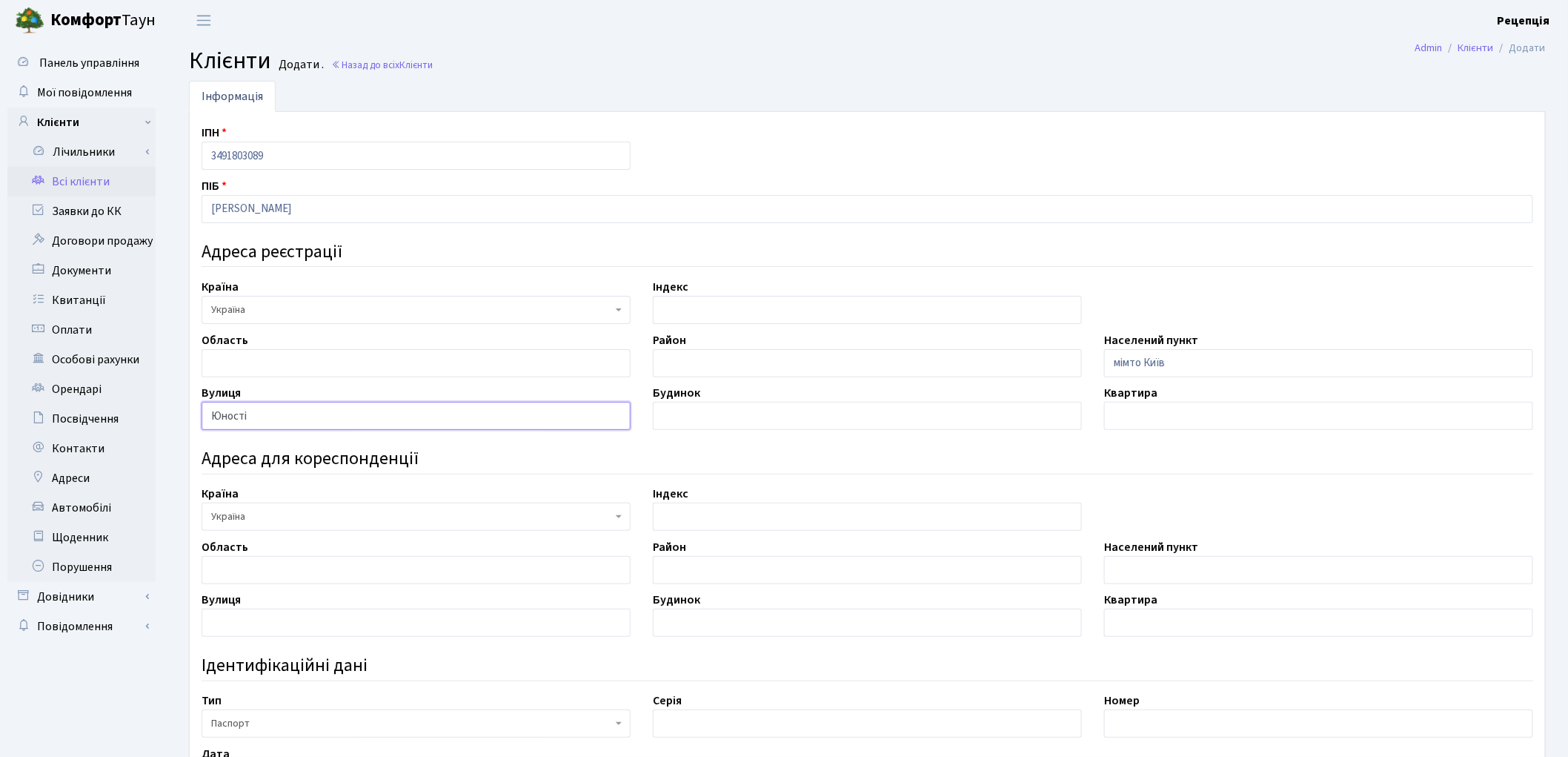
type input "Юності"
click at [677, 409] on input "text" at bounding box center [867, 416] width 429 height 28
type input "14"
click at [1158, 400] on div "Квартира" at bounding box center [1318, 407] width 451 height 46
click at [1137, 412] on input "text" at bounding box center [1318, 416] width 429 height 28
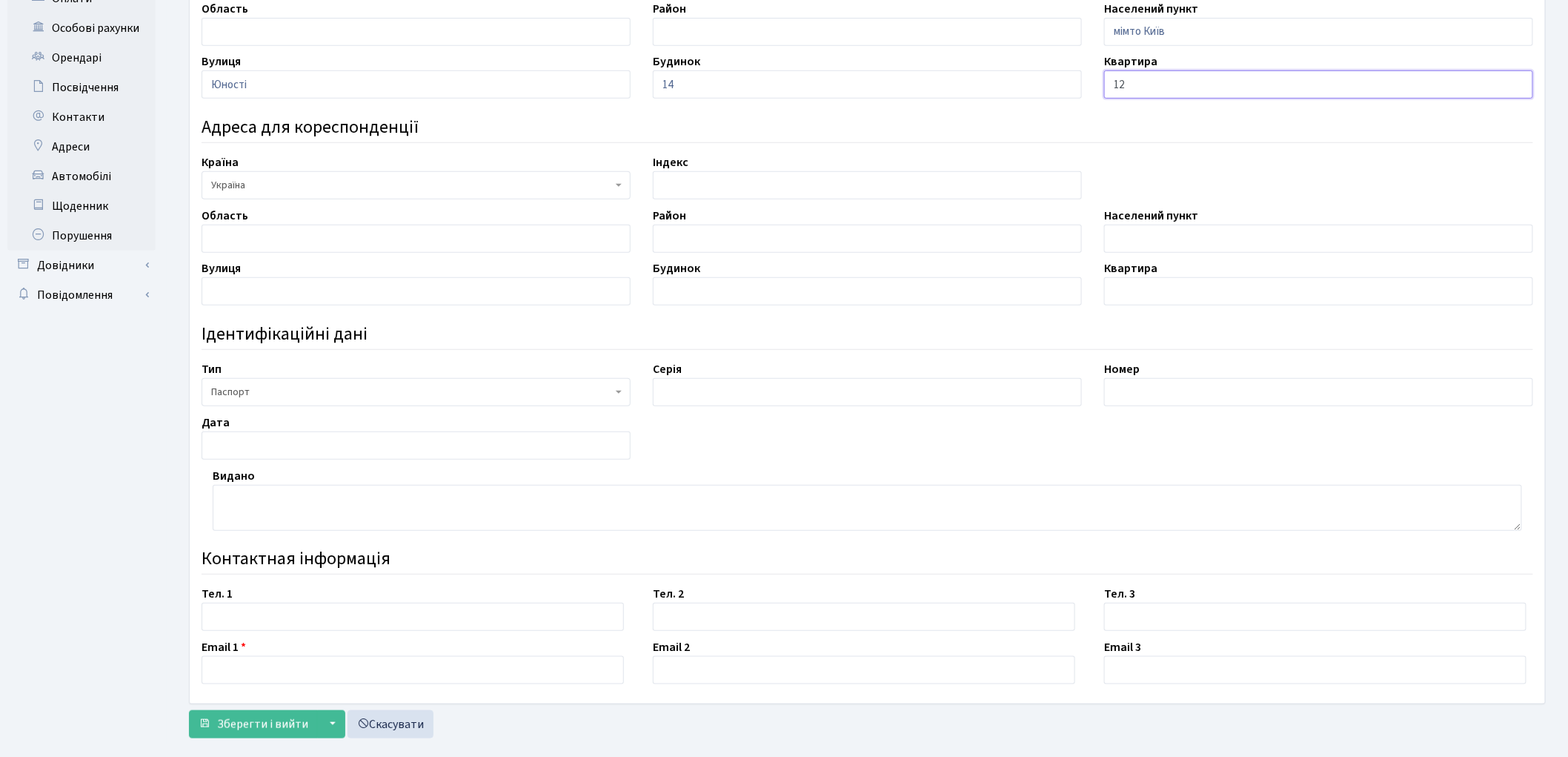
scroll to position [338, 0]
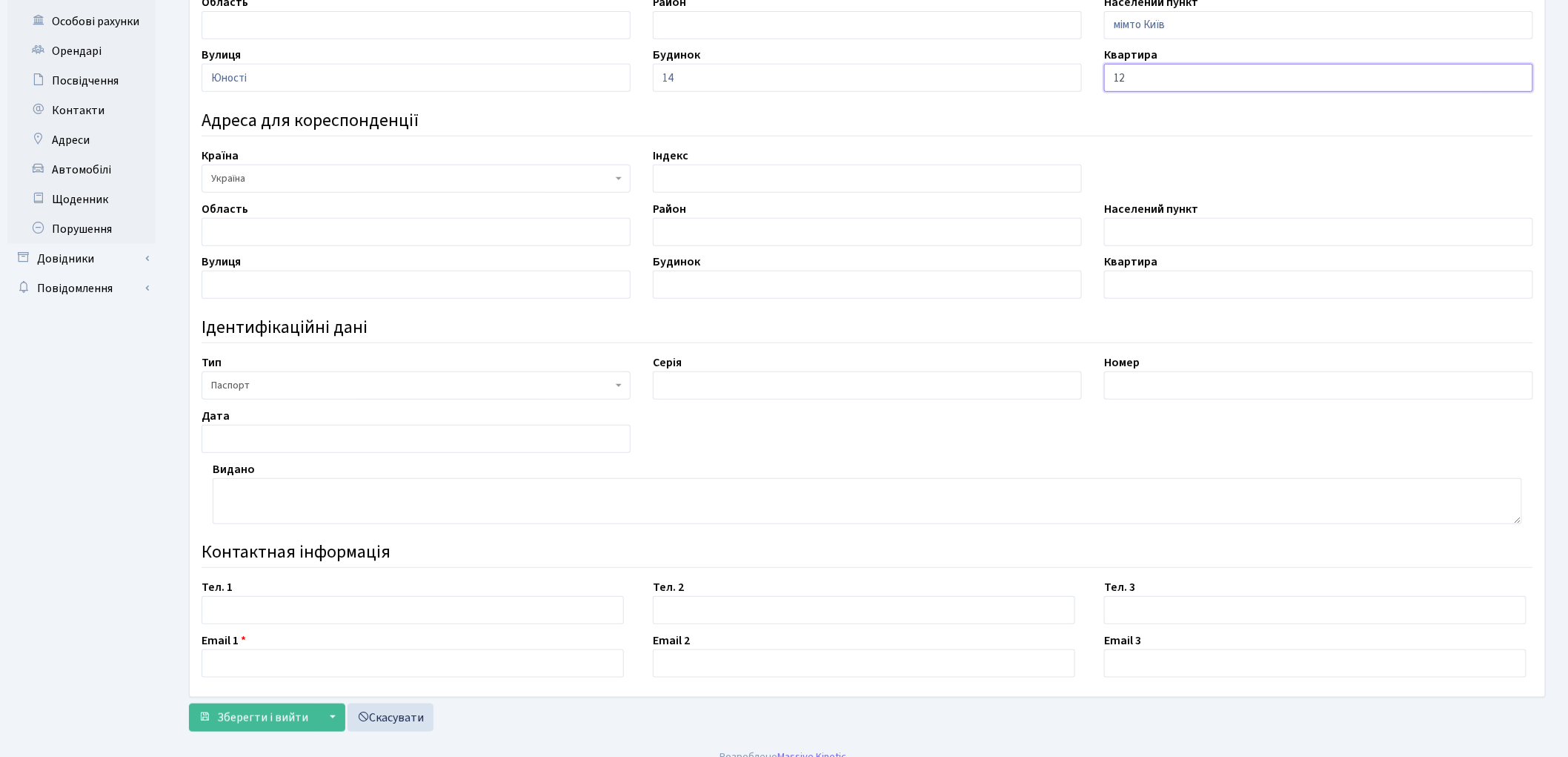
type input "12"
click at [262, 599] on input "text" at bounding box center [412, 610] width 422 height 28
click at [231, 613] on input "0994948540" at bounding box center [412, 610] width 422 height 28
click at [229, 612] on input "0994948540" at bounding box center [412, 610] width 422 height 28
click at [238, 611] on input "0994948540" at bounding box center [412, 610] width 422 height 28
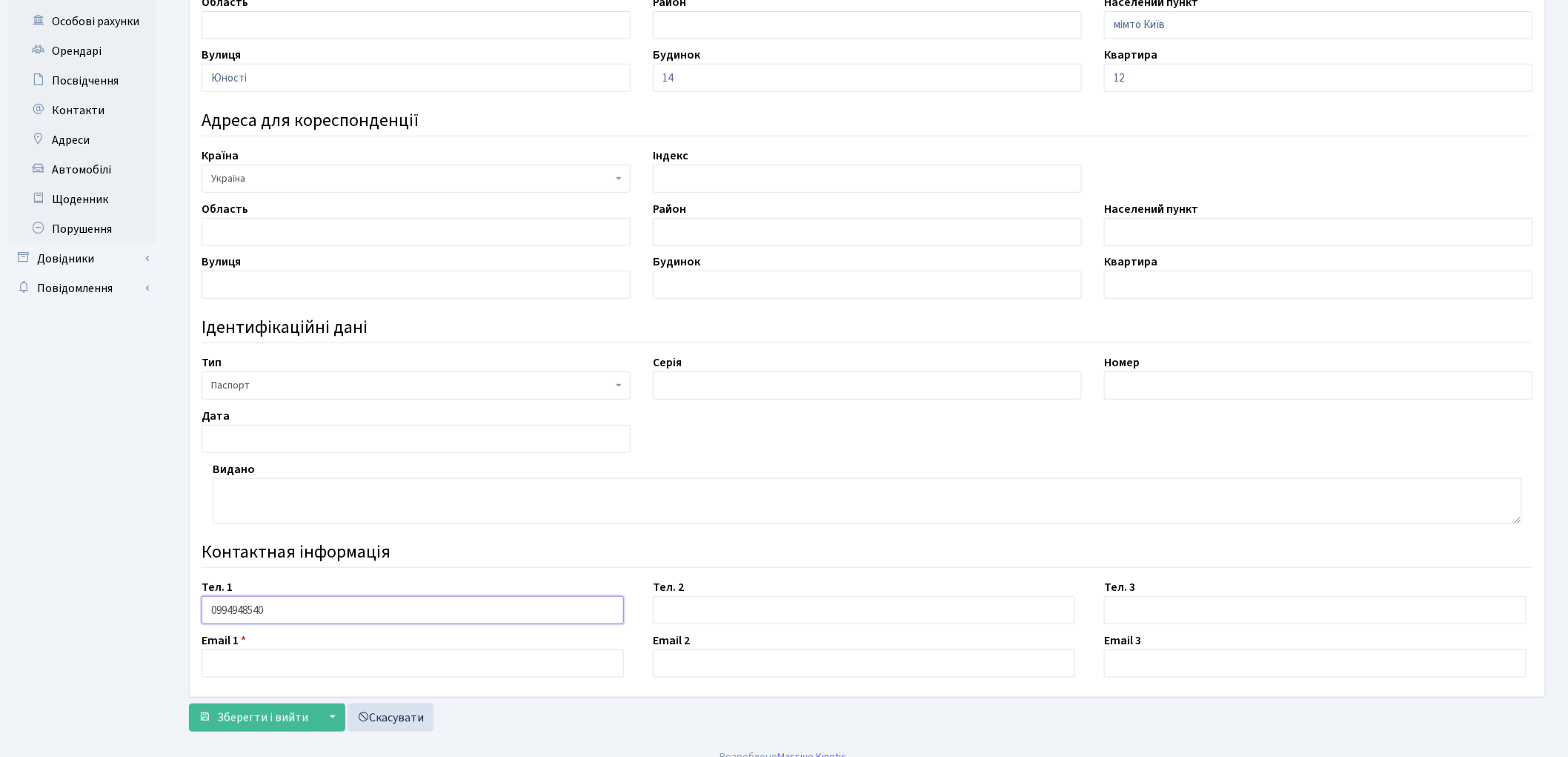
click at [250, 610] on input "0994948540" at bounding box center [412, 610] width 422 height 28
type input "0994948540"
click at [240, 656] on input "text" at bounding box center [412, 663] width 422 height 28
type input "evriumina@gmail.com"
click at [265, 716] on span "Зберегти і вийти" at bounding box center [262, 717] width 91 height 16
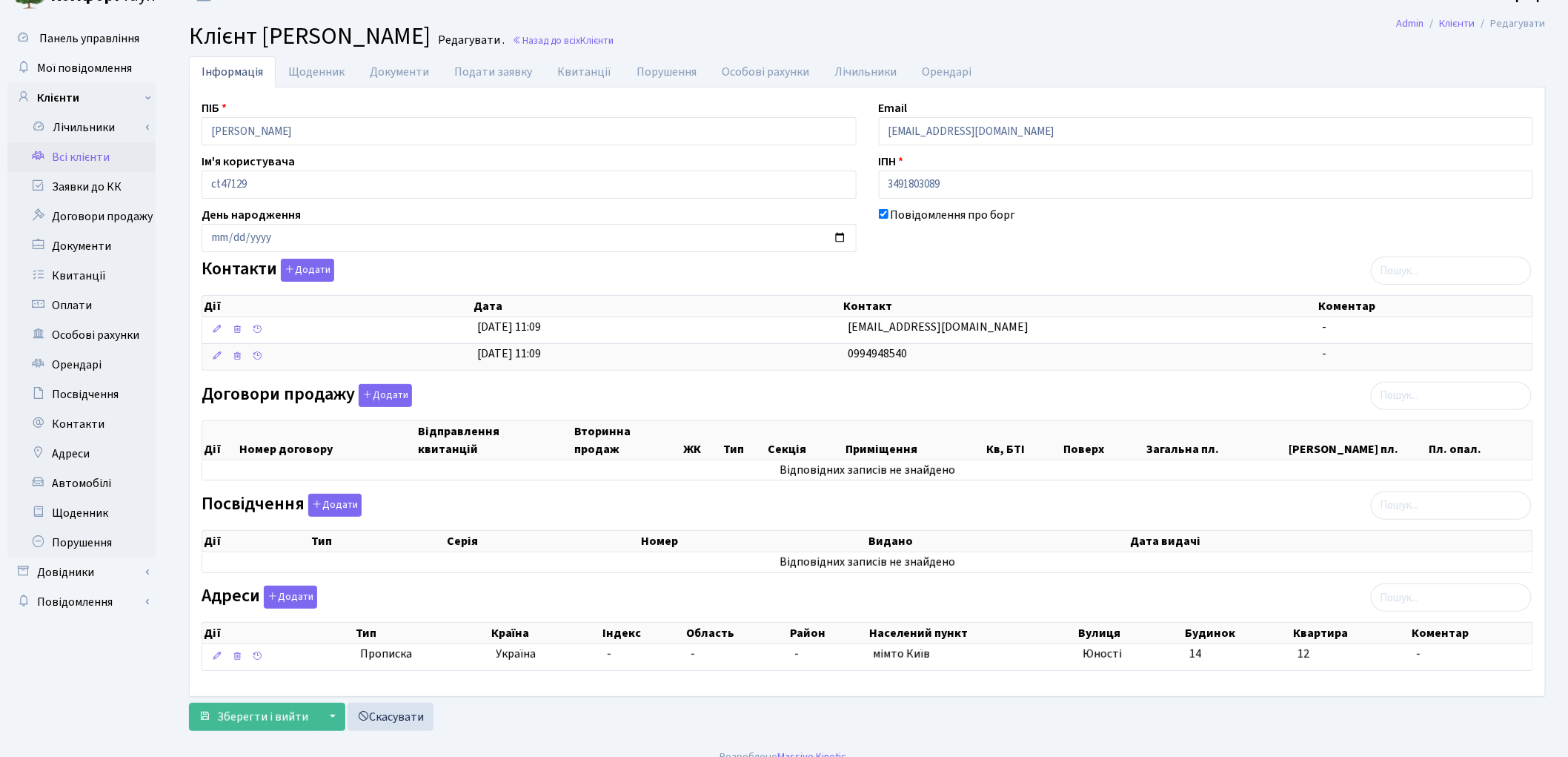
scroll to position [45, 0]
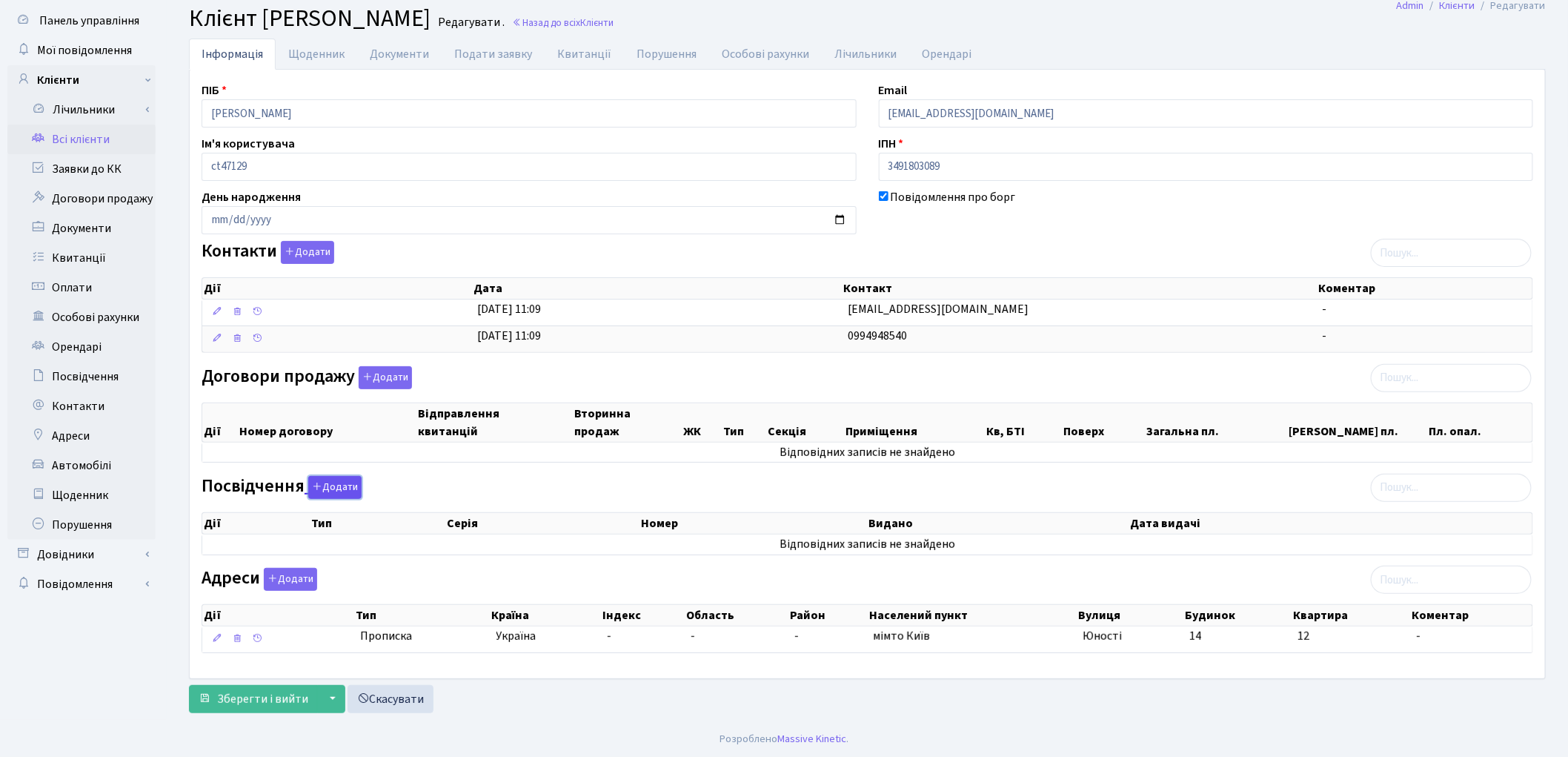
click at [346, 482] on button "Додати" at bounding box center [335, 487] width 53 height 23
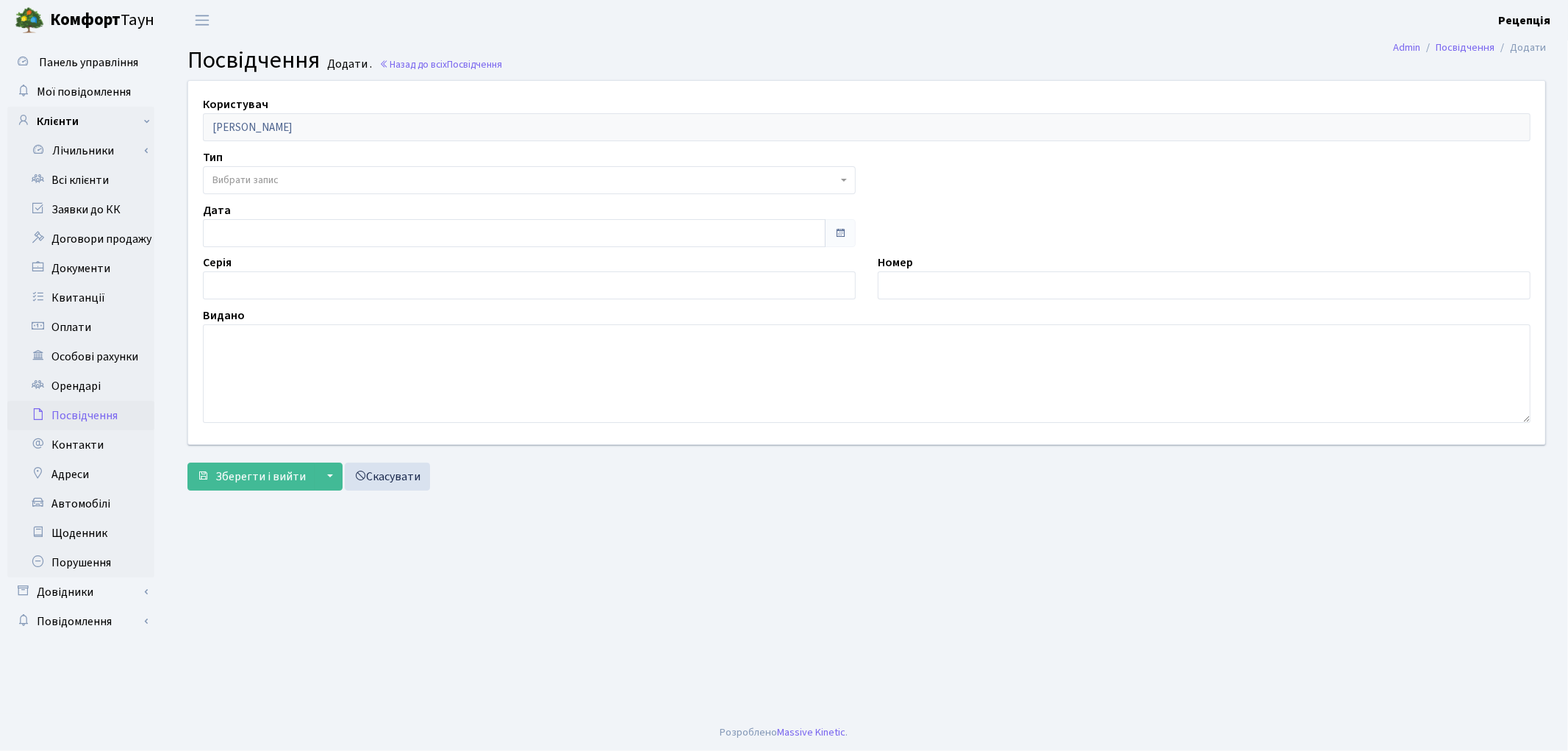
click at [276, 177] on span "Вибрати запис" at bounding box center [245, 180] width 66 height 15
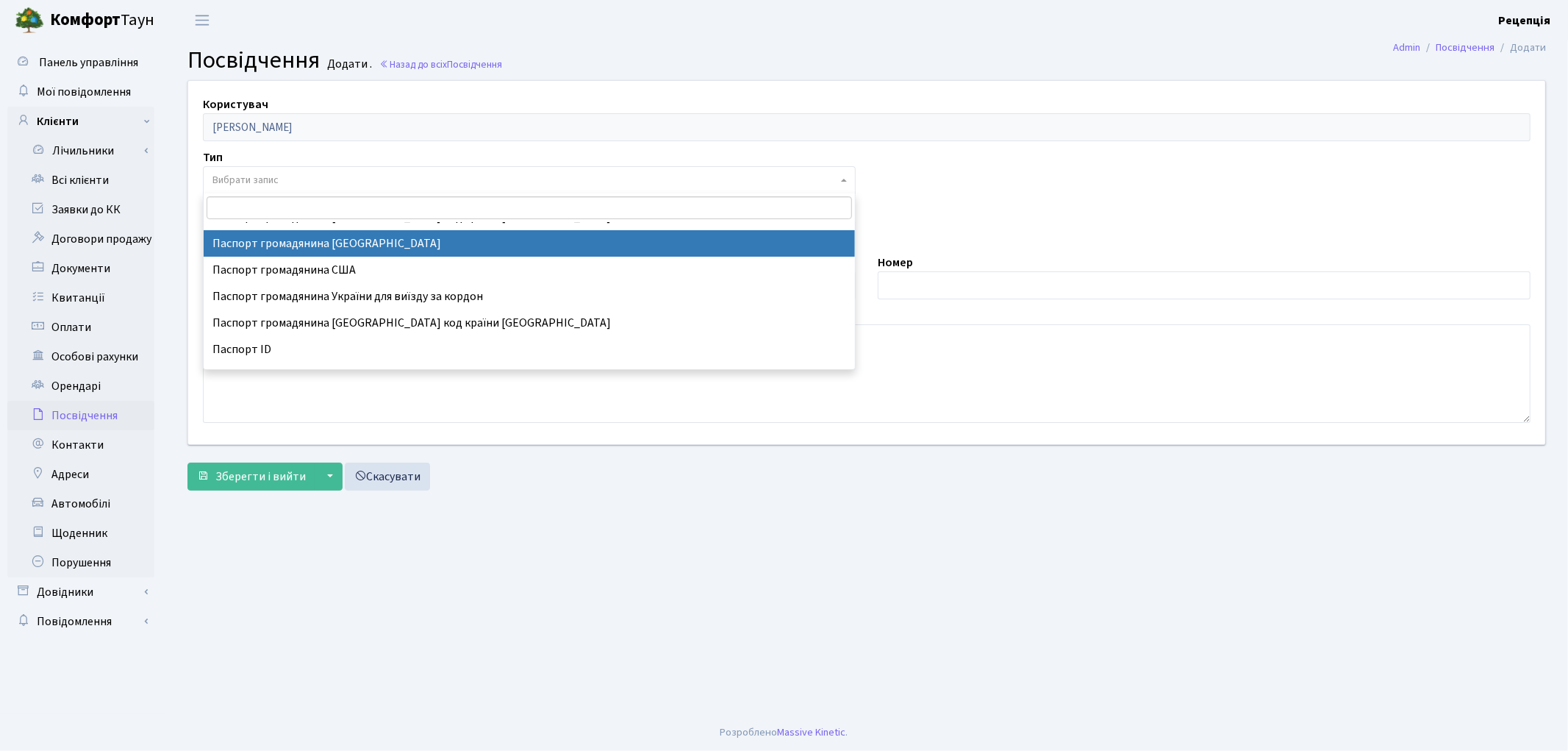
scroll to position [130, 0]
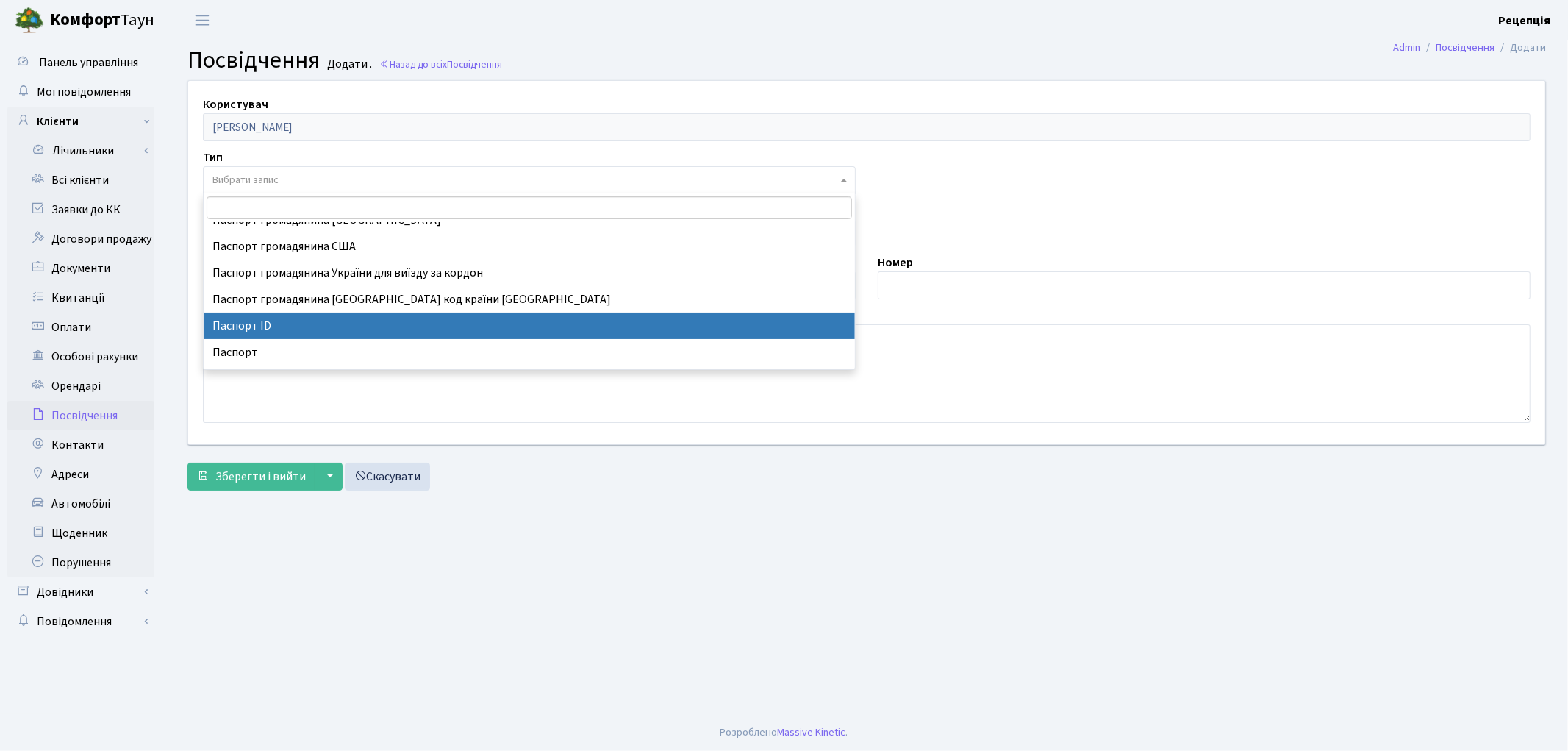
select select "34"
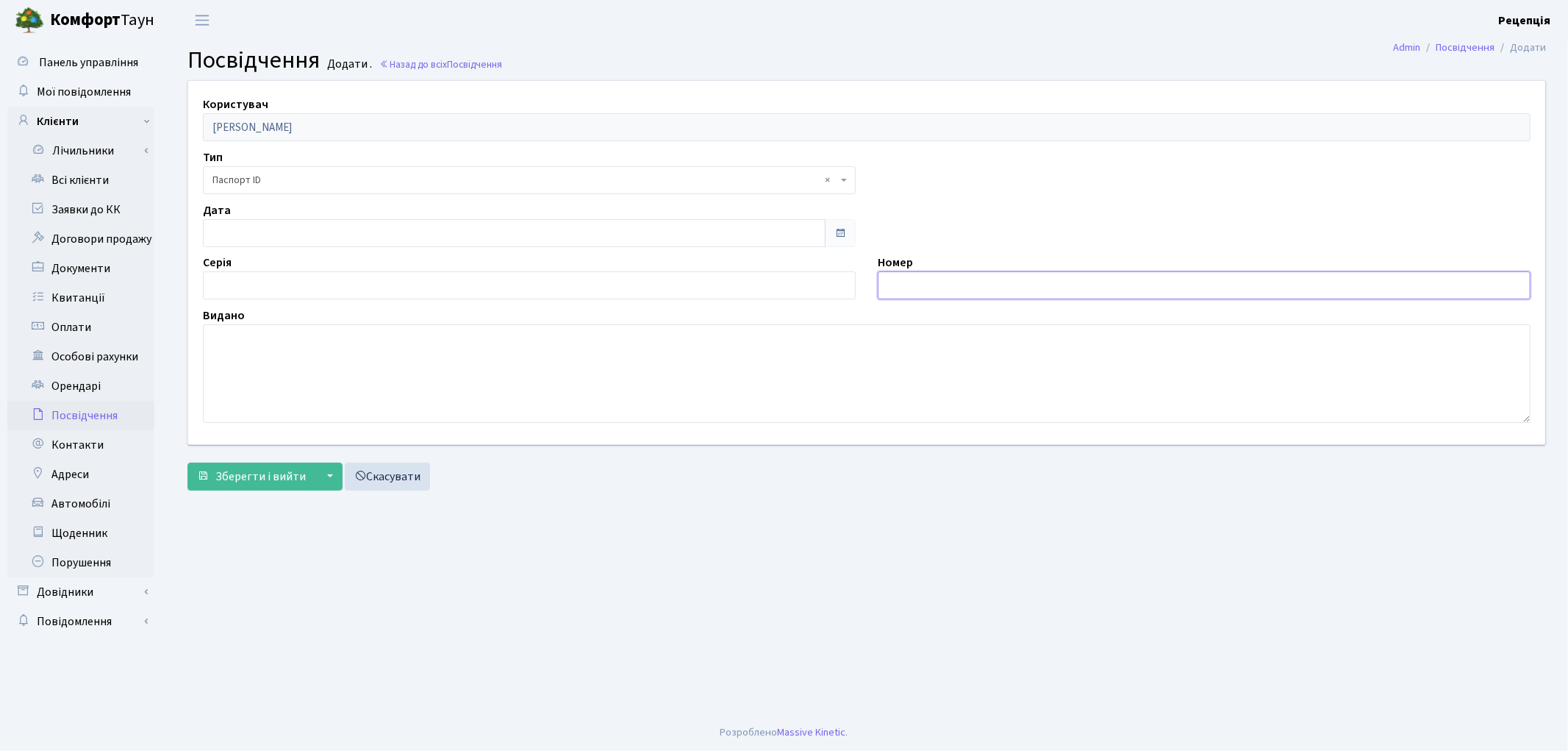
click at [943, 285] on input "text" at bounding box center [1203, 285] width 652 height 28
type input "005117416"
click at [354, 391] on textarea at bounding box center [866, 373] width 1327 height 98
type textarea "8025"
click at [265, 235] on input "07.10.2025" at bounding box center [514, 233] width 623 height 28
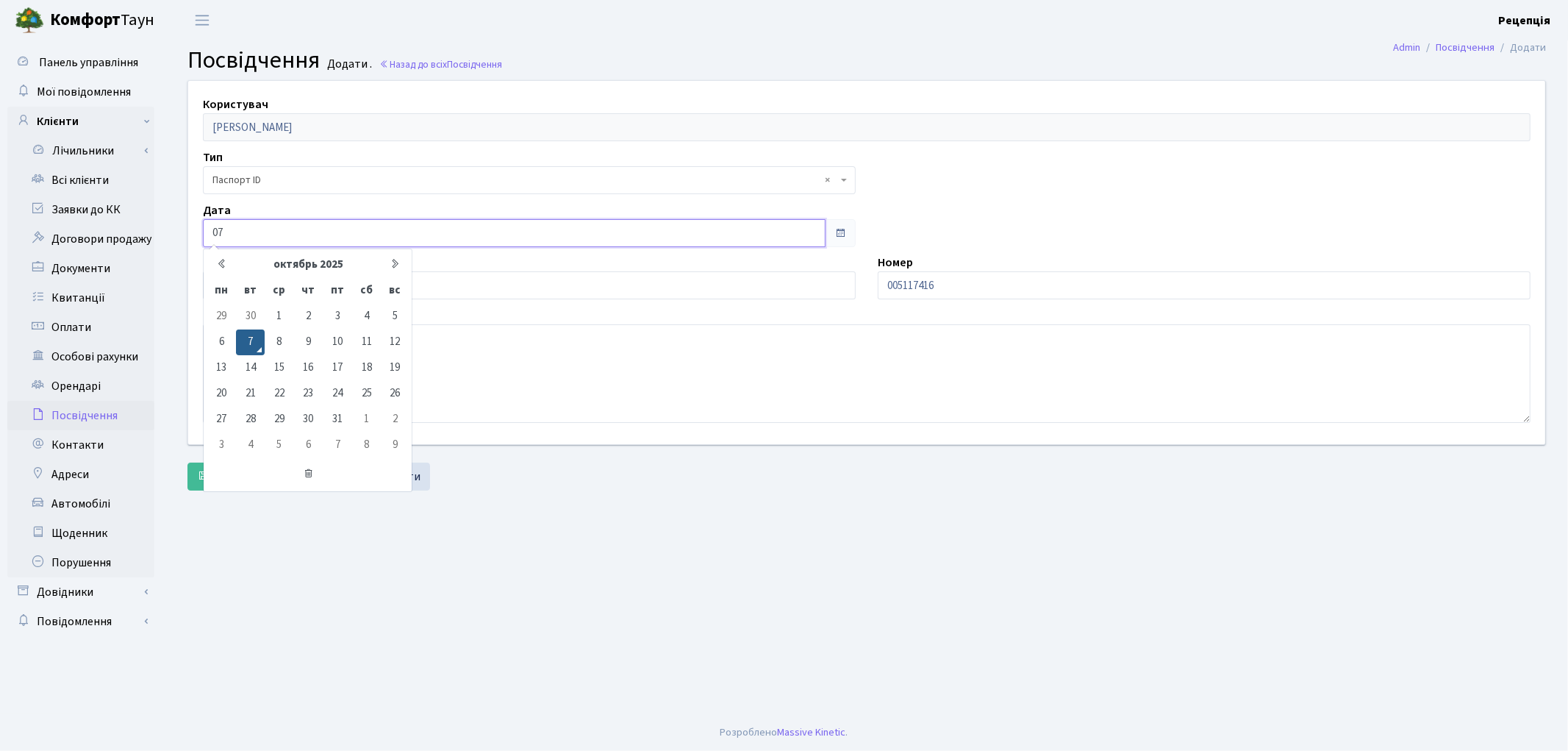
type input "0"
type input "25.08.2020"
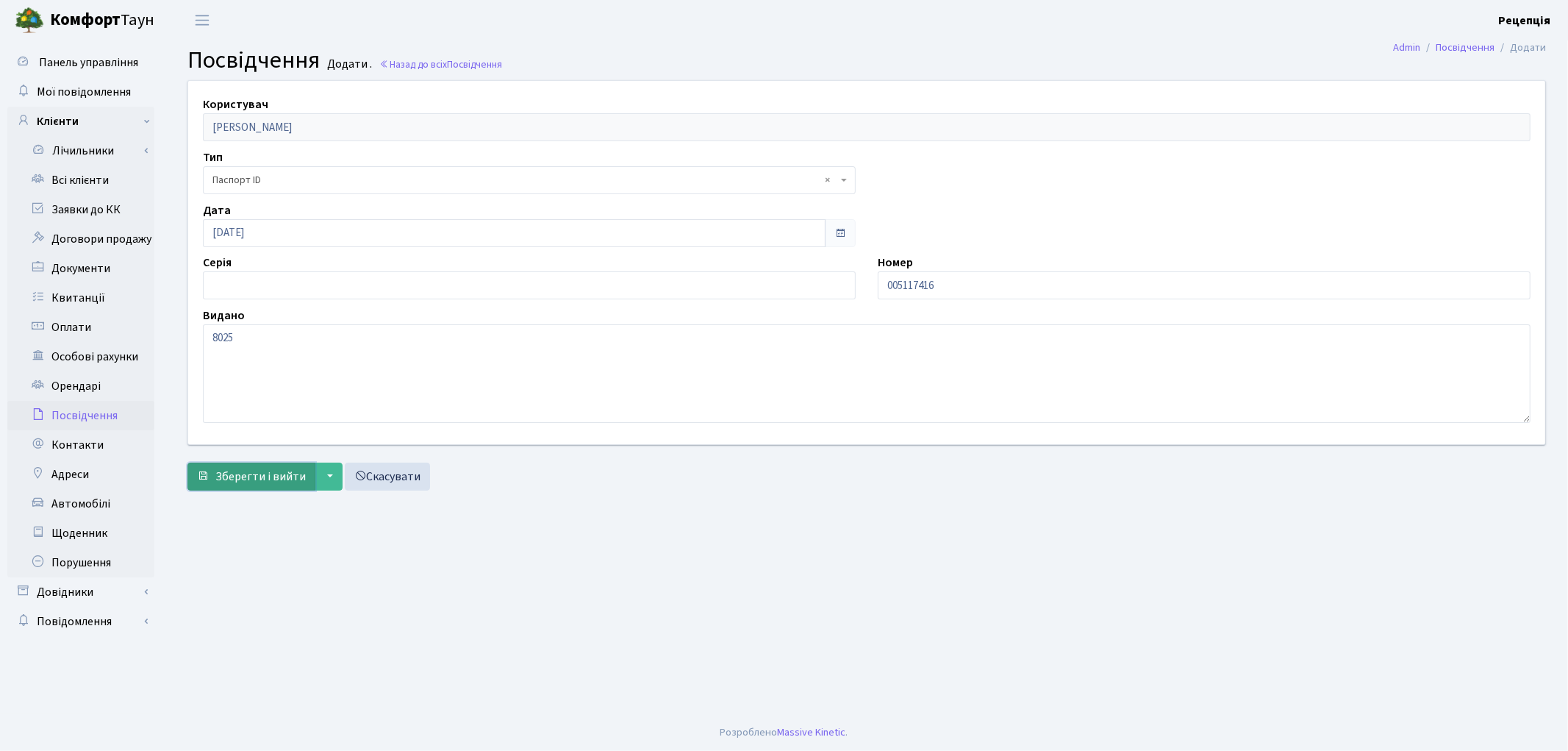
click at [250, 475] on span "Зберегти і вийти" at bounding box center [260, 476] width 91 height 16
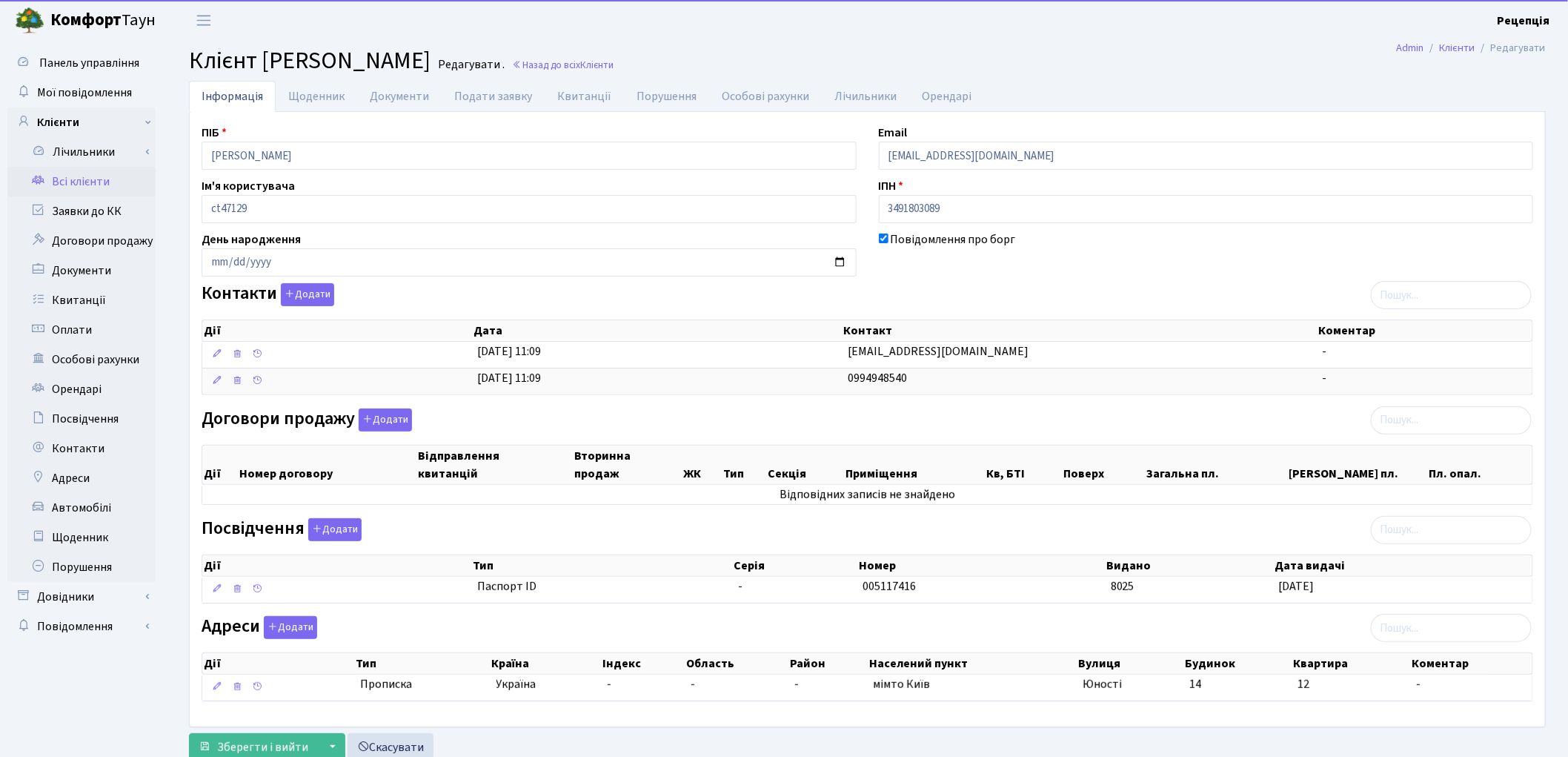
scroll to position [51, 0]
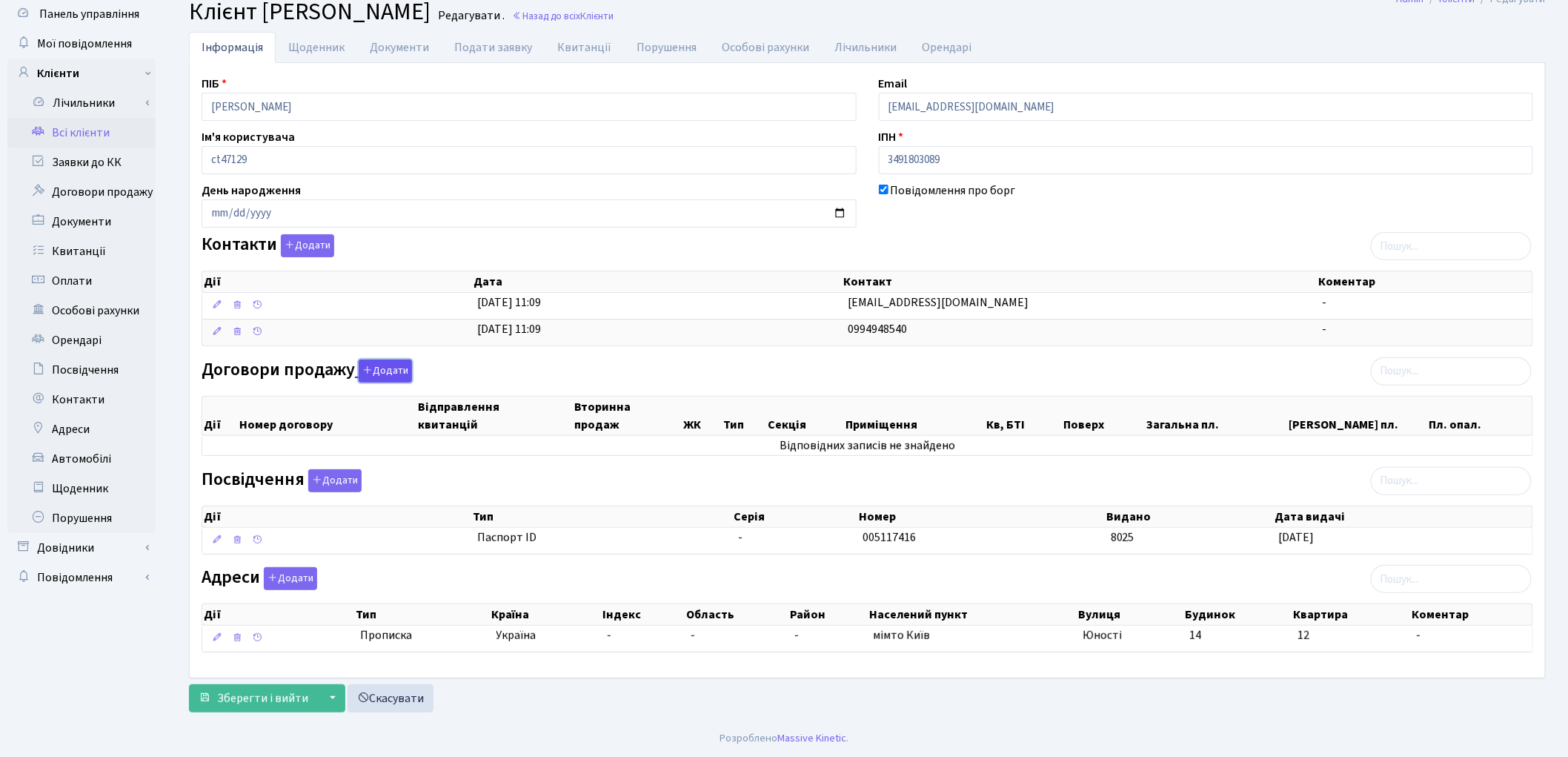
click at [399, 361] on button "Додати" at bounding box center [385, 371] width 53 height 23
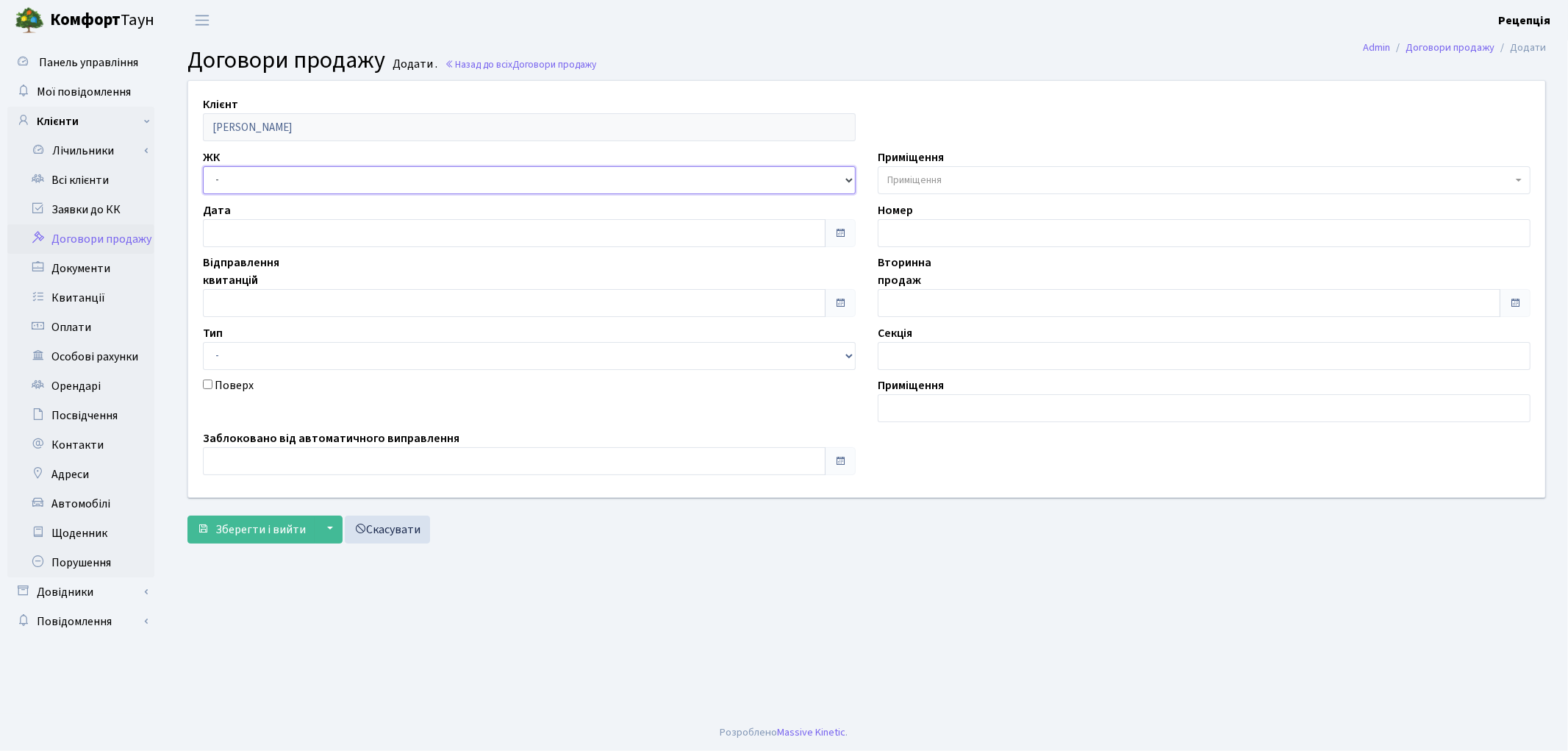
click at [236, 185] on select "- КТ, вул. Регенераторна, 4 КТ2, просп. [STREET_ADDRESS] [STREET_ADDRESS] [PERS…" at bounding box center [529, 180] width 652 height 28
select select "271"
click at [203, 166] on select "- КТ, вул. Регенераторна, 4 КТ2, просп. [STREET_ADDRESS] [STREET_ADDRESS] [PERS…" at bounding box center [529, 180] width 652 height 28
select select
click at [250, 221] on input "text" at bounding box center [514, 233] width 623 height 28
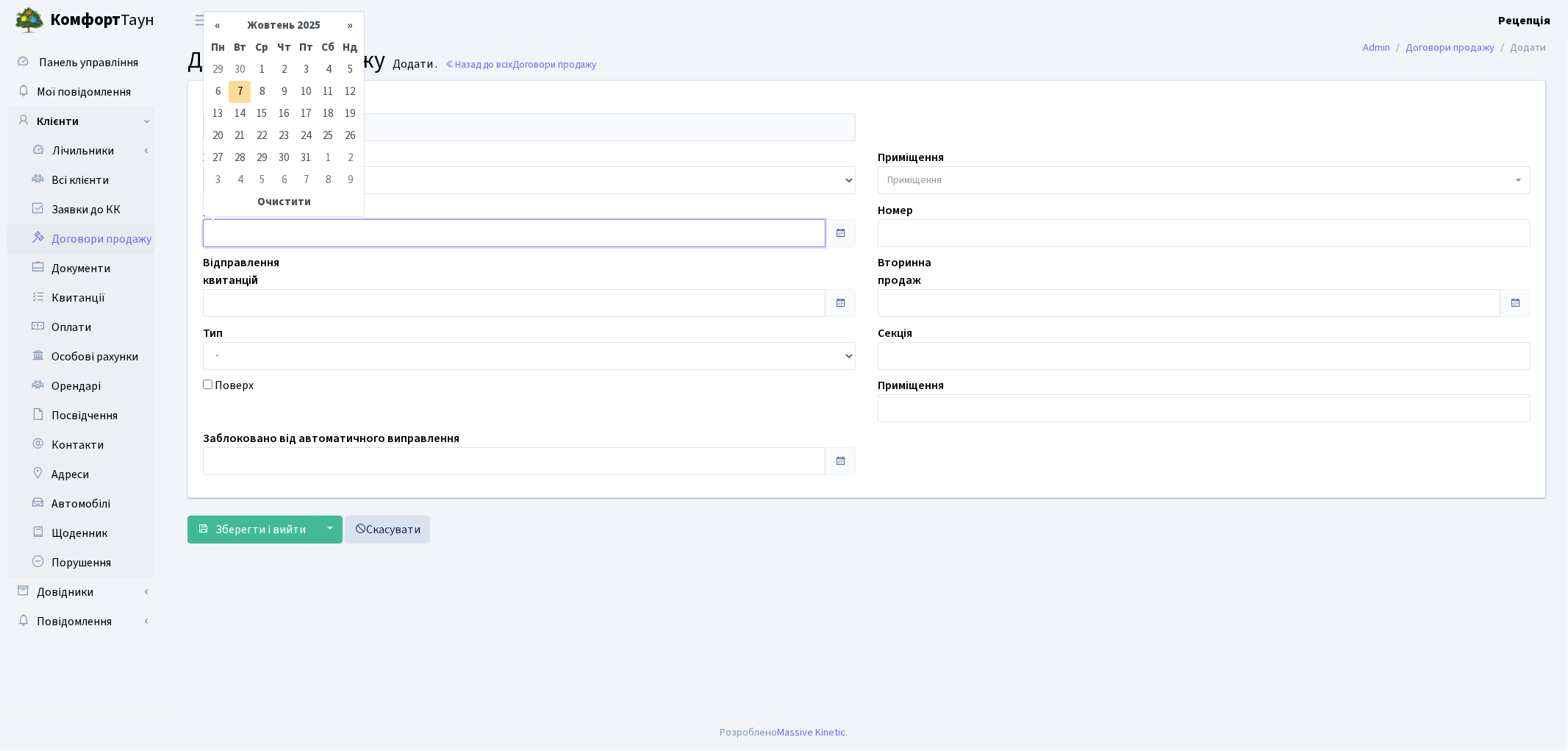
click at [245, 237] on input "text" at bounding box center [514, 233] width 623 height 28
click at [279, 202] on th "Очистити" at bounding box center [283, 202] width 154 height 22
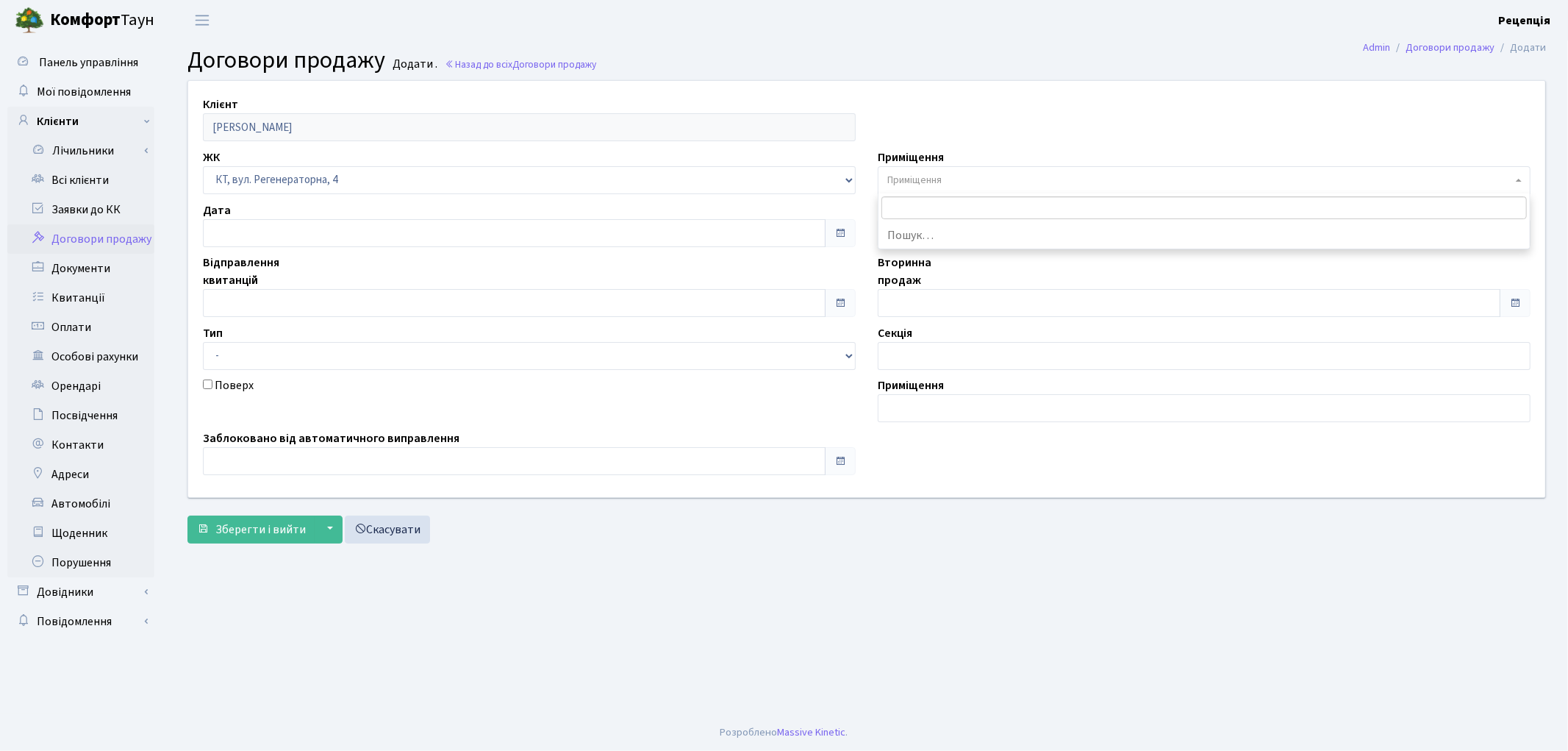
click at [997, 177] on span "Приміщення" at bounding box center [1199, 180] width 625 height 15
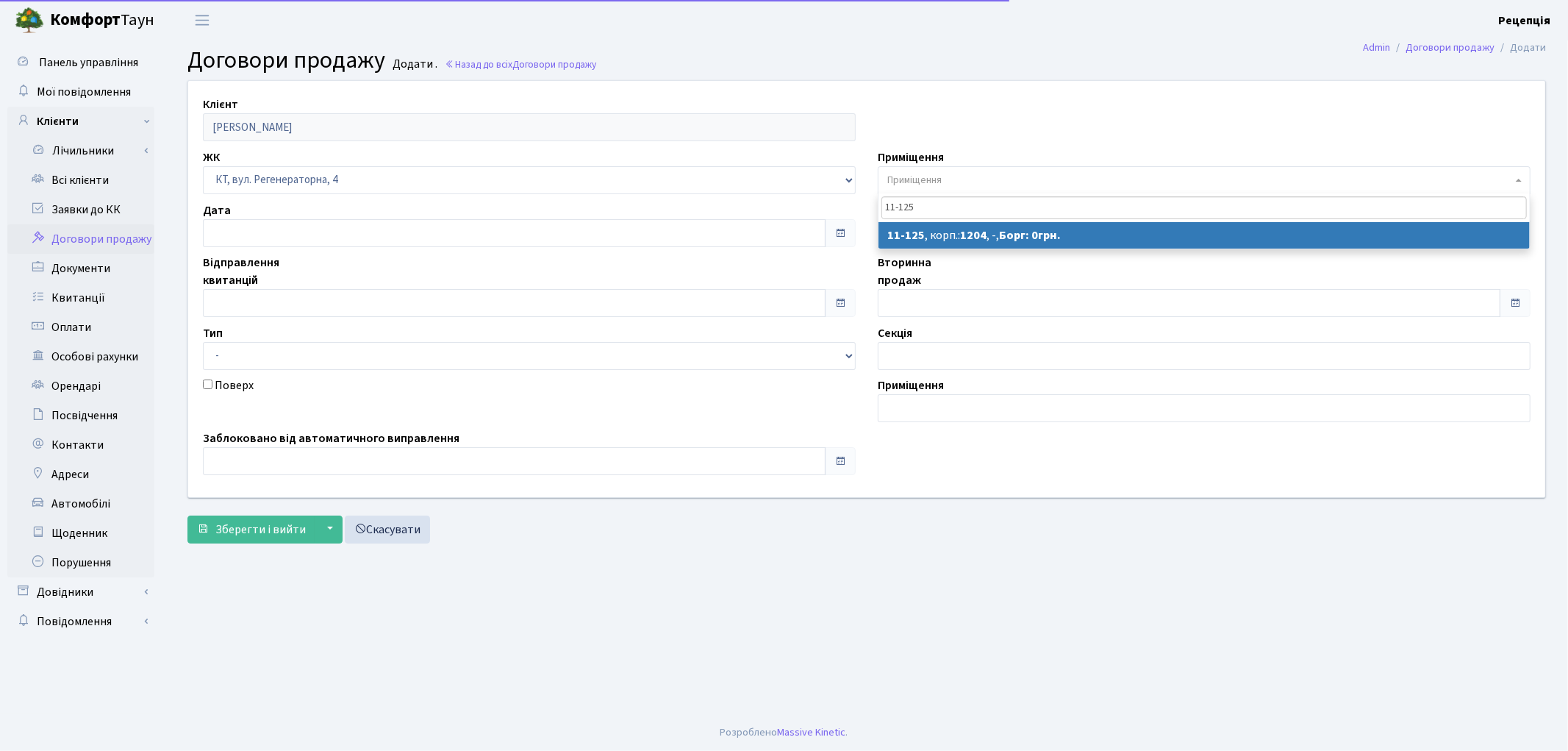
type input "11-125"
select select "7063"
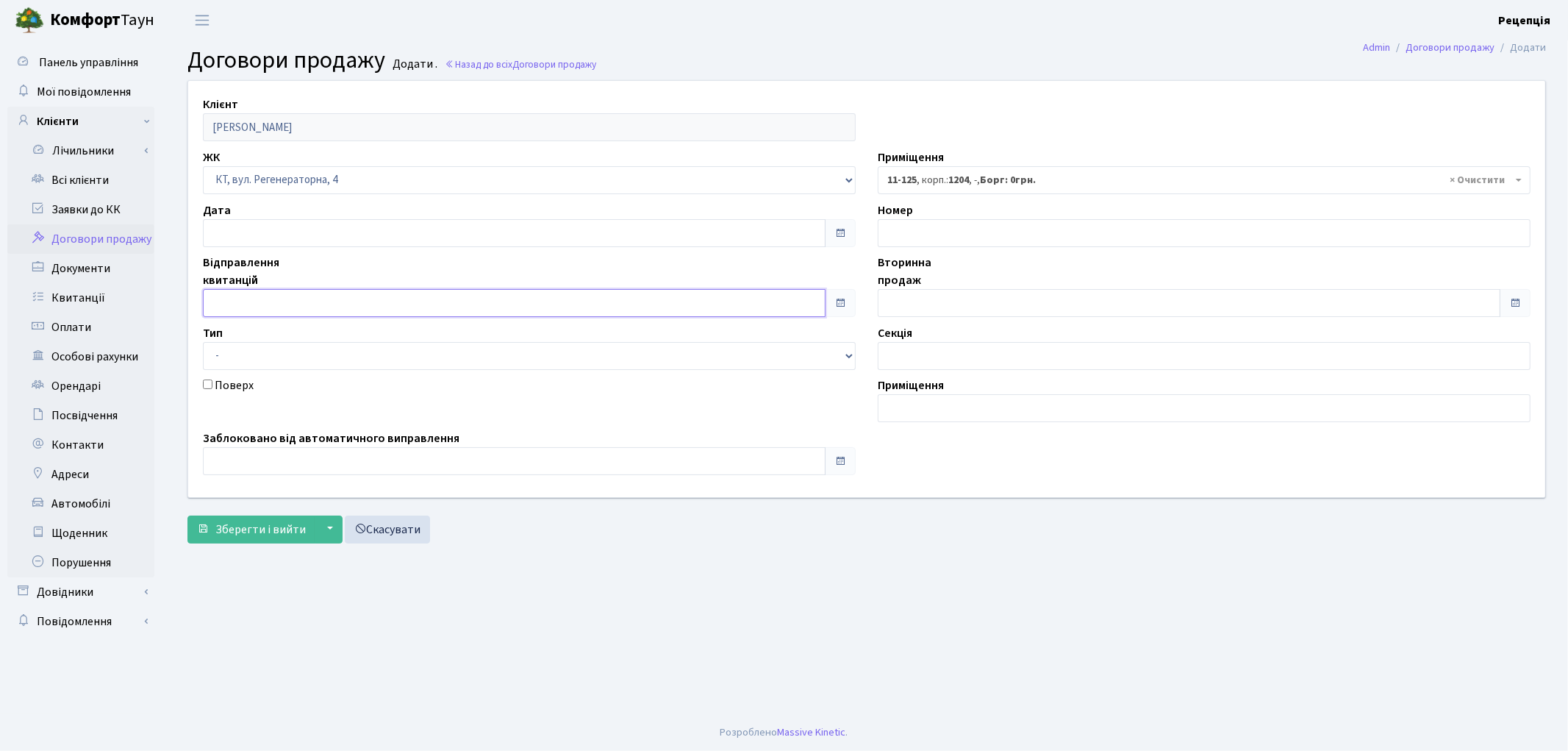
click at [247, 298] on input "text" at bounding box center [514, 303] width 623 height 28
click at [223, 159] on td "6" at bounding box center [217, 163] width 22 height 22
type input "[DATE]"
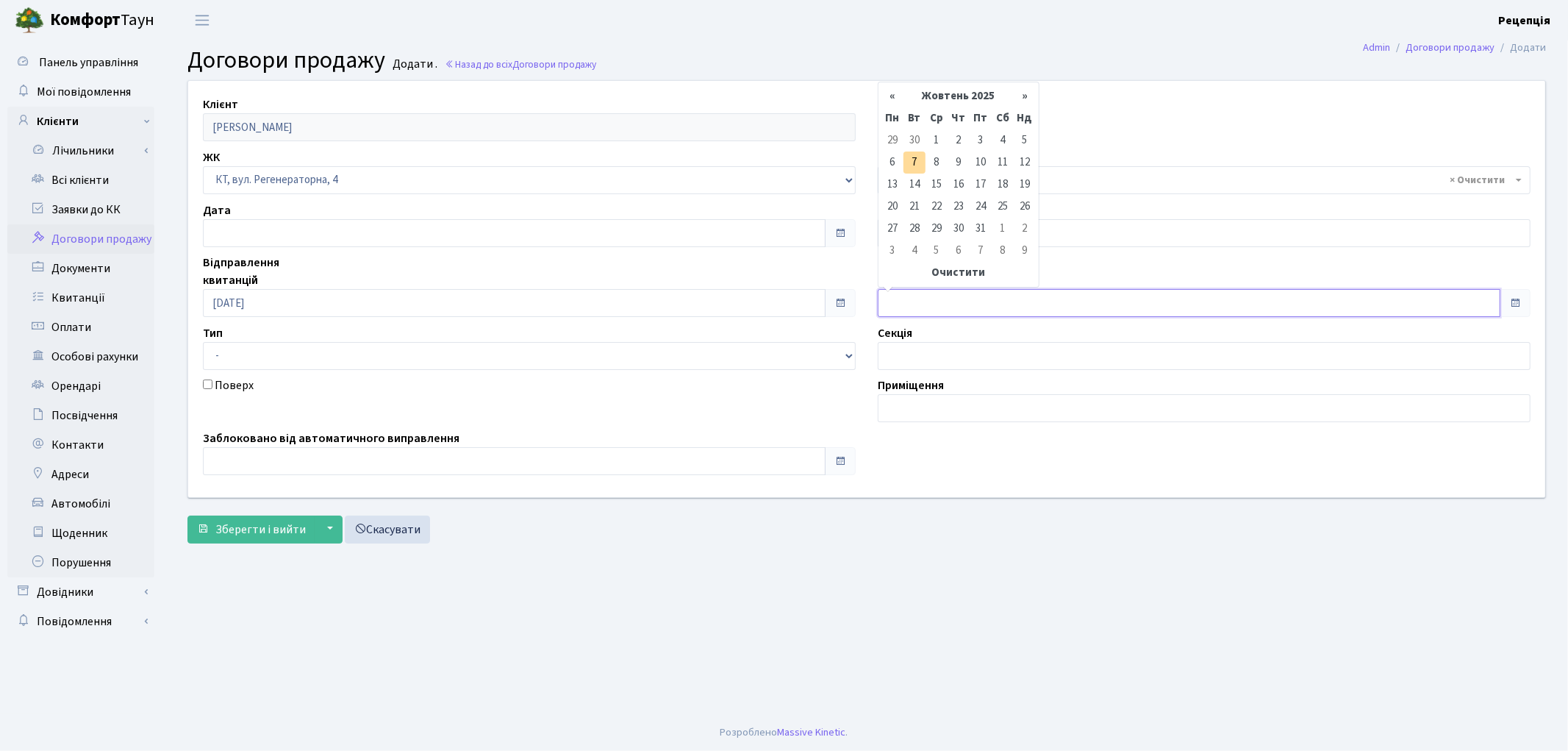
click at [889, 303] on input "text" at bounding box center [1189, 303] width 623 height 28
click at [889, 165] on td "6" at bounding box center [892, 163] width 22 height 22
type input "[DATE]"
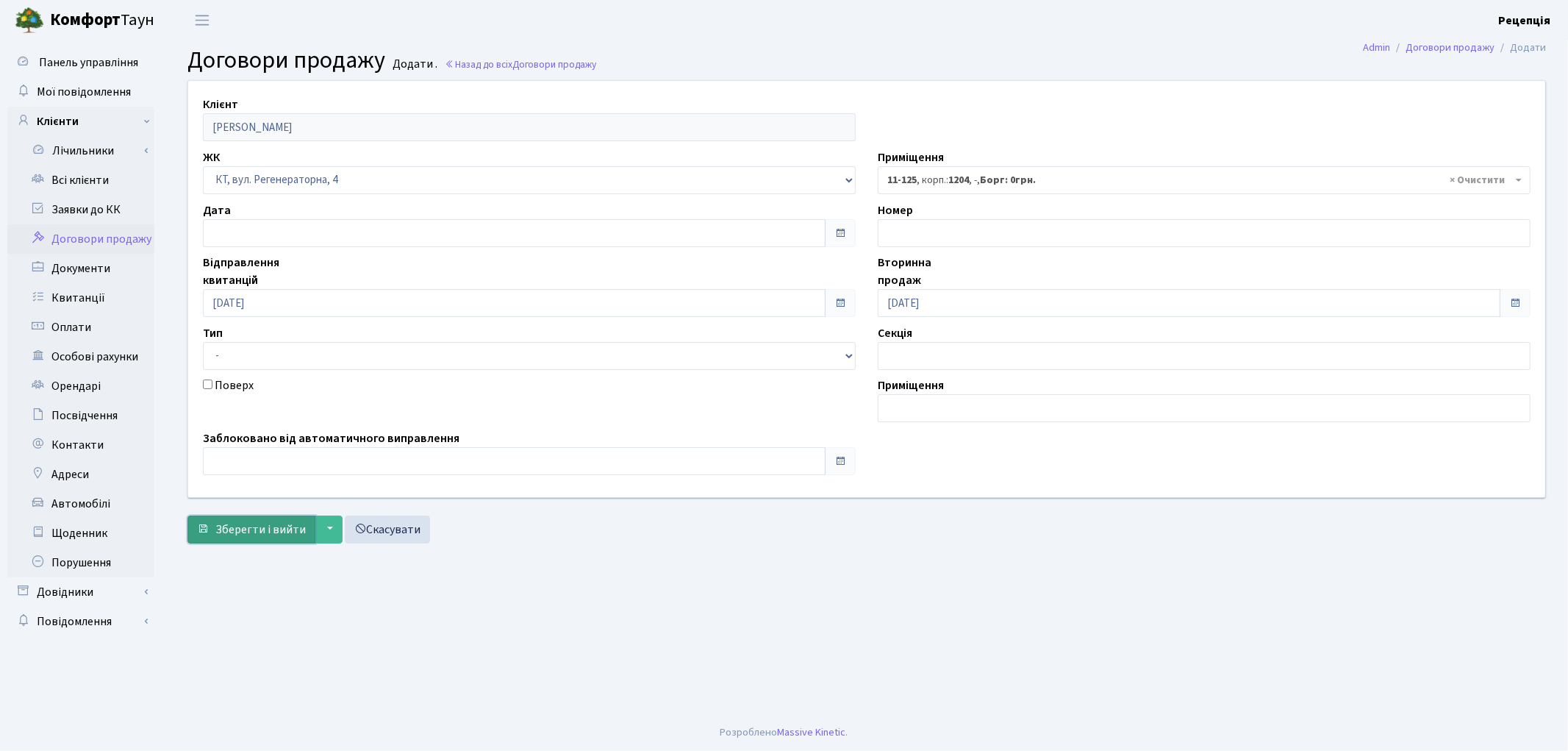
click at [296, 538] on button "Зберегти і вийти" at bounding box center [251, 530] width 128 height 28
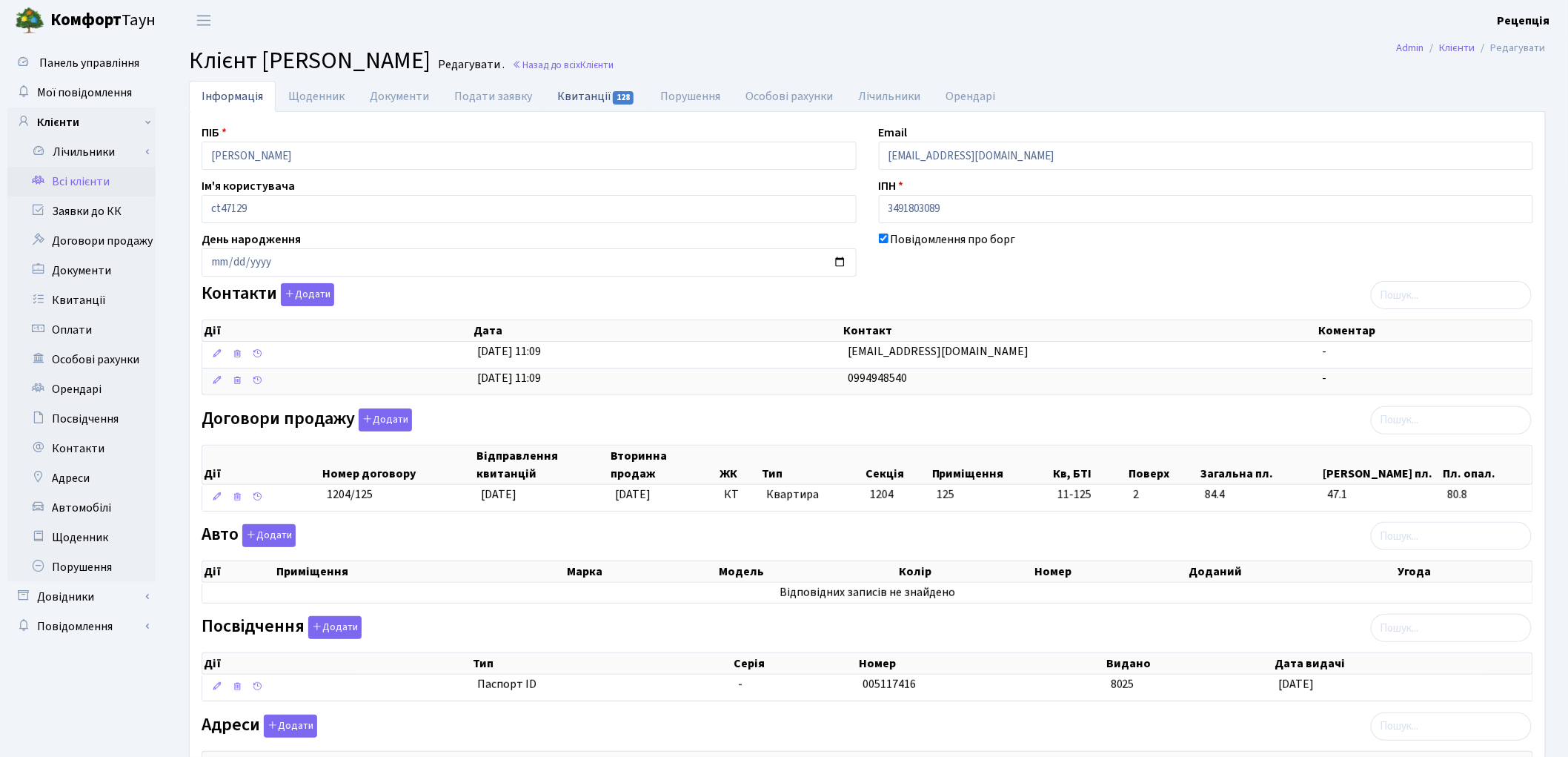
click at [589, 105] on link "Квитанції 128" at bounding box center [596, 96] width 103 height 30
select select "25"
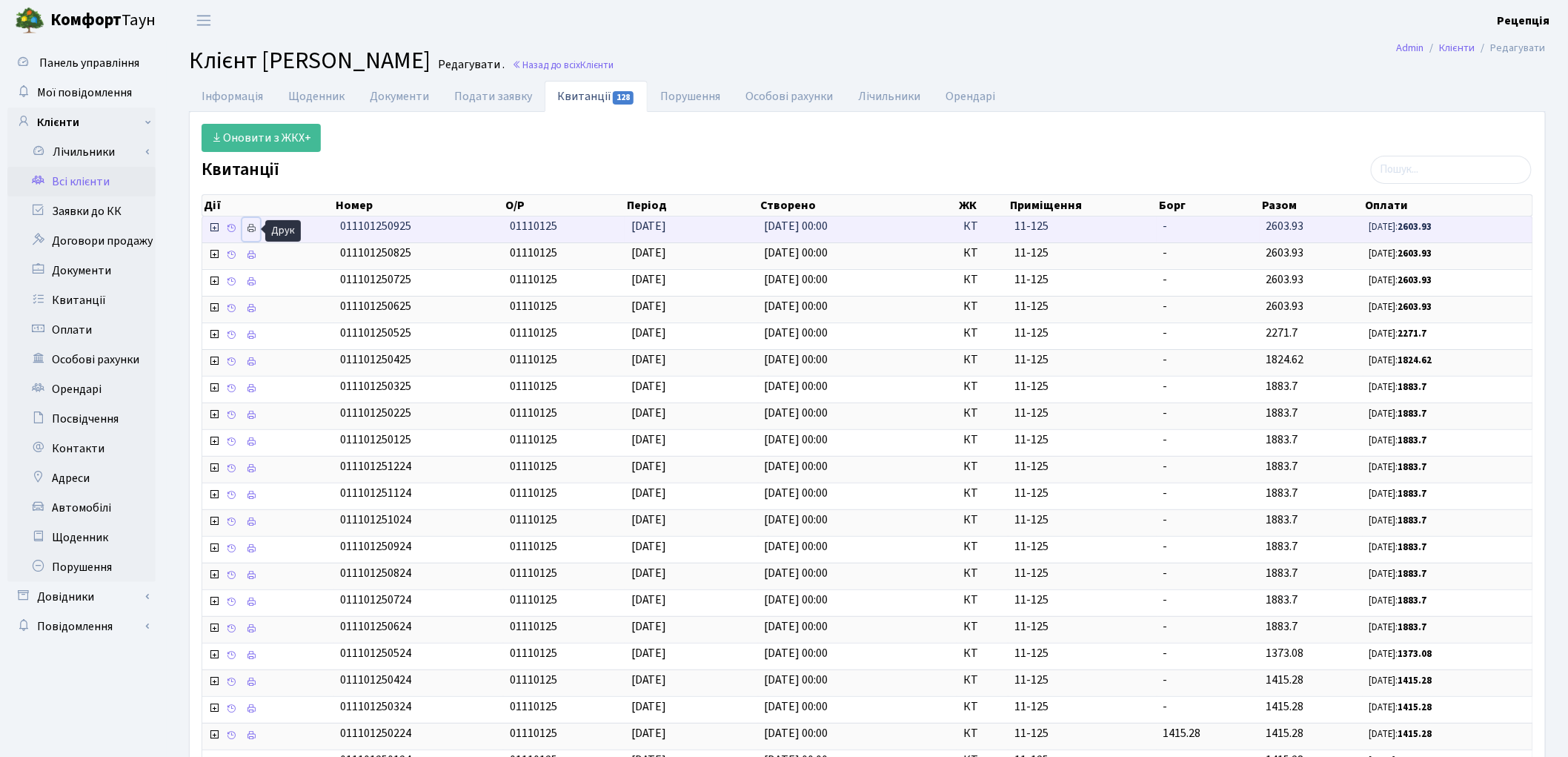
click at [254, 230] on icon at bounding box center [250, 228] width 10 height 10
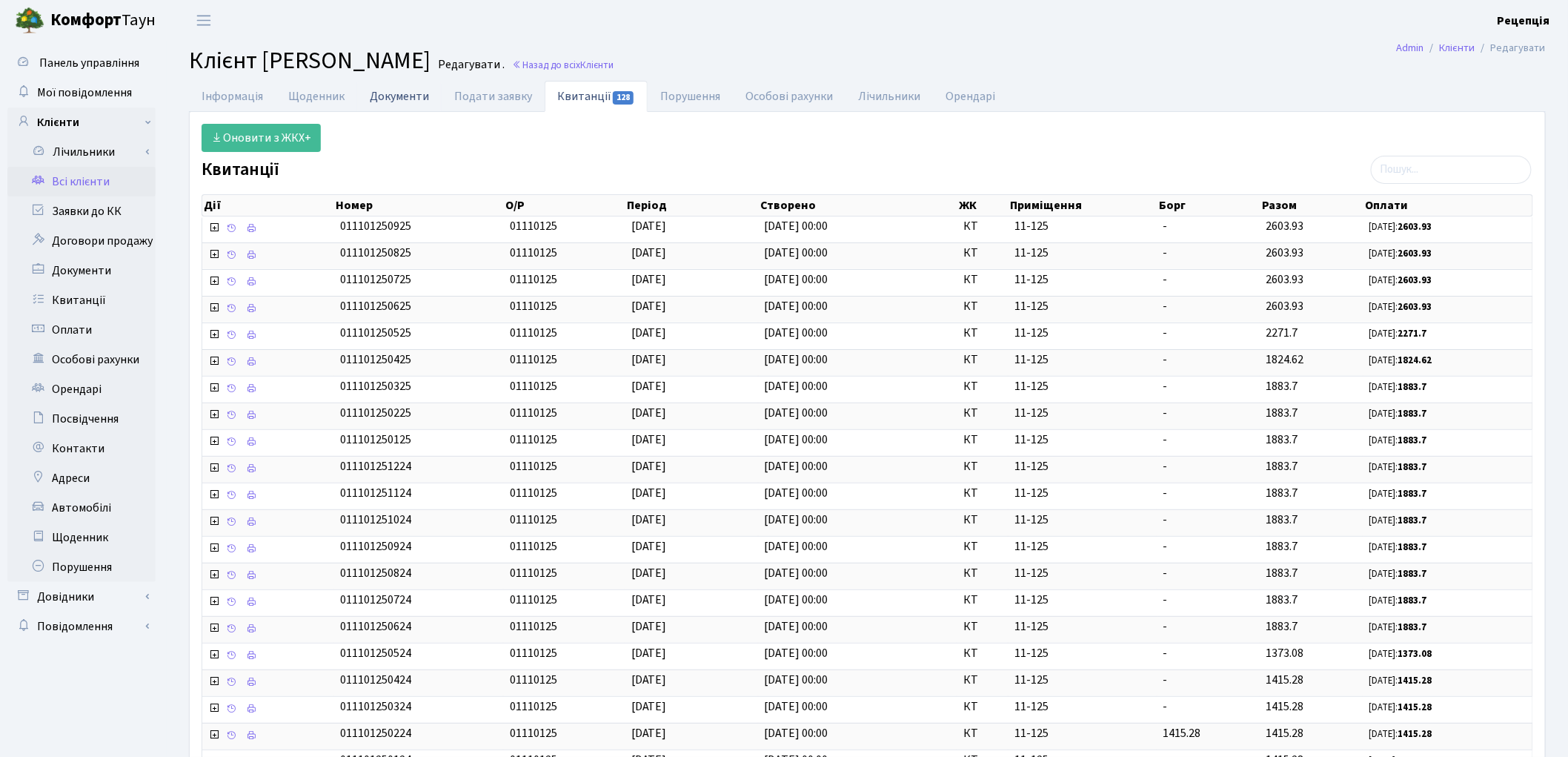
click at [409, 104] on link "Документи" at bounding box center [399, 96] width 84 height 30
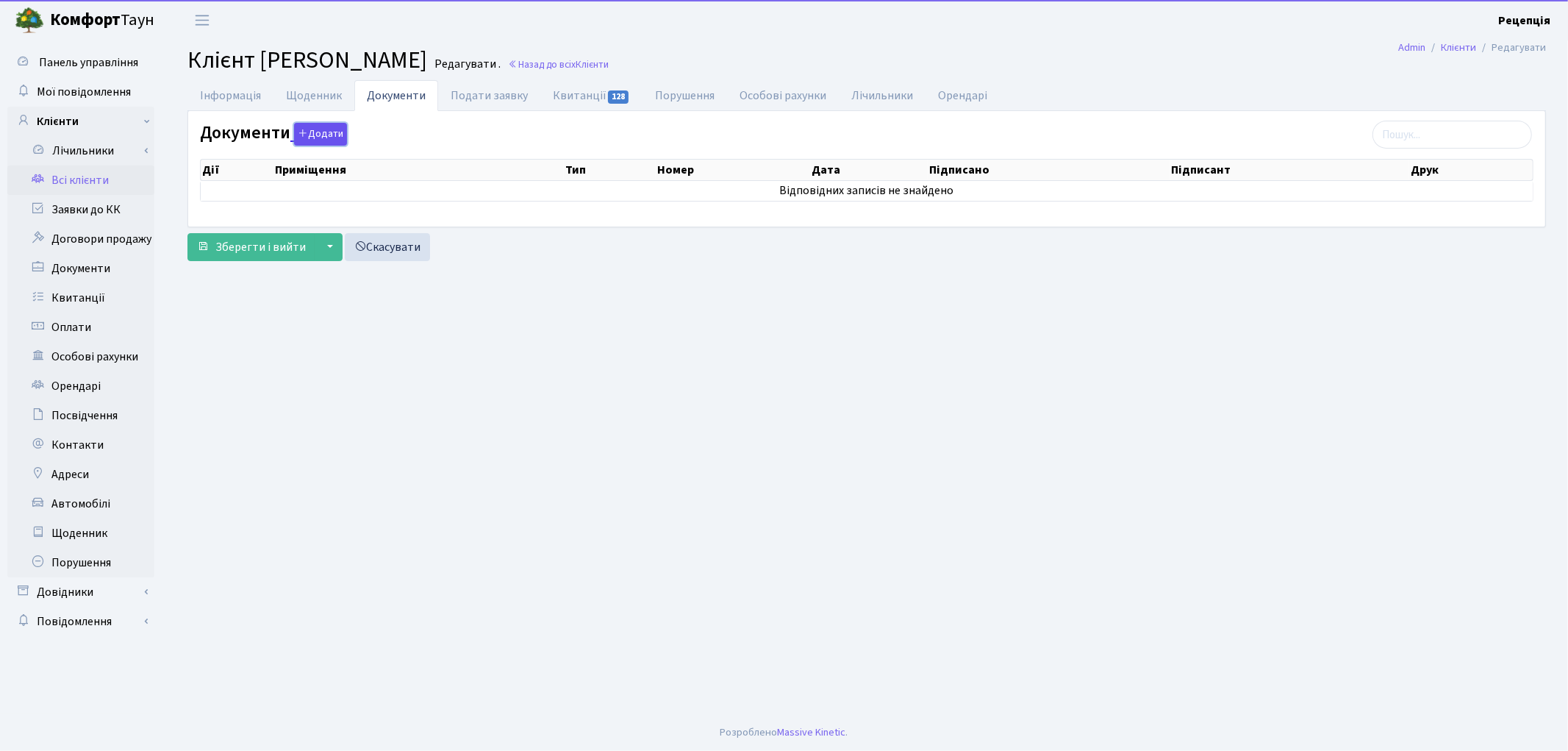
click at [325, 140] on button "Додати" at bounding box center [320, 134] width 53 height 22
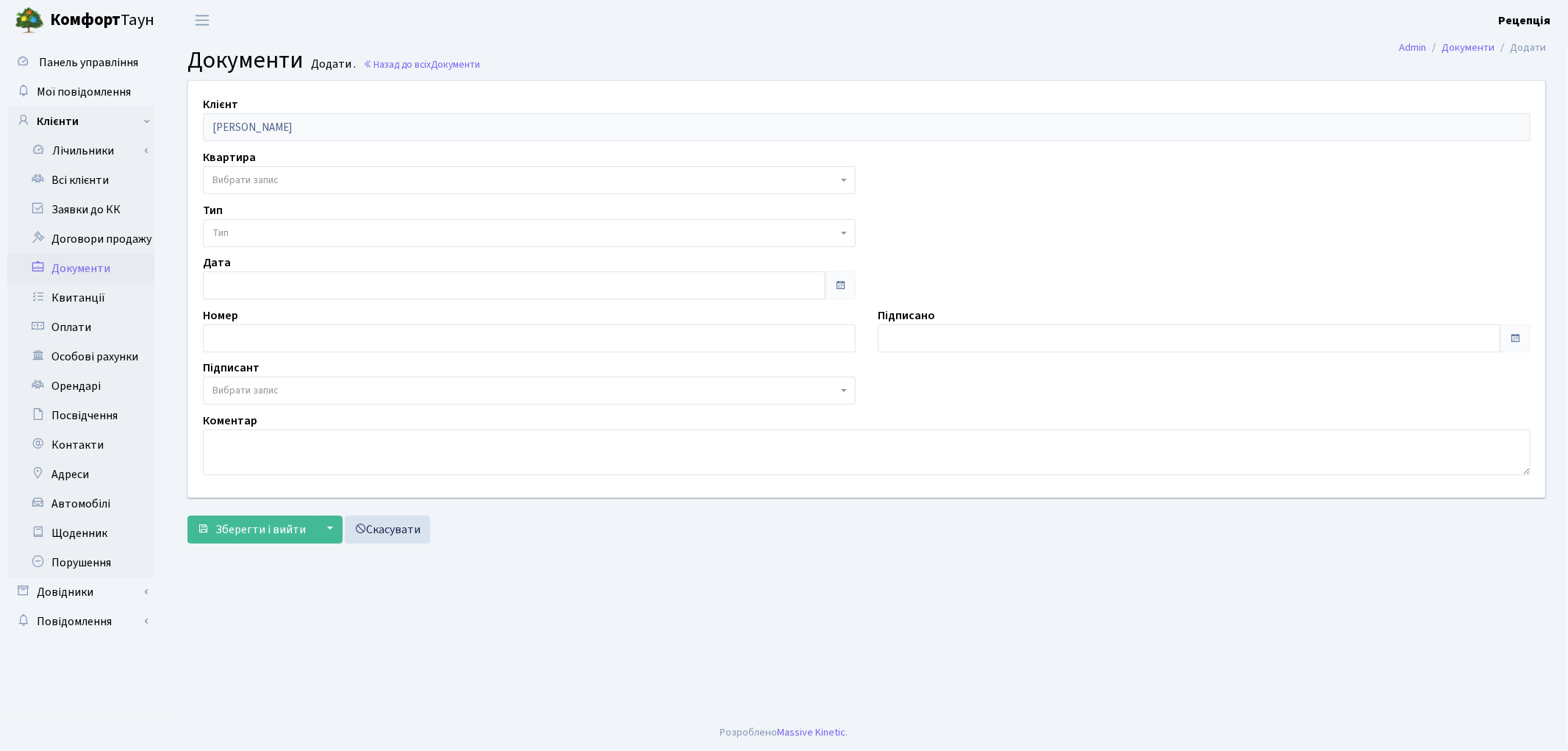
click at [284, 183] on span "Вибрати запис" at bounding box center [524, 180] width 625 height 15
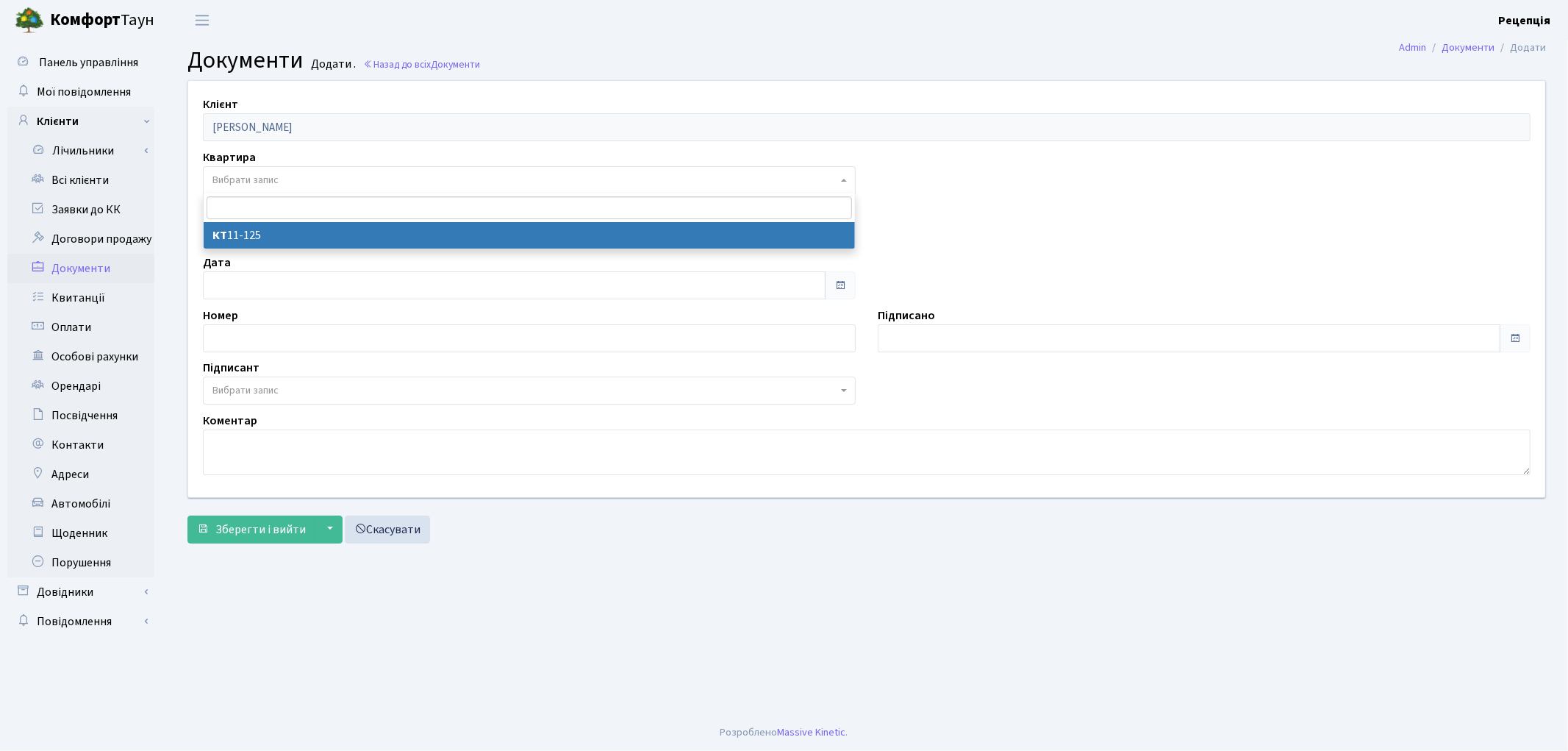
select select "178774"
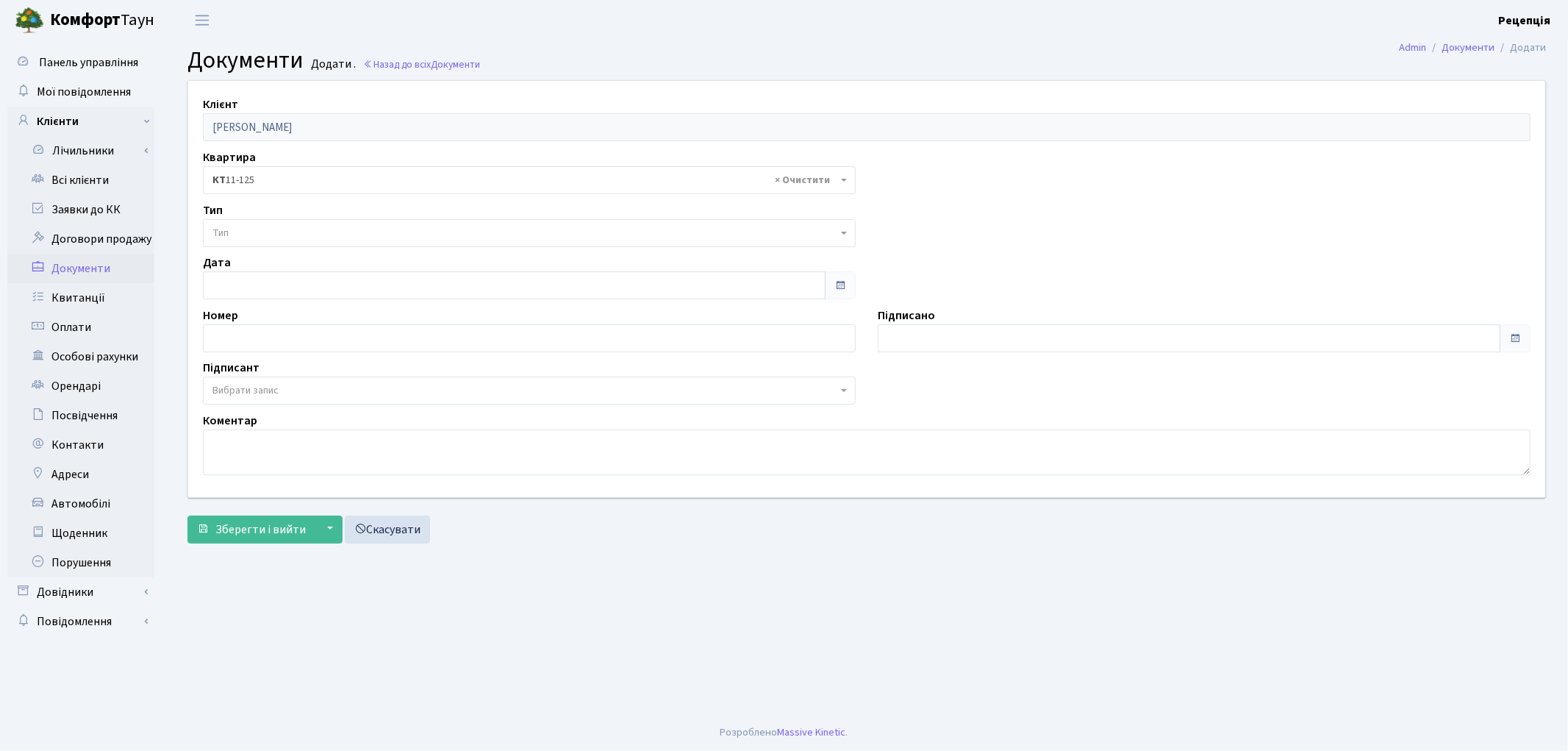
click at [266, 237] on span "Тип" at bounding box center [524, 233] width 625 height 15
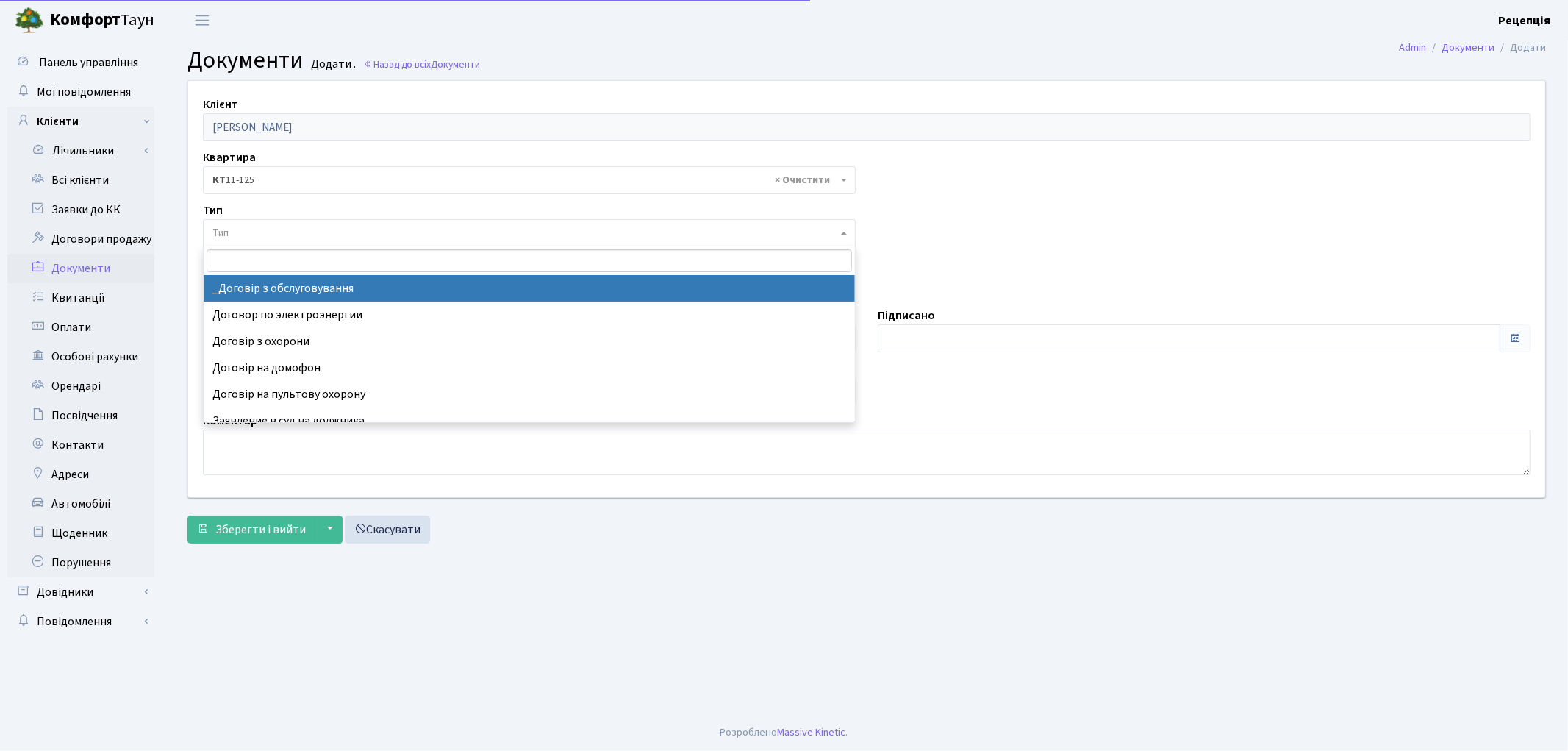
select select "289"
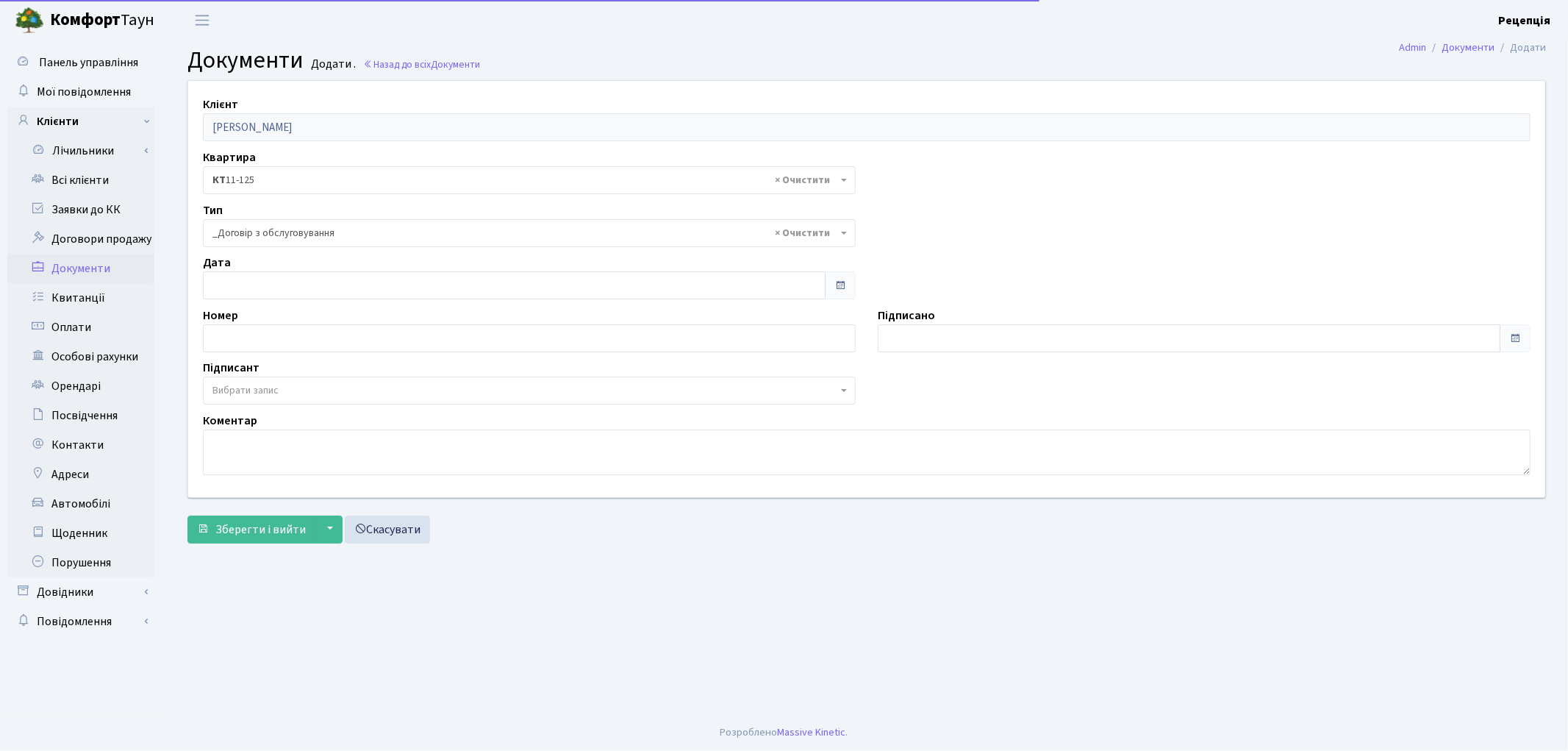
click at [258, 386] on span "Вибрати запис" at bounding box center [245, 390] width 66 height 15
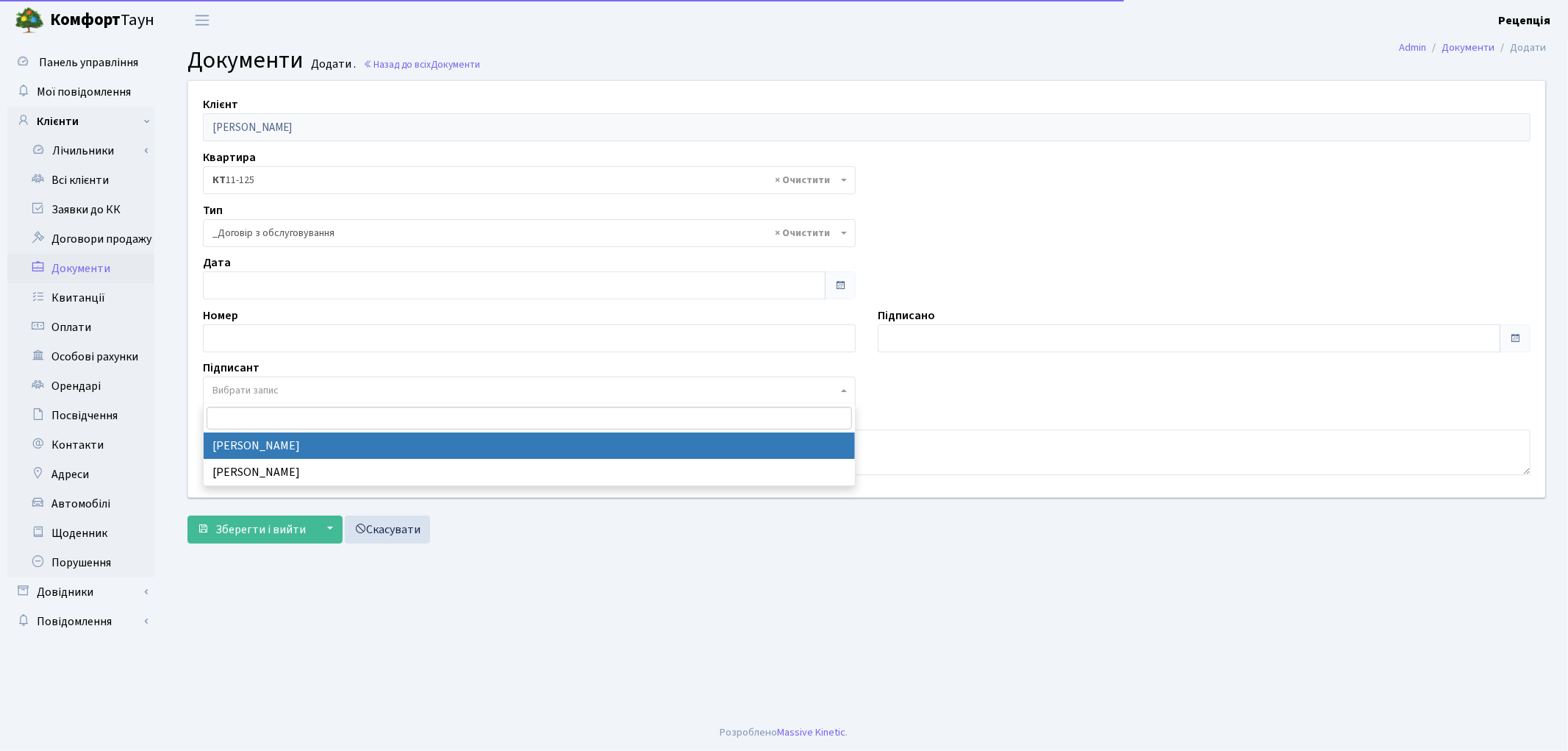
select select "74"
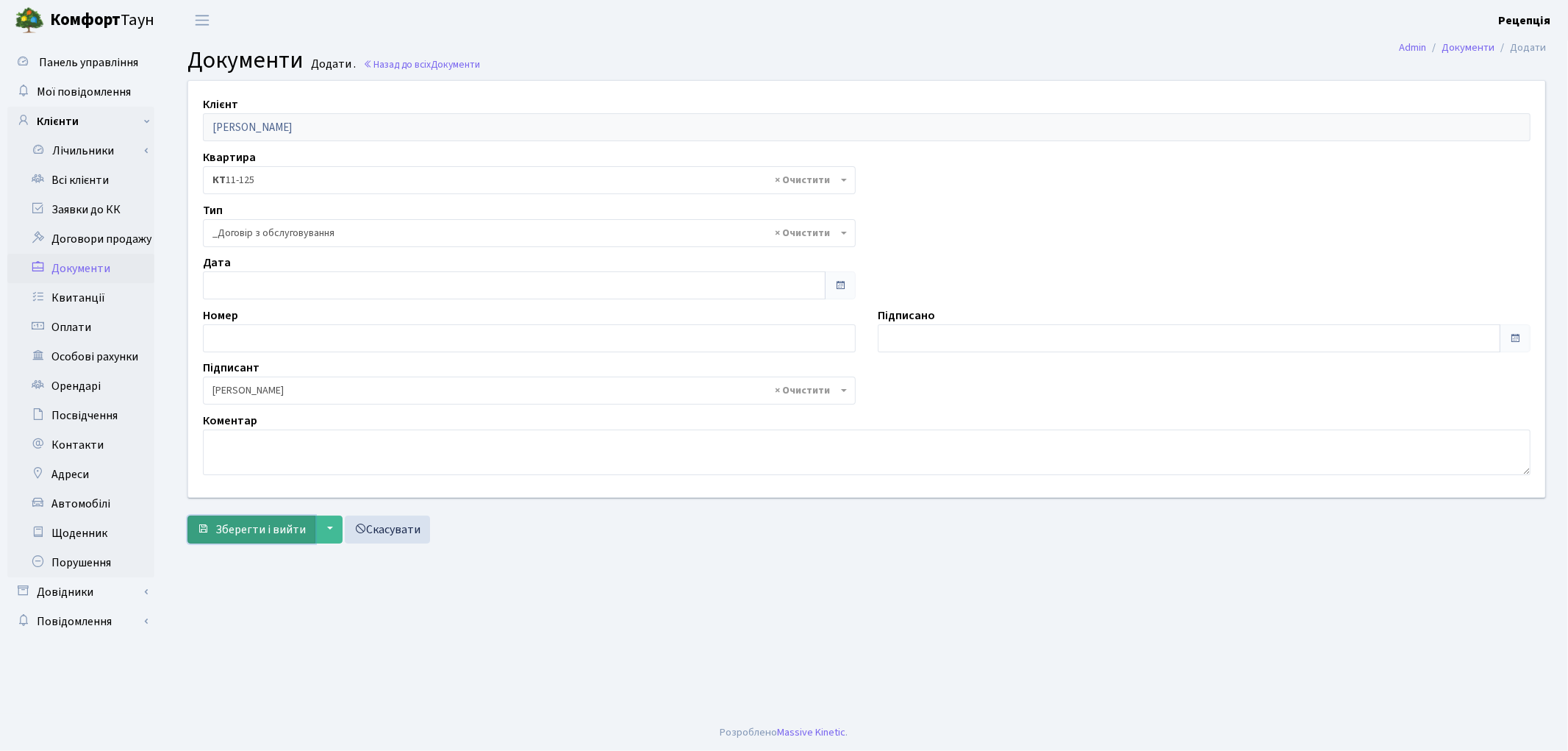
click at [257, 518] on button "Зберегти і вийти" at bounding box center [251, 530] width 128 height 28
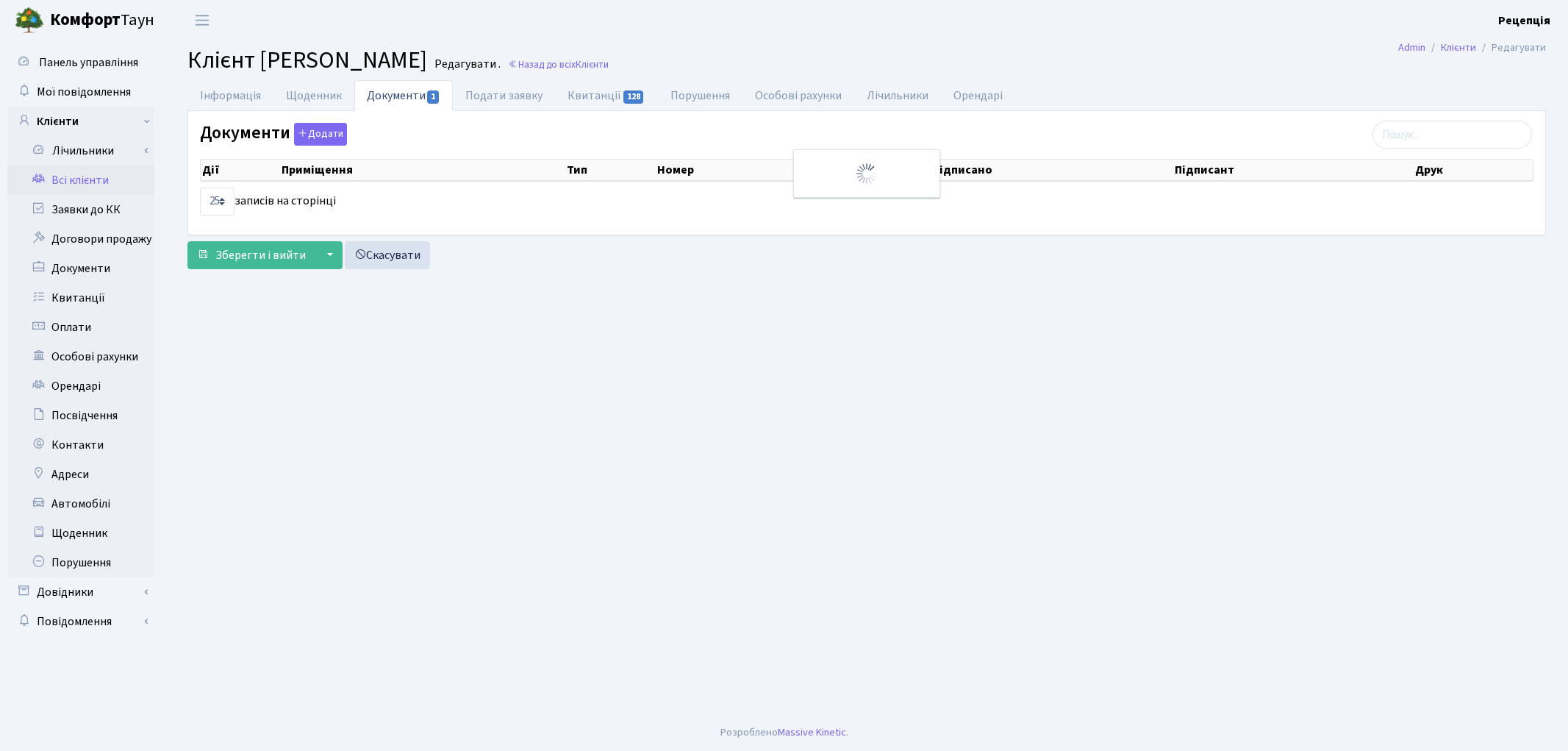
select select "25"
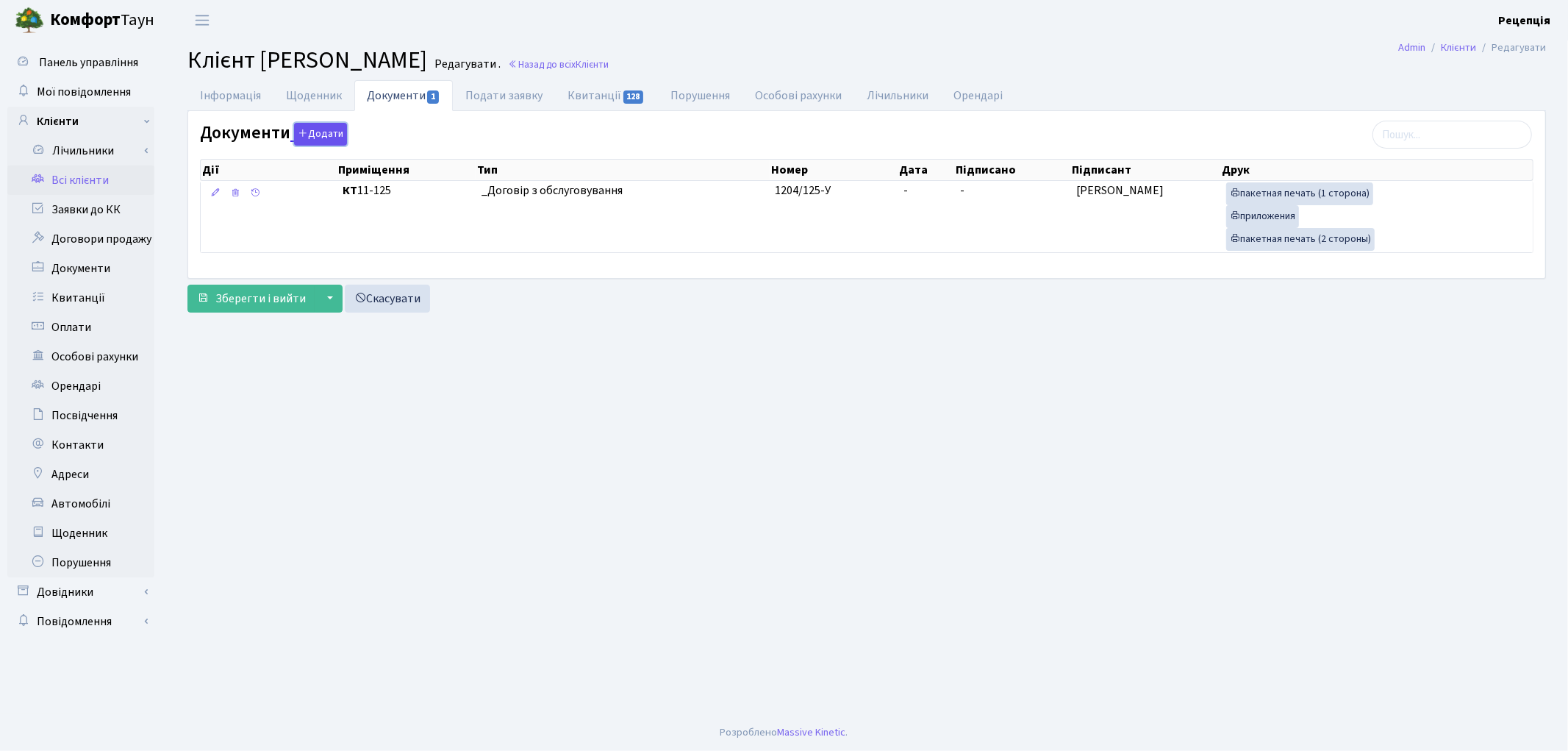
click at [327, 132] on button "Додати" at bounding box center [320, 134] width 53 height 22
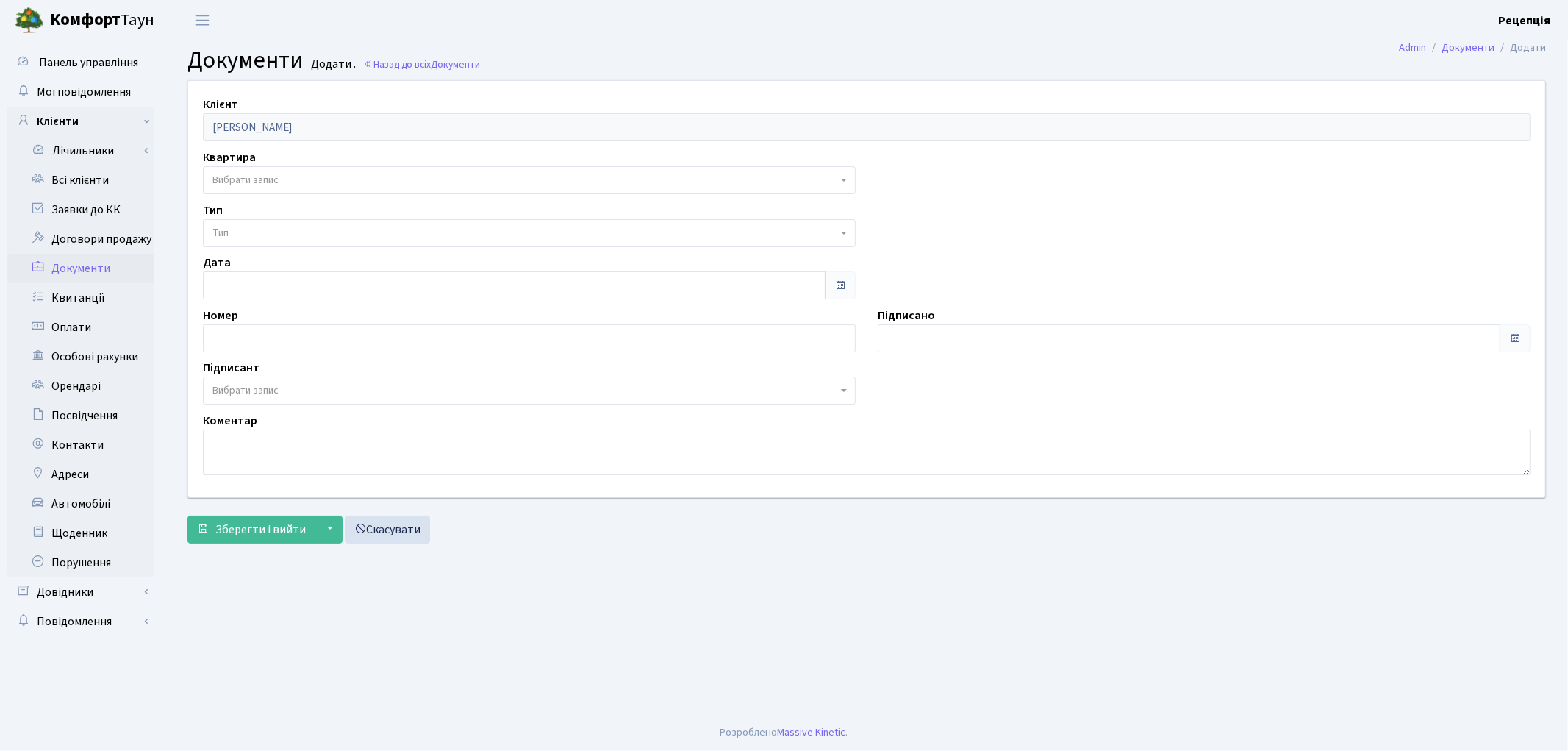
click at [258, 182] on span "Вибрати запис" at bounding box center [245, 180] width 66 height 15
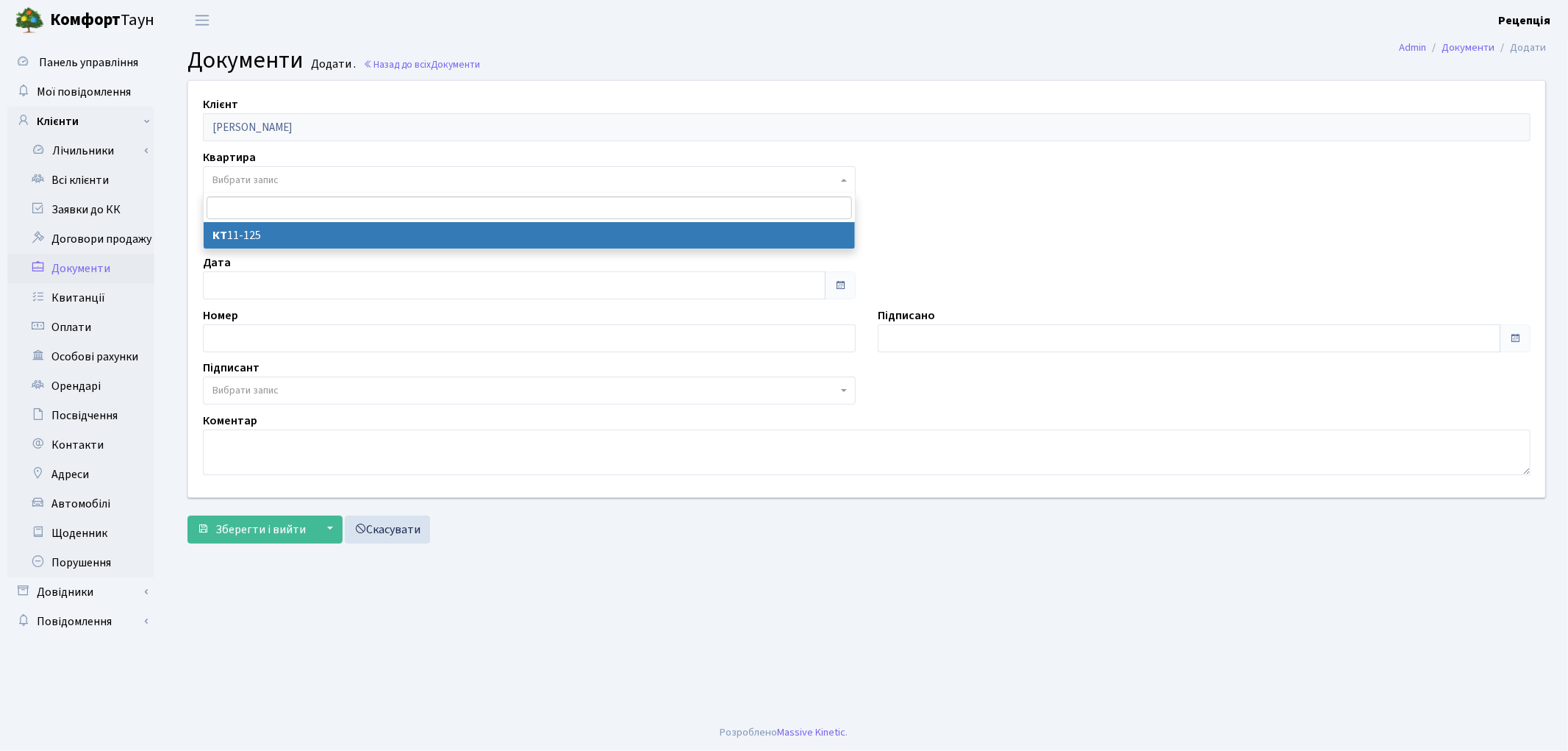
select select "178774"
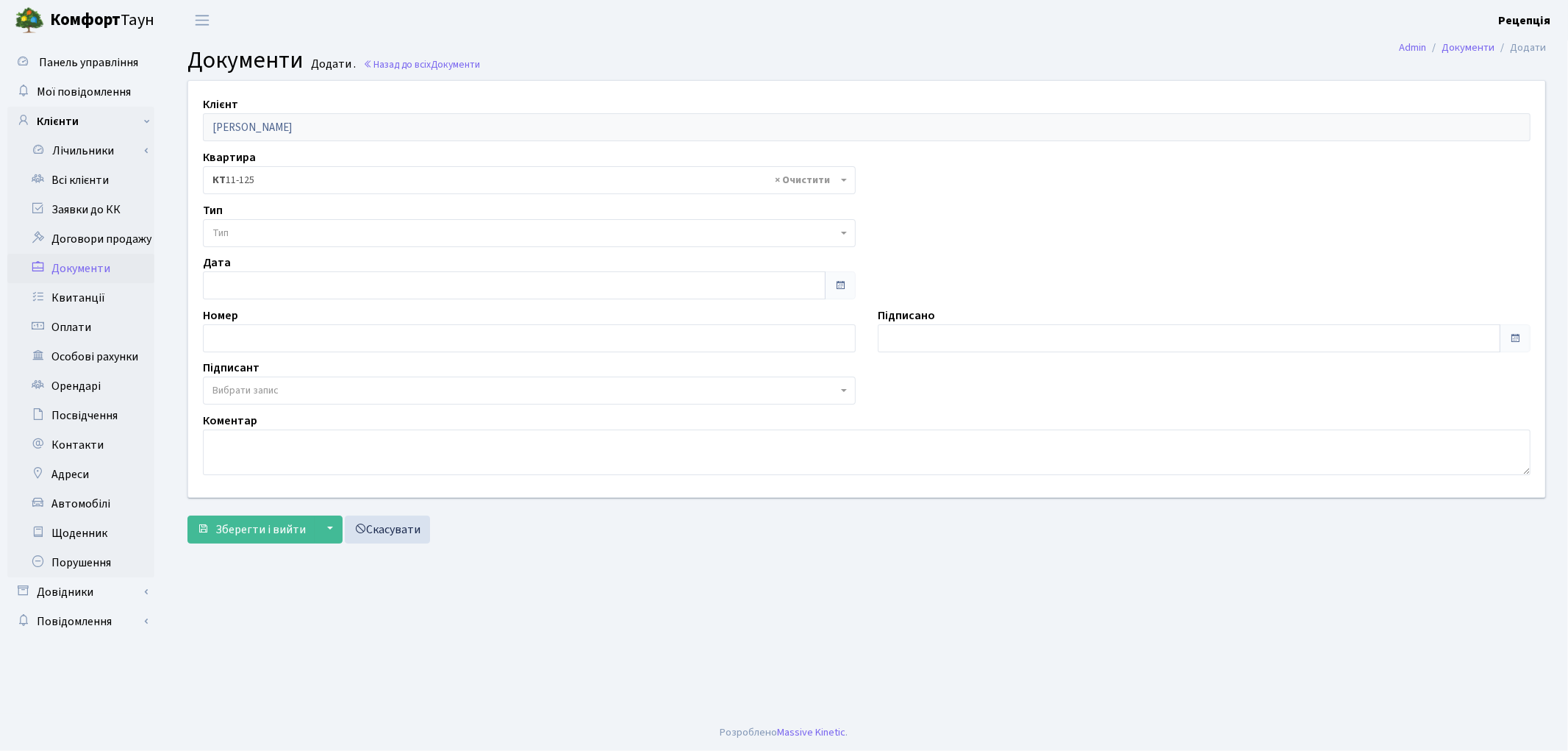
click at [248, 238] on span "Тип" at bounding box center [524, 233] width 625 height 15
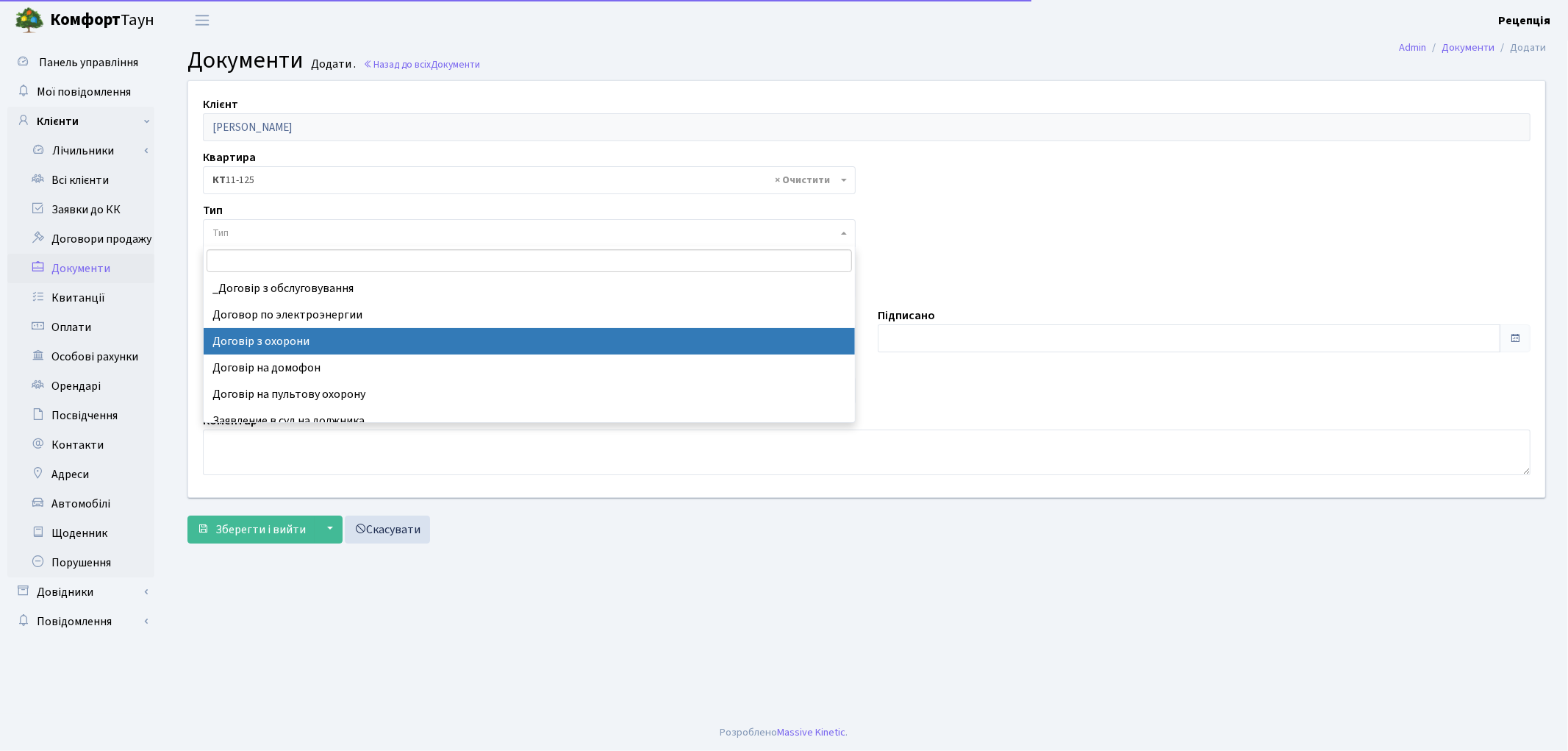
select select "290"
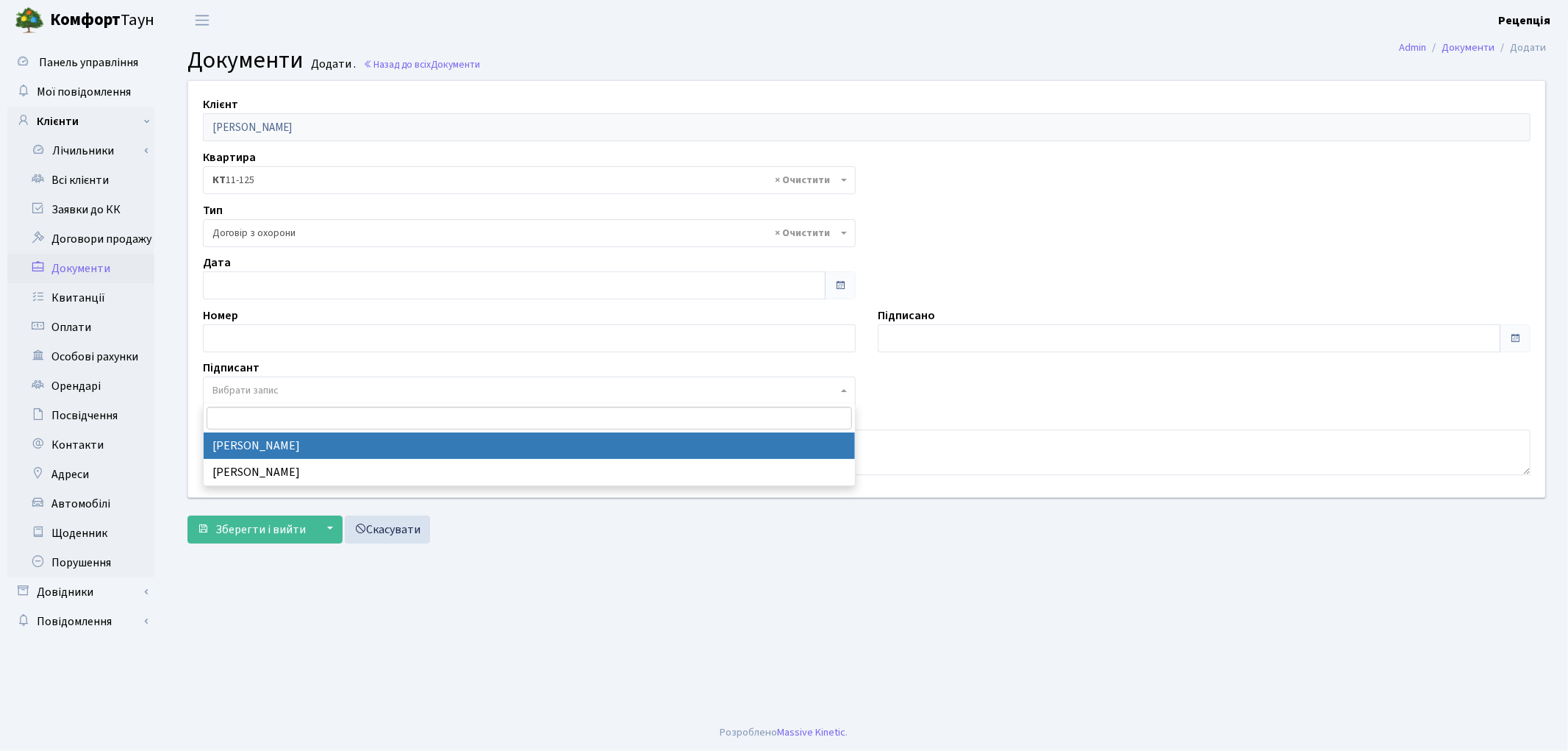
click at [247, 389] on span "Вибрати запис" at bounding box center [245, 390] width 66 height 15
select select "74"
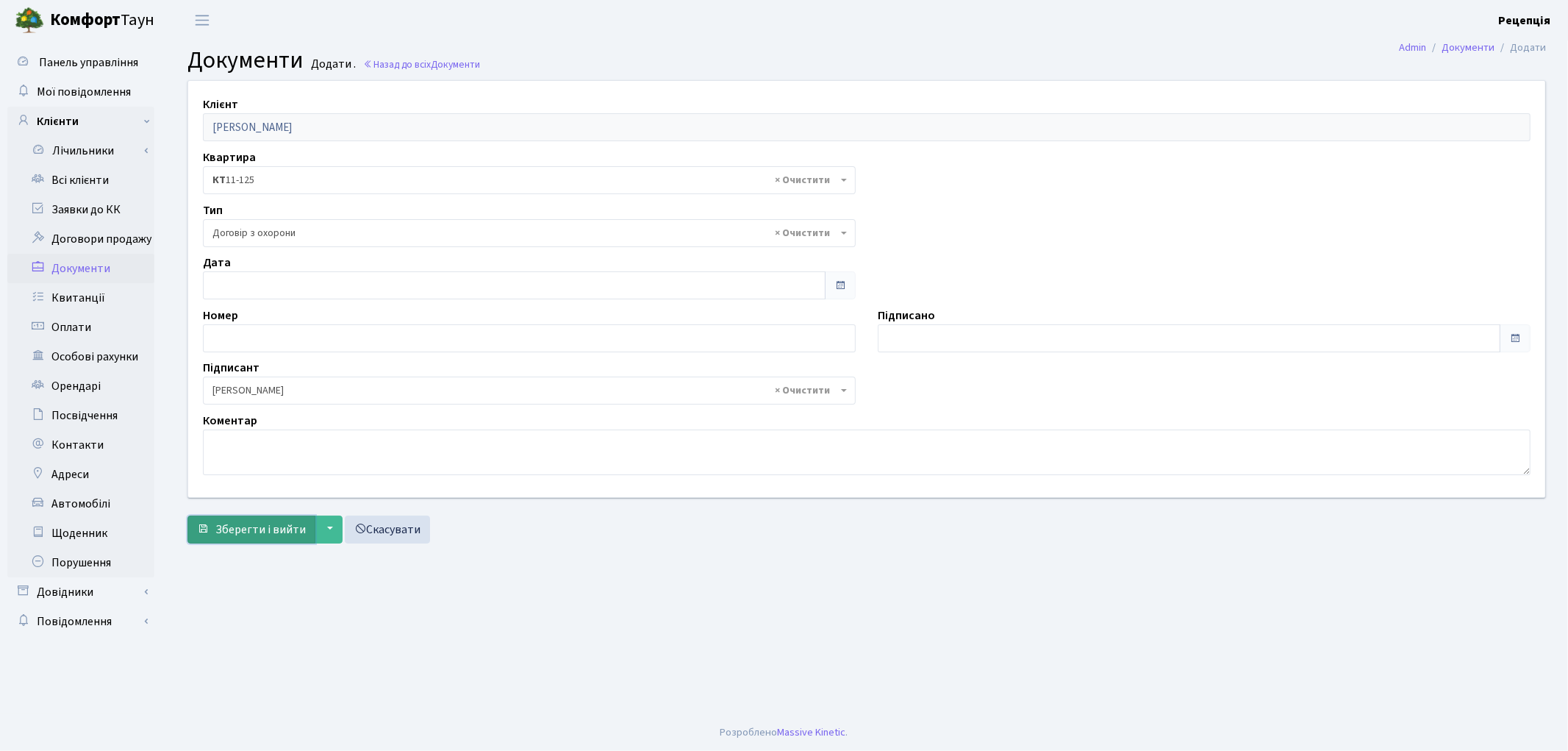
click at [247, 517] on button "Зберегти і вийти" at bounding box center [251, 530] width 128 height 28
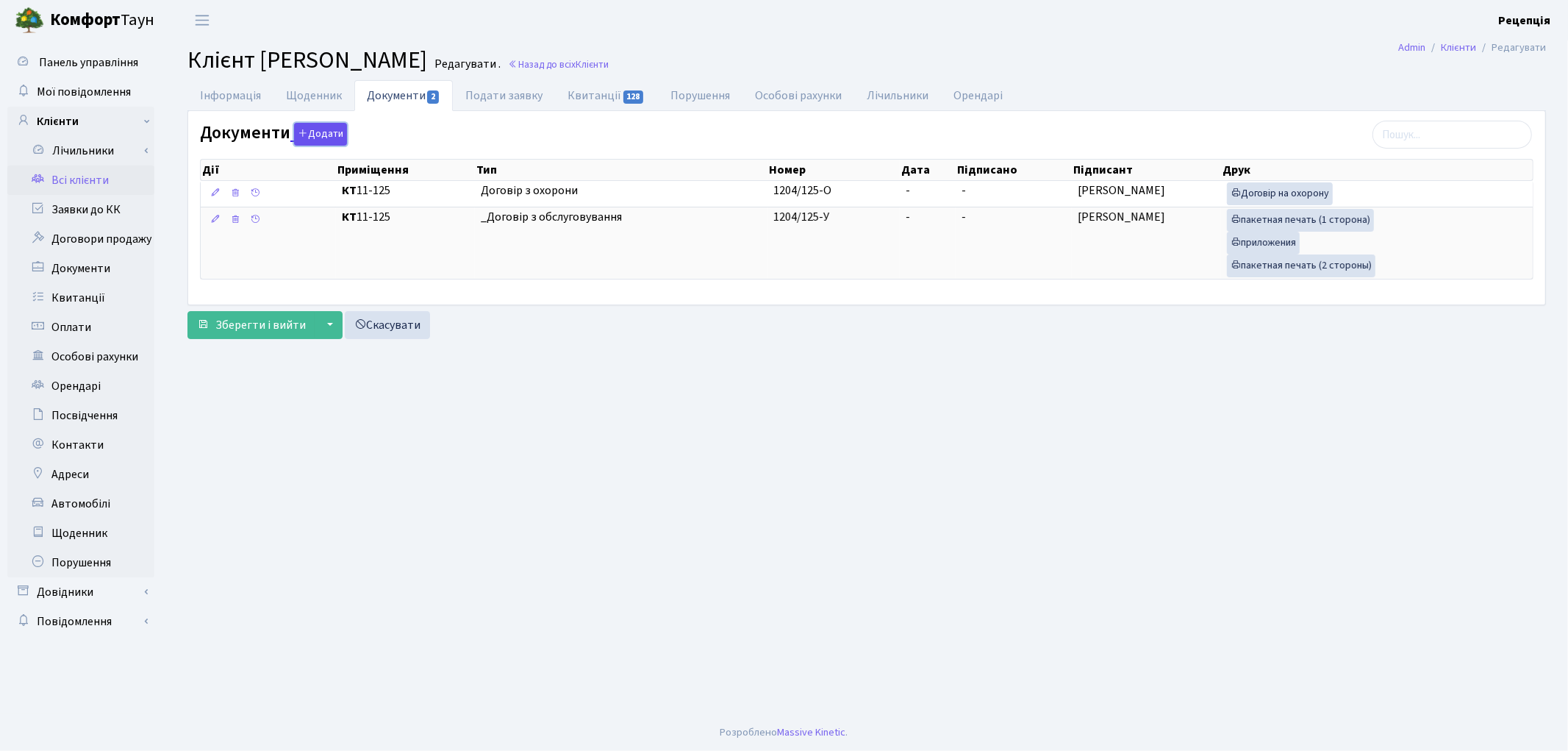
click at [316, 131] on button "Додати" at bounding box center [320, 134] width 53 height 22
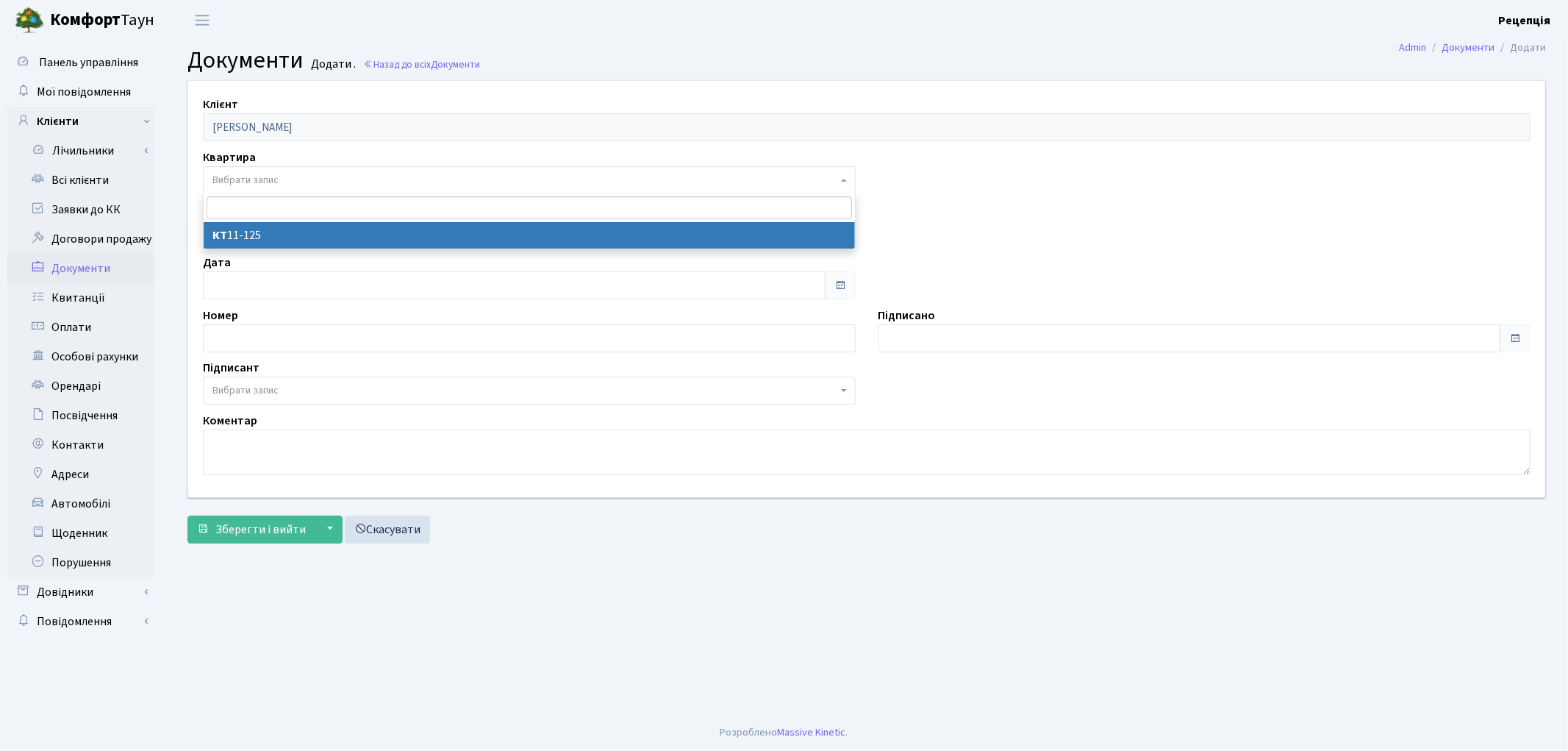
click at [237, 183] on span "Вибрати запис" at bounding box center [245, 180] width 66 height 15
select select "178774"
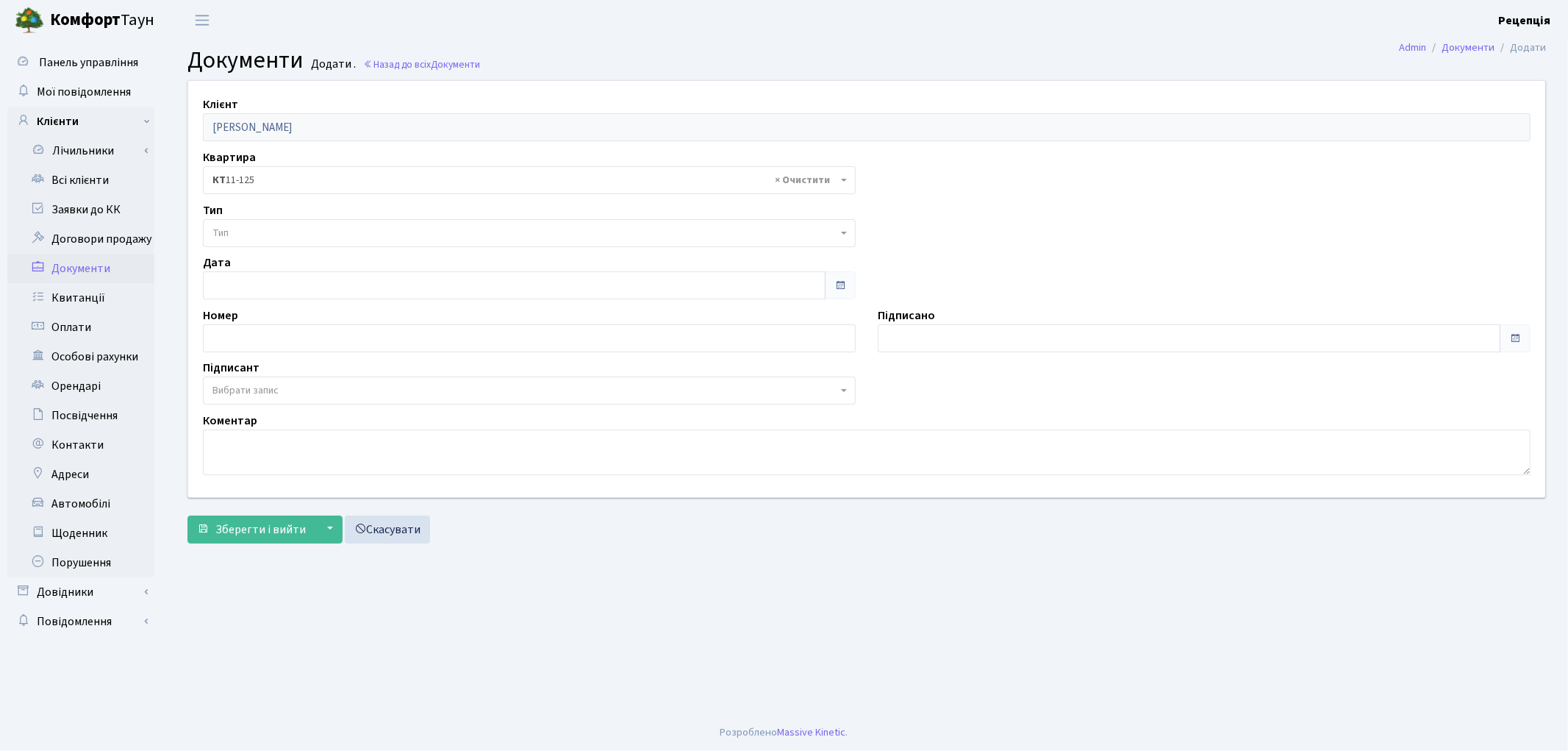
click at [243, 231] on span "Тип" at bounding box center [524, 233] width 625 height 15
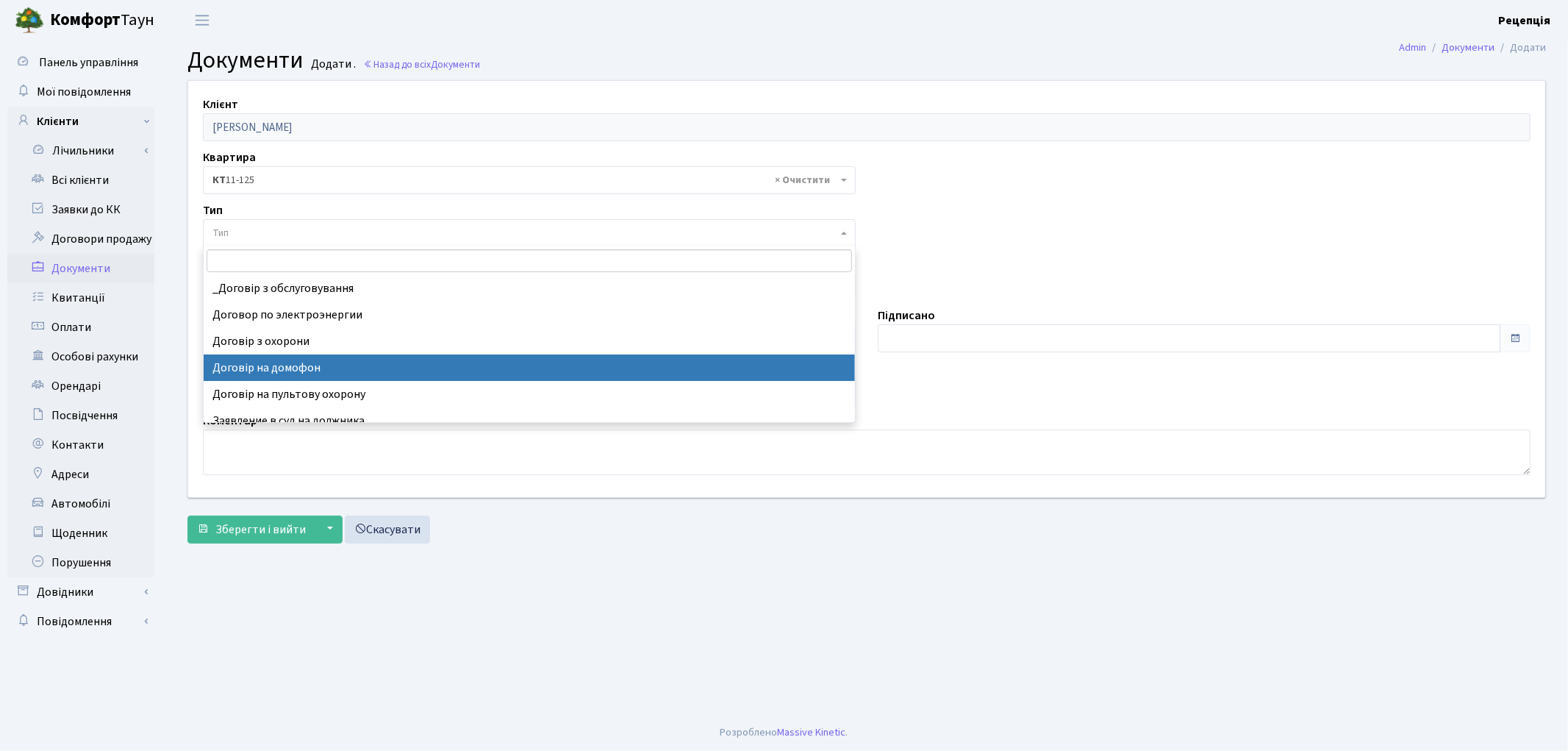
select select "292"
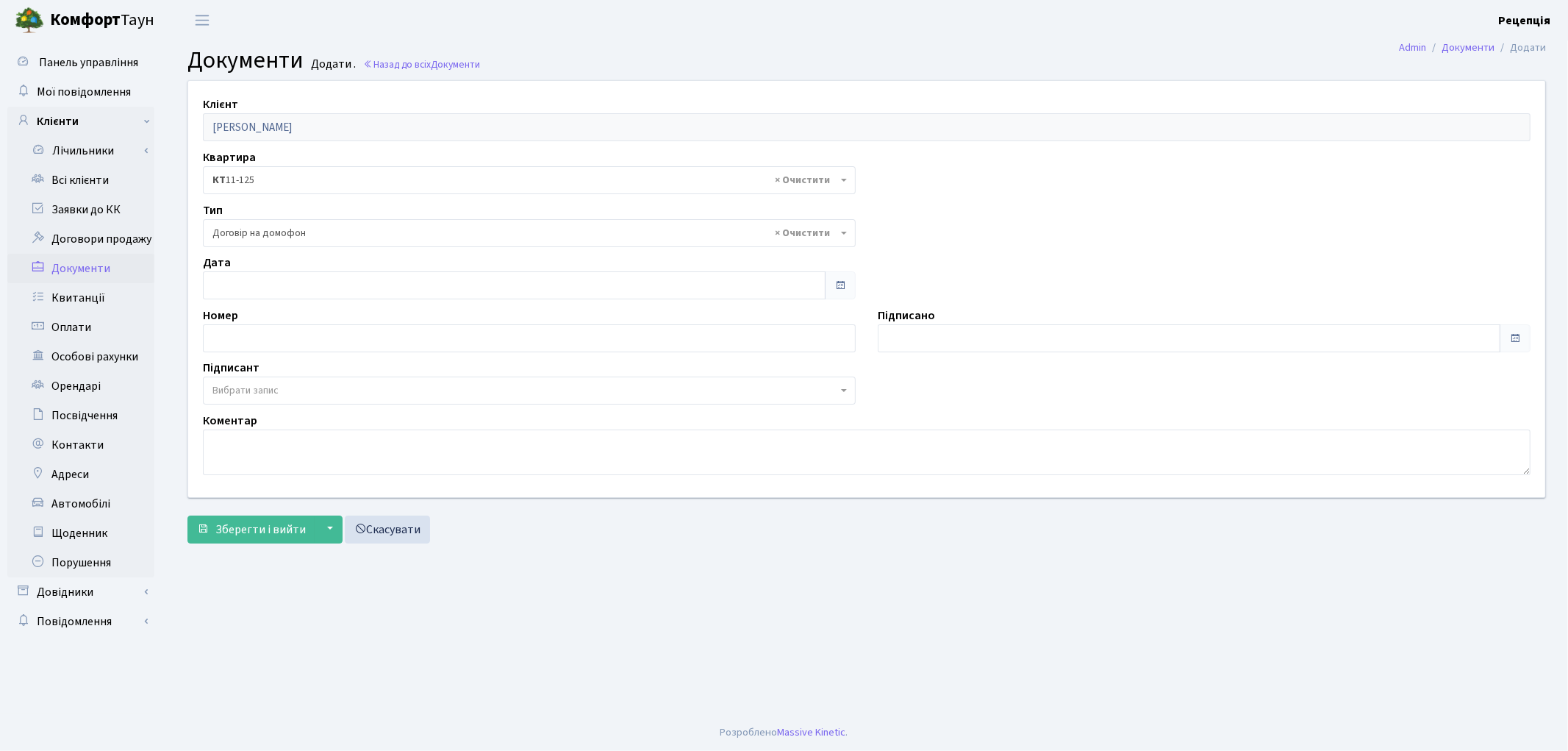
click at [245, 393] on span "Вибрати запис" at bounding box center [245, 390] width 66 height 15
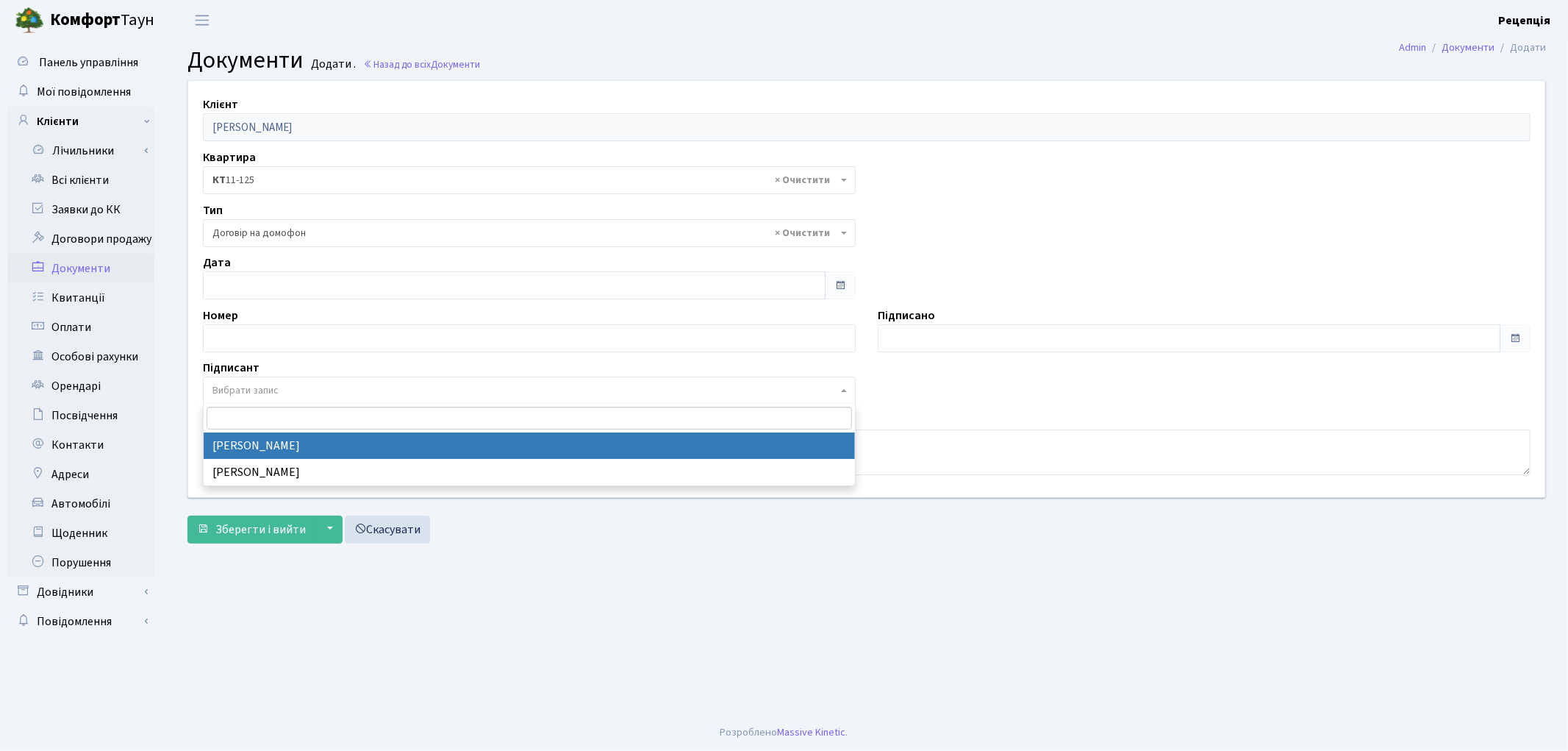
select select "74"
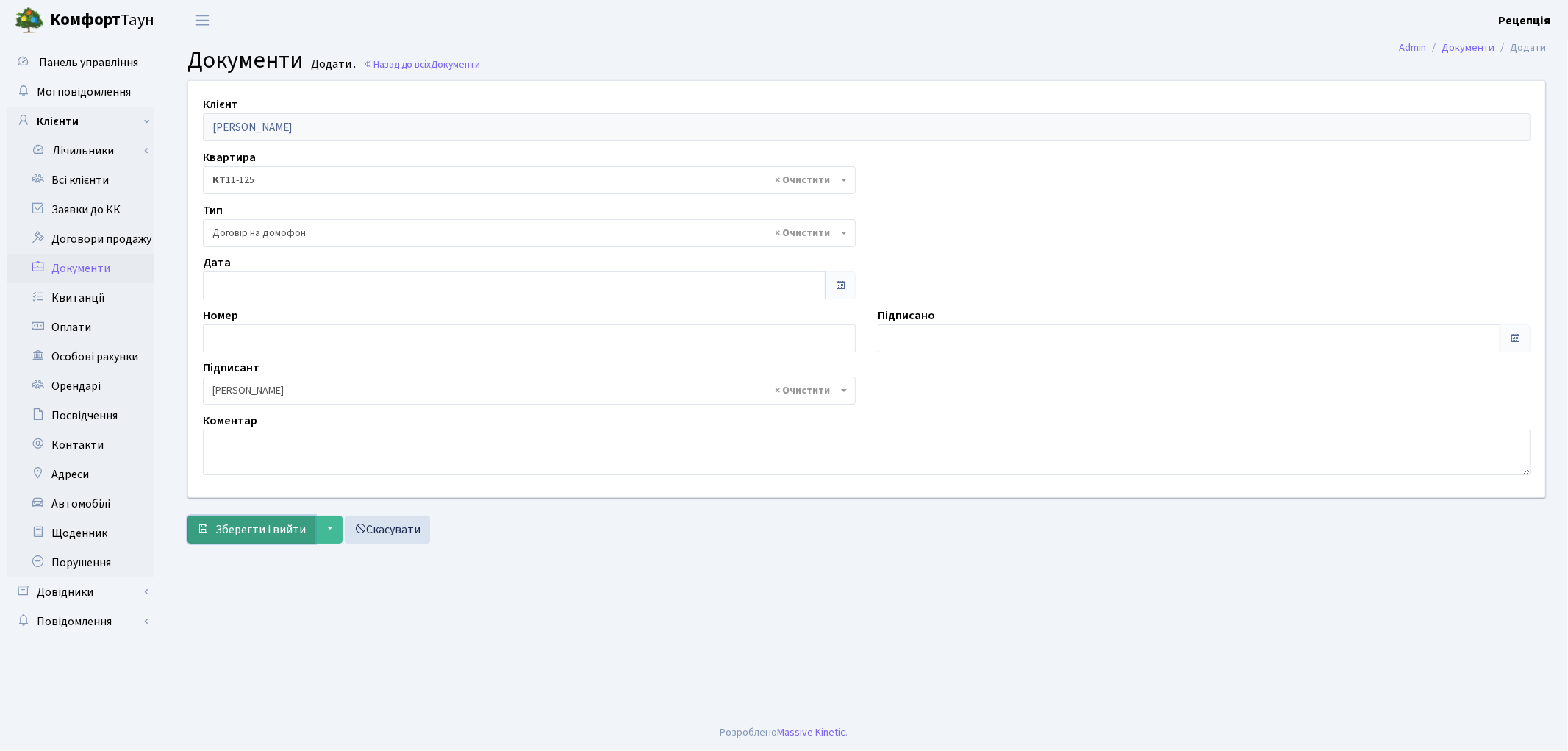
click at [256, 527] on span "Зберегти і вийти" at bounding box center [260, 529] width 91 height 16
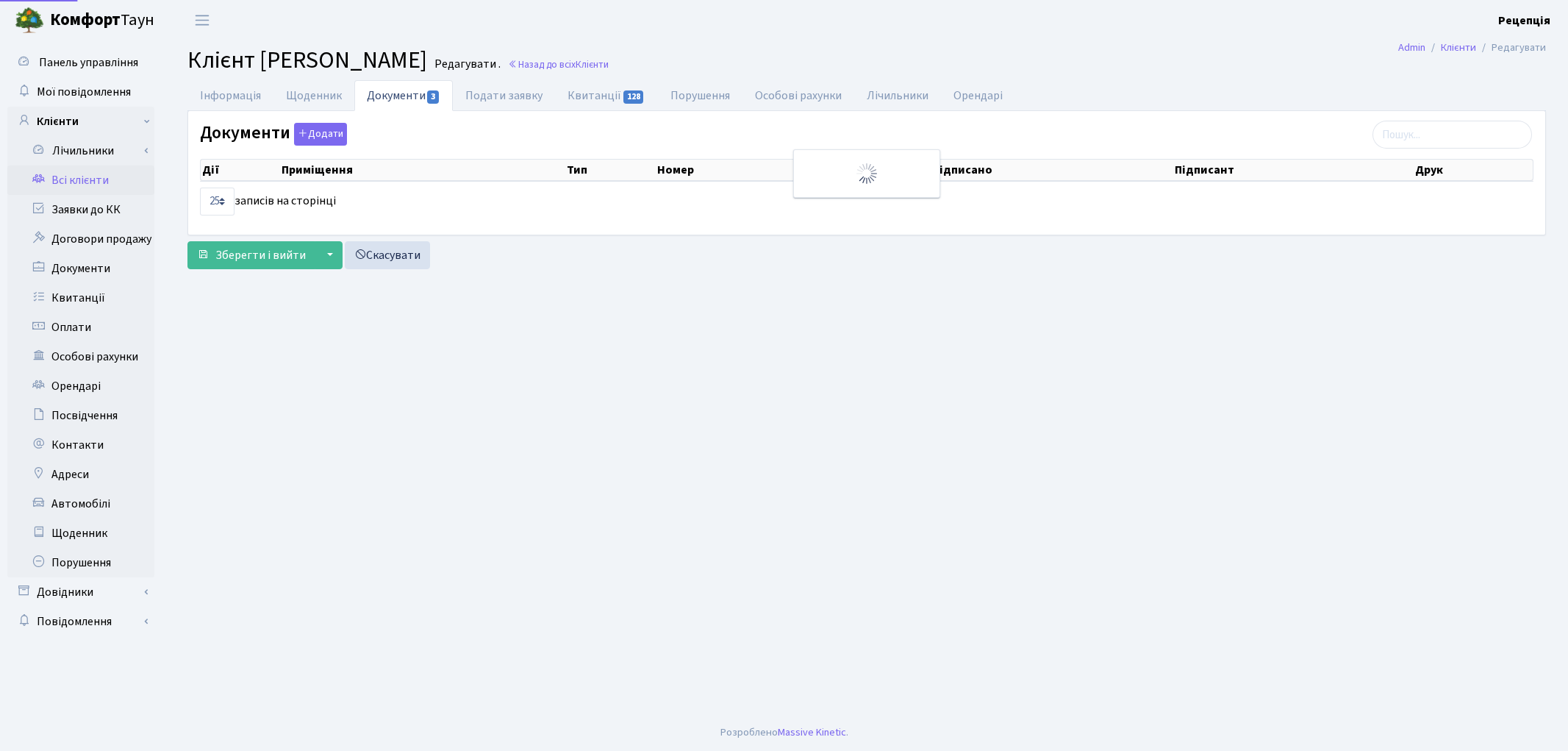
select select "25"
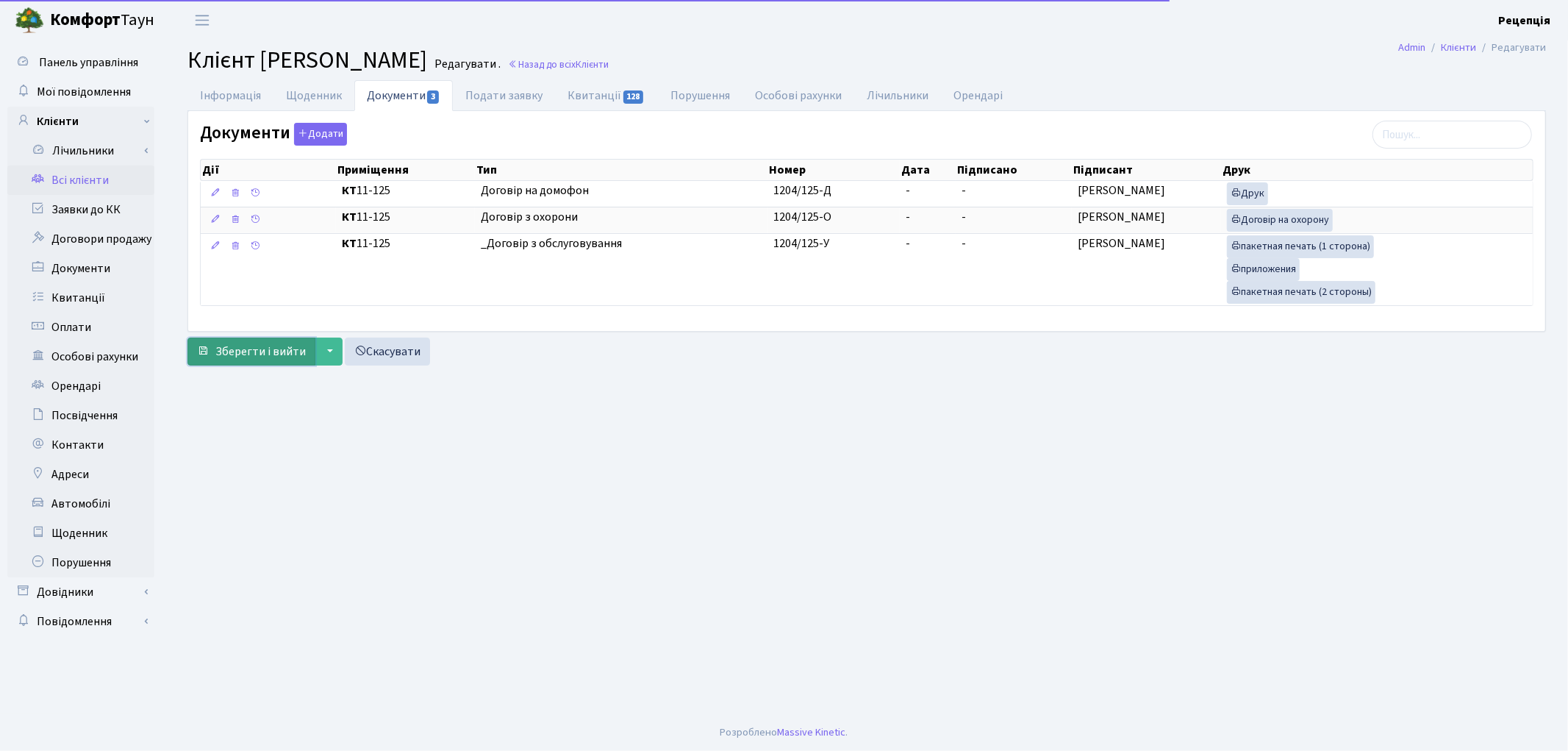
click at [276, 351] on span "Зберегти і вийти" at bounding box center [260, 351] width 91 height 16
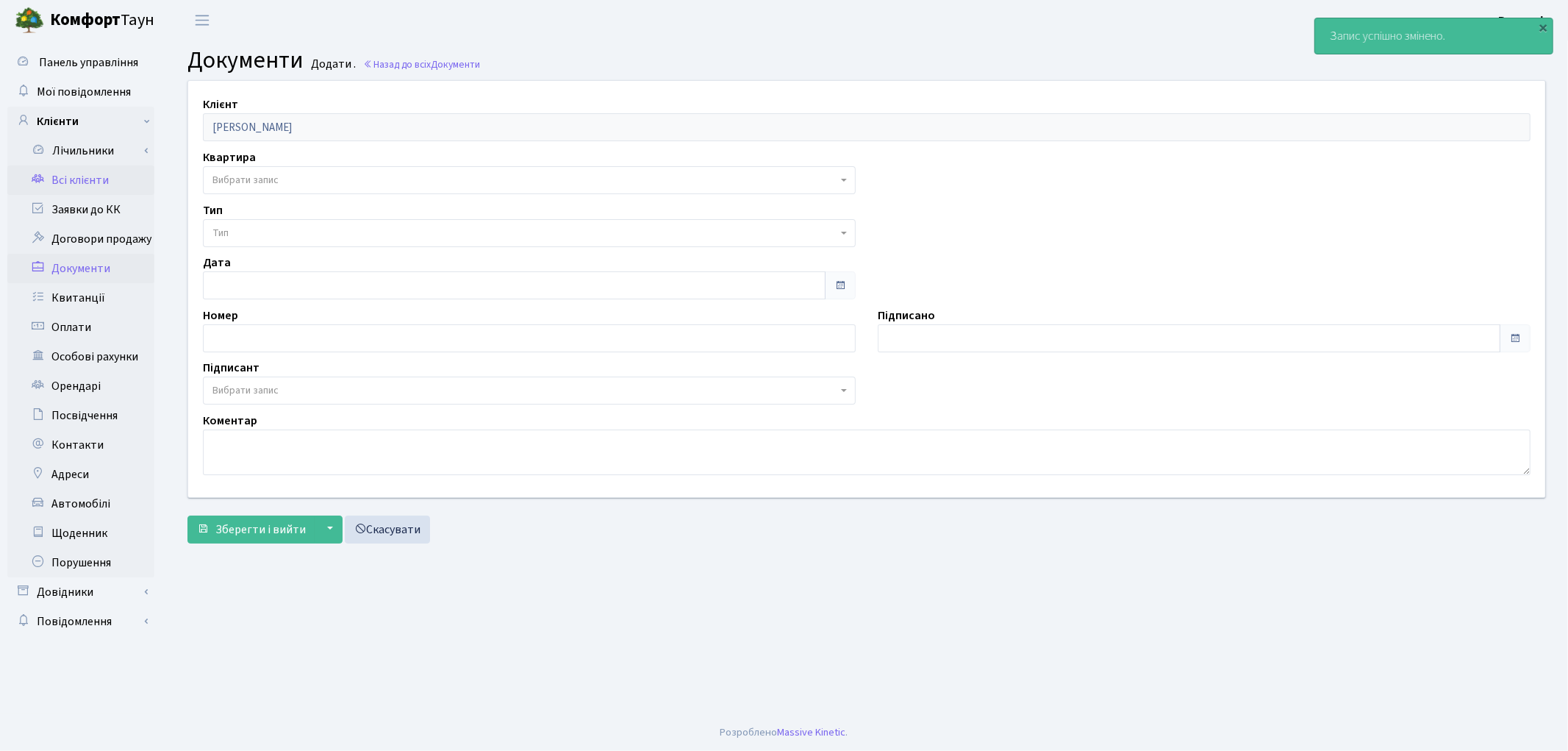
click at [69, 171] on link "Всі клієнти" at bounding box center [80, 180] width 147 height 29
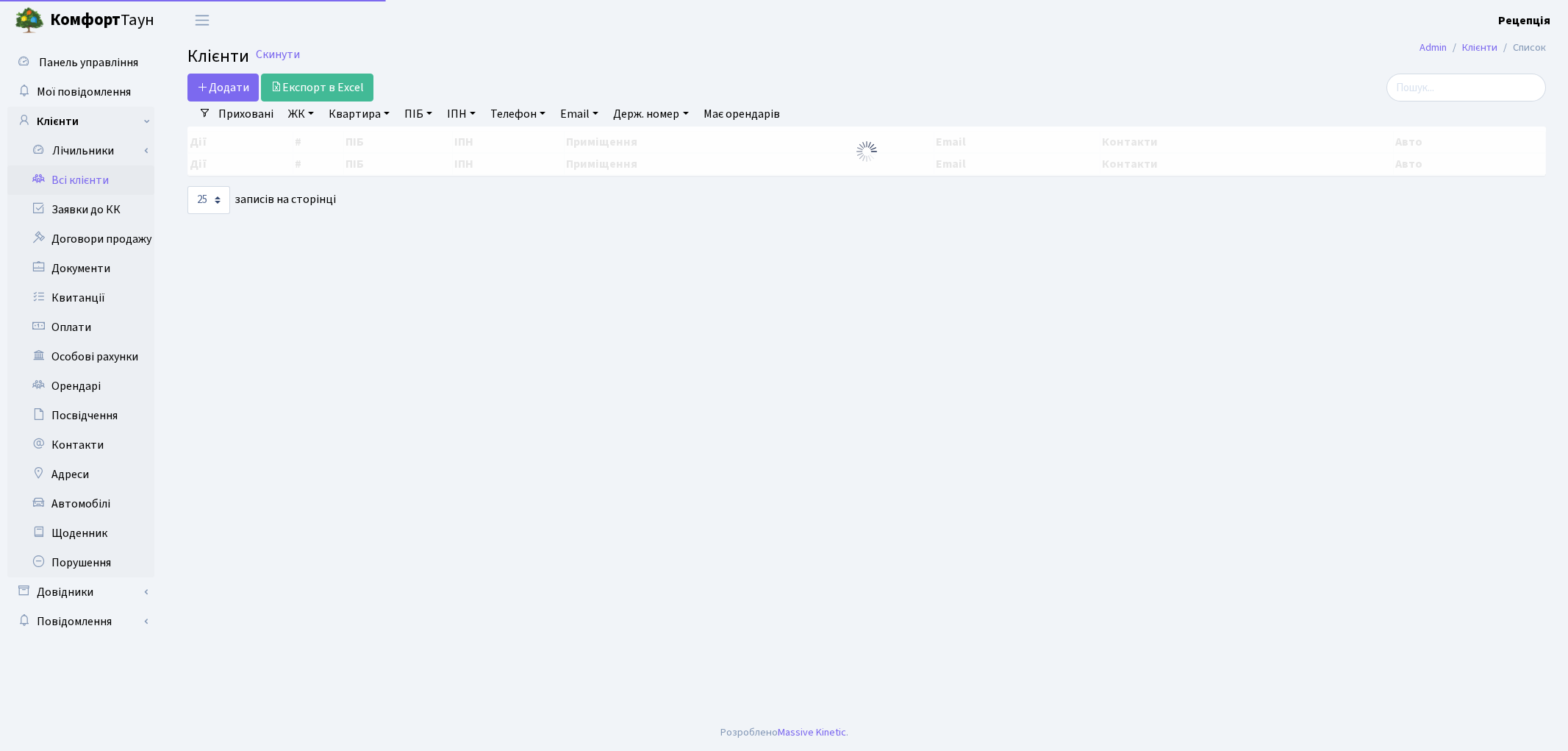
select select "25"
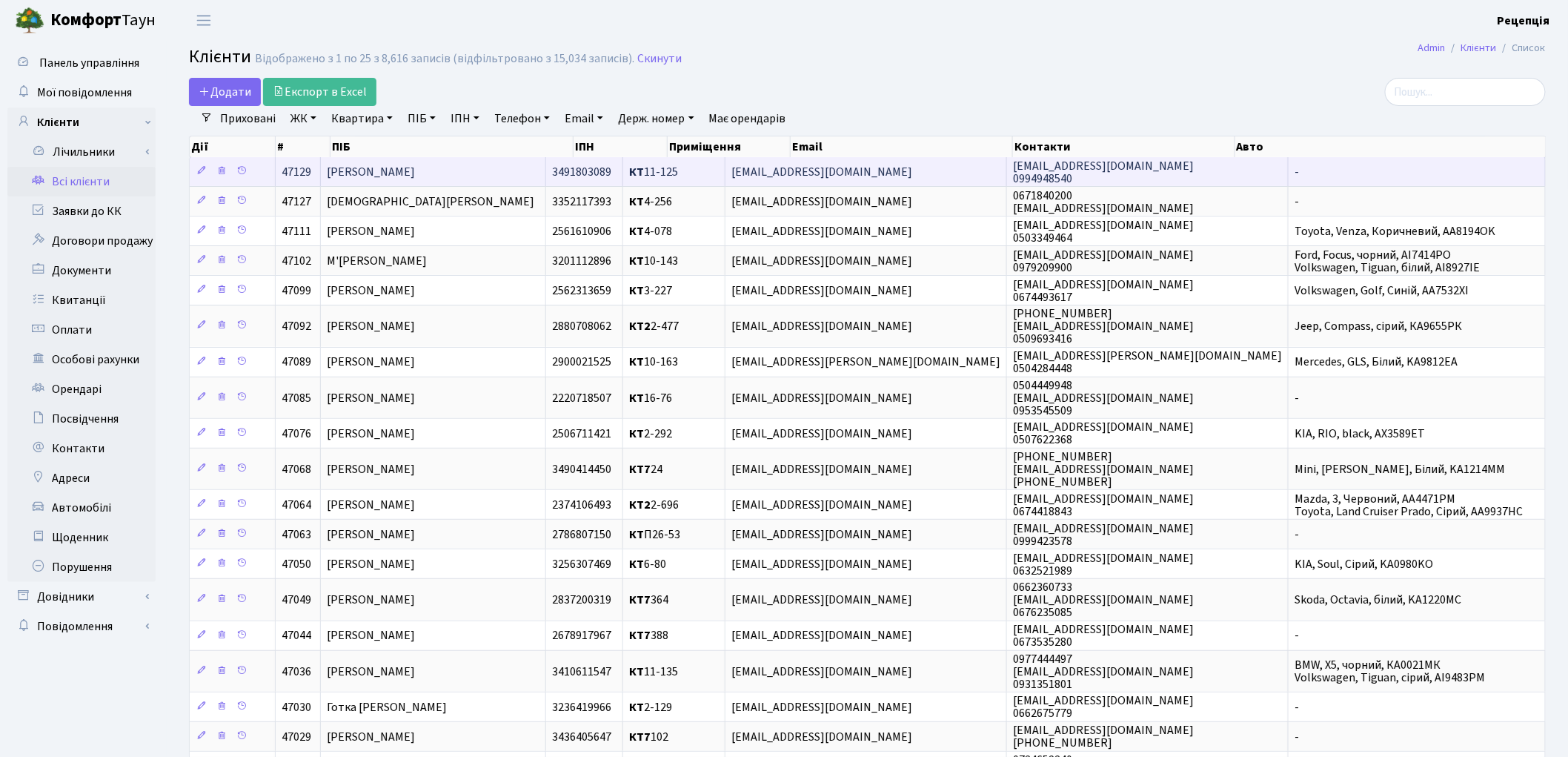
click at [506, 168] on td "[PERSON_NAME]" at bounding box center [433, 171] width 225 height 29
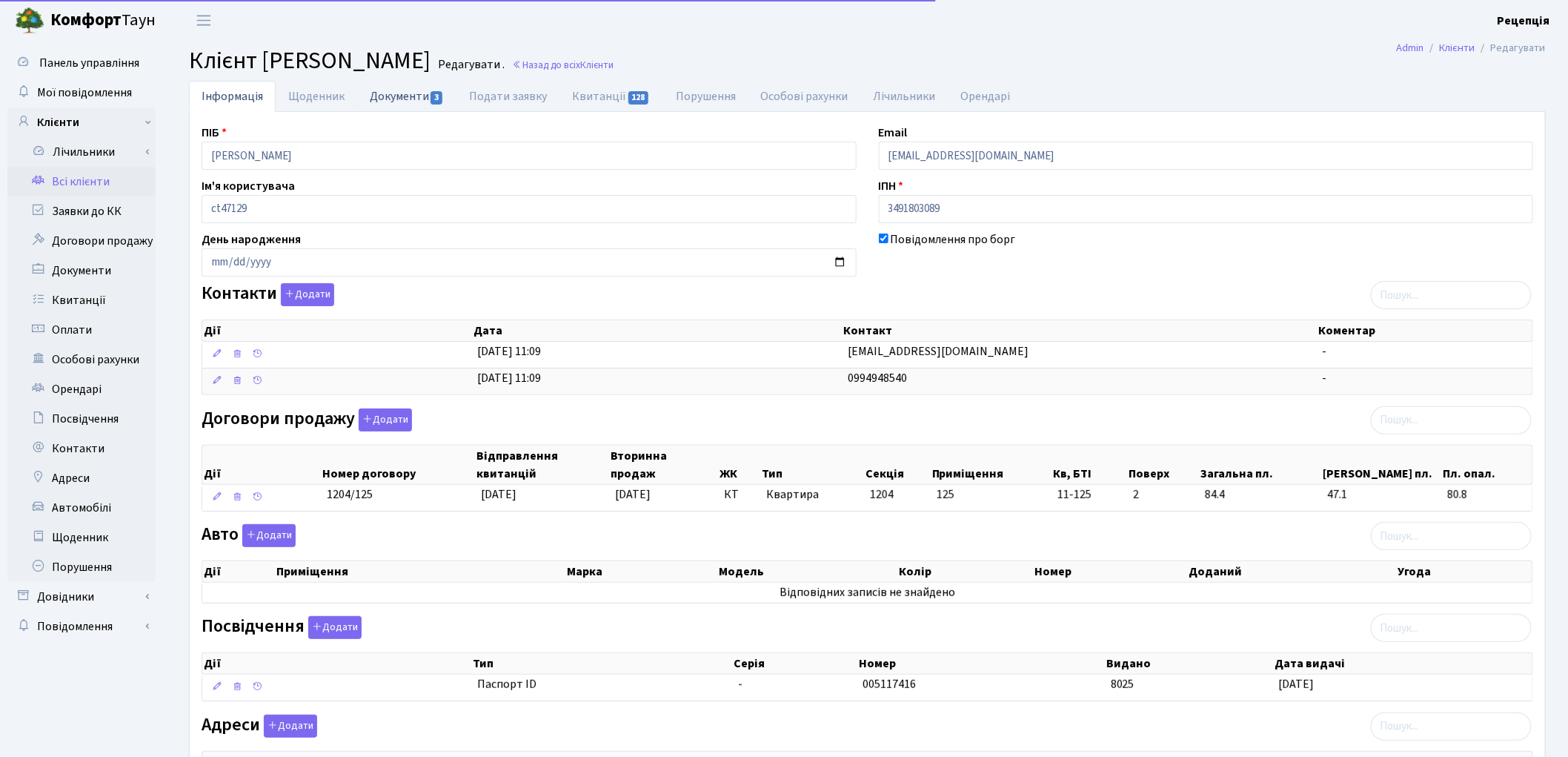
click at [381, 94] on link "Документи 3" at bounding box center [406, 96] width 99 height 30
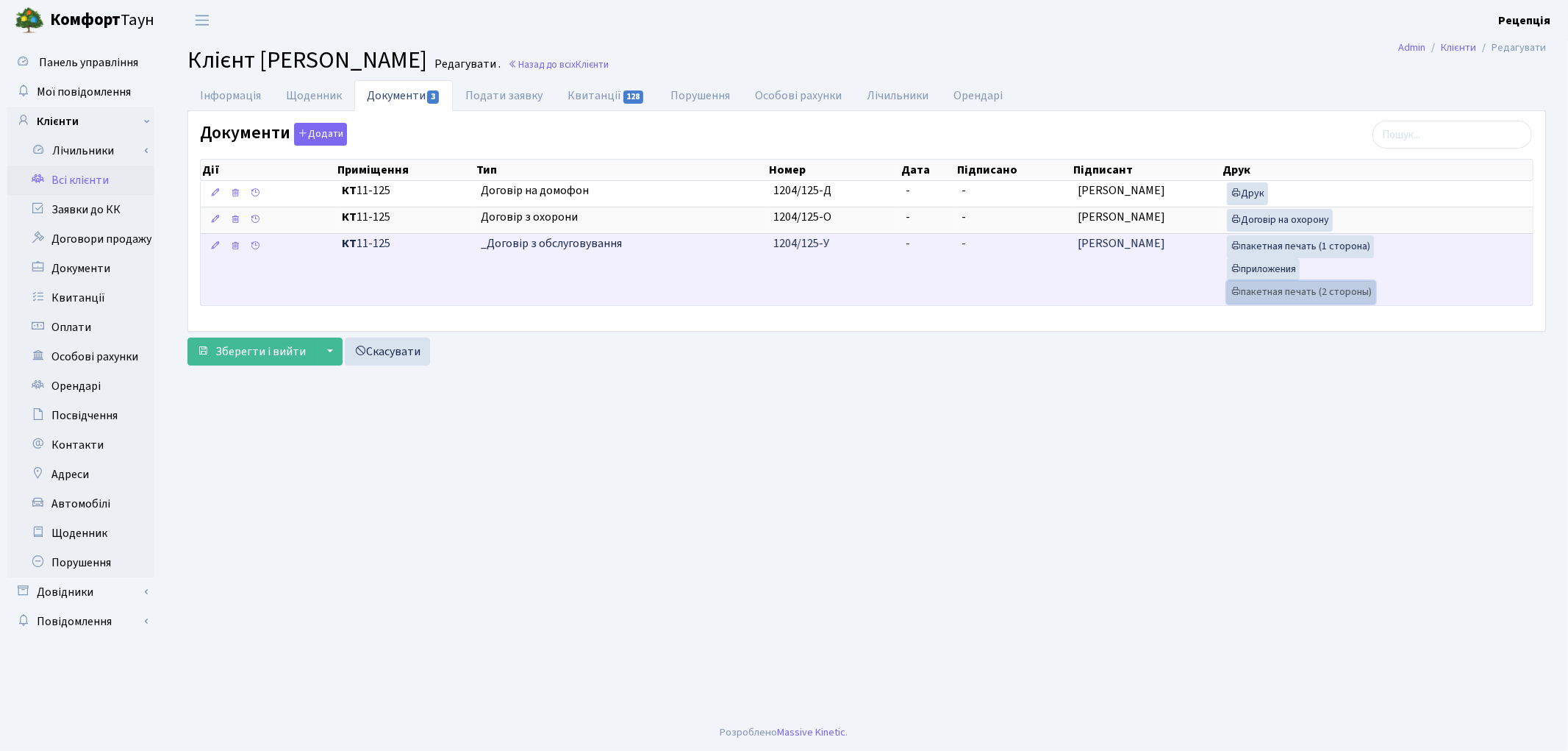
click at [1265, 286] on link "пакетная печать (2 стороны)" at bounding box center [1301, 292] width 149 height 22
click at [925, 262] on td "-" at bounding box center [928, 269] width 56 height 72
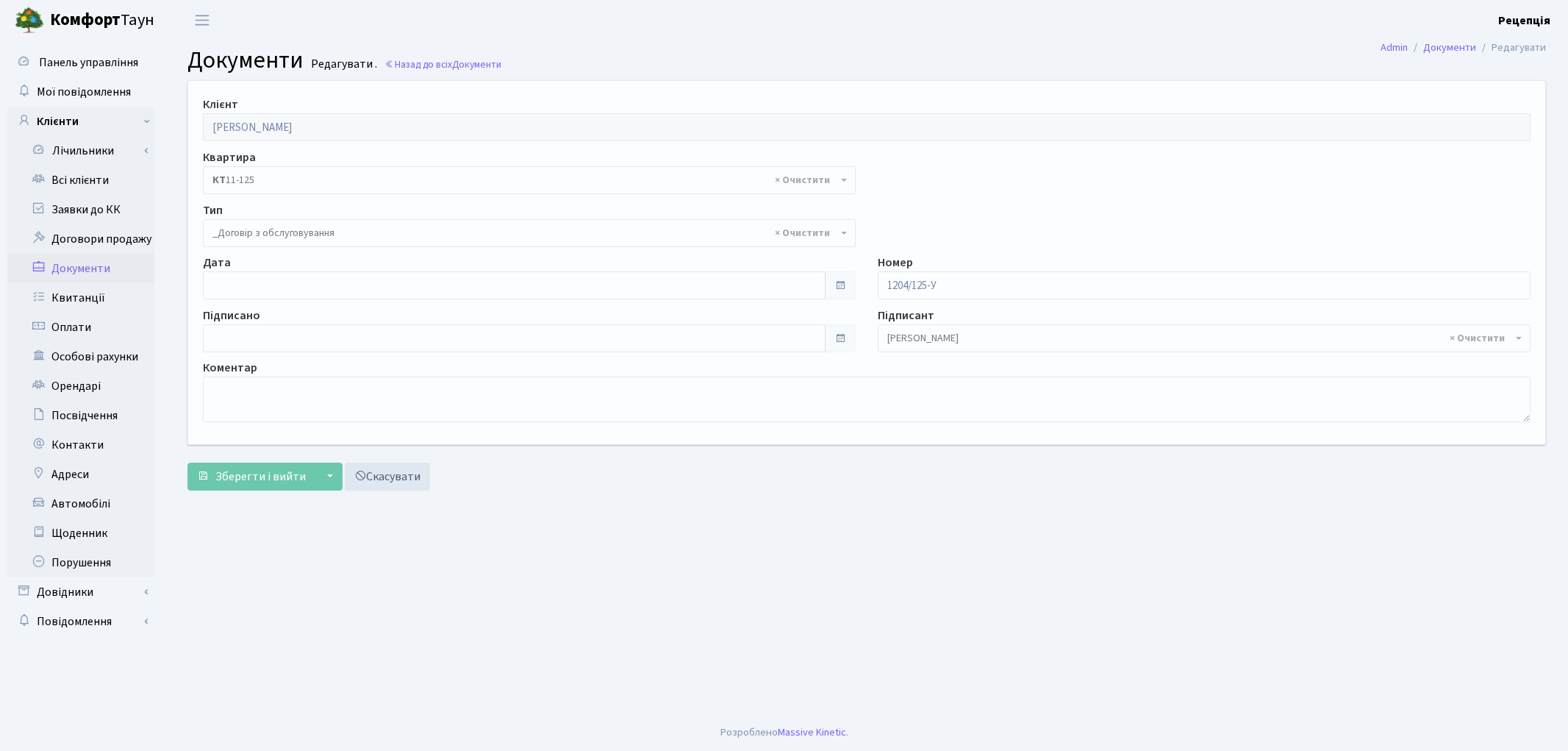
select select "289"
type input "[DATE]"
click at [238, 279] on input "[DATE]" at bounding box center [514, 285] width 623 height 28
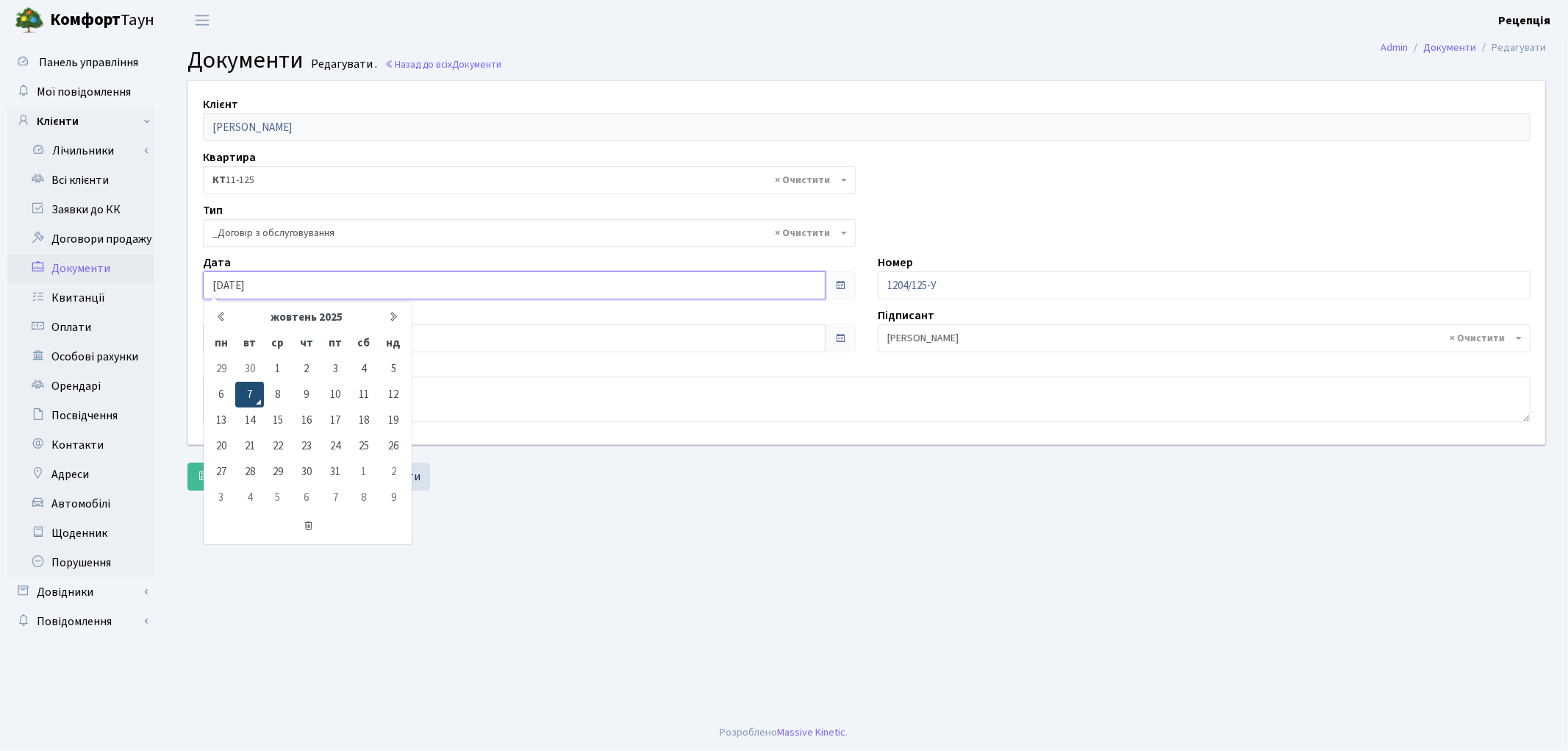
click at [255, 396] on td "7" at bounding box center [249, 394] width 28 height 26
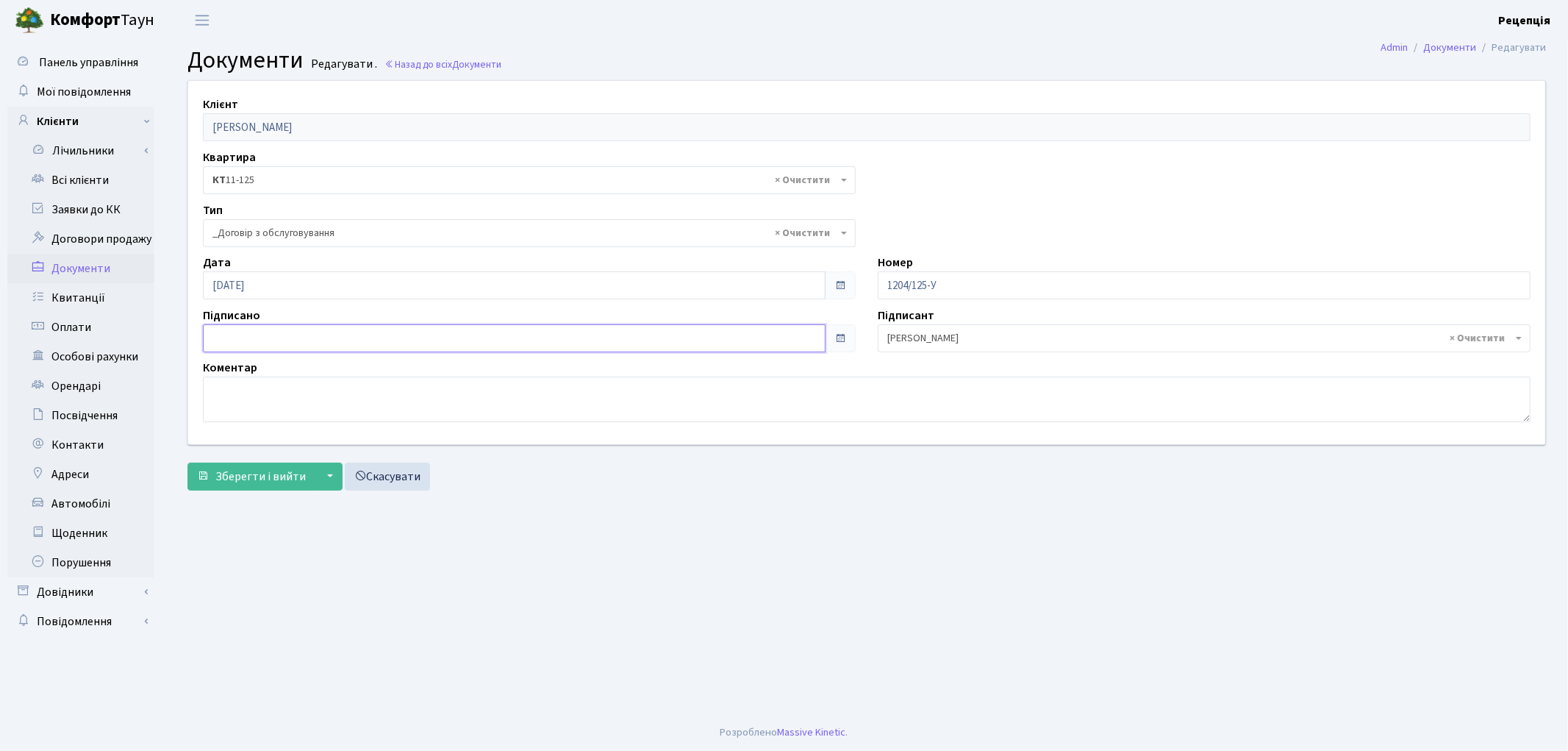
type input "[DATE]"
click at [239, 340] on input "[DATE]" at bounding box center [514, 338] width 623 height 28
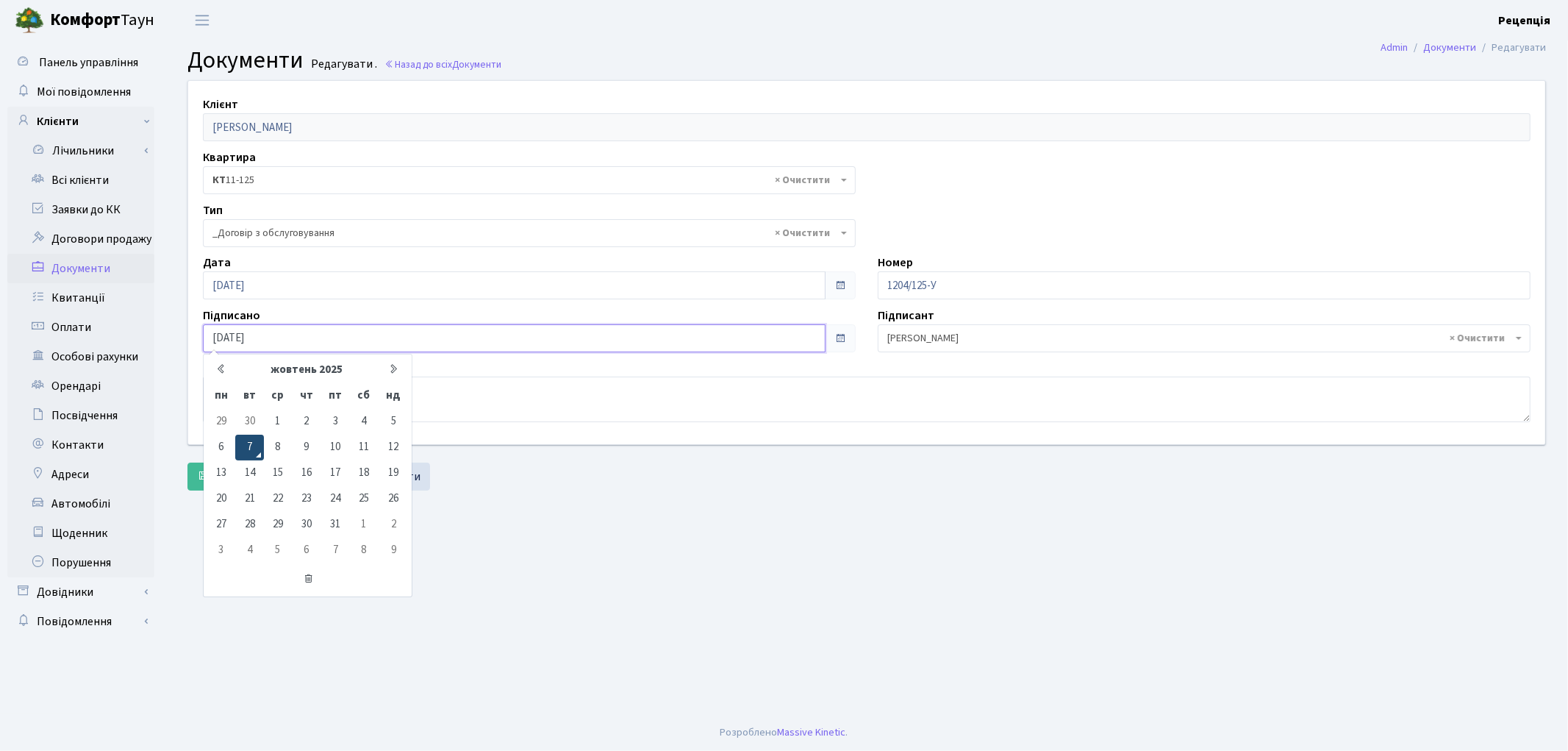
click at [254, 437] on td "7" at bounding box center [249, 447] width 28 height 26
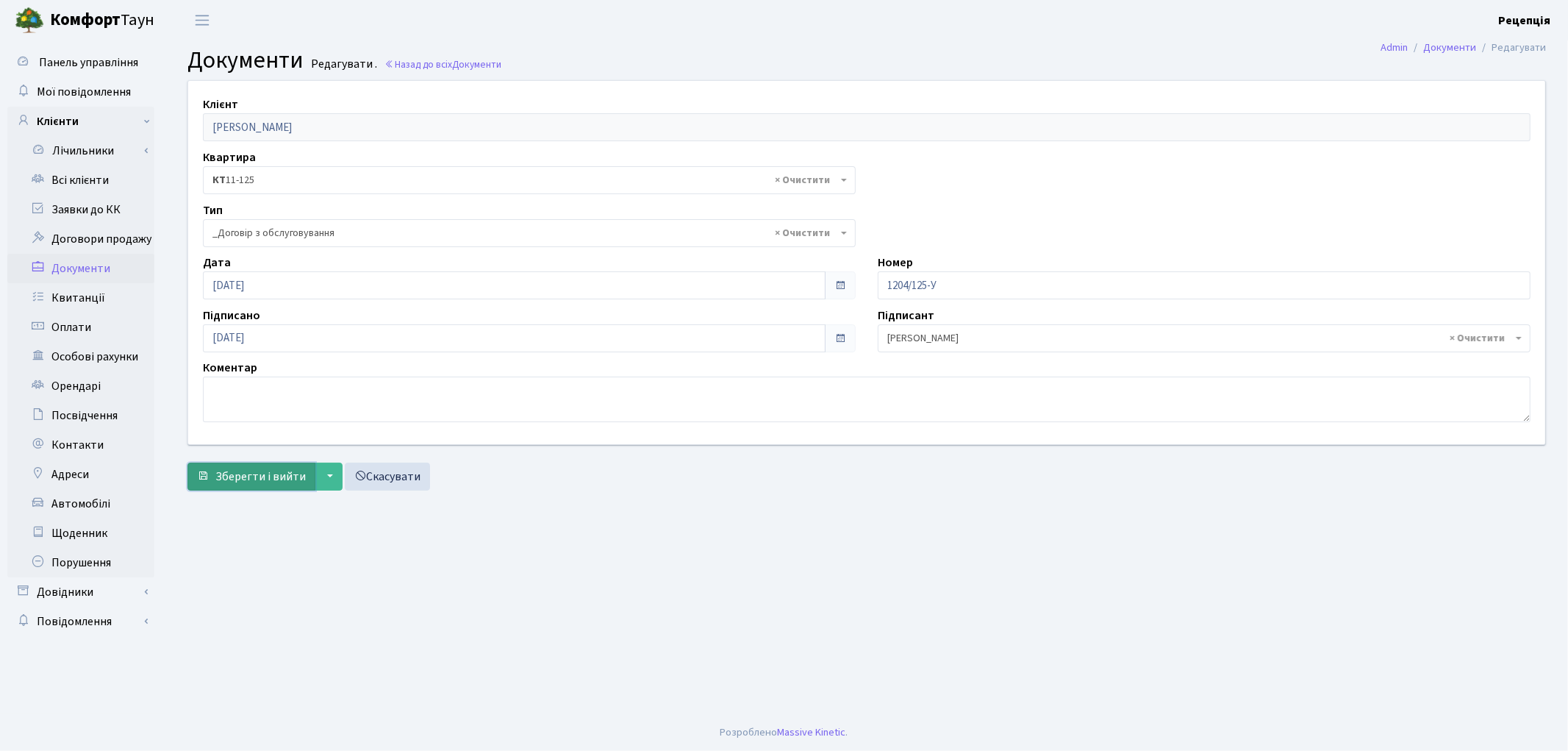
click at [268, 466] on button "Зберегти і вийти" at bounding box center [251, 476] width 128 height 28
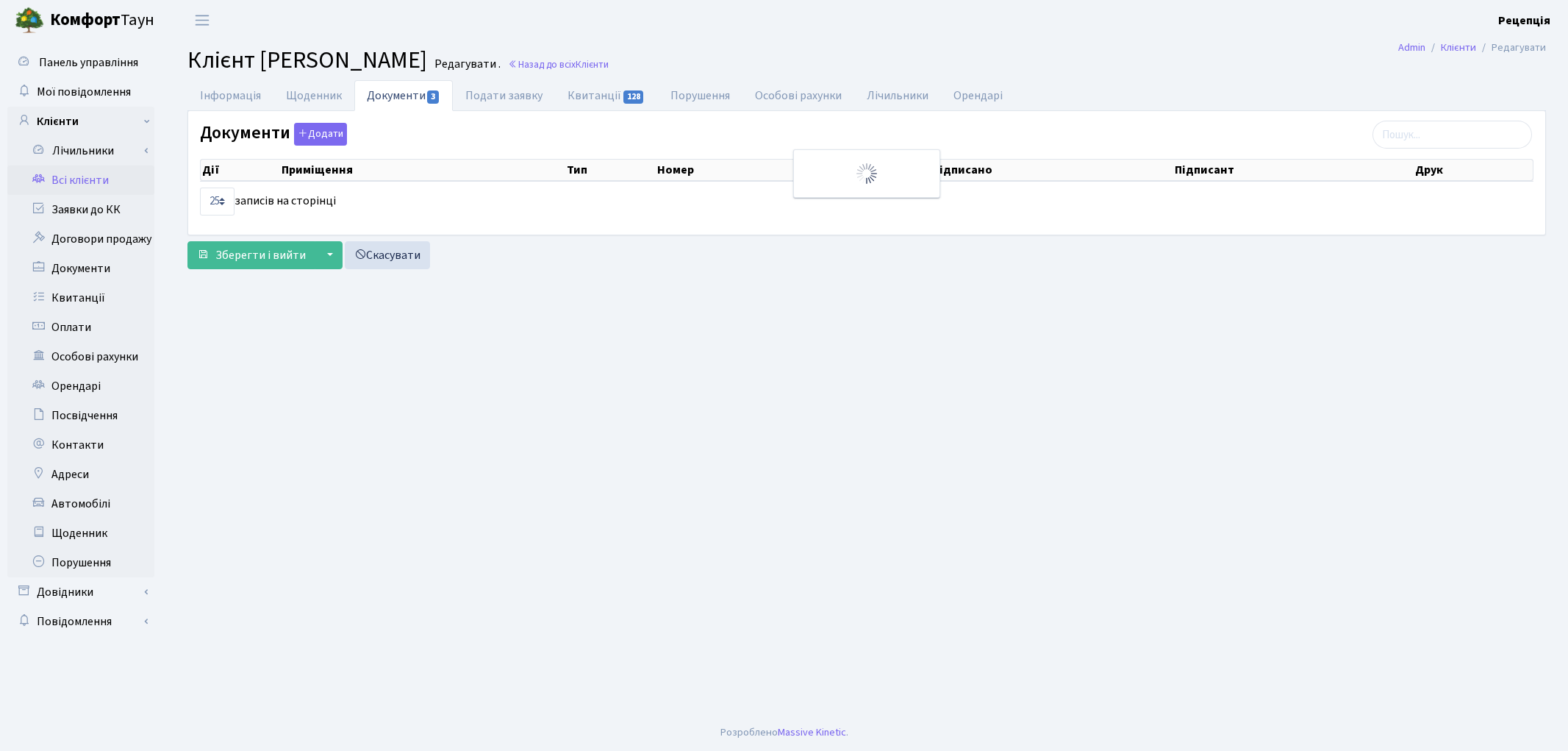
select select "25"
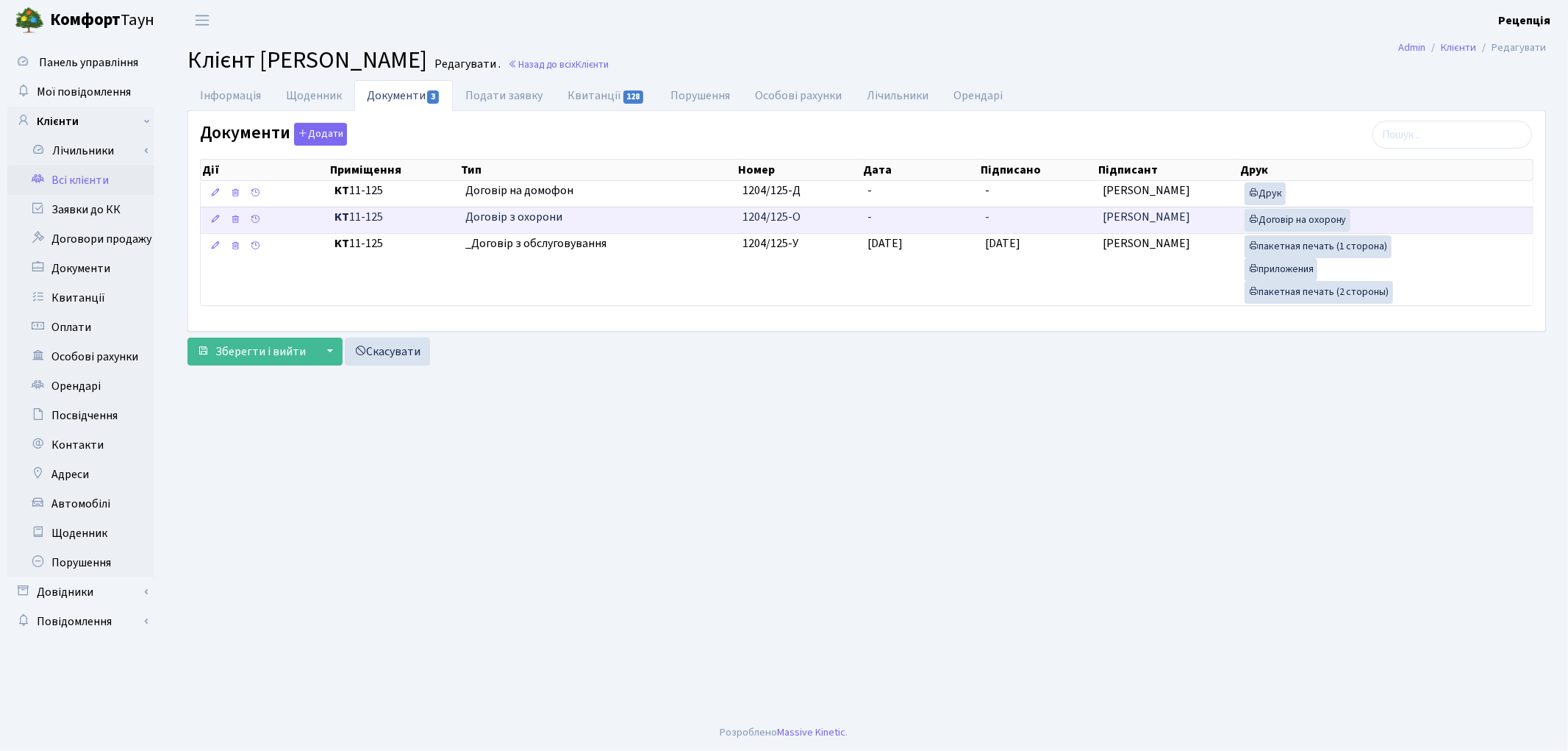
click at [843, 208] on td "1204/125-О" at bounding box center [799, 220] width 125 height 26
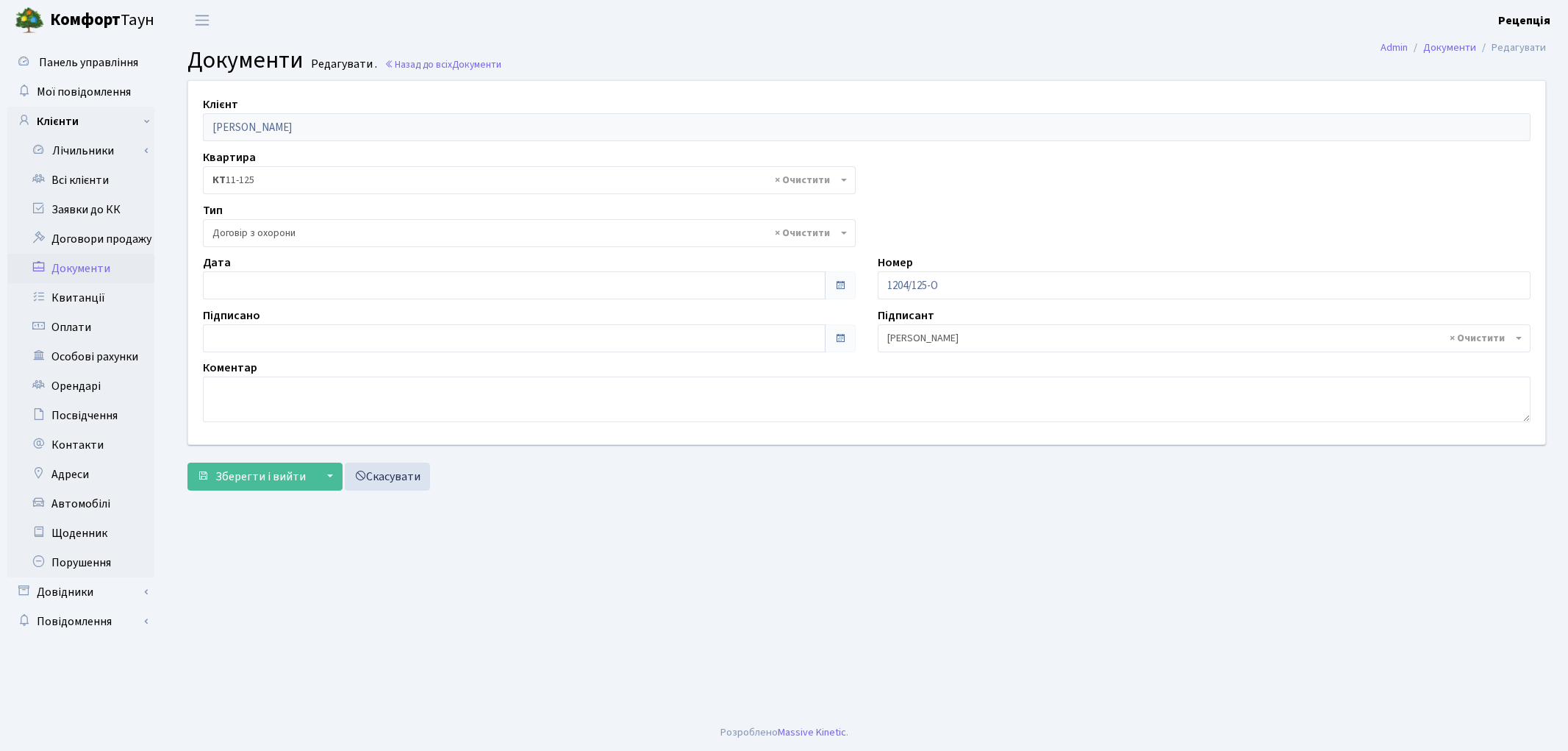
select select "290"
click at [241, 290] on input "07.10.2025" at bounding box center [514, 285] width 623 height 28
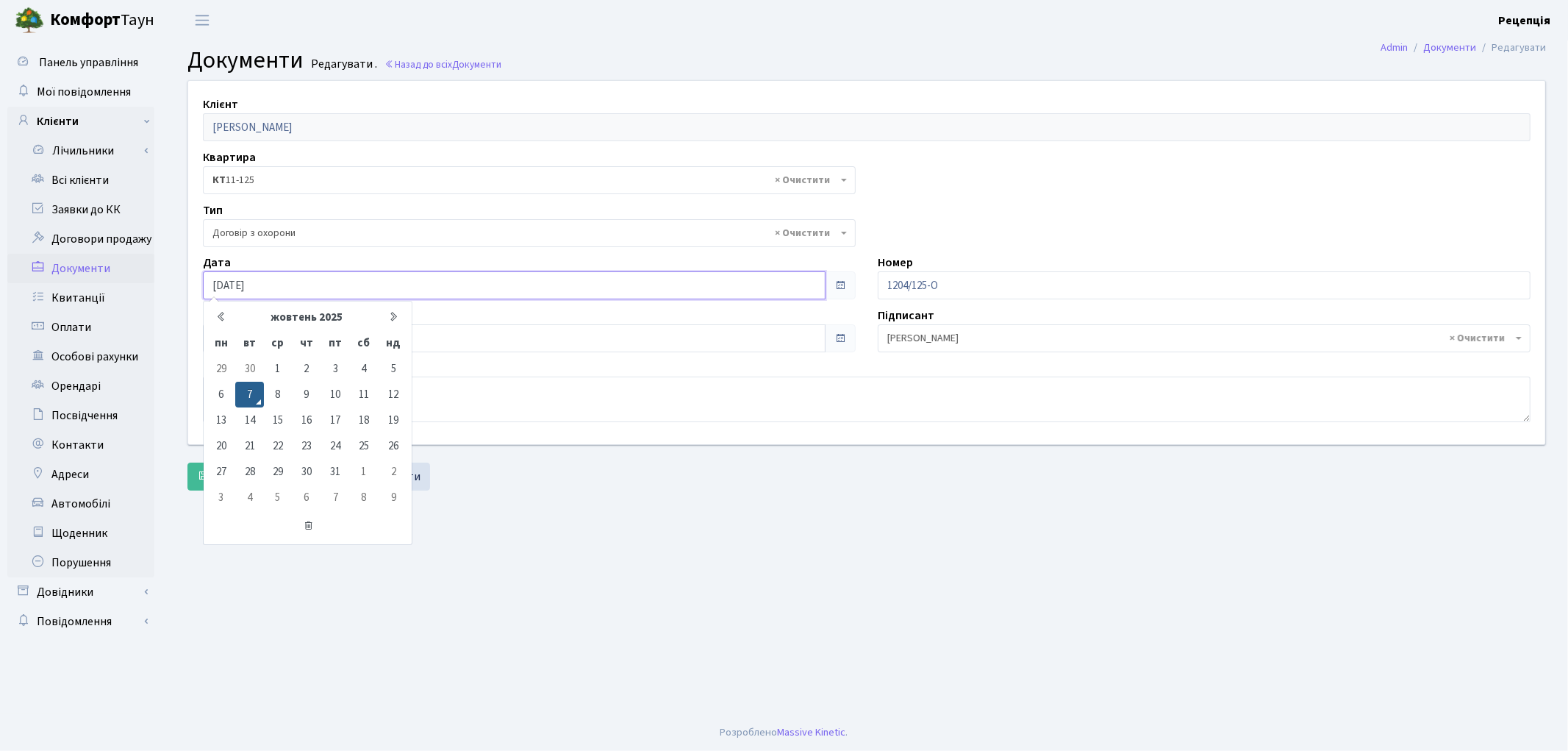
click at [313, 288] on input "[DATE]" at bounding box center [514, 285] width 623 height 28
type input "07.10.2020"
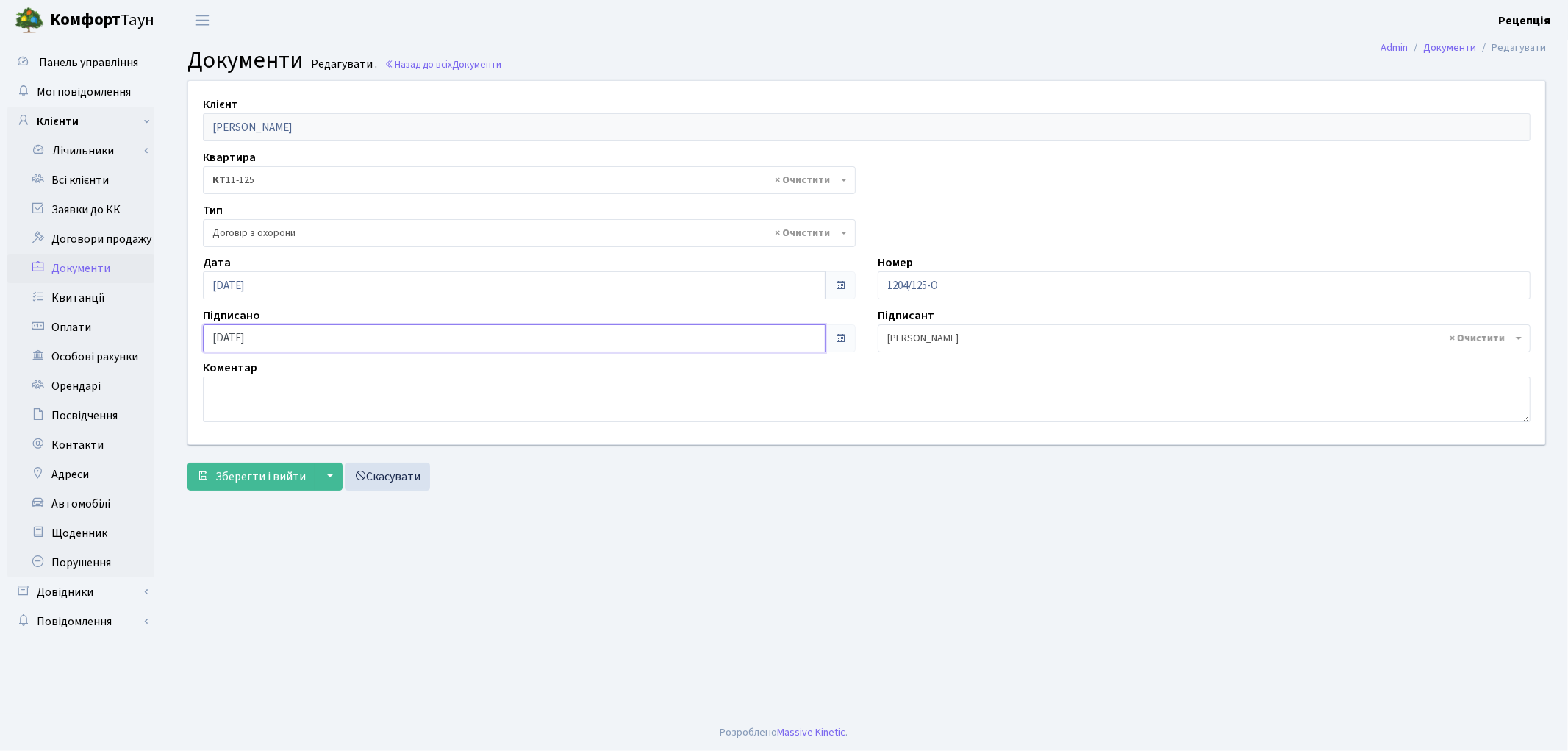
click at [306, 338] on input "[DATE]" at bounding box center [514, 338] width 623 height 28
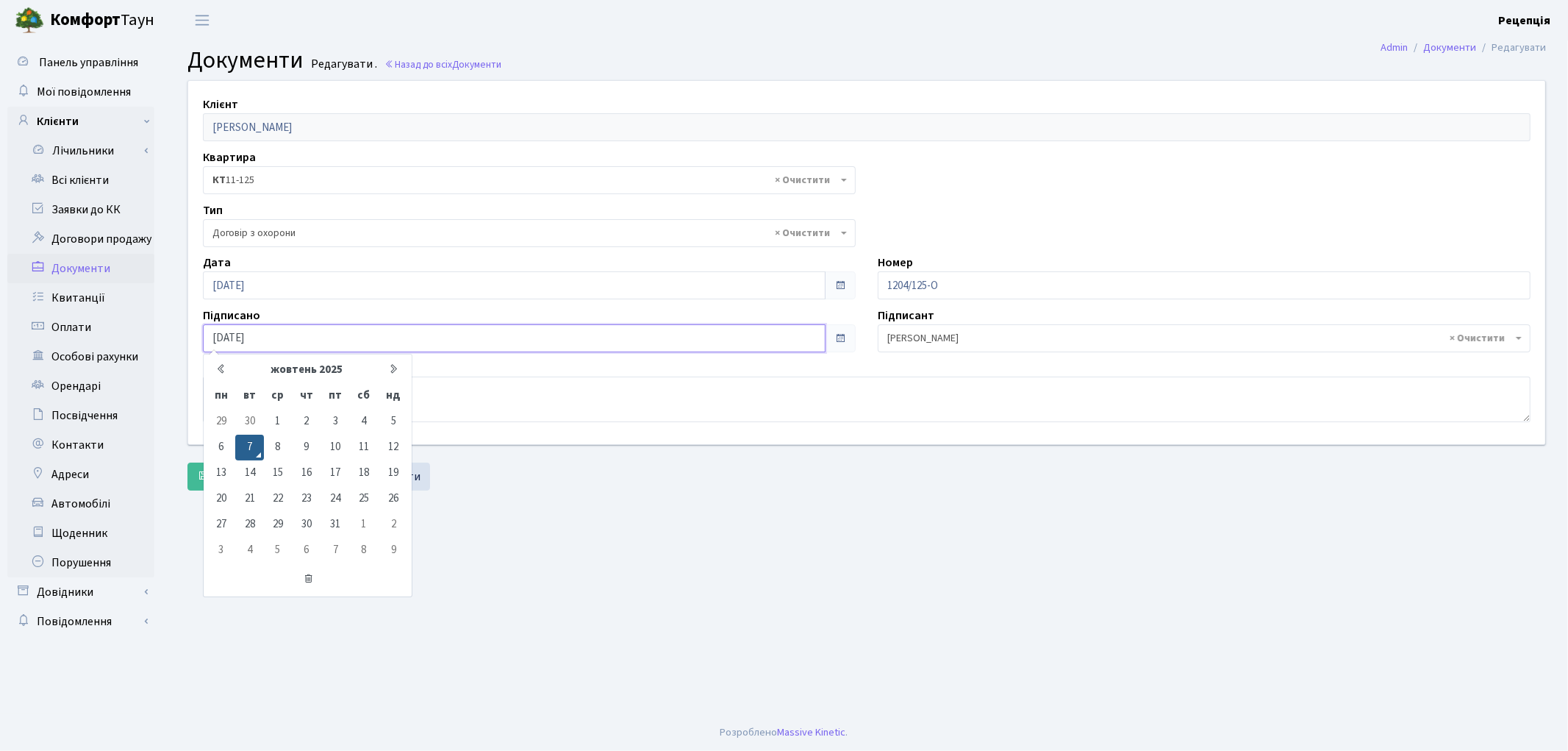
type input "07.10.2020"
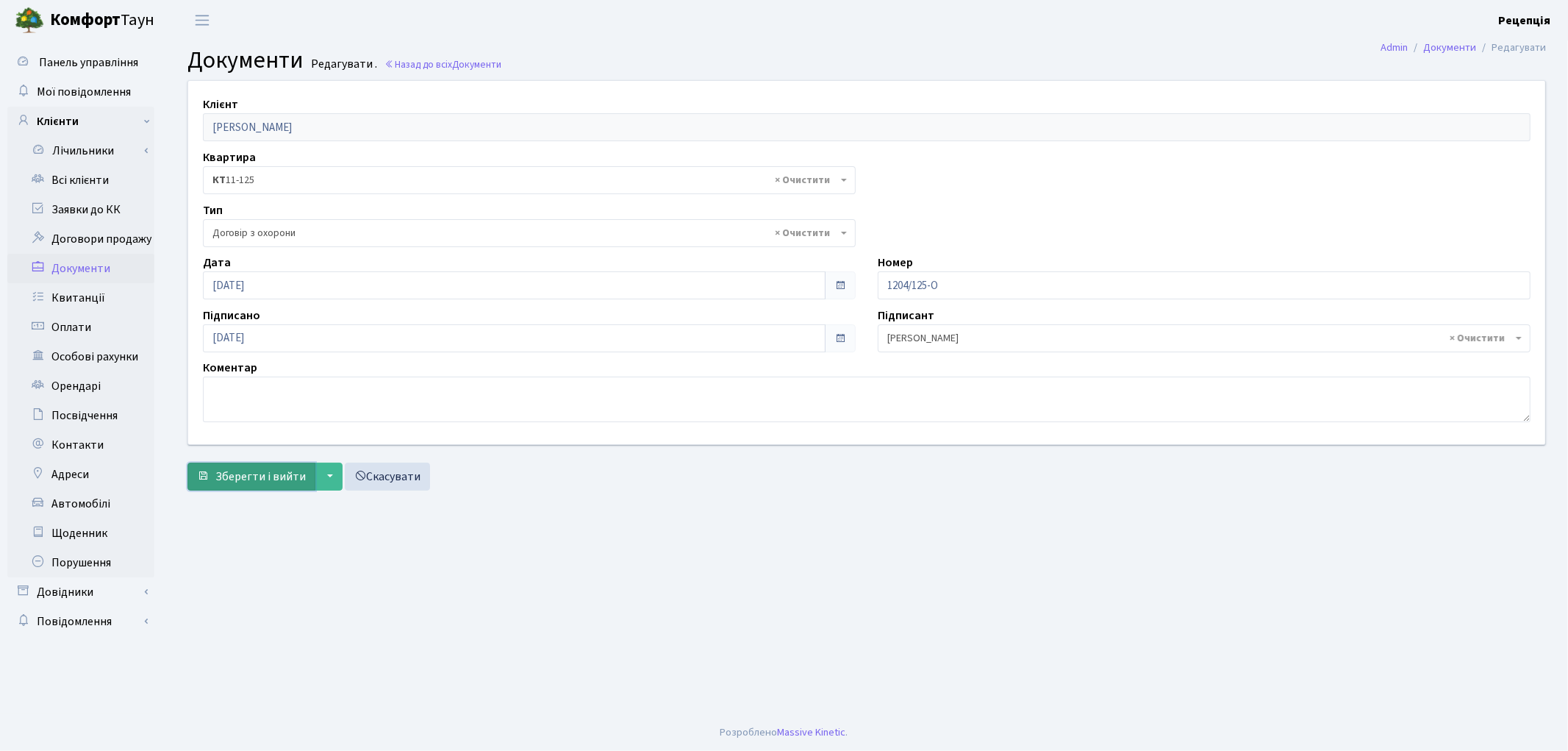
click at [267, 468] on span "Зберегти і вийти" at bounding box center [260, 476] width 91 height 16
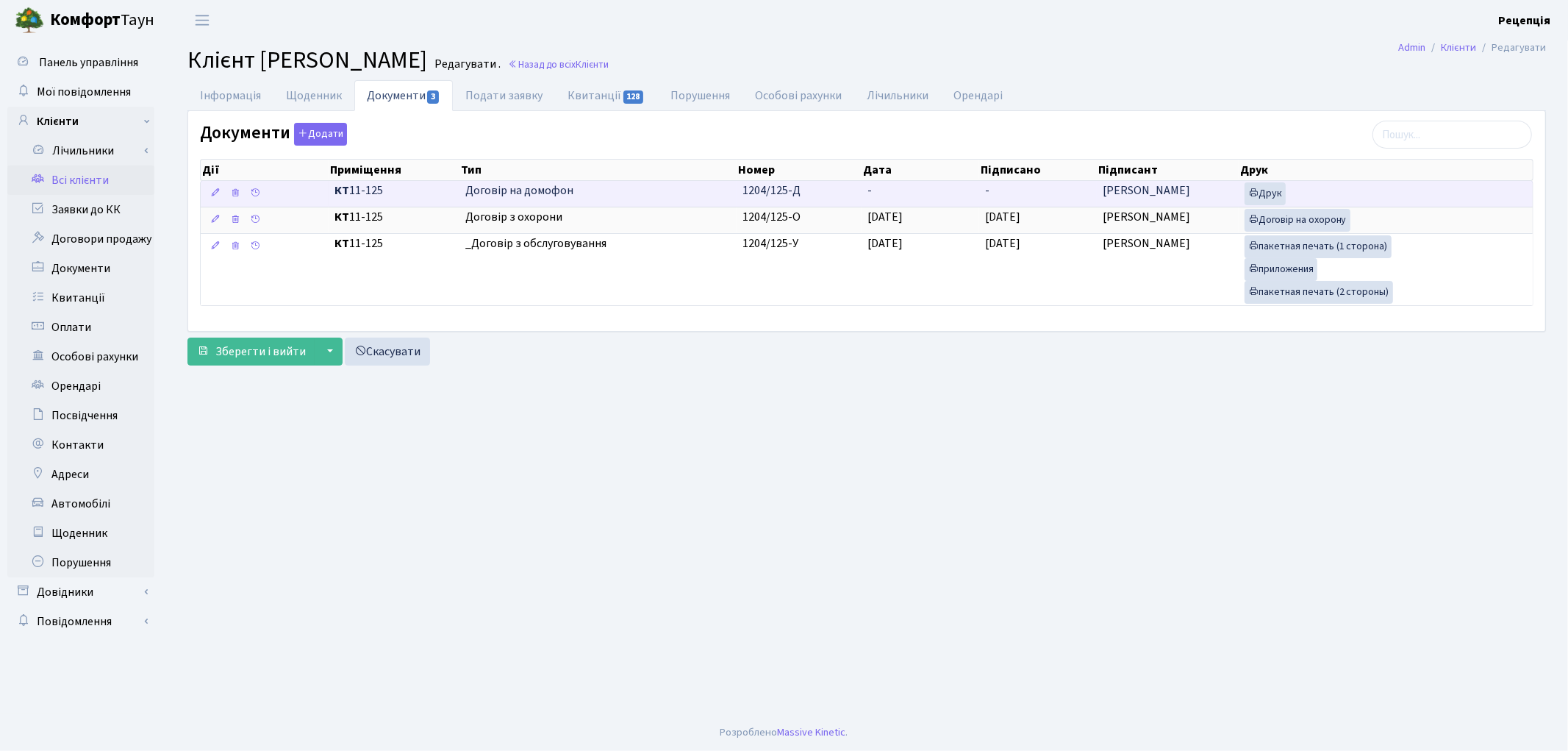
click at [1261, 182] on td "Друк" at bounding box center [1385, 194] width 294 height 26
click at [1266, 187] on link "Друк" at bounding box center [1265, 194] width 41 height 22
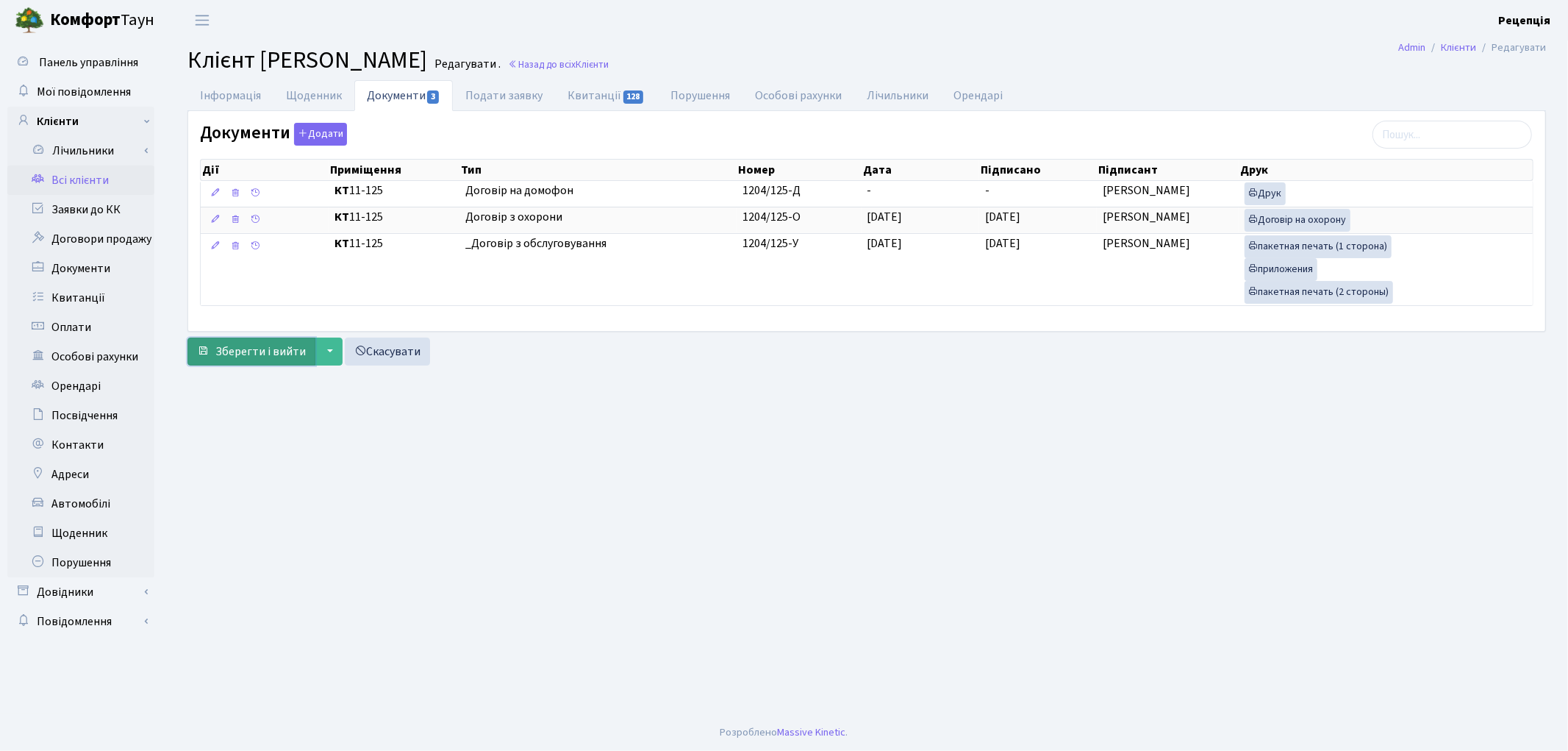
click at [284, 351] on span "Зберегти і вийти" at bounding box center [260, 351] width 91 height 16
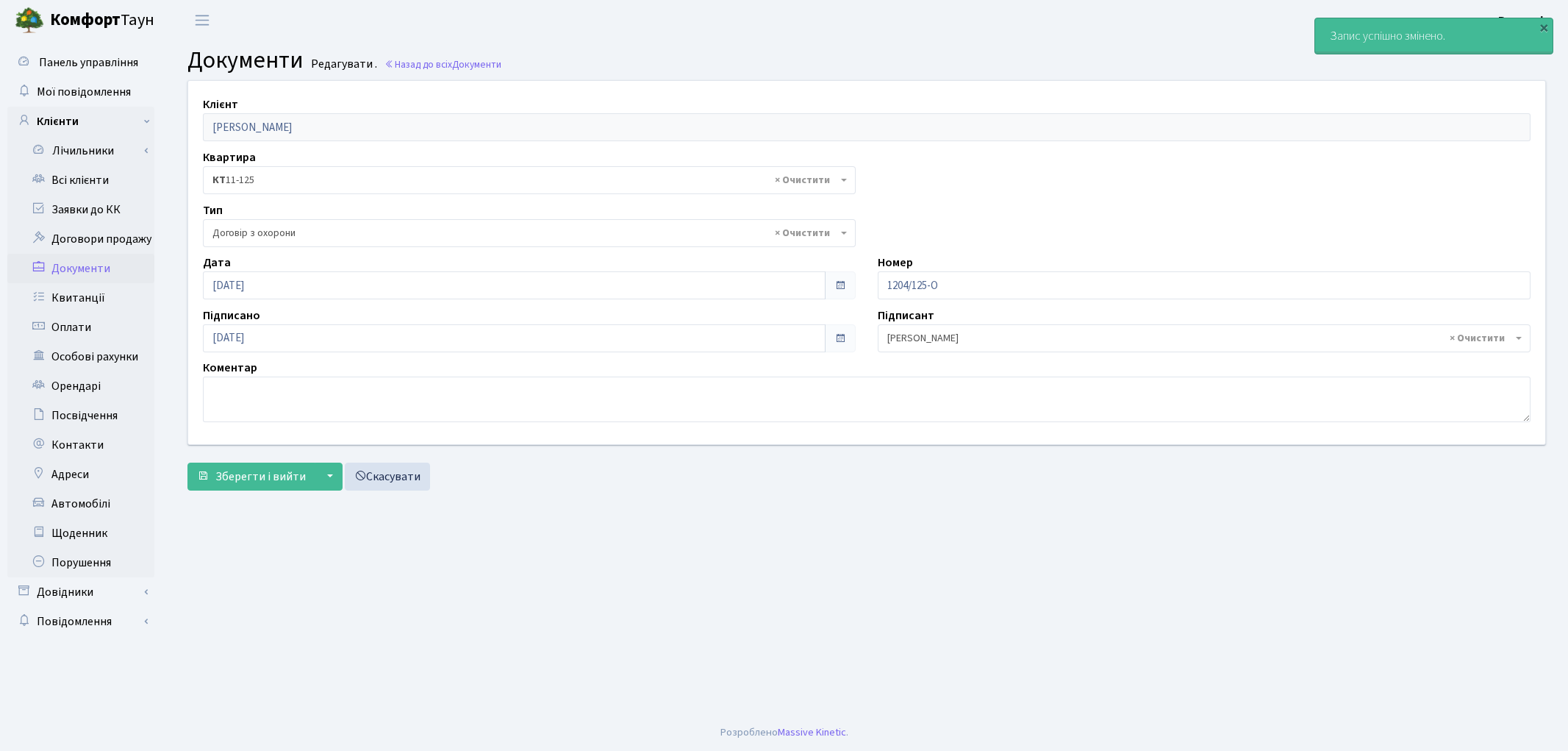
select select "290"
click at [93, 187] on link "Всі клієнти" at bounding box center [80, 180] width 147 height 29
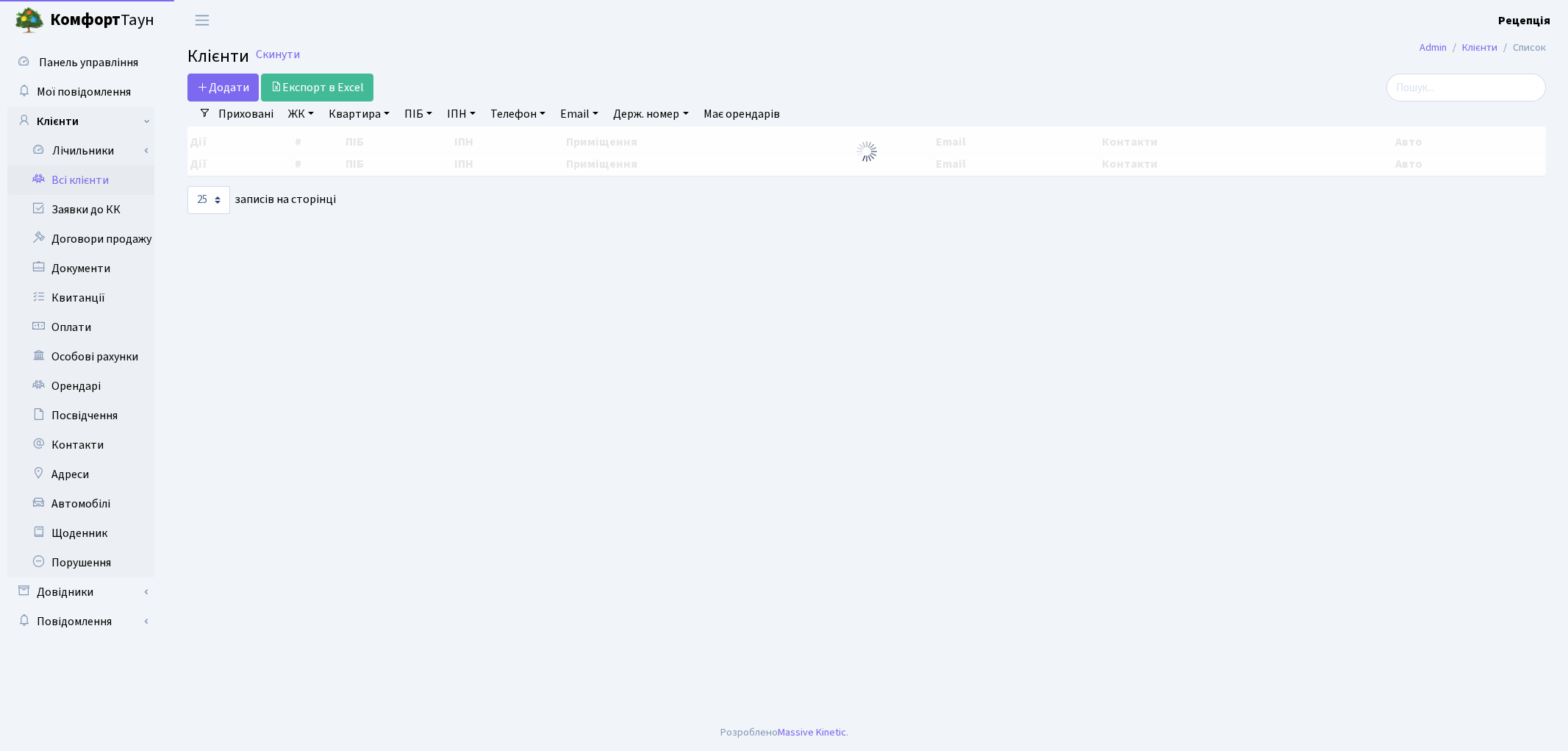
select select "25"
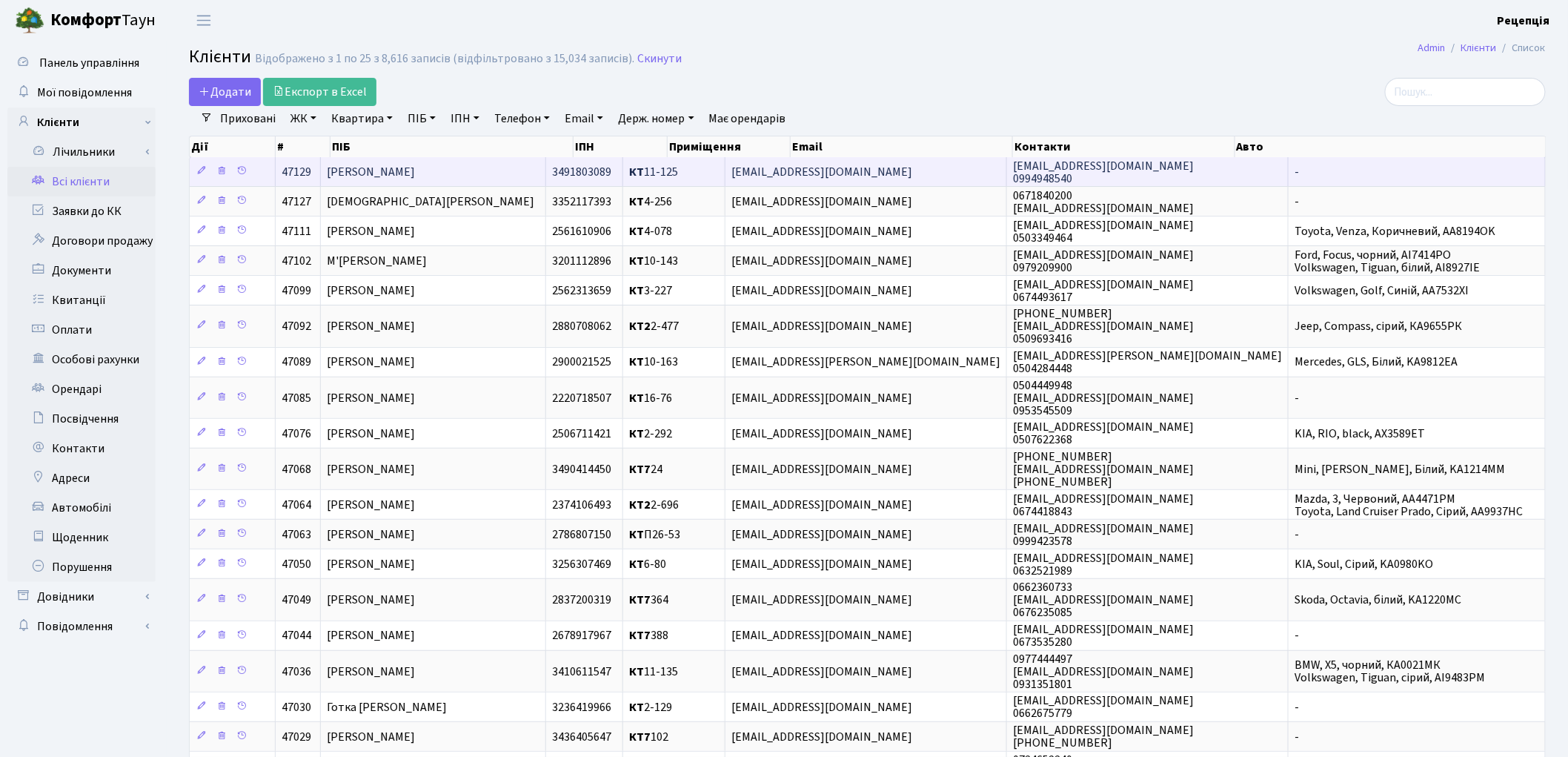
click at [517, 169] on td "[PERSON_NAME]" at bounding box center [433, 171] width 225 height 29
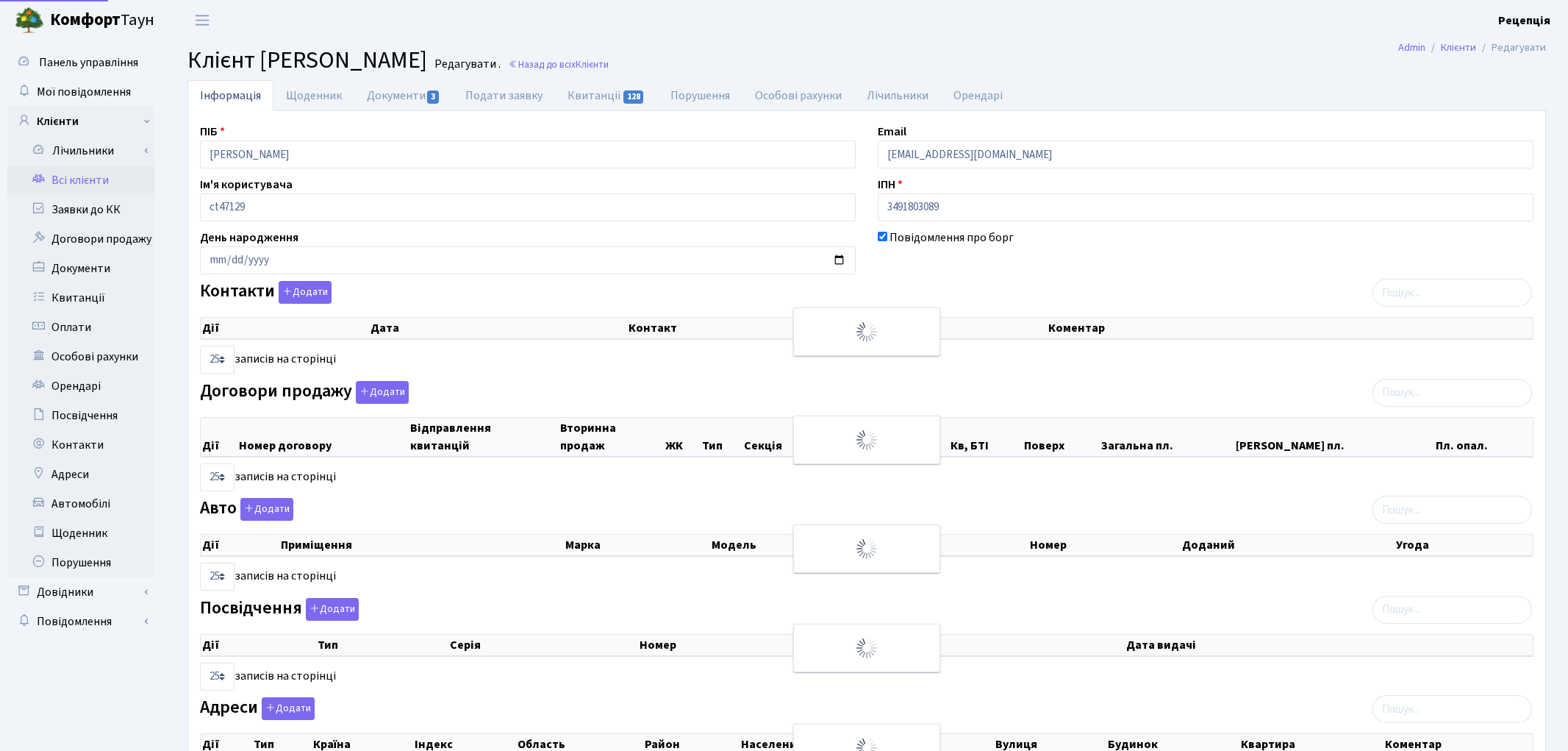
select select "25"
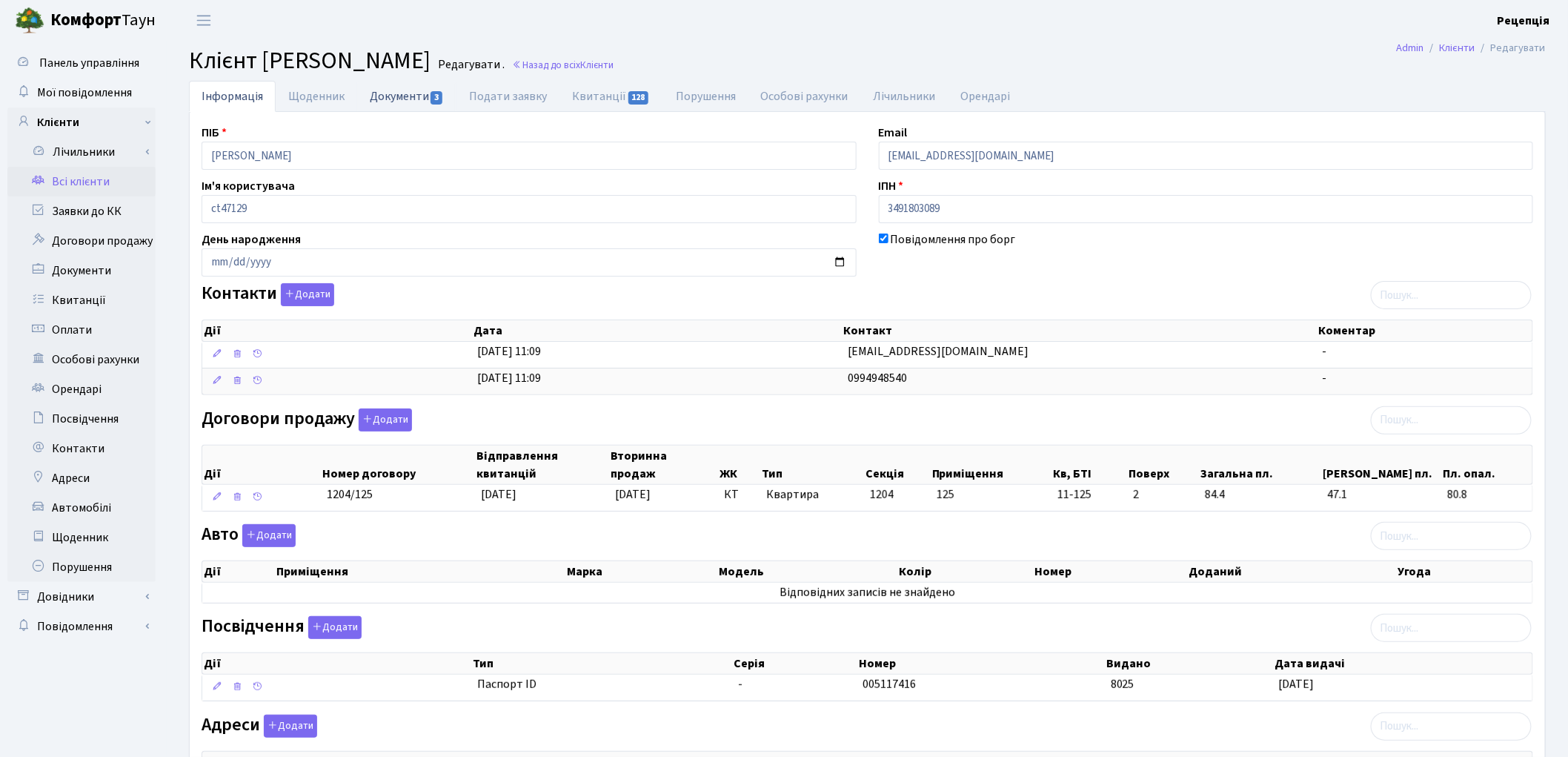
click at [417, 98] on link "Документи 3" at bounding box center [406, 96] width 99 height 30
select select "25"
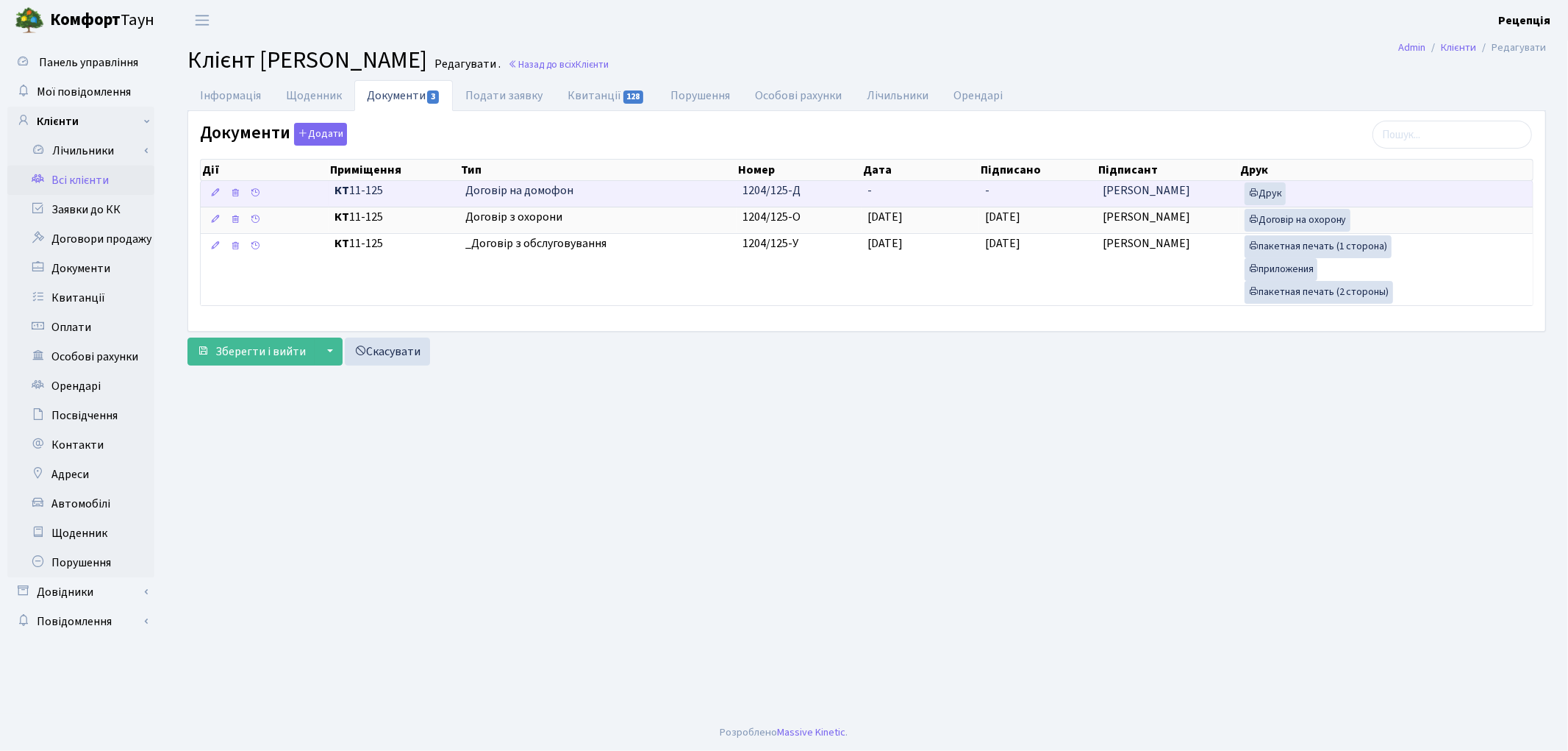
click at [878, 200] on td "-" at bounding box center [920, 194] width 118 height 26
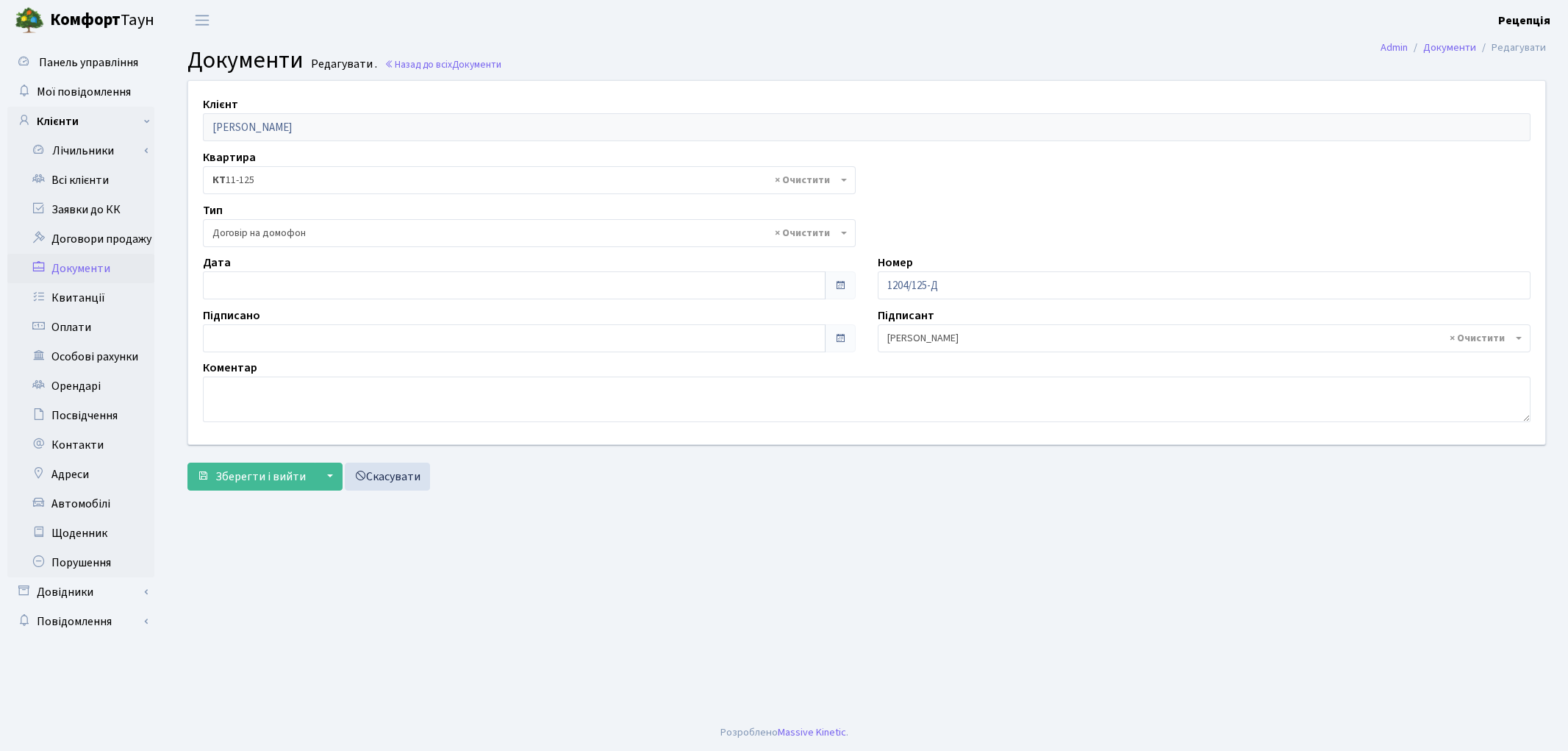
select select "292"
type input "[DATE]"
click at [290, 282] on input "[DATE]" at bounding box center [514, 285] width 623 height 28
type input "[DATE]"
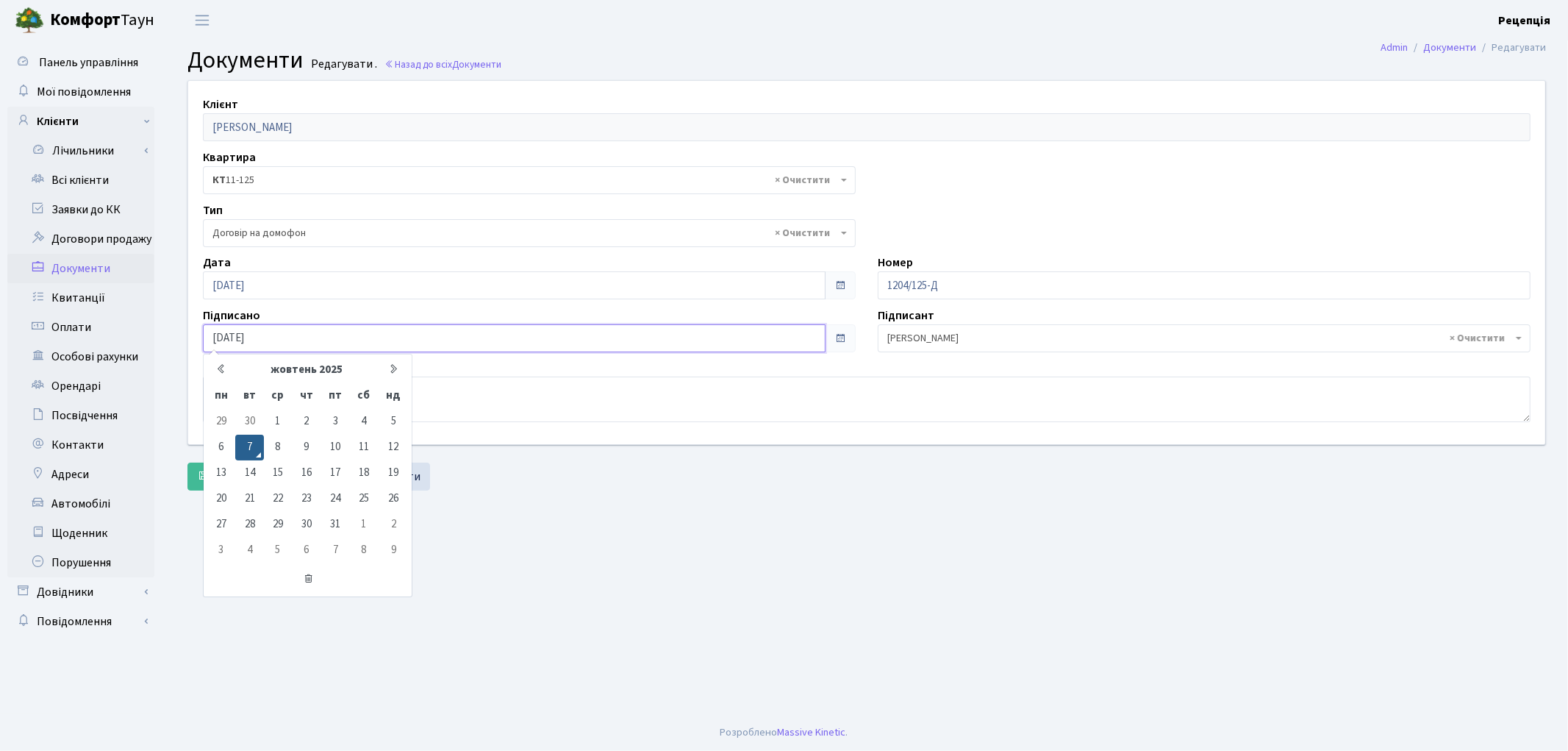
click at [255, 336] on input "[DATE]" at bounding box center [514, 338] width 623 height 28
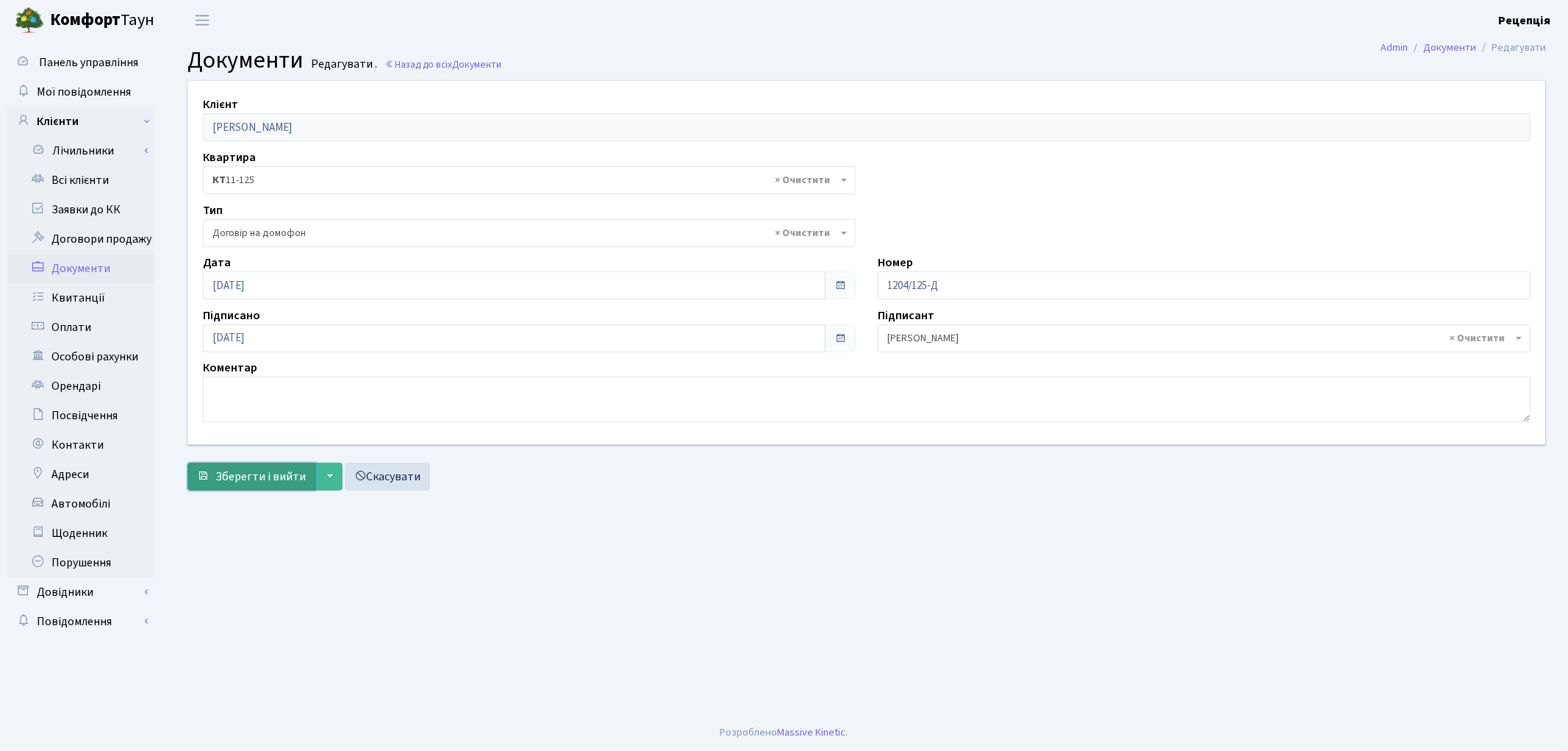
click at [255, 484] on span "Зберегти і вийти" at bounding box center [260, 476] width 91 height 16
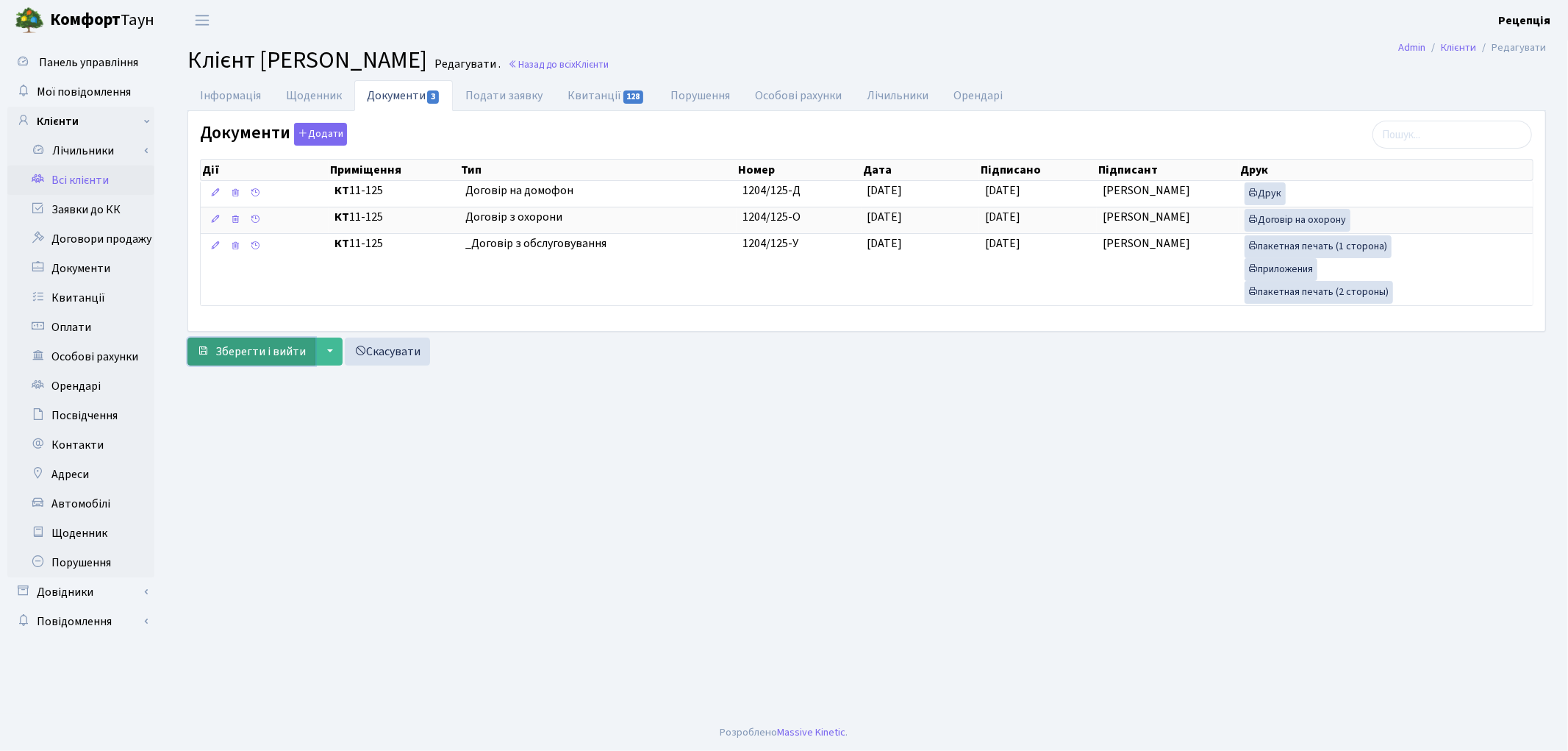
click at [262, 355] on span "Зберегти і вийти" at bounding box center [260, 351] width 91 height 16
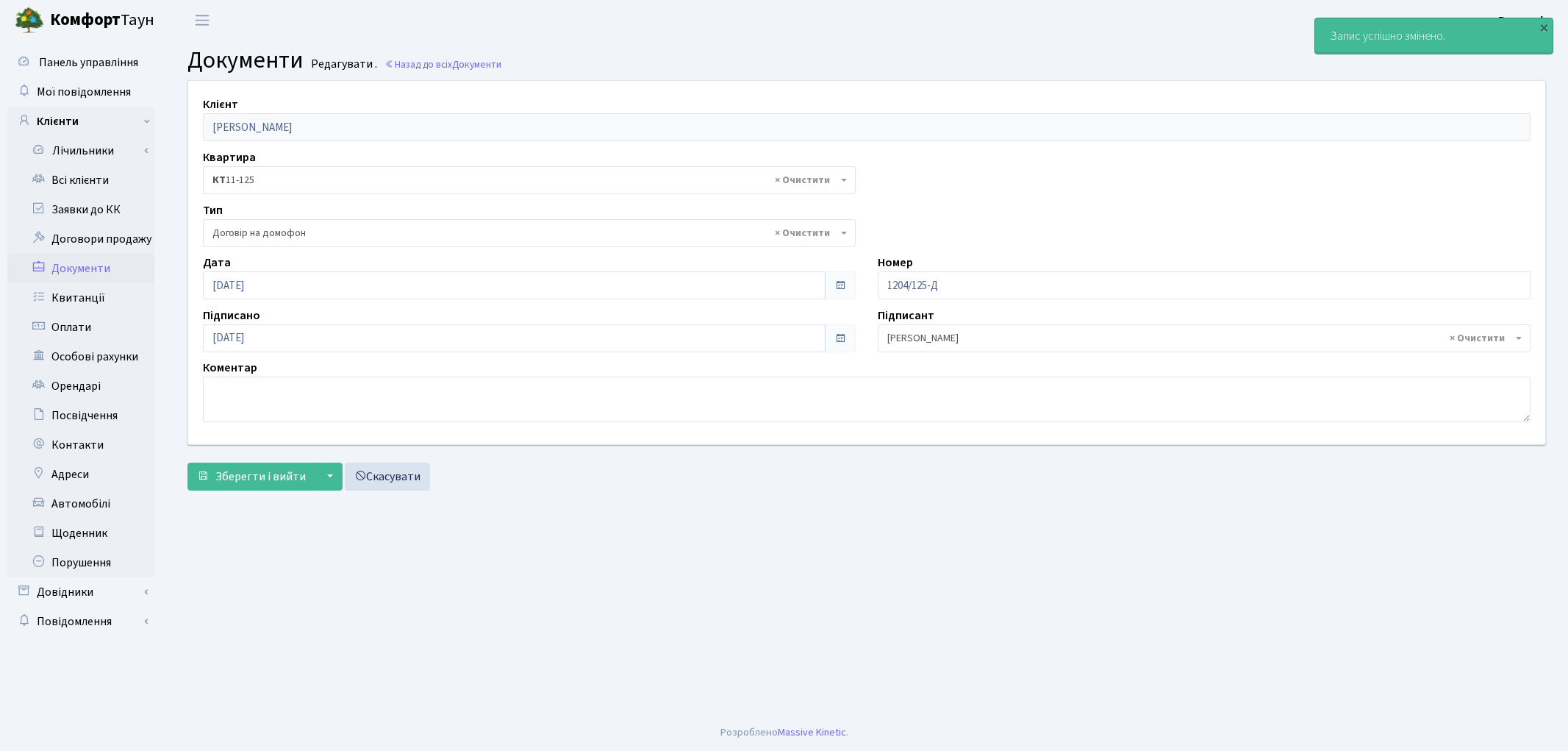
select select "292"
click at [111, 182] on link "Всі клієнти" at bounding box center [80, 180] width 147 height 29
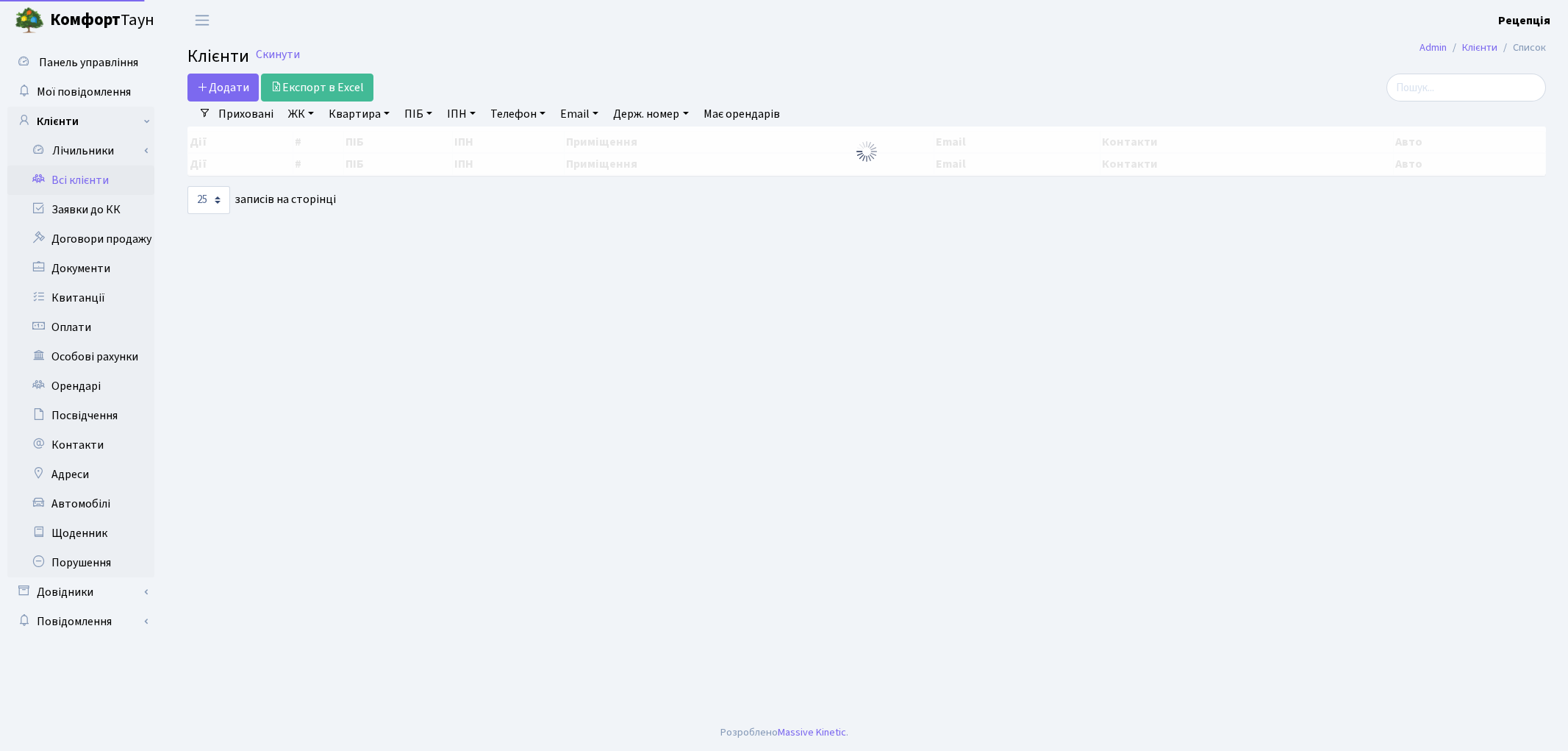
select select "25"
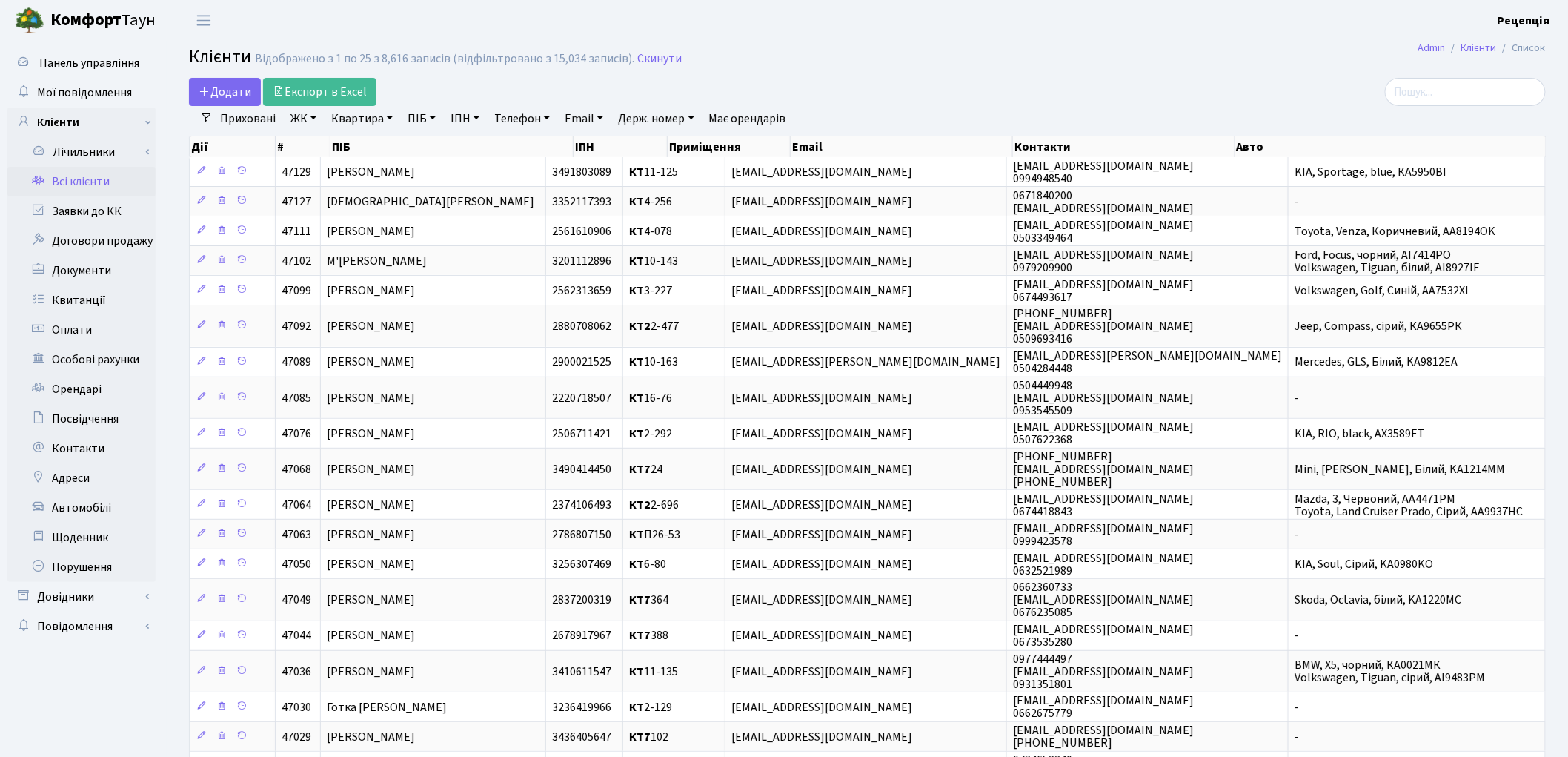
click at [862, 65] on h2 "Клієнти Відображено з 1 по 25 з 8,616 записів (відфільтровано з 15,034 записів)…" at bounding box center [867, 59] width 1357 height 25
click at [305, 117] on link "ЖК" at bounding box center [303, 119] width 37 height 25
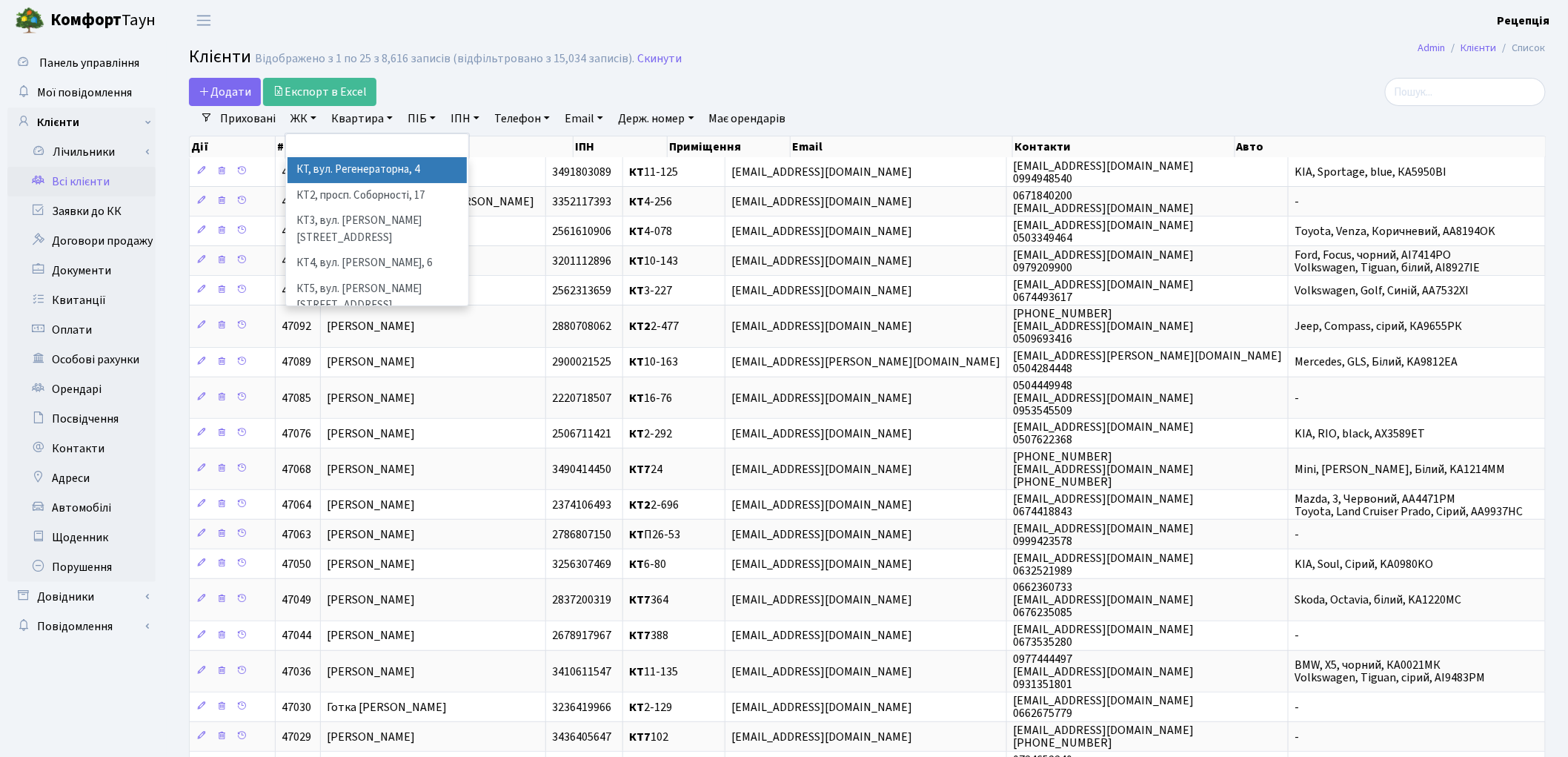
click at [330, 165] on li "КТ, вул. Регенераторна, 4" at bounding box center [378, 169] width 179 height 26
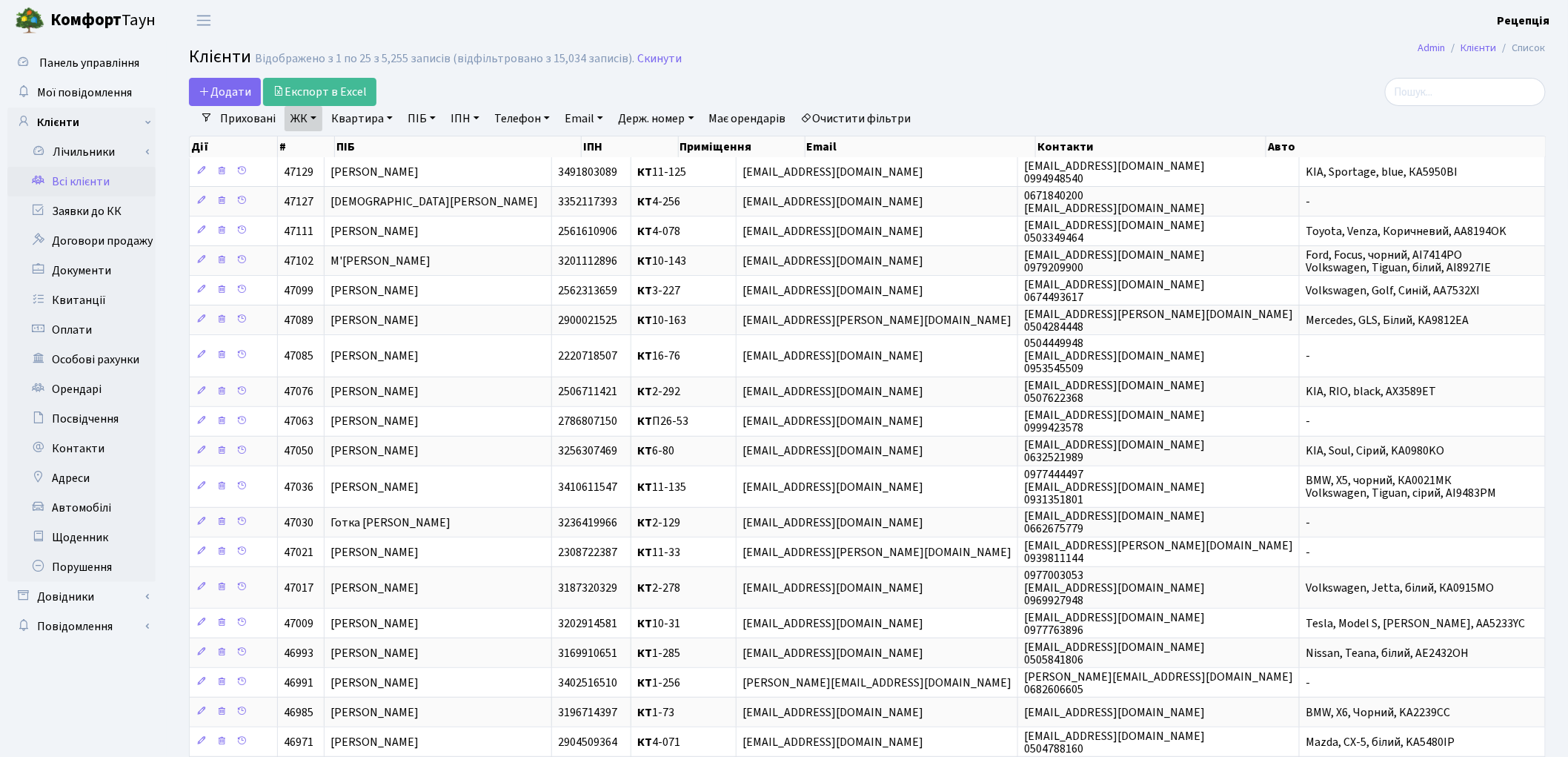
click at [377, 123] on link "Квартира" at bounding box center [362, 119] width 73 height 25
type input "14-168"
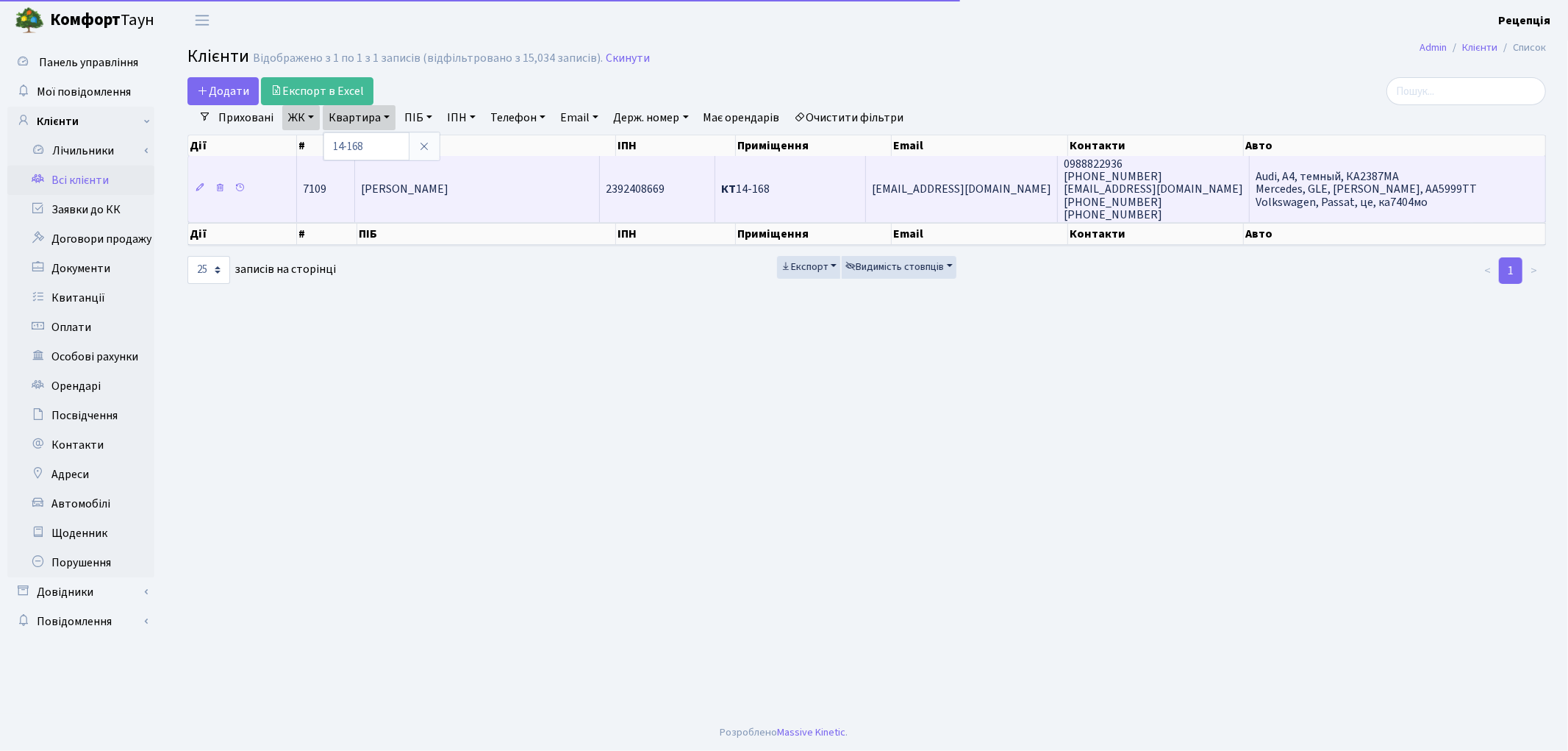
click at [423, 183] on span "[PERSON_NAME]" at bounding box center [404, 190] width 87 height 16
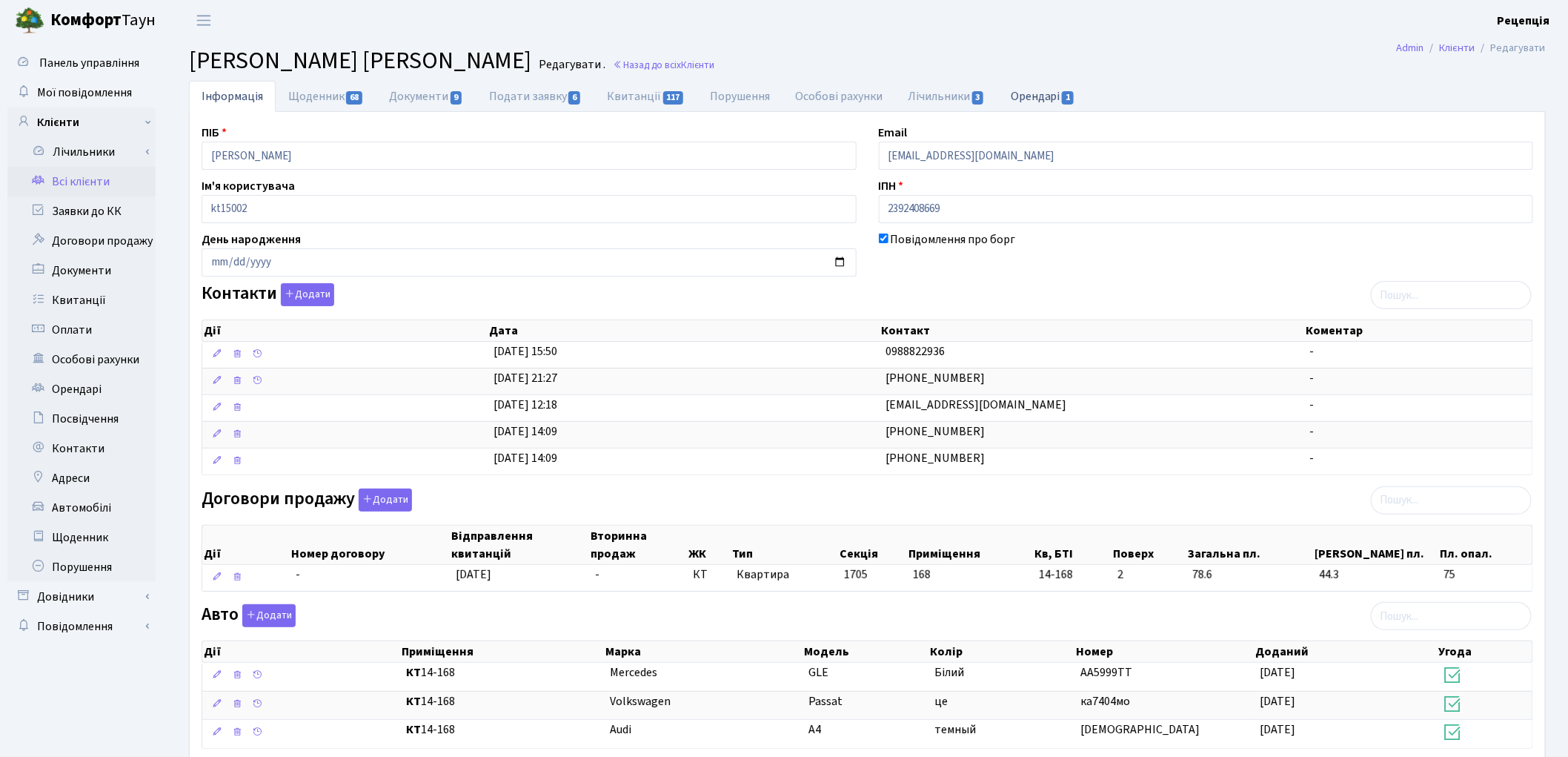
click at [1034, 94] on link "Орендарі 1" at bounding box center [1042, 96] width 90 height 30
select select "25"
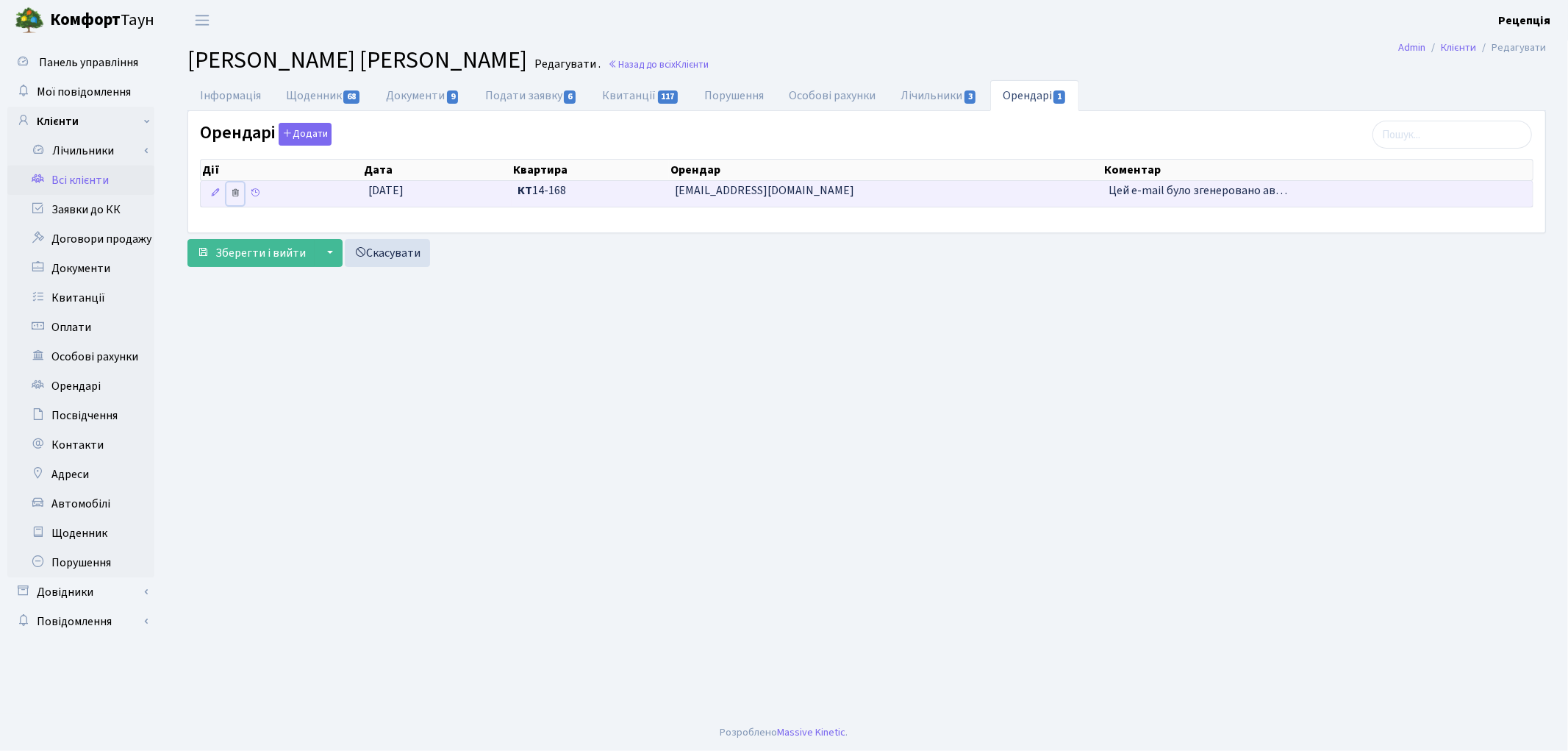
click at [235, 195] on icon at bounding box center [235, 192] width 10 height 10
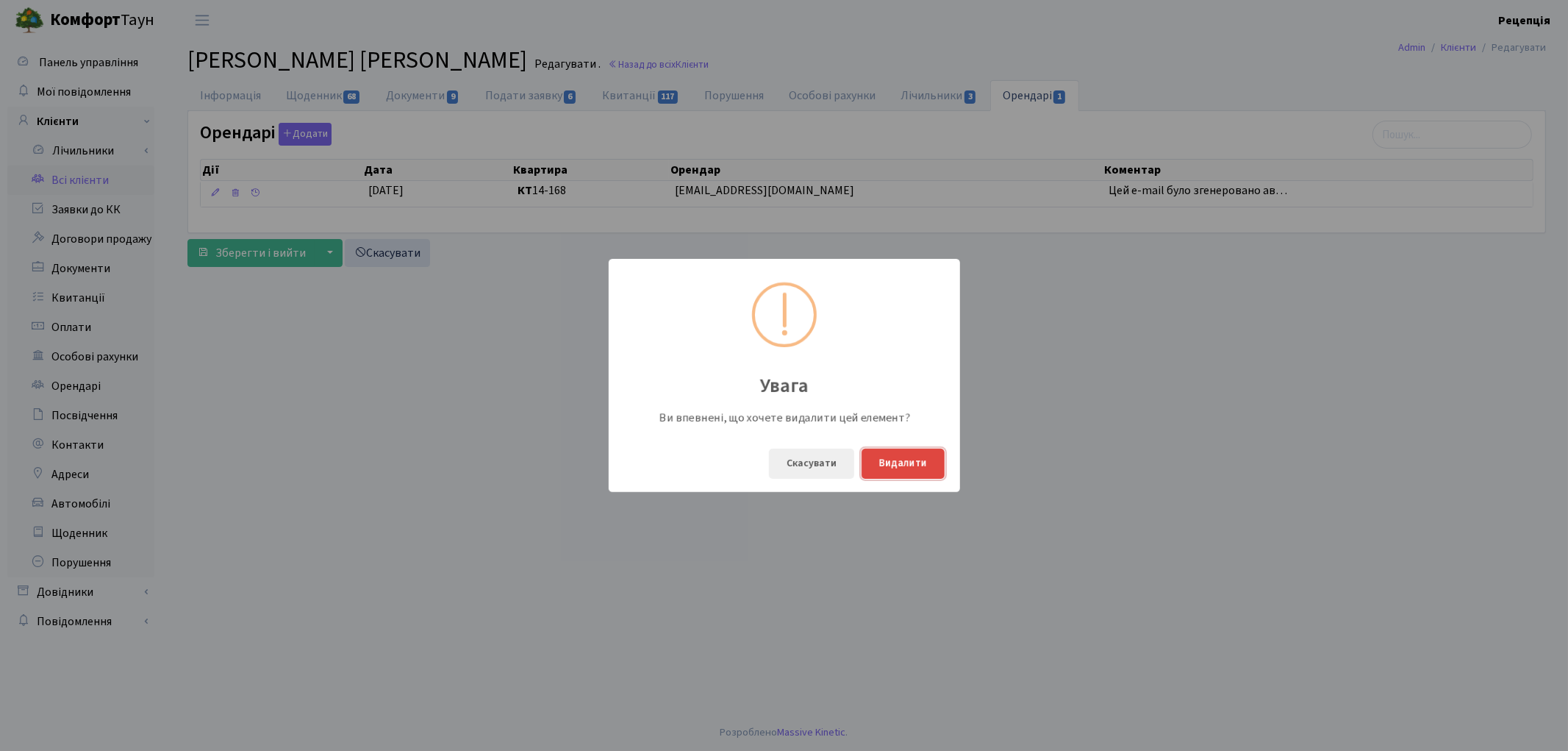
click at [902, 472] on button "Видалити" at bounding box center [902, 463] width 83 height 30
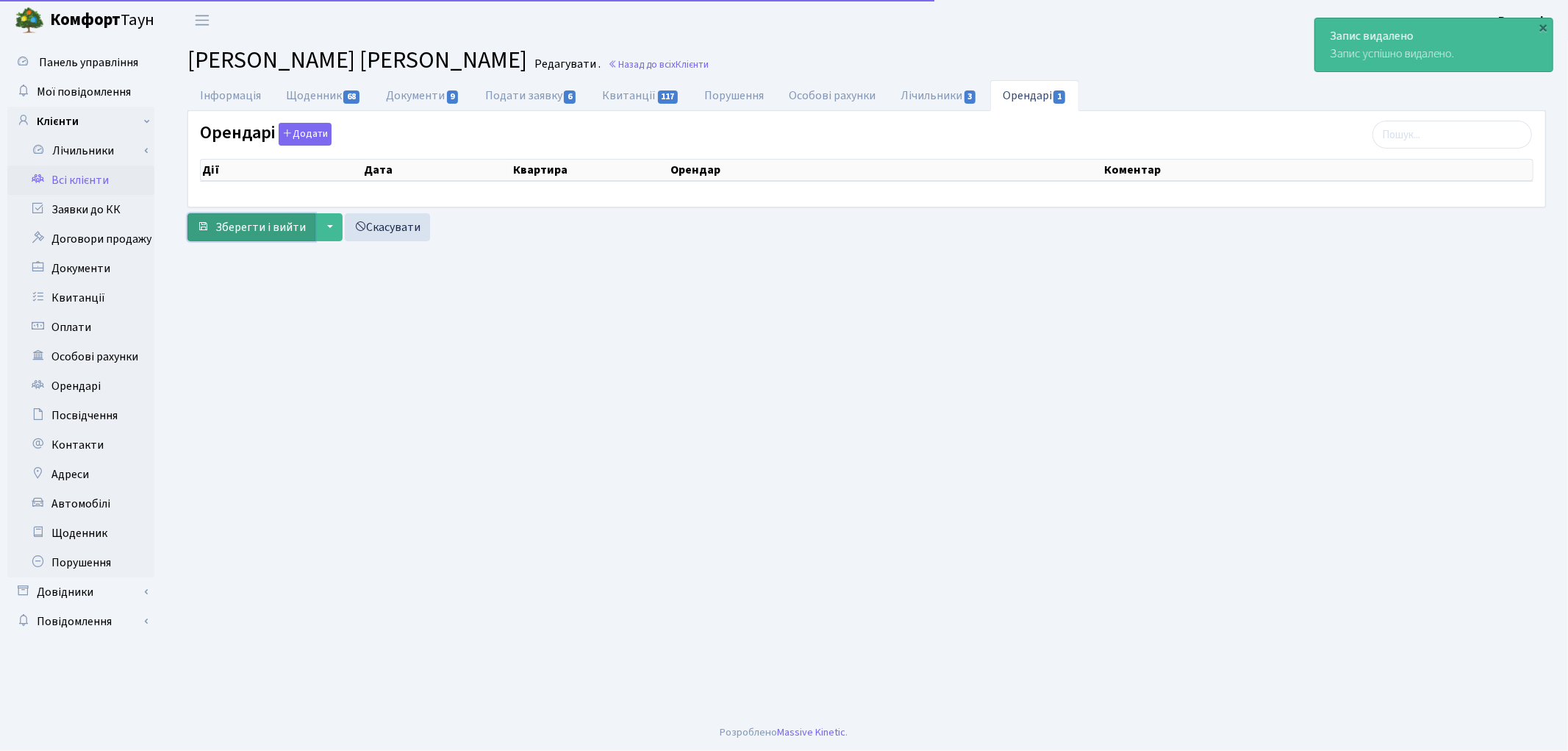
click at [277, 227] on span "Зберегти і вийти" at bounding box center [260, 227] width 91 height 16
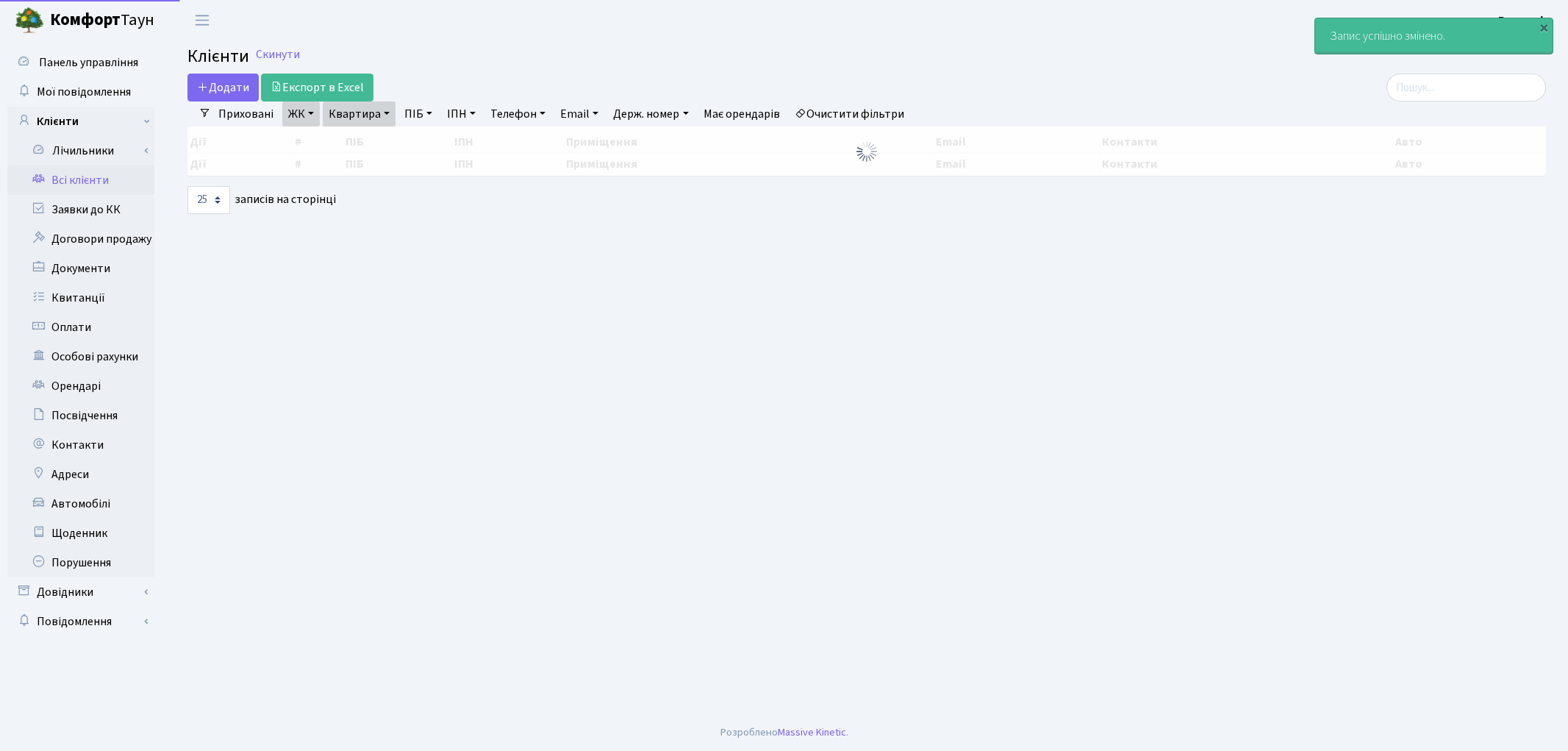
select select "25"
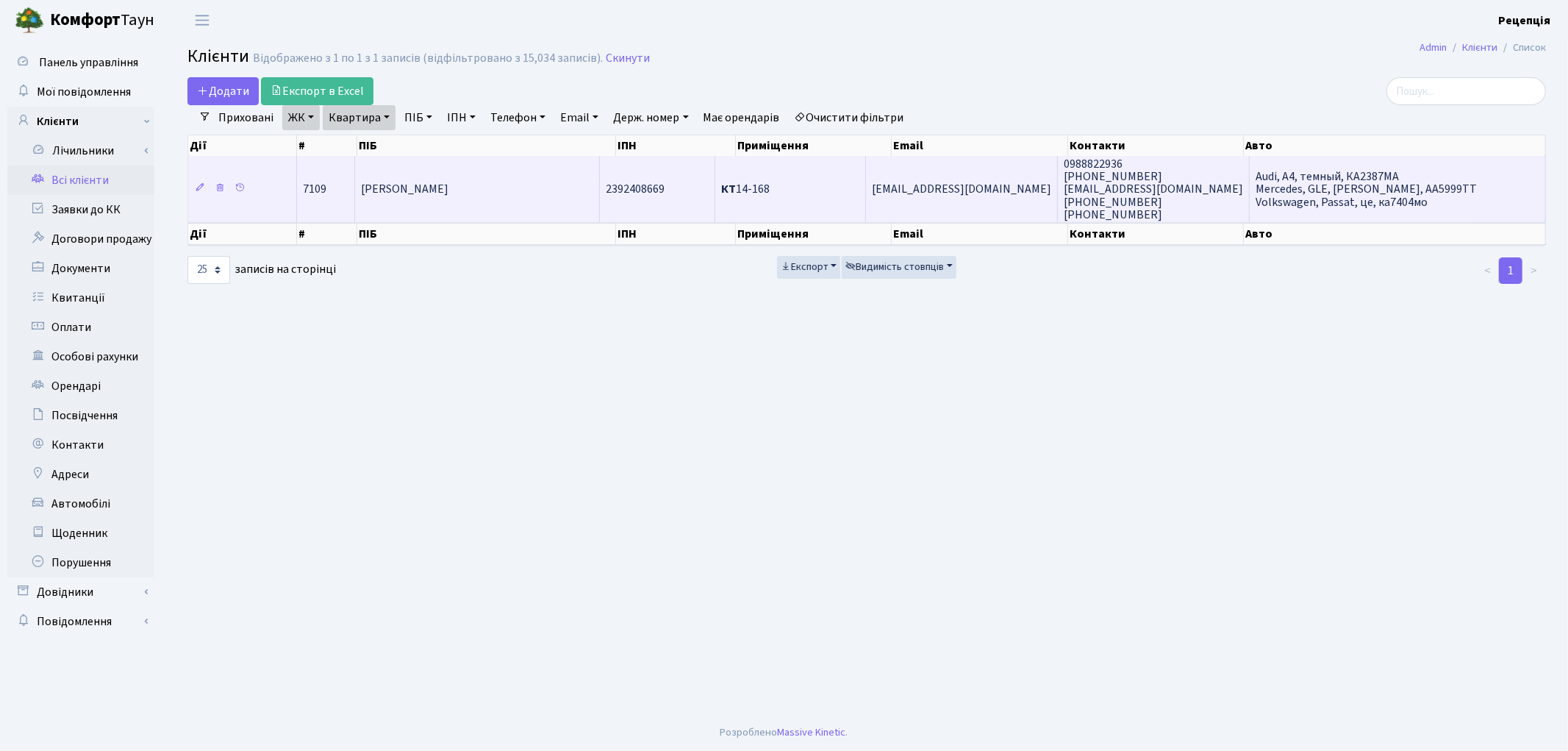
click at [432, 196] on td "[PERSON_NAME]" at bounding box center [478, 188] width 245 height 66
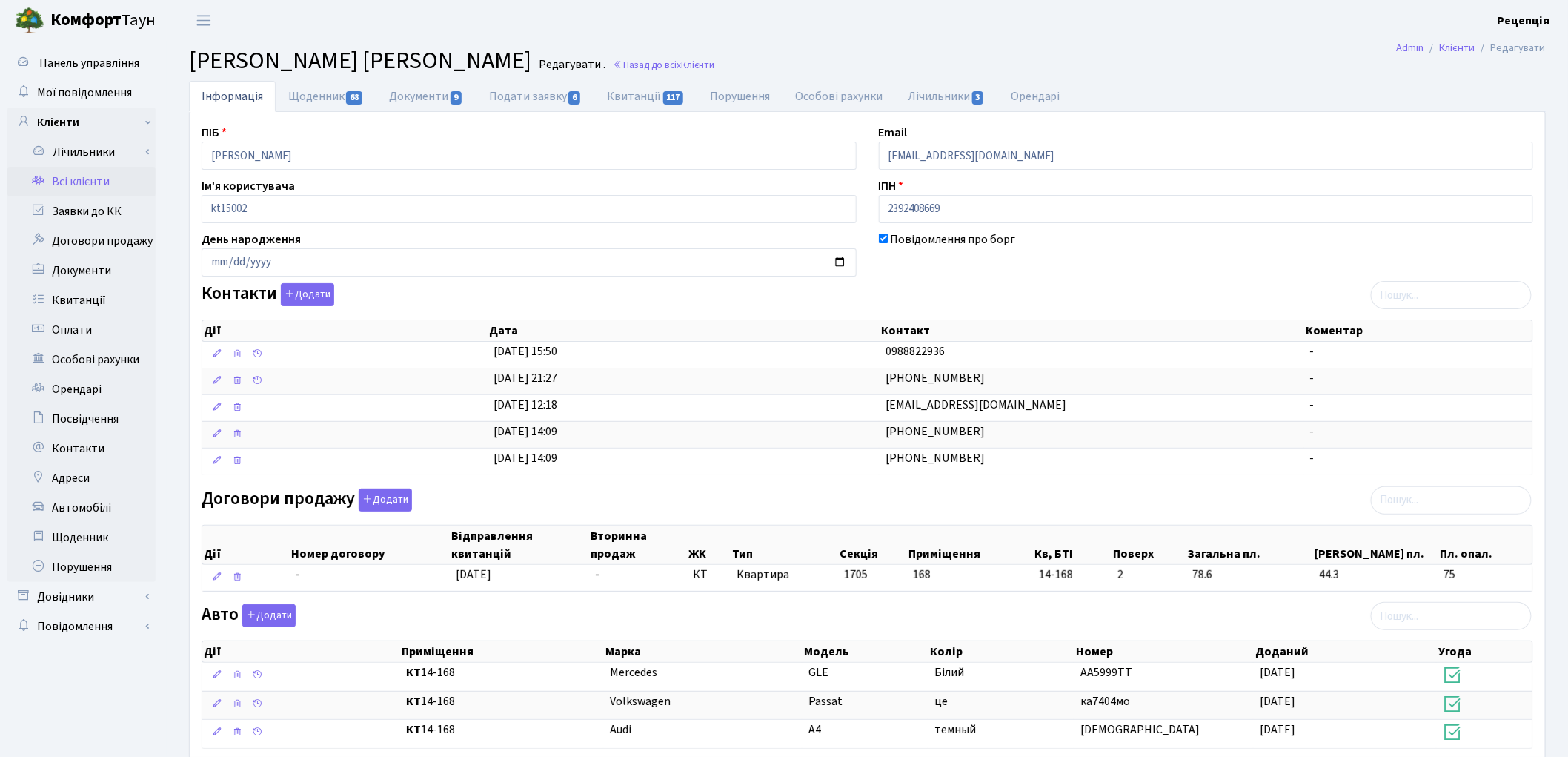
click at [101, 169] on link "Всі клієнти" at bounding box center [81, 182] width 148 height 30
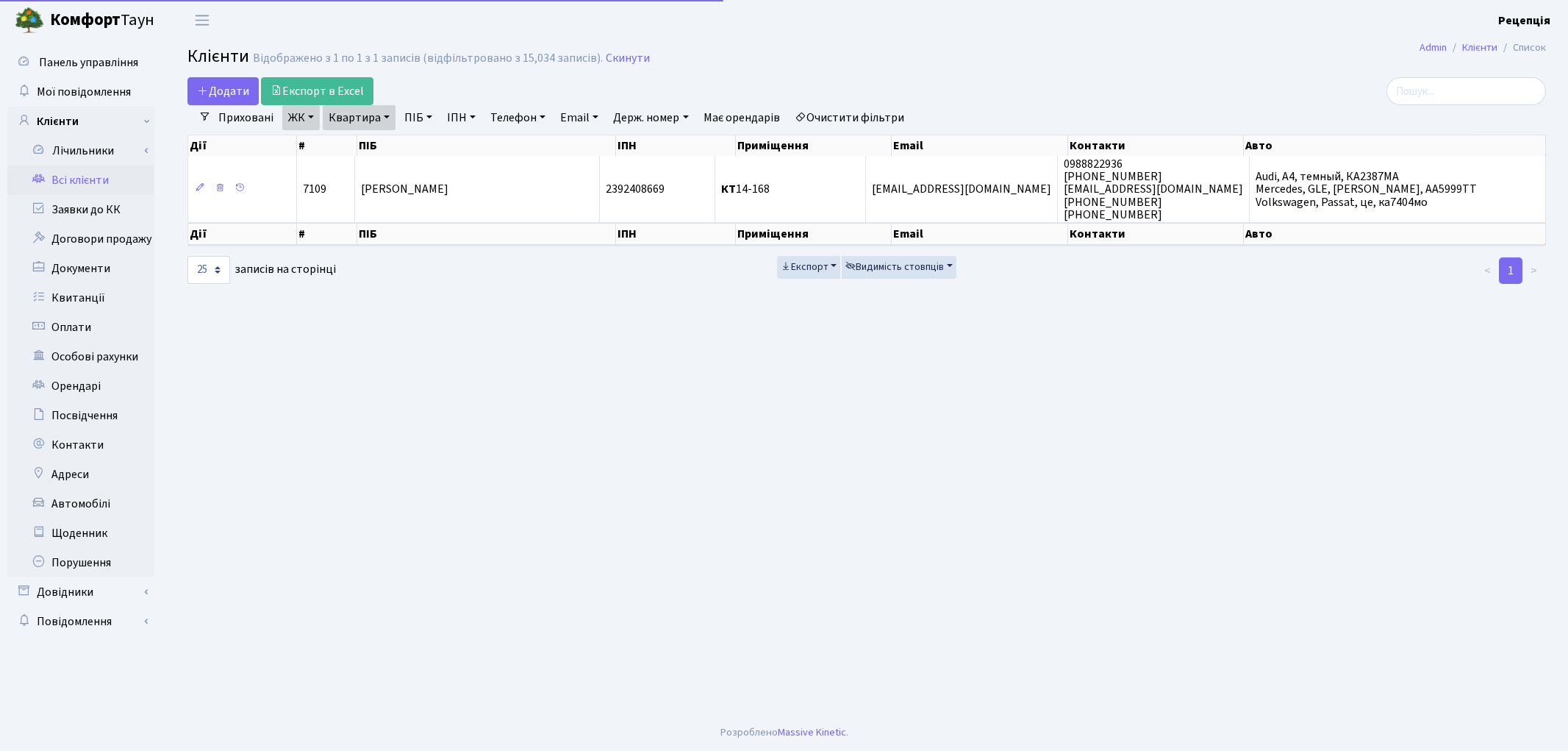
select select "25"
click at [850, 116] on link "Очистити фільтри" at bounding box center [849, 118] width 122 height 25
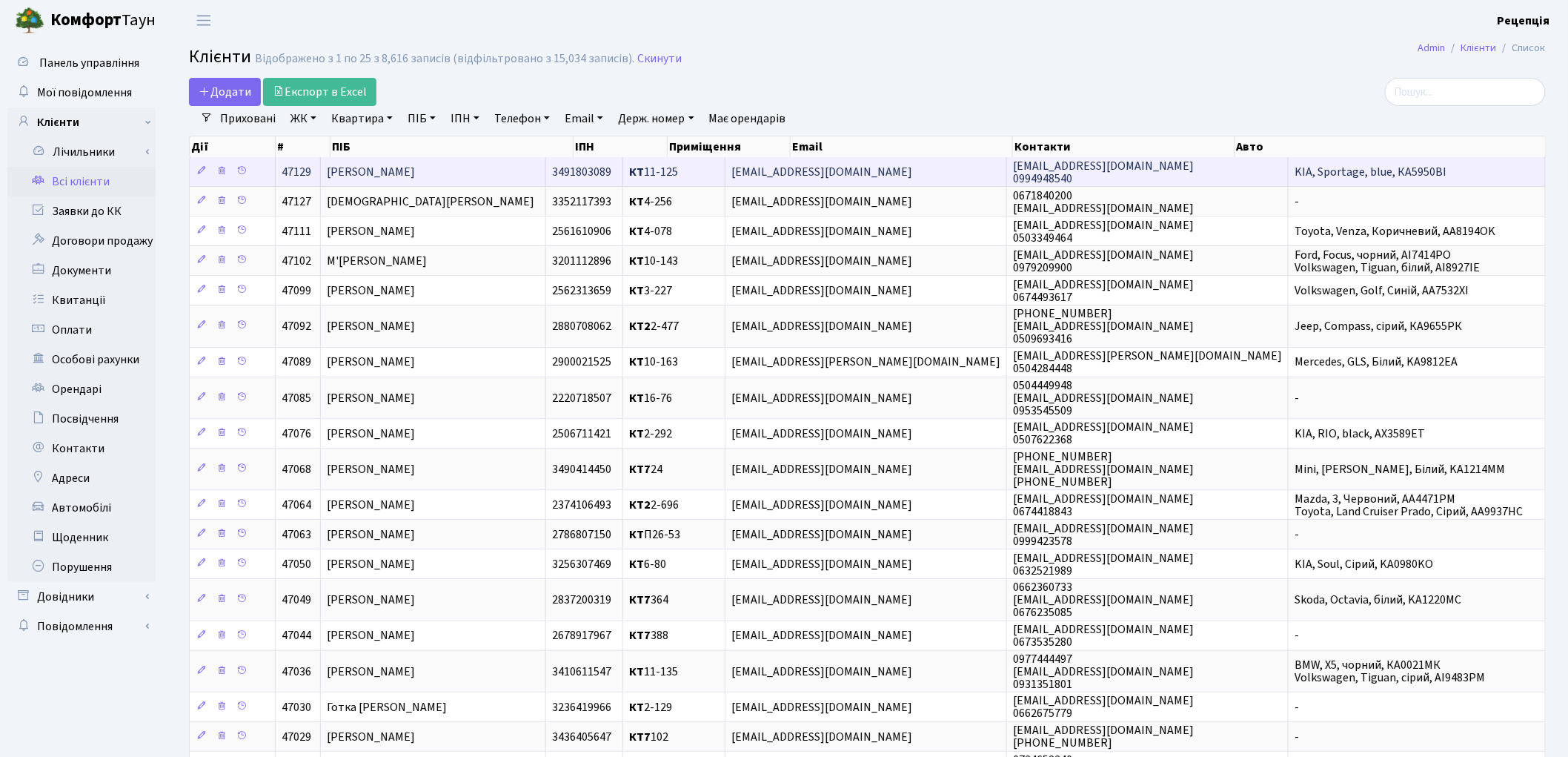
click at [415, 172] on span "[PERSON_NAME]" at bounding box center [371, 172] width 88 height 16
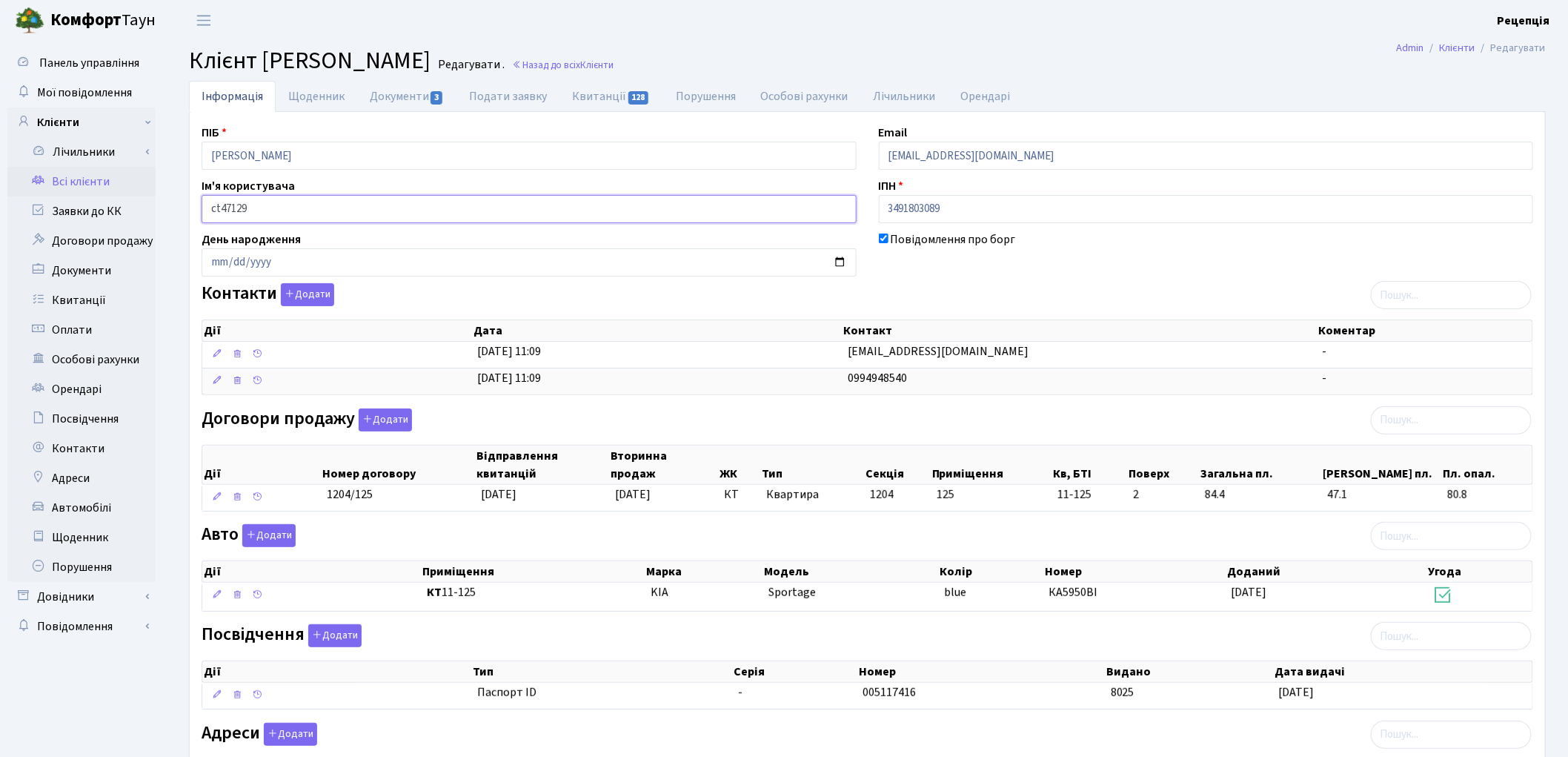
click at [219, 218] on input "ct47129" at bounding box center [529, 209] width 655 height 28
click at [222, 265] on input "date" at bounding box center [529, 262] width 655 height 28
type input "1995-08-08"
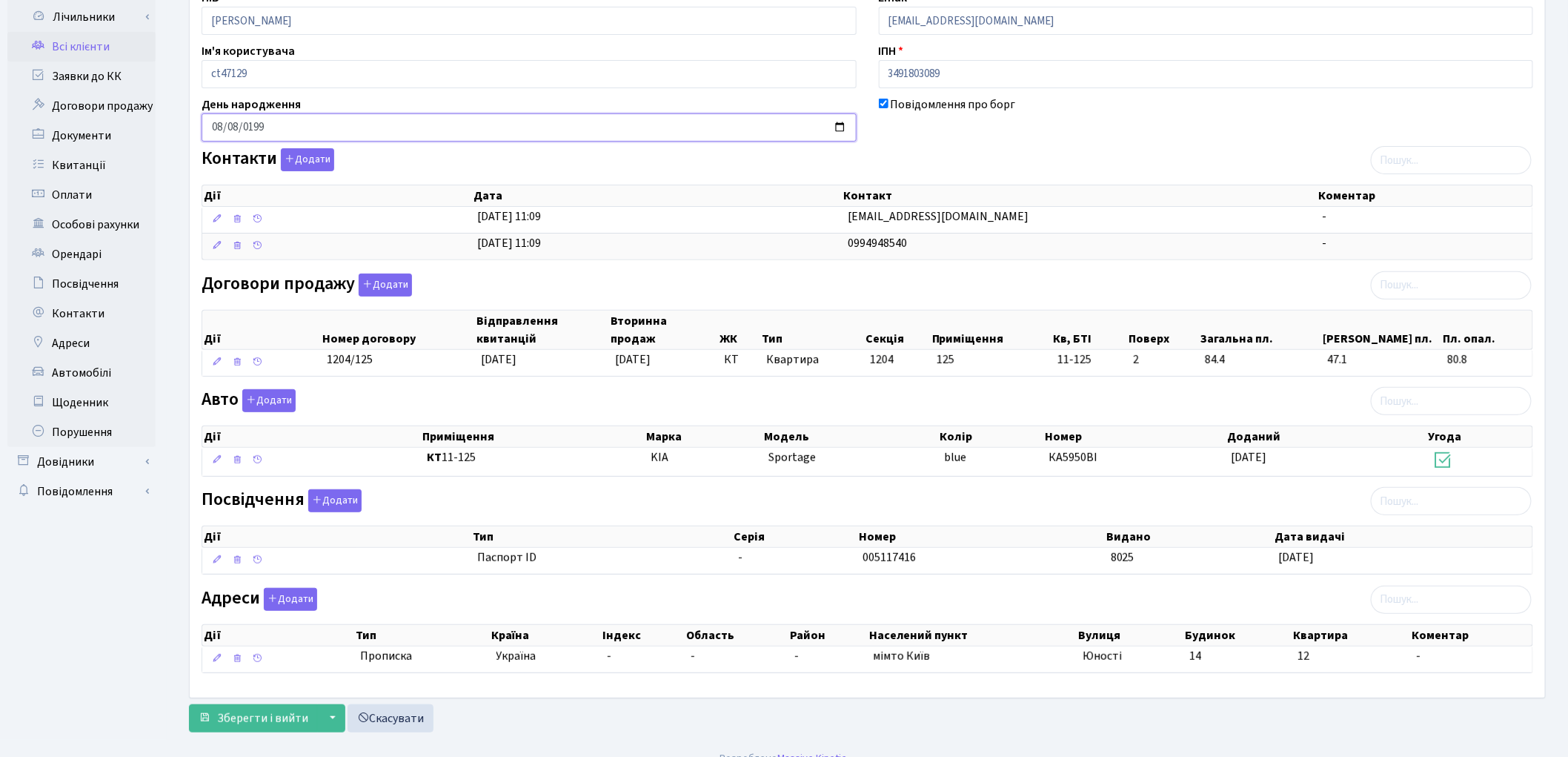
scroll to position [158, 0]
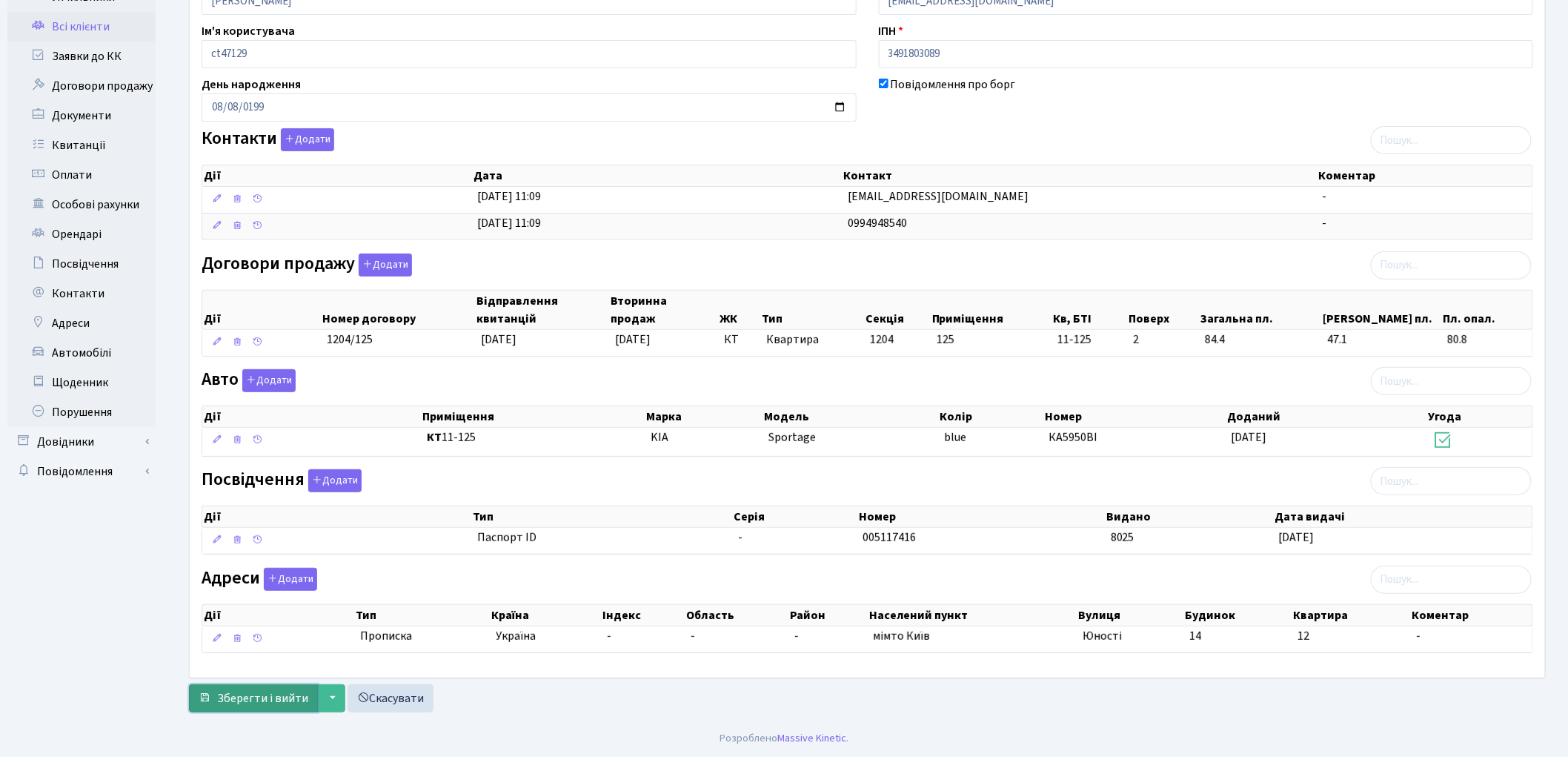
click at [228, 698] on span "Зберегти і вийти" at bounding box center [262, 698] width 91 height 16
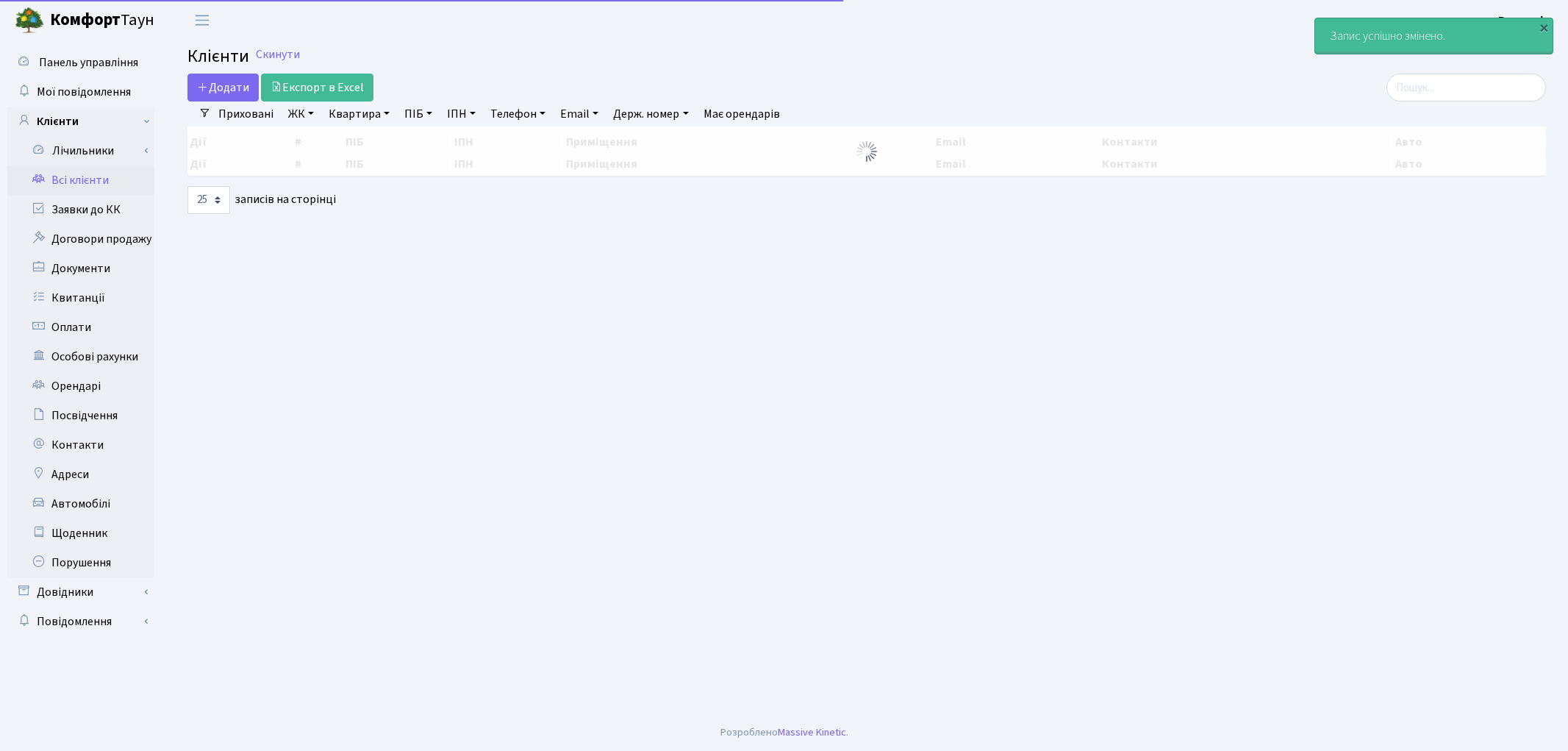
select select "25"
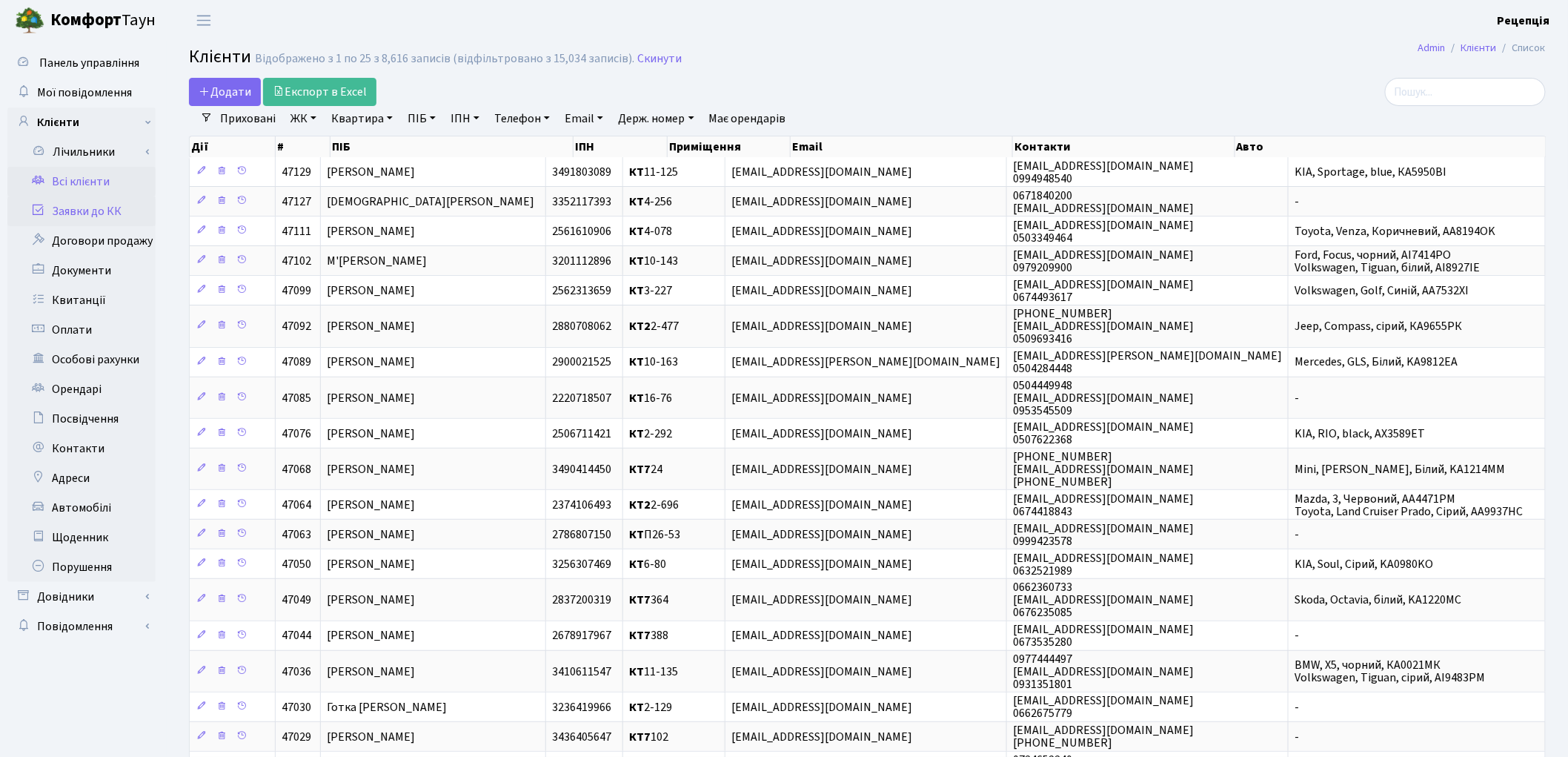
click at [101, 213] on link "Заявки до КК" at bounding box center [81, 211] width 148 height 30
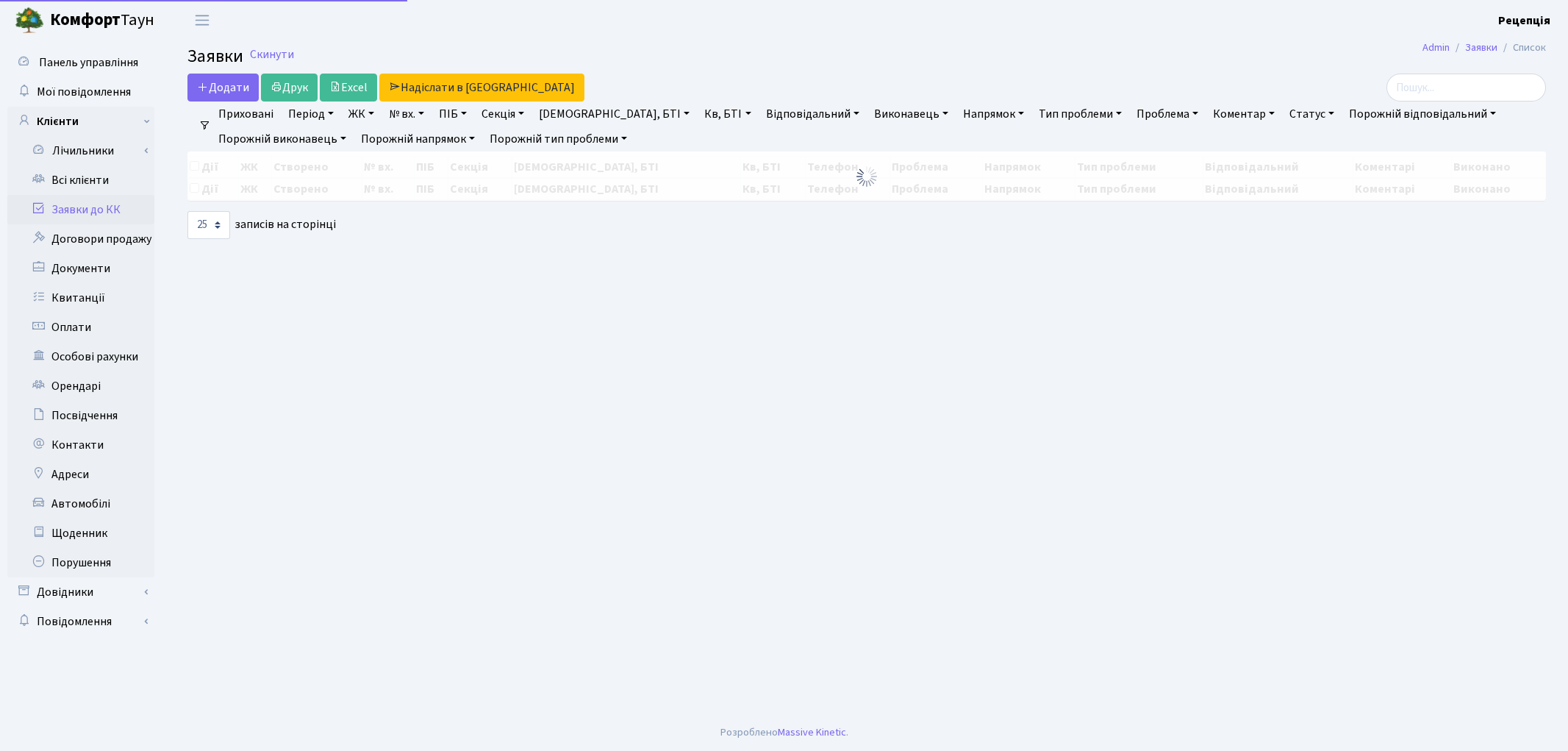
select select "25"
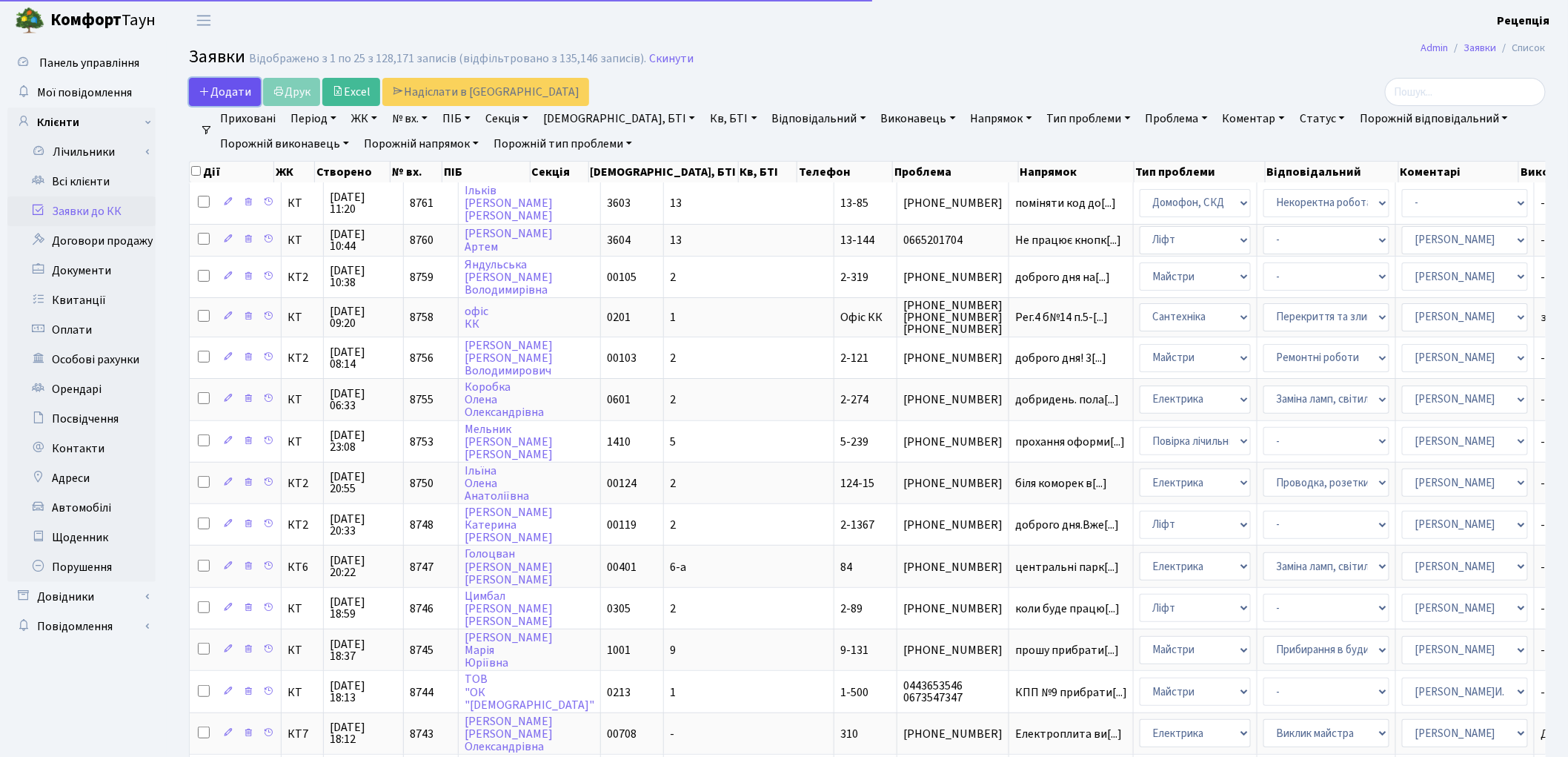
click at [227, 99] on span "Додати" at bounding box center [225, 91] width 52 height 16
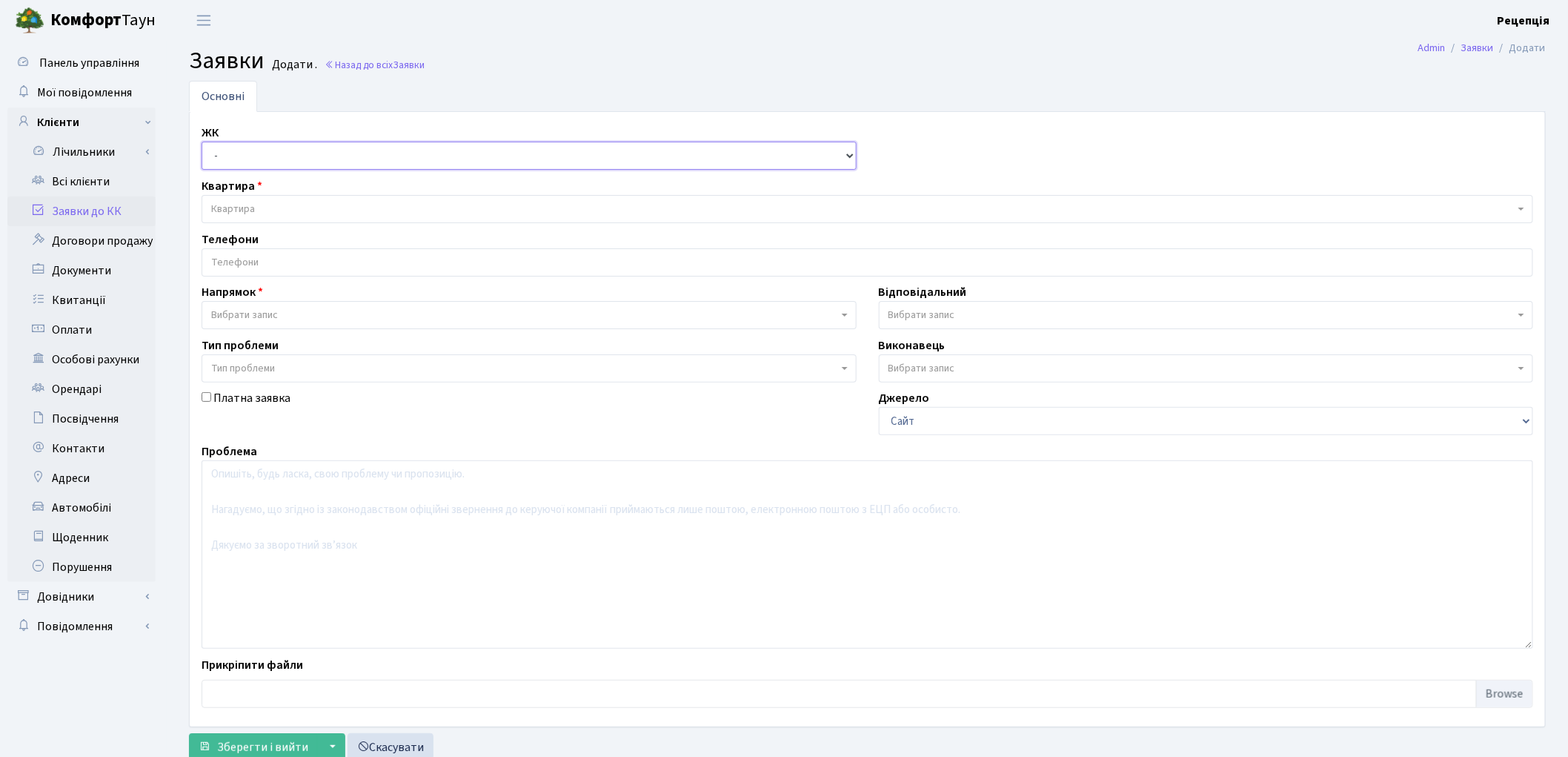
drag, startPoint x: 252, startPoint y: 152, endPoint x: 256, endPoint y: 163, distance: 11.7
click at [252, 152] on select "- КТ, вул. Регенераторна, 4 КТ2, просп. Соборності, 17 КТ3, вул. Березнева, 16 …" at bounding box center [529, 155] width 655 height 28
select select "271"
click at [201, 141] on select "- КТ, вул. Регенераторна, 4 КТ2, просп. Соборності, 17 КТ3, вул. Березнева, 16 …" at bounding box center [529, 155] width 655 height 28
select select
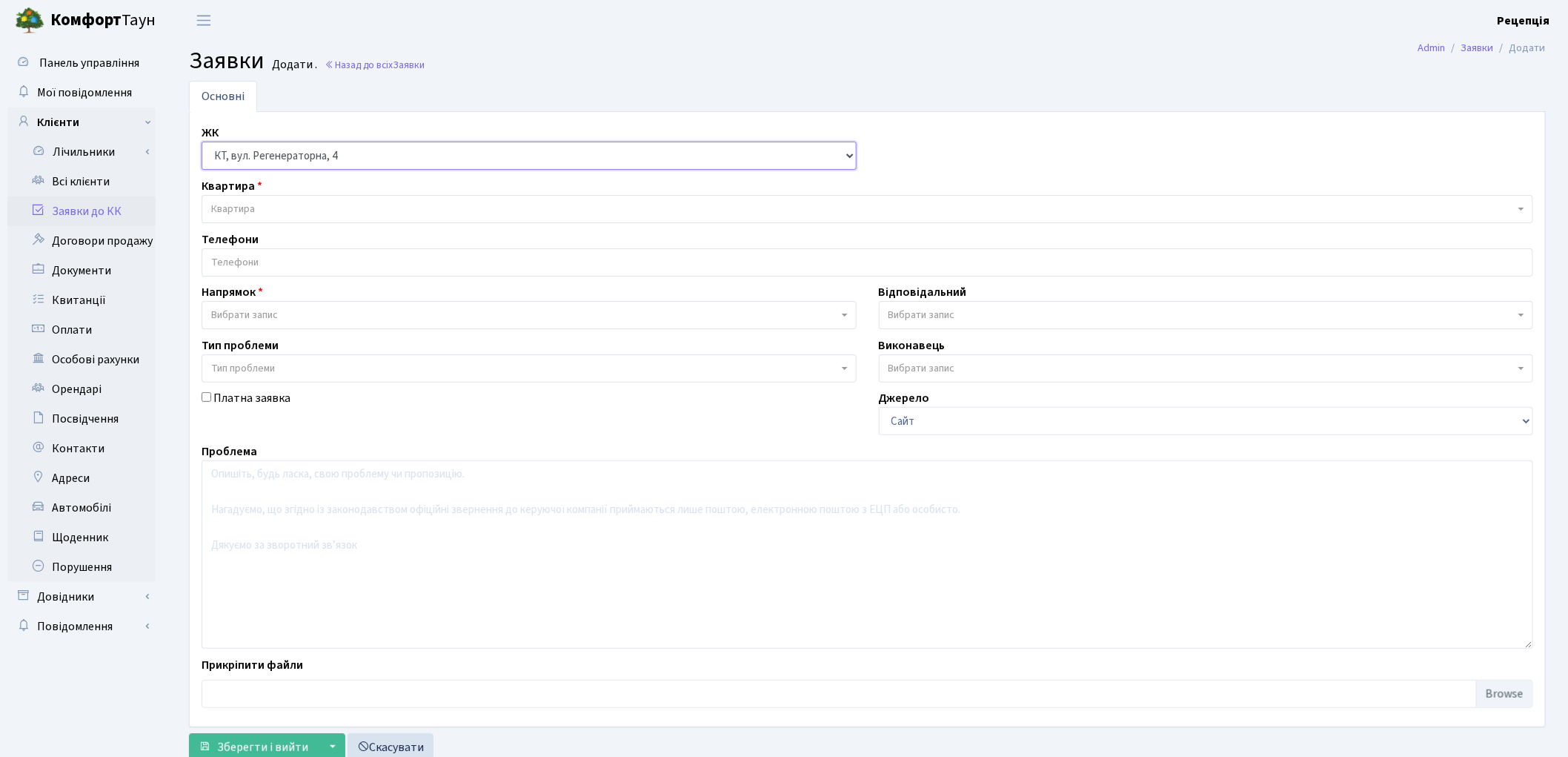
select select
click at [271, 209] on span "Квартира" at bounding box center [863, 208] width 1304 height 15
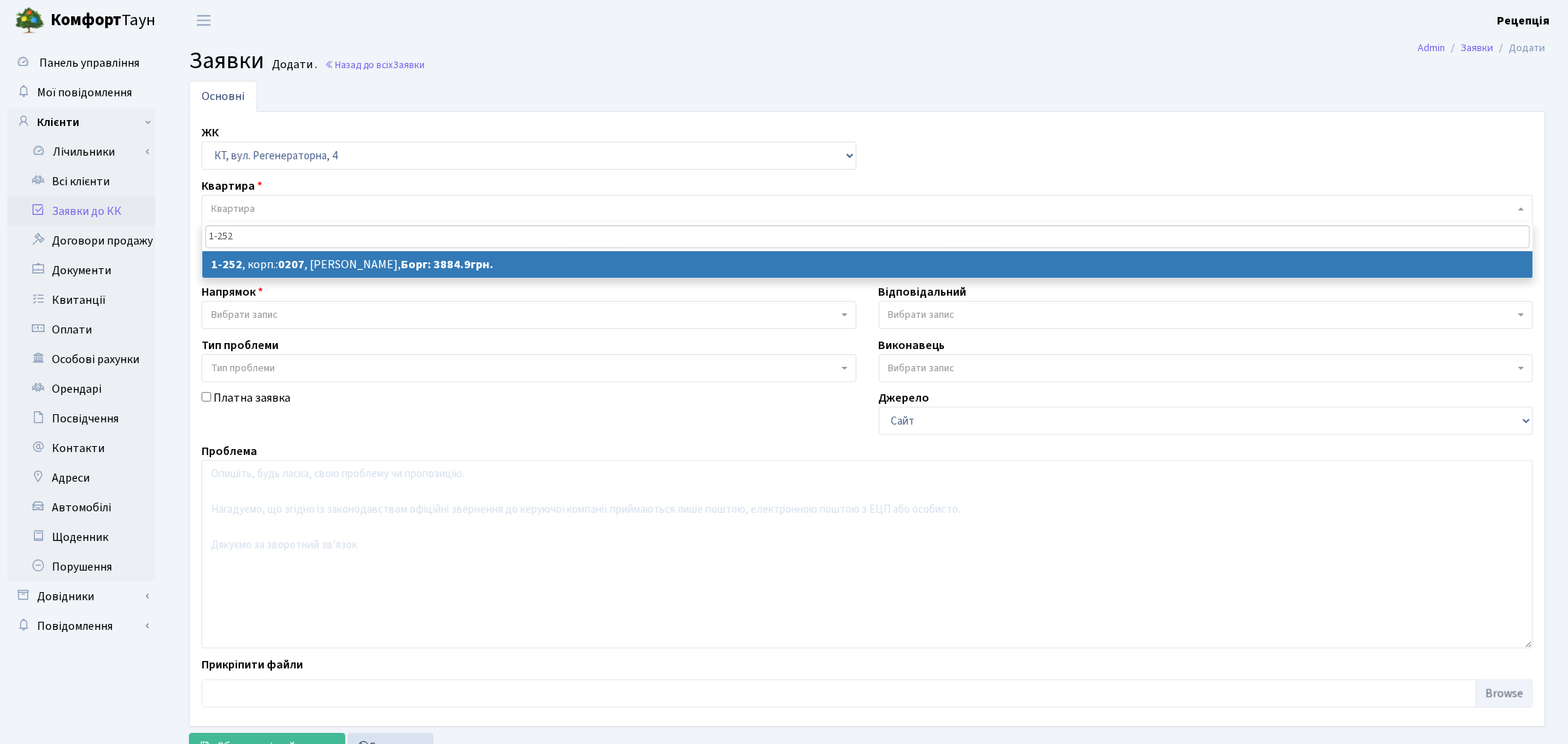
type input "1-252"
select select
select select "252"
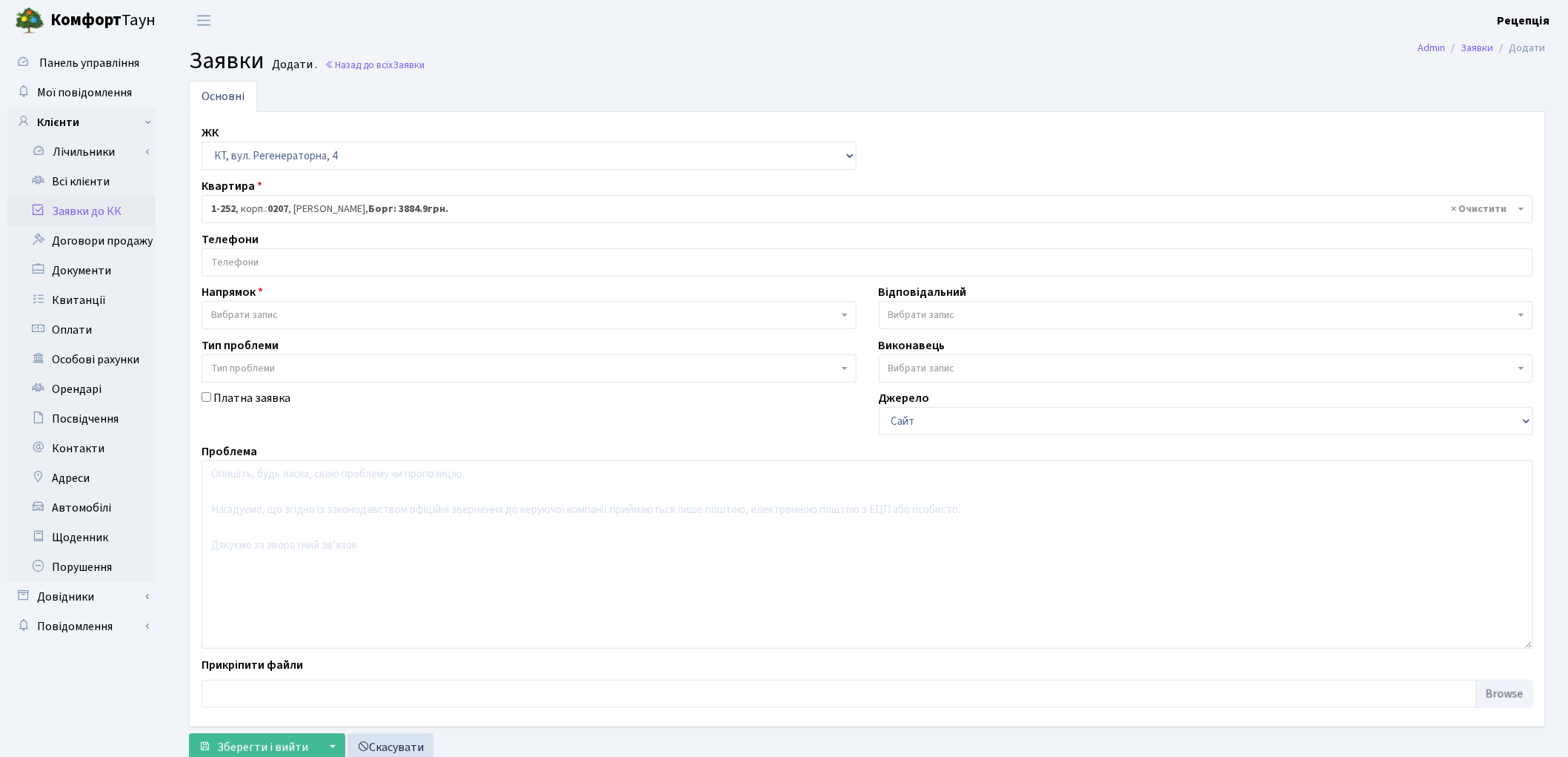
click at [288, 265] on input "search" at bounding box center [867, 262] width 1330 height 27
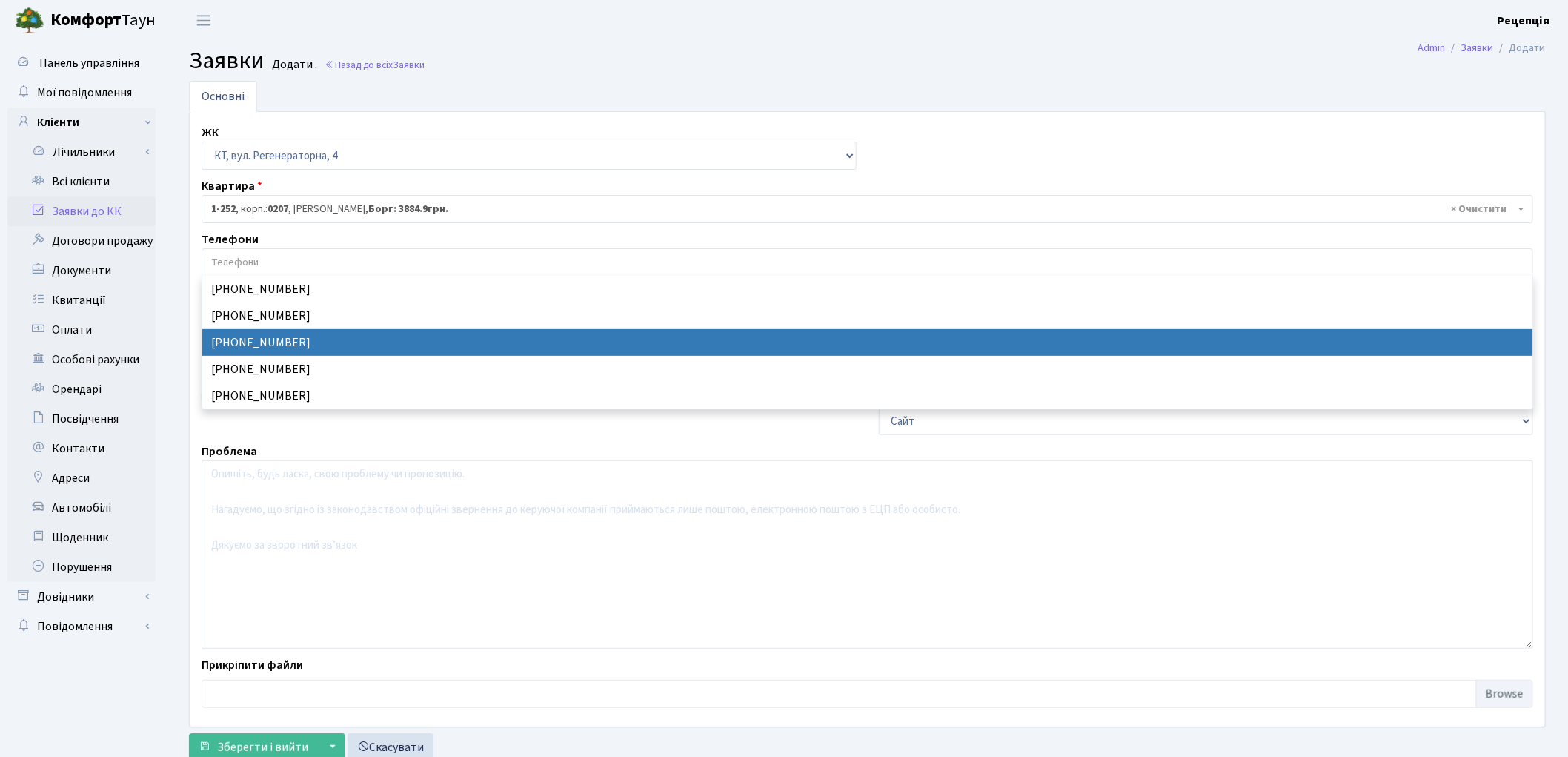
select select "49977"
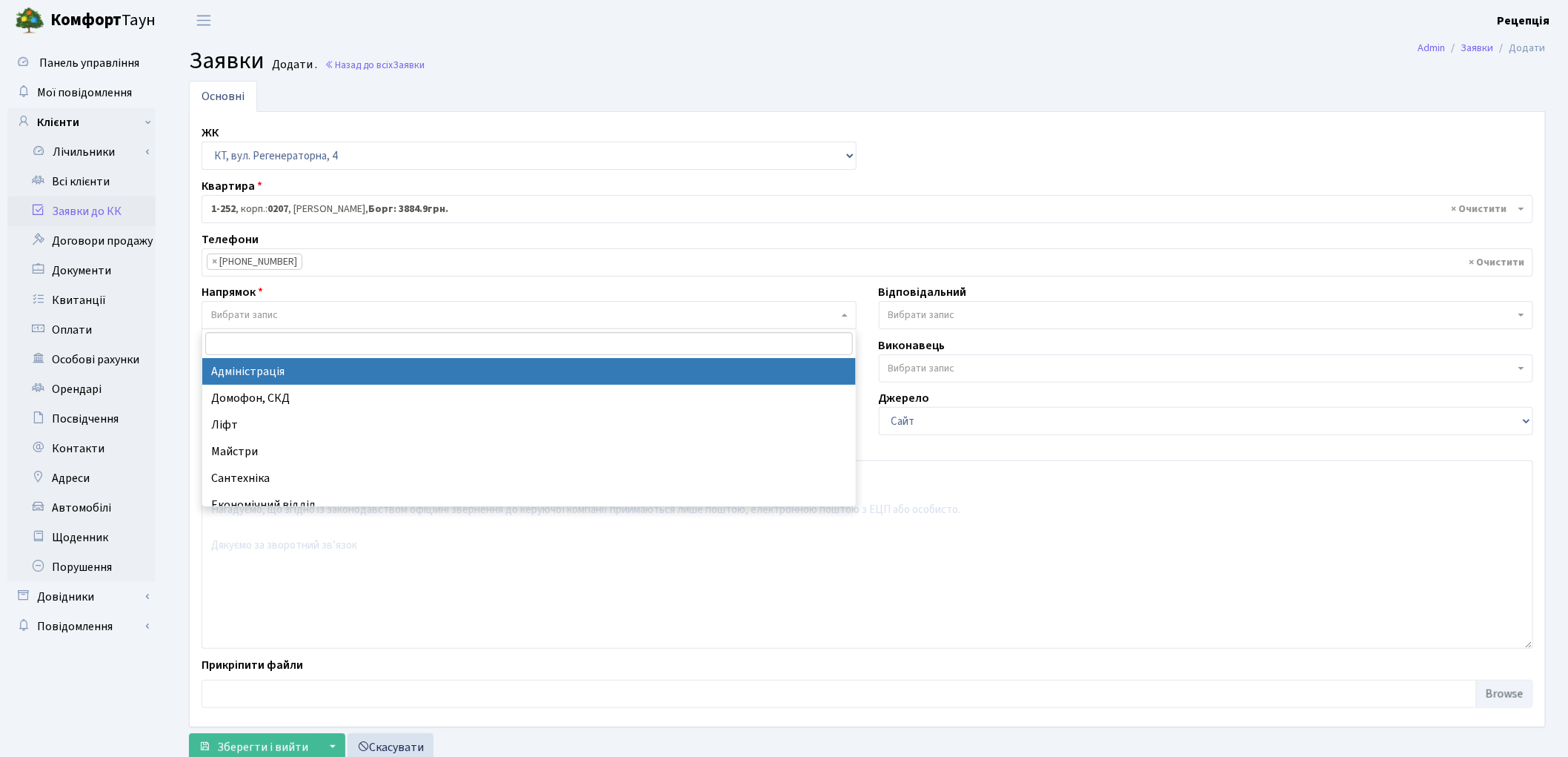
click at [279, 308] on span "Вибрати запис" at bounding box center [525, 315] width 627 height 15
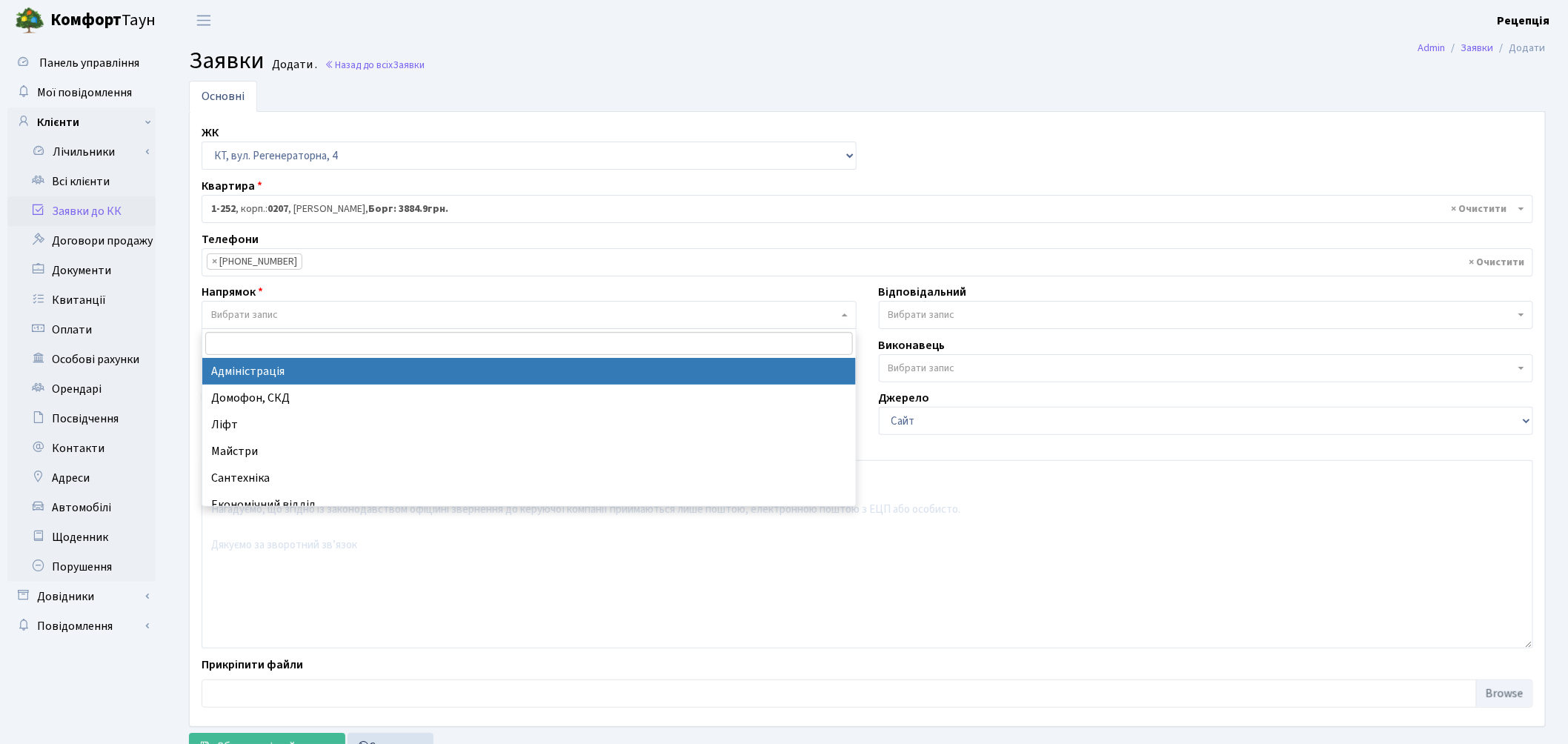
select select "5"
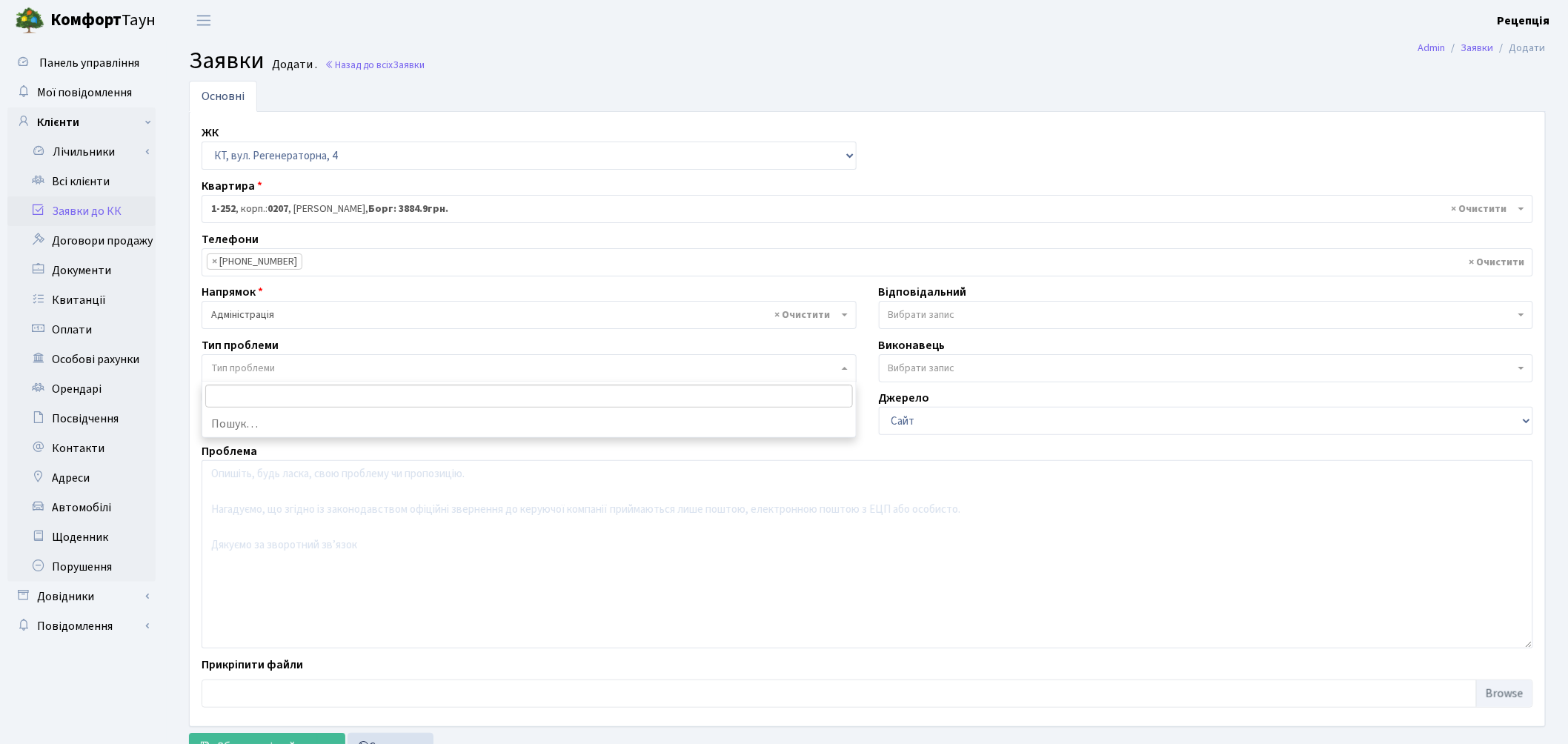
click at [274, 364] on span "Тип проблеми" at bounding box center [243, 368] width 64 height 15
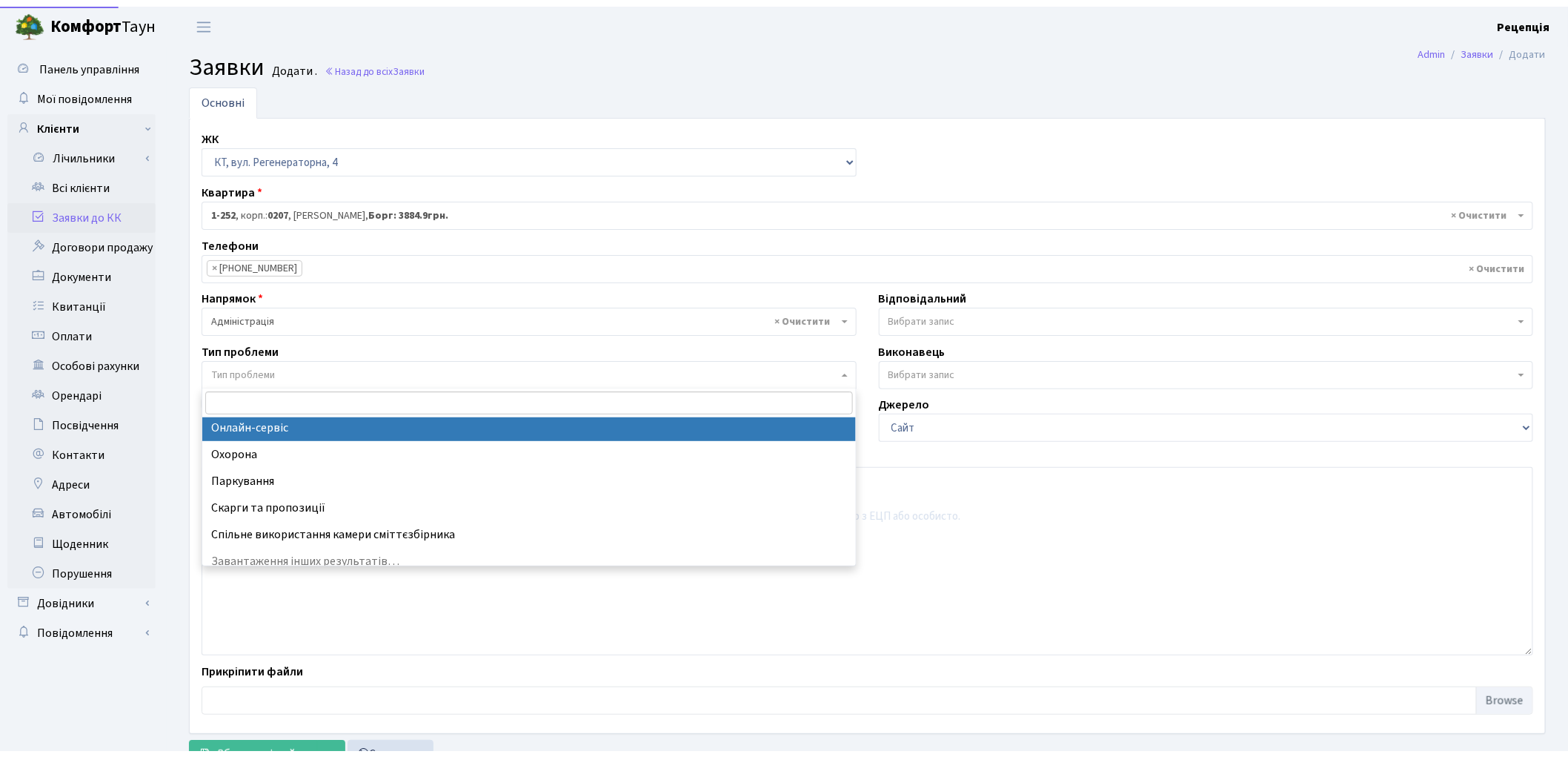
scroll to position [144, 0]
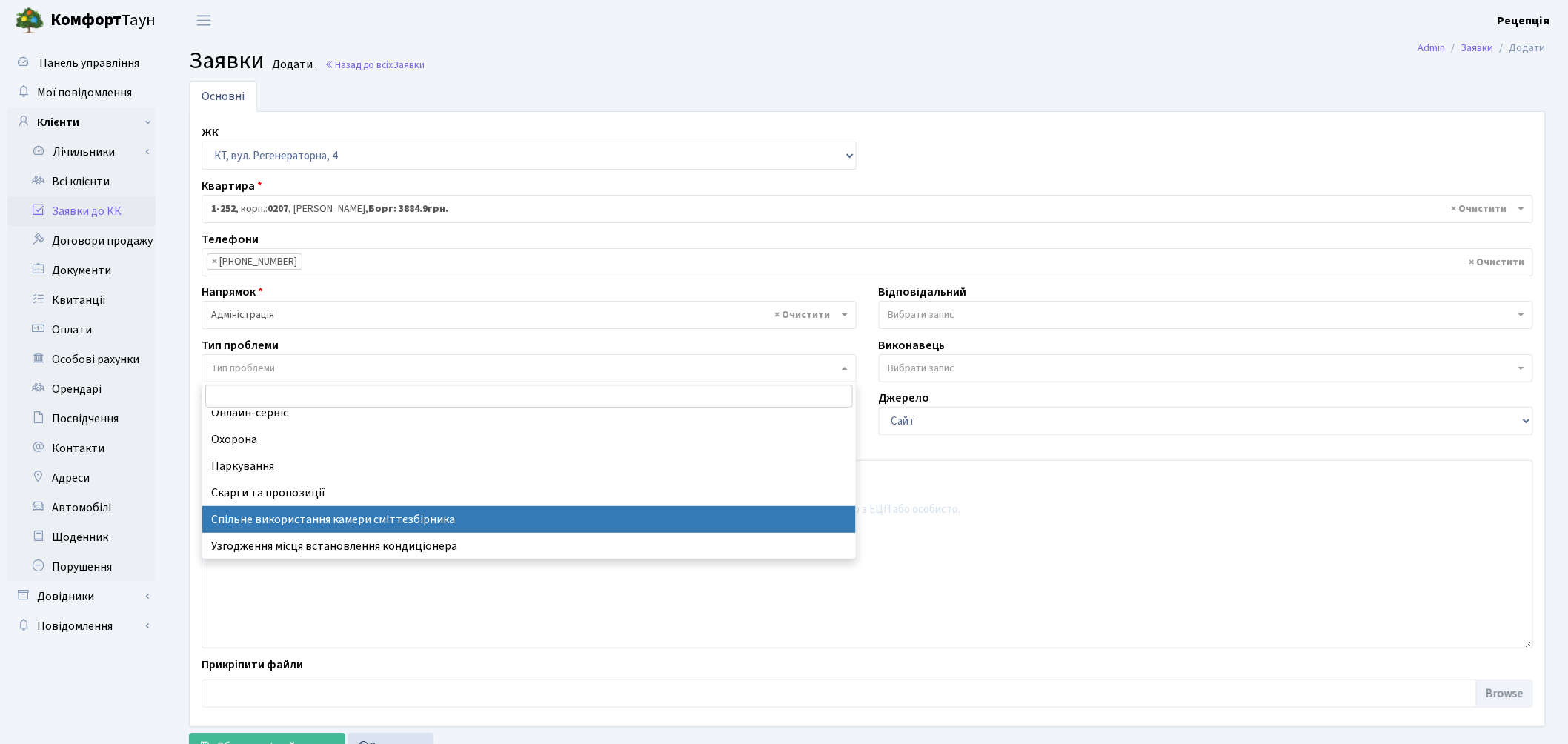
select select "34"
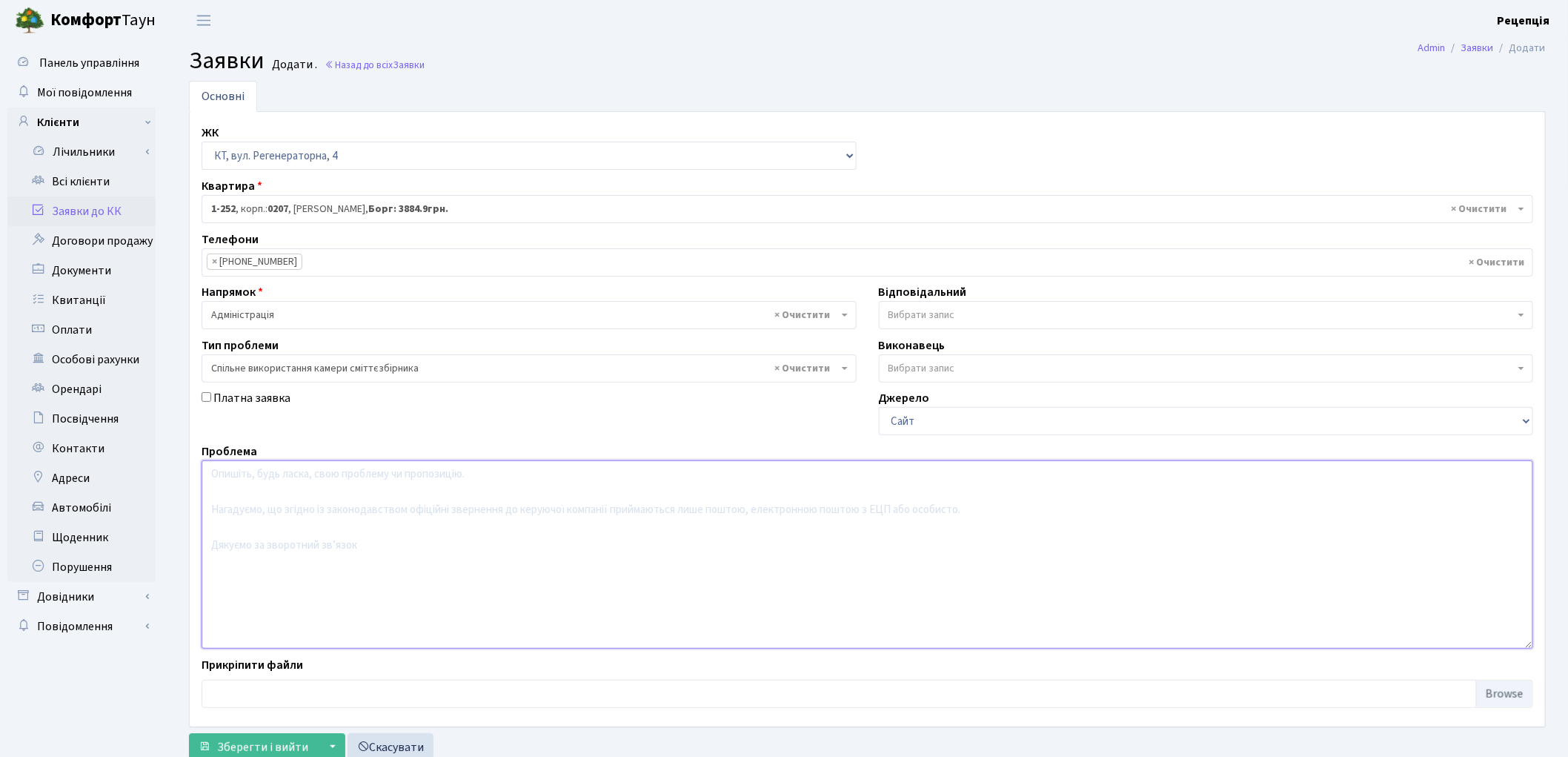
click at [306, 500] on textarea at bounding box center [867, 554] width 1332 height 188
type textarea "y"
type textarea "Y"
click at [83, 184] on link "Всі клієнти" at bounding box center [81, 182] width 148 height 30
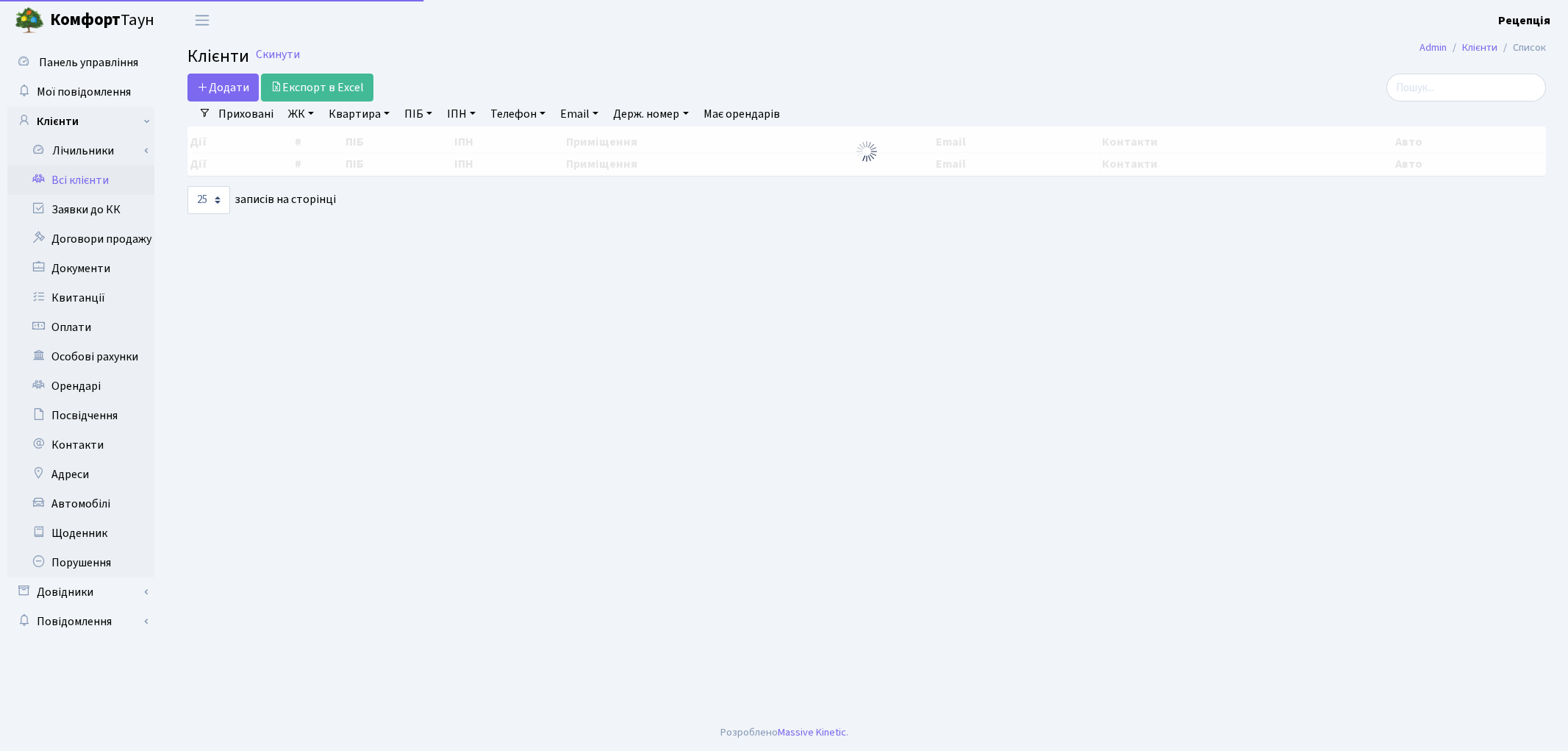
select select "25"
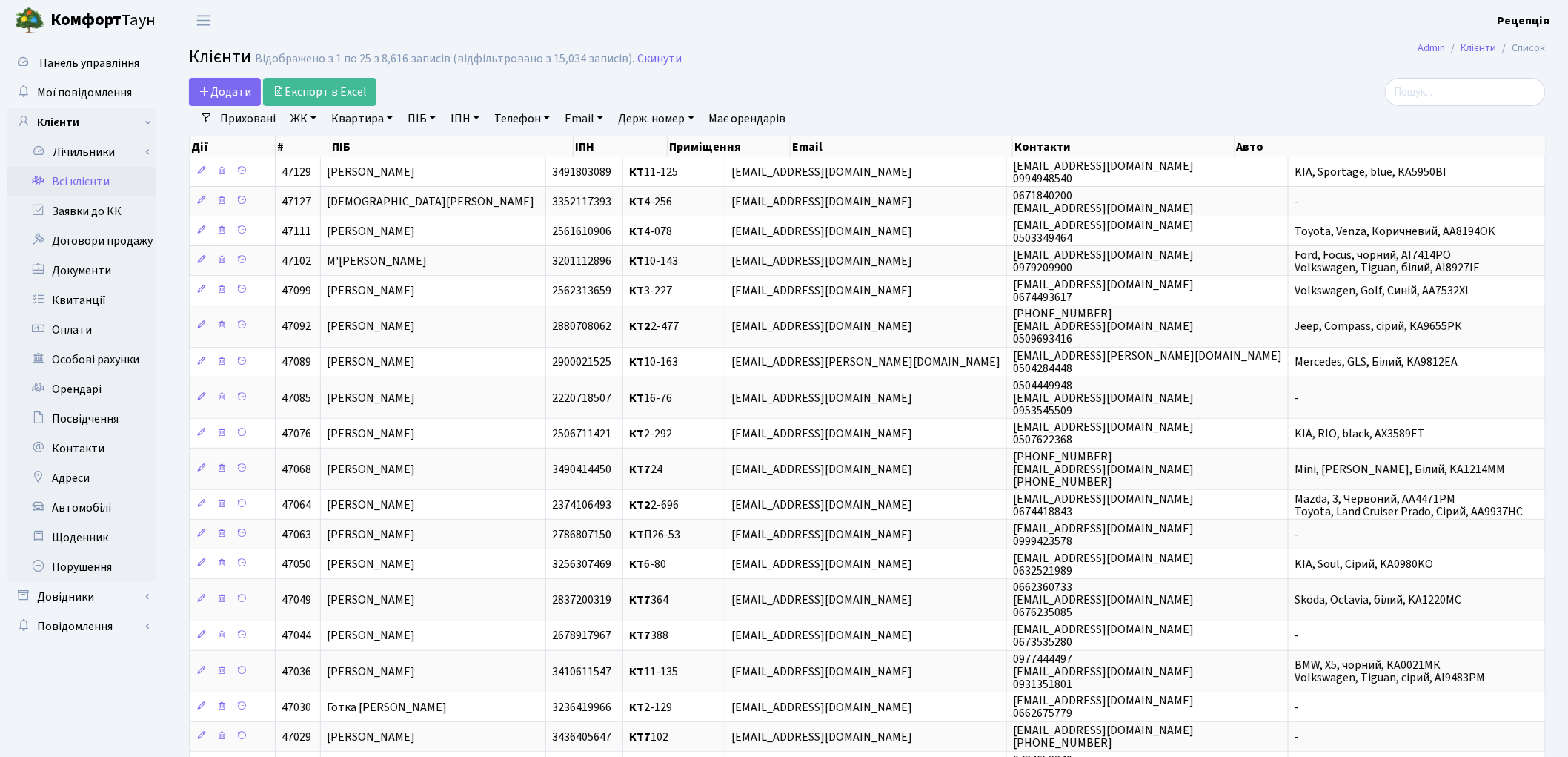
click at [306, 128] on link "ЖК" at bounding box center [303, 119] width 37 height 25
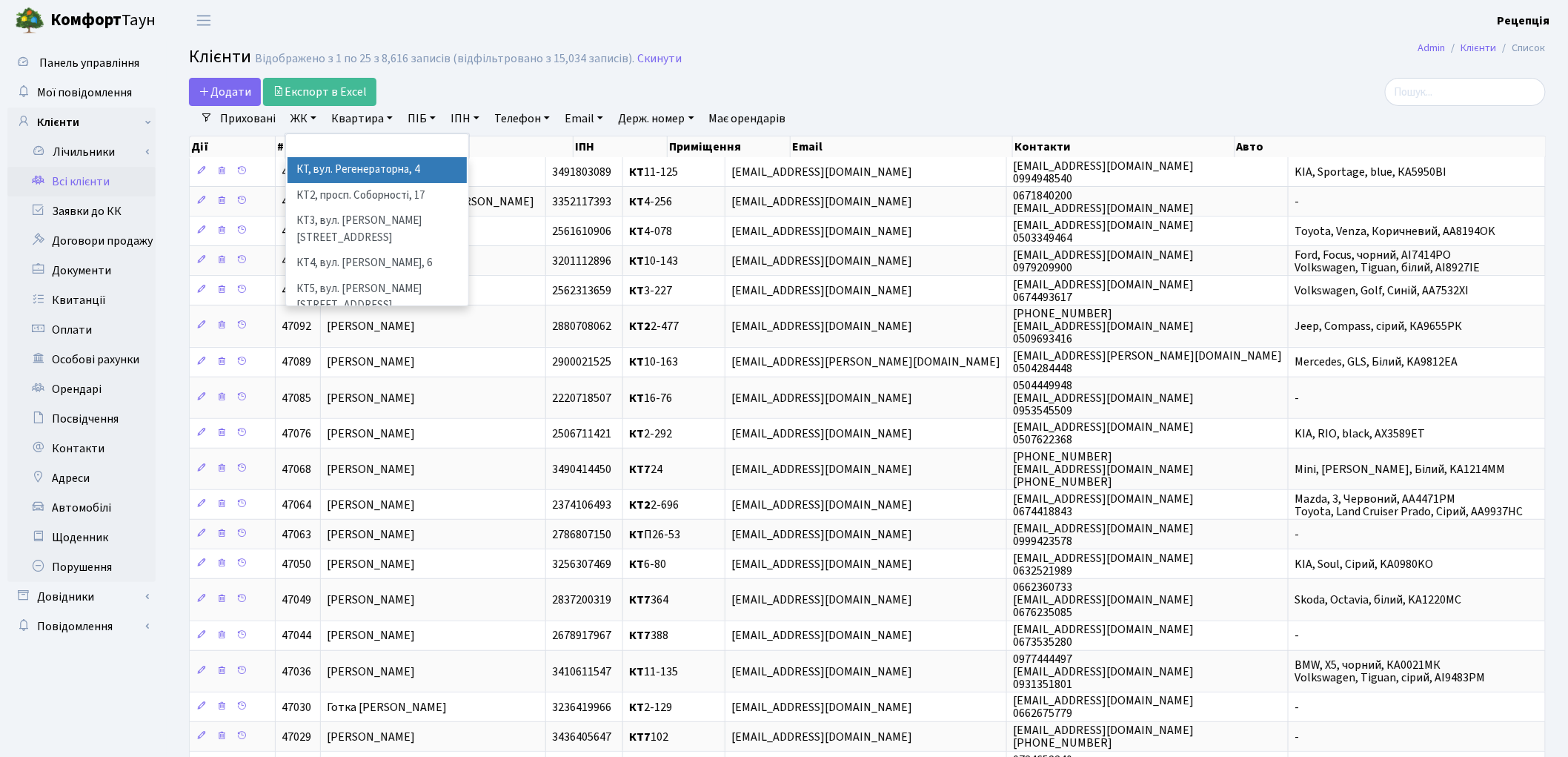
click at [339, 169] on li "КТ, вул. Регенераторна, 4" at bounding box center [378, 169] width 179 height 26
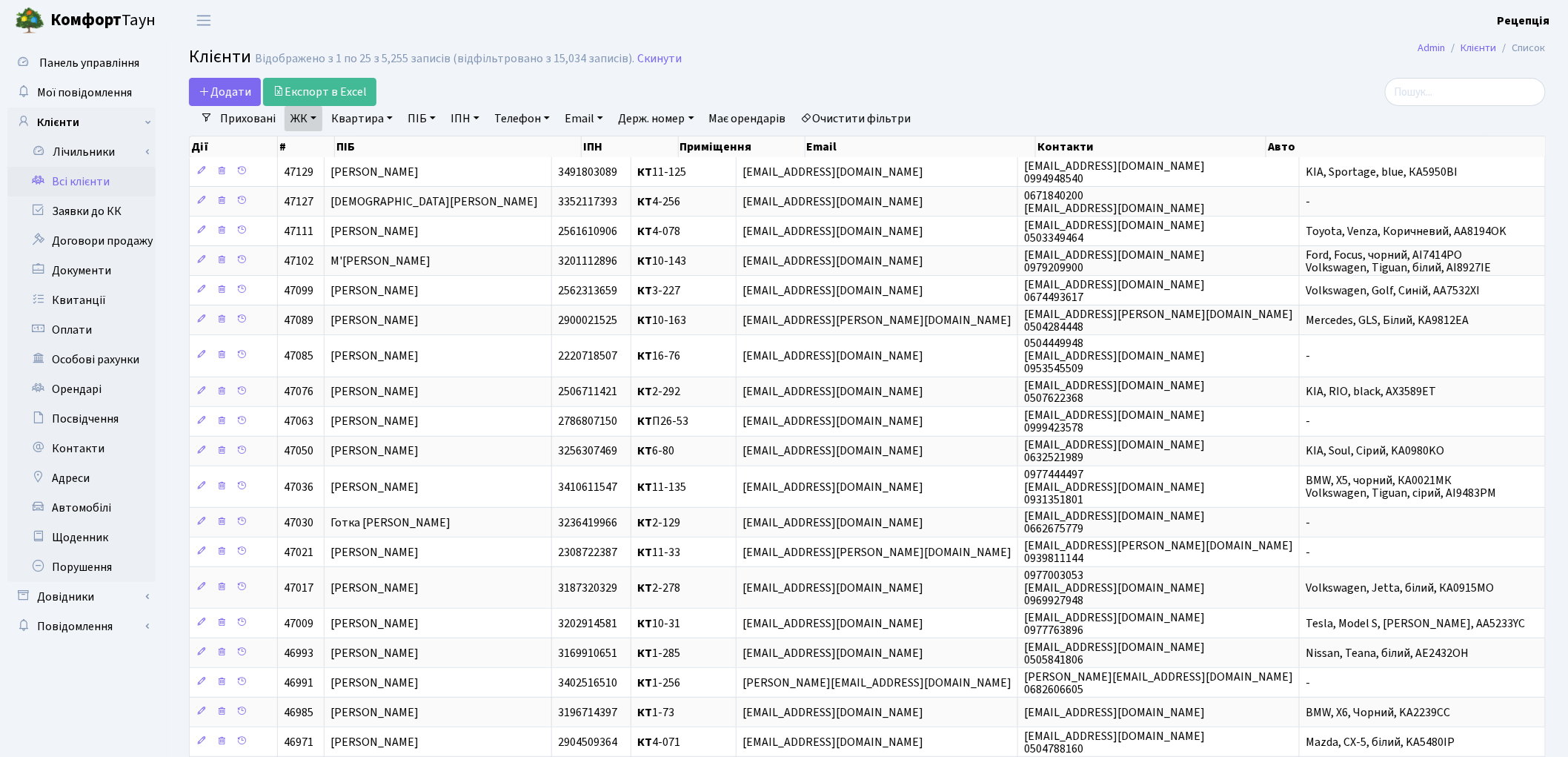
click at [387, 123] on link "Квартира" at bounding box center [362, 119] width 73 height 25
type input "8-1"
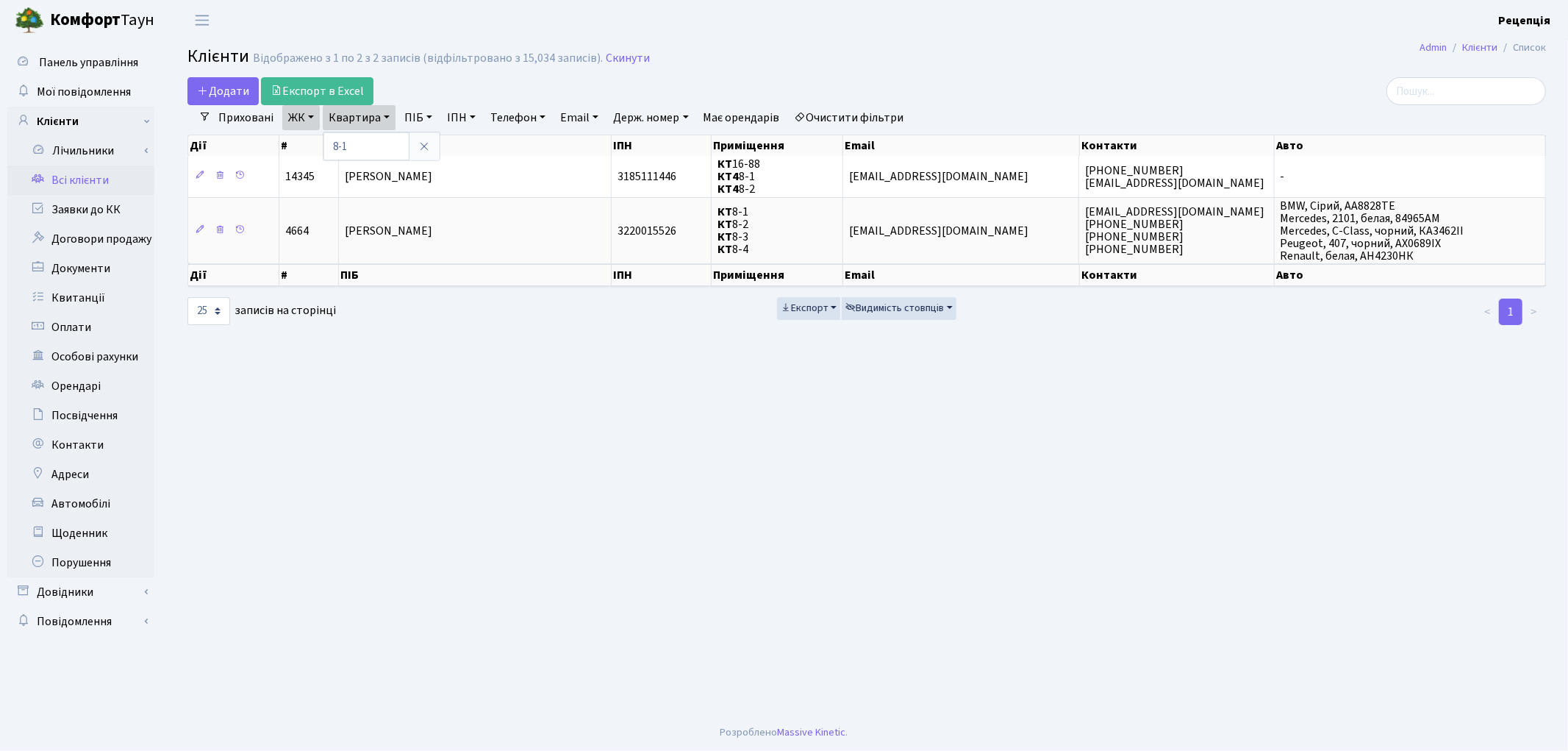
click at [854, 107] on link "Очистити фільтри" at bounding box center [849, 118] width 122 height 25
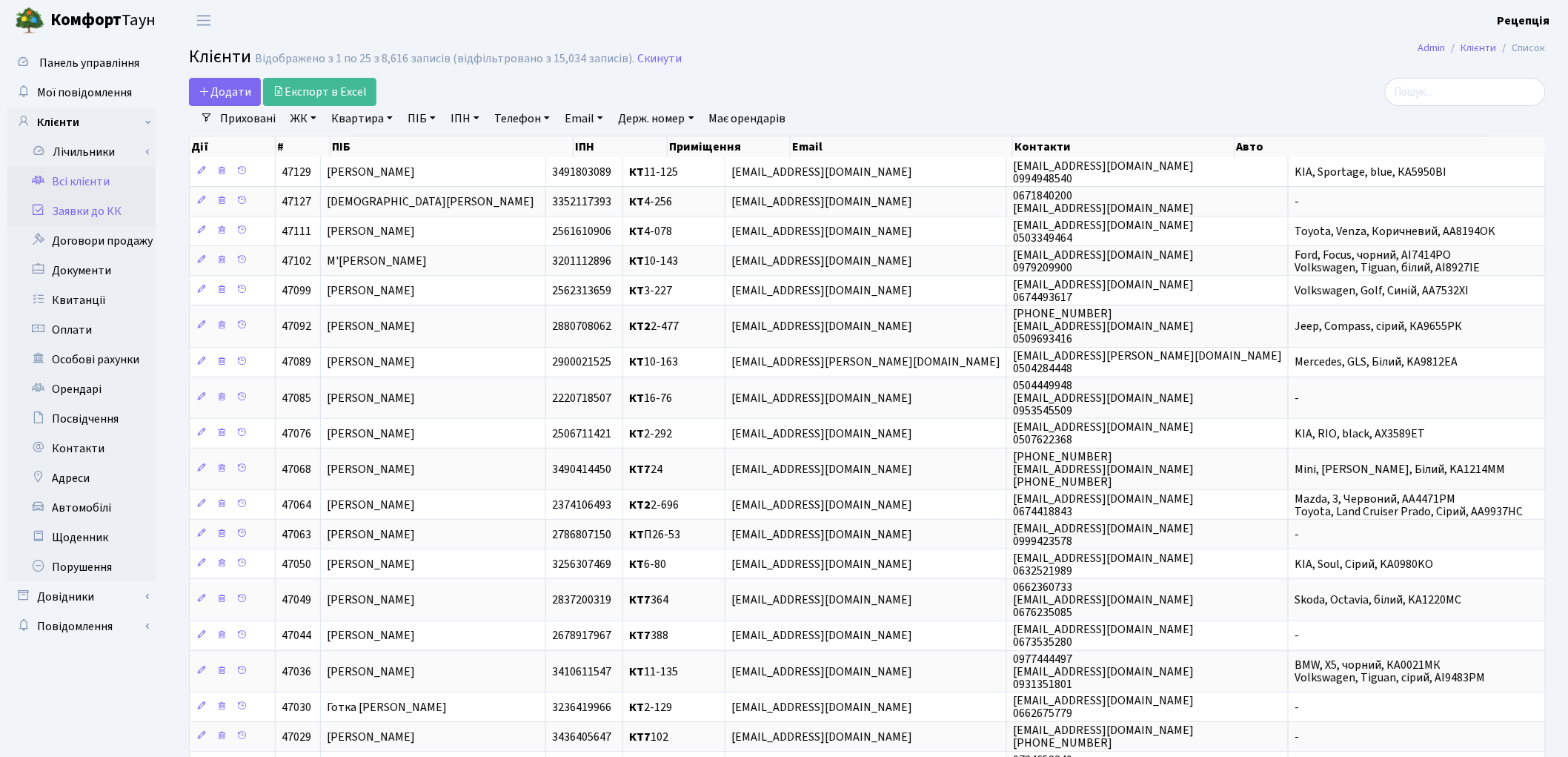
click at [107, 209] on link "Заявки до КК" at bounding box center [81, 211] width 148 height 30
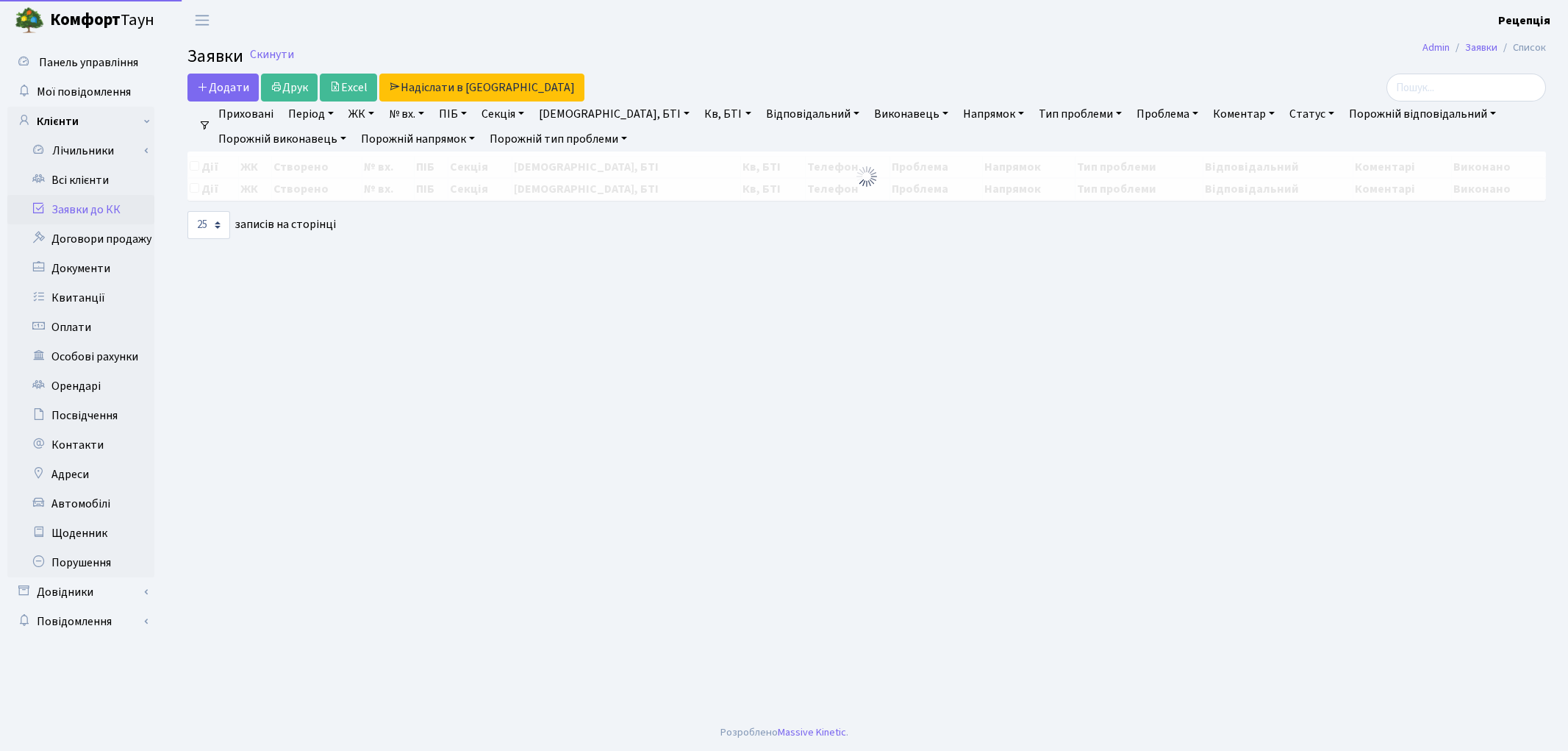
select select "25"
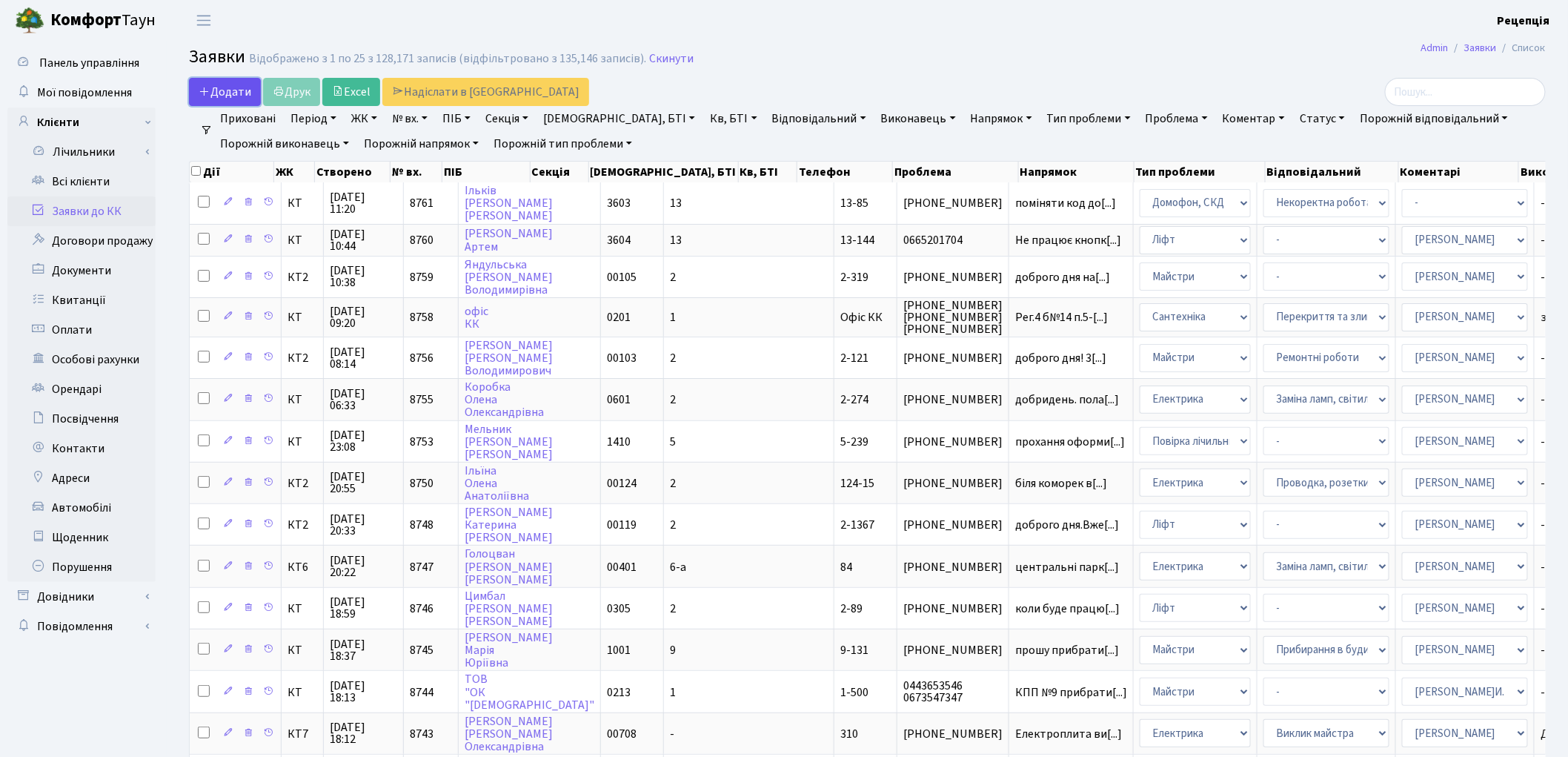
click at [231, 92] on span "Додати" at bounding box center [225, 91] width 52 height 16
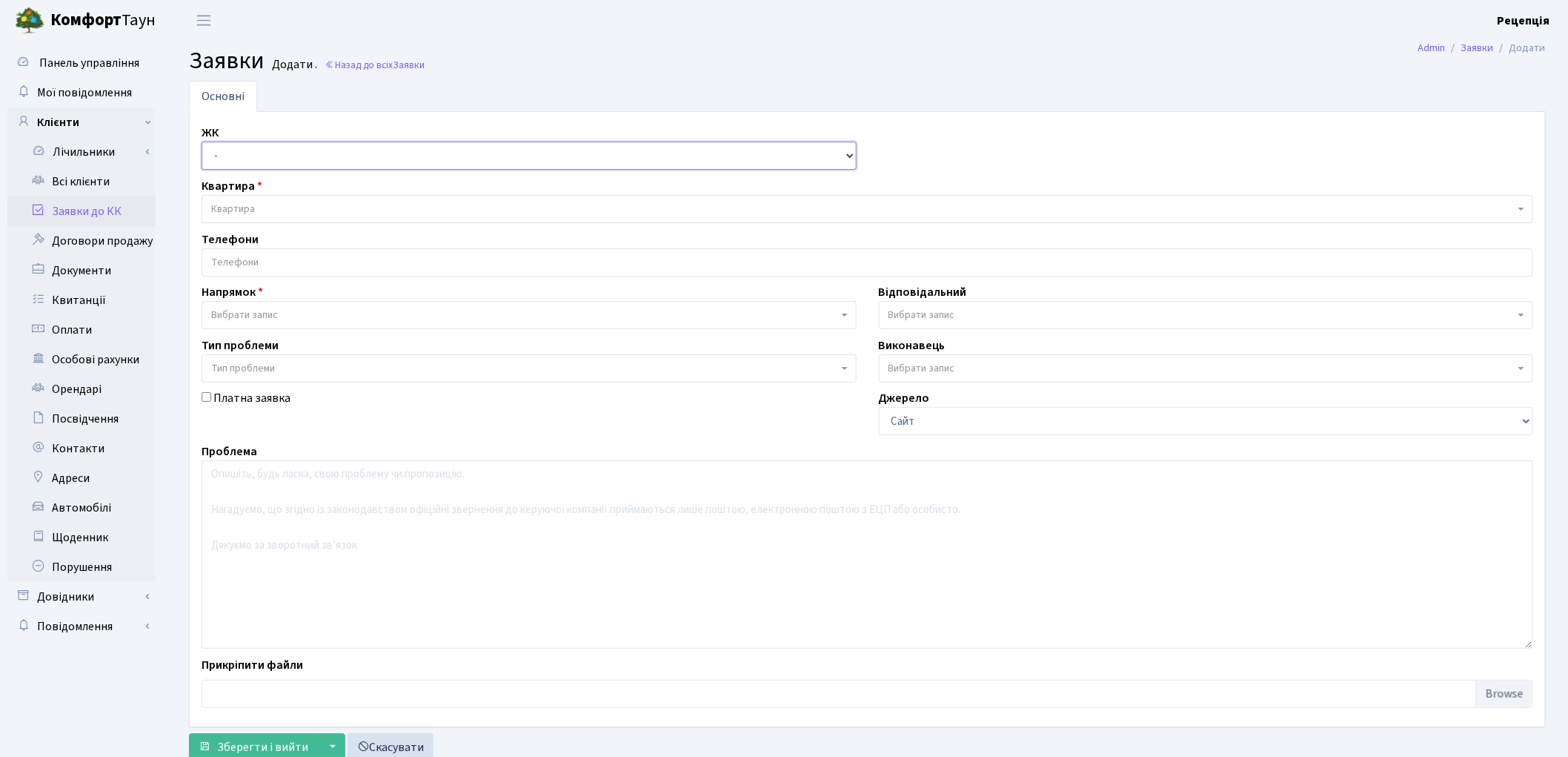
click at [249, 159] on select "- КТ, вул. Регенераторна, 4 КТ2, просп. [STREET_ADDRESS] [STREET_ADDRESS] [PERS…" at bounding box center [529, 155] width 655 height 28
select select "271"
click at [201, 141] on select "- КТ, вул. Регенераторна, 4 КТ2, просп. [STREET_ADDRESS] [STREET_ADDRESS] [PERS…" at bounding box center [529, 155] width 655 height 28
select select
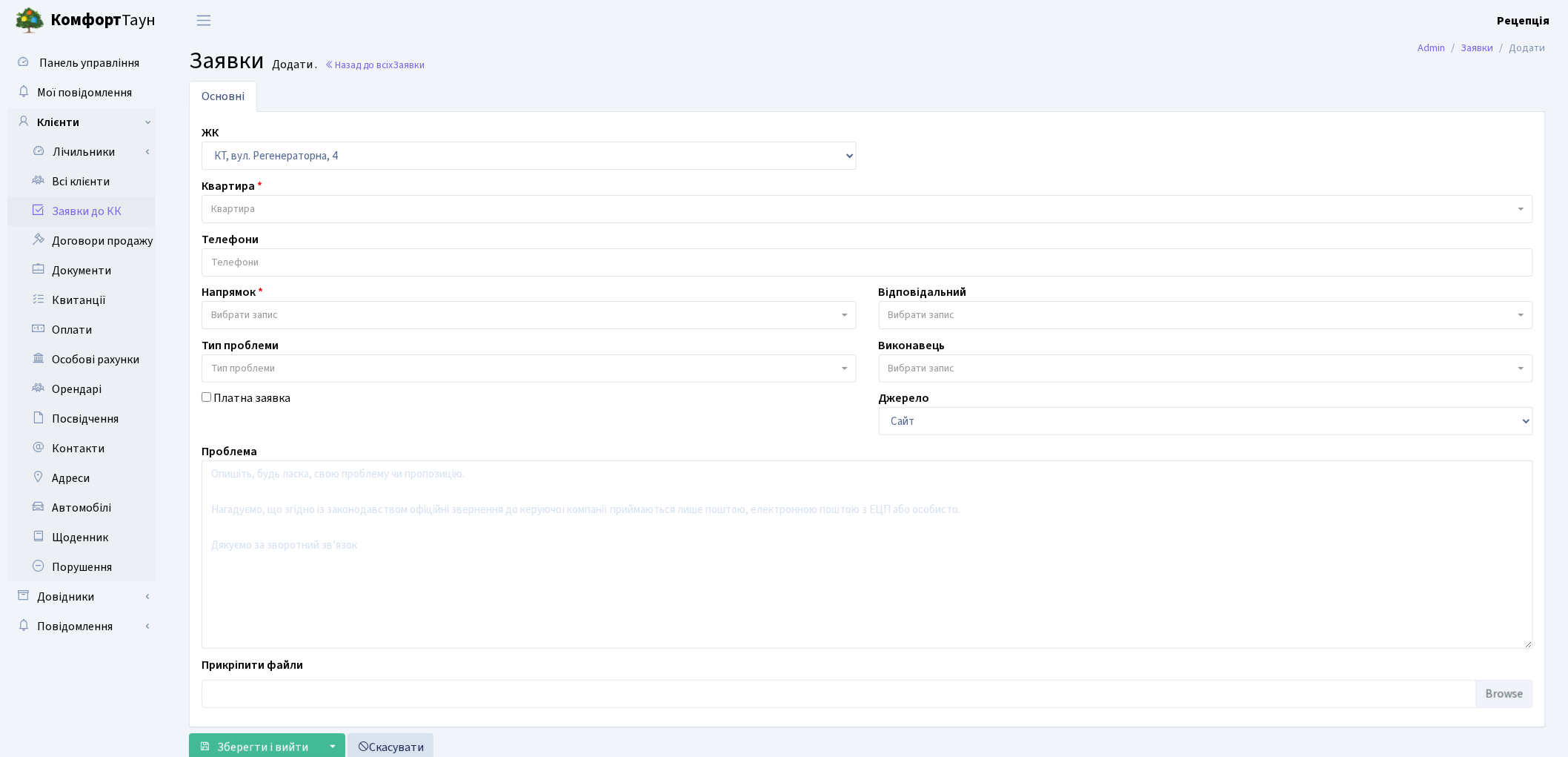
click at [270, 204] on span "Квартира" at bounding box center [863, 208] width 1304 height 15
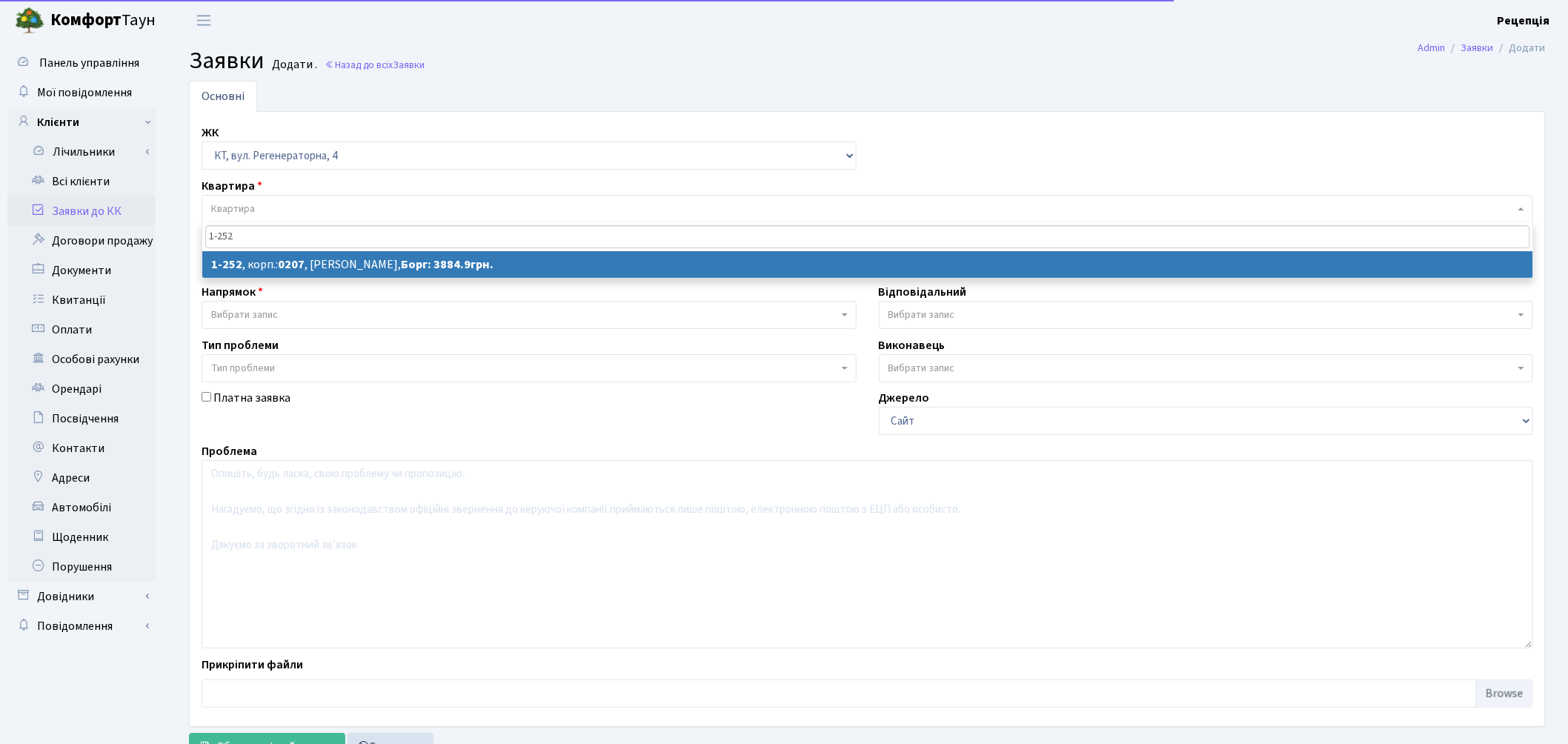
type input "1-252"
select select
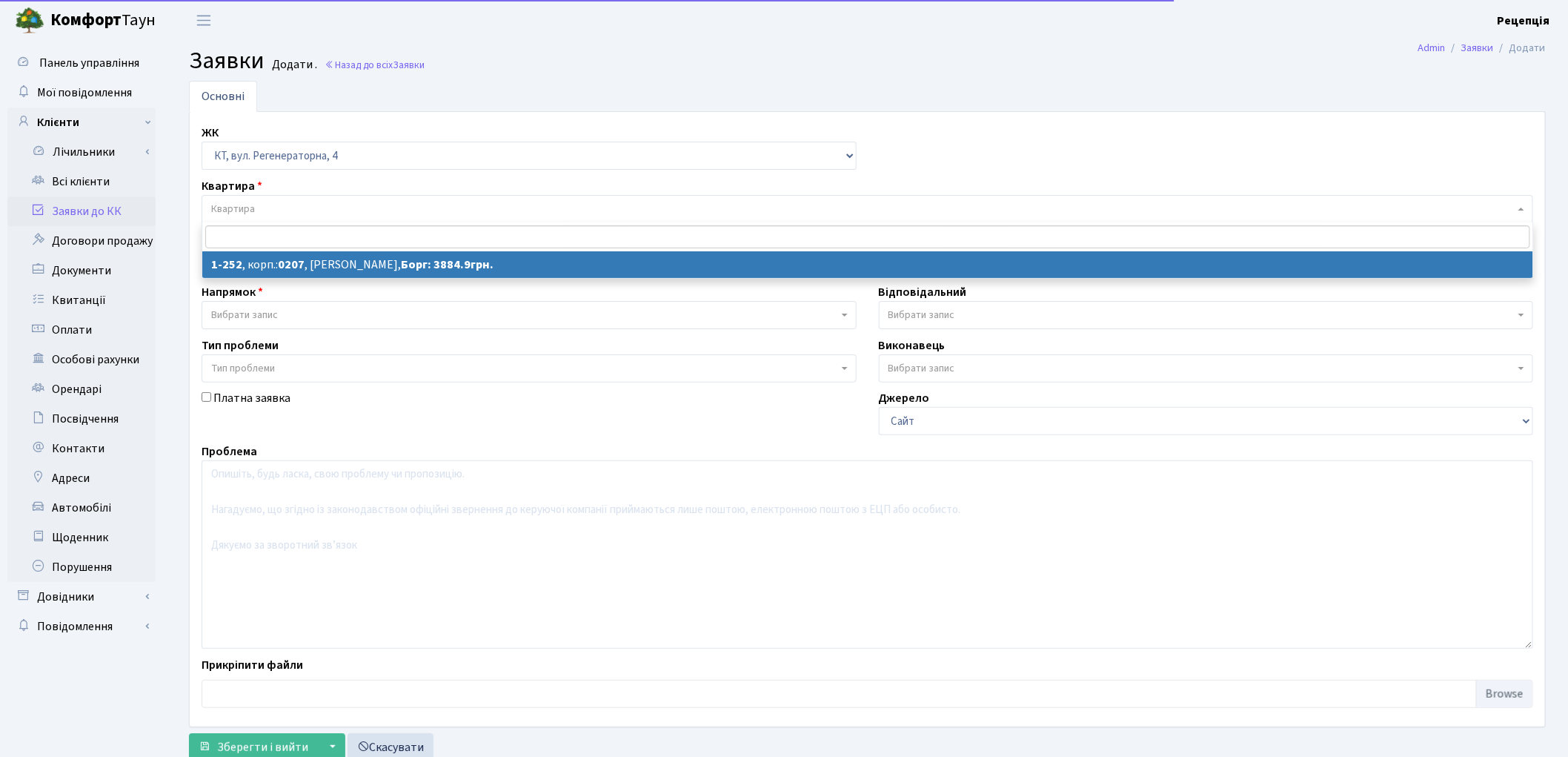
select select "252"
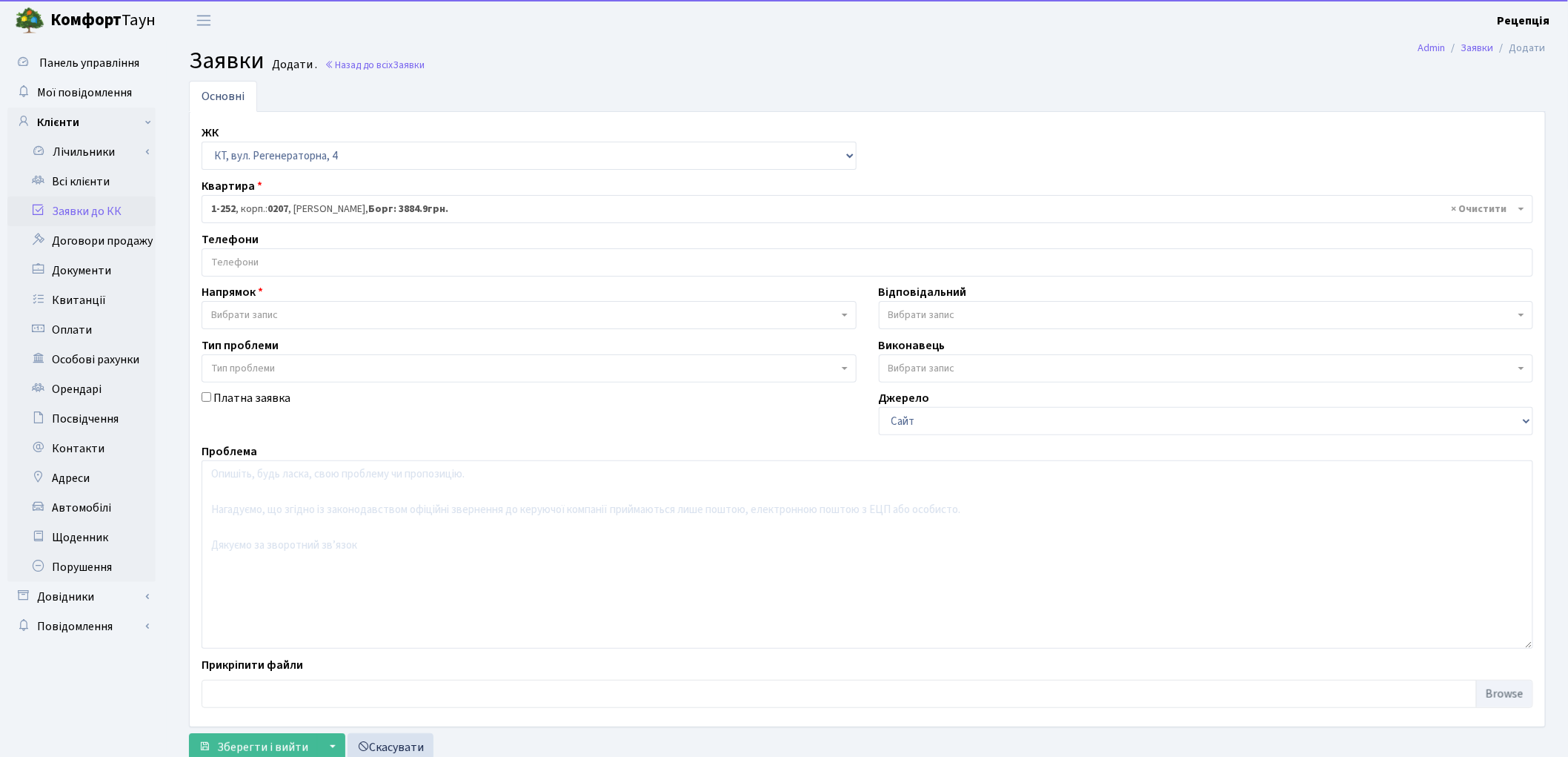
click at [261, 269] on input "search" at bounding box center [867, 262] width 1330 height 27
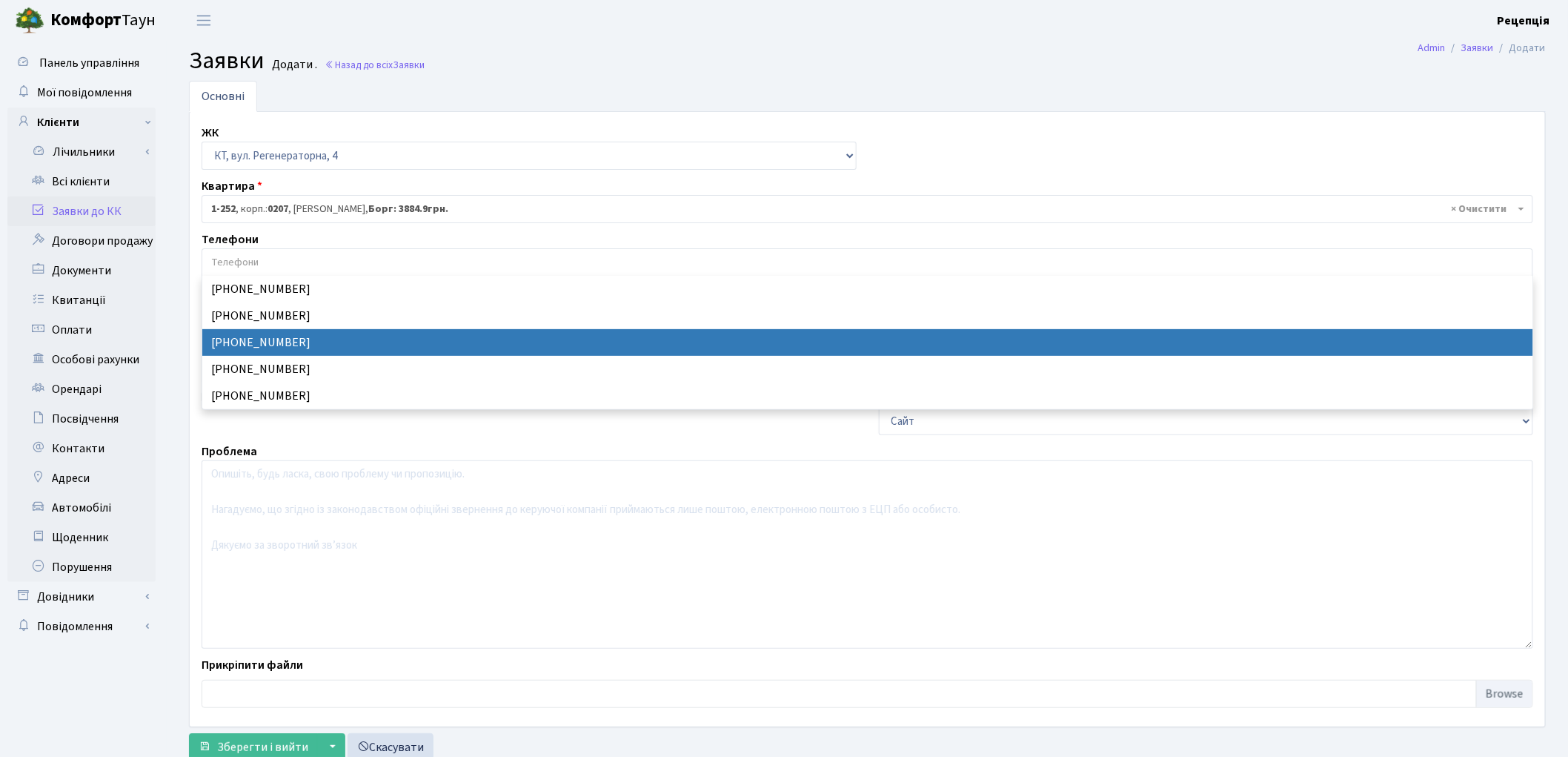
select select "49977"
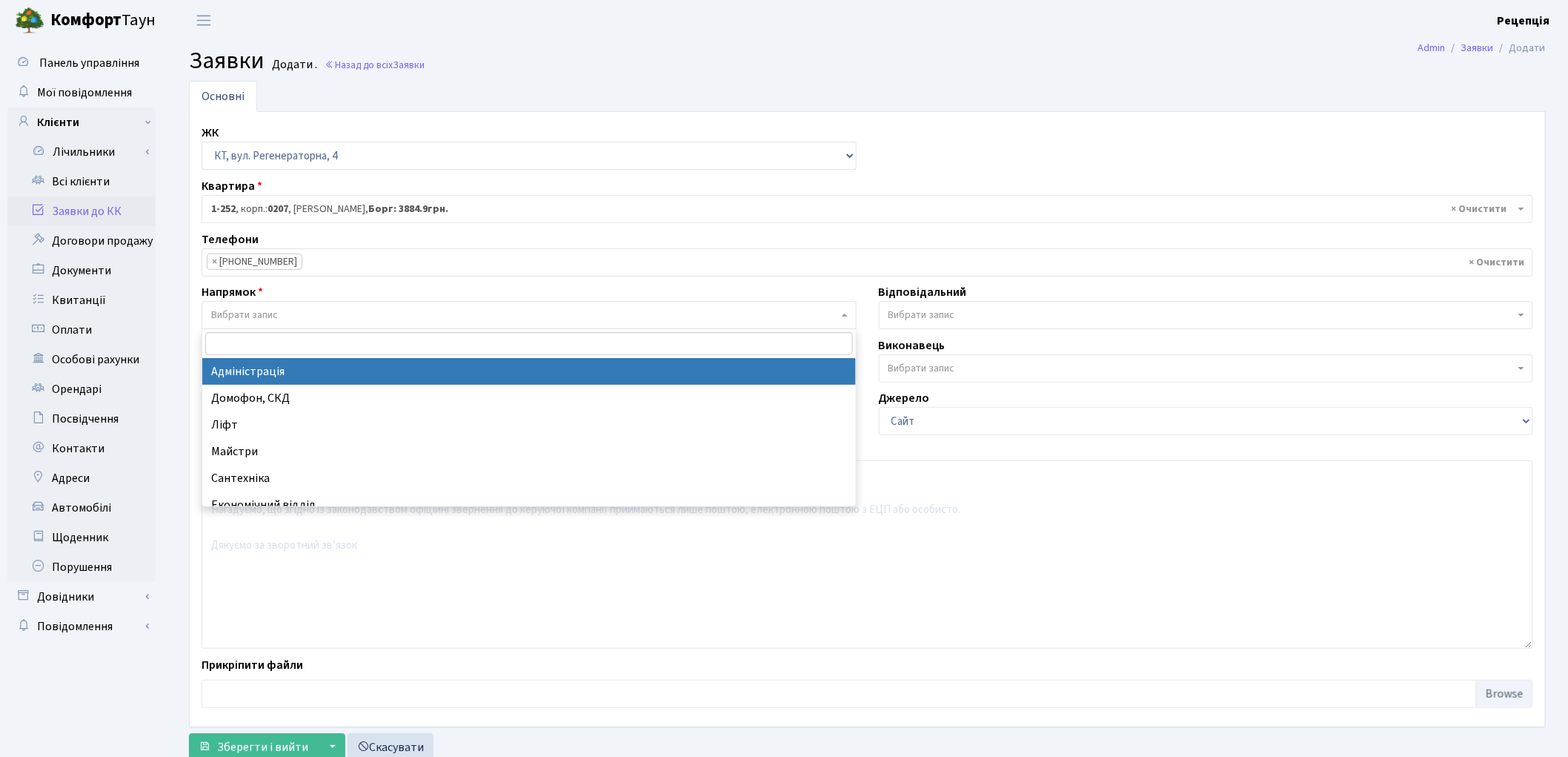
click at [248, 309] on span "Вибрати запис" at bounding box center [244, 315] width 66 height 15
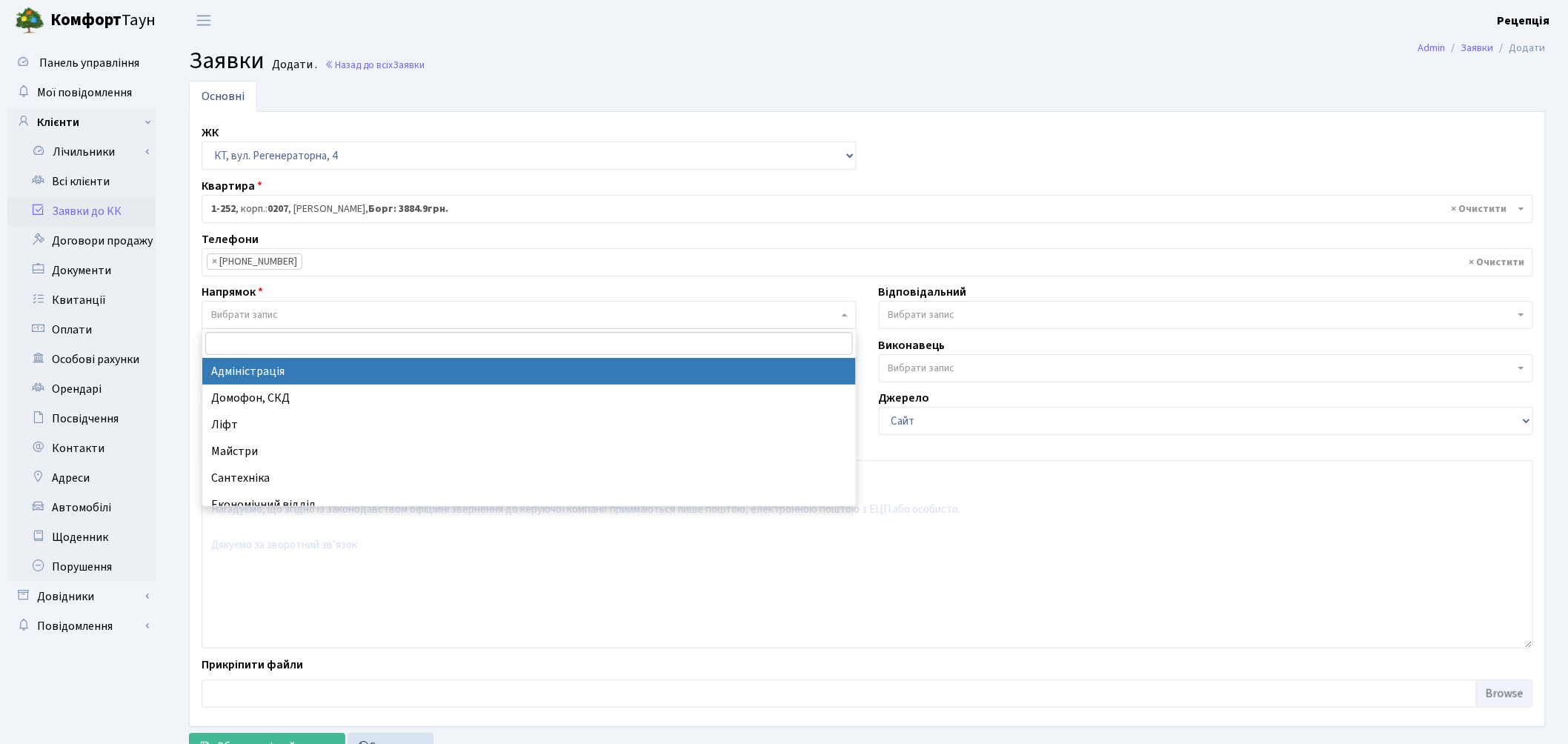
select select "5"
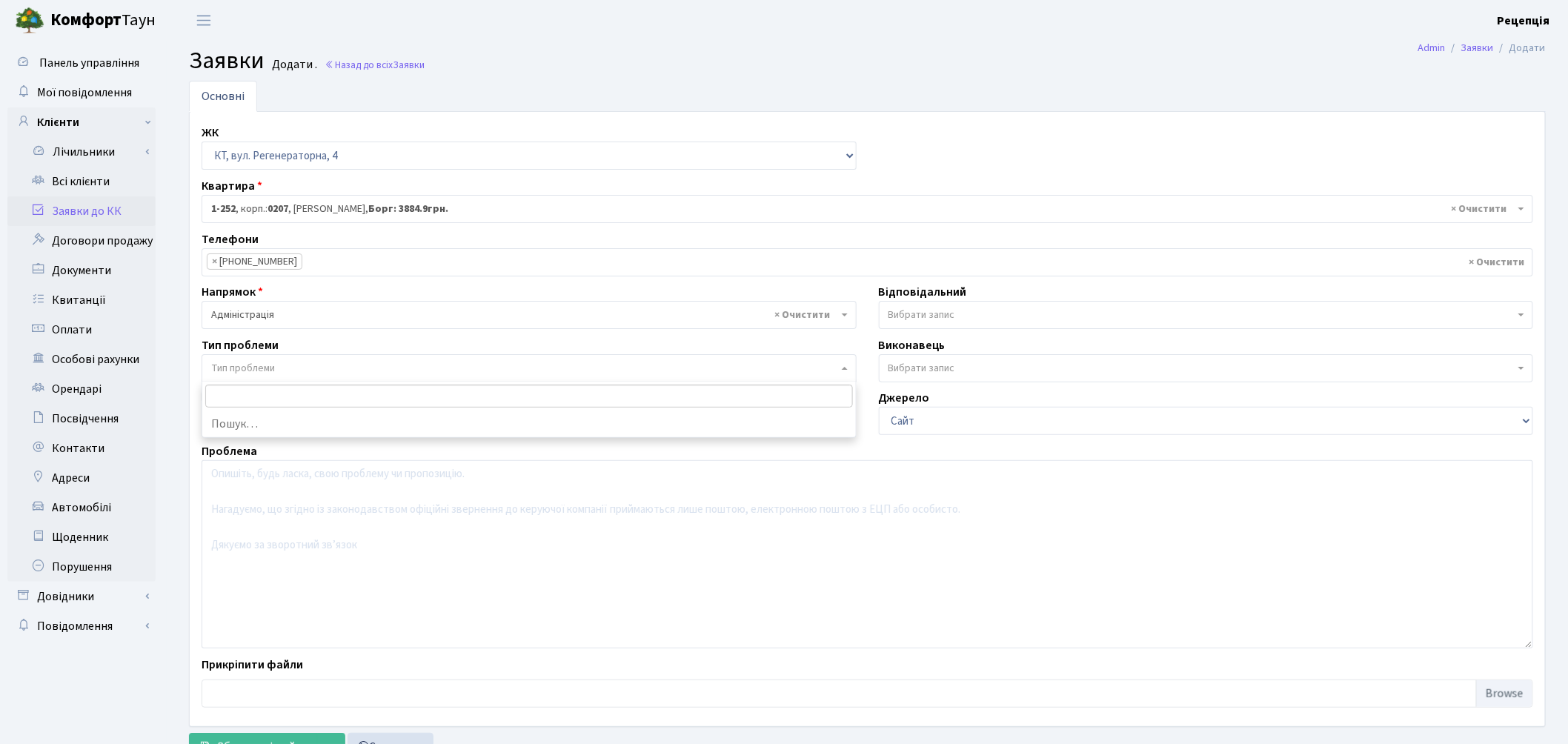
click at [260, 361] on span "Тип проблеми" at bounding box center [243, 368] width 64 height 15
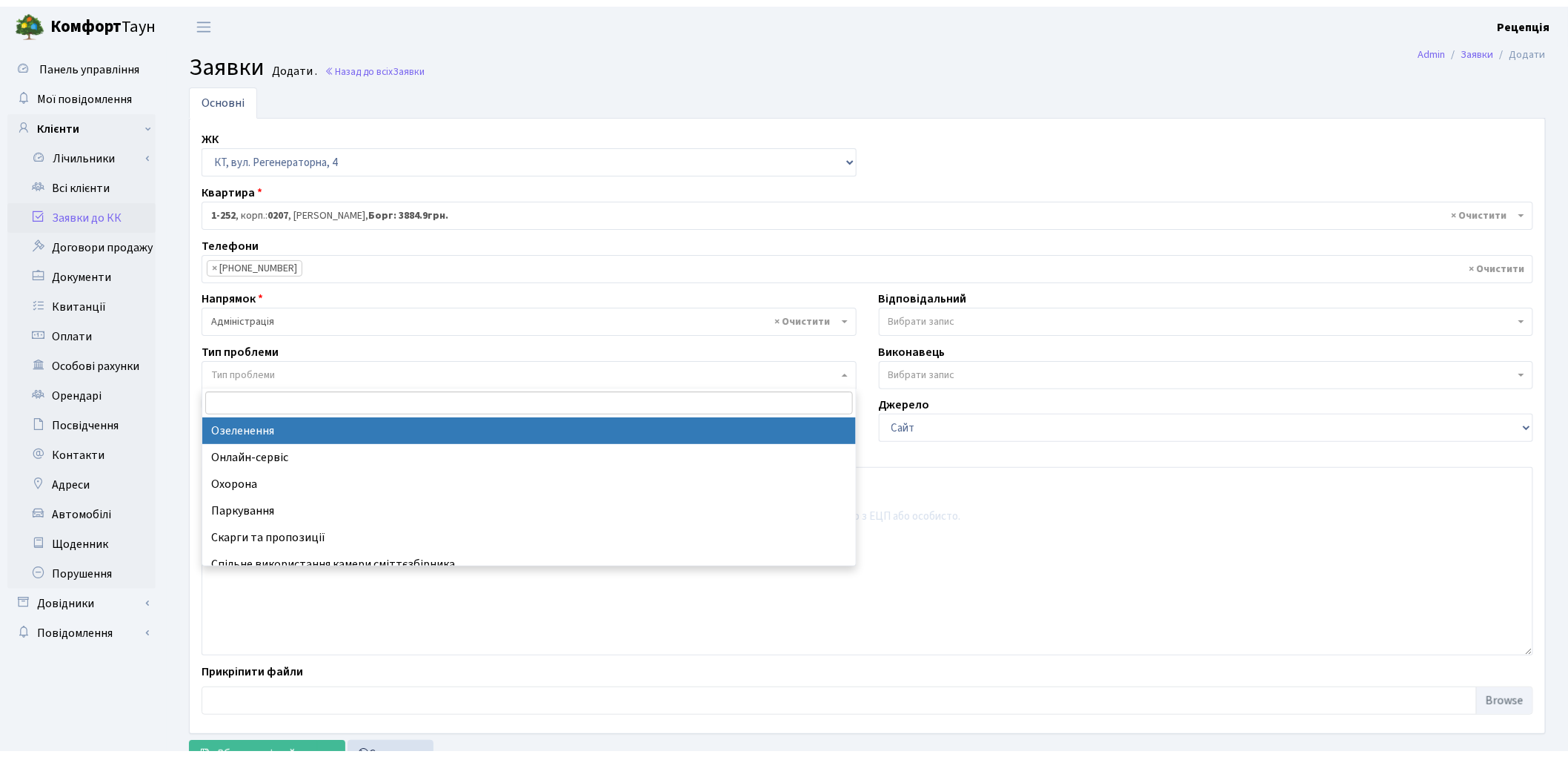
scroll to position [144, 0]
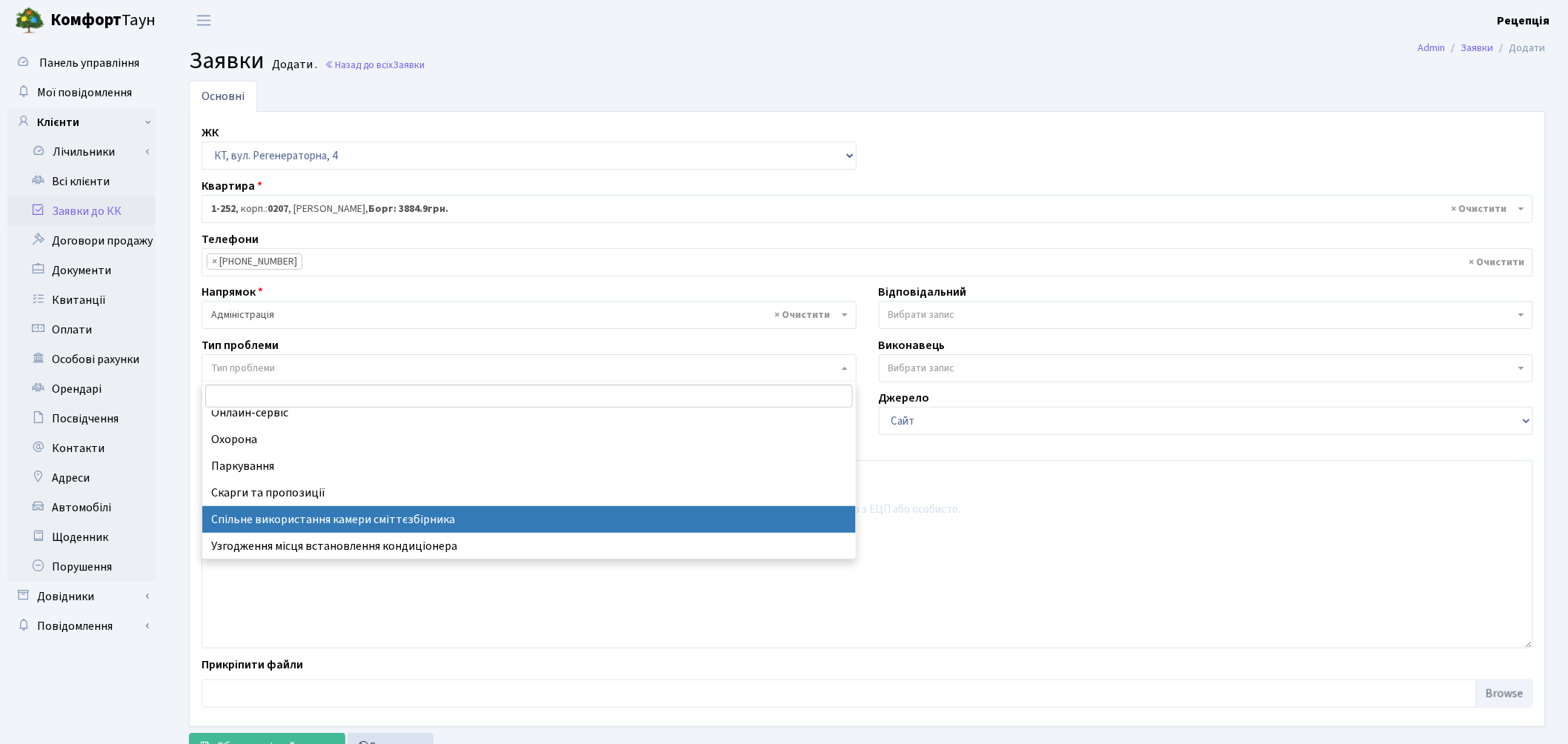
select select "34"
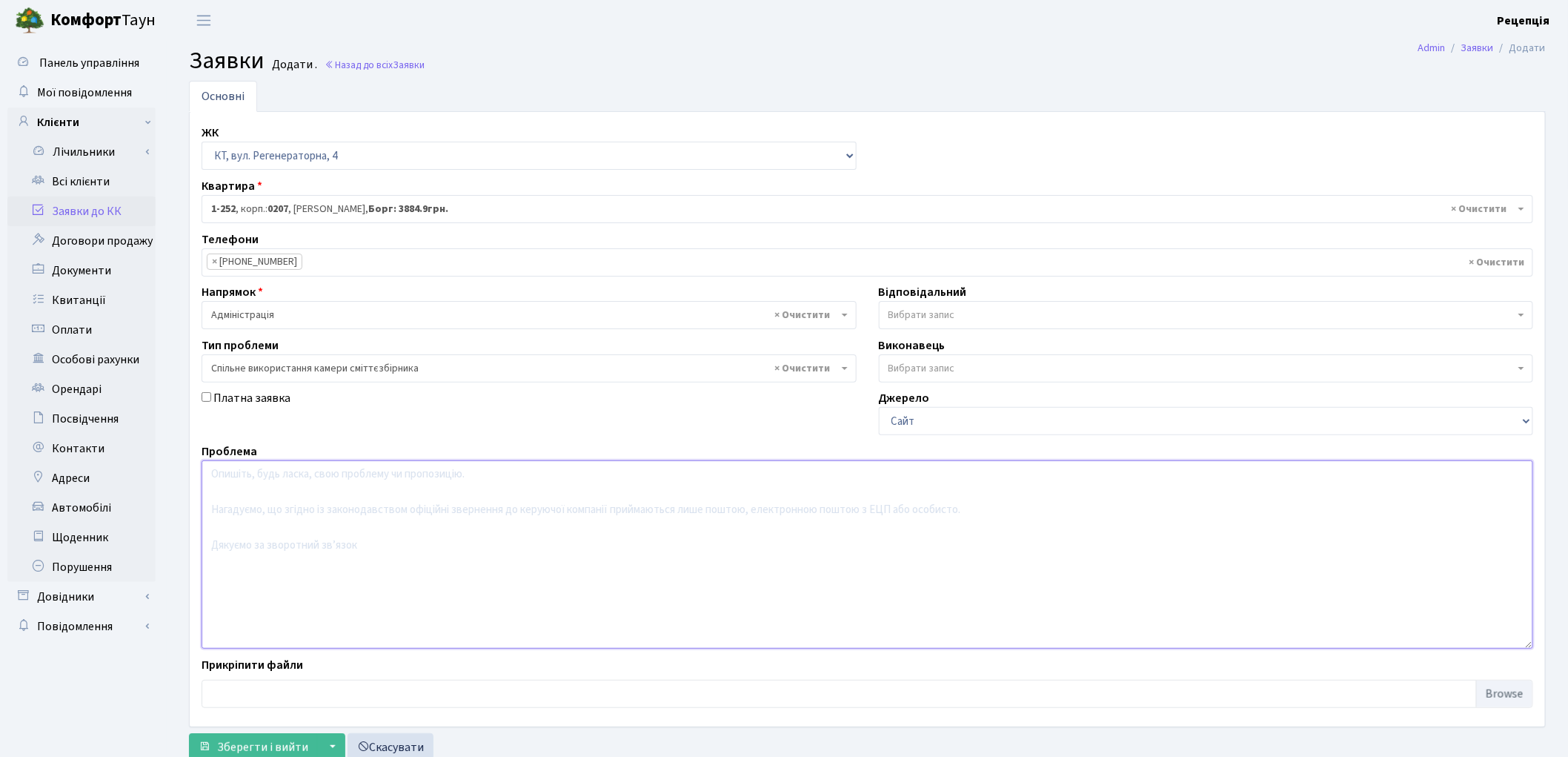
click at [282, 495] on textarea at bounding box center [867, 554] width 1332 height 188
type textarea "Y"
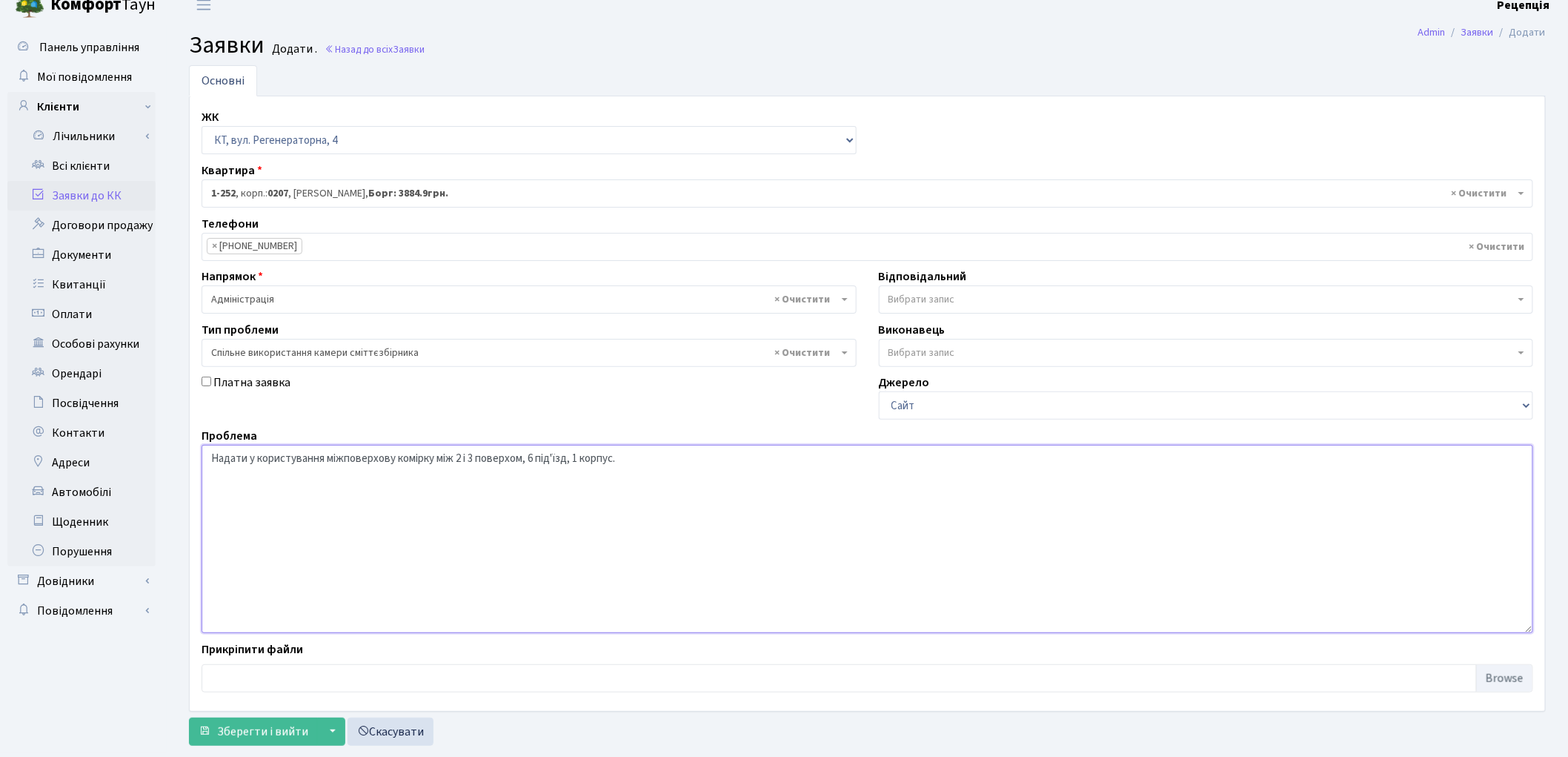
scroll to position [43, 0]
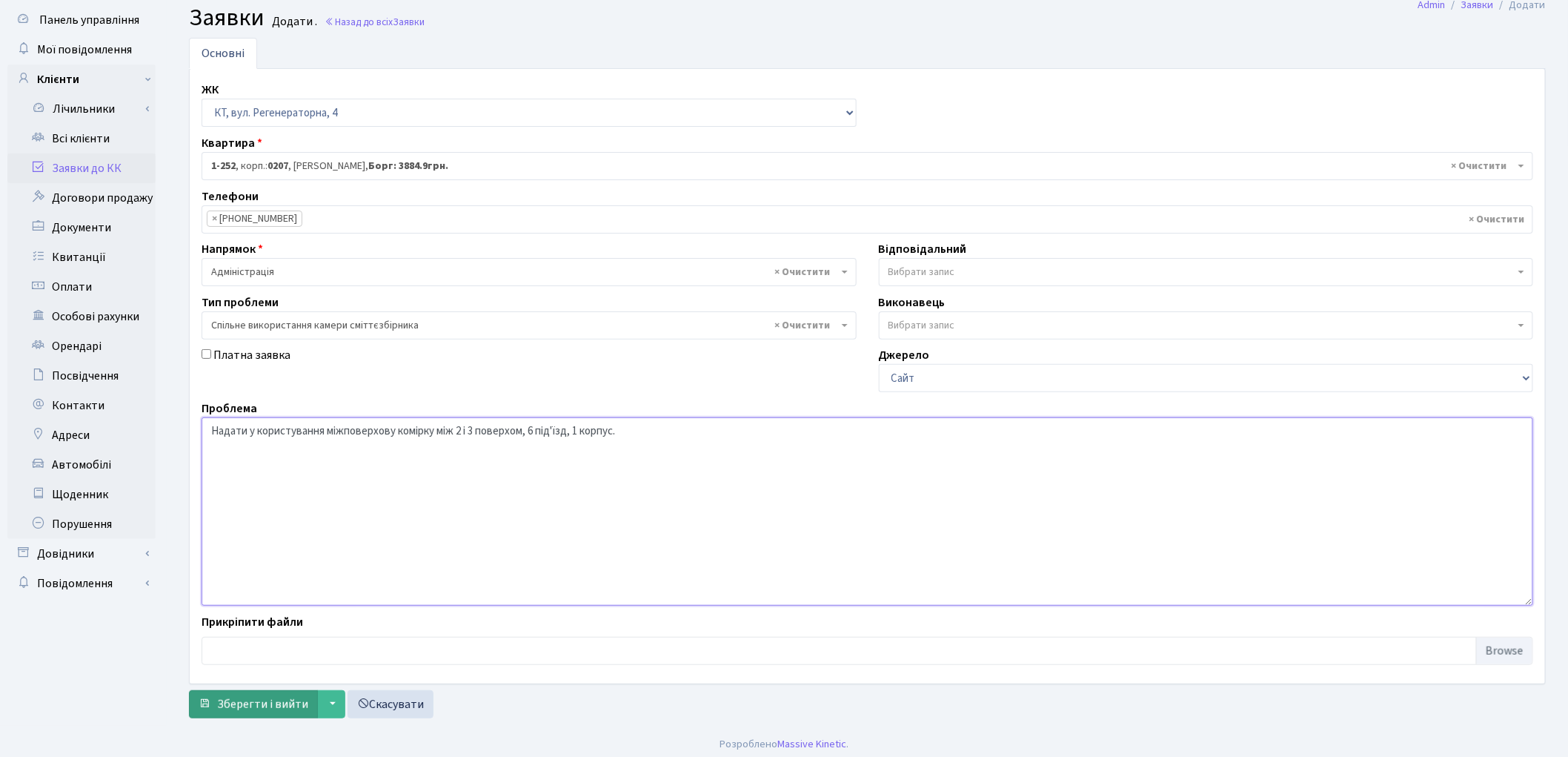
type textarea "Надати у користування міжповерхову комірку між 2 і 3 поверхом, 6 під'їзд, 1 кор…"
click at [255, 698] on span "Зберегти і вийти" at bounding box center [262, 704] width 91 height 16
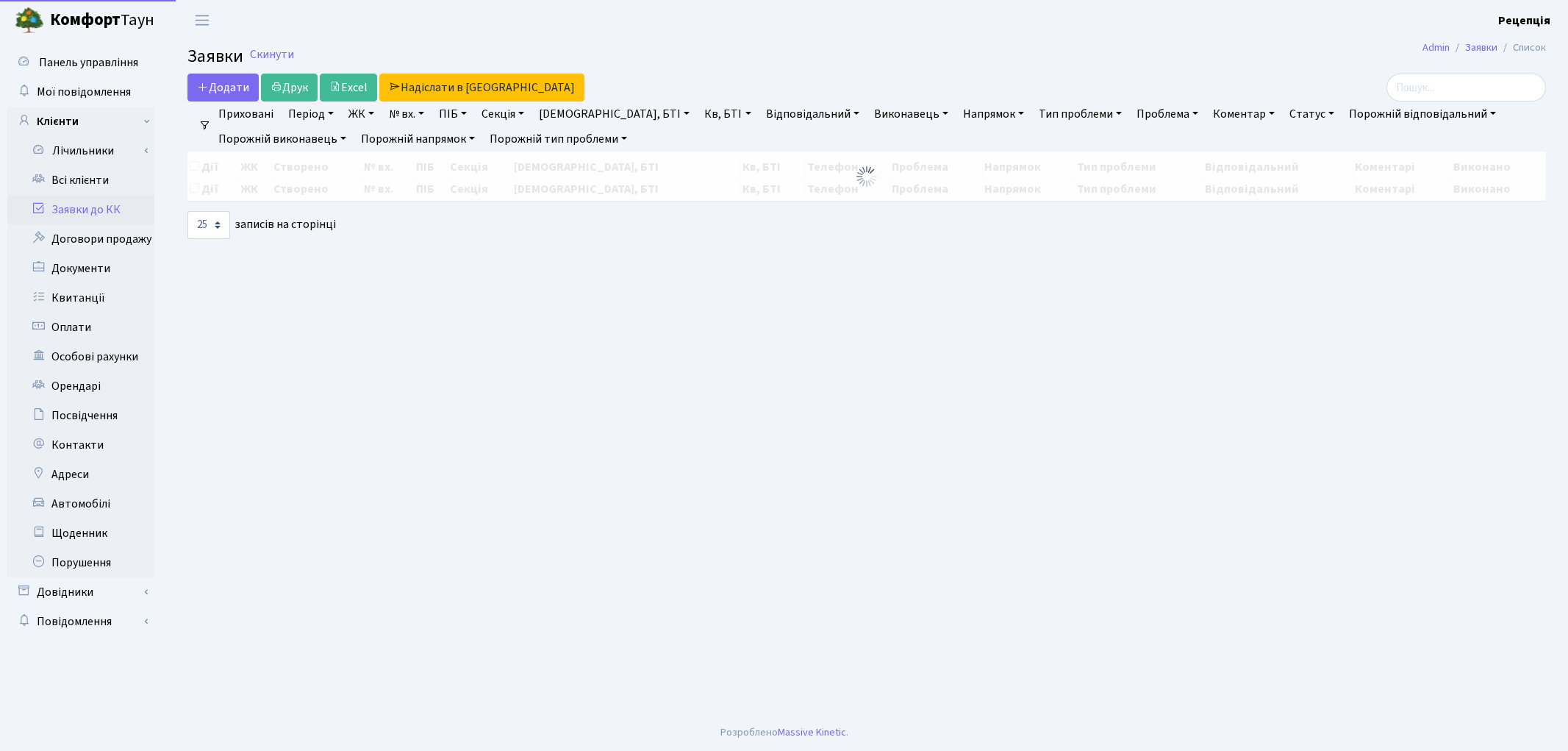
select select "25"
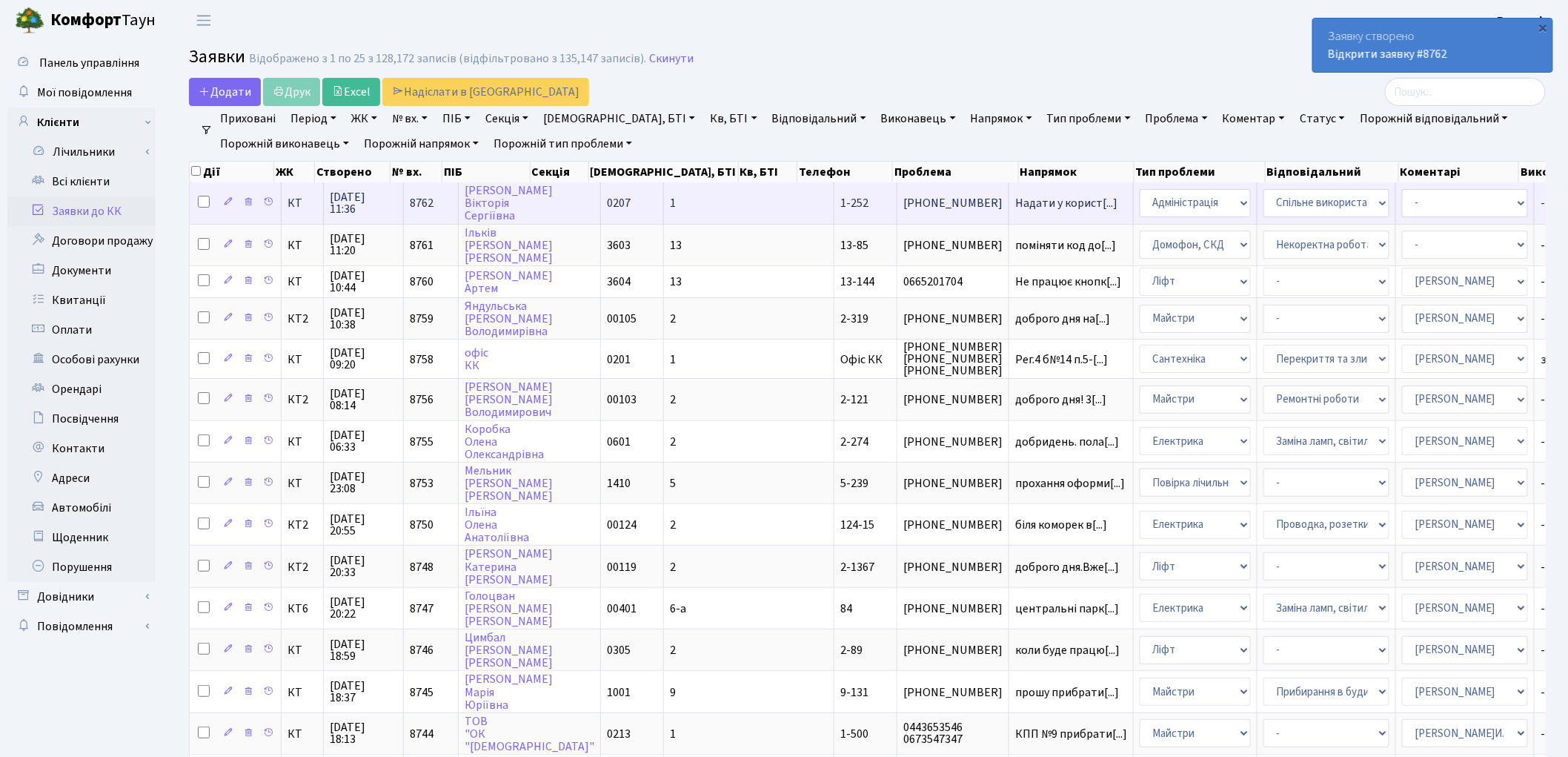
click at [675, 199] on td "1" at bounding box center [749, 203] width 170 height 41
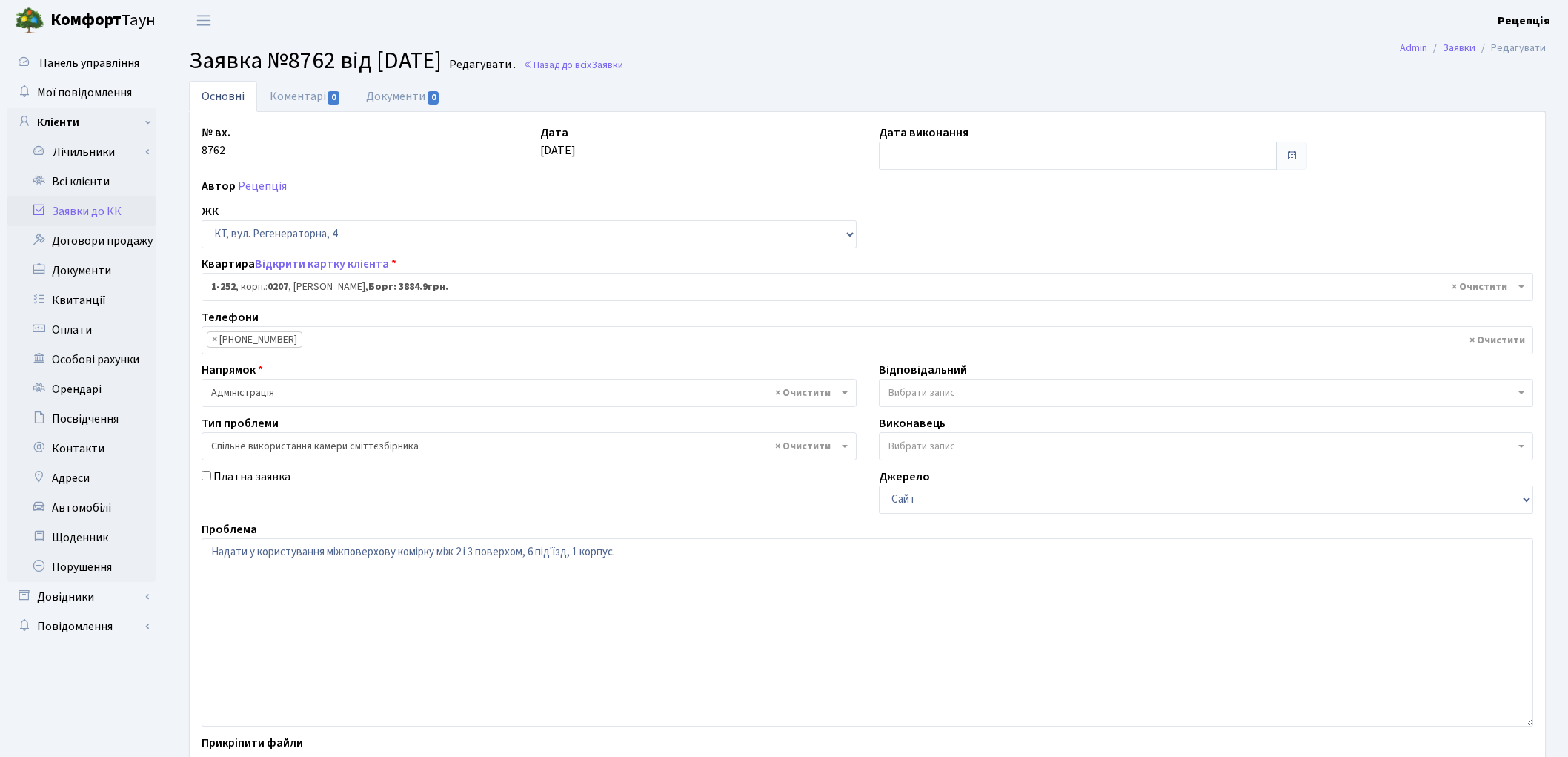
select select "252"
select select "34"
click at [380, 106] on link "Документи 0" at bounding box center [403, 96] width 99 height 30
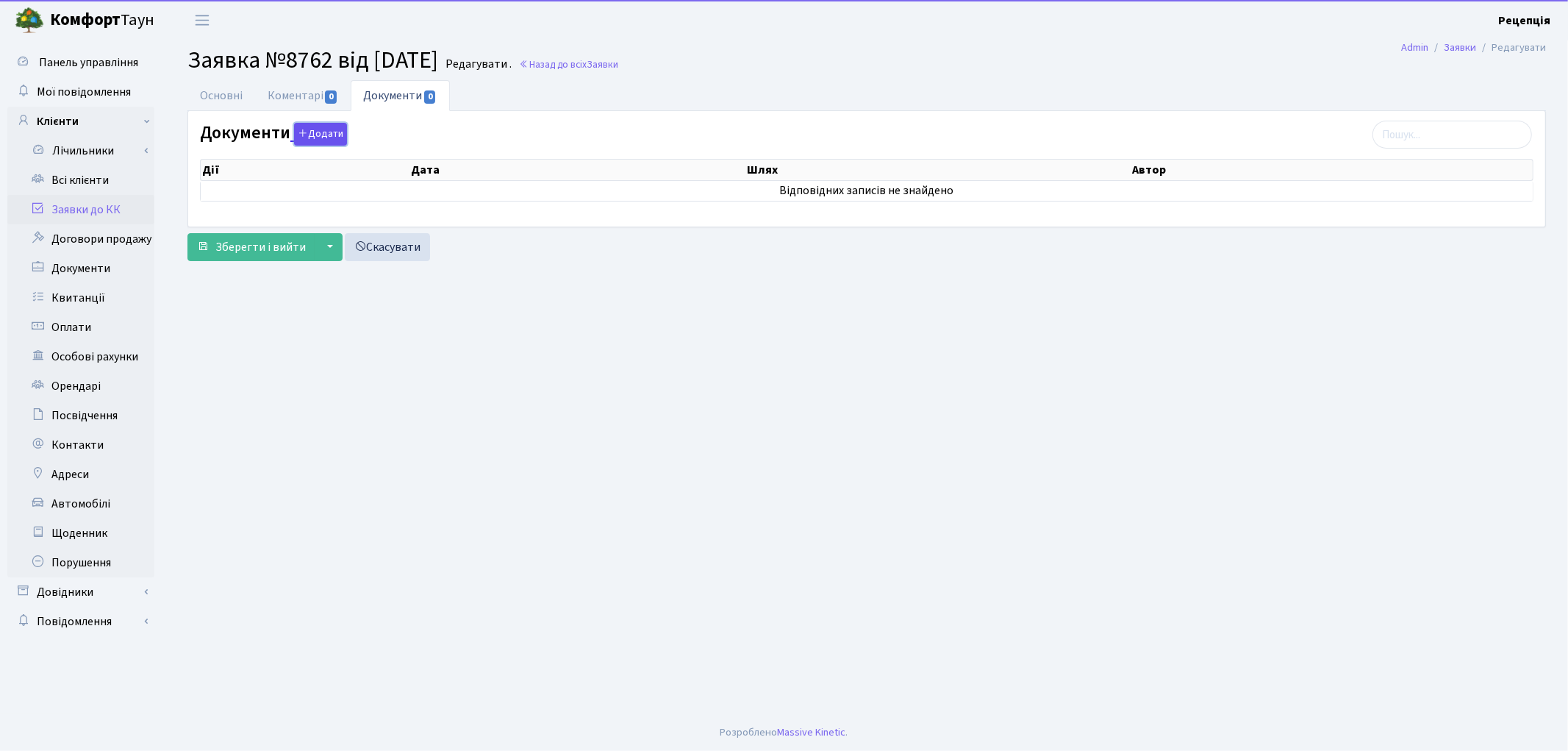
click at [324, 131] on button "Додати" at bounding box center [320, 134] width 53 height 22
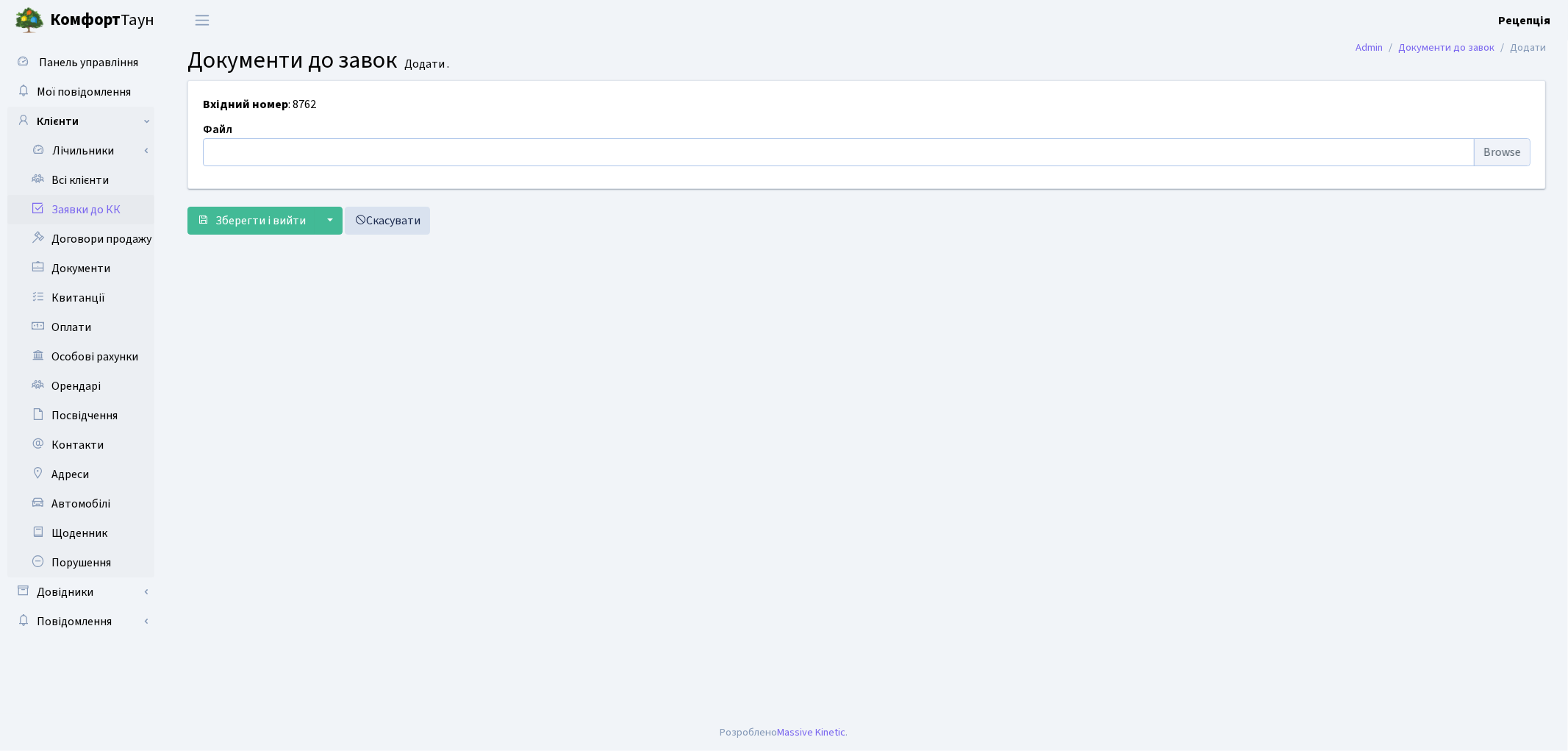
click at [1479, 153] on input "file" at bounding box center [866, 153] width 1327 height 28
type input "C:\fakepath\сканирование0763.pdf"
click at [289, 219] on span "Зберегти і вийти" at bounding box center [260, 220] width 91 height 16
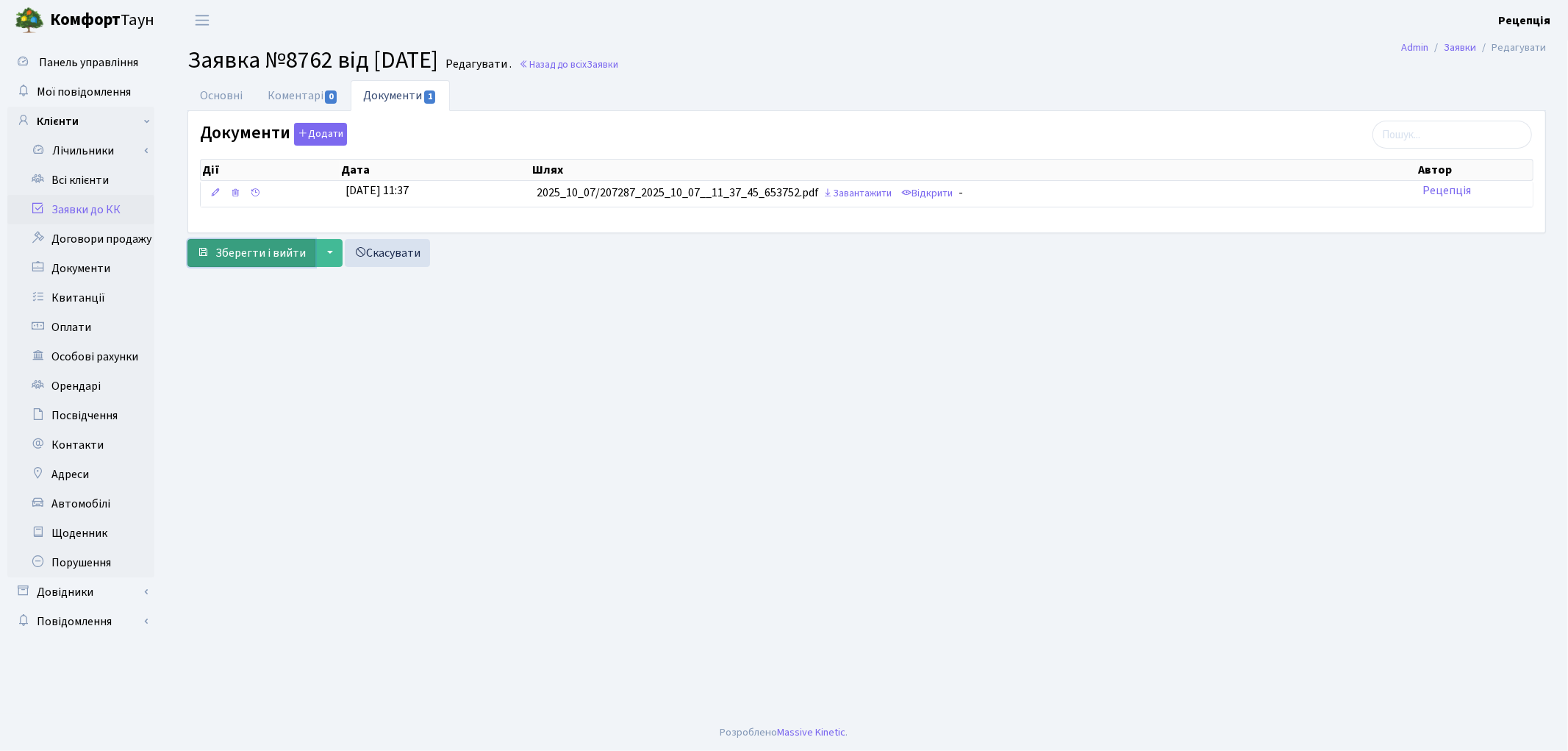
click at [278, 252] on span "Зберегти і вийти" at bounding box center [260, 252] width 91 height 16
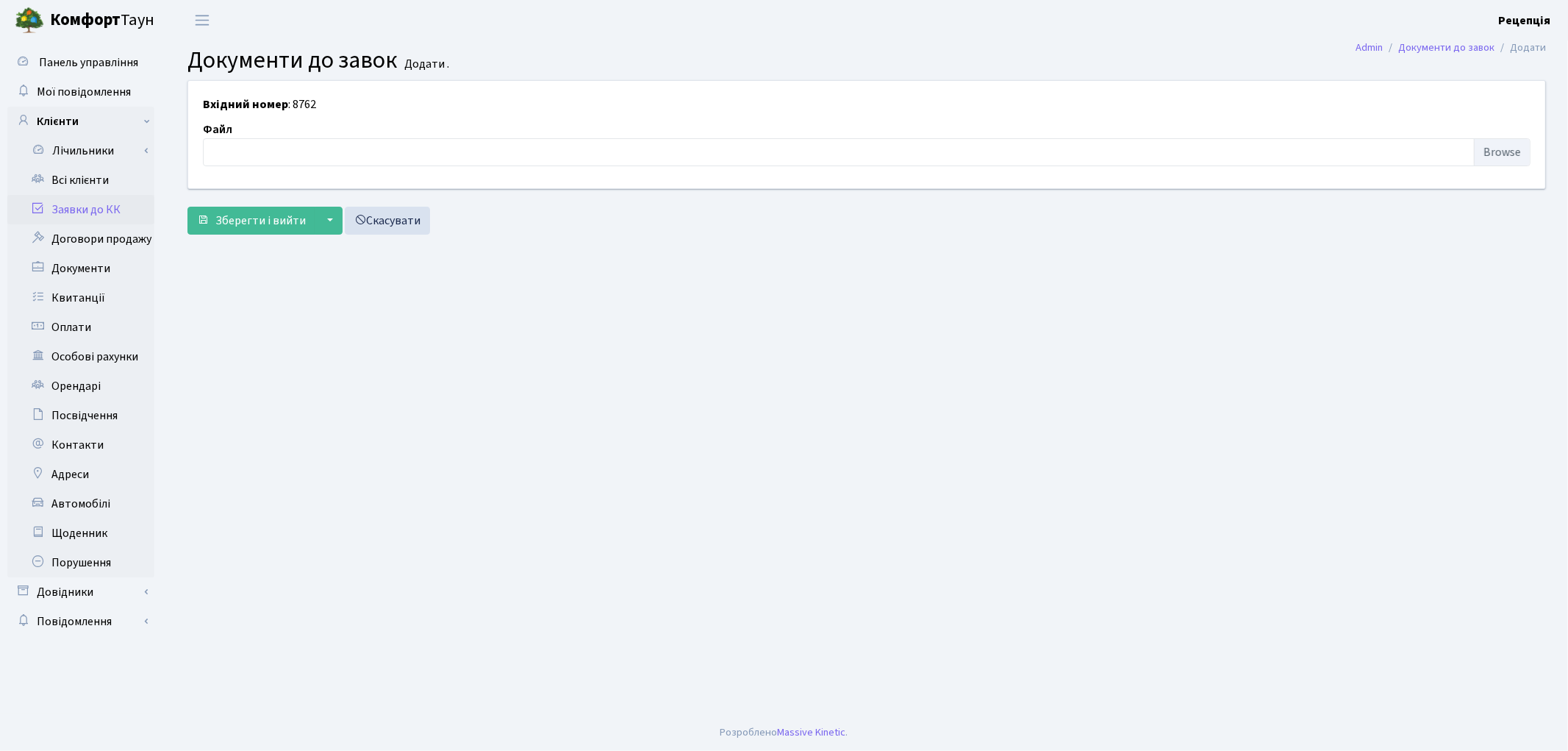
click at [91, 209] on link "Заявки до КК" at bounding box center [80, 210] width 147 height 29
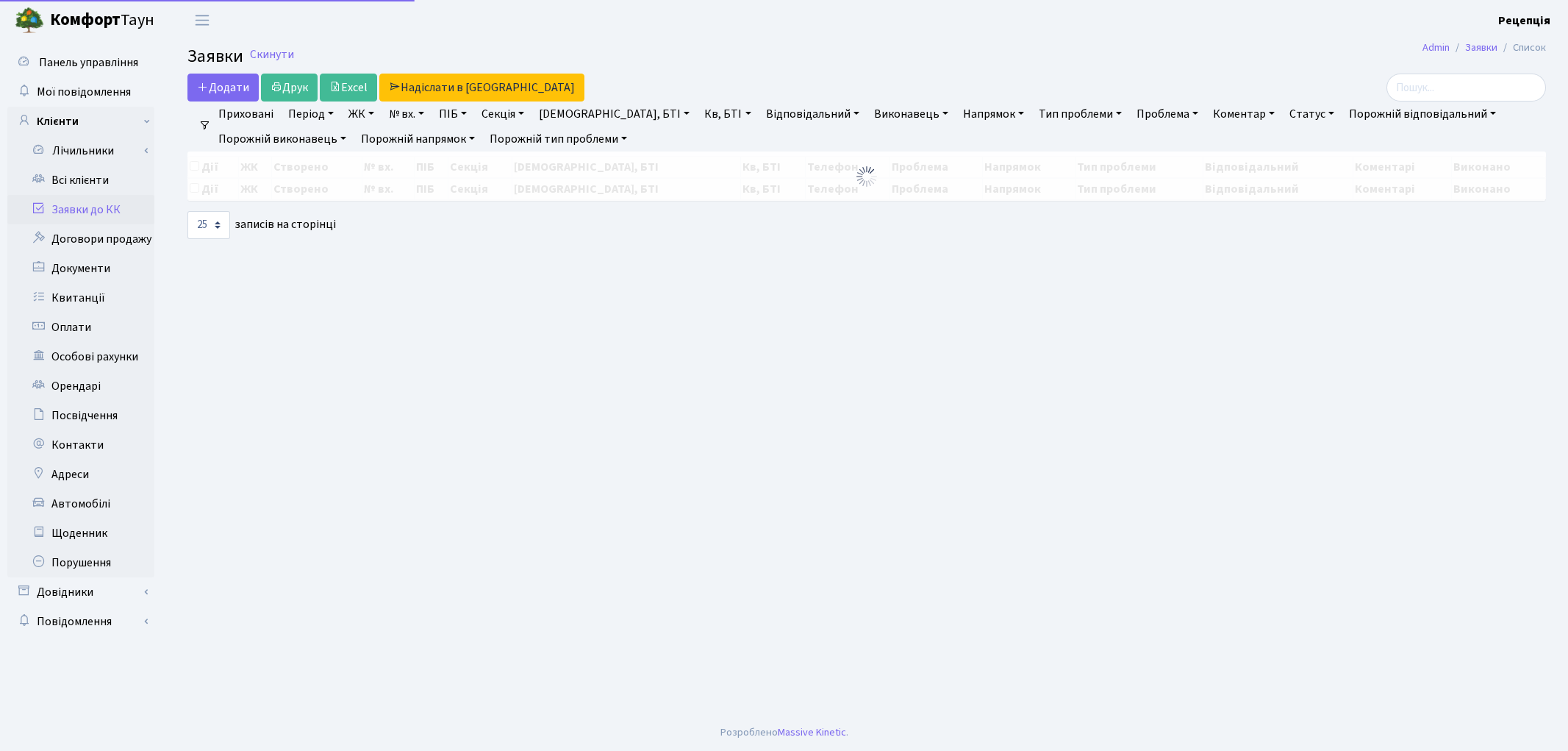
select select "25"
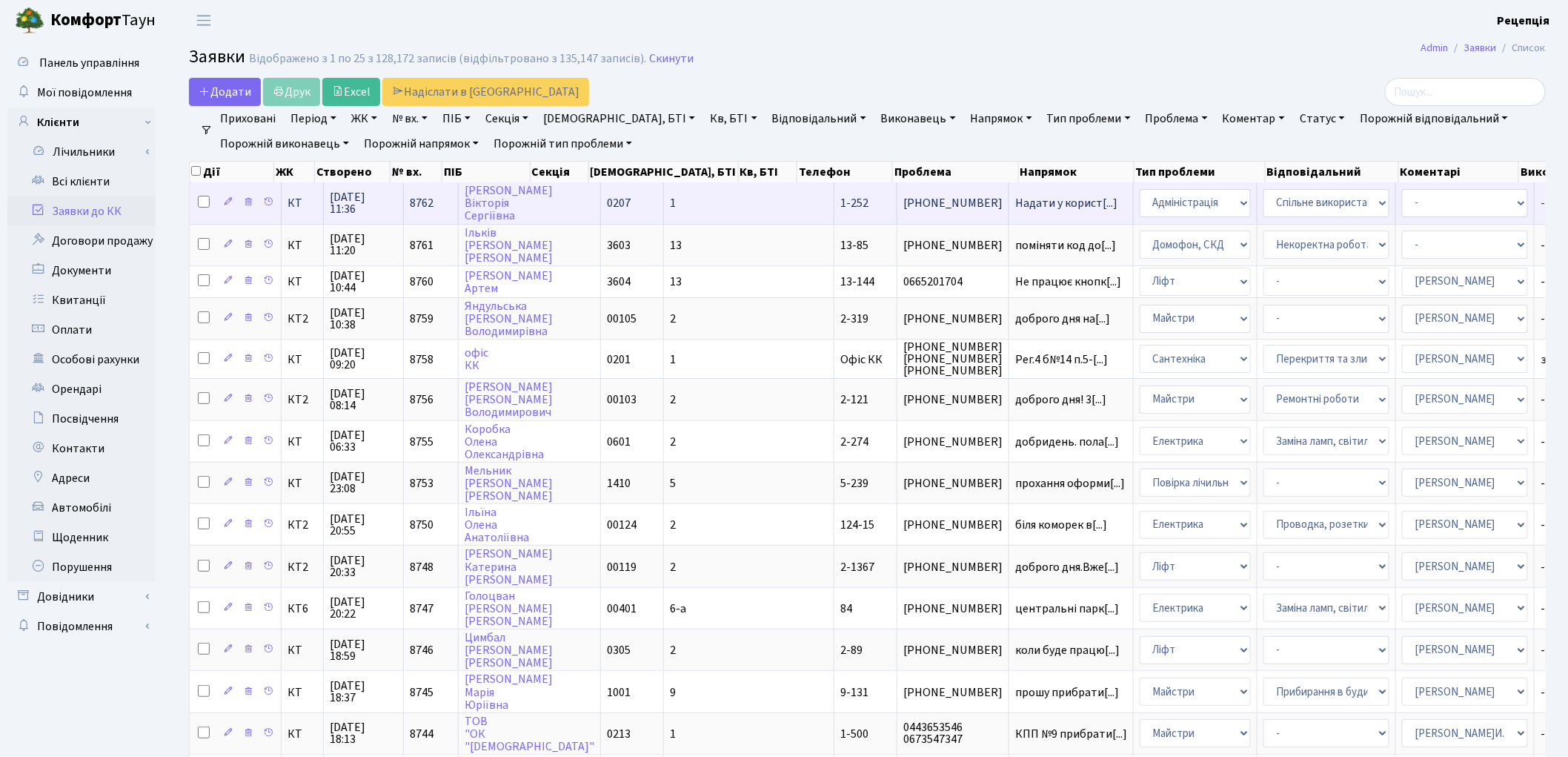
click at [664, 211] on td "1" at bounding box center [749, 203] width 170 height 41
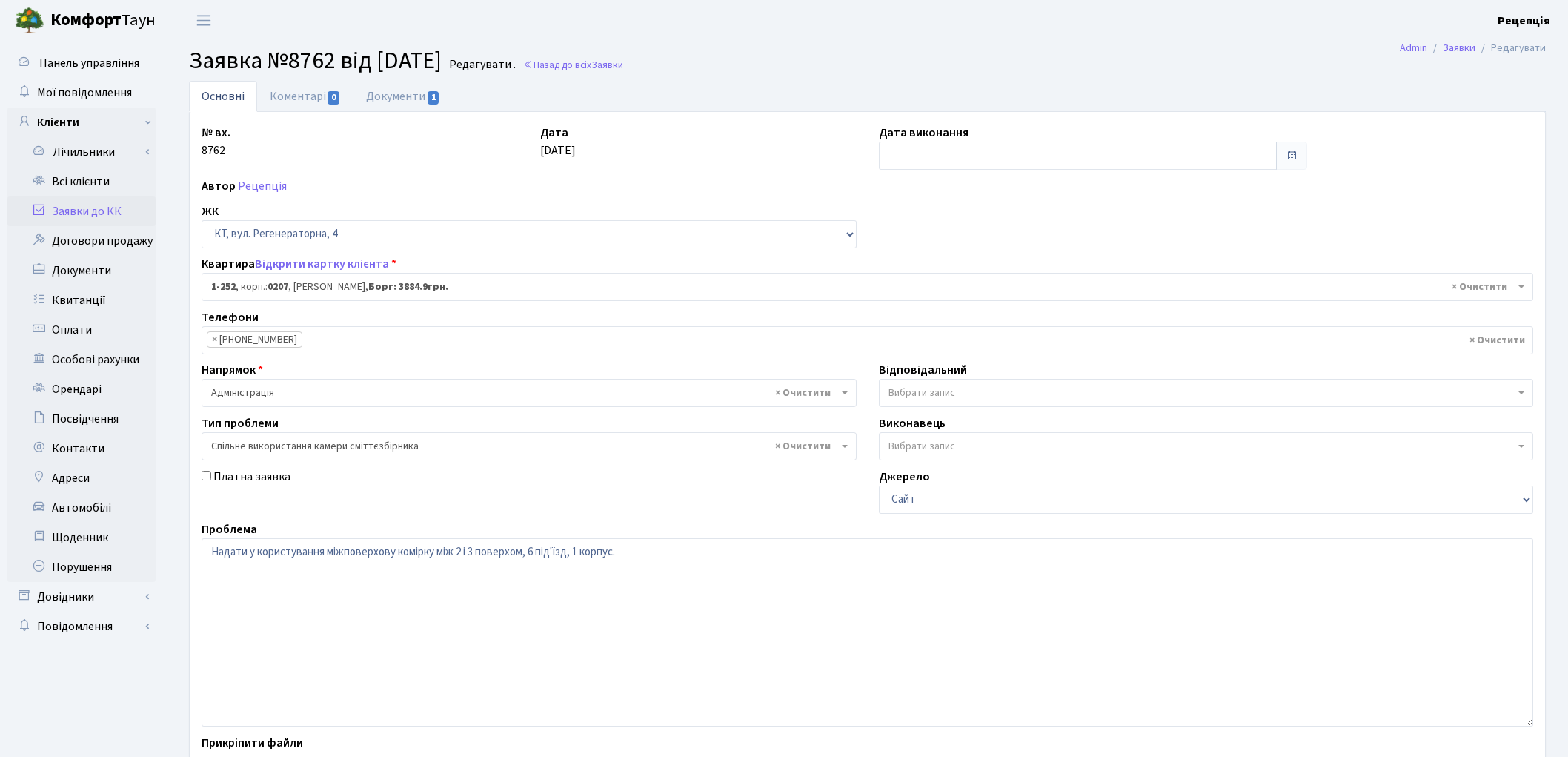
select select "252"
select select "34"
click at [393, 94] on link "Документи 1" at bounding box center [403, 96] width 99 height 30
select select "25"
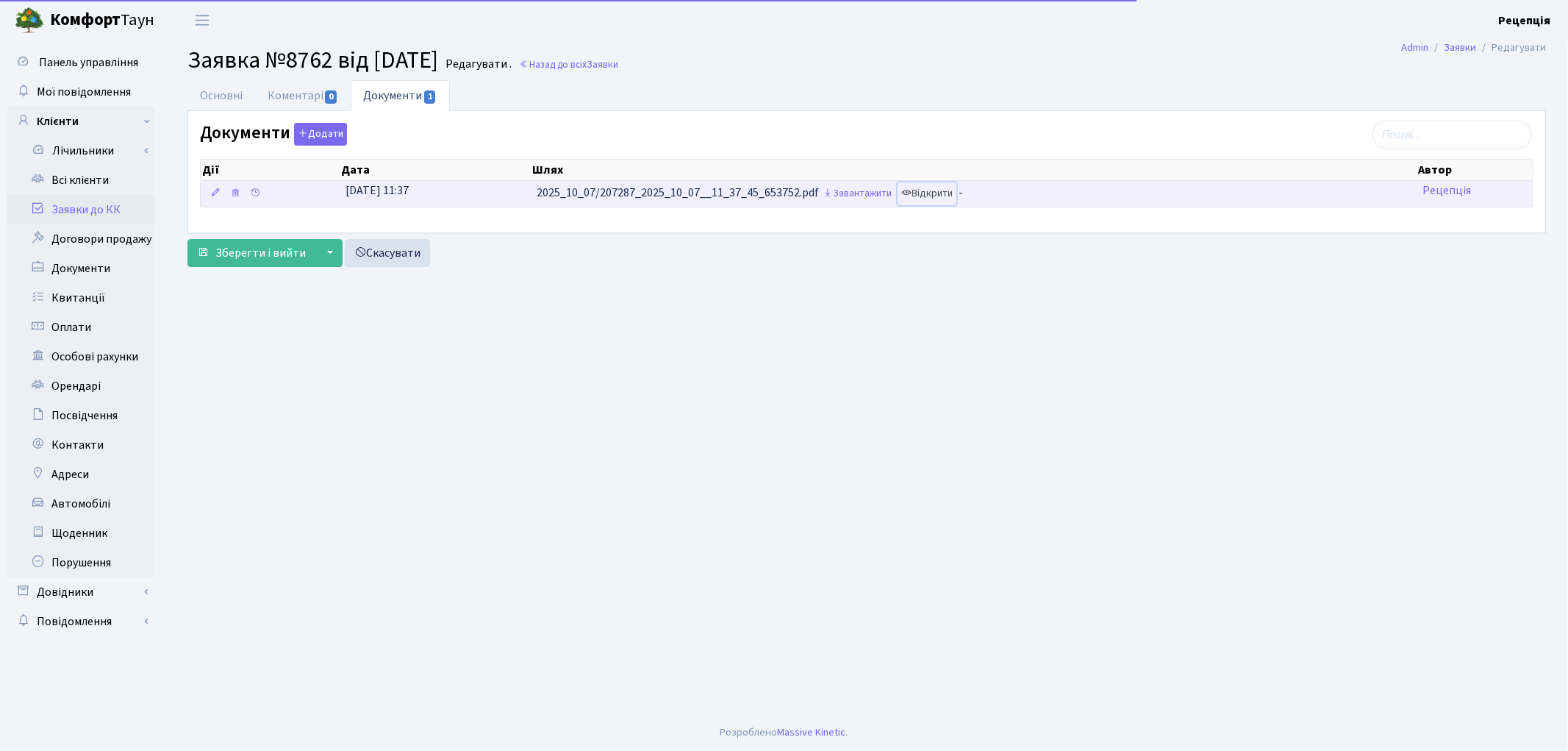
click at [912, 198] on icon at bounding box center [906, 192] width 10 height 10
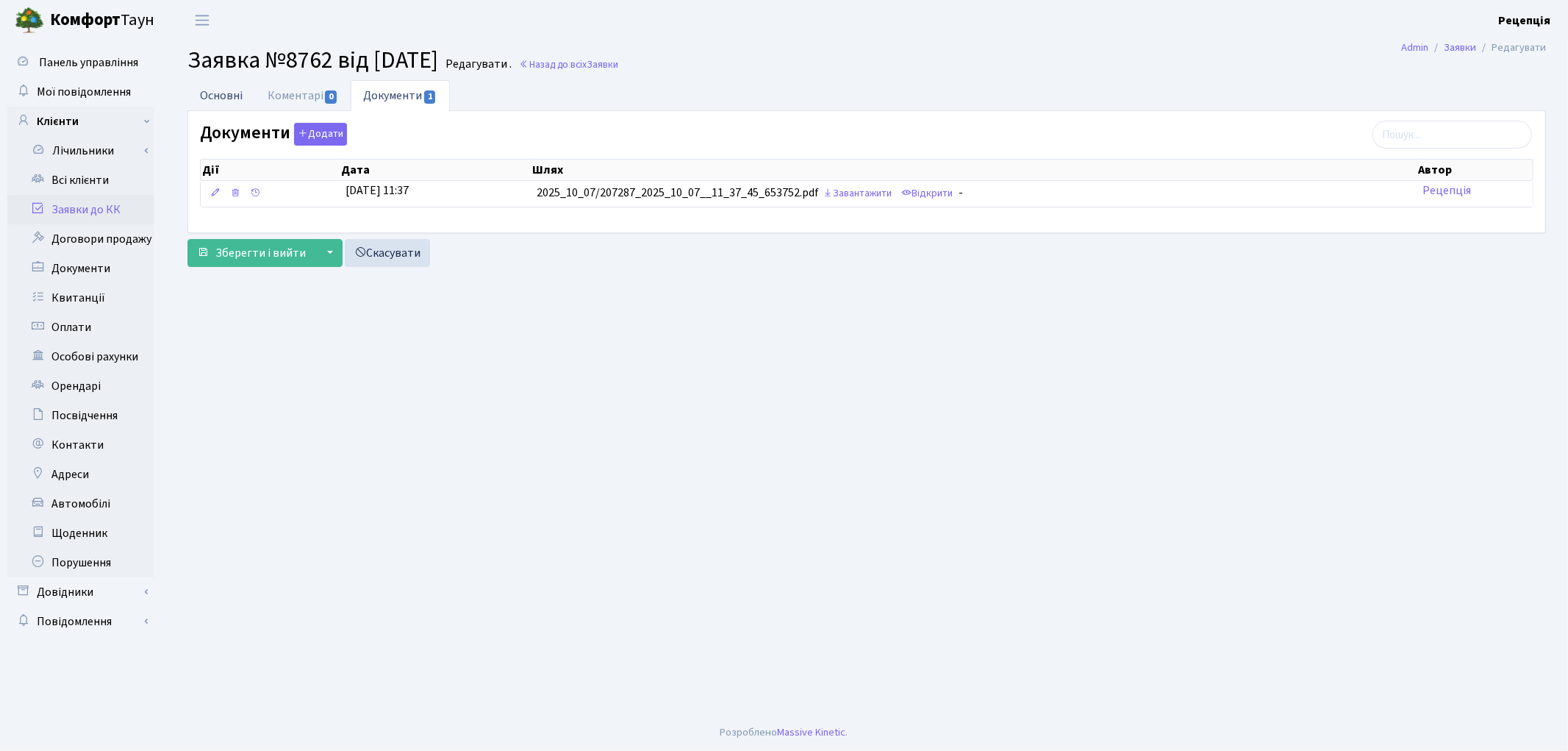
click at [234, 105] on link "Основні" at bounding box center [221, 95] width 67 height 30
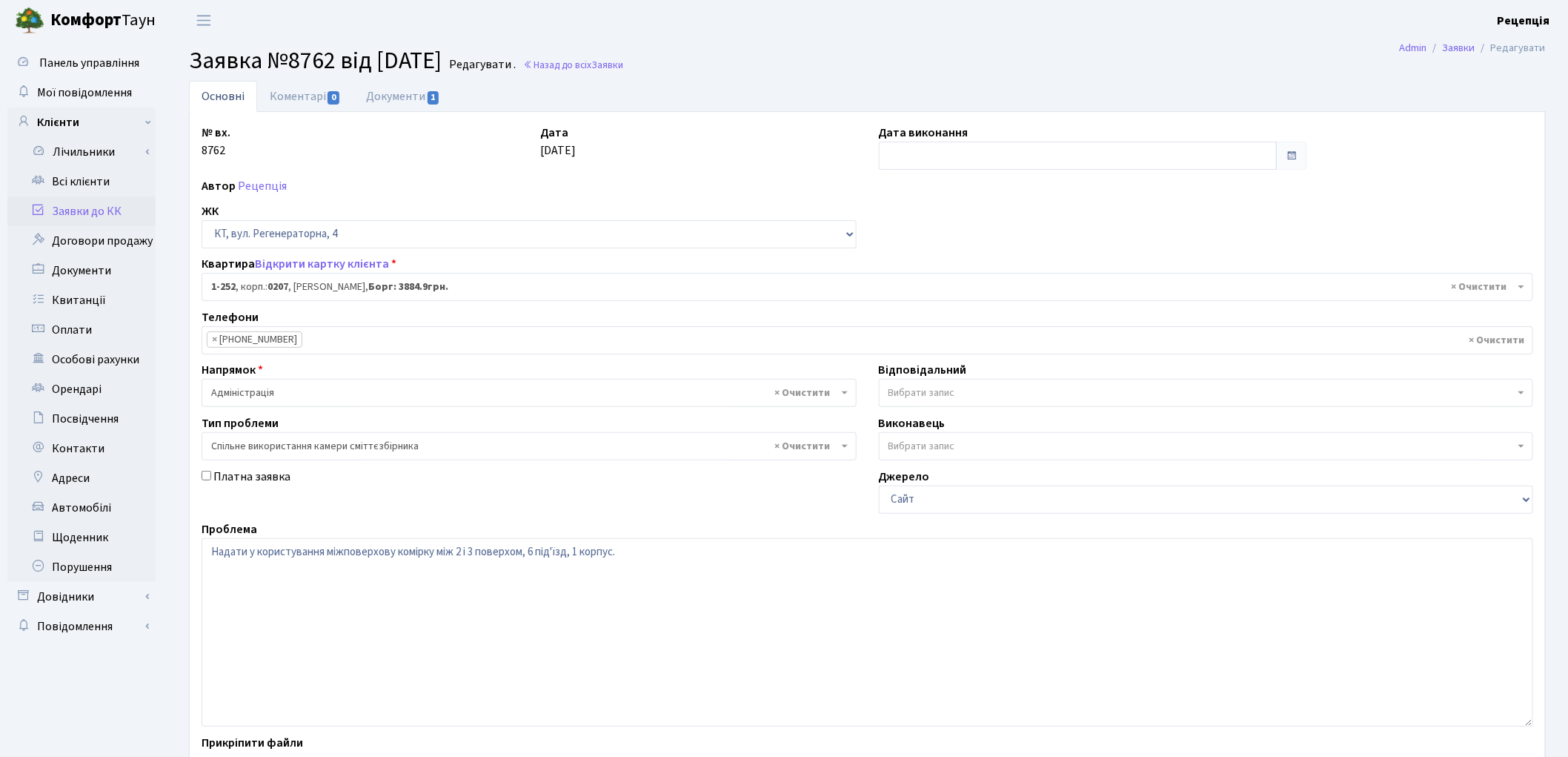
click at [98, 208] on link "Заявки до КК" at bounding box center [81, 211] width 148 height 30
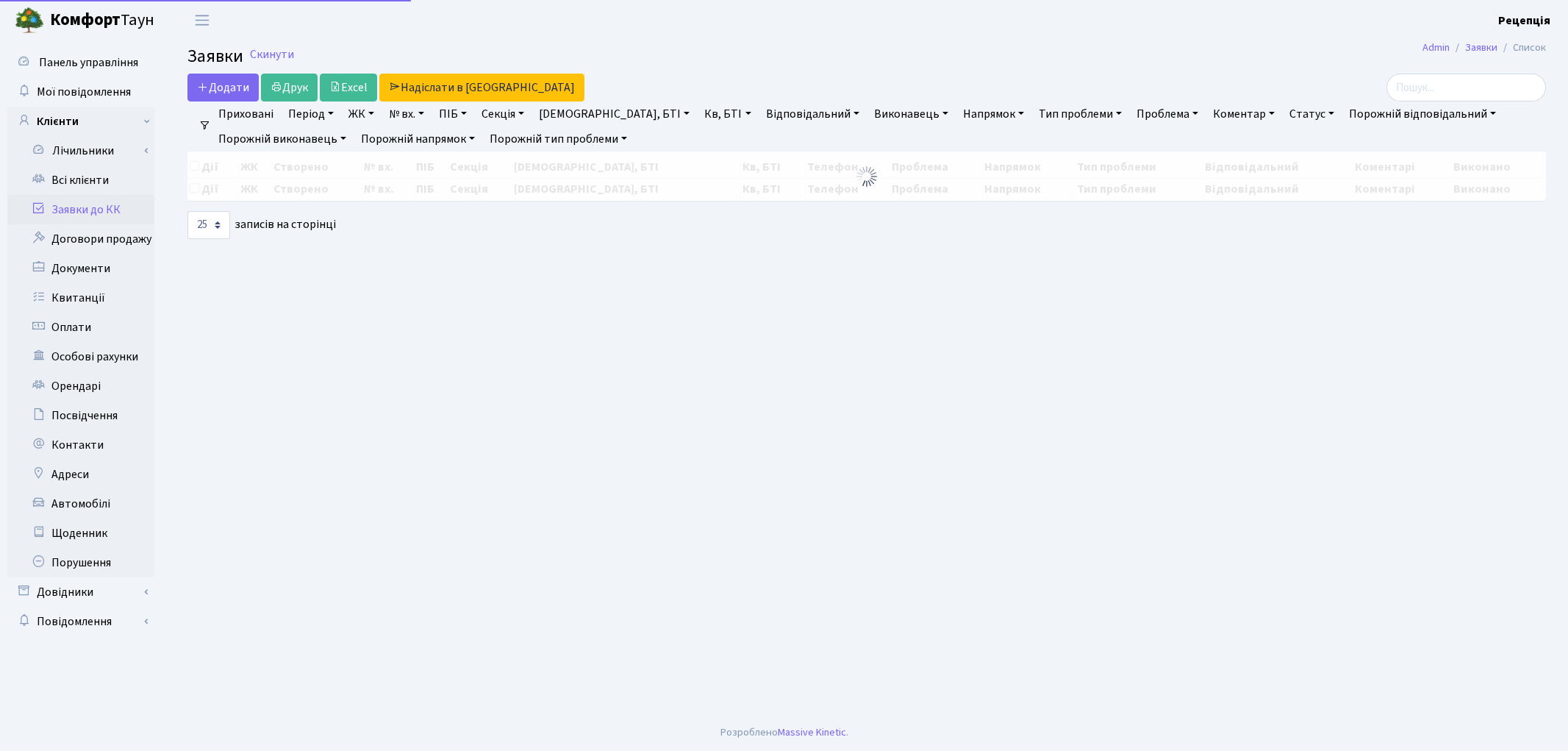
select select "25"
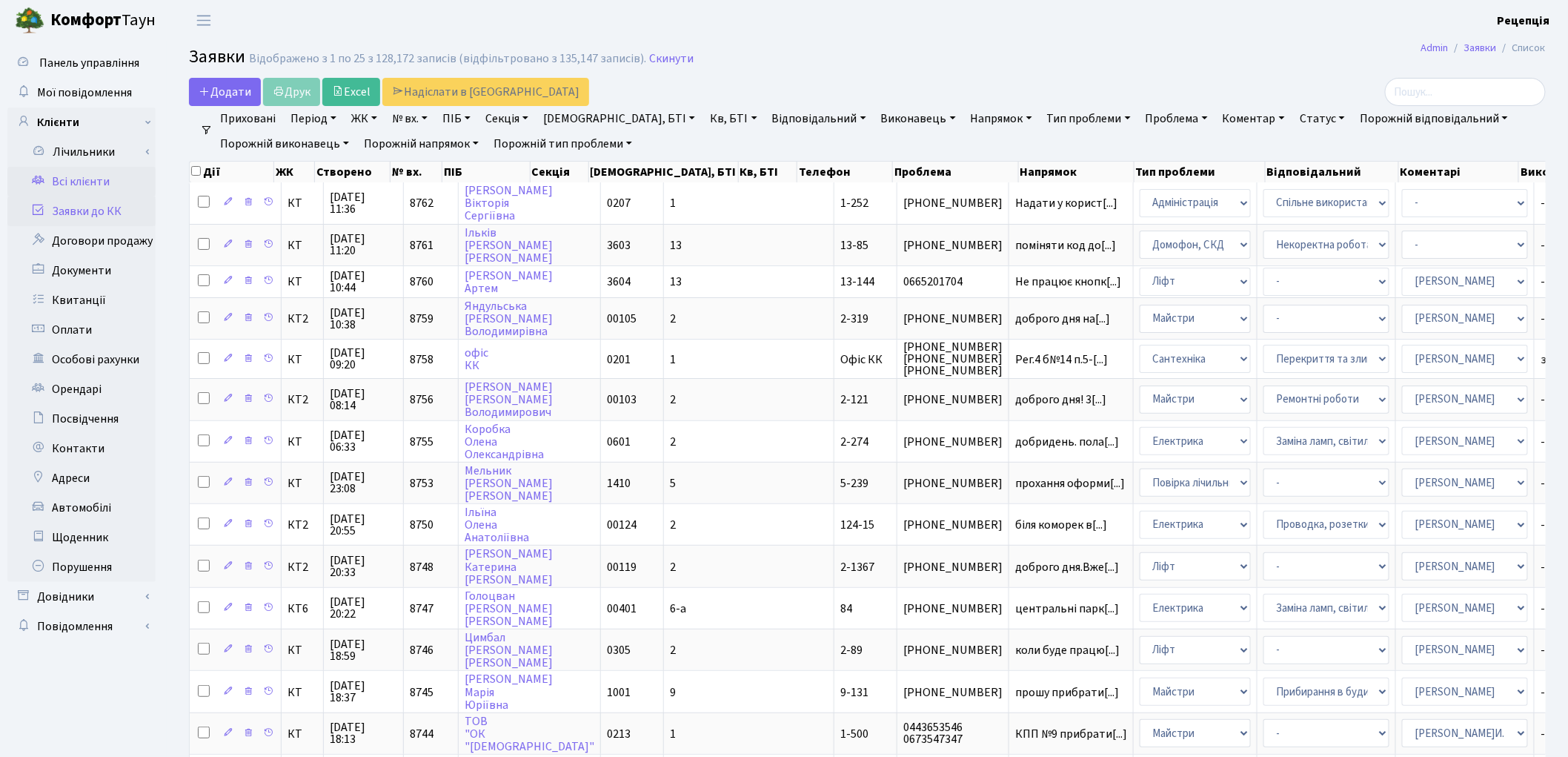
click at [124, 185] on link "Всі клієнти" at bounding box center [81, 182] width 148 height 30
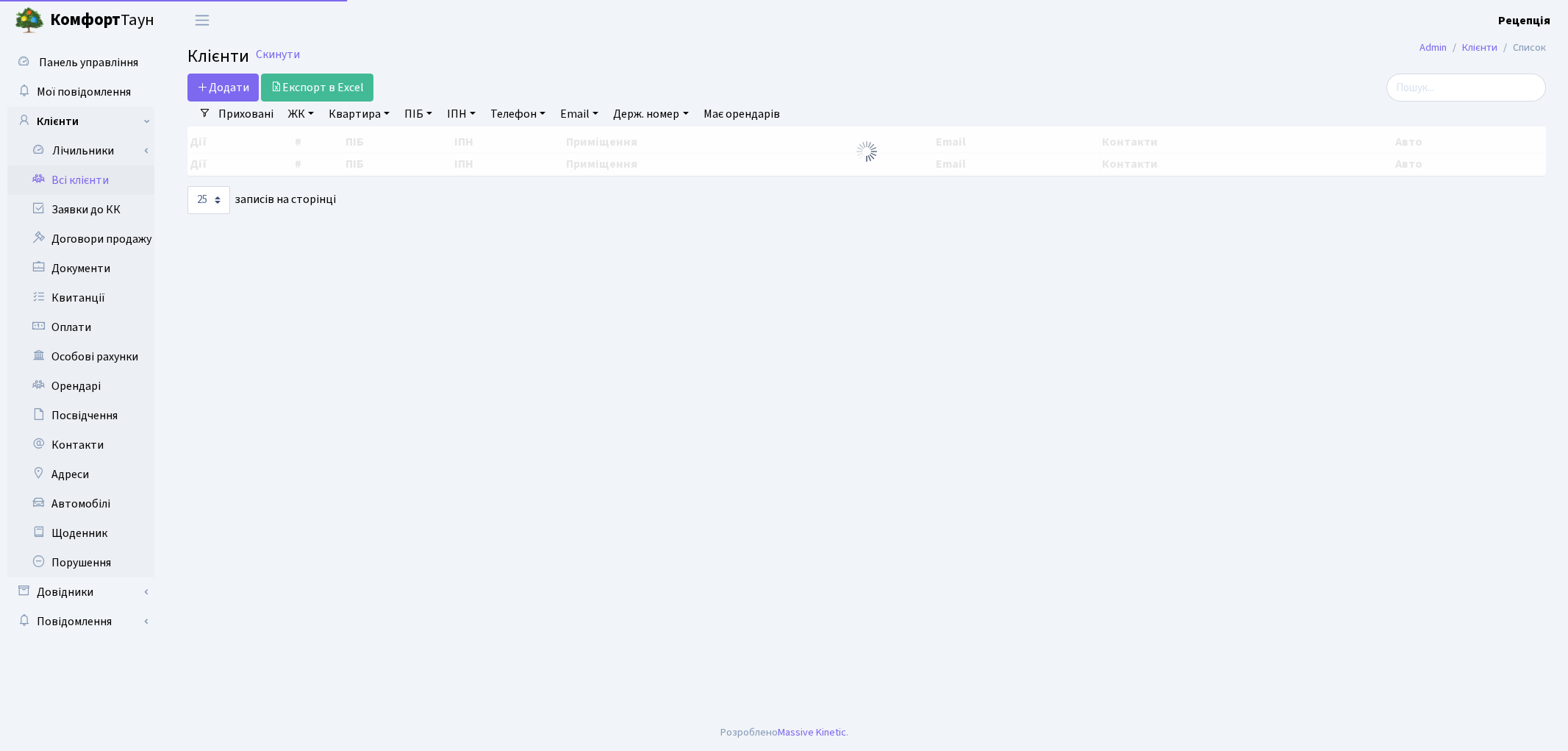
select select "25"
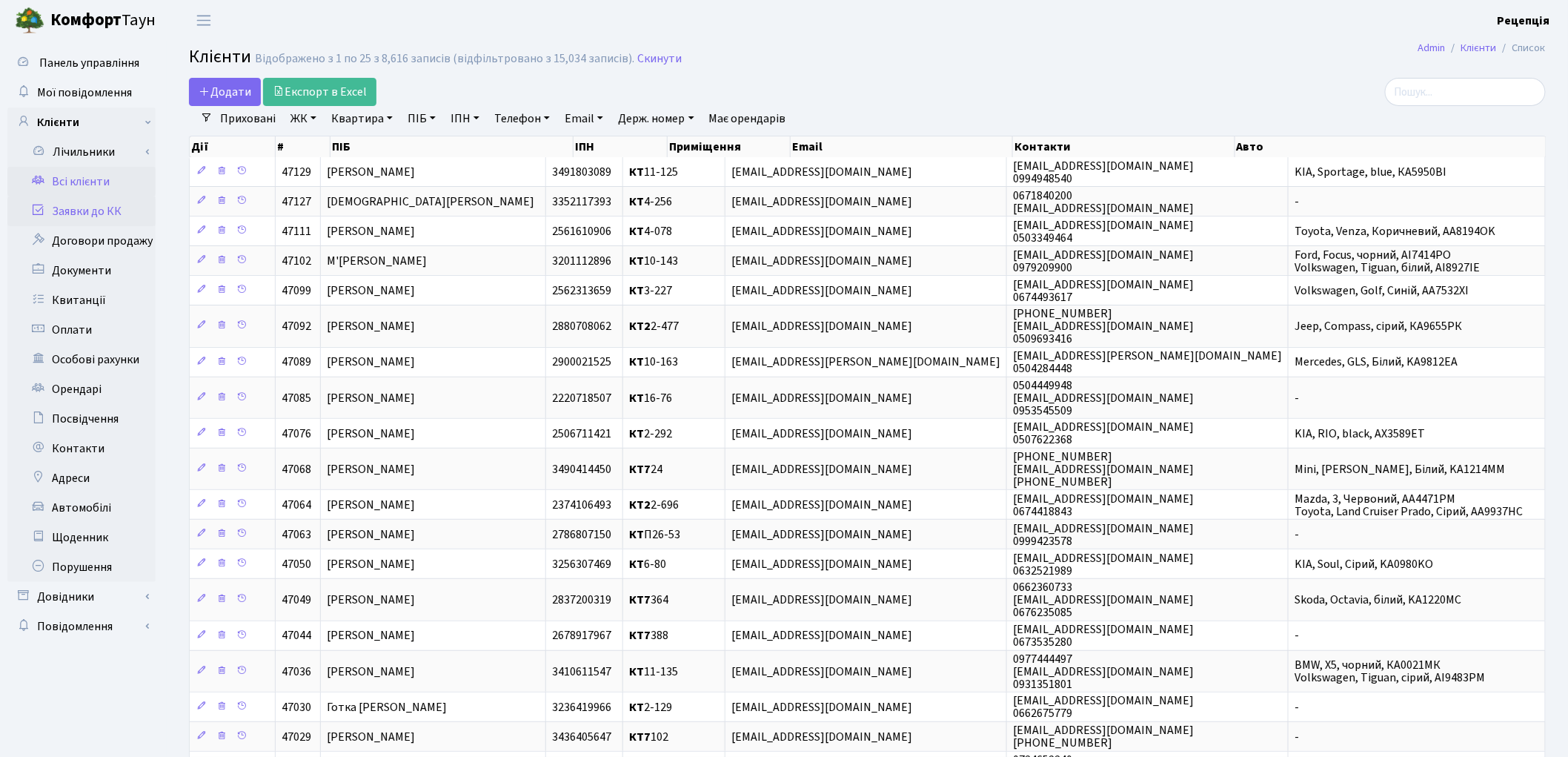
click at [96, 211] on link "Заявки до КК" at bounding box center [81, 211] width 148 height 30
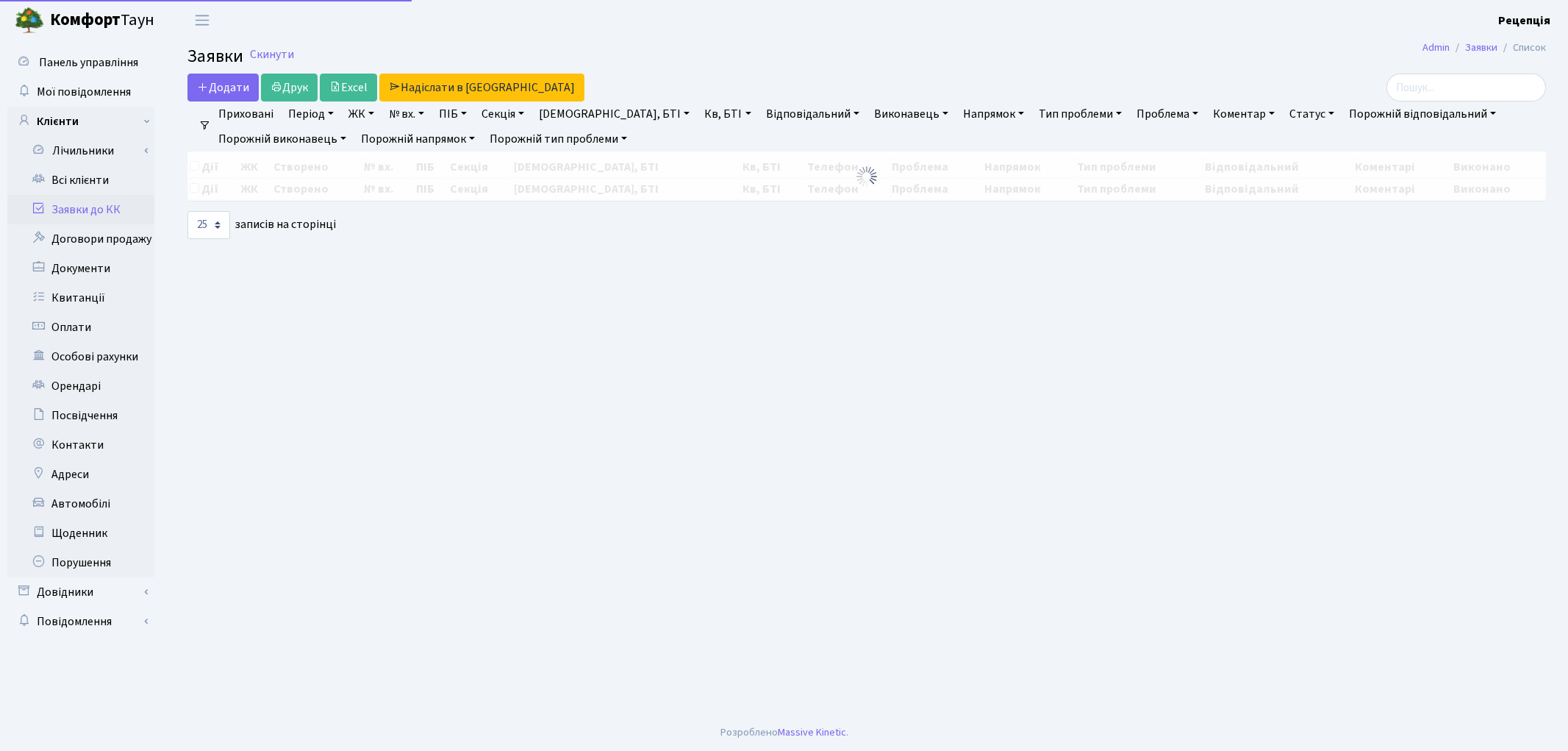
select select
select select "25"
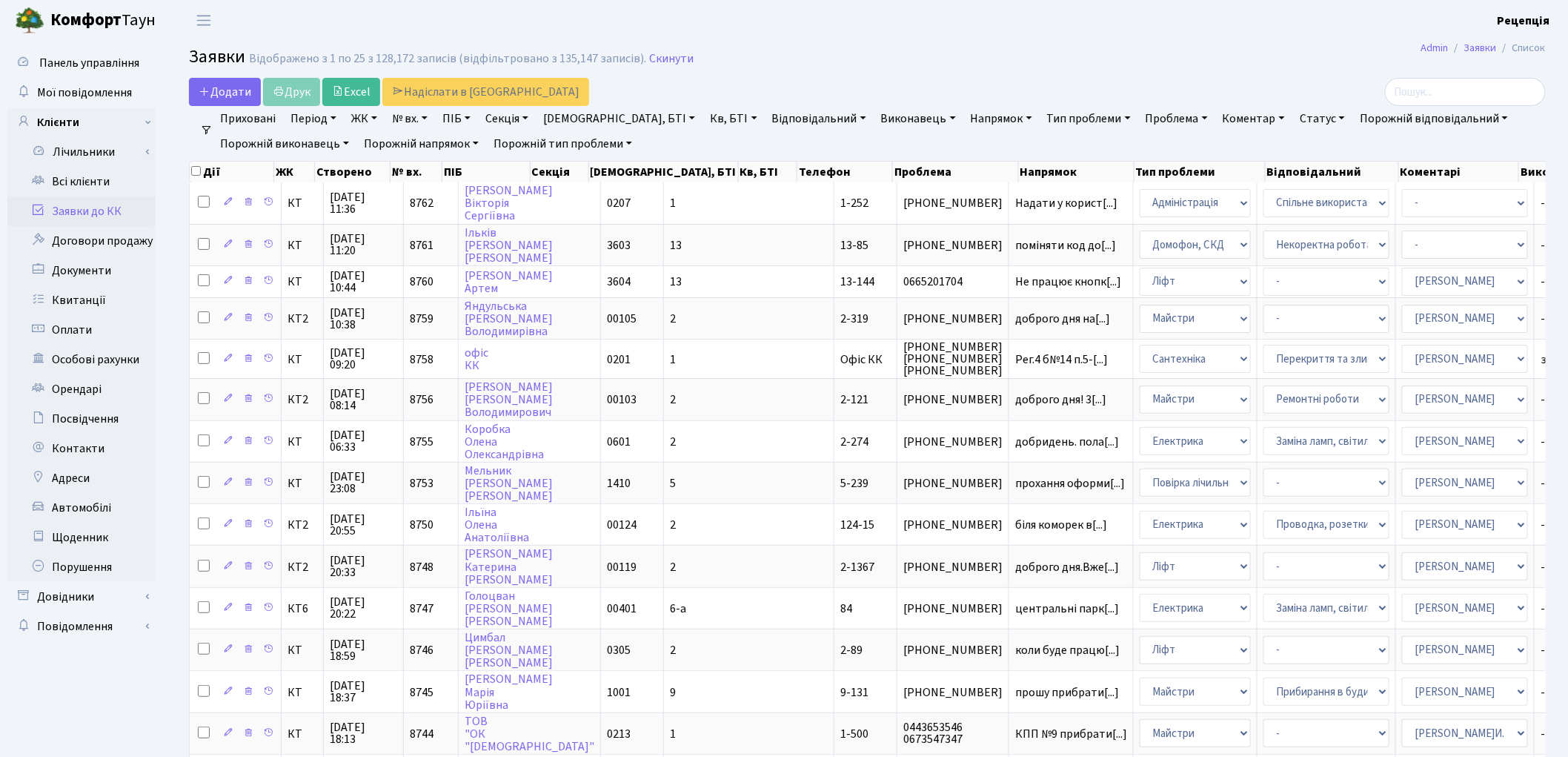
click at [380, 122] on link "ЖК" at bounding box center [364, 119] width 37 height 25
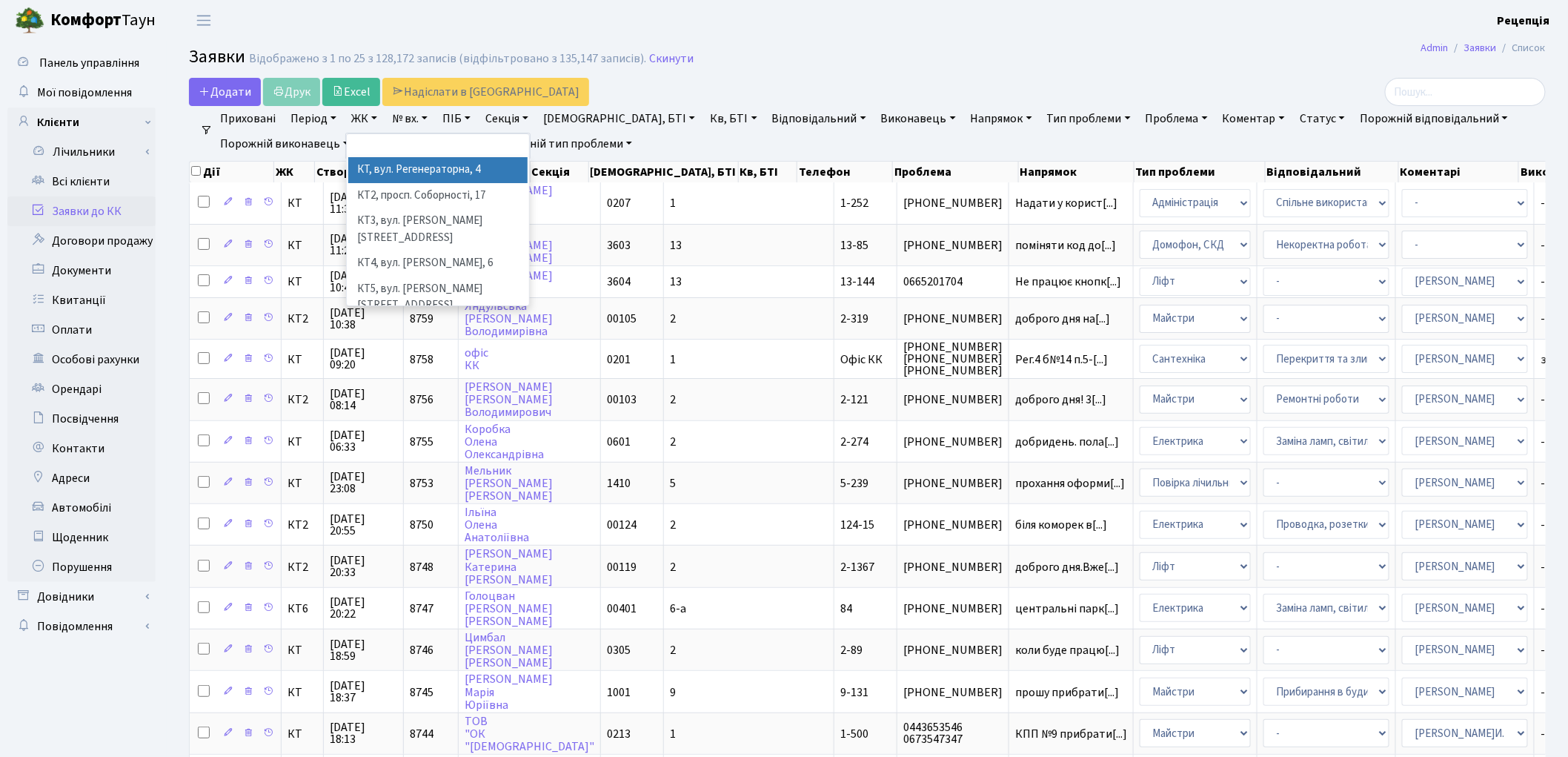
click at [401, 167] on li "КТ, вул. Регенераторна, 4" at bounding box center [438, 169] width 179 height 26
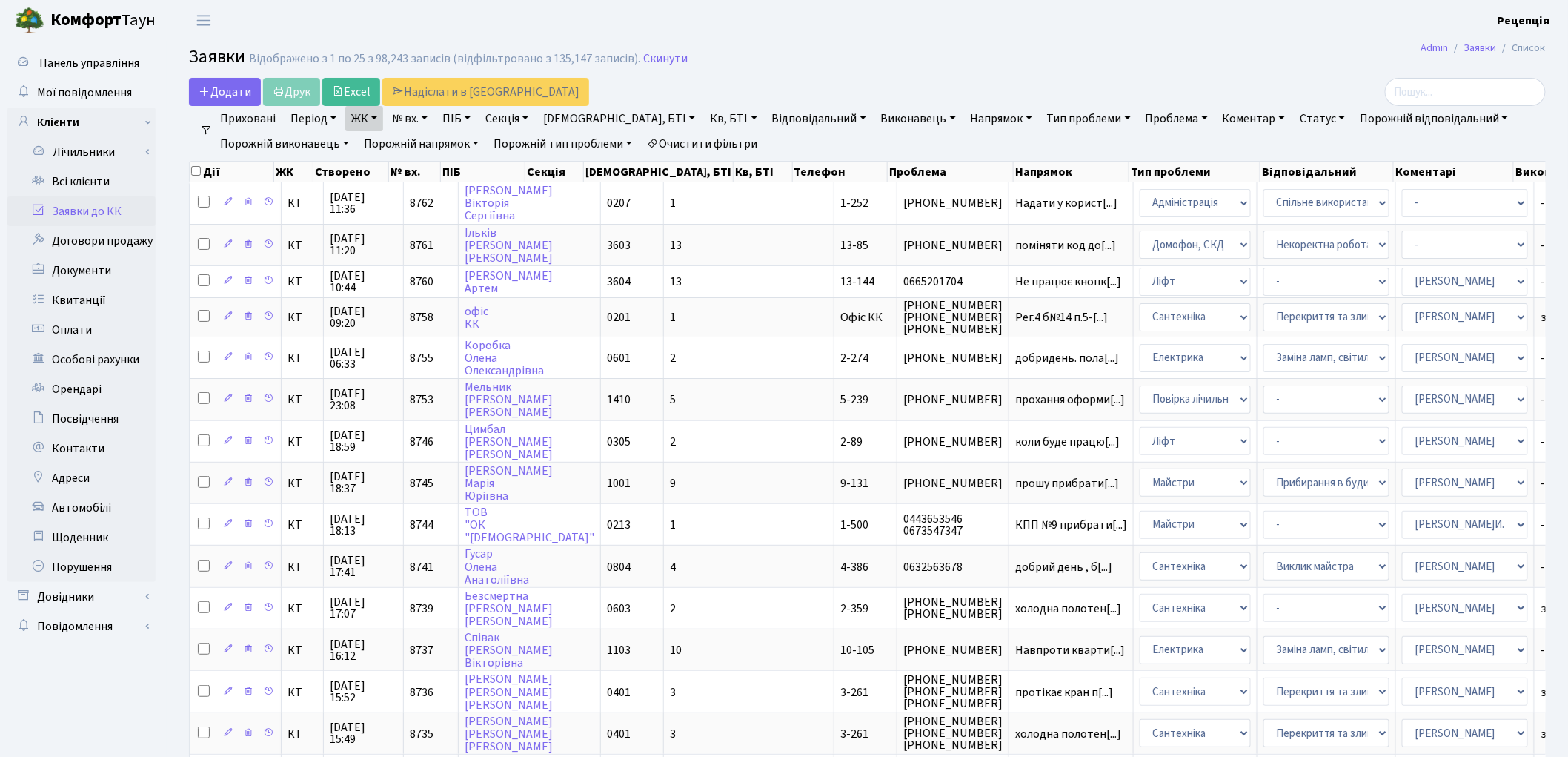
click at [704, 116] on link "Кв, БТІ" at bounding box center [733, 119] width 59 height 25
type input "12-194"
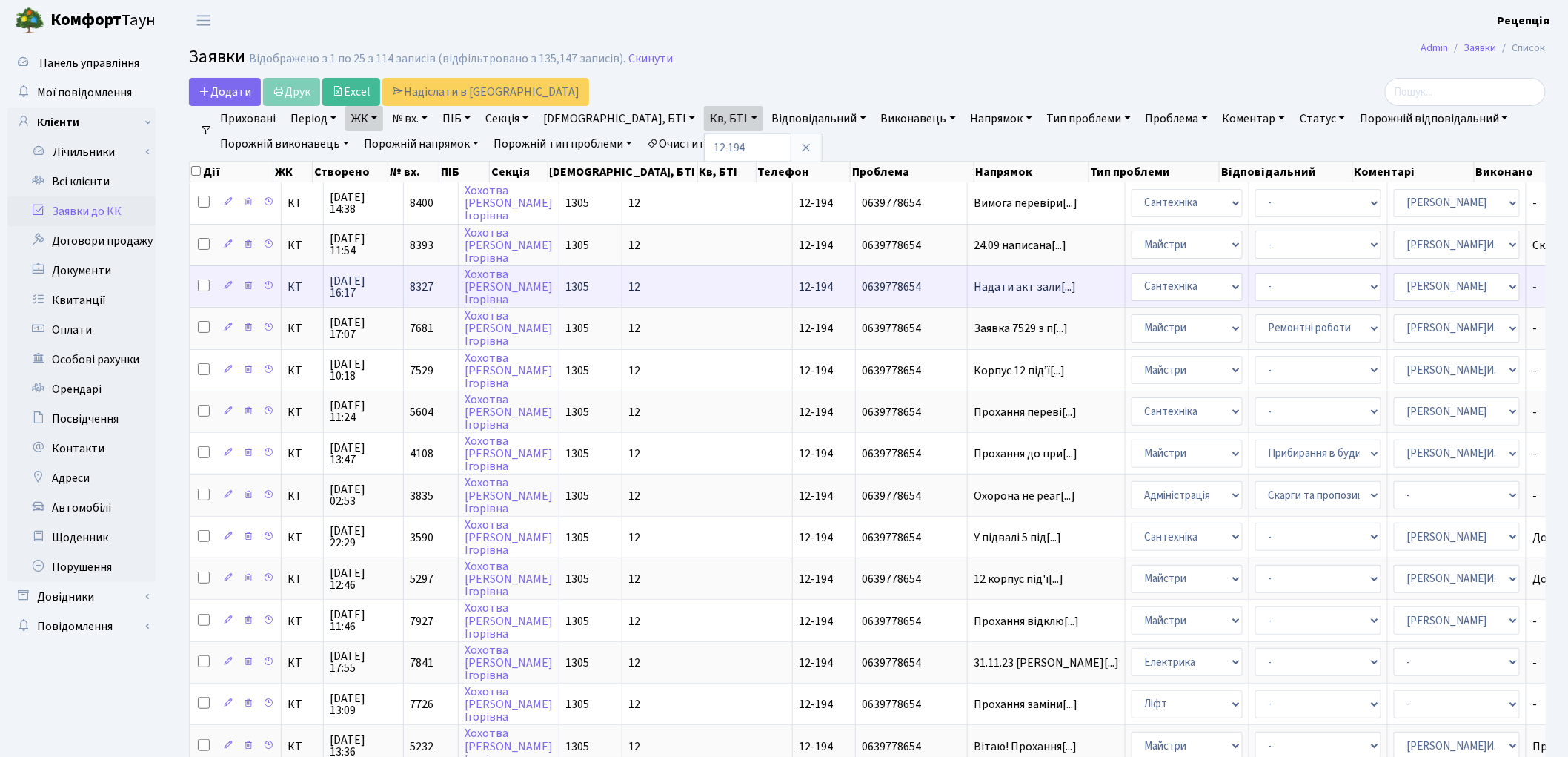
click at [793, 278] on td "12-194" at bounding box center [824, 286] width 63 height 41
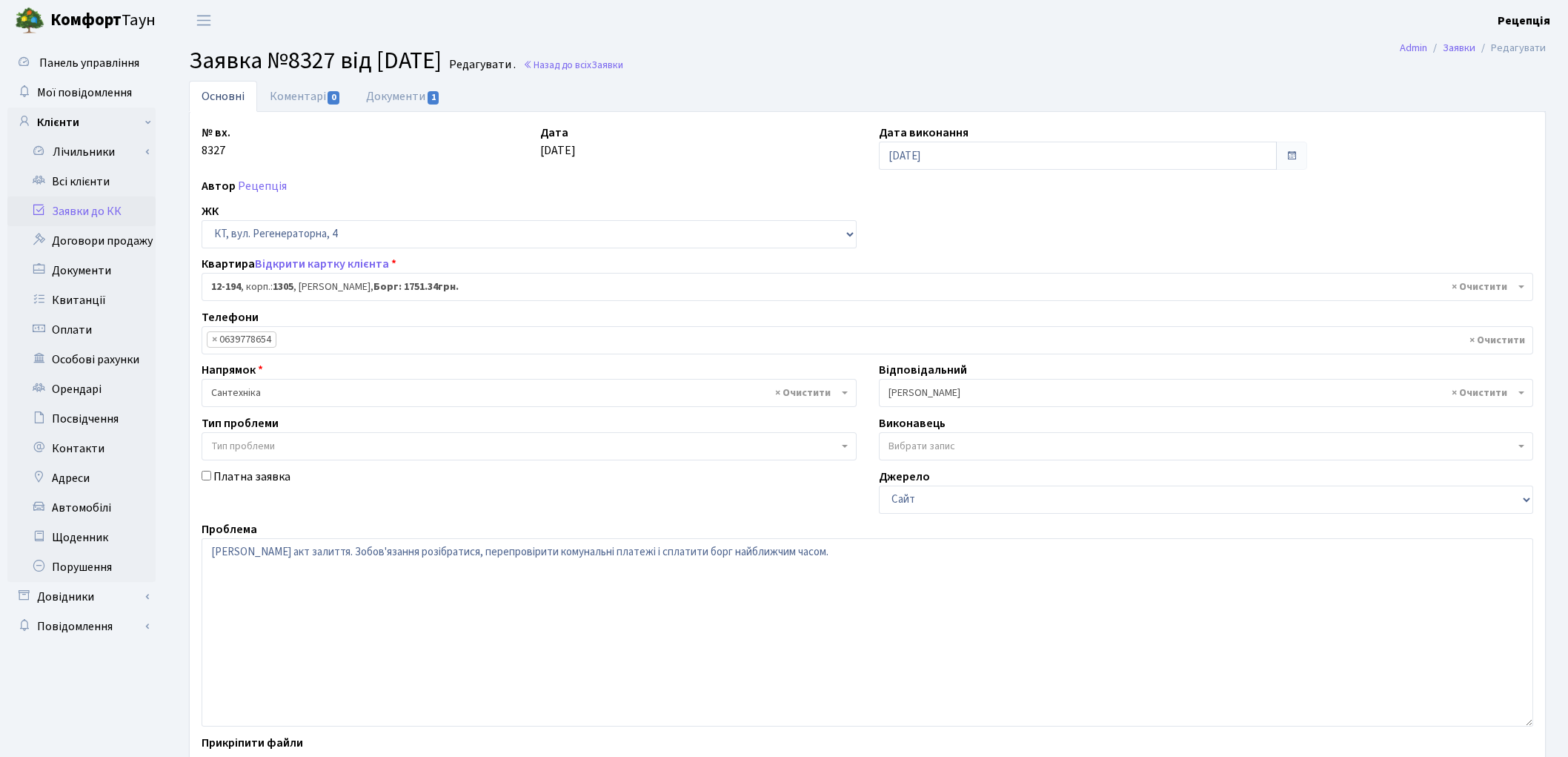
select select "7301"
click at [376, 94] on link "Документи 1" at bounding box center [403, 96] width 99 height 30
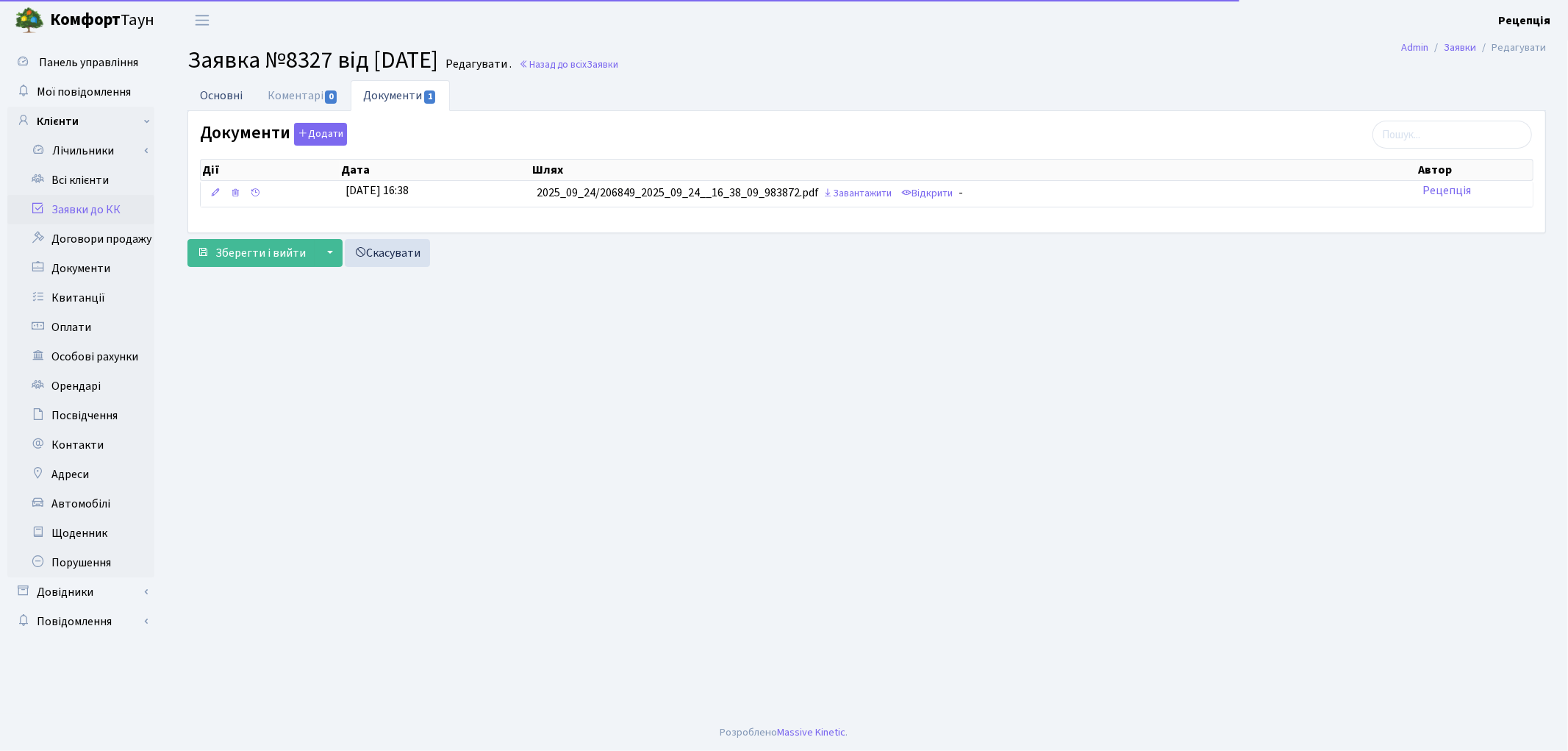
click at [242, 98] on link "Основні" at bounding box center [221, 95] width 67 height 30
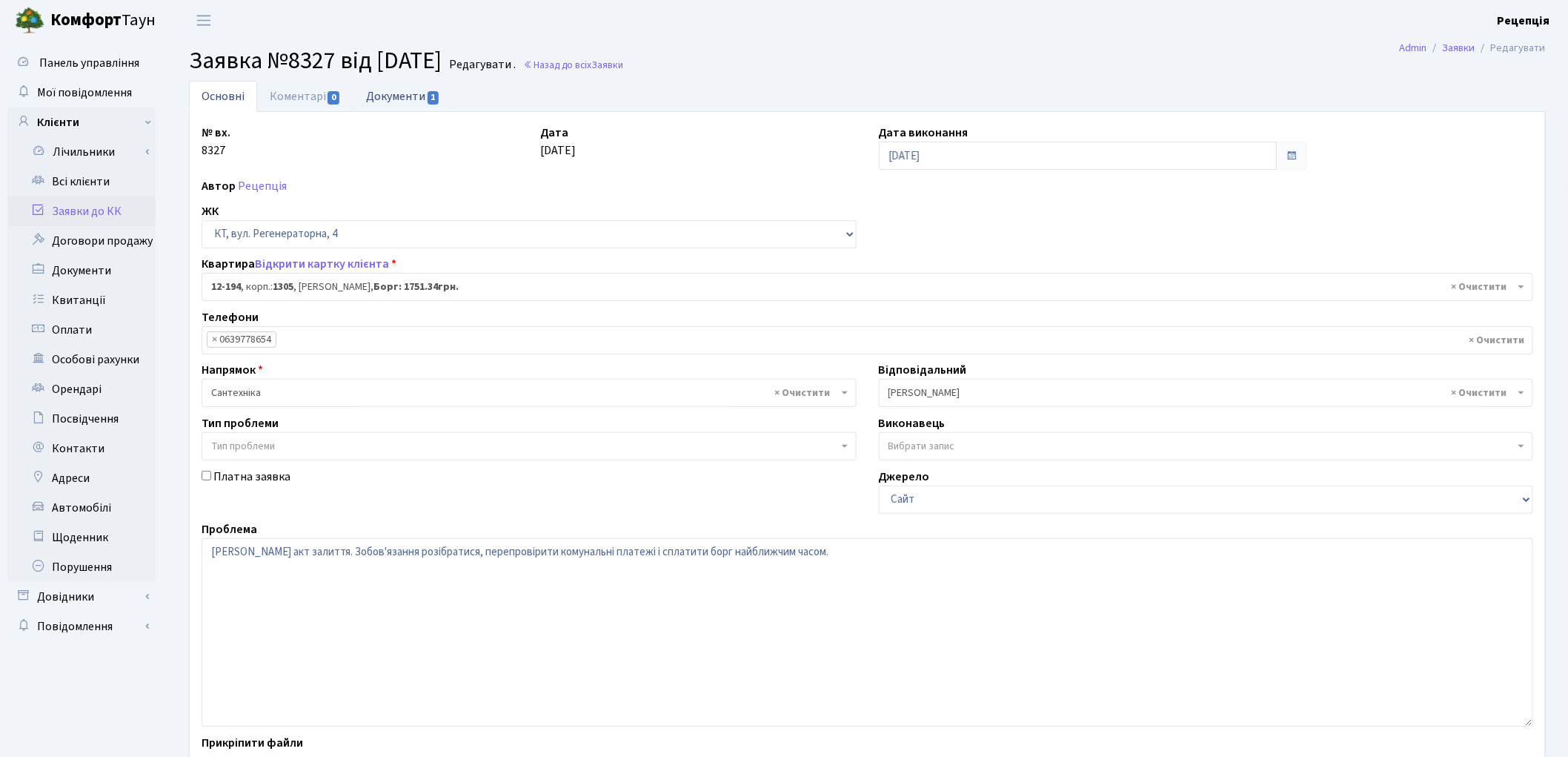
click at [415, 98] on link "Документи 1" at bounding box center [403, 96] width 99 height 30
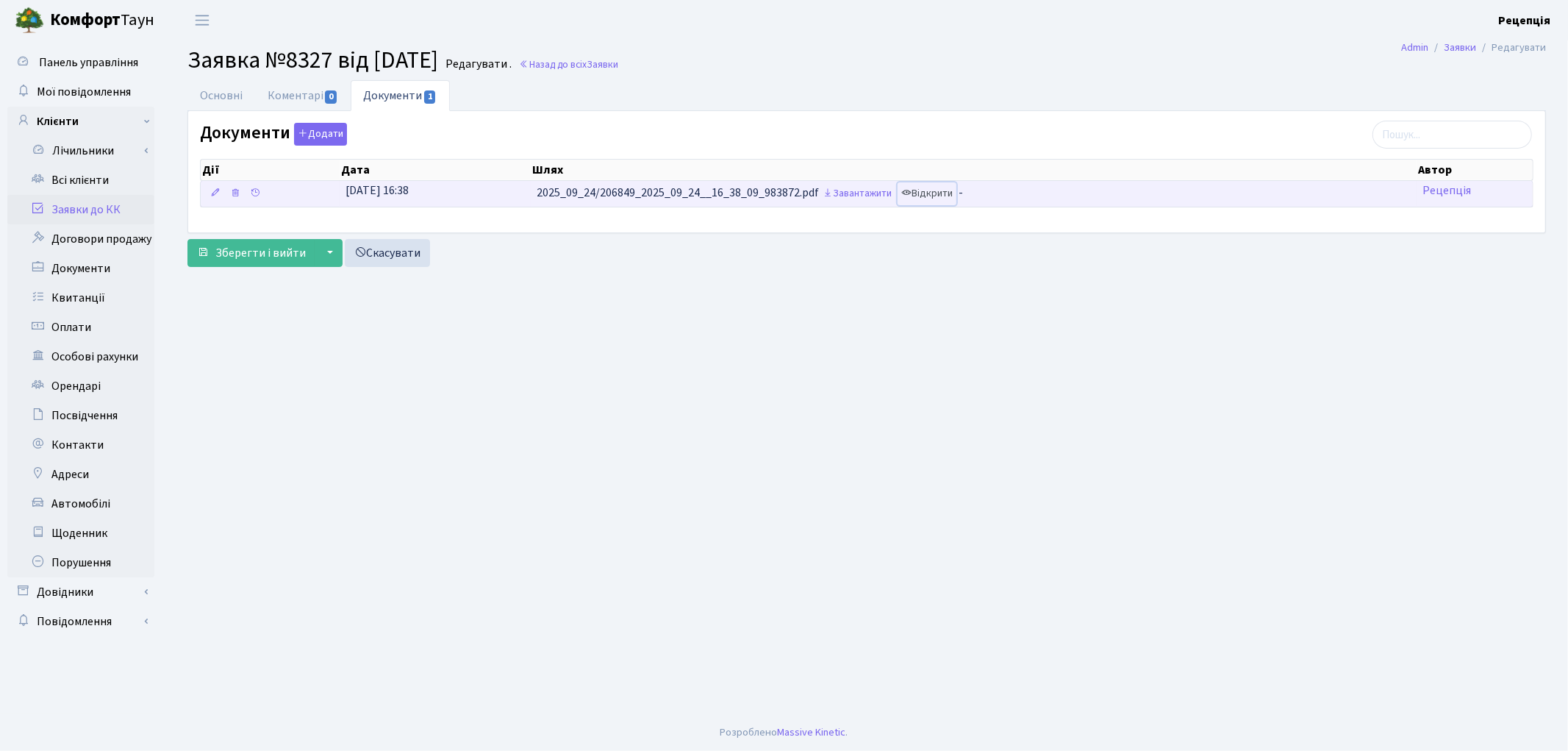
click at [936, 188] on link "Відкрити" at bounding box center [927, 194] width 59 height 22
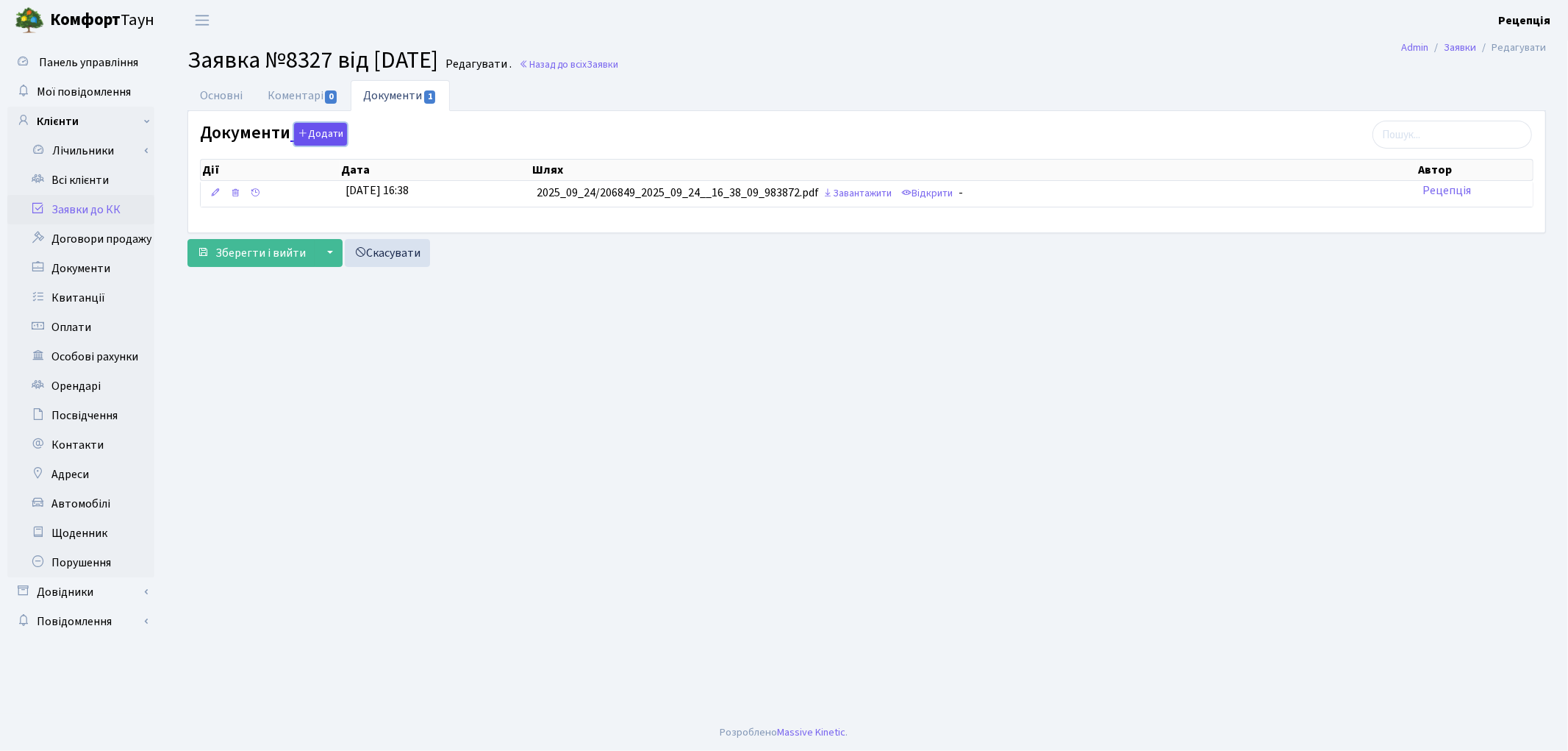
click at [331, 138] on button "Додати" at bounding box center [320, 134] width 53 height 22
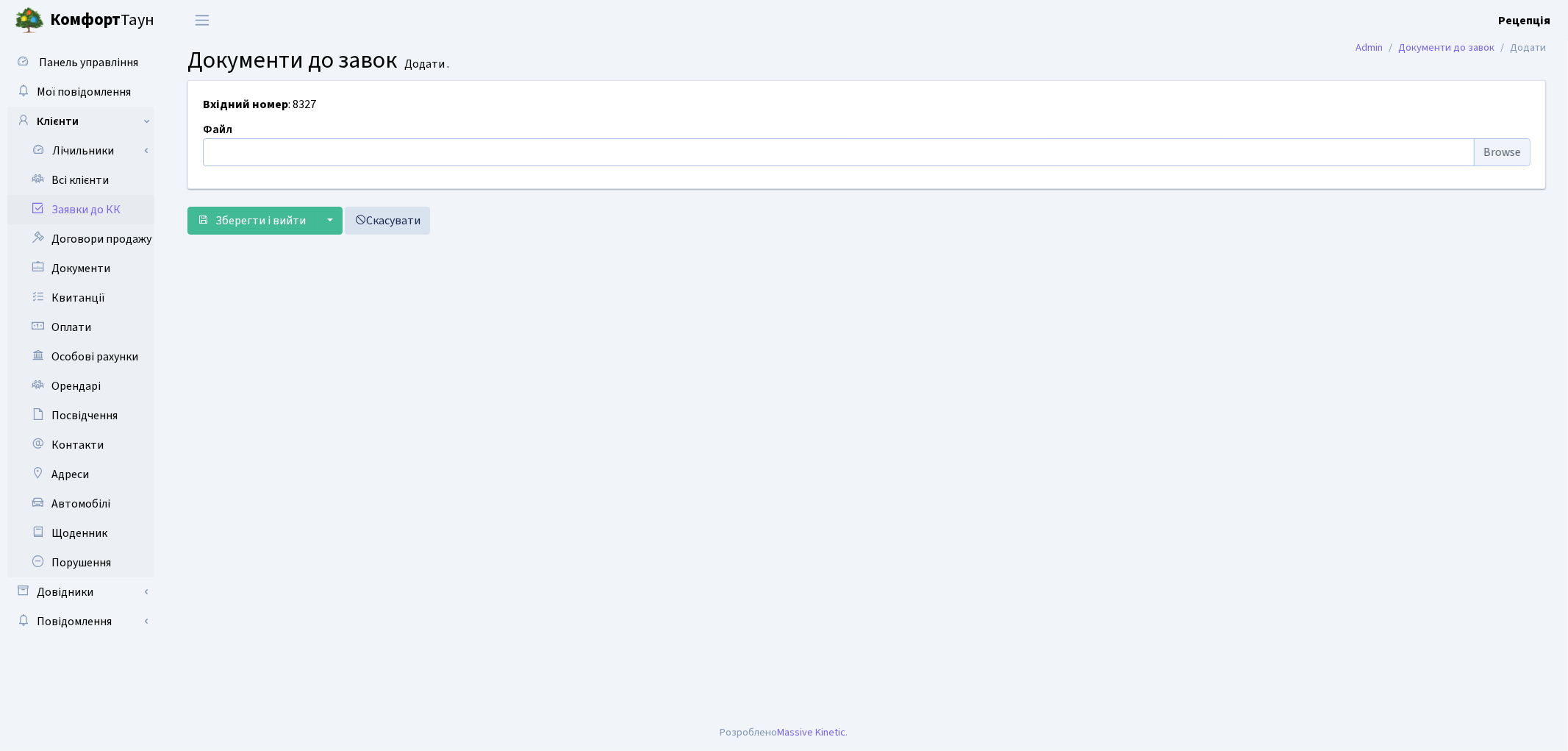
click at [1498, 149] on input "file" at bounding box center [866, 153] width 1327 height 28
type input "C:\fakepath\сканирование0764.pdf"
click at [246, 229] on button "Зберегти і вийти" at bounding box center [251, 221] width 128 height 28
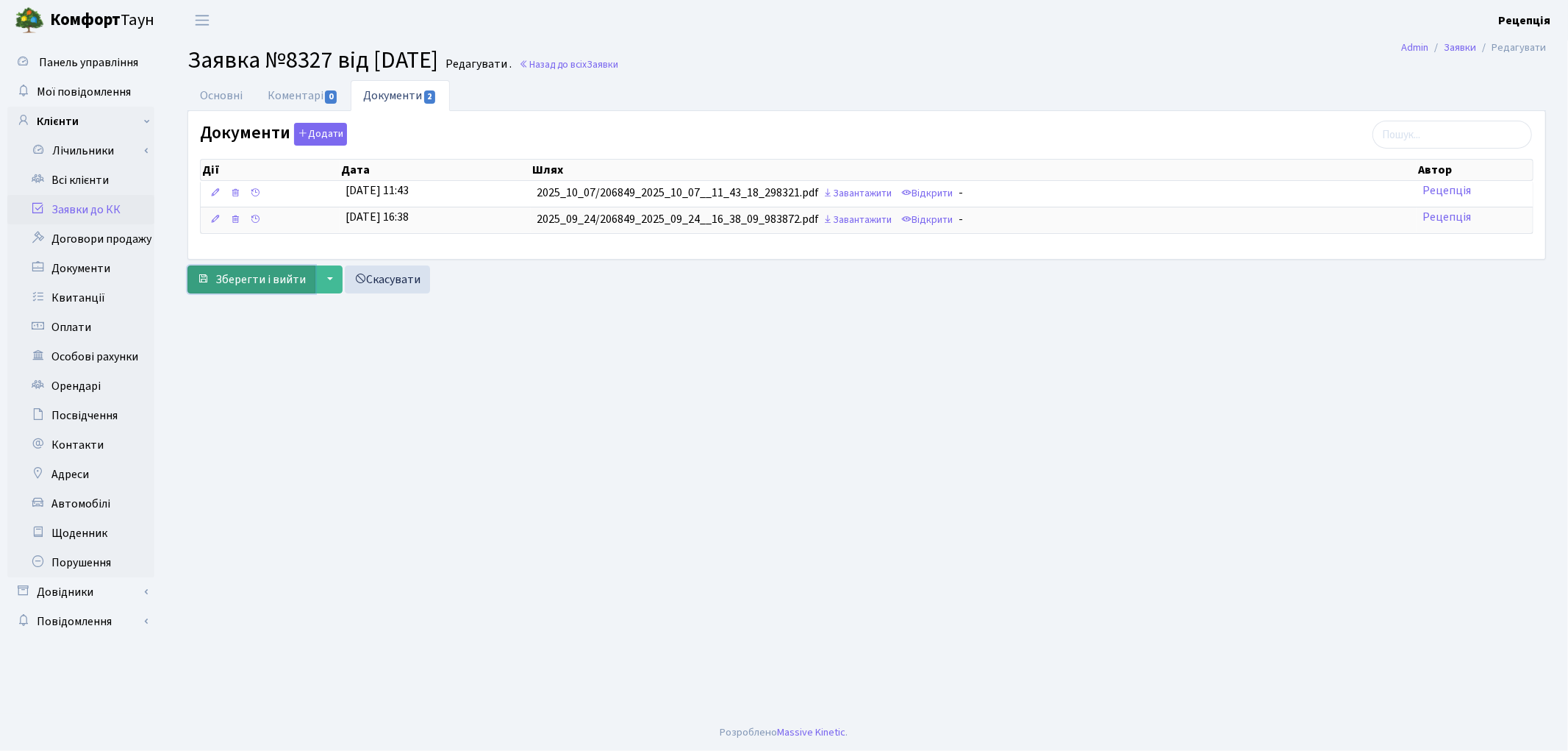
click at [252, 292] on button "Зберегти і вийти" at bounding box center [251, 279] width 128 height 28
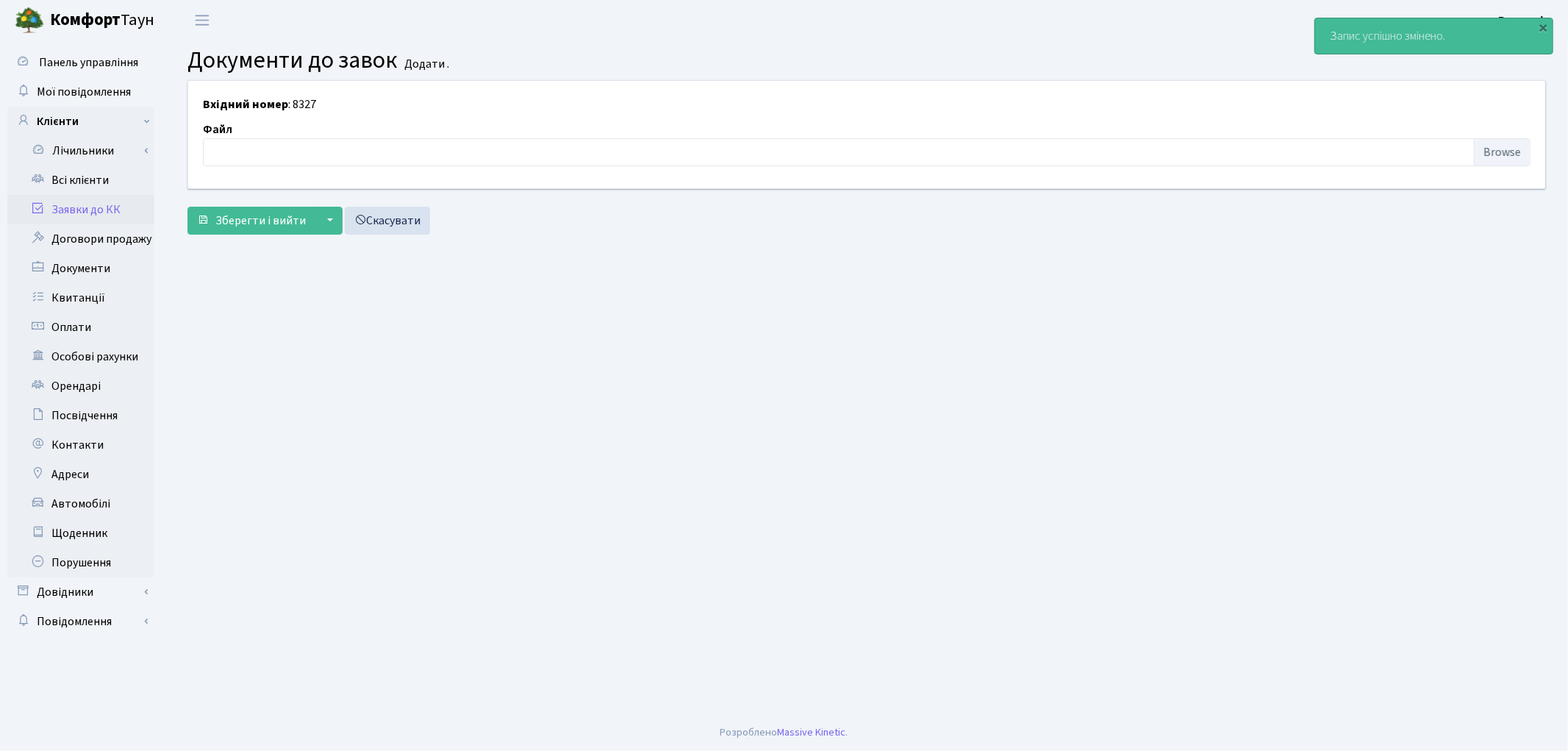
click at [112, 210] on link "Заявки до КК" at bounding box center [80, 210] width 147 height 29
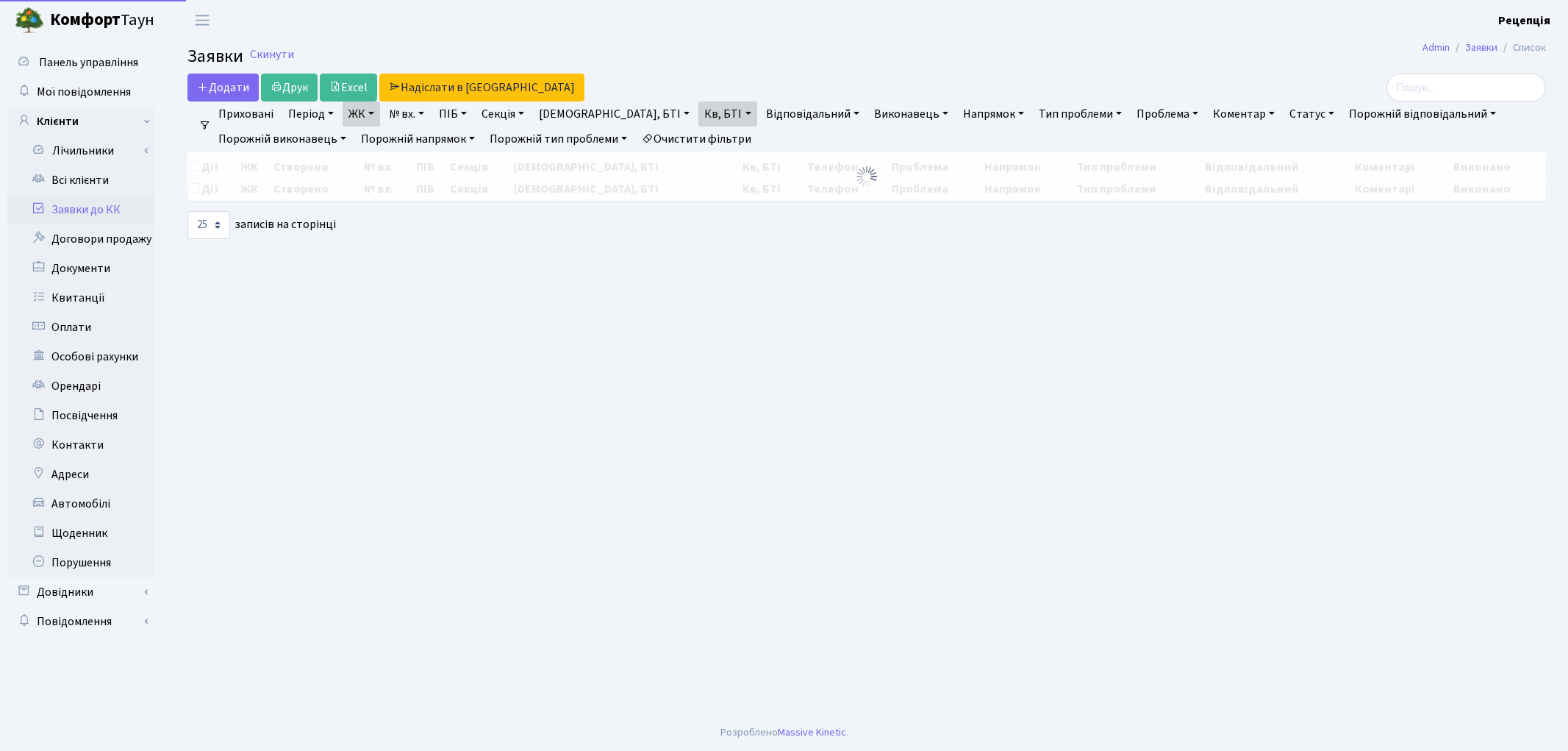
select select "25"
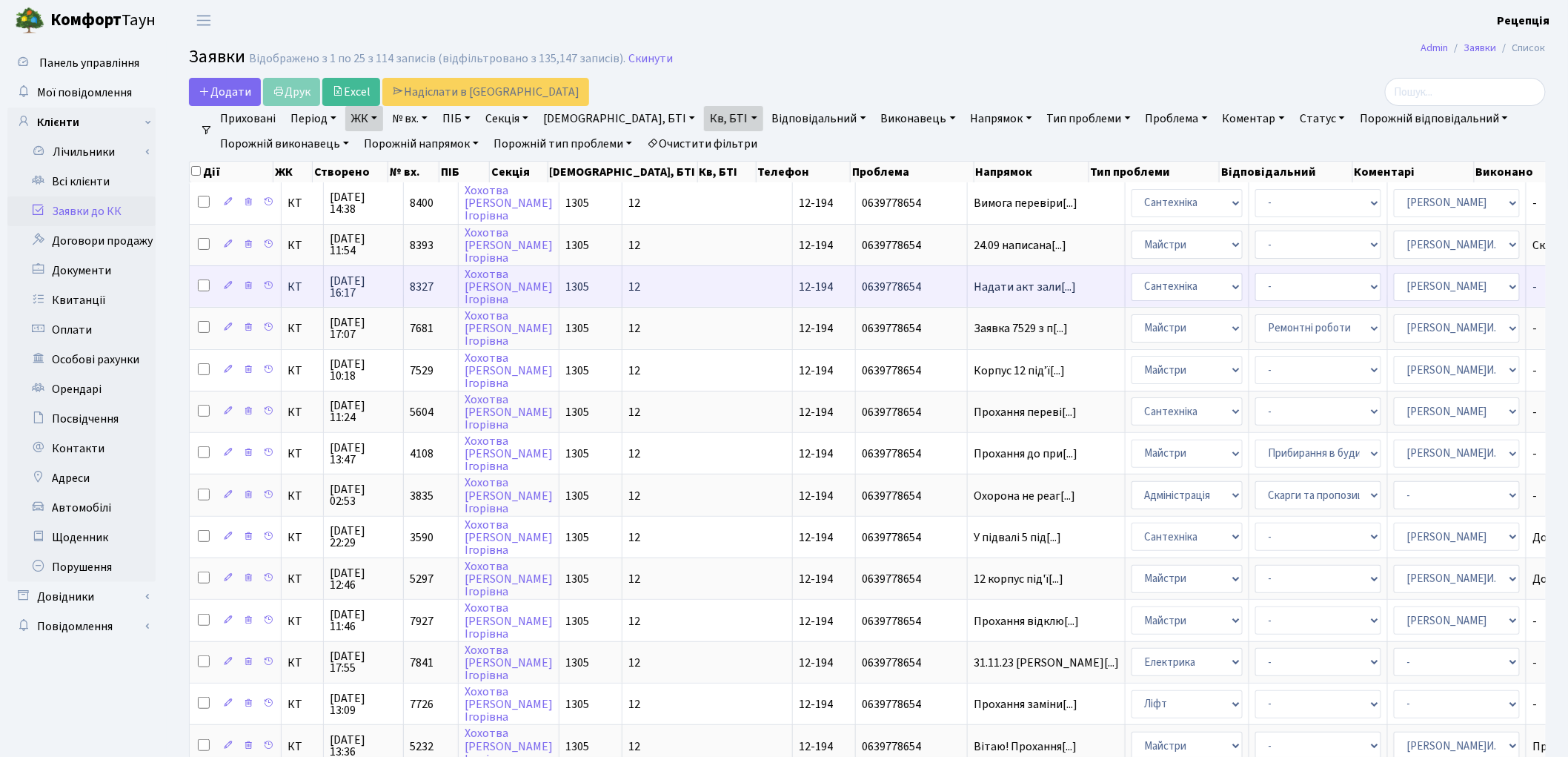
click at [862, 281] on span "0639778654" at bounding box center [911, 286] width 99 height 12
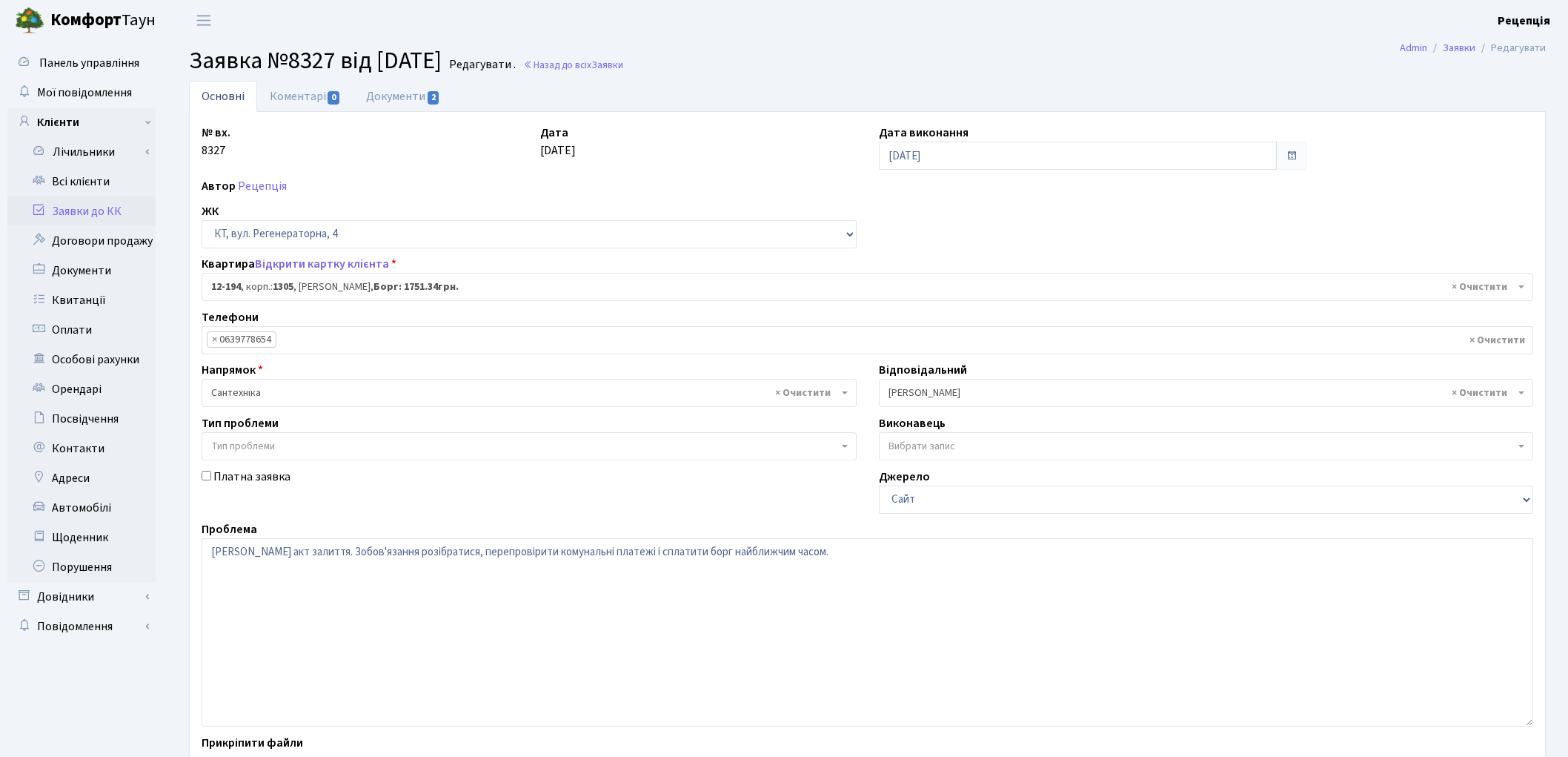
select select "7301"
click at [316, 104] on link "Коментарі 0" at bounding box center [305, 96] width 96 height 30
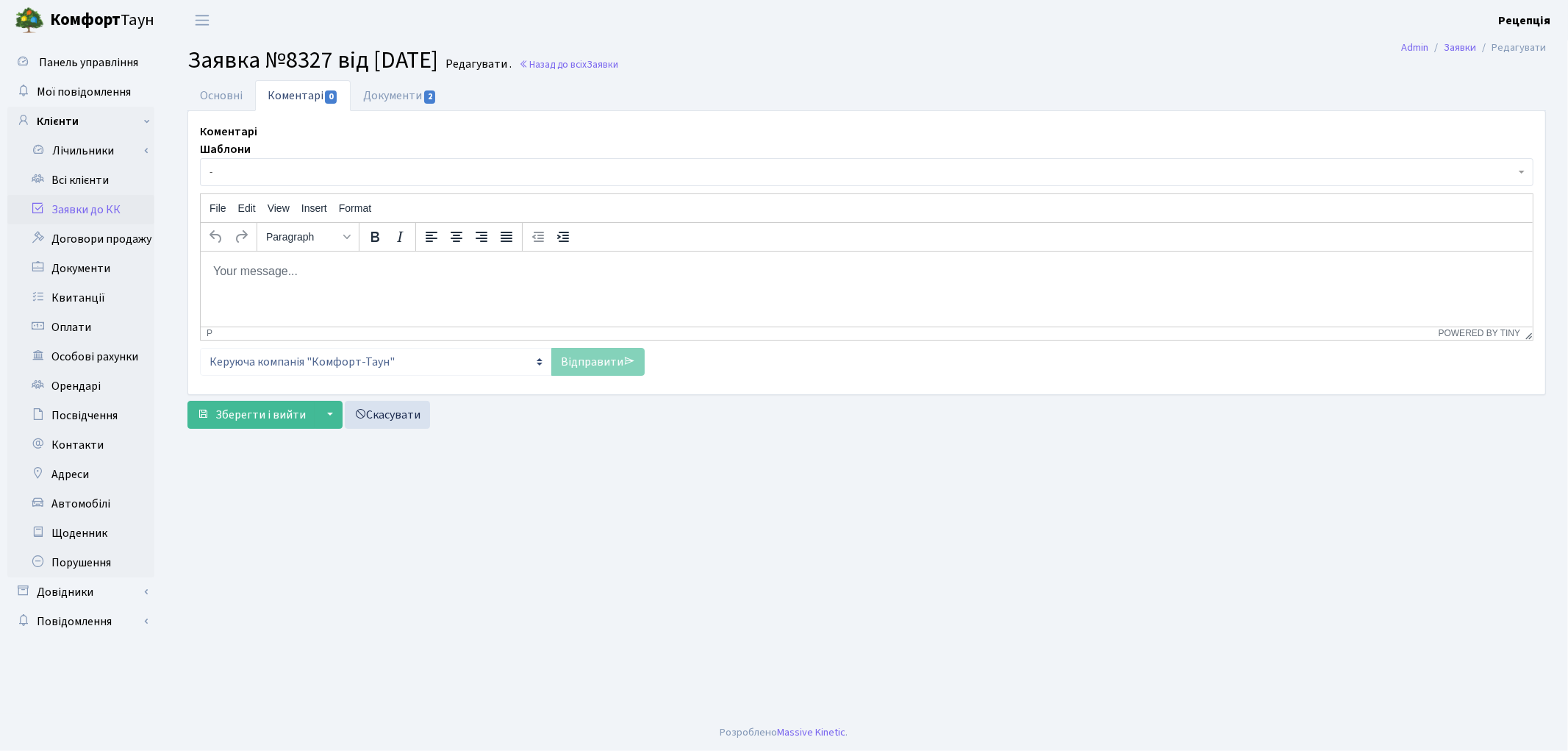
click at [339, 166] on span "-" at bounding box center [862, 172] width 1306 height 15
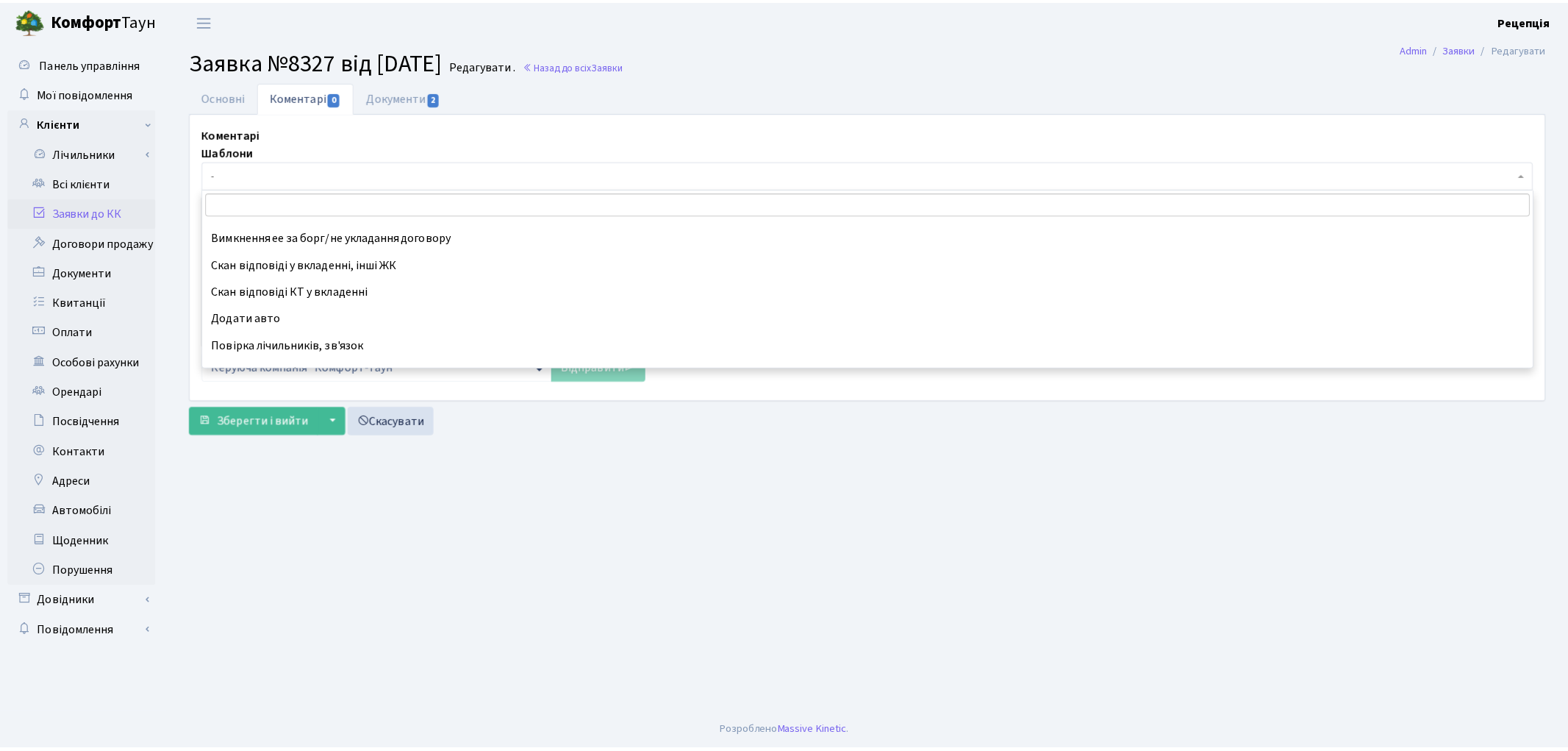
scroll to position [502, 0]
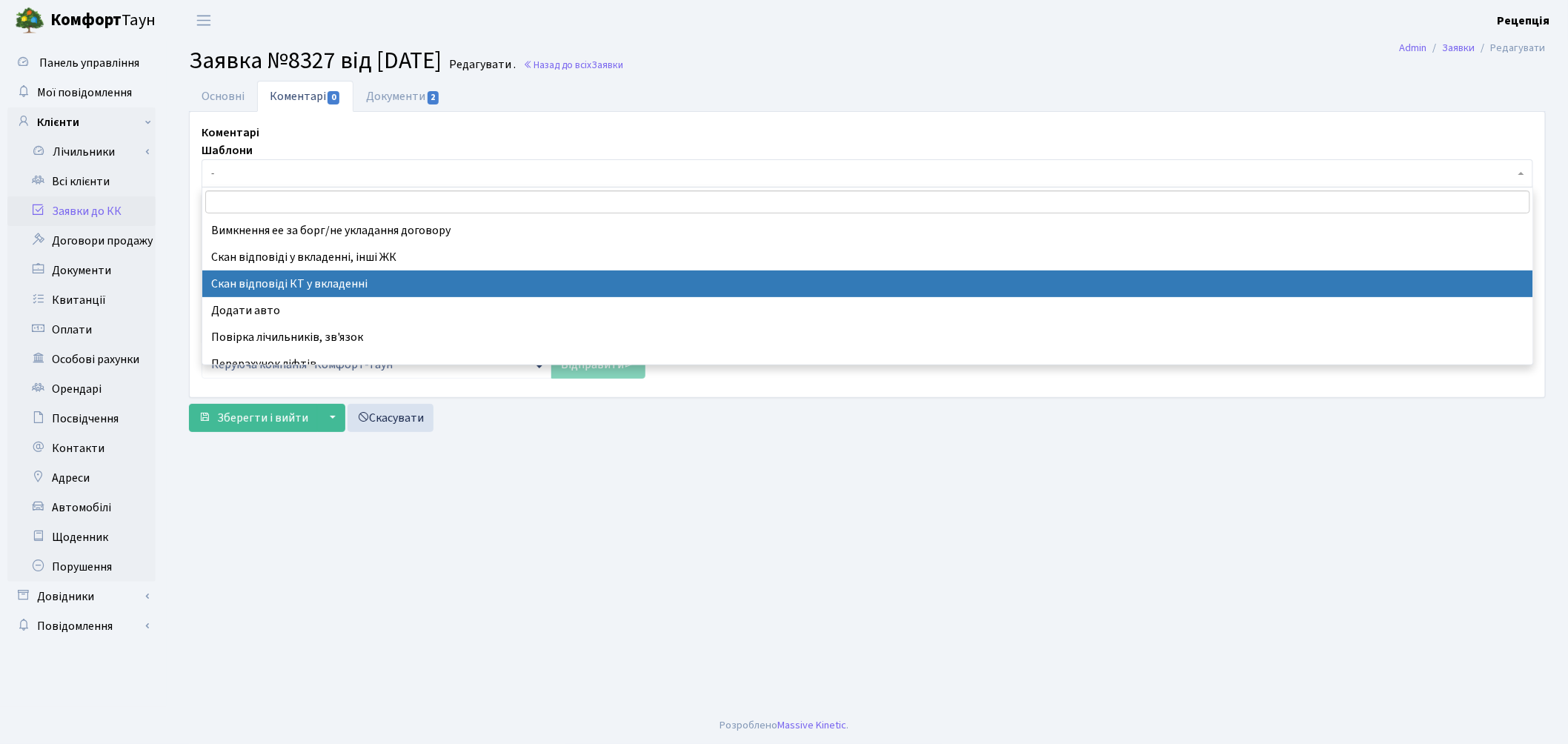
select select "55"
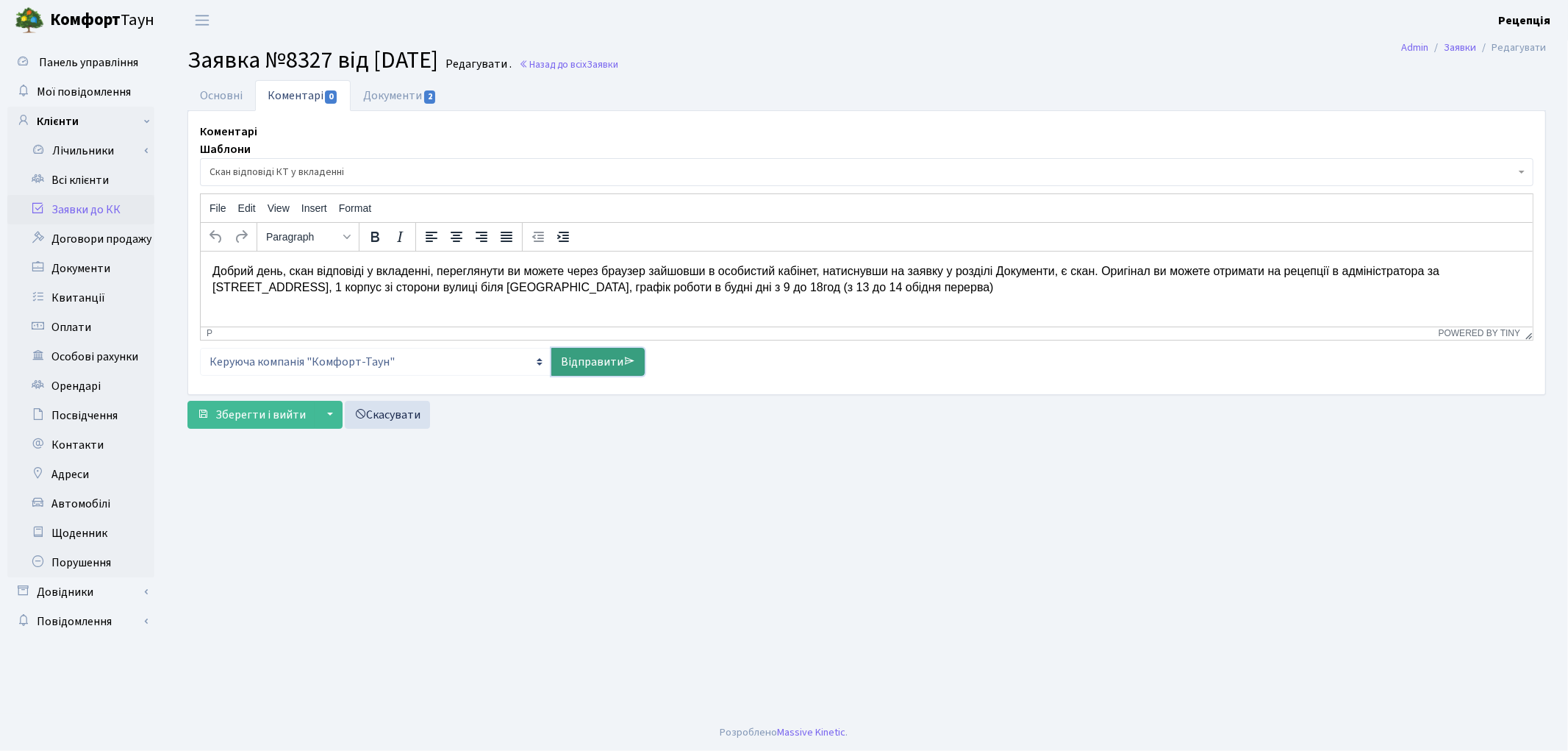
click at [626, 357] on icon at bounding box center [628, 361] width 12 height 12
select select
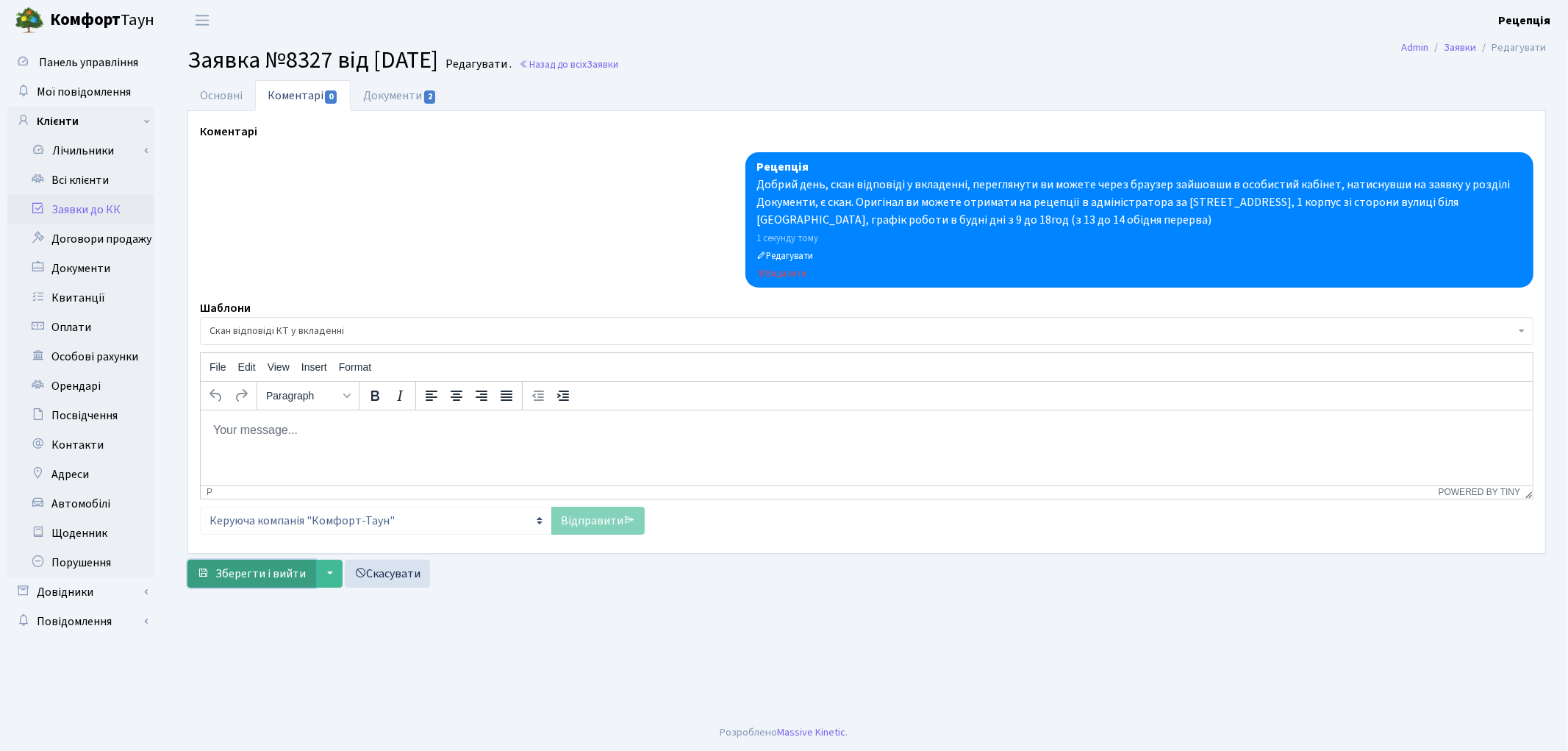
click at [257, 577] on span "Зберегти і вийти" at bounding box center [260, 573] width 91 height 16
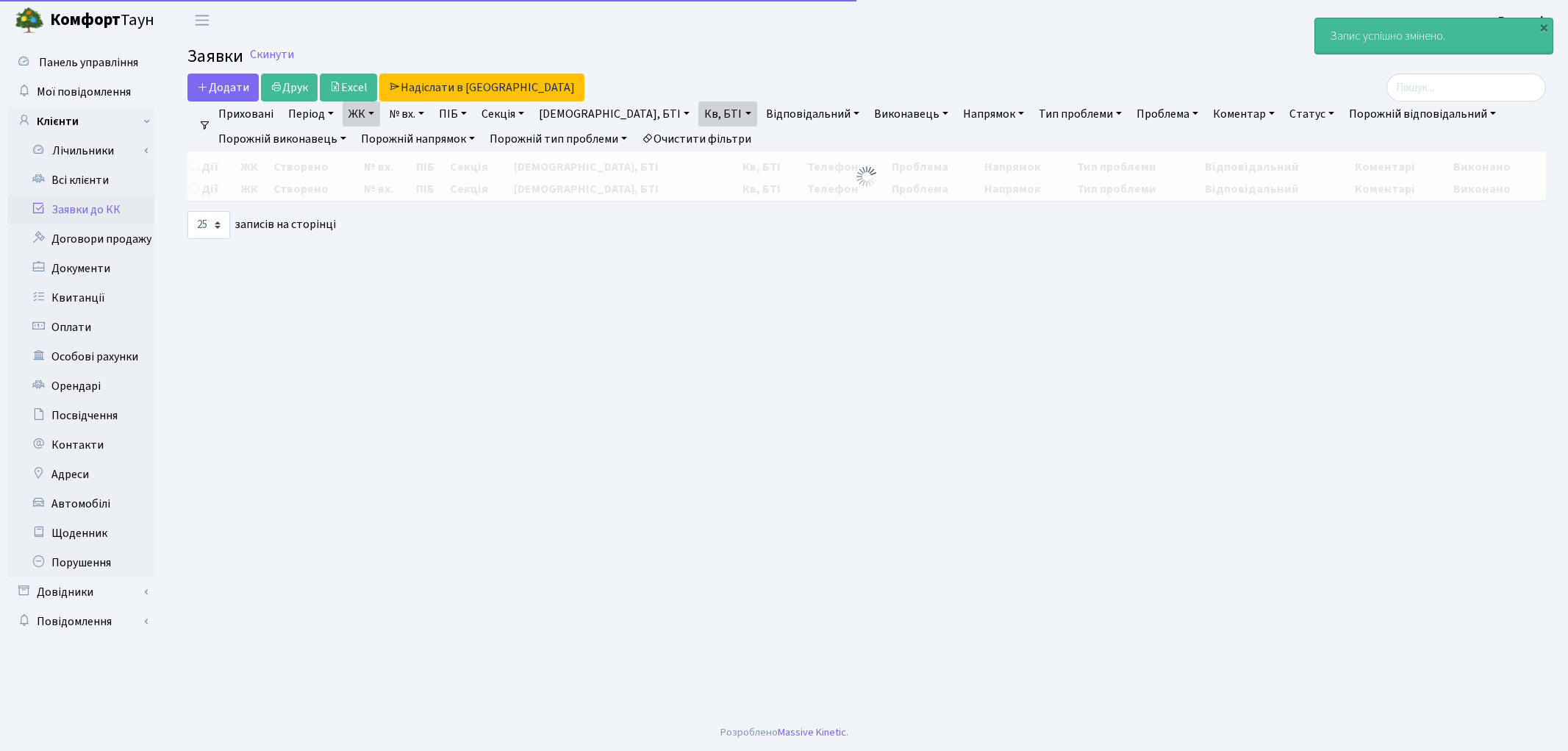
select select "25"
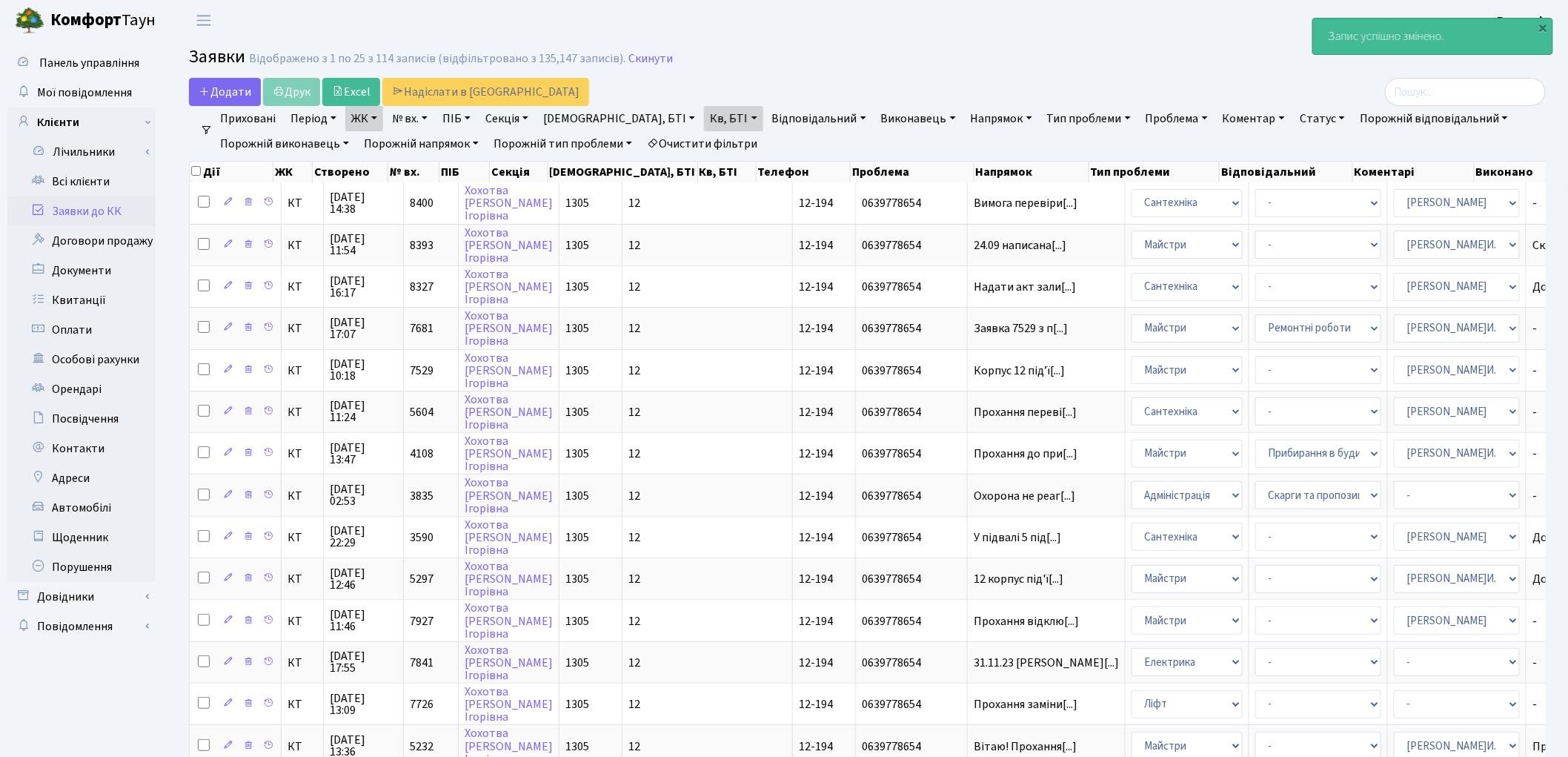
click at [114, 204] on link "Заявки до КК" at bounding box center [81, 211] width 148 height 30
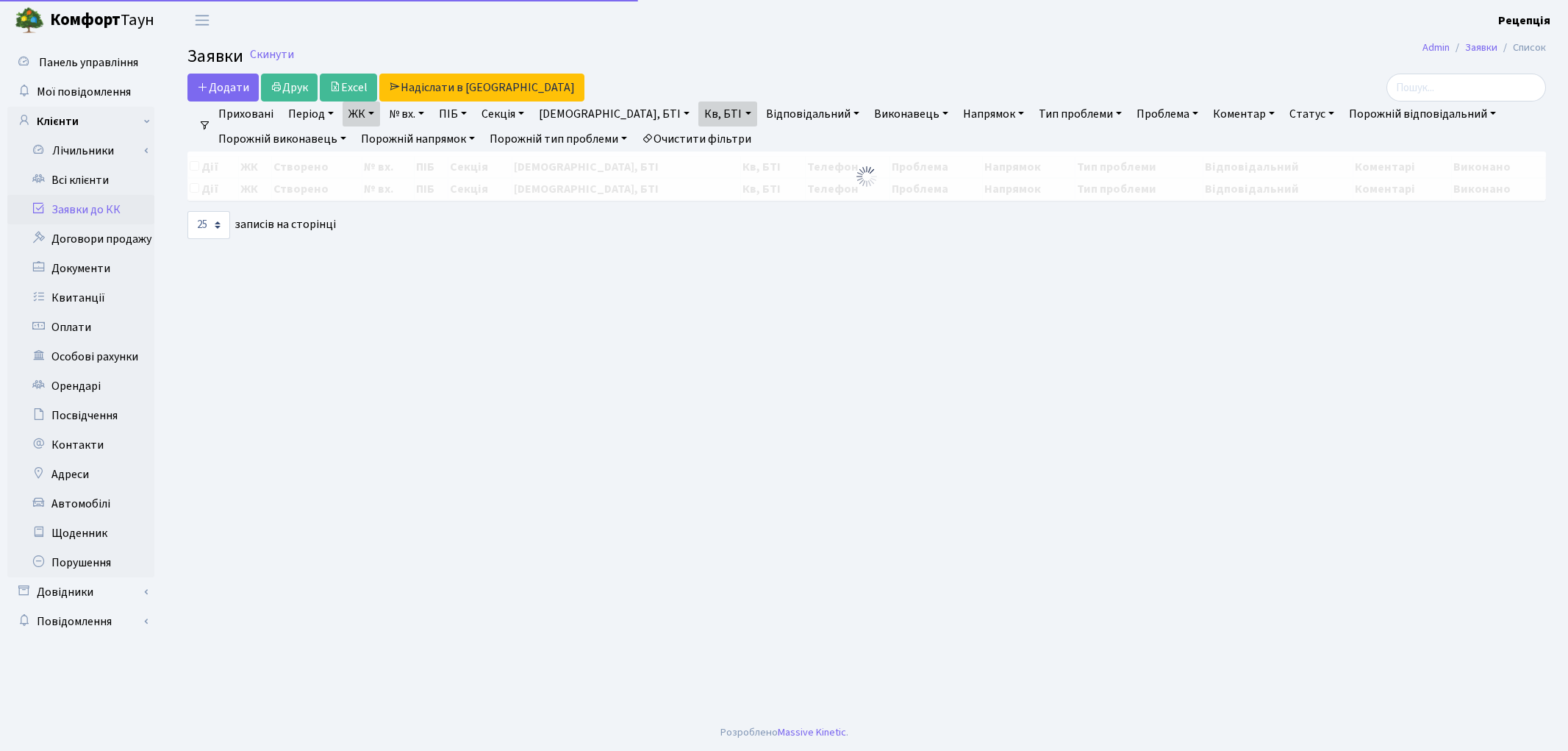
select select "25"
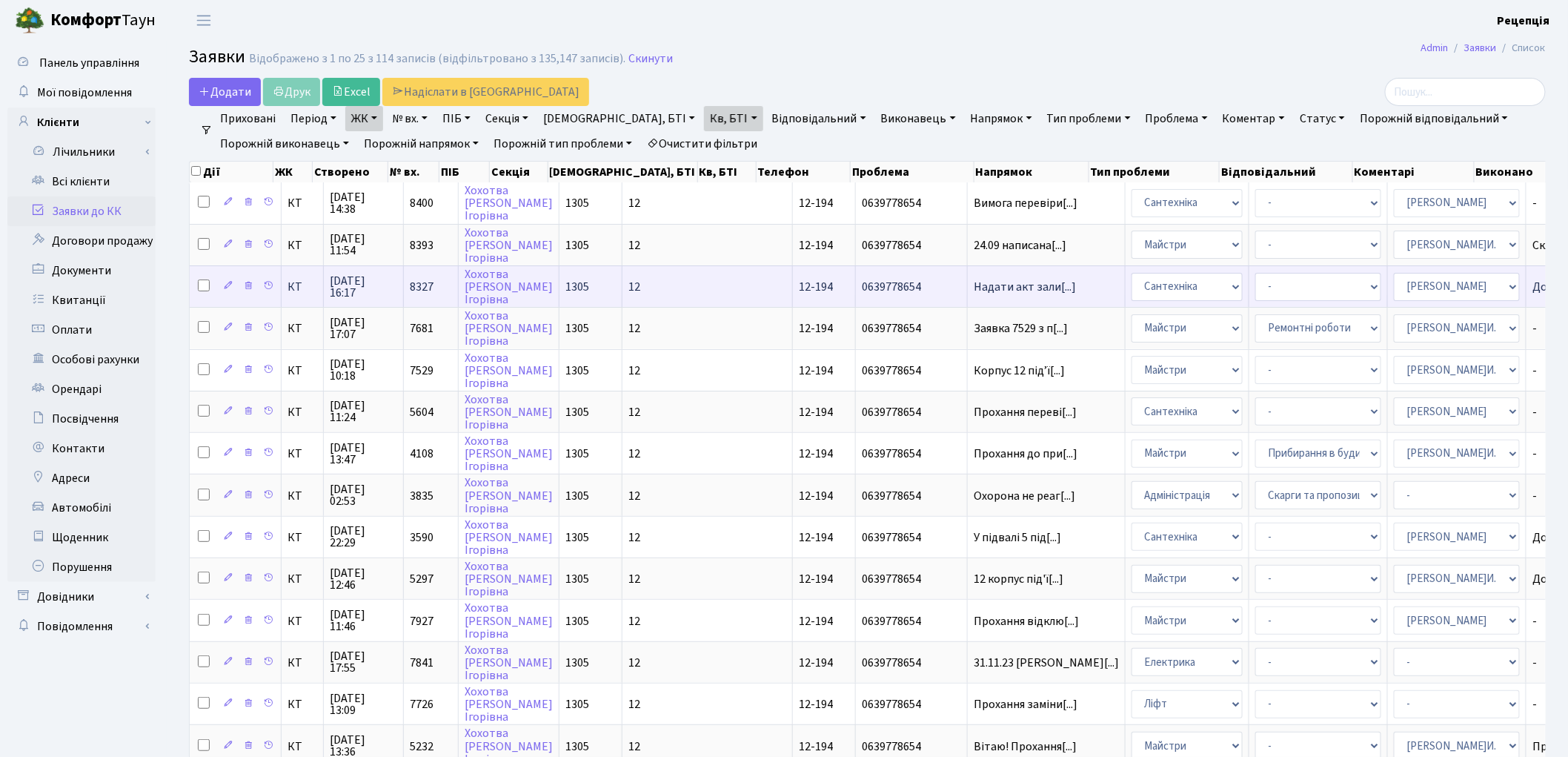
click at [799, 286] on span "12-194" at bounding box center [816, 286] width 34 height 16
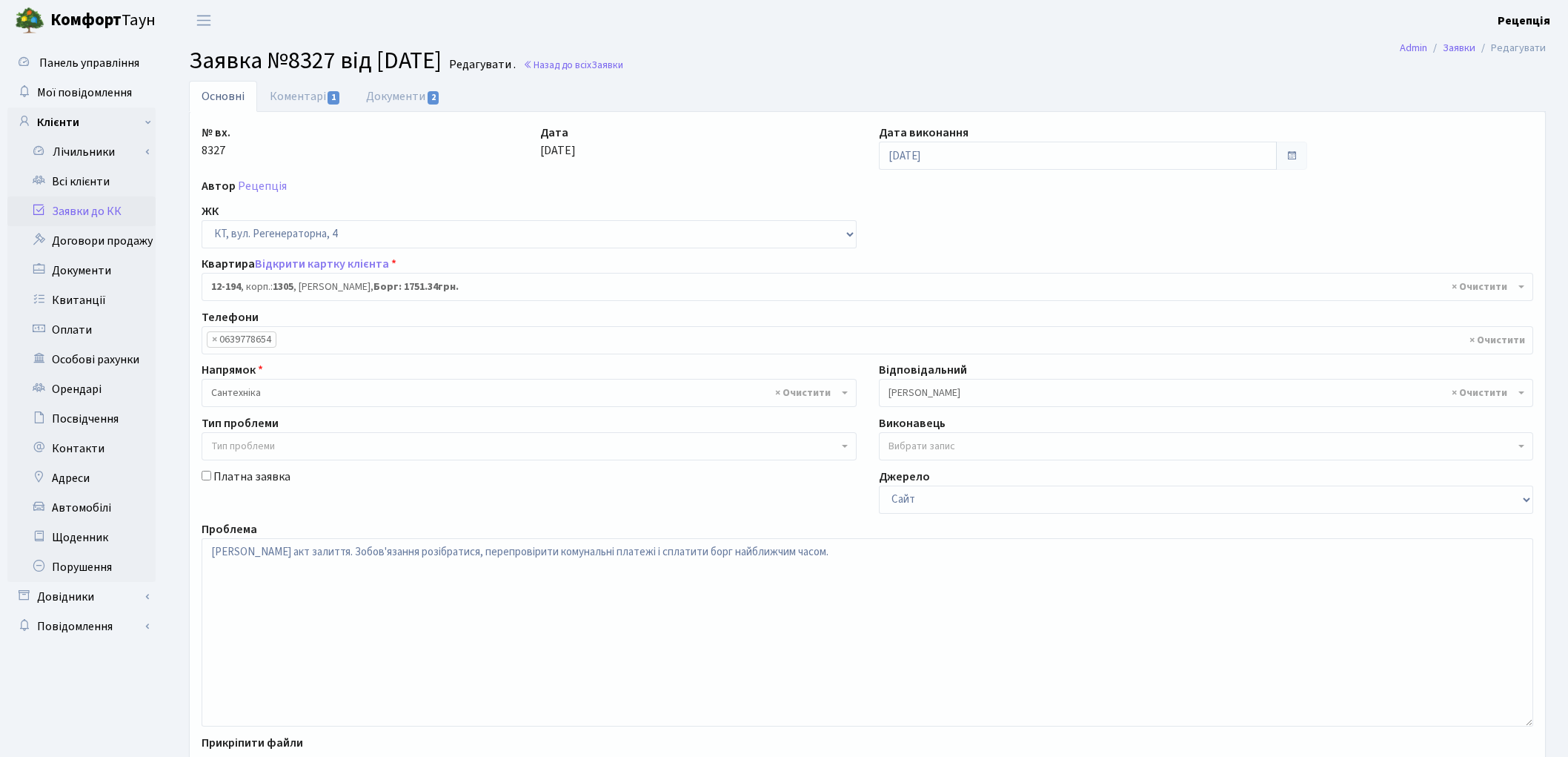
select select "7301"
click at [105, 211] on link "Заявки до КК" at bounding box center [81, 211] width 148 height 30
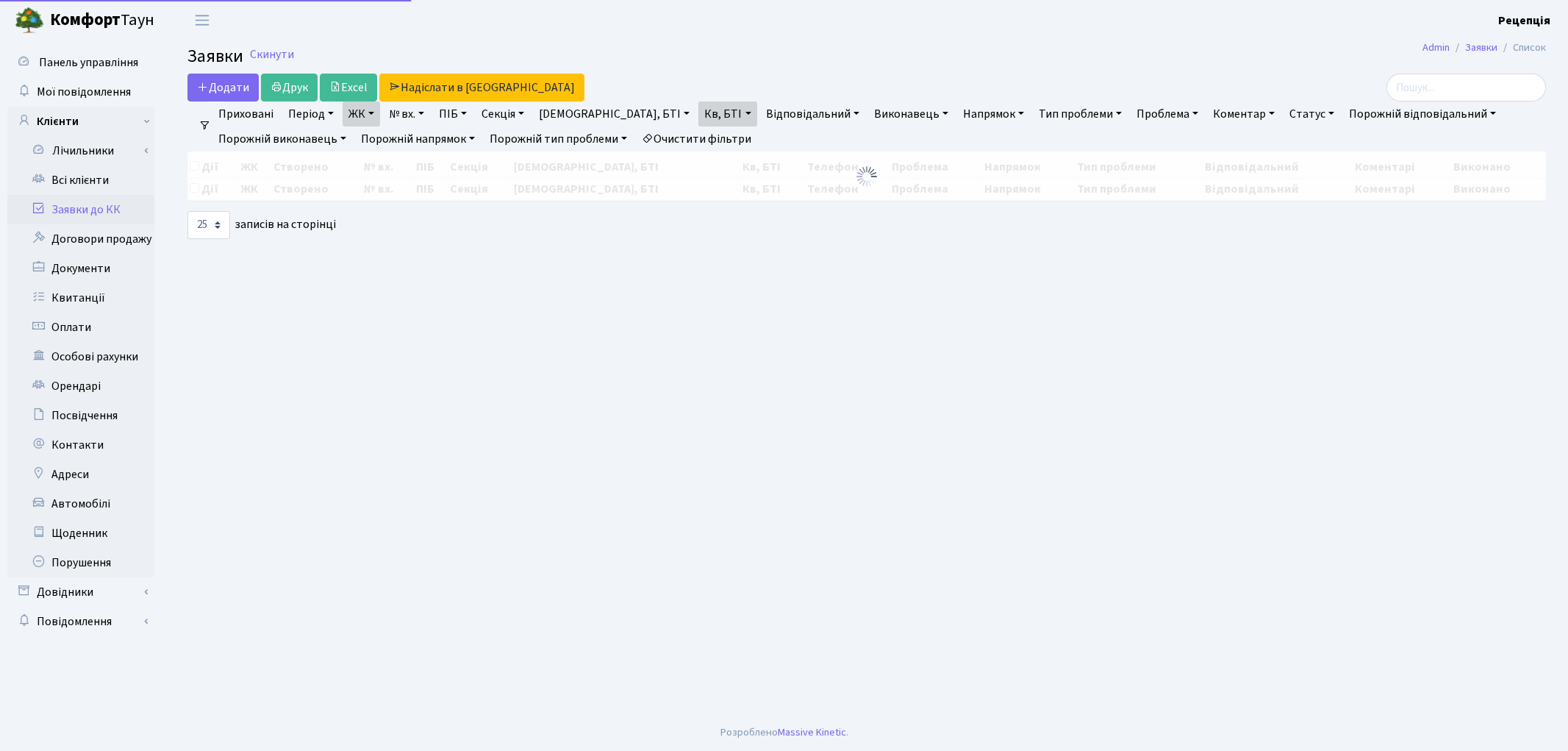
select select "25"
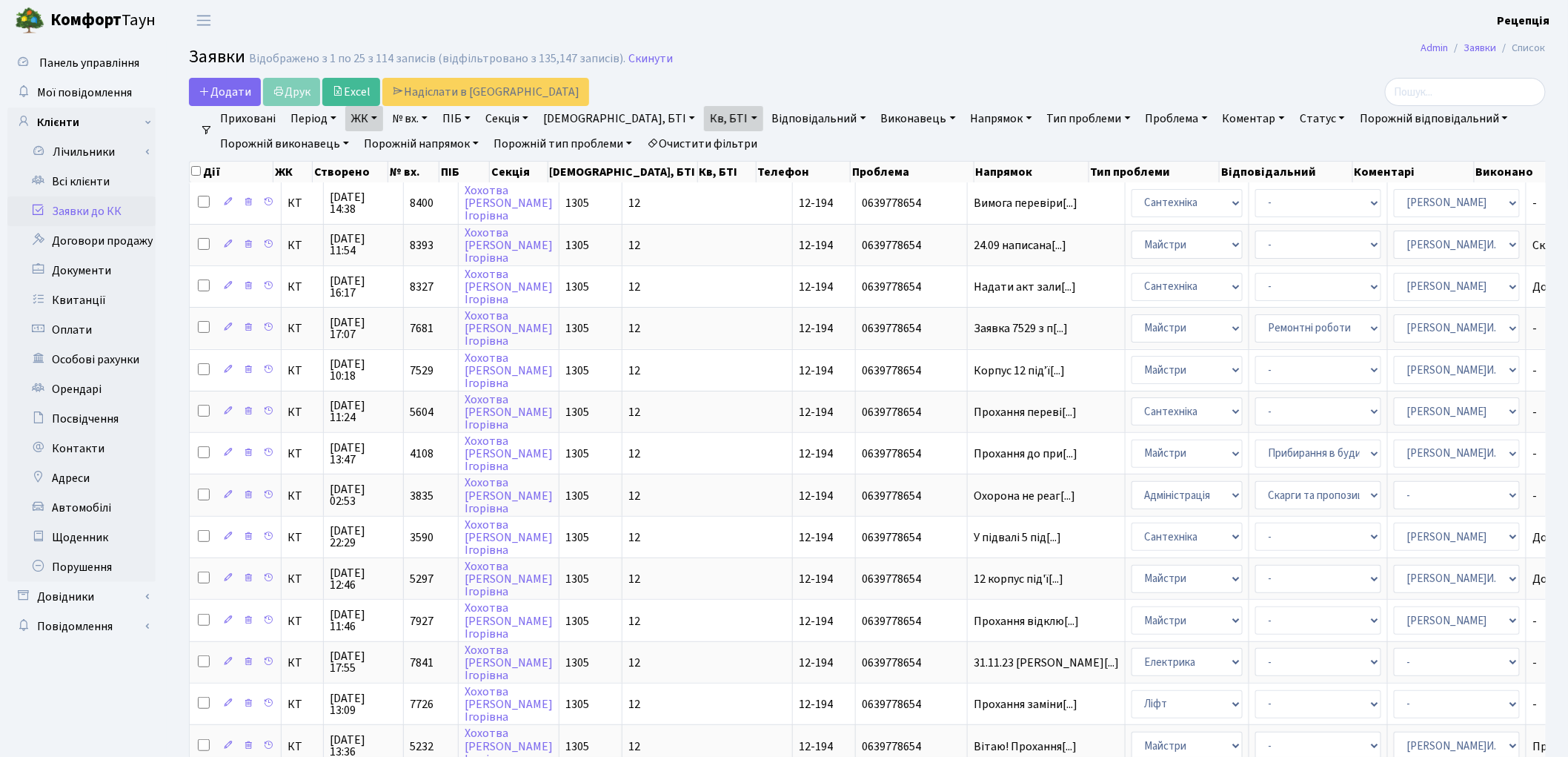
click at [739, 138] on link "Очистити фільтри" at bounding box center [702, 144] width 122 height 25
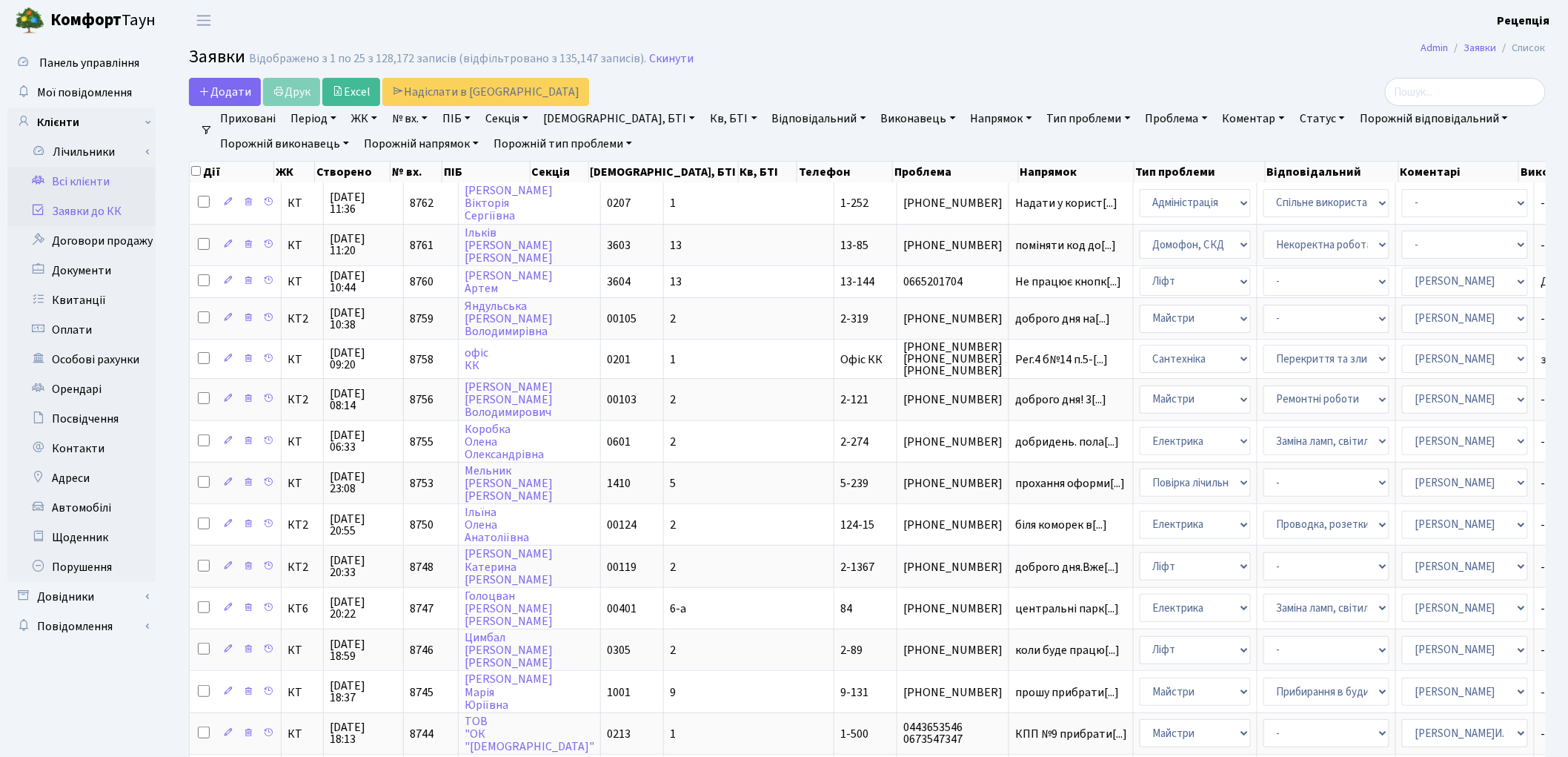
click at [90, 185] on link "Всі клієнти" at bounding box center [81, 182] width 148 height 30
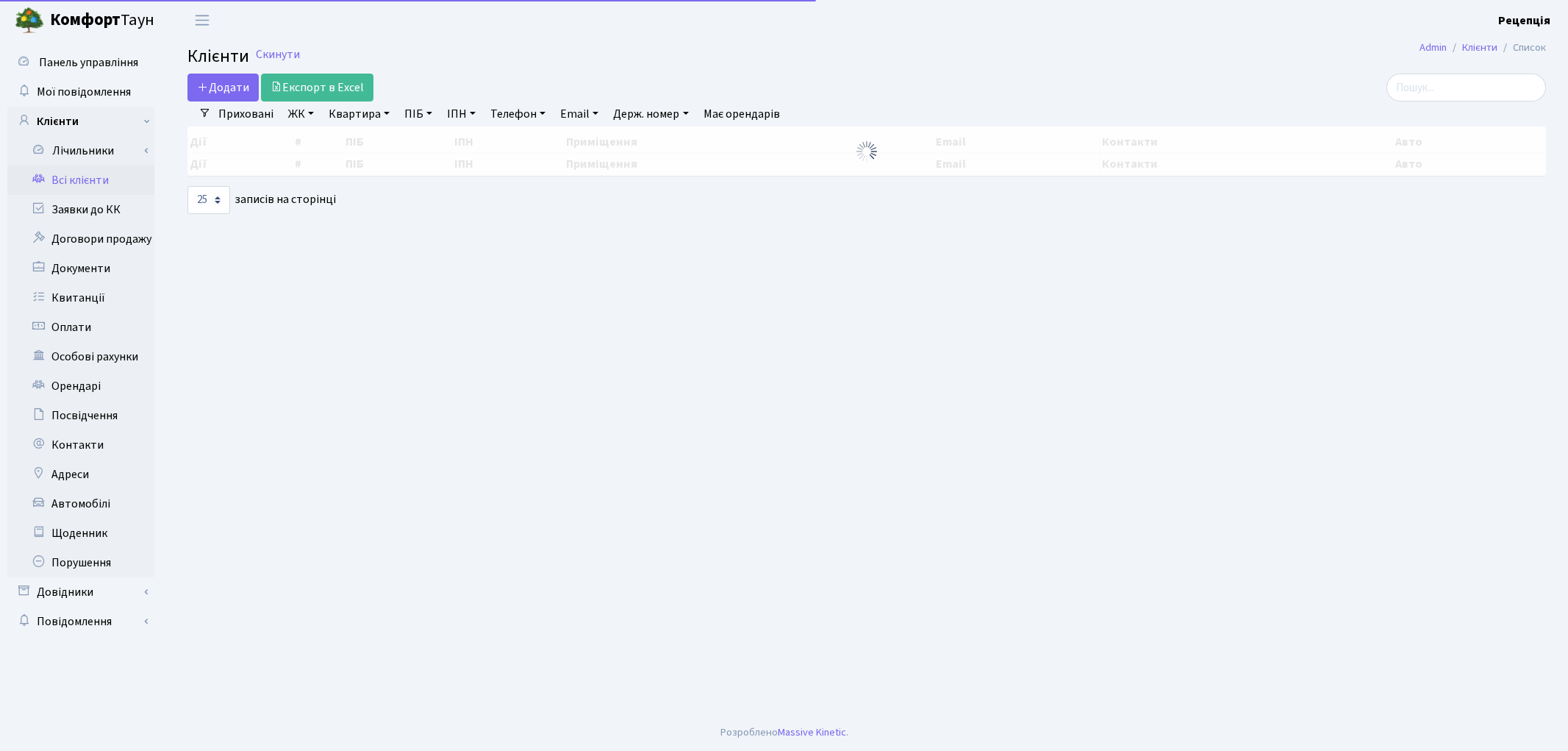
select select "25"
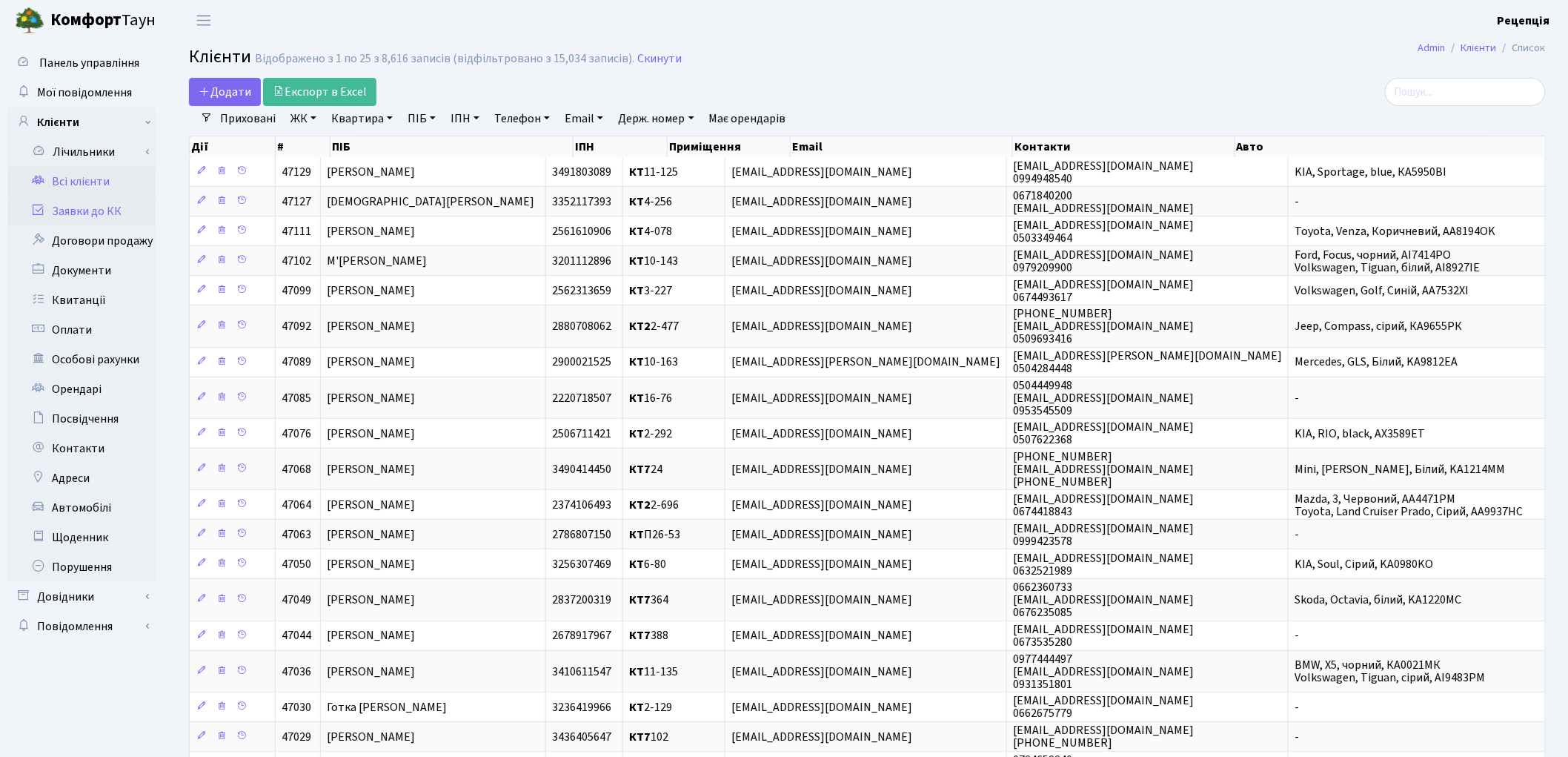
click at [80, 214] on link "Заявки до КК" at bounding box center [81, 211] width 148 height 30
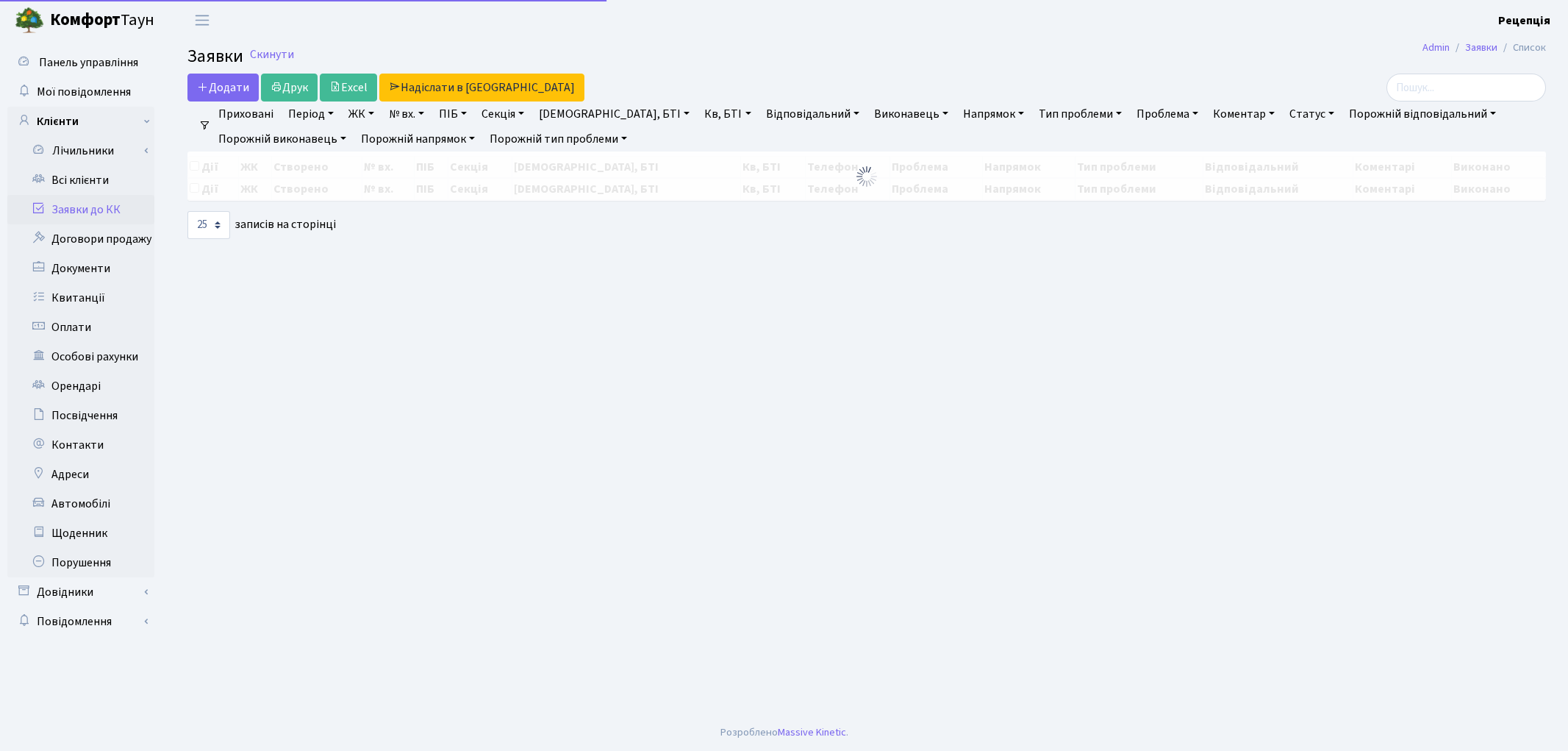
select select "25"
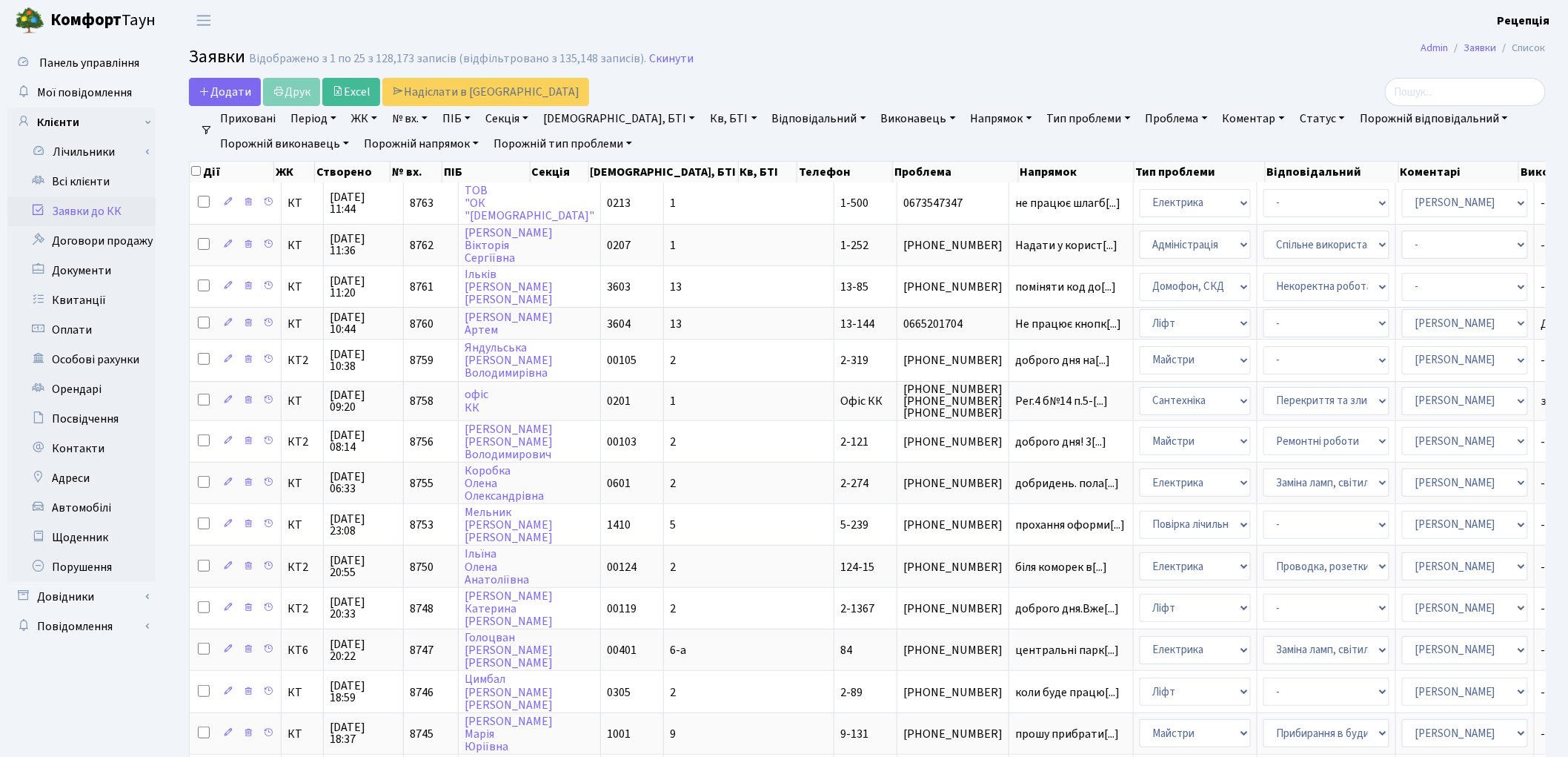
click at [373, 125] on link "ЖК" at bounding box center [364, 119] width 37 height 25
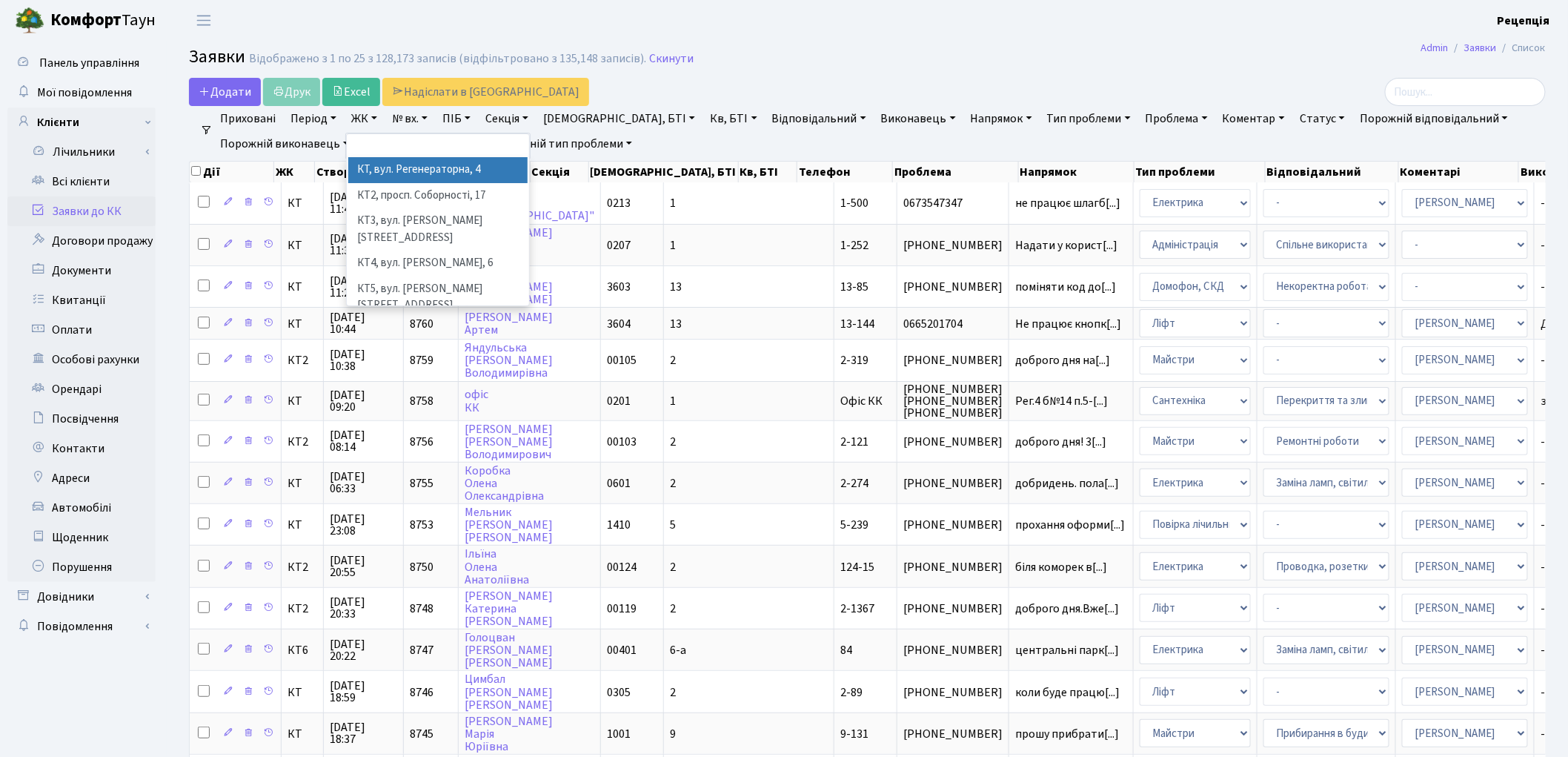
click at [405, 163] on li "КТ, вул. Регенераторна, 4" at bounding box center [438, 169] width 179 height 26
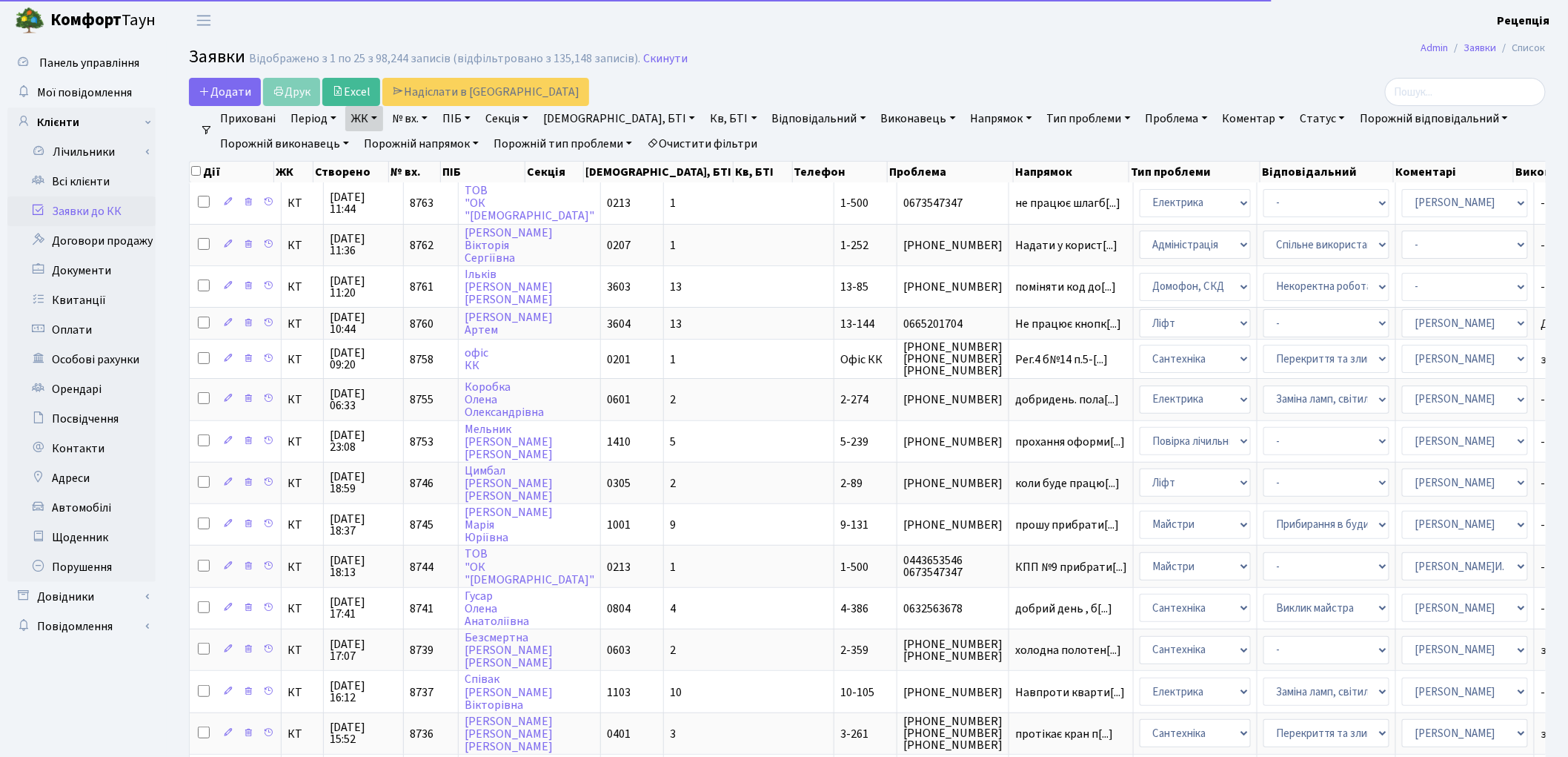
click at [704, 116] on link "Кв, БТІ" at bounding box center [733, 119] width 59 height 25
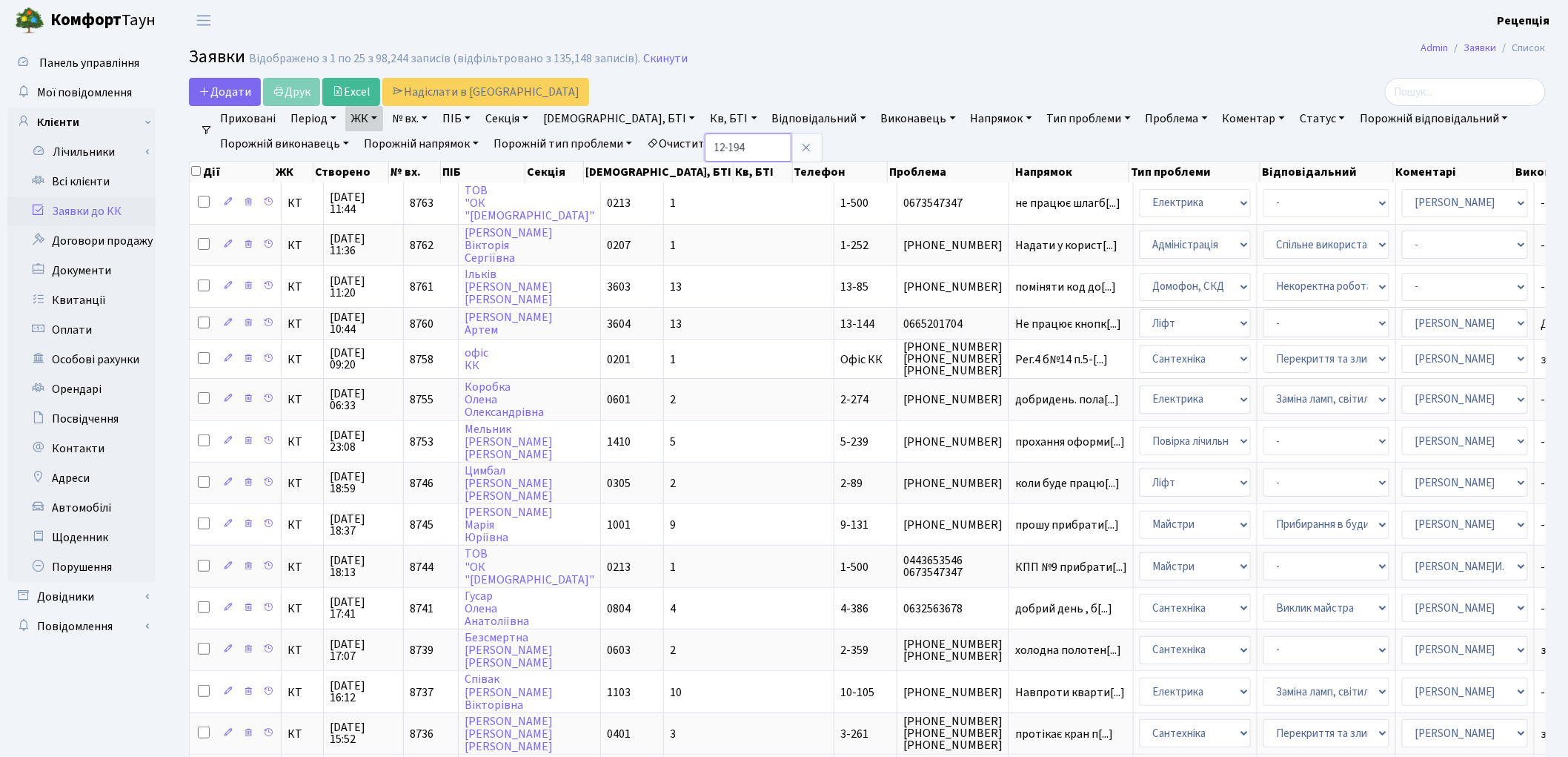
type input "12-194"
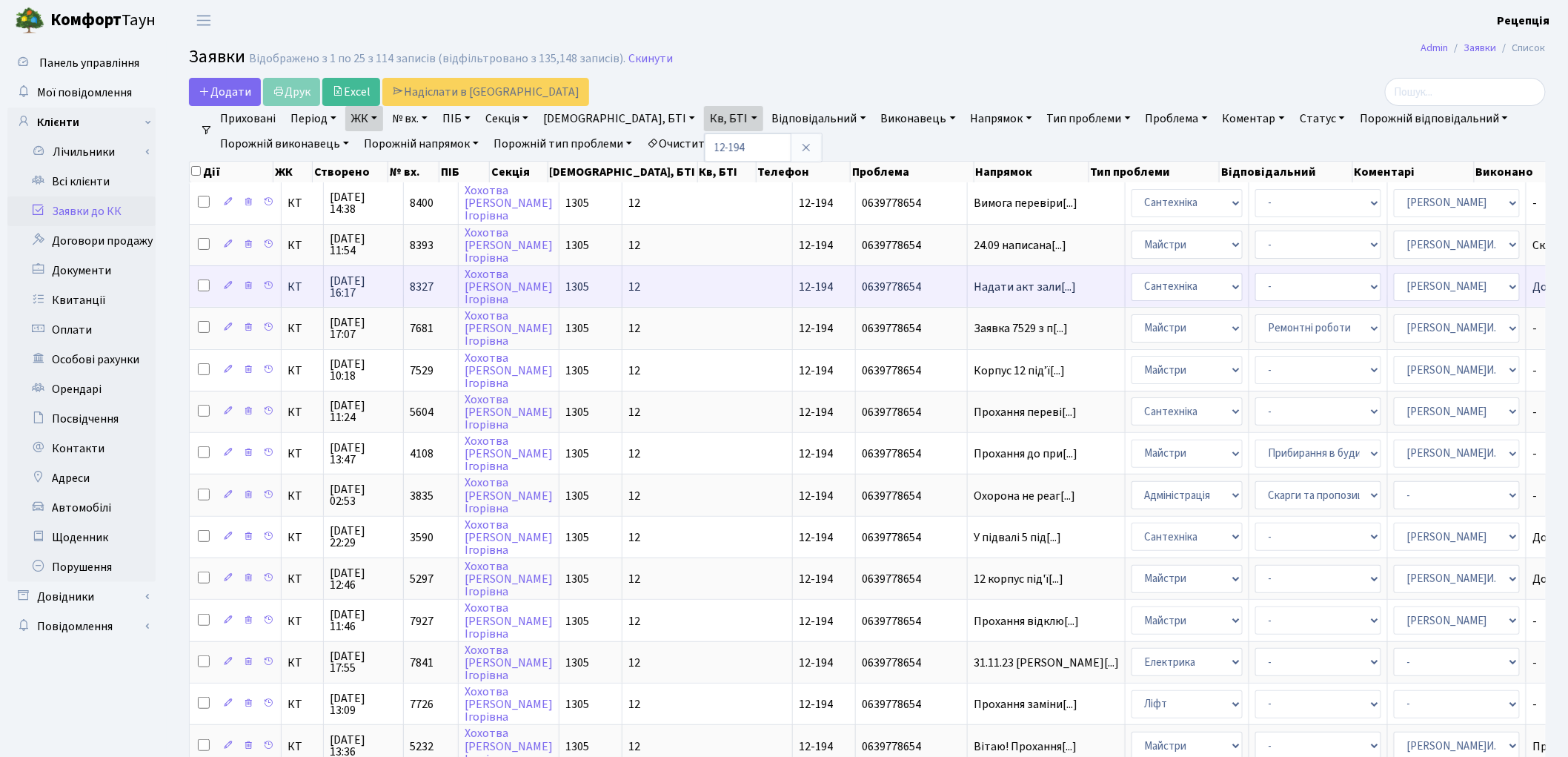
click at [862, 281] on span "0639778654" at bounding box center [911, 286] width 99 height 12
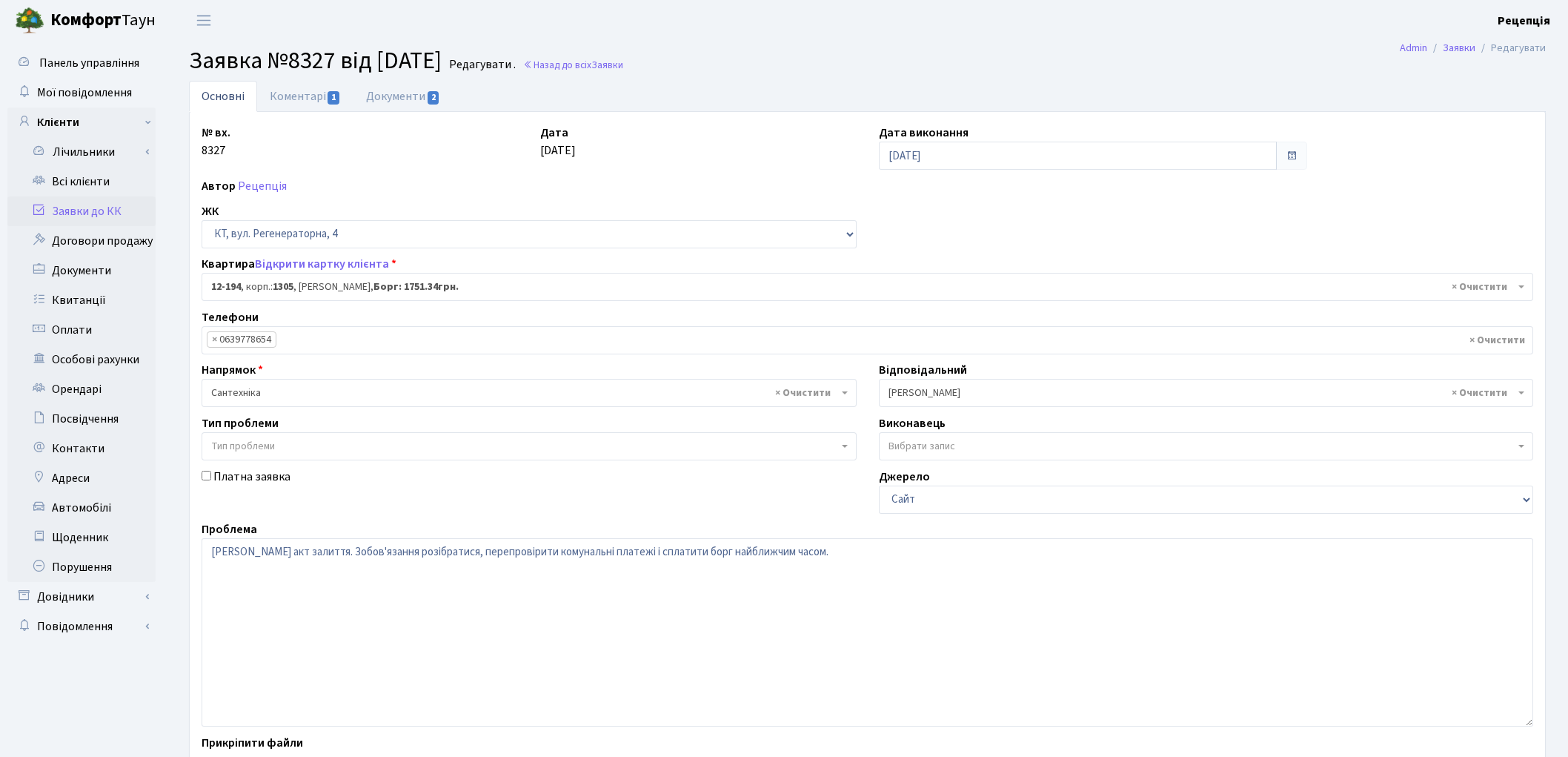
select select "7301"
click at [404, 91] on link "Документи 2" at bounding box center [403, 96] width 99 height 30
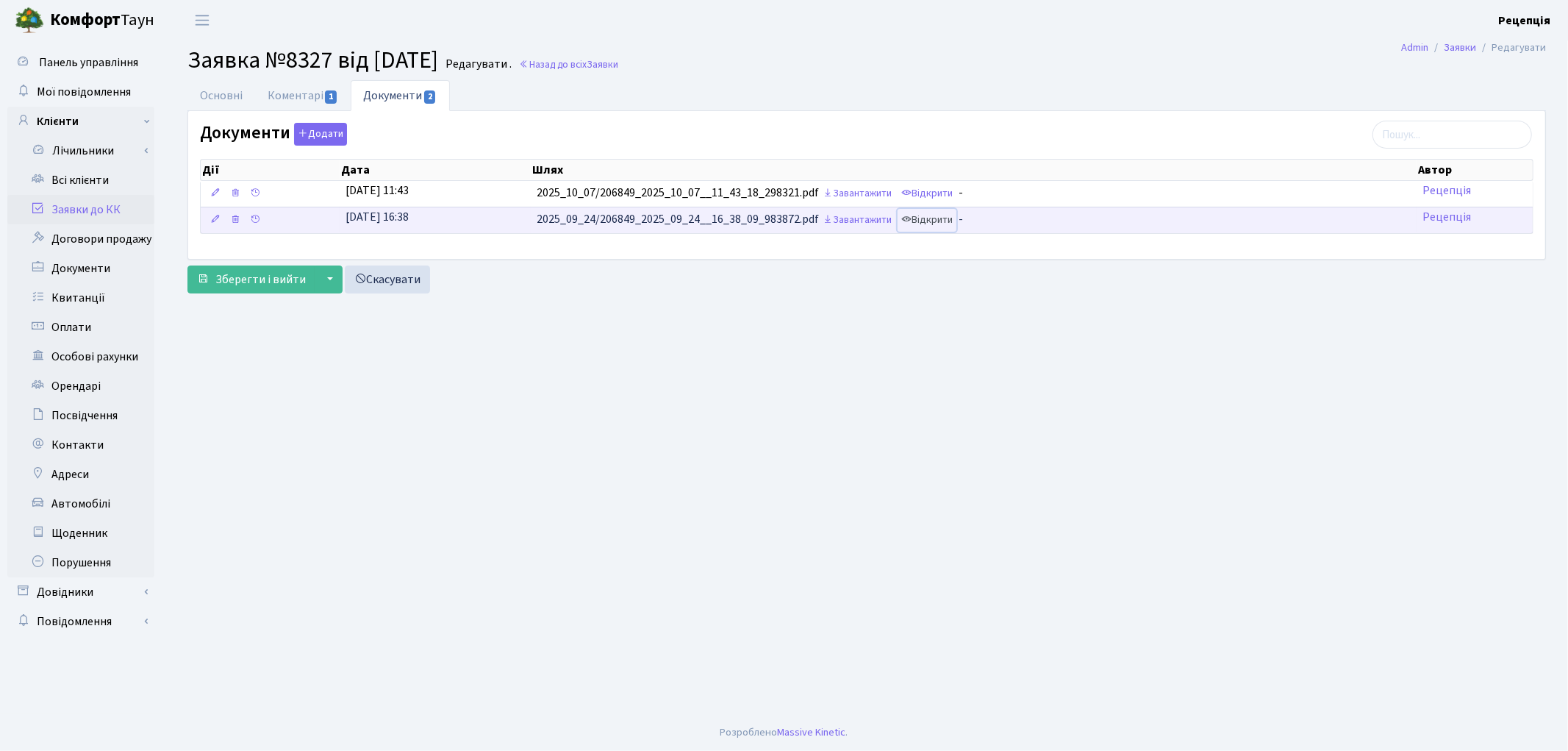
click at [938, 218] on link "Відкрити" at bounding box center [927, 220] width 59 height 22
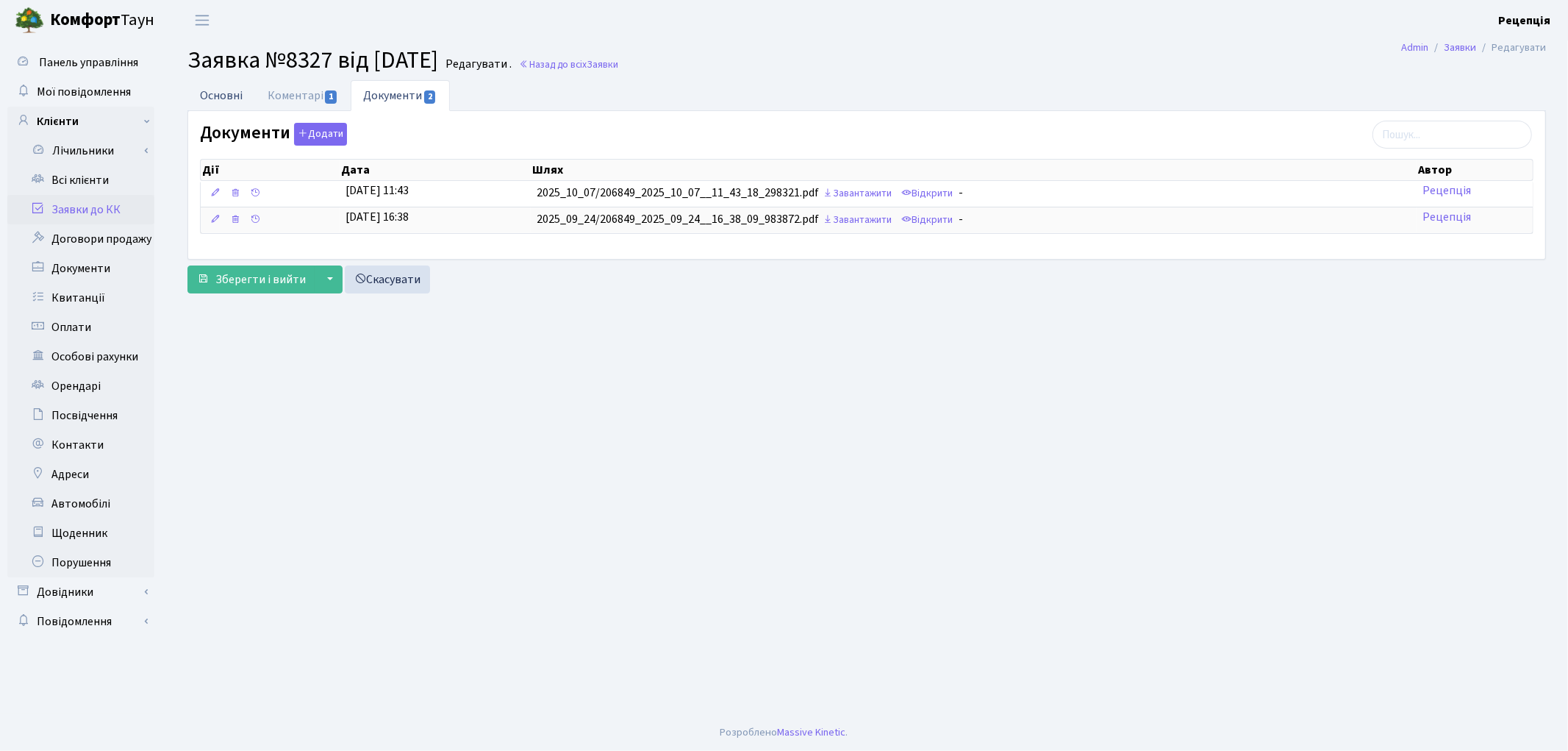
click at [241, 94] on link "Основні" at bounding box center [221, 95] width 67 height 30
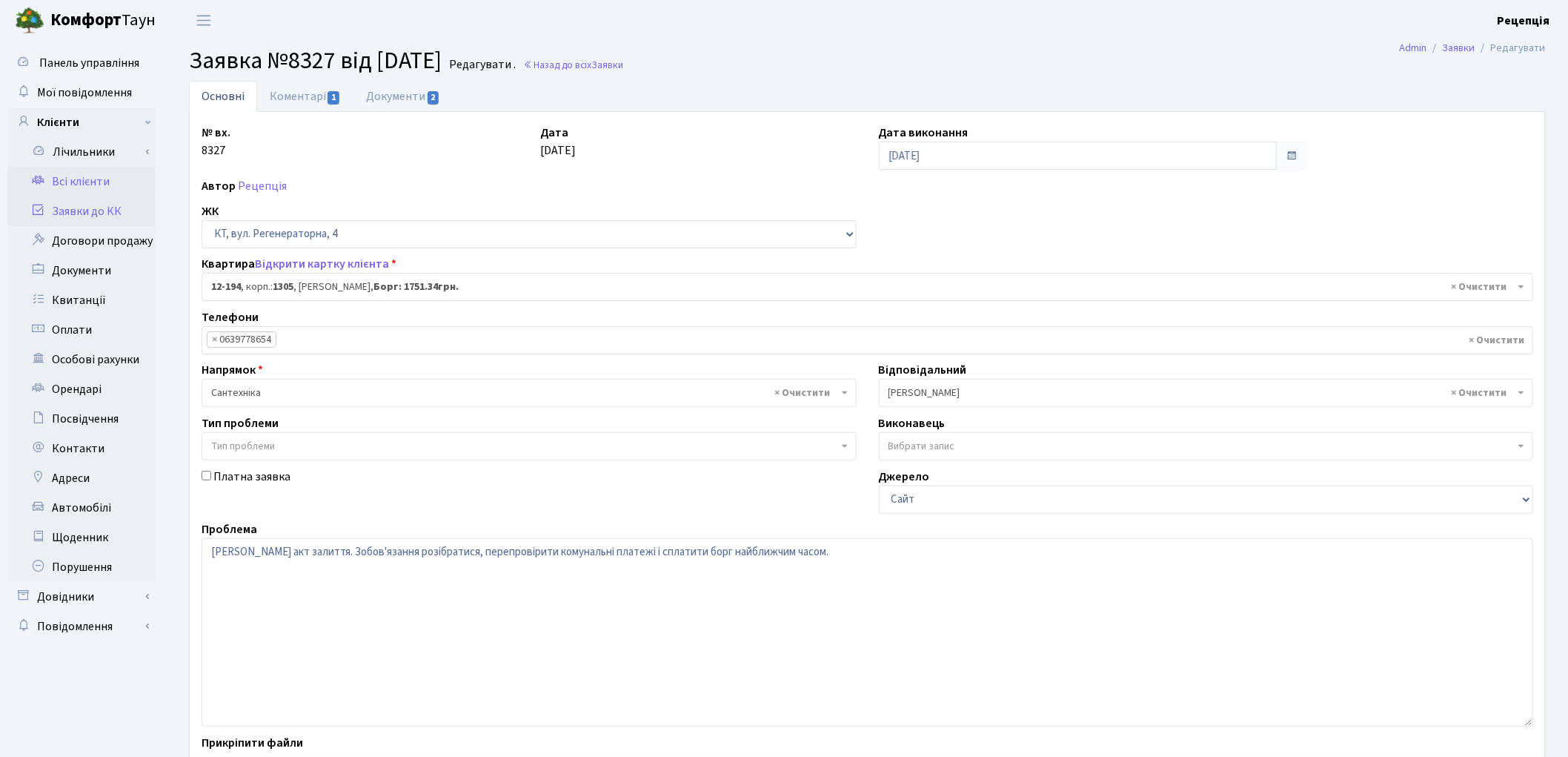
click at [90, 185] on link "Всі клієнти" at bounding box center [81, 182] width 148 height 30
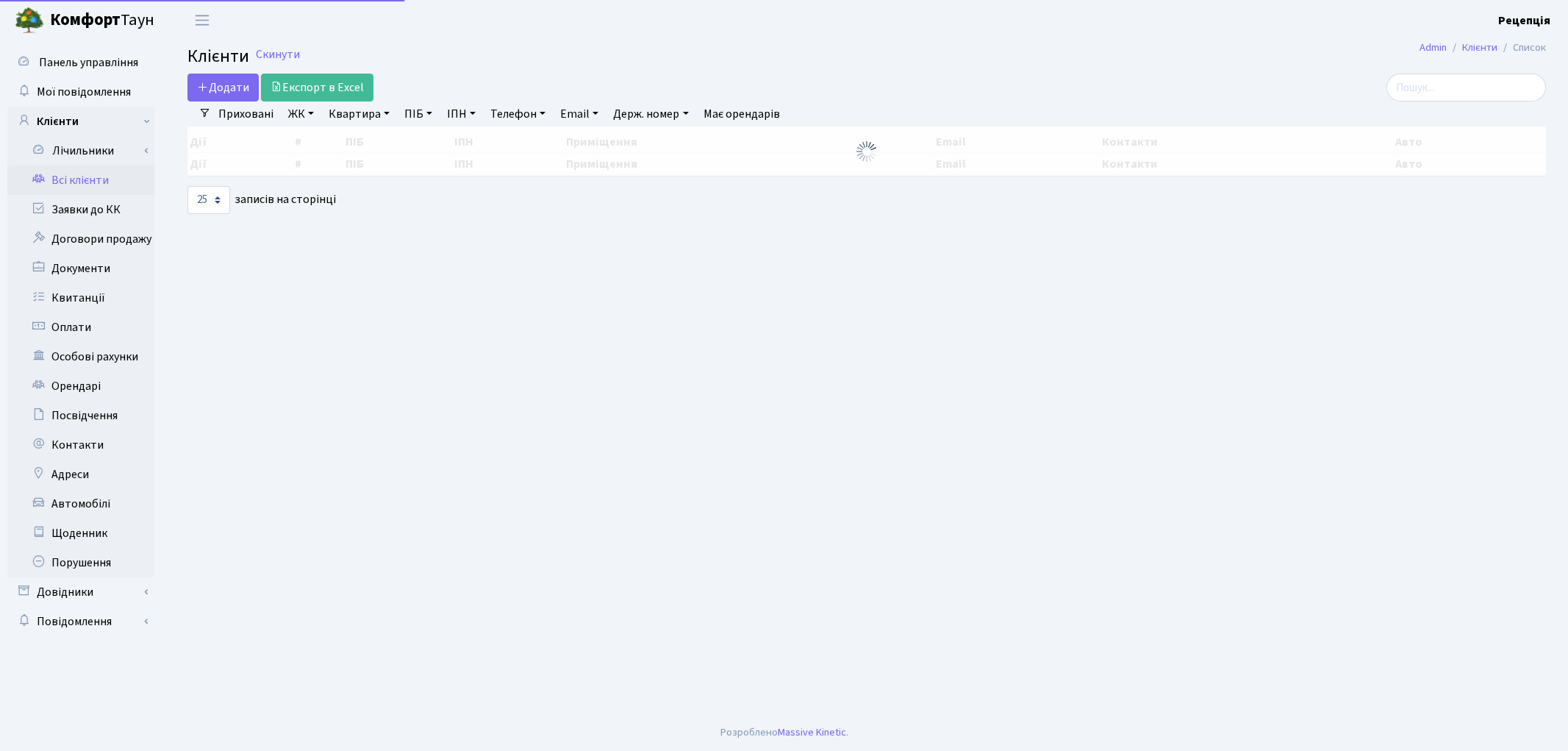
select select "25"
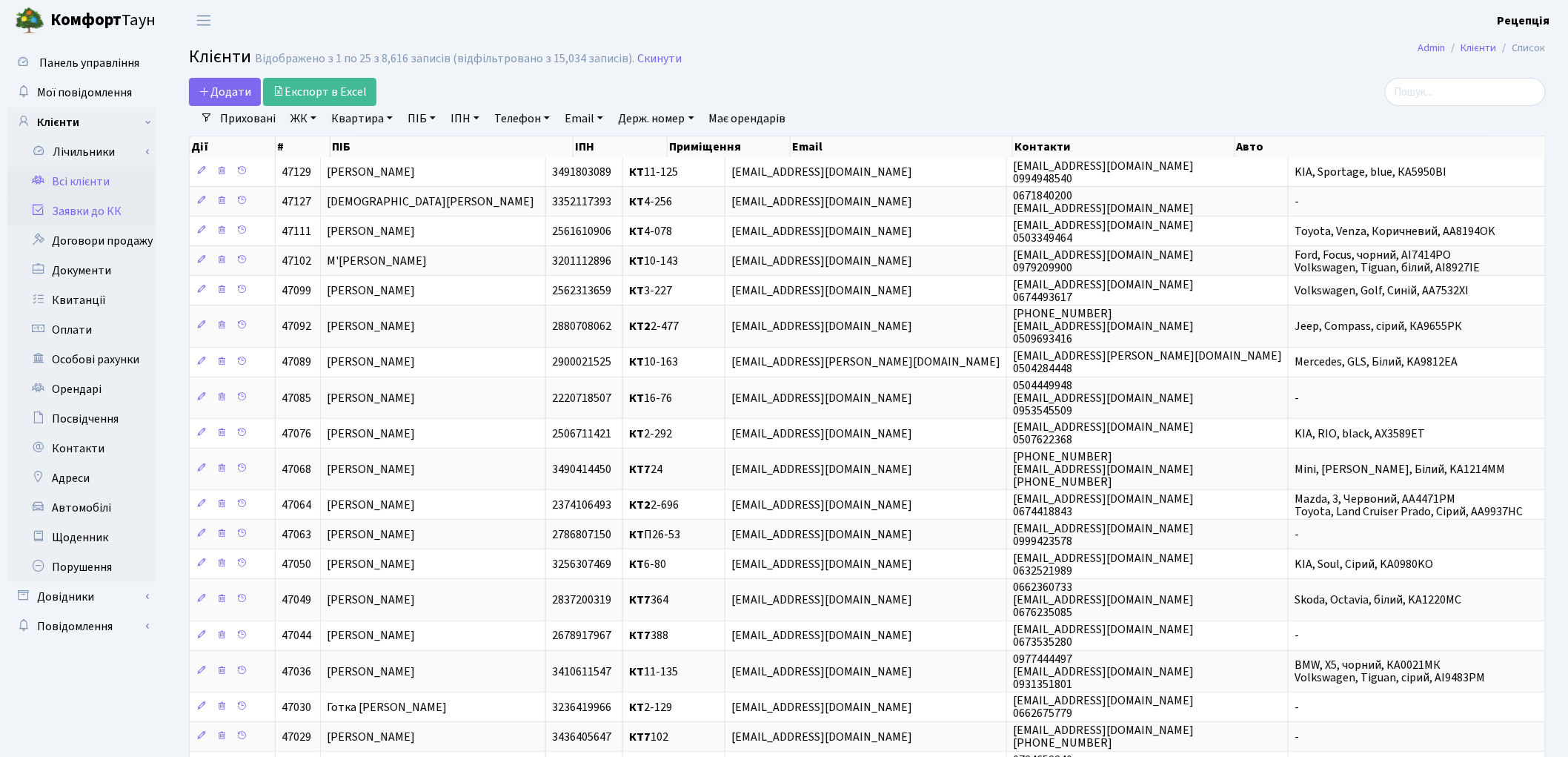
click at [112, 215] on link "Заявки до КК" at bounding box center [81, 211] width 148 height 30
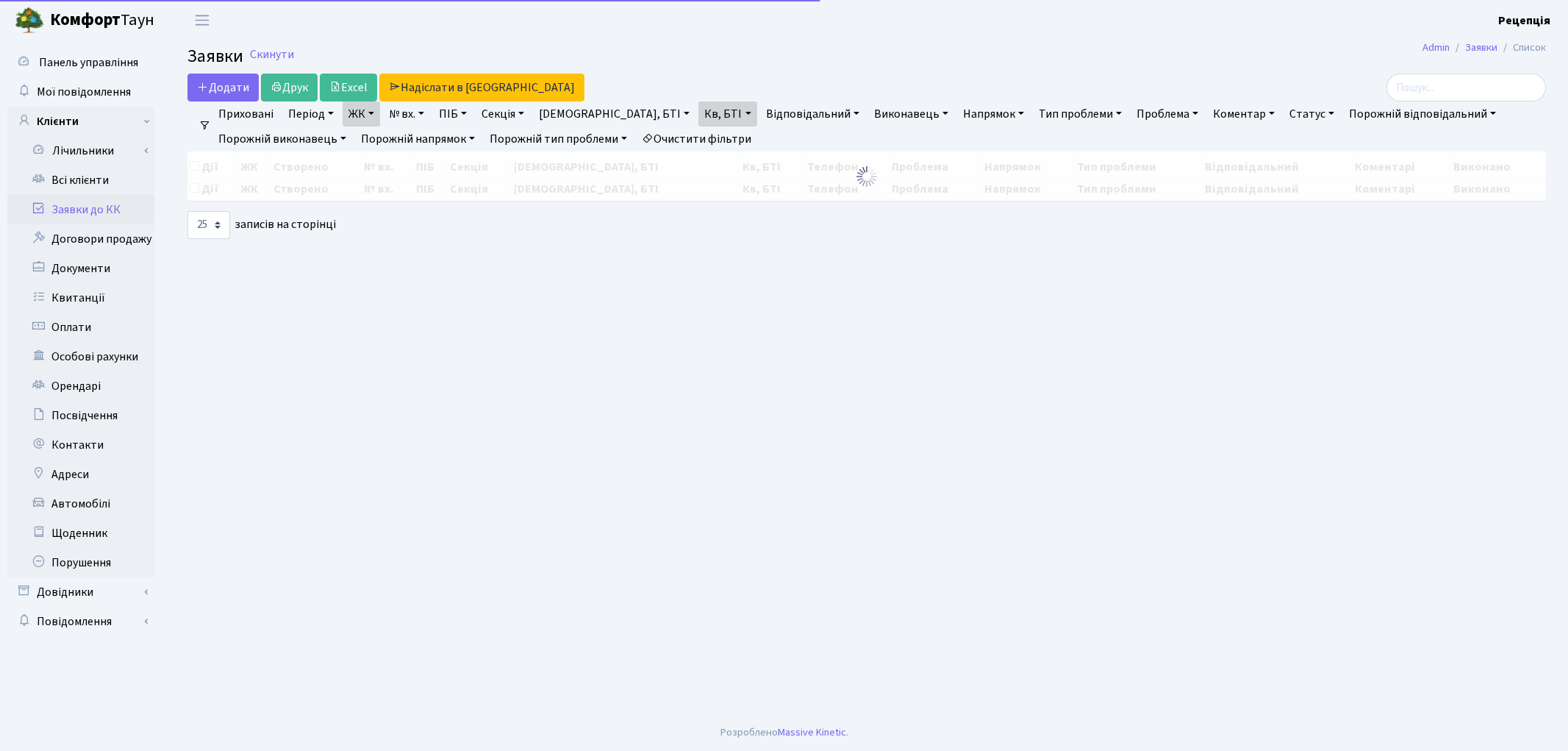
select select "25"
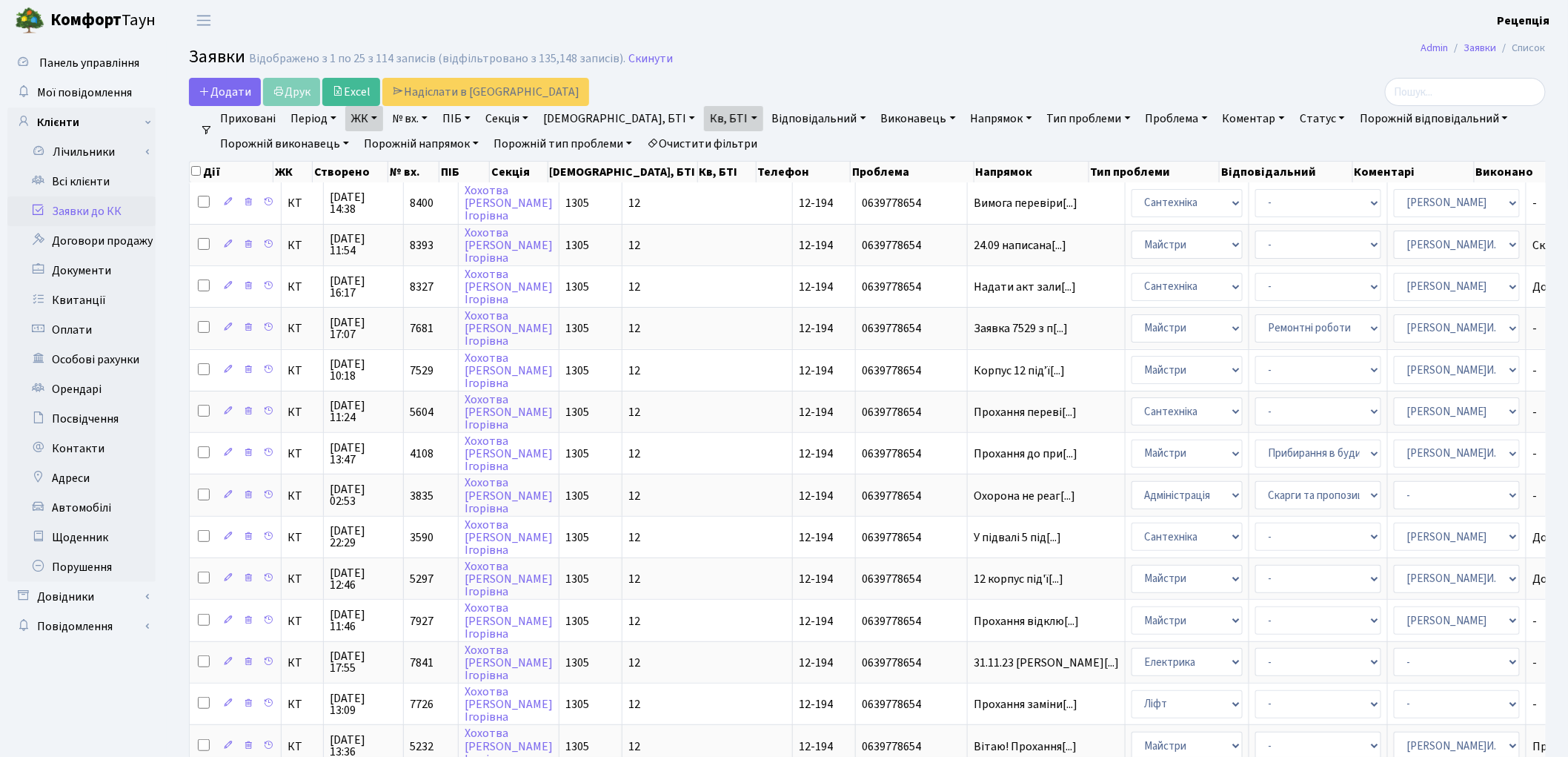
click at [697, 139] on link "Очистити фільтри" at bounding box center [702, 144] width 122 height 25
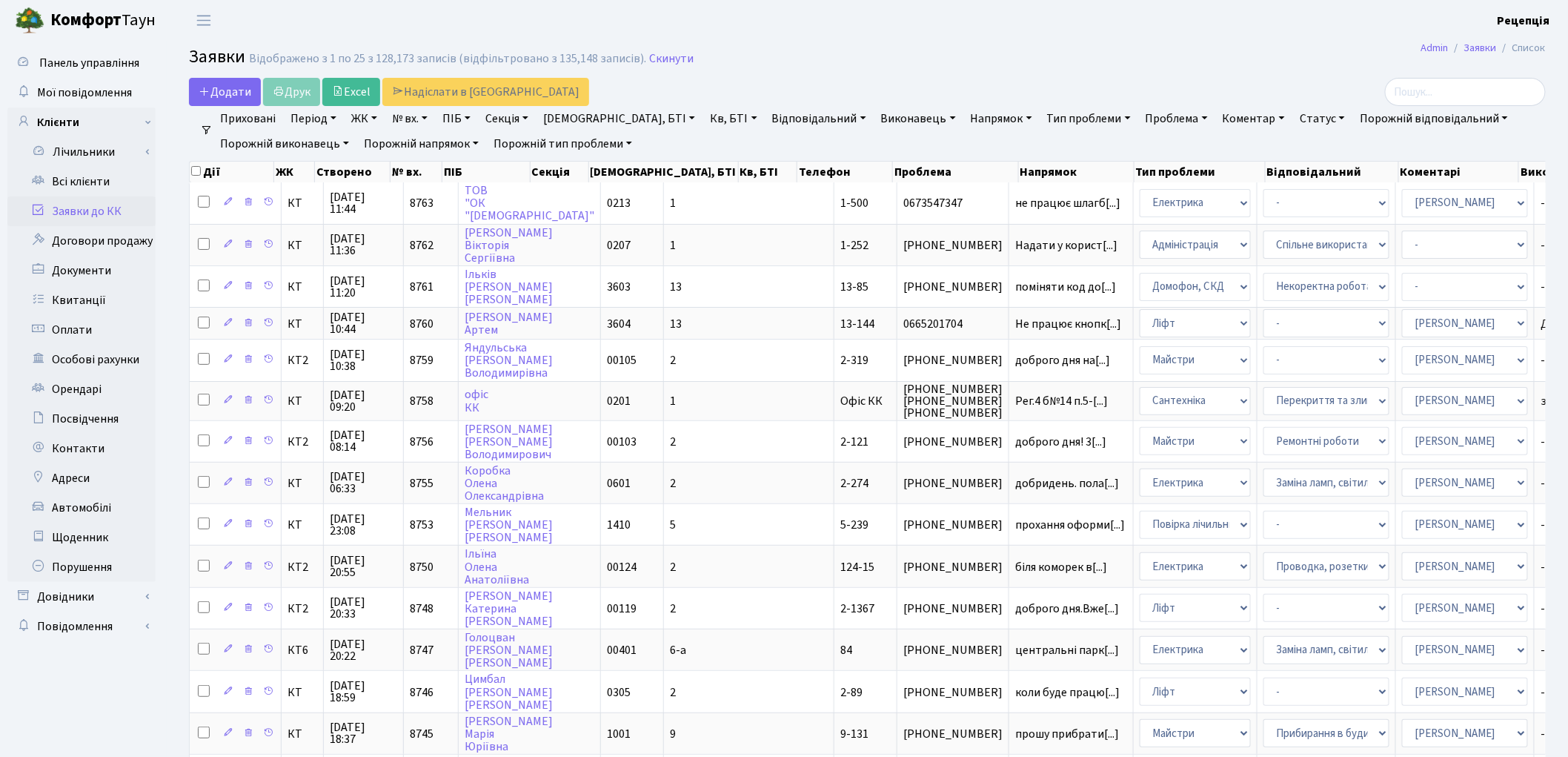
click at [104, 204] on link "Заявки до КК" at bounding box center [81, 211] width 148 height 30
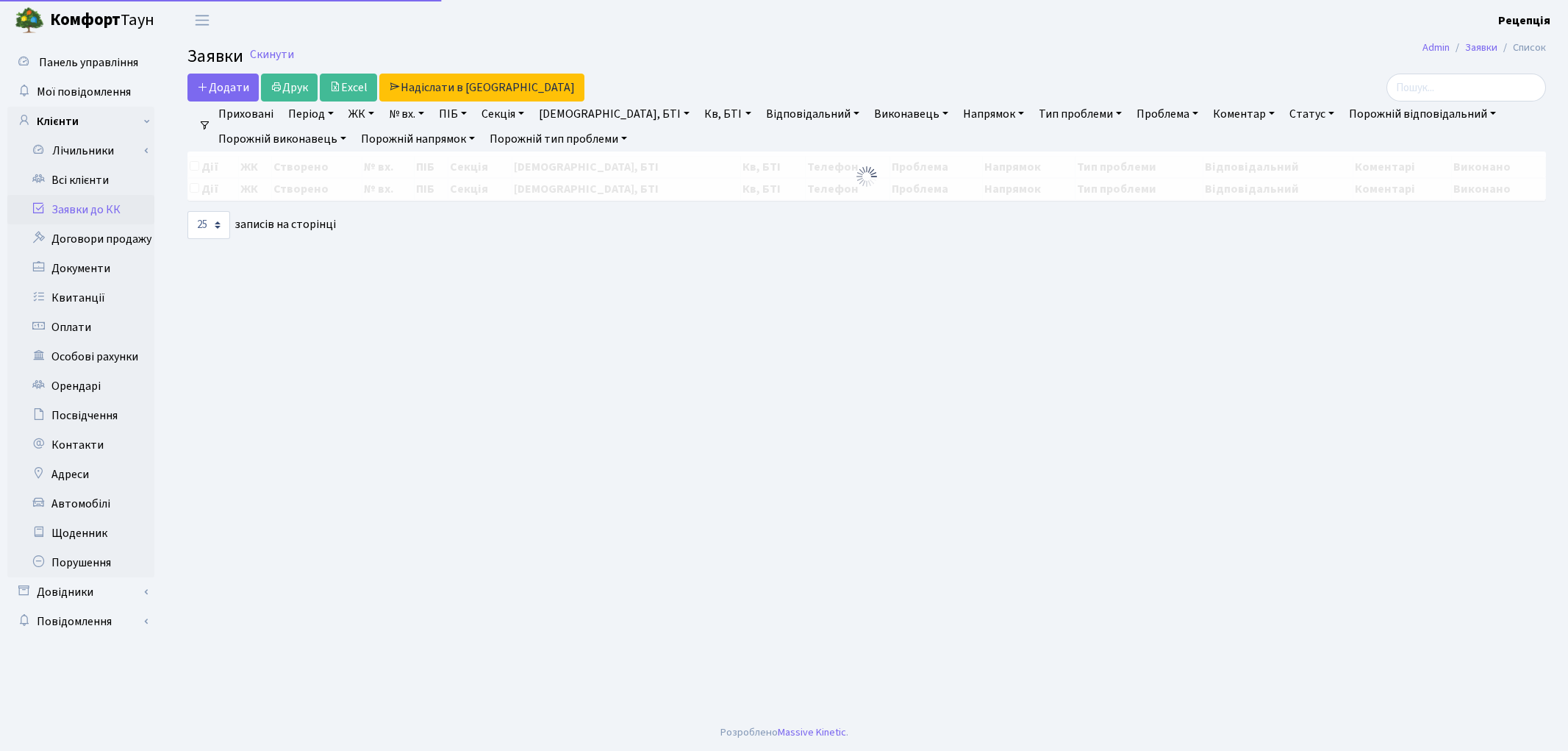
select select "25"
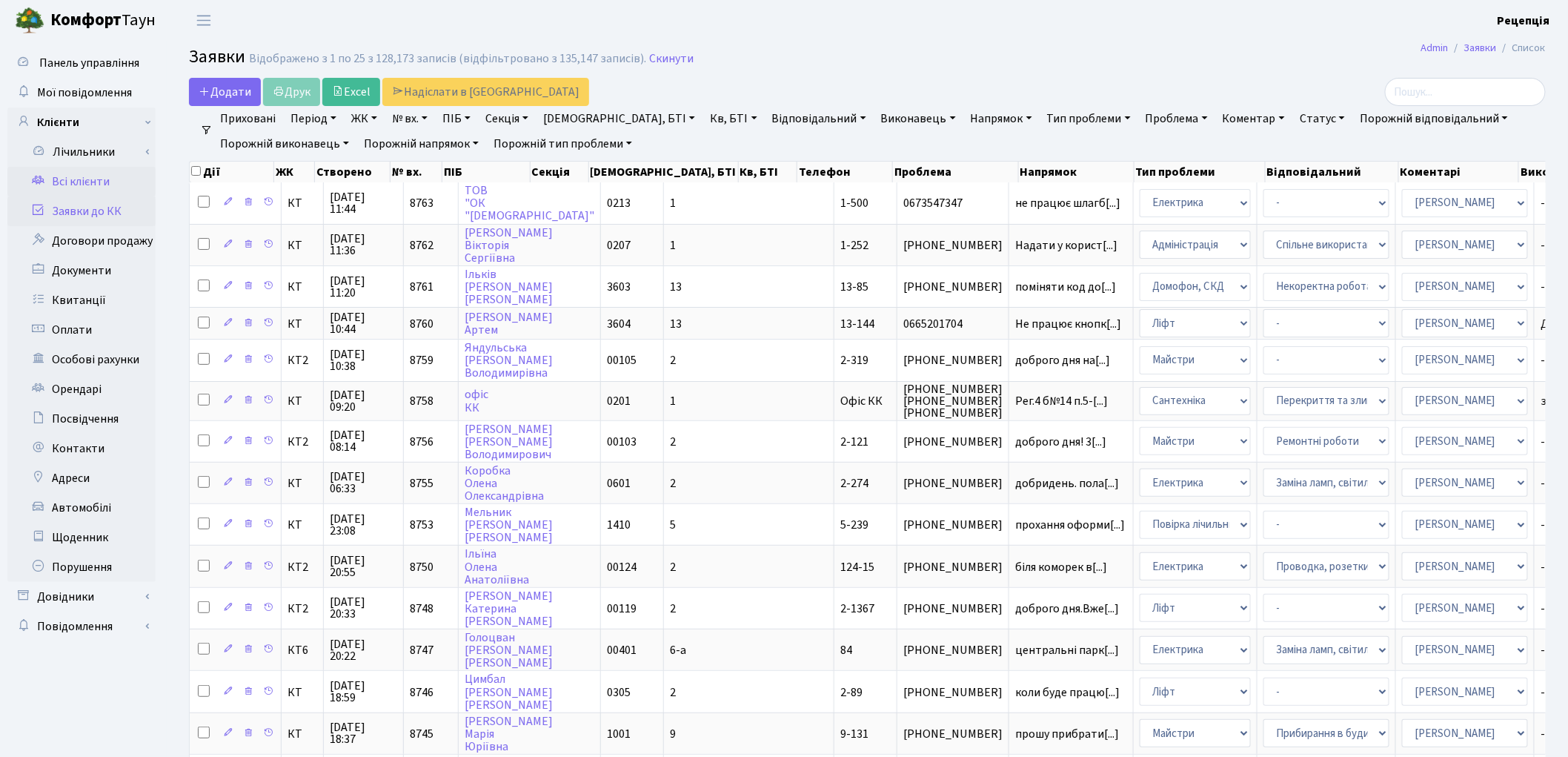
click at [80, 174] on link "Всі клієнти" at bounding box center [81, 182] width 148 height 30
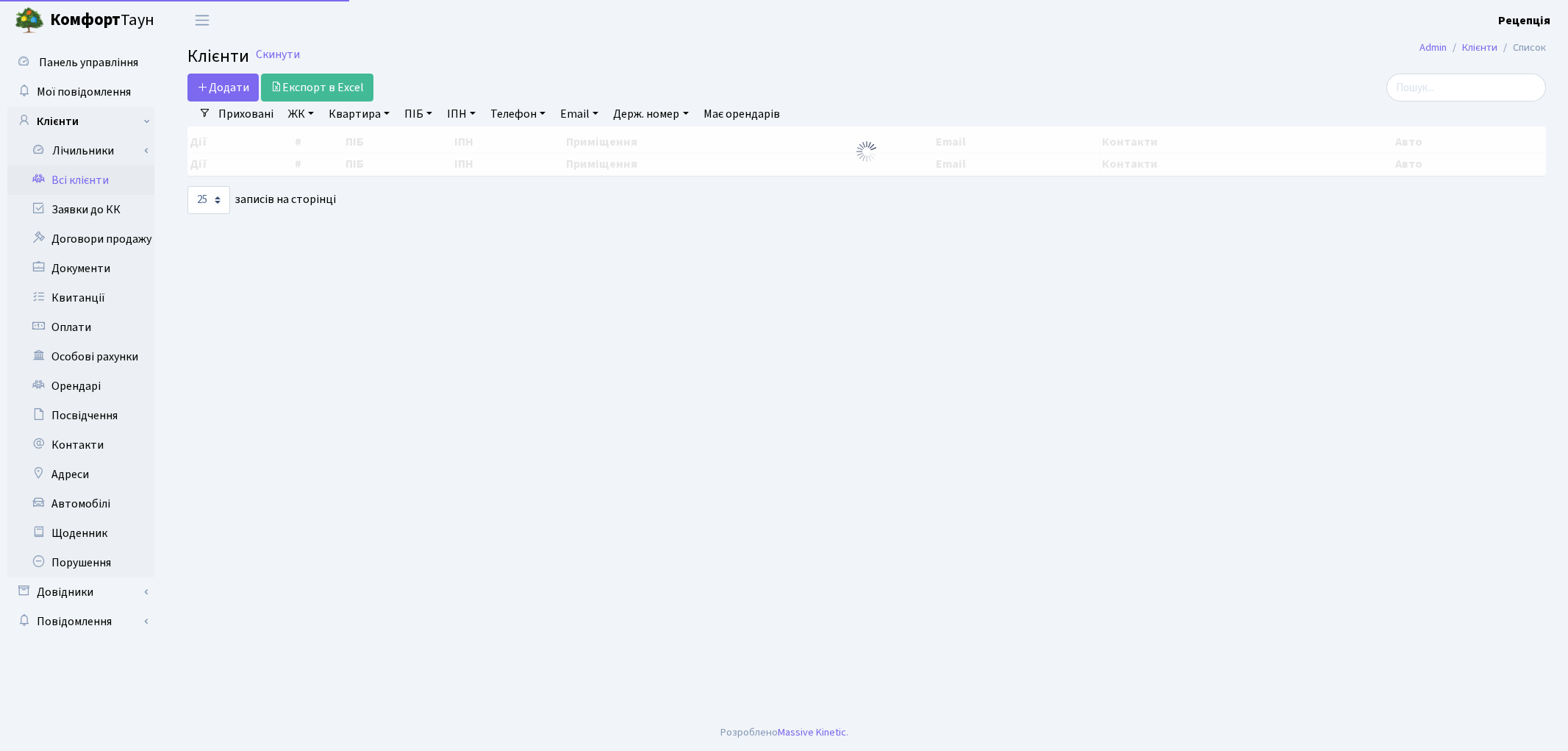
select select "25"
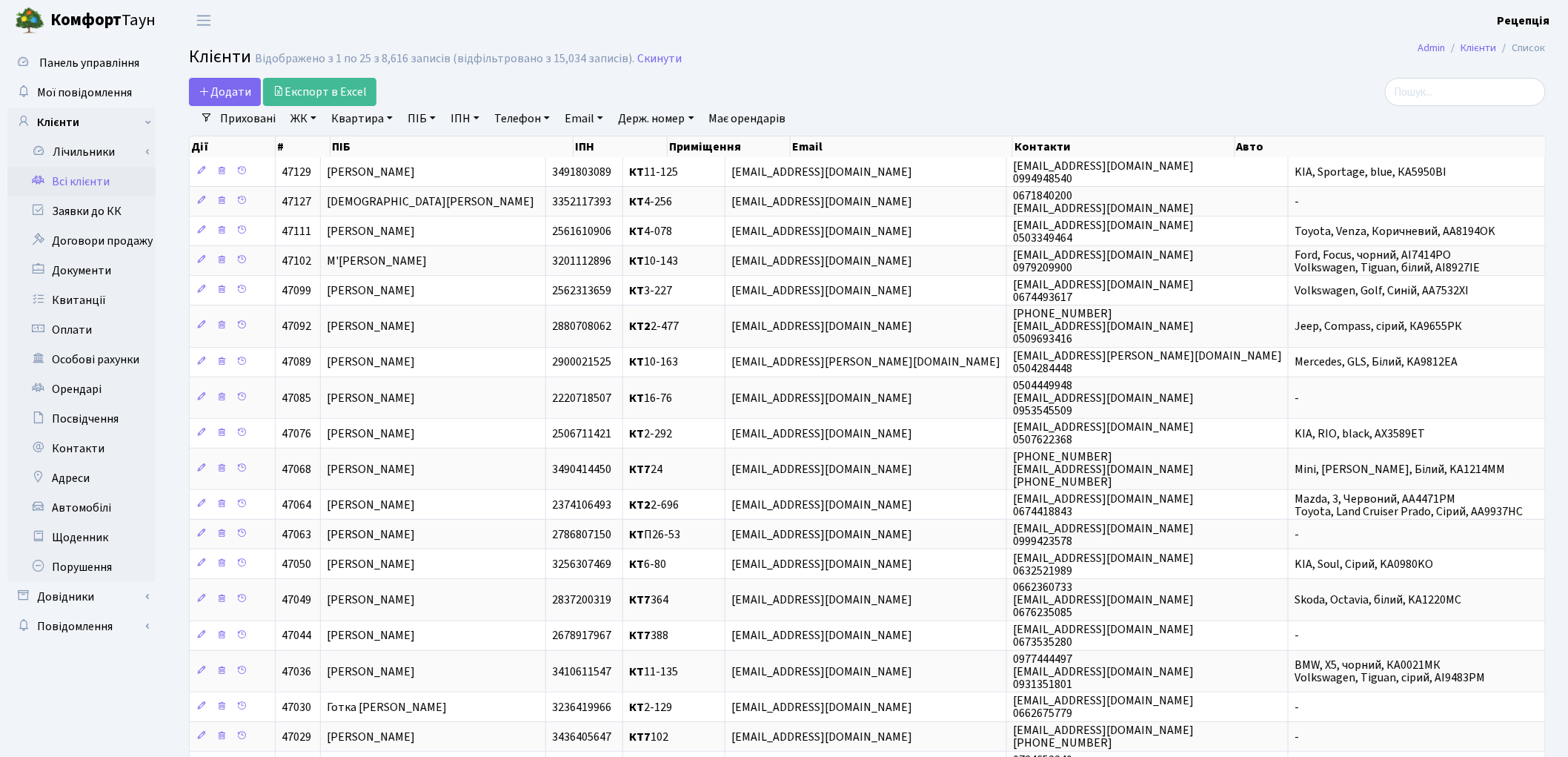
click at [314, 119] on link "ЖК" at bounding box center [303, 119] width 37 height 25
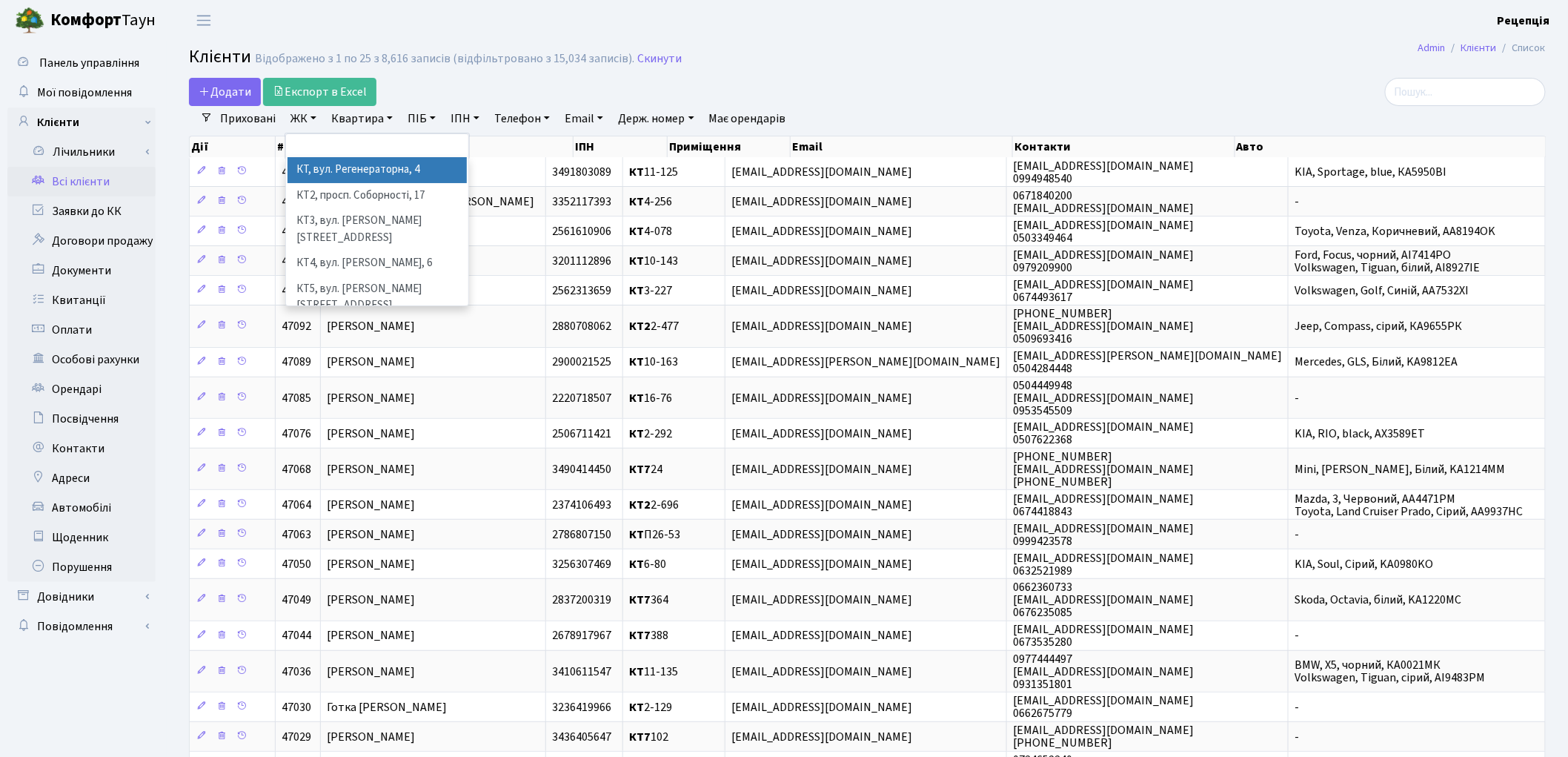
click at [338, 165] on li "КТ, вул. Регенераторна, 4" at bounding box center [378, 169] width 179 height 26
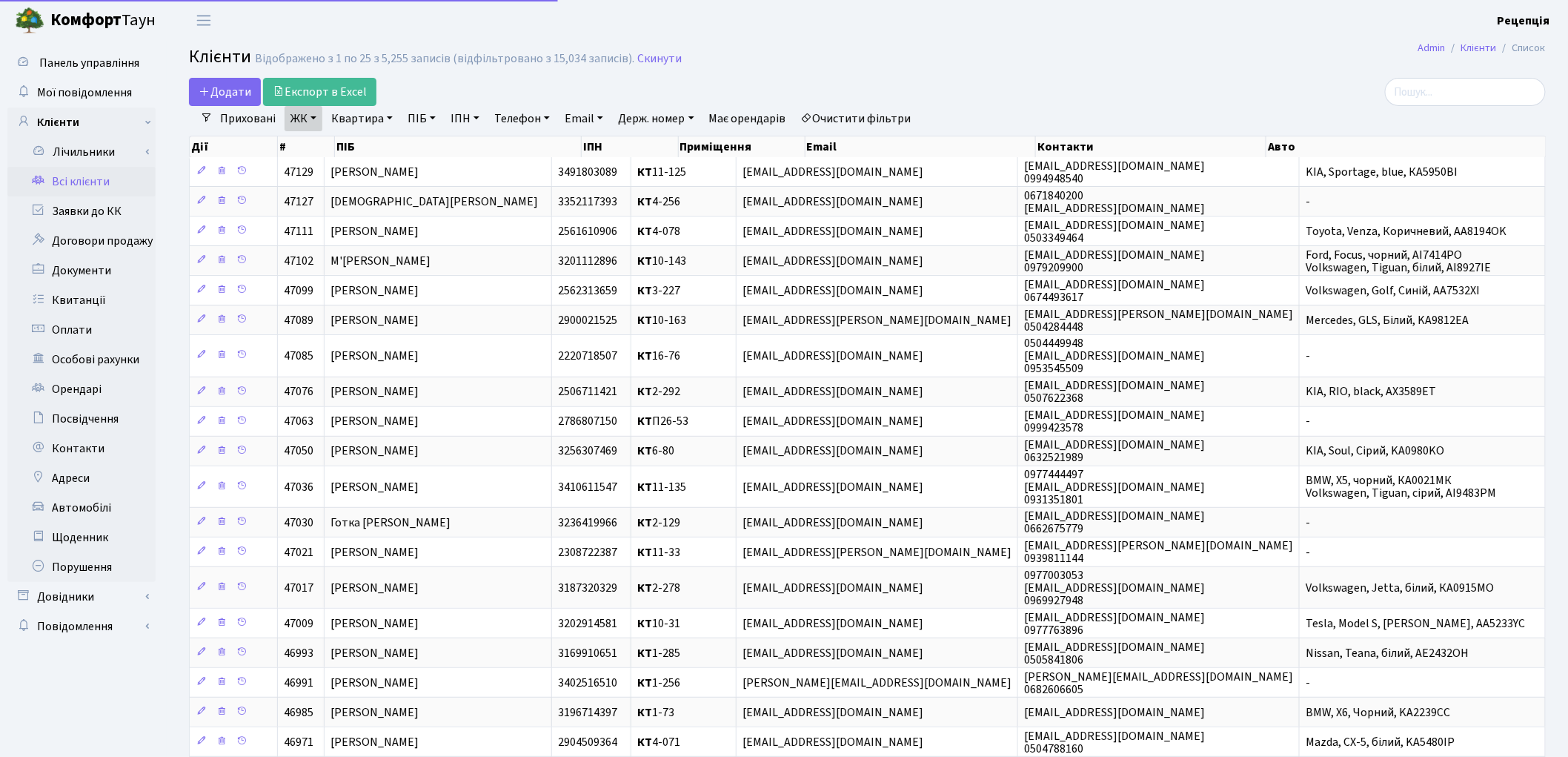
click at [387, 109] on link "Квартира" at bounding box center [362, 119] width 73 height 25
type input "3-408"
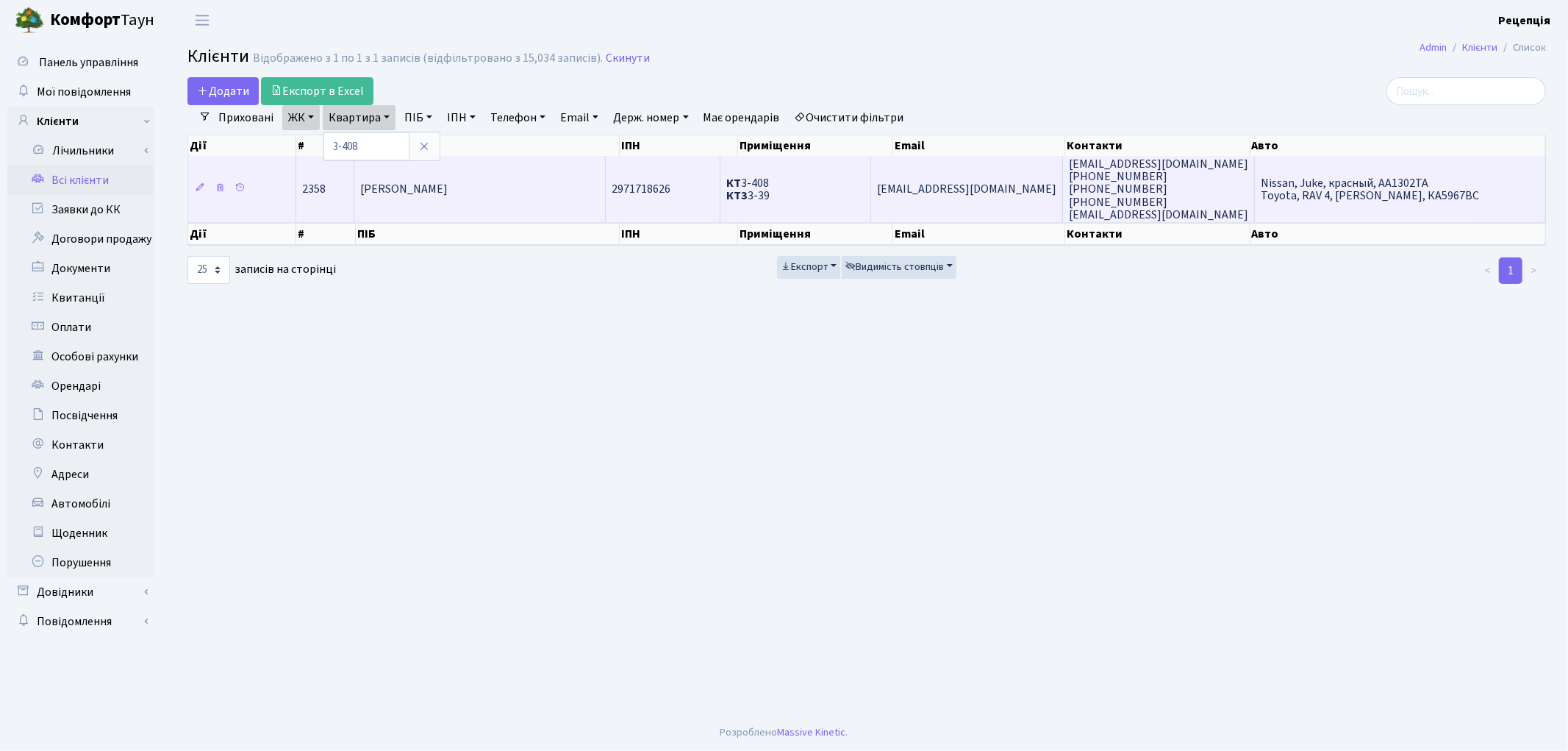
click at [447, 182] on span "Топило Вікторія Анатоліївна" at bounding box center [403, 190] width 87 height 16
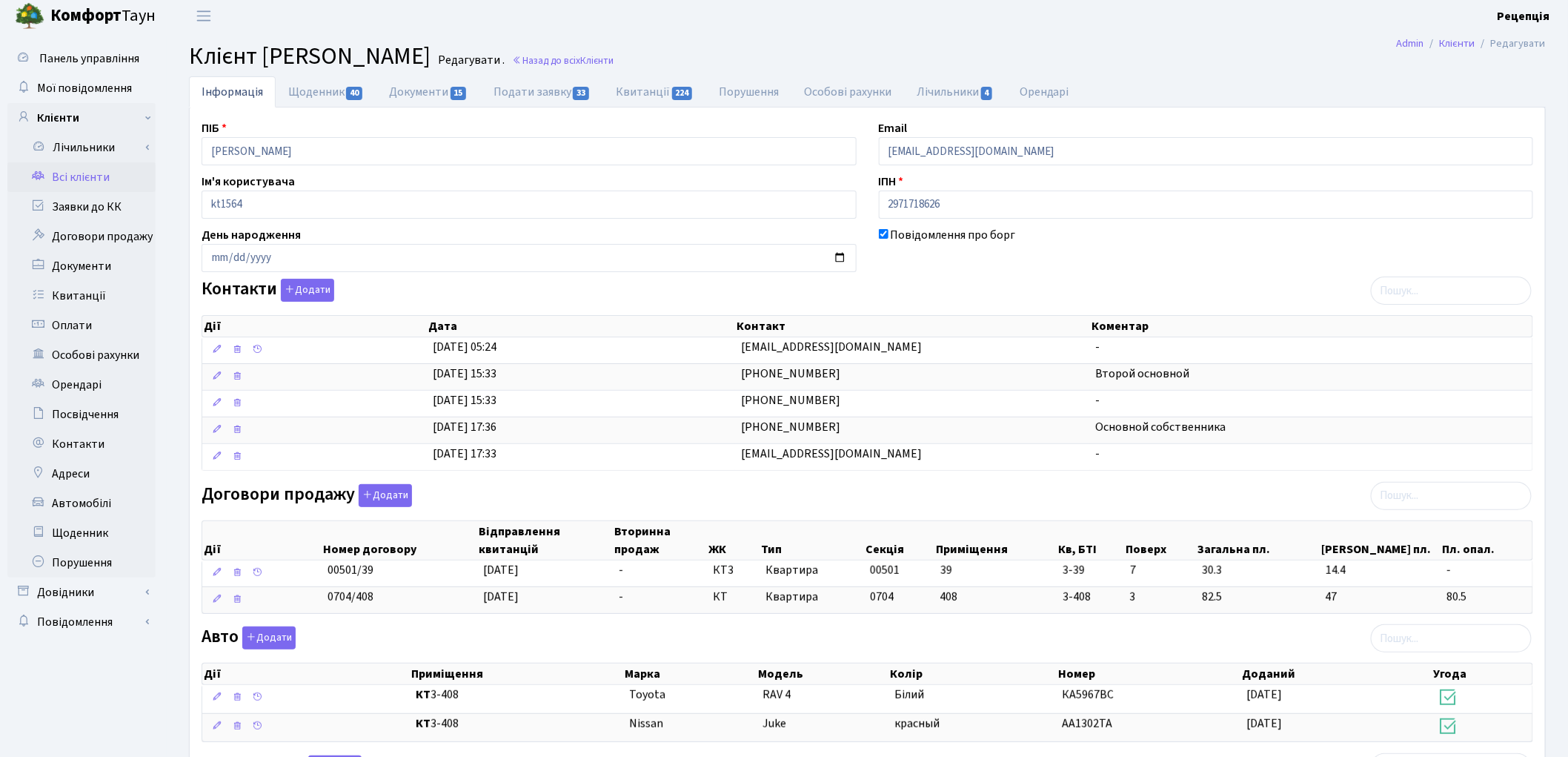
scroll to position [3, 0]
click at [91, 179] on link "Всі клієнти" at bounding box center [81, 179] width 148 height 30
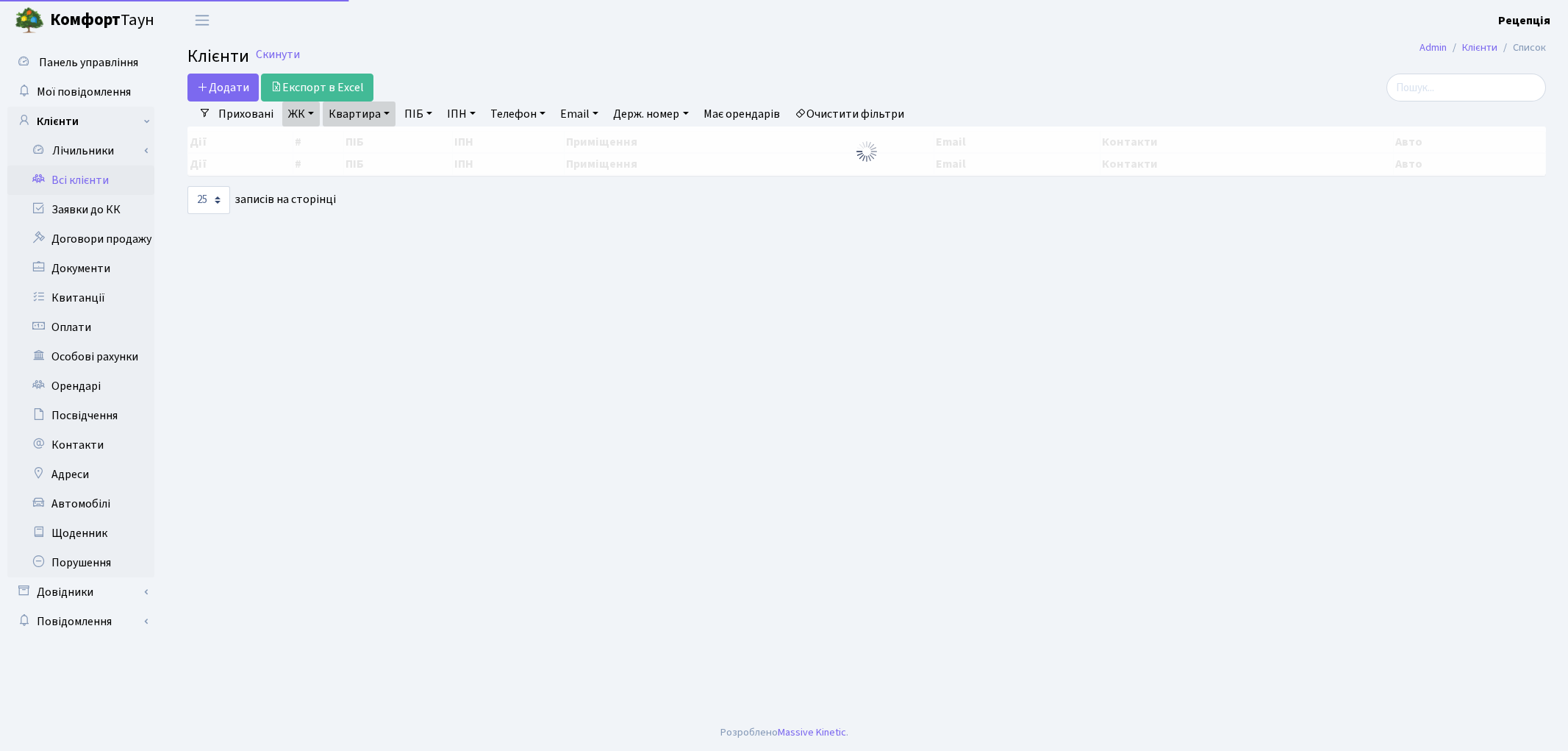
select select "25"
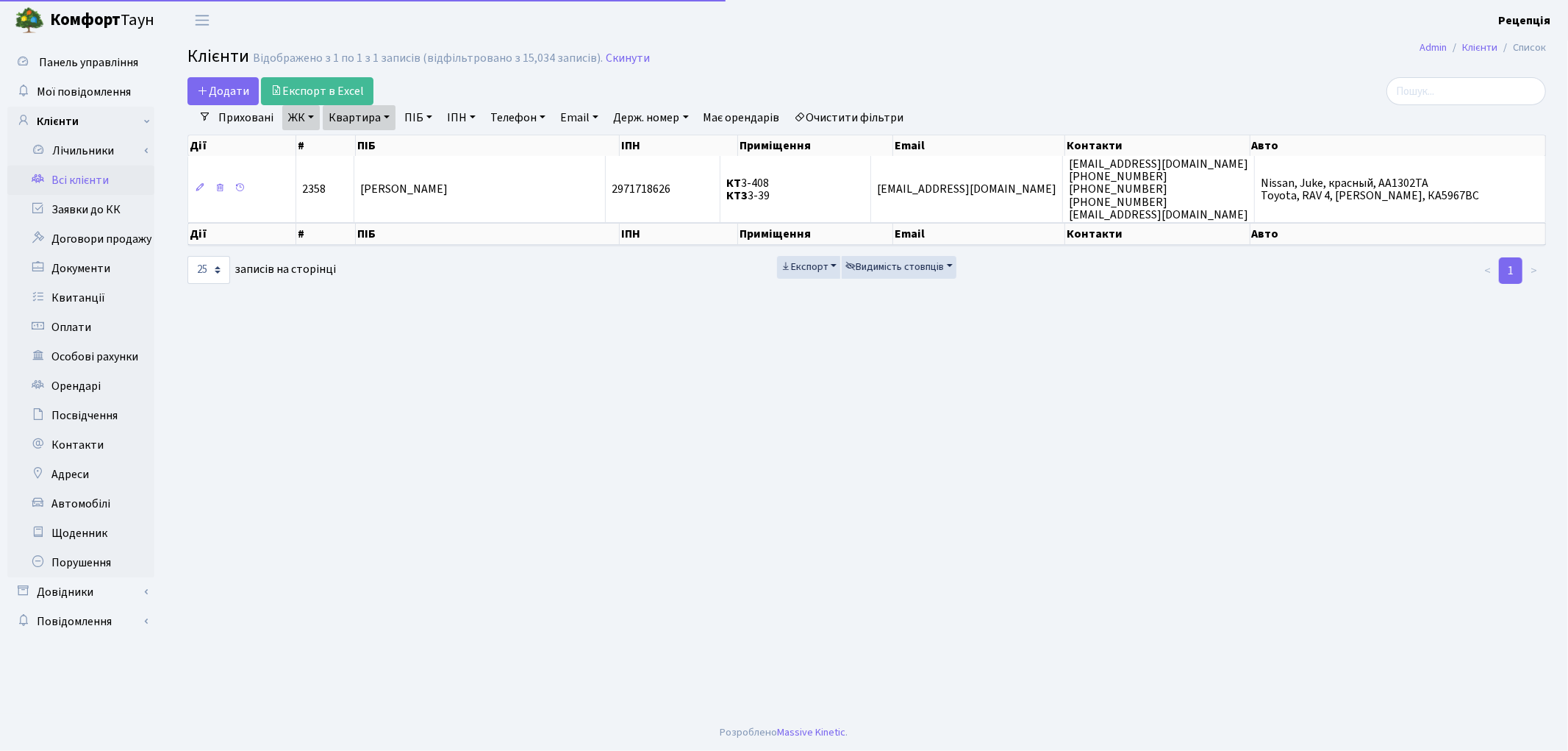
click at [864, 115] on link "Очистити фільтри" at bounding box center [849, 118] width 122 height 25
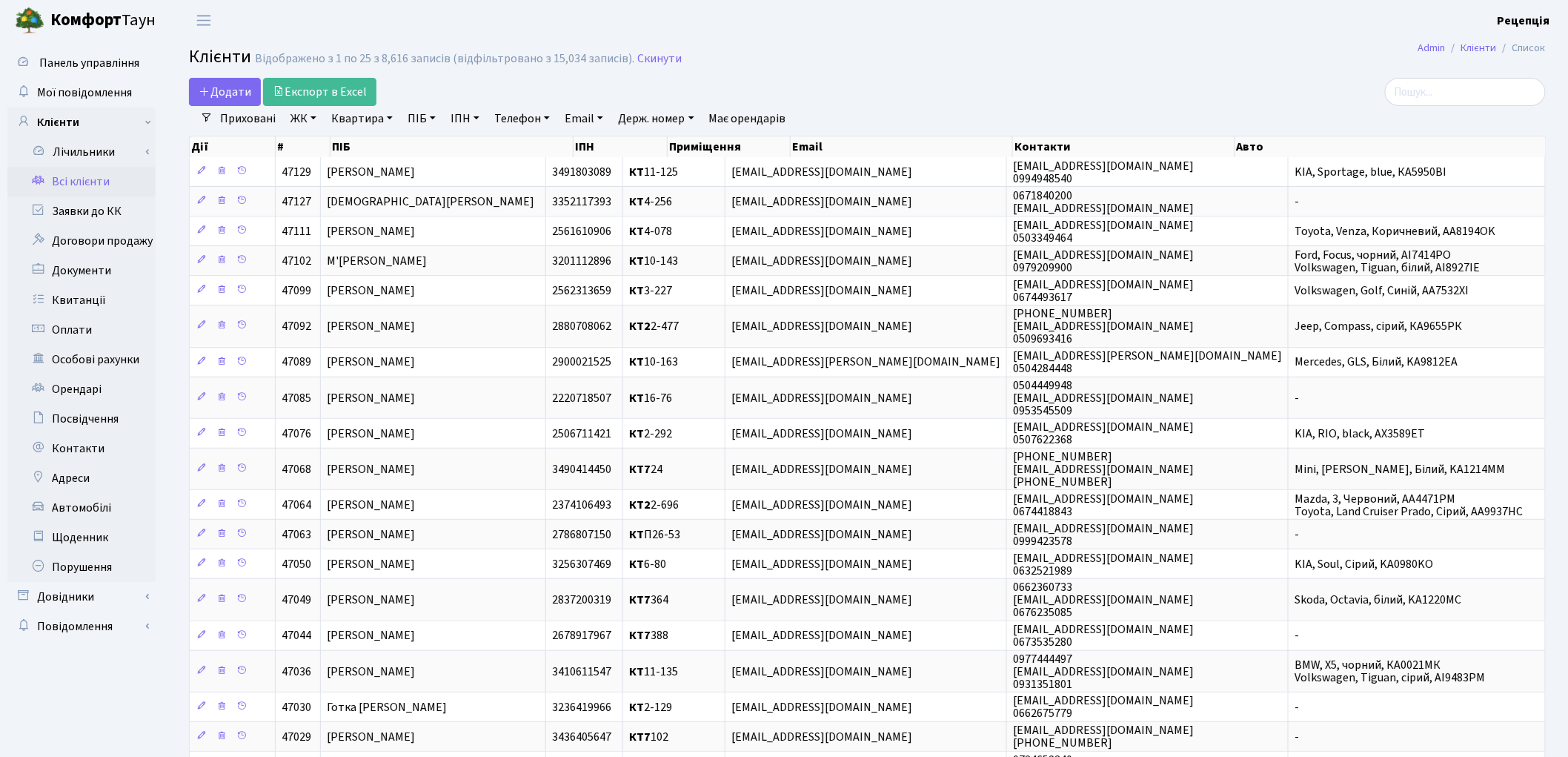
click at [296, 121] on link "ЖК" at bounding box center [303, 119] width 37 height 25
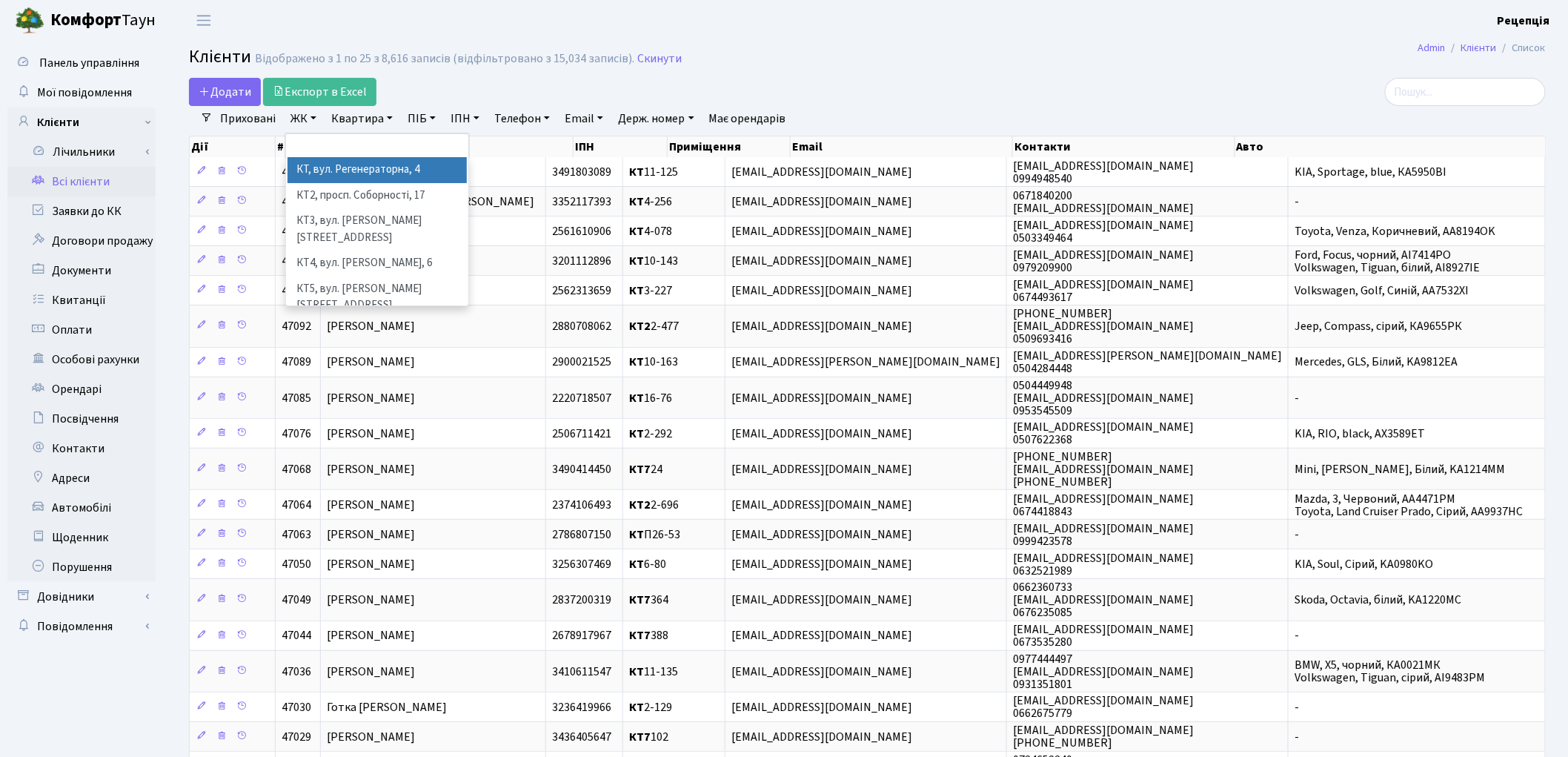
click at [326, 165] on li "КТ, вул. Регенераторна, 4" at bounding box center [378, 169] width 179 height 26
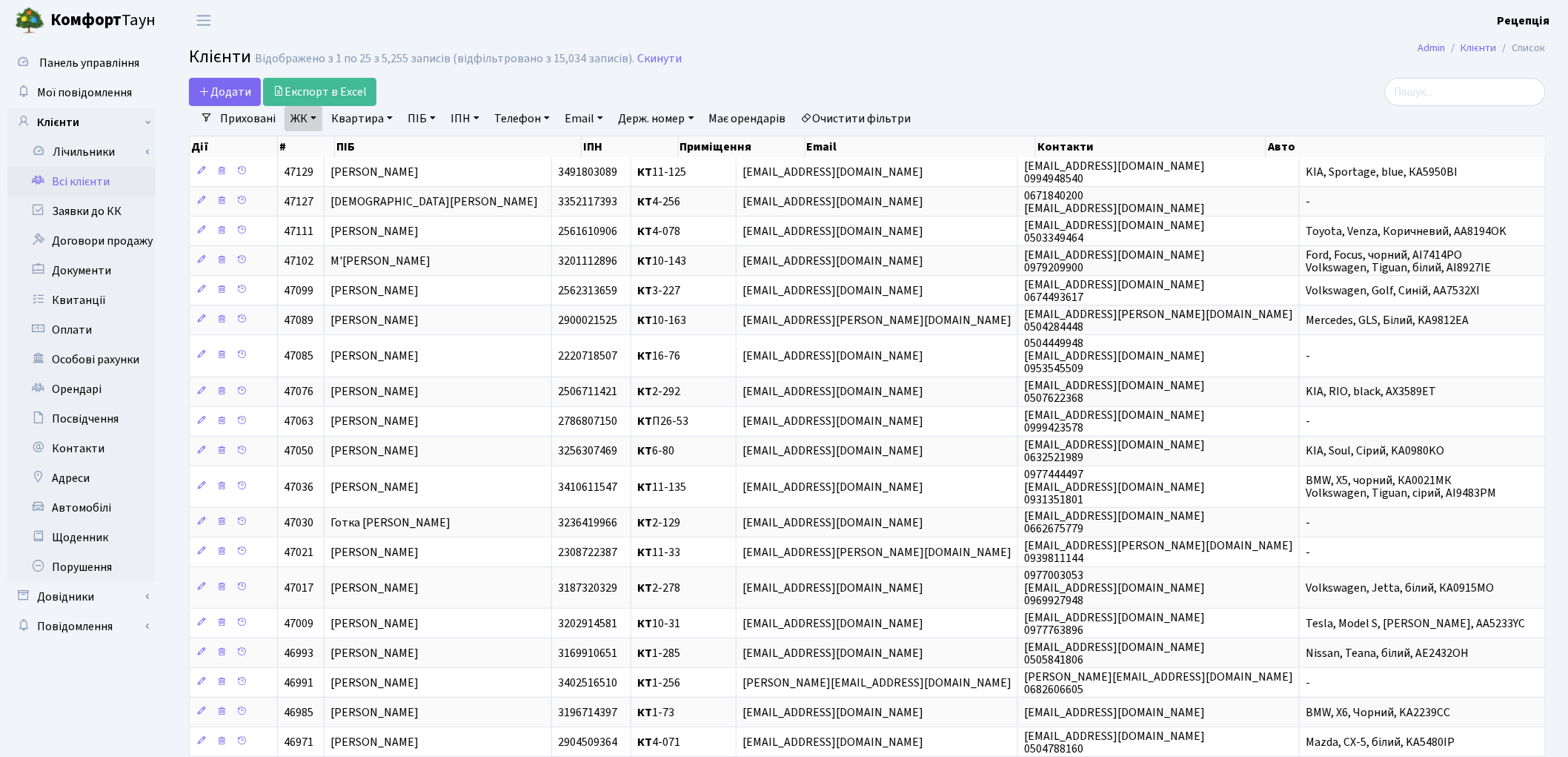
click at [382, 122] on link "Квартира" at bounding box center [362, 119] width 73 height 25
type input "5-464"
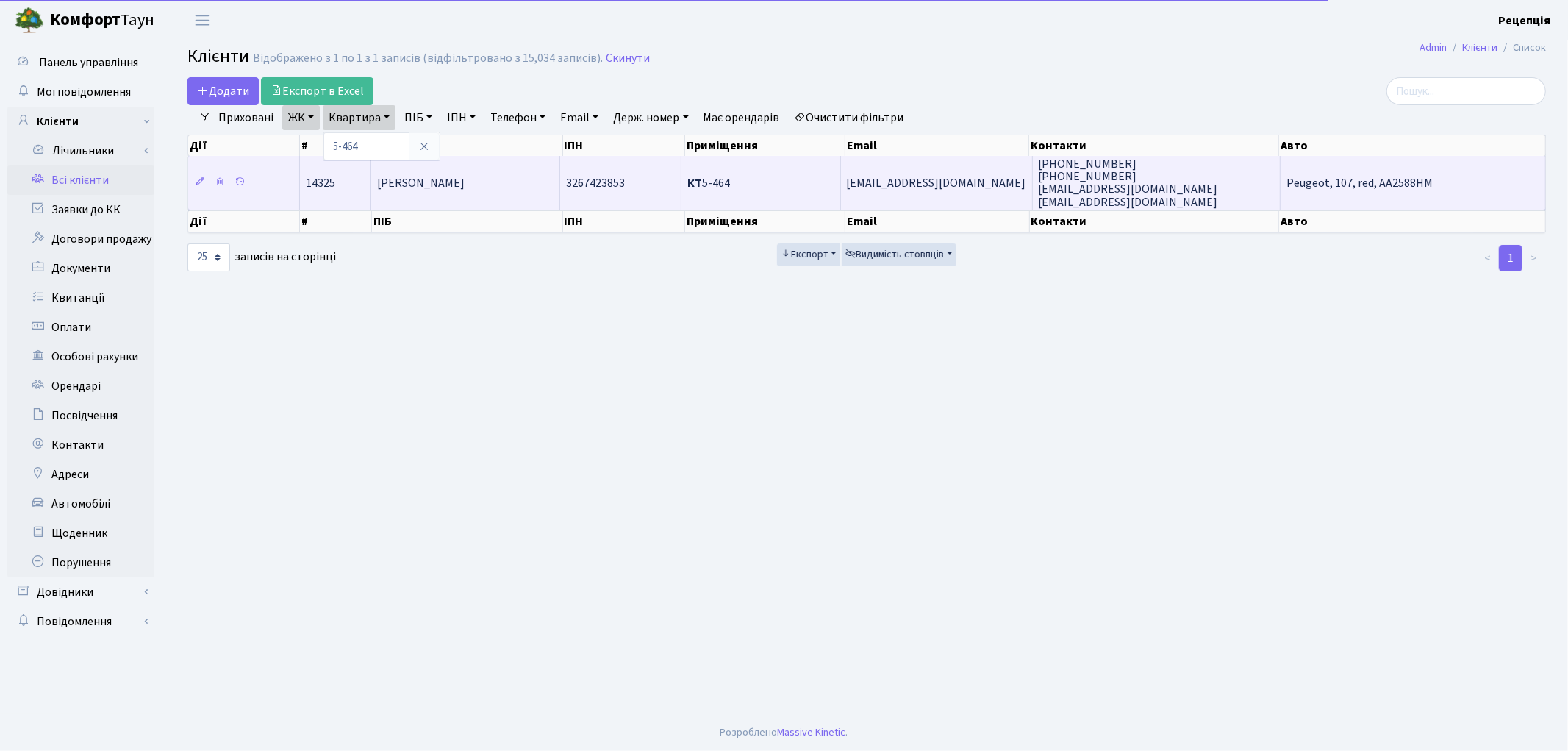
click at [464, 189] on span "[PERSON_NAME]" at bounding box center [420, 183] width 87 height 16
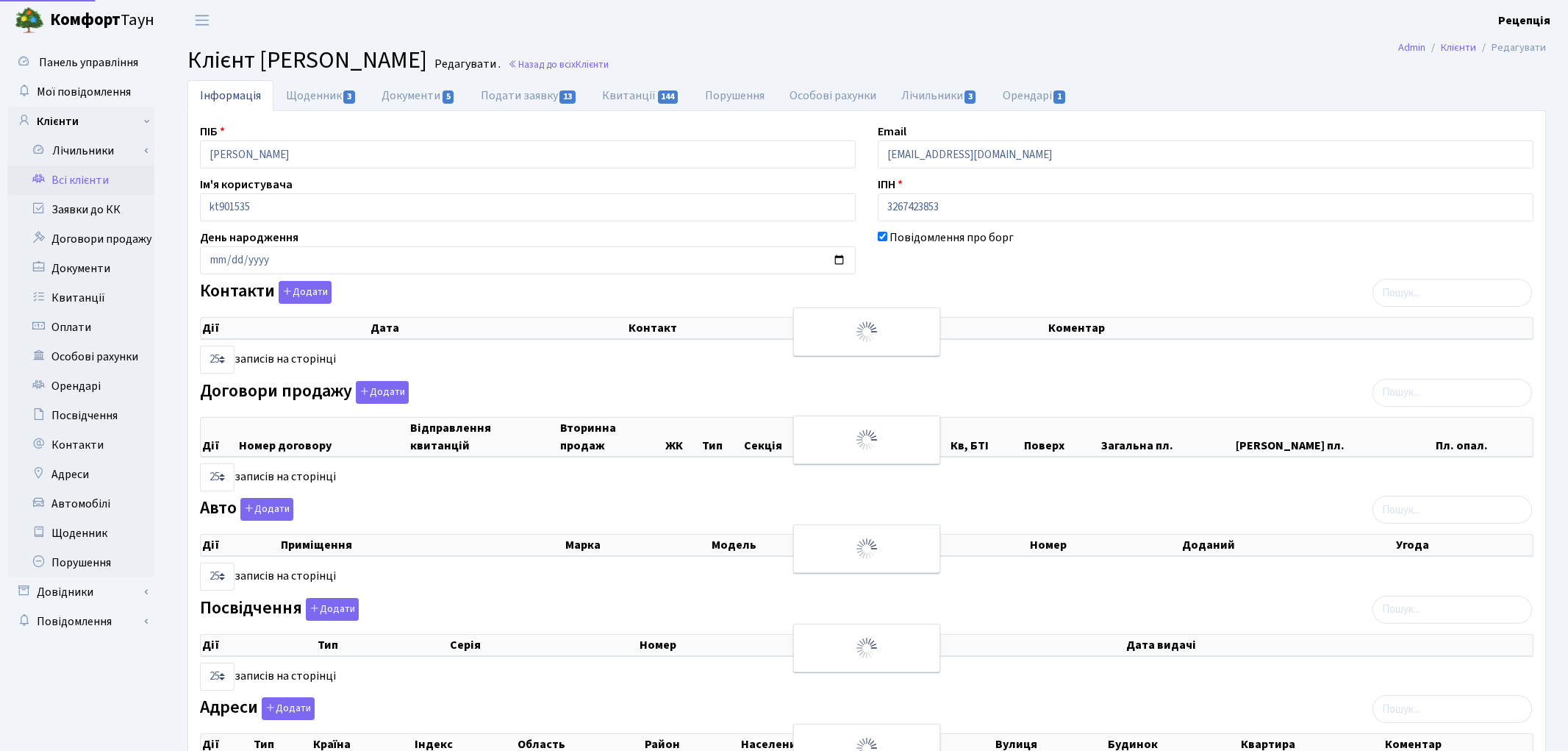
select select "25"
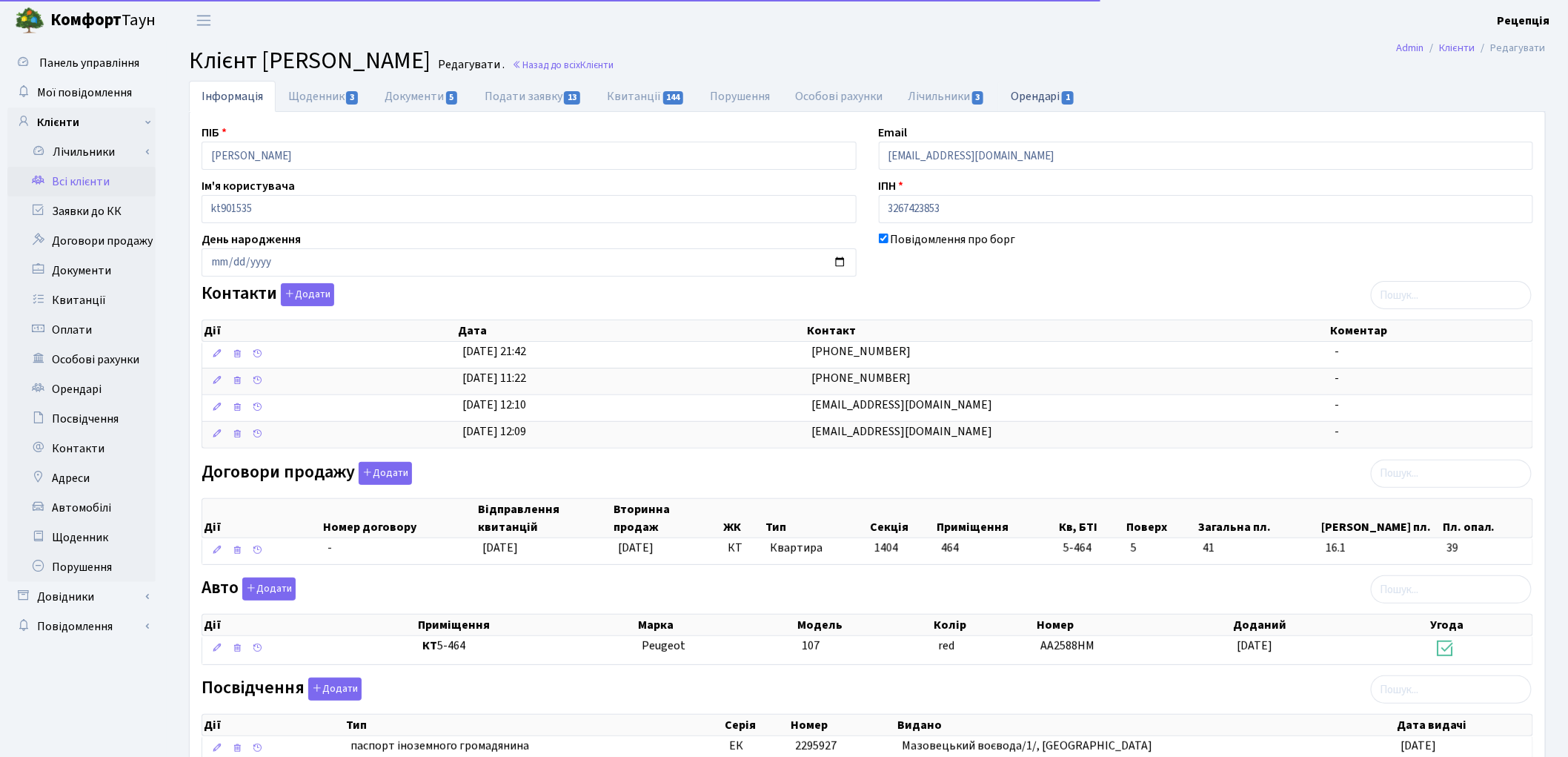
click at [1035, 102] on link "Орендарі 1" at bounding box center [1042, 96] width 90 height 30
select select "25"
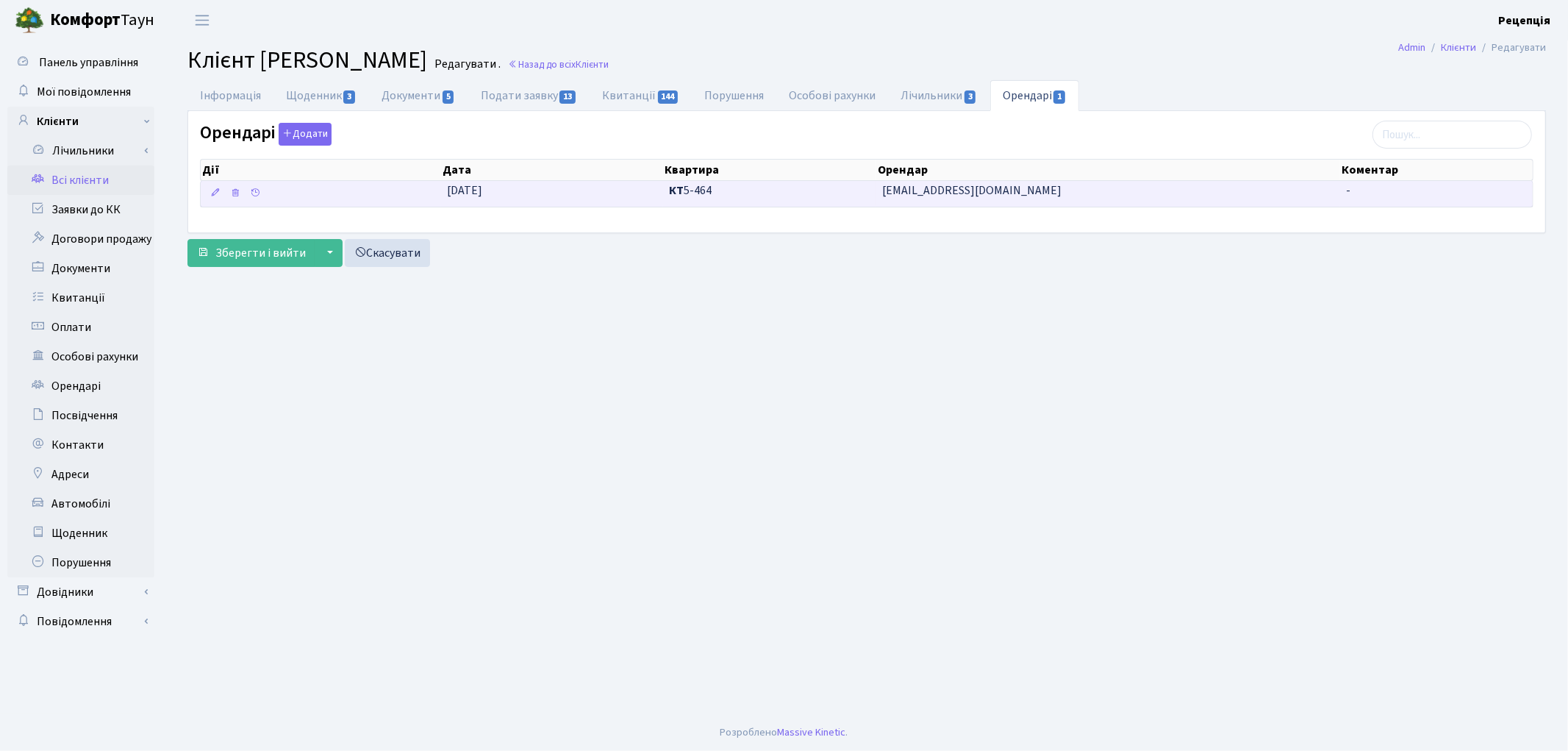
click at [910, 197] on span "dmitrylakiza@gmail.com" at bounding box center [1108, 191] width 452 height 17
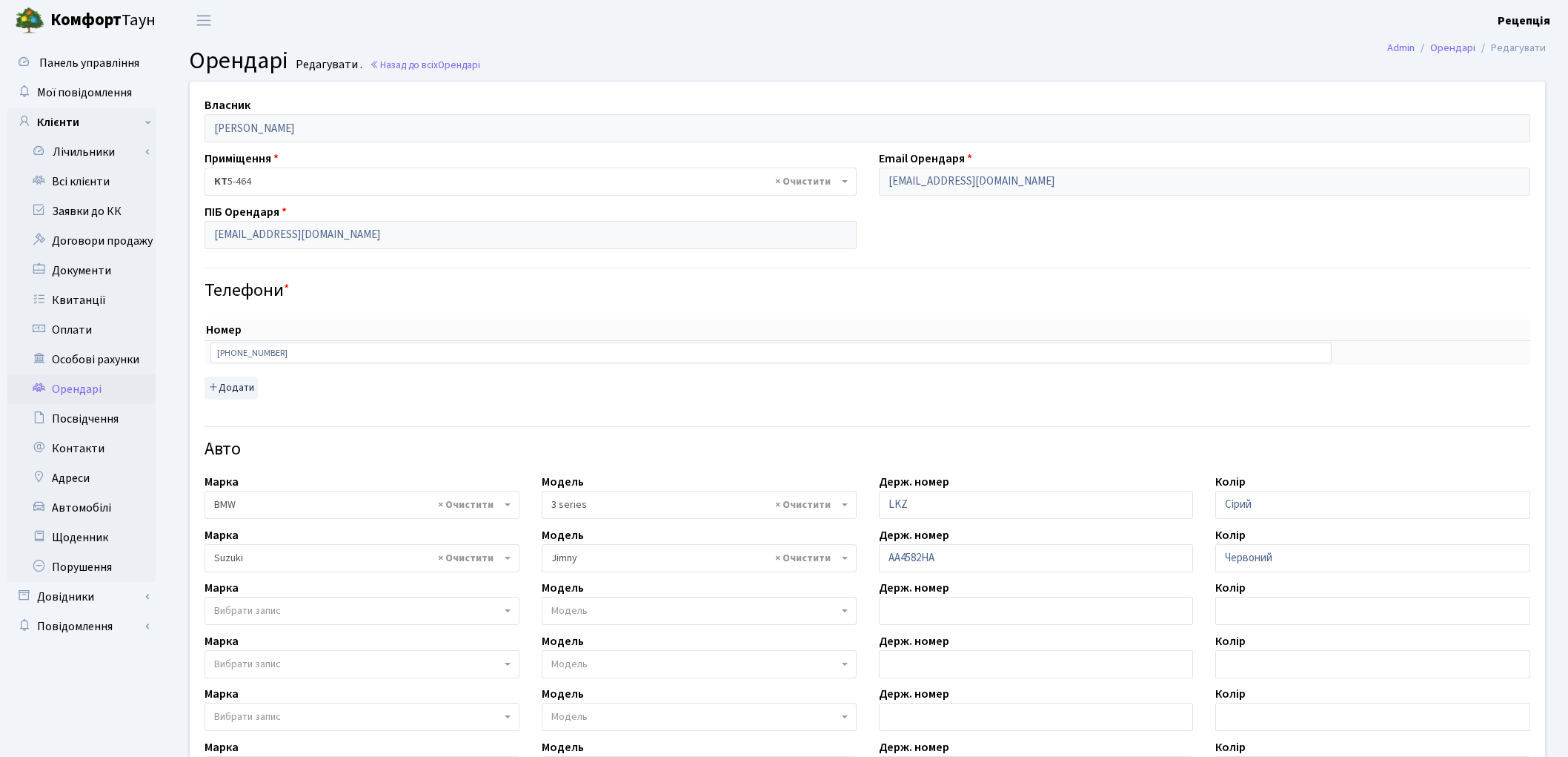
select select "4556"
select select "2218"
click at [96, 182] on link "Всі клієнти" at bounding box center [81, 182] width 148 height 30
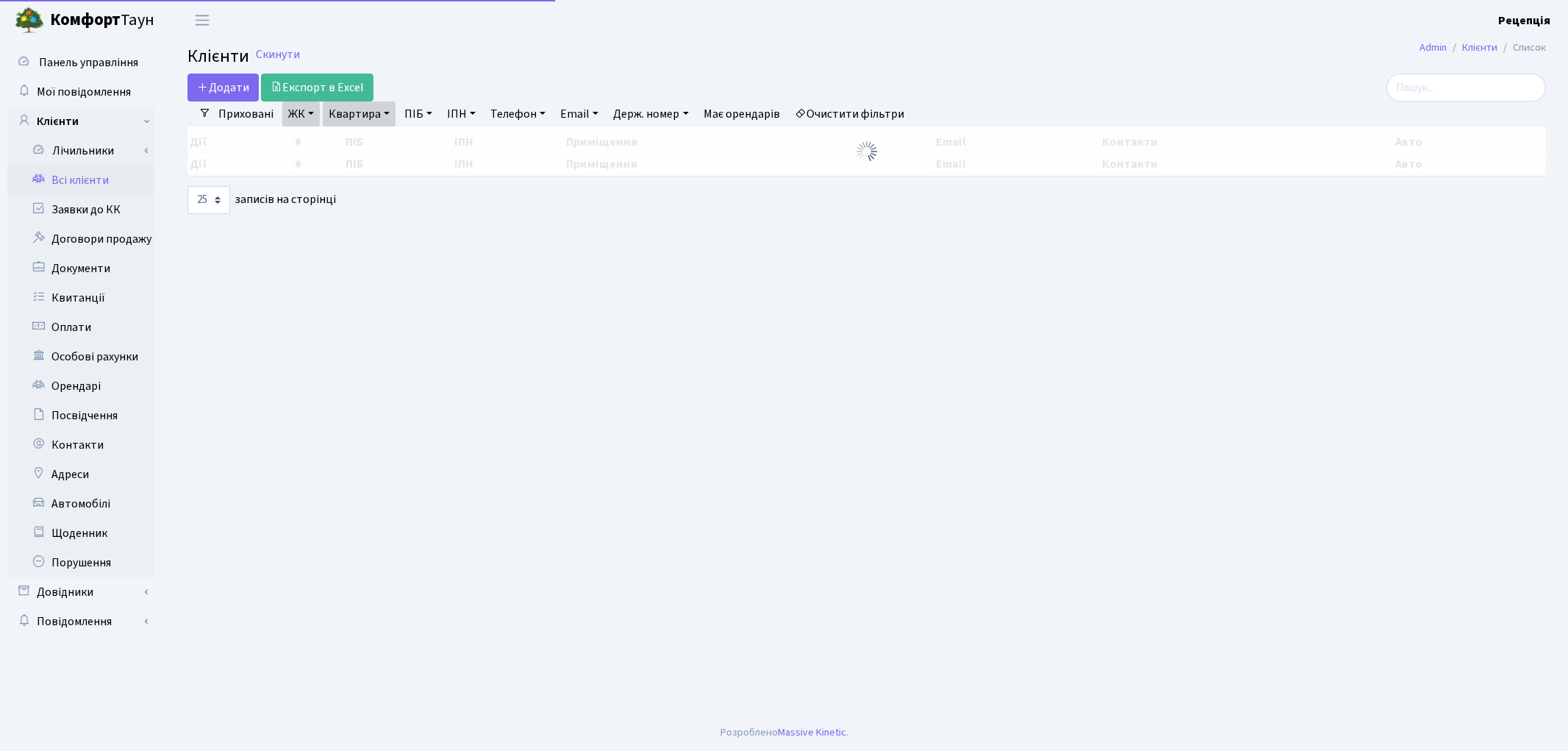
select select "25"
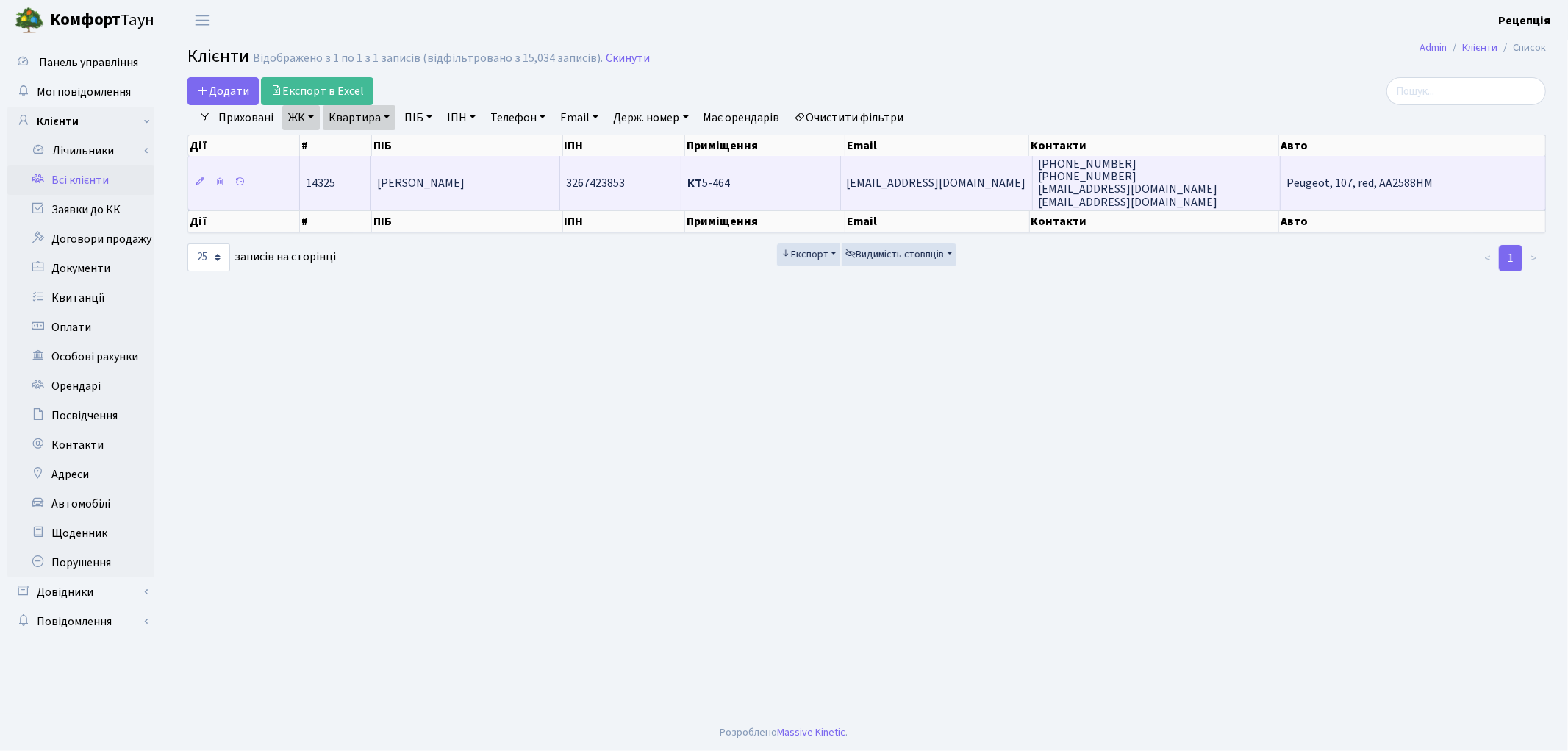
click at [464, 182] on span "[PERSON_NAME]" at bounding box center [420, 183] width 87 height 16
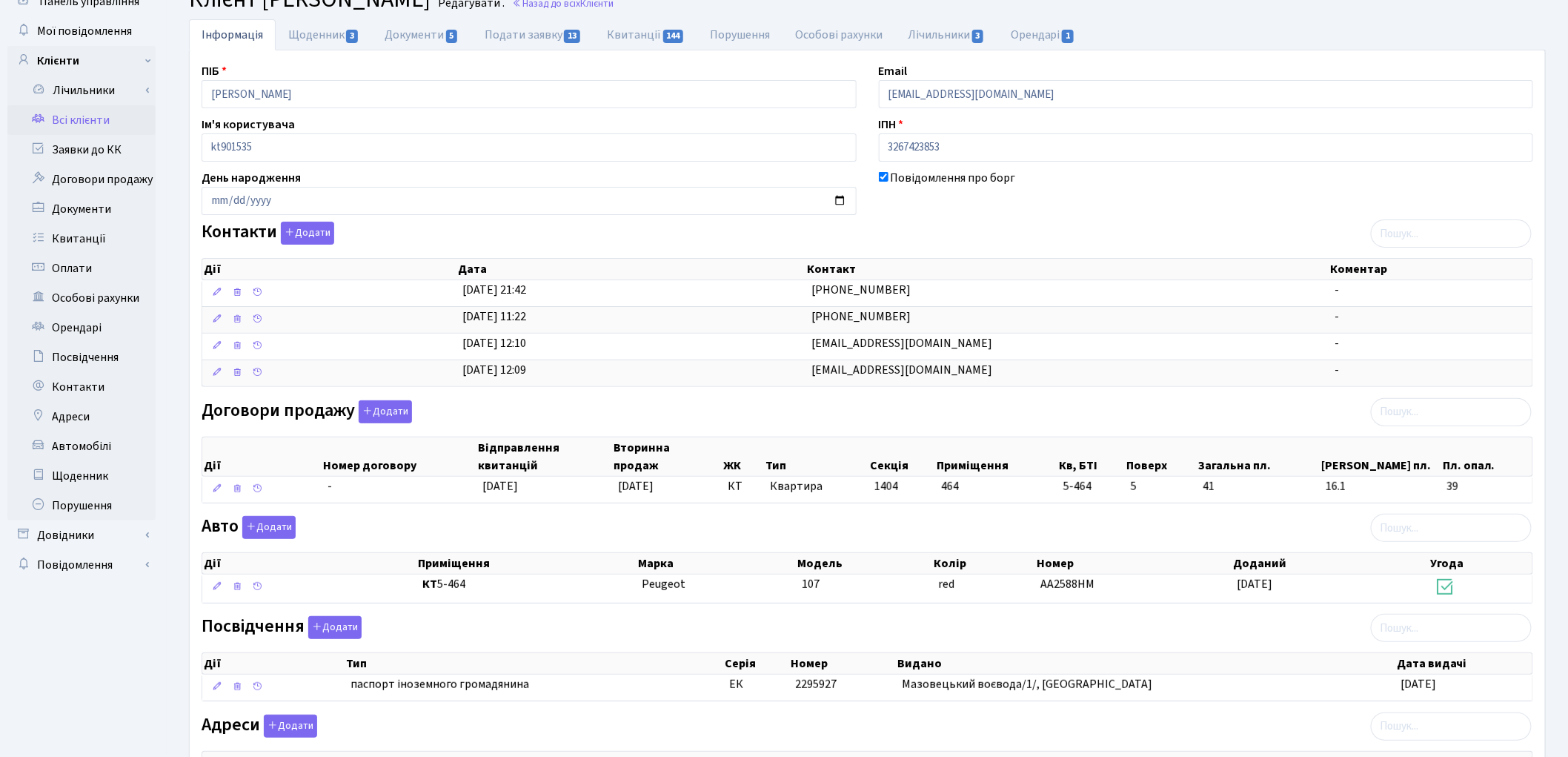
scroll to position [33, 0]
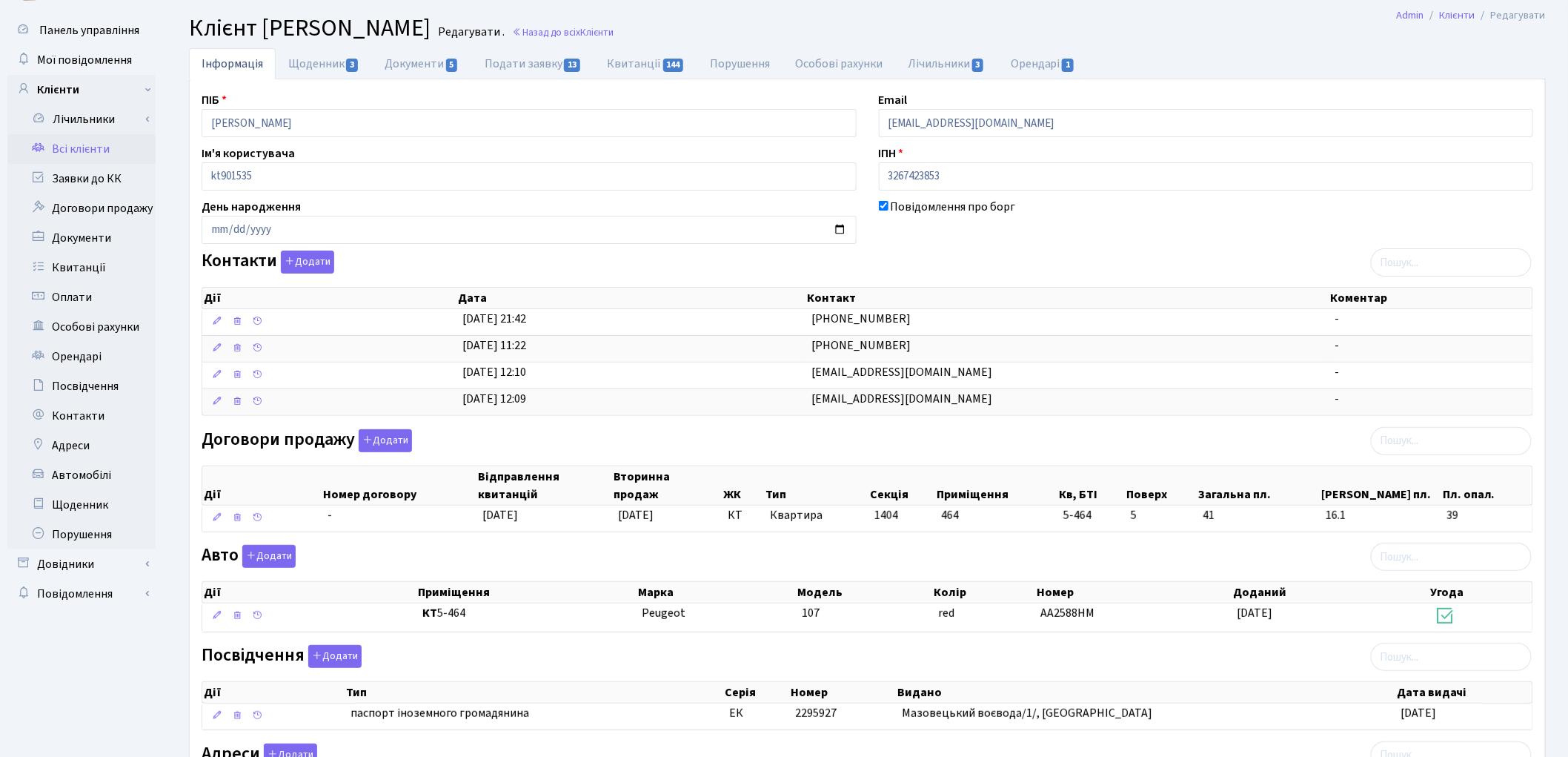
click at [115, 145] on link "Всі клієнти" at bounding box center [81, 149] width 148 height 30
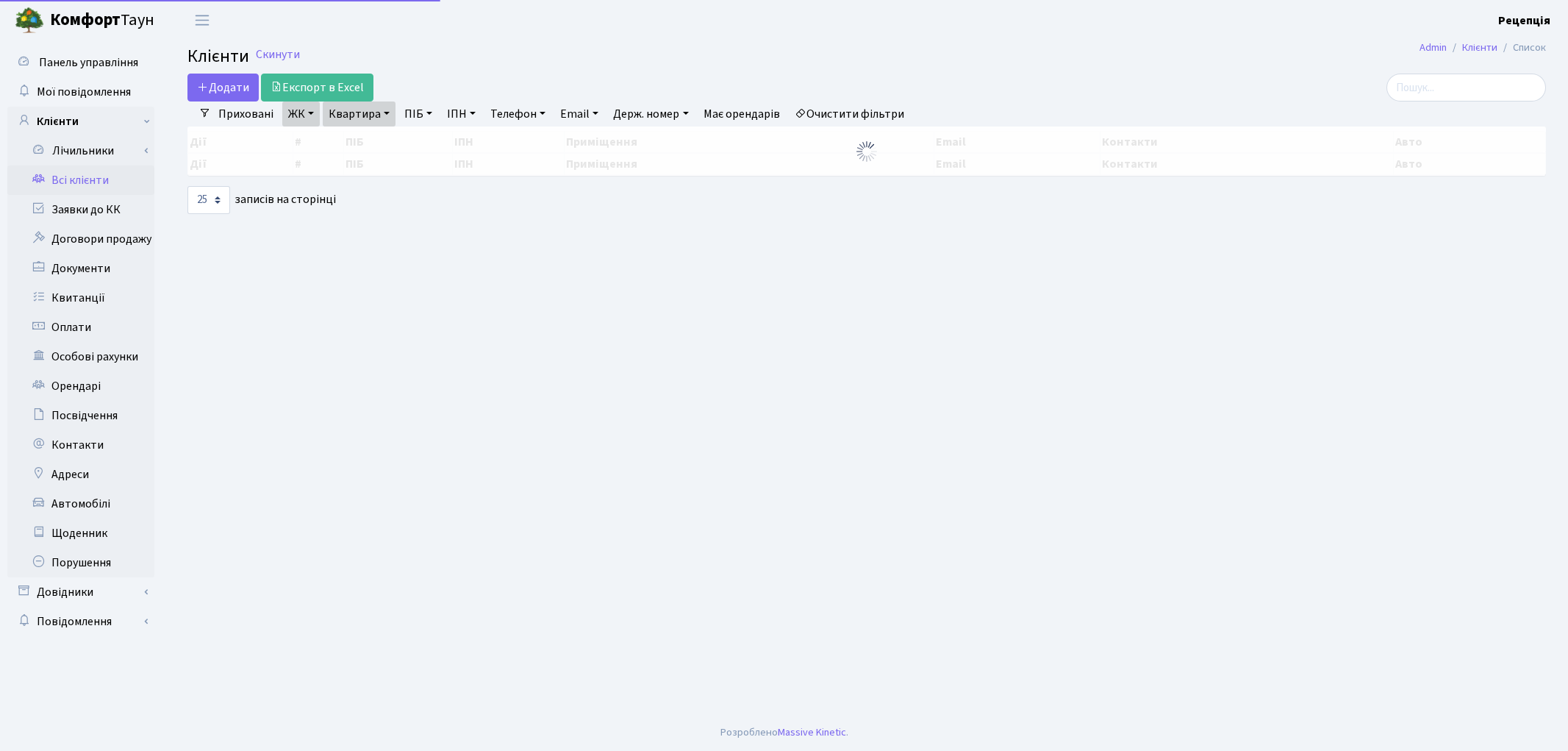
select select "25"
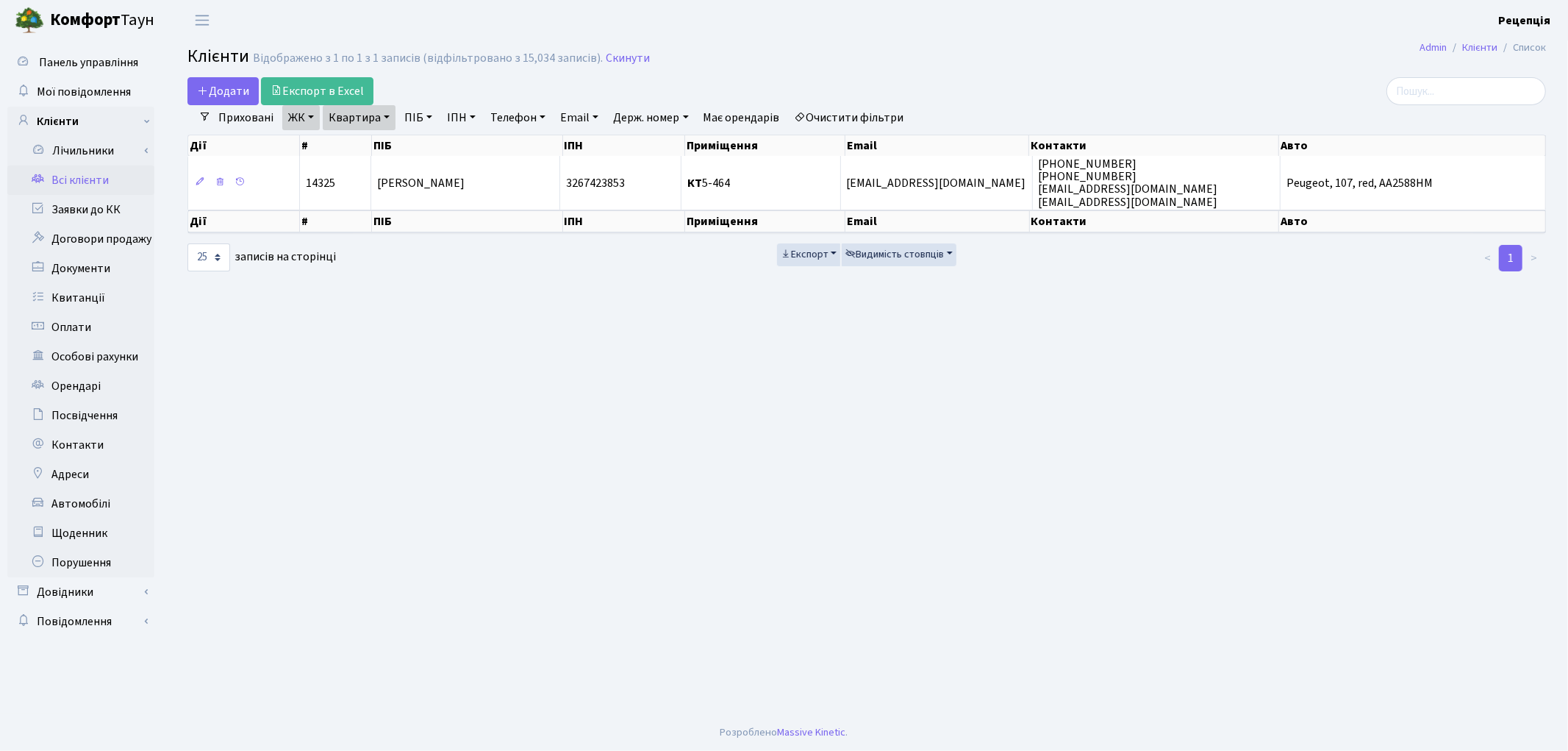
click at [840, 111] on link "Очистити фільтри" at bounding box center [849, 118] width 122 height 25
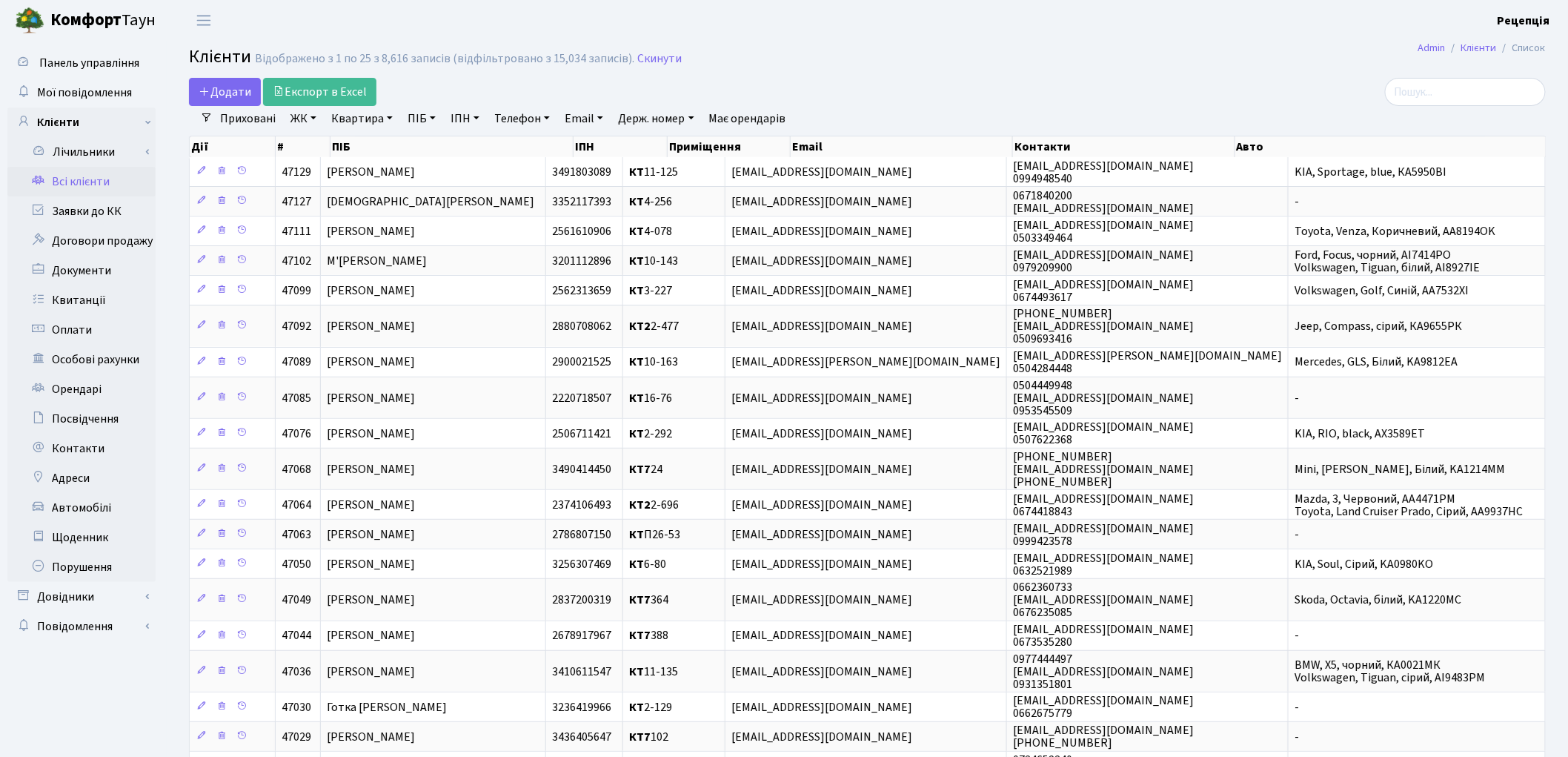
click at [417, 119] on link "ПІБ" at bounding box center [421, 119] width 40 height 25
type input "готка"
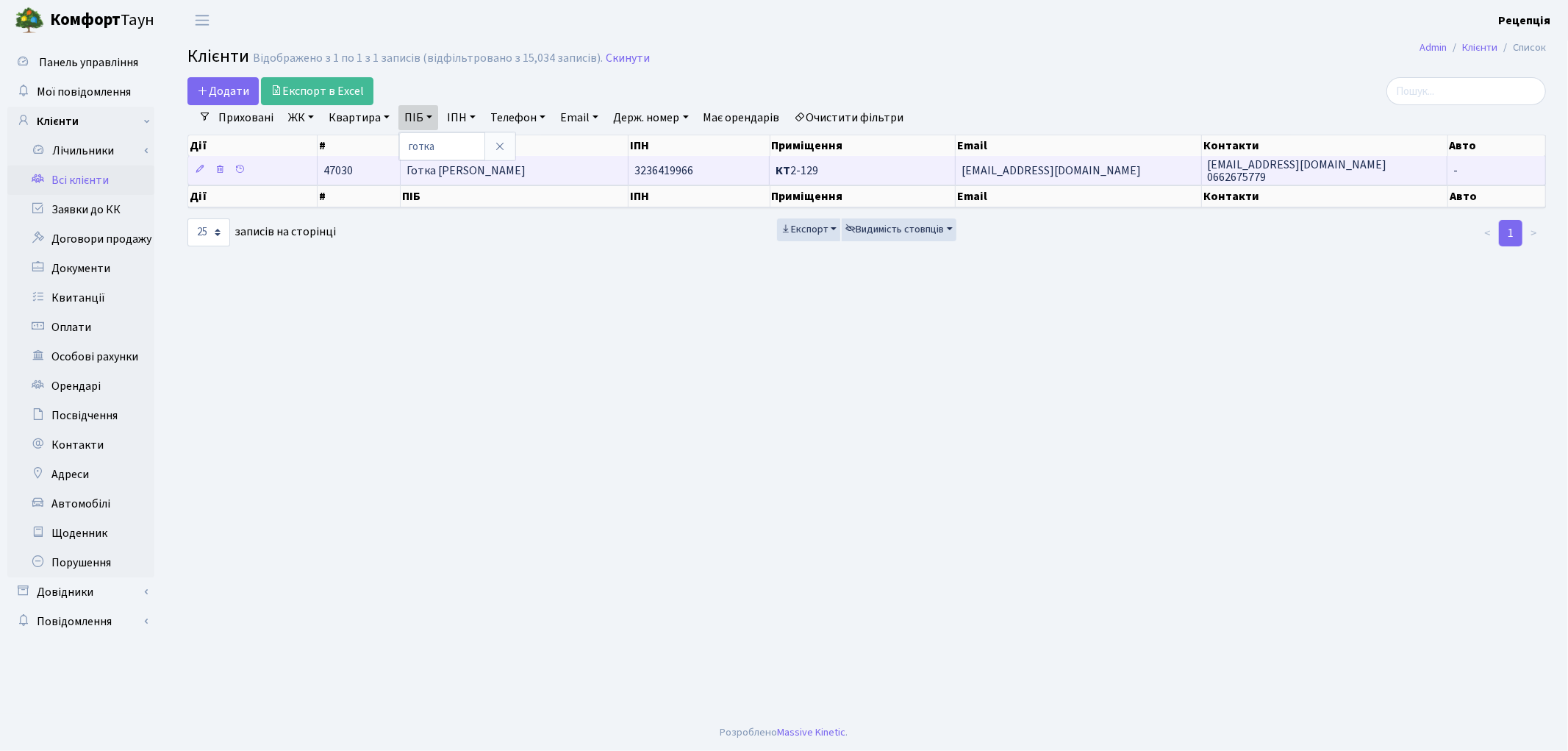
click at [569, 170] on td "Готка [PERSON_NAME]" at bounding box center [514, 170] width 227 height 29
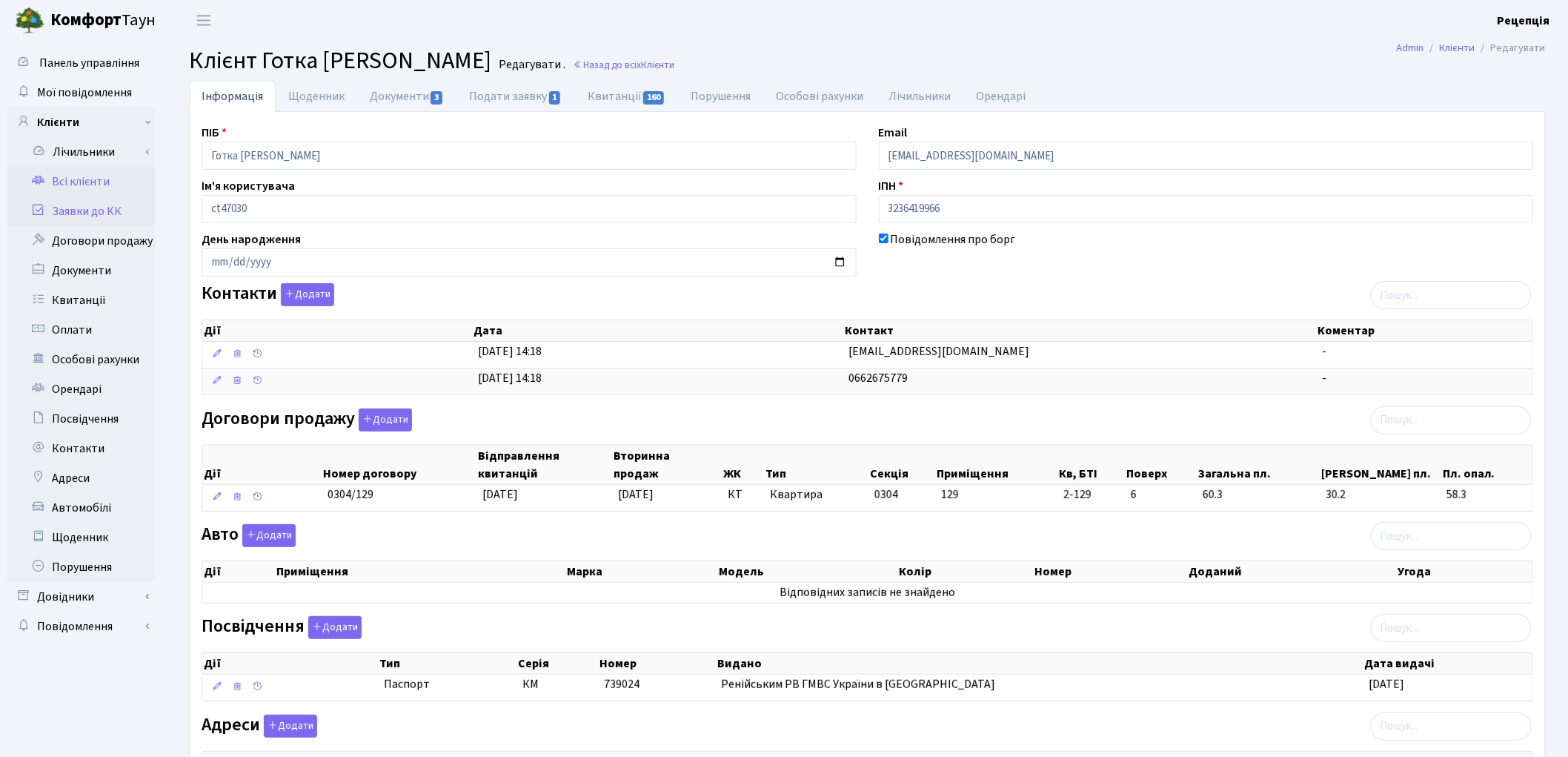
click at [89, 210] on link "Заявки до КК" at bounding box center [81, 211] width 148 height 30
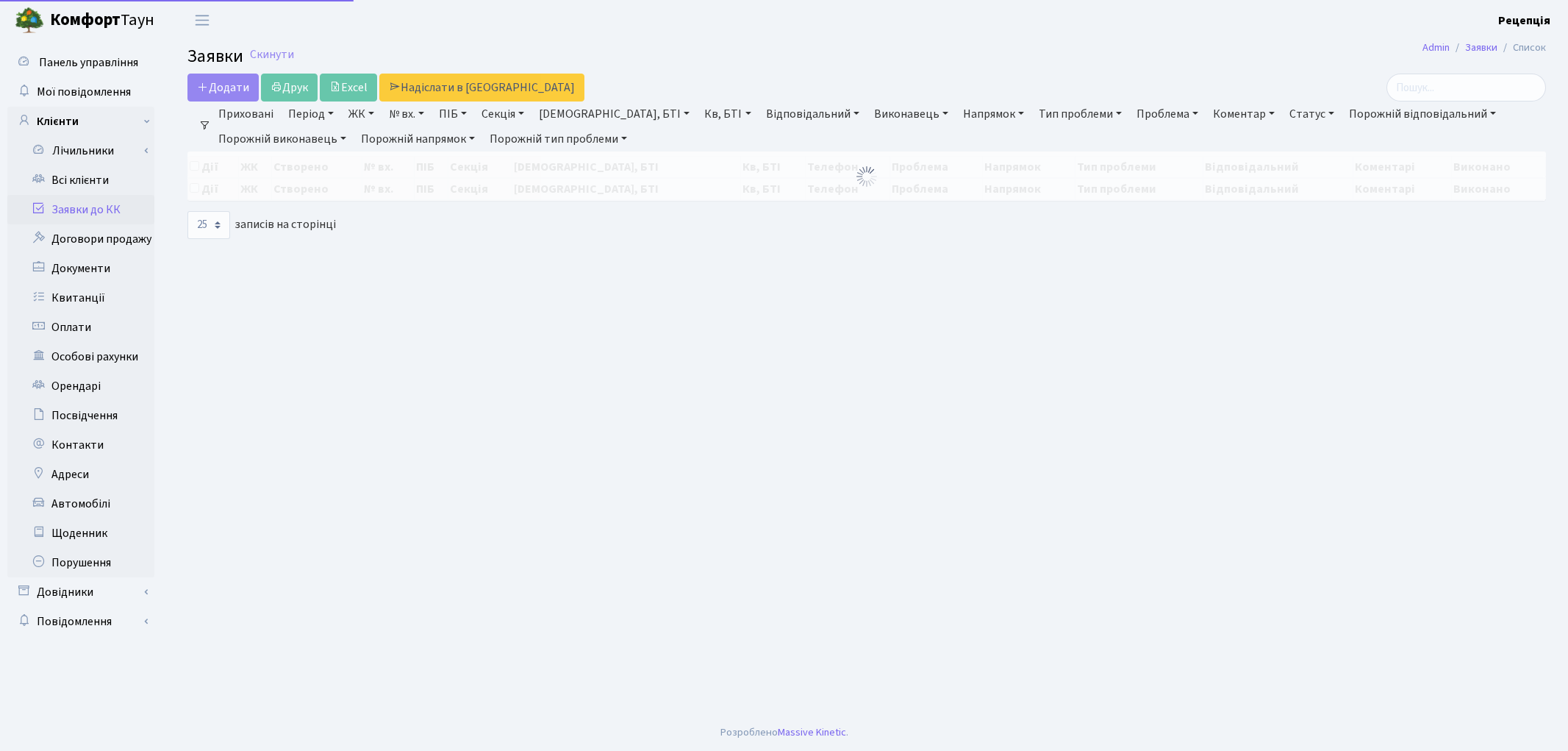
select select "25"
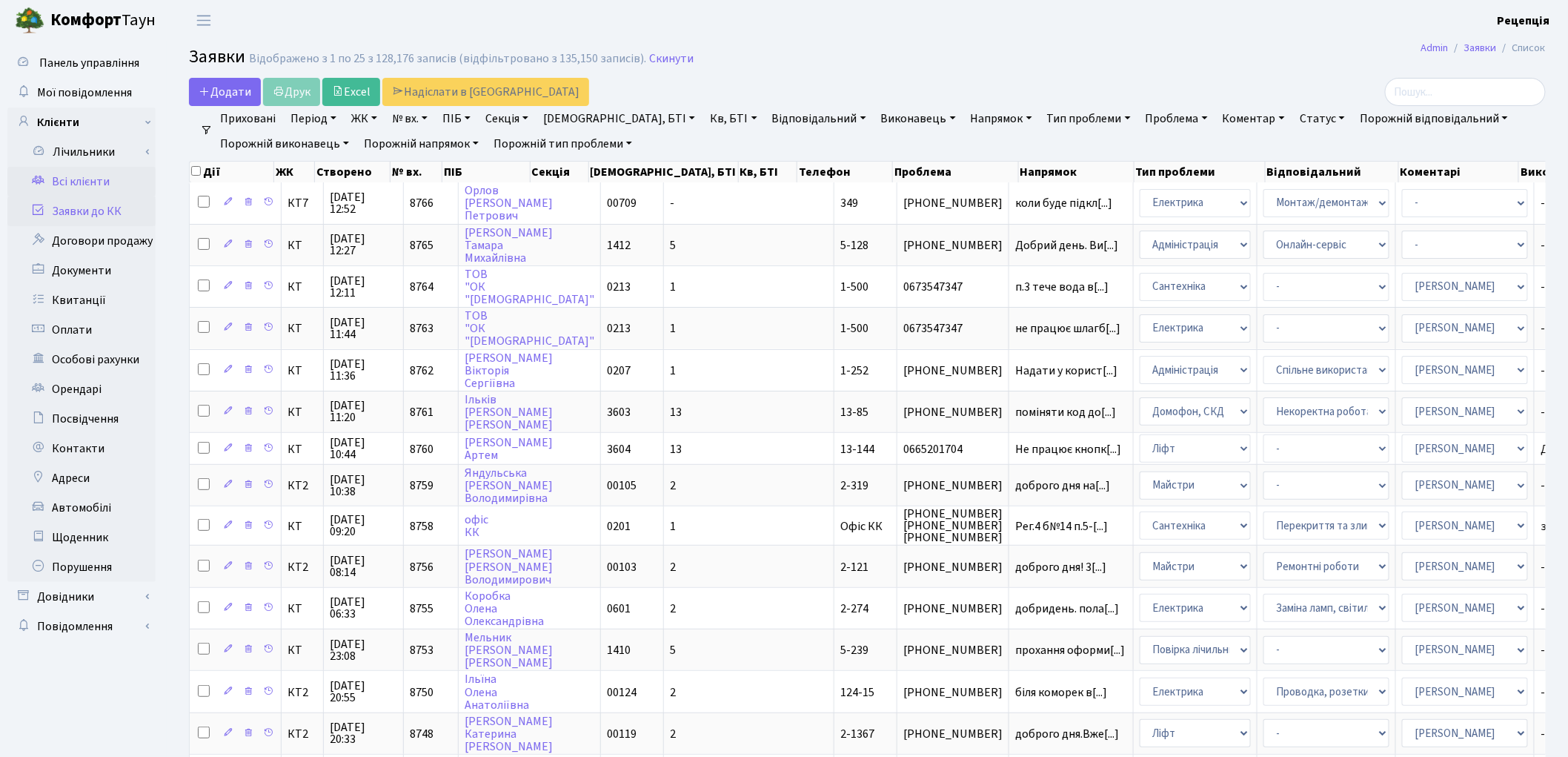
click at [61, 189] on link "Всі клієнти" at bounding box center [81, 182] width 148 height 30
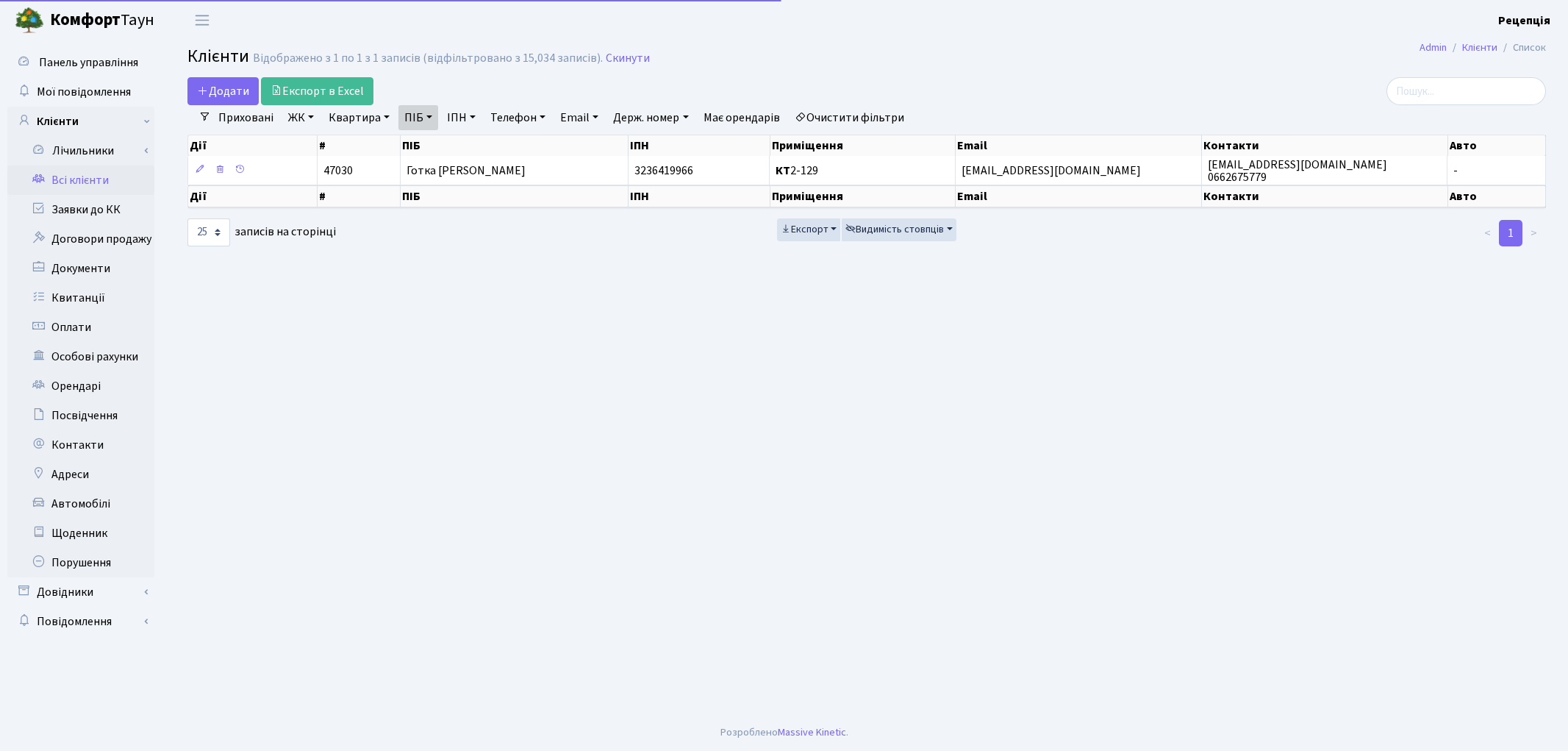
select select "25"
click at [871, 116] on link "Очистити фільтри" at bounding box center [849, 118] width 122 height 25
